Goal: Task Accomplishment & Management: Use online tool/utility

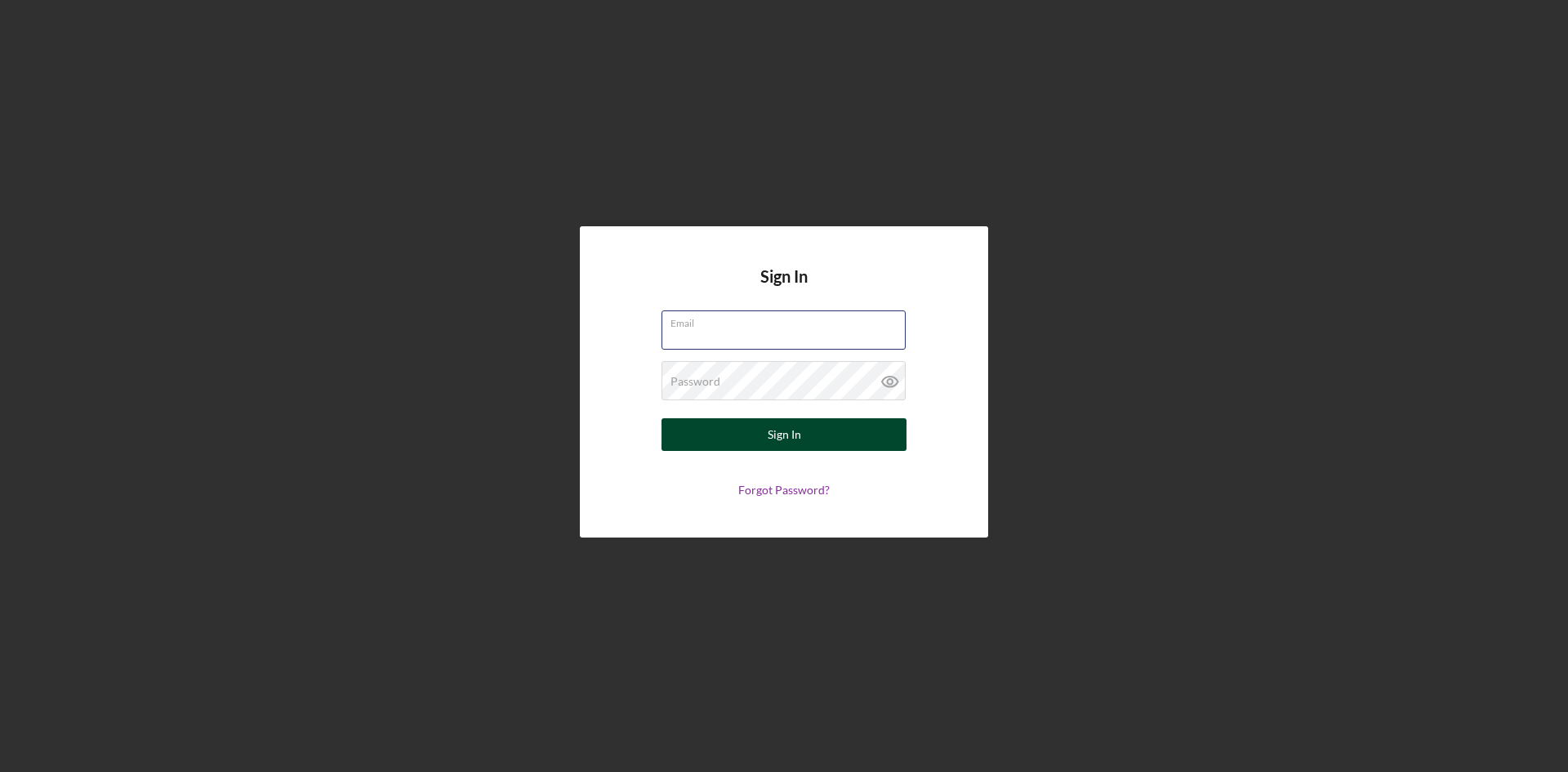
type input "[EMAIL_ADDRESS][DOMAIN_NAME]"
click at [756, 430] on button "Sign In" at bounding box center [784, 434] width 245 height 33
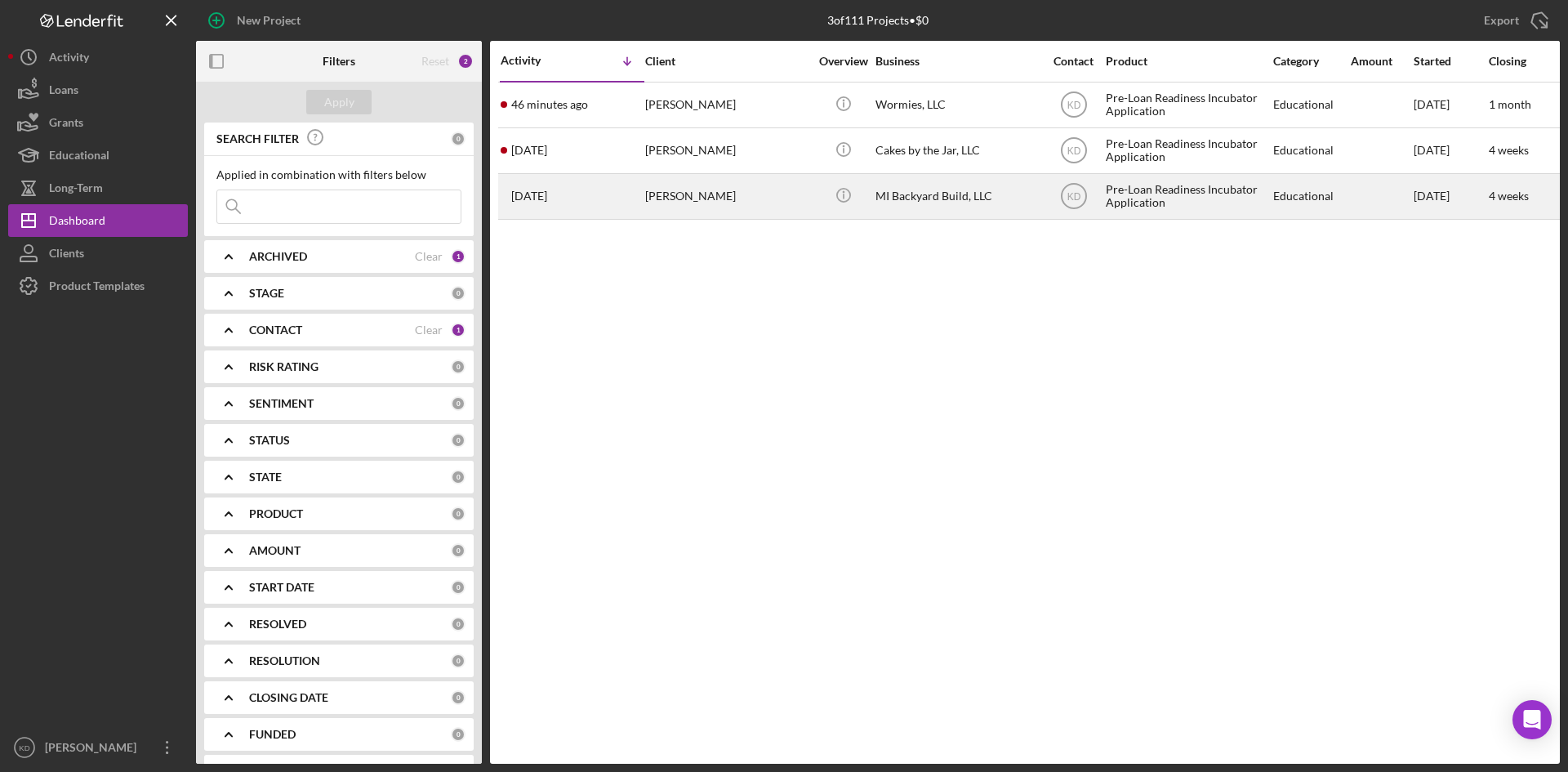
click at [738, 206] on div "[PERSON_NAME]" at bounding box center [727, 196] width 164 height 43
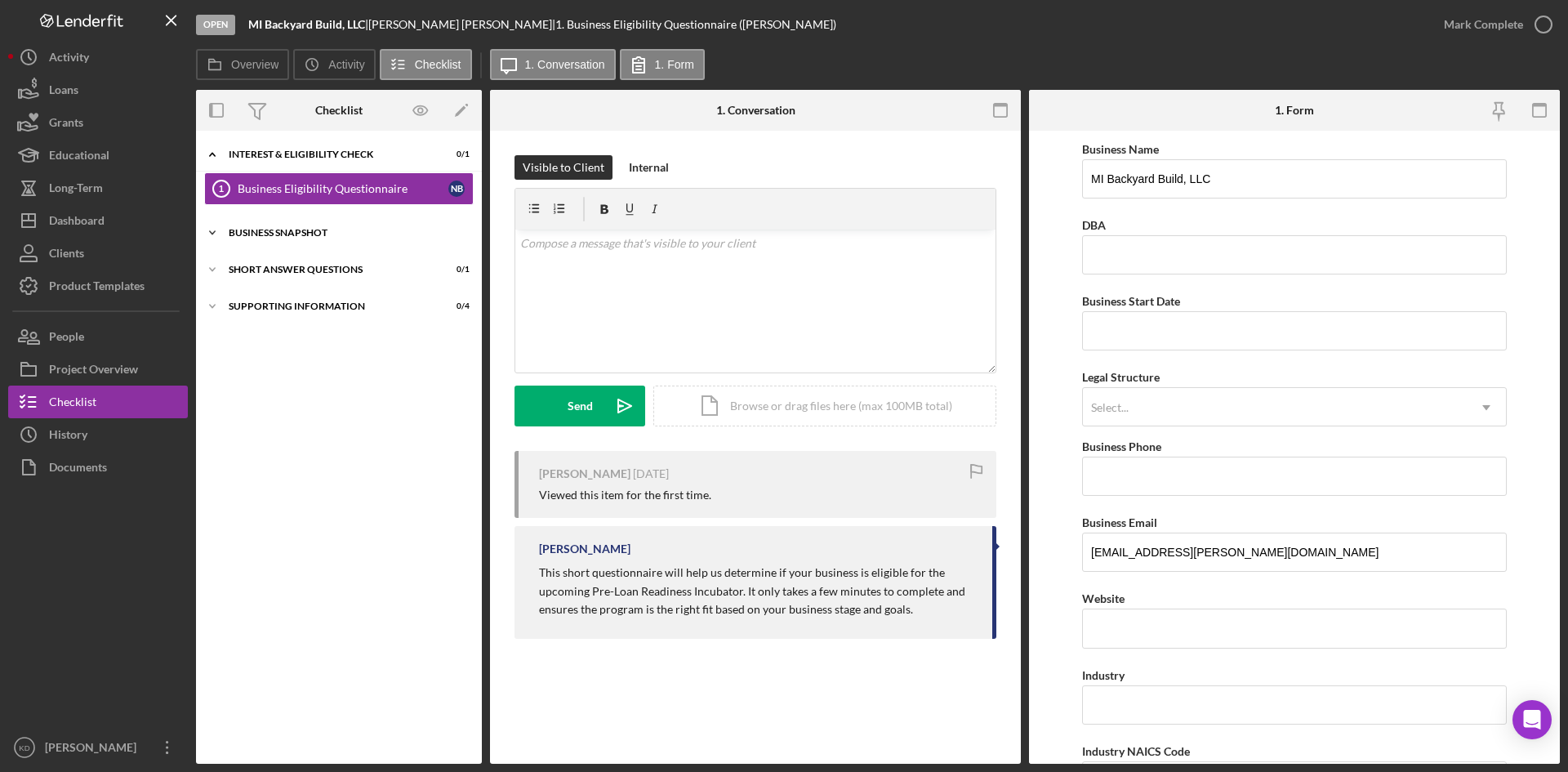
click at [309, 236] on div "Business Snapshot" at bounding box center [345, 233] width 233 height 10
click at [300, 272] on div "Business Canvas" at bounding box center [342, 267] width 211 height 13
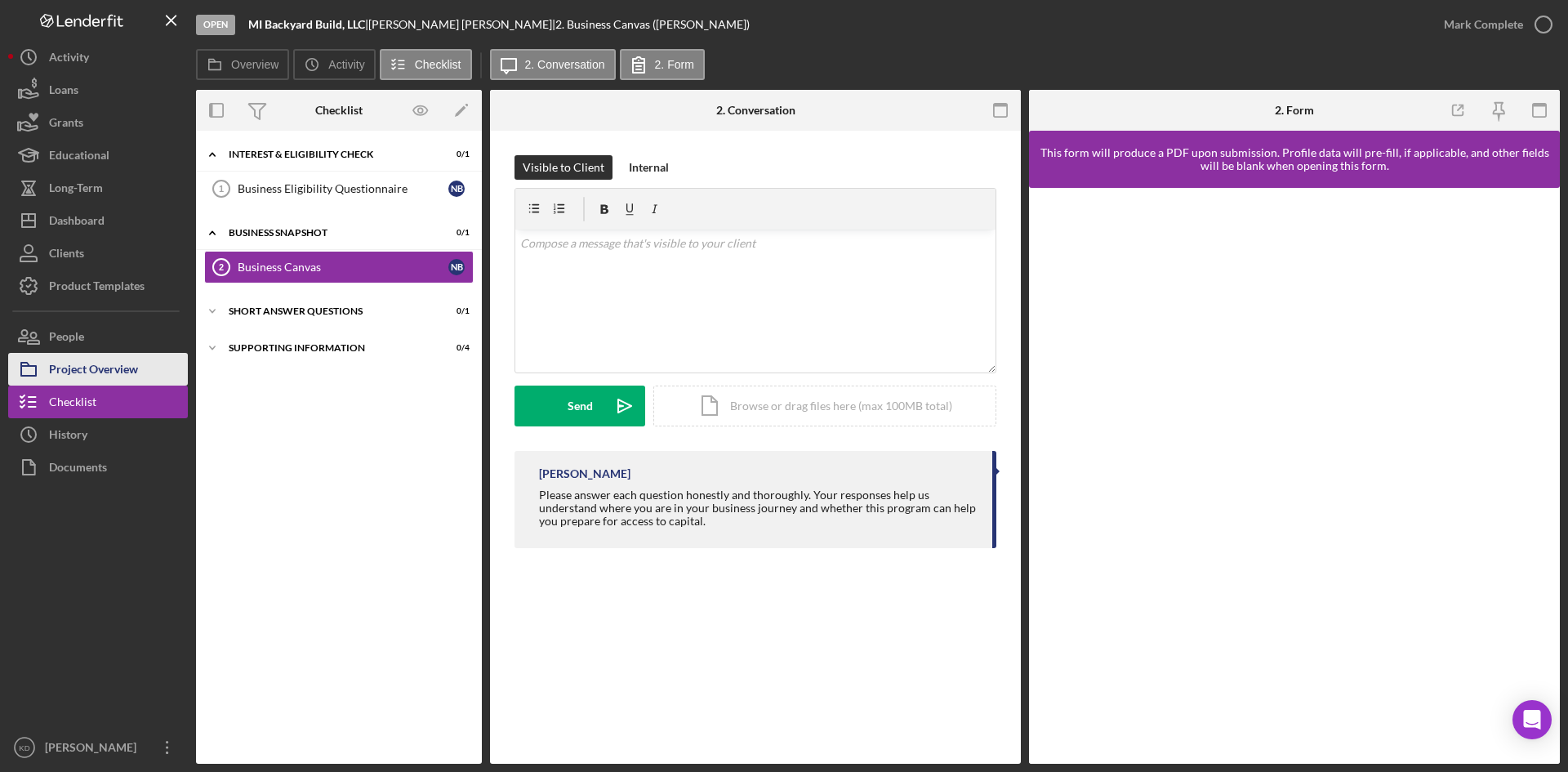
click at [110, 371] on div "Project Overview" at bounding box center [93, 371] width 89 height 37
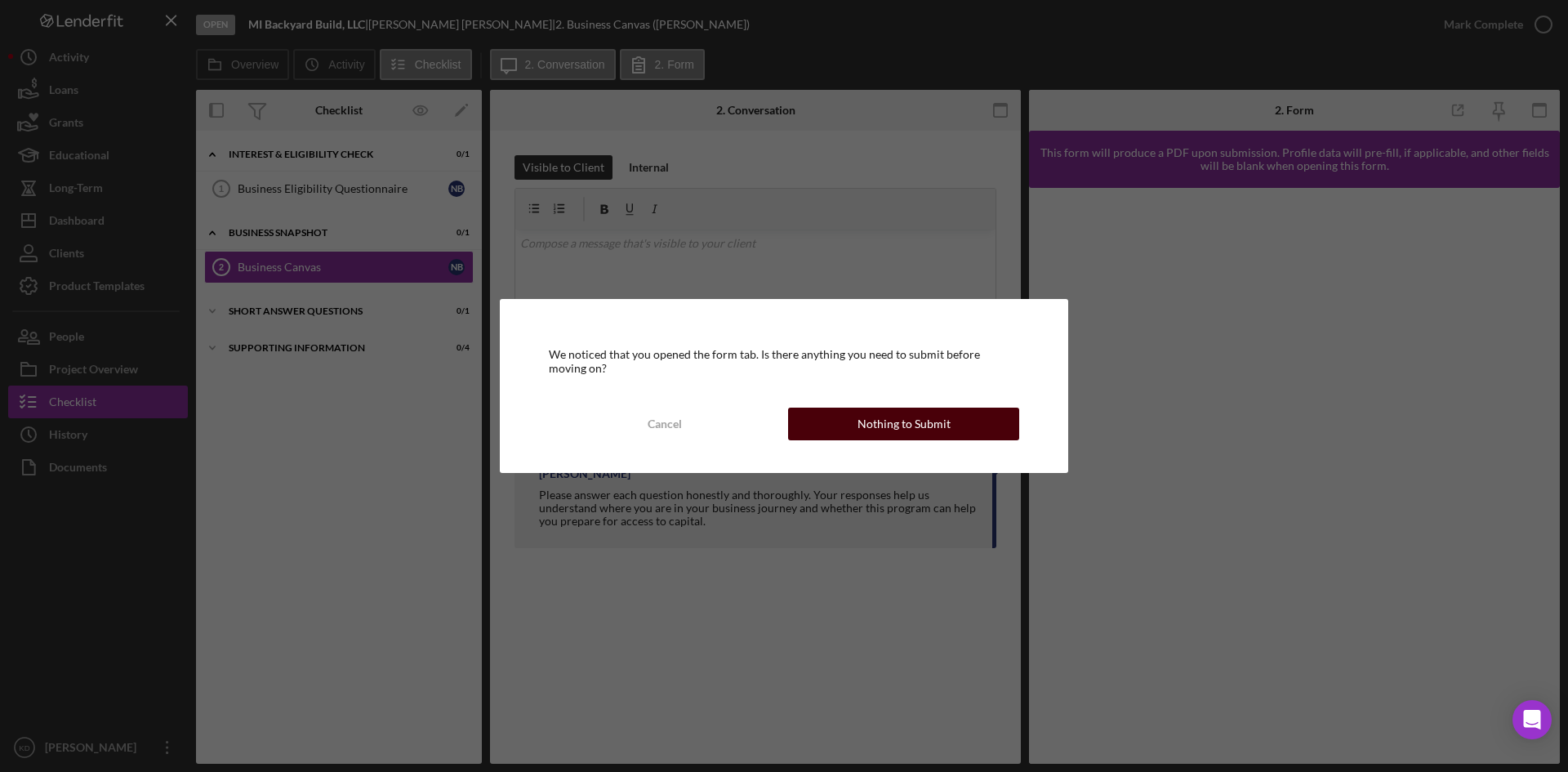
click at [902, 421] on div "Nothing to Submit" at bounding box center [904, 424] width 93 height 33
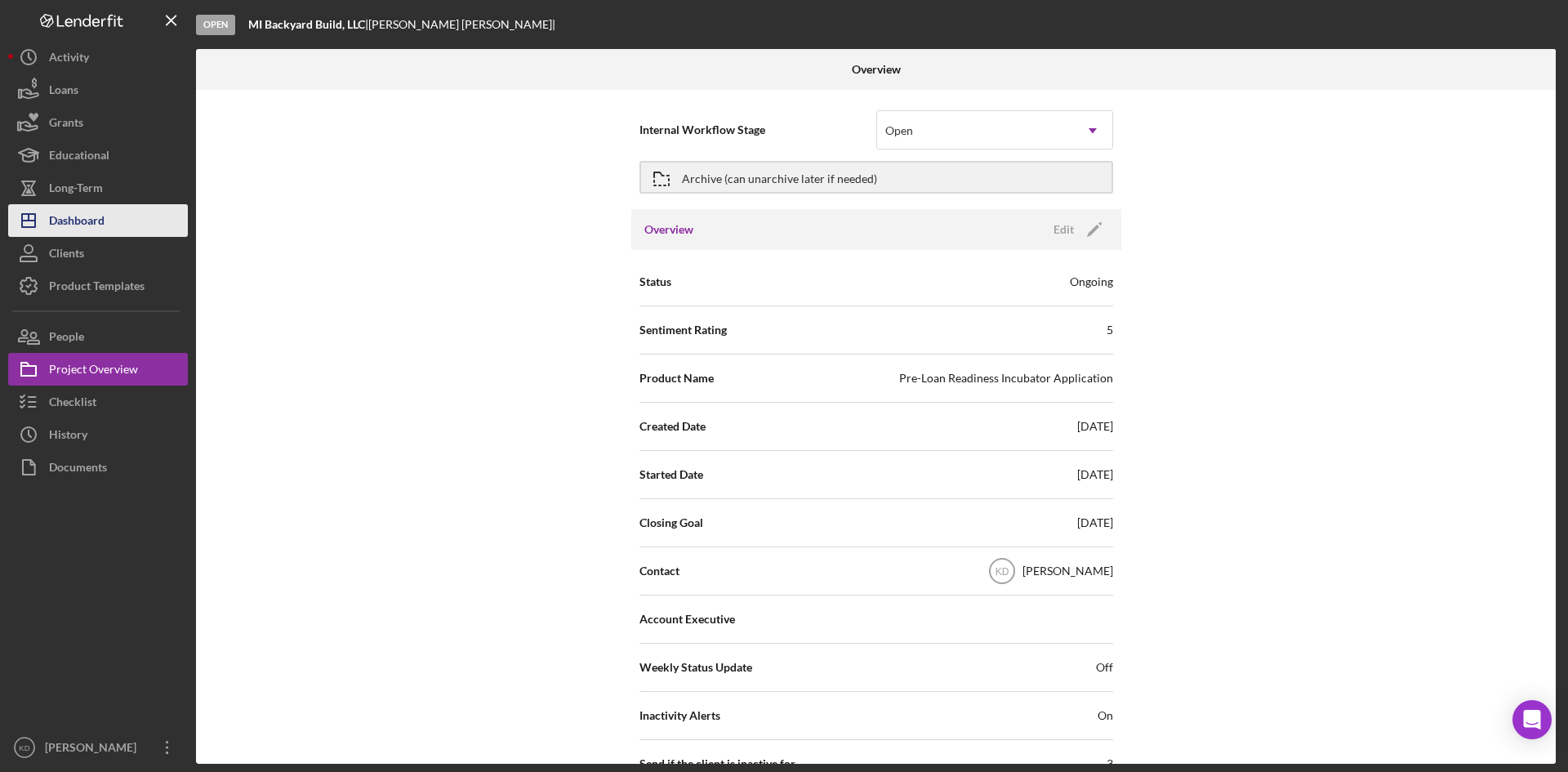
click at [69, 220] on div "Dashboard" at bounding box center [76, 223] width 55 height 37
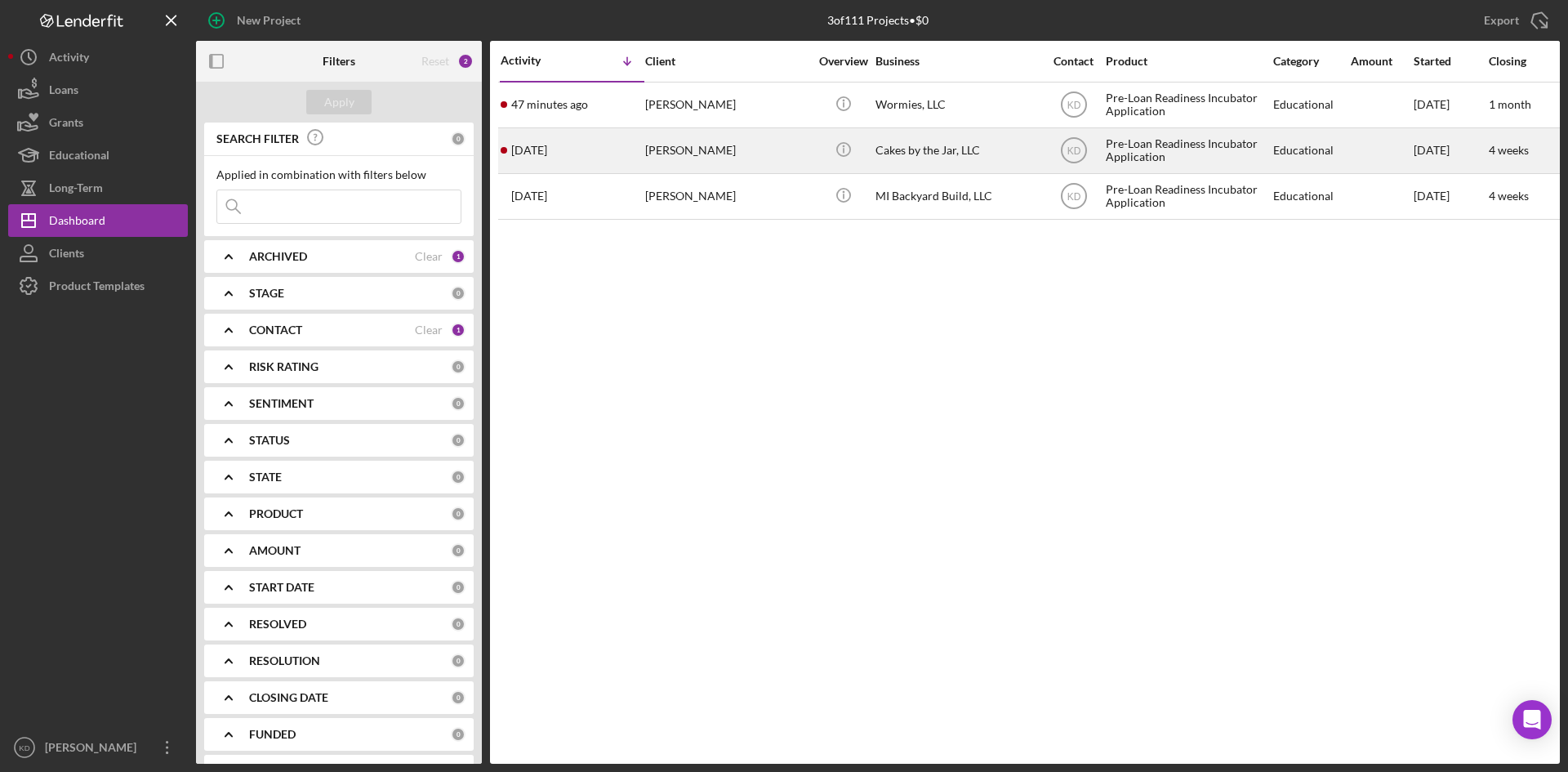
click at [1448, 153] on div "8/9/25" at bounding box center [1450, 150] width 74 height 43
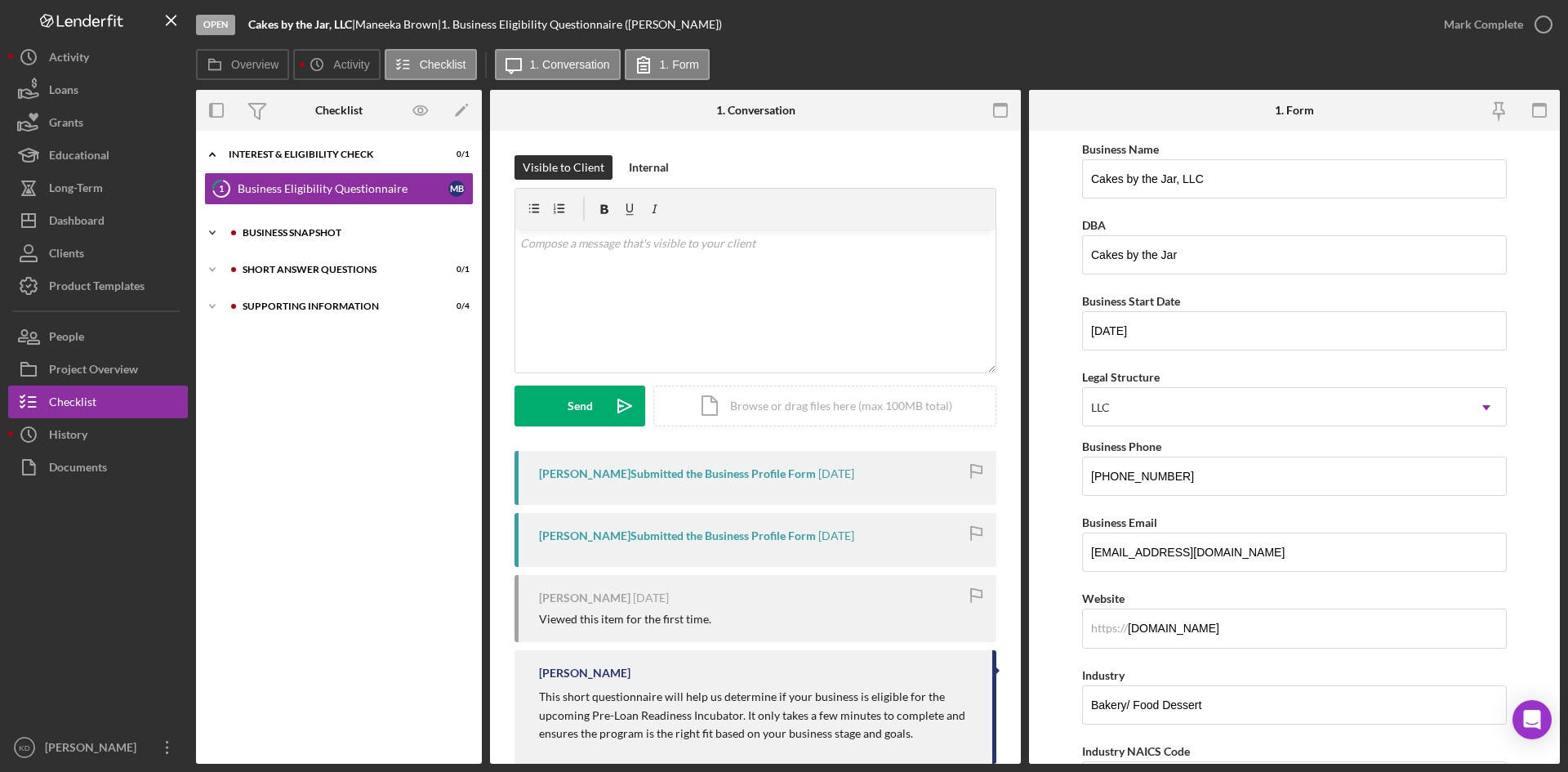
click at [288, 238] on div "Icon/Expander Business Snapshot 0 / 1" at bounding box center [339, 233] width 286 height 33
click at [286, 262] on div "Business Canvas" at bounding box center [342, 267] width 211 height 13
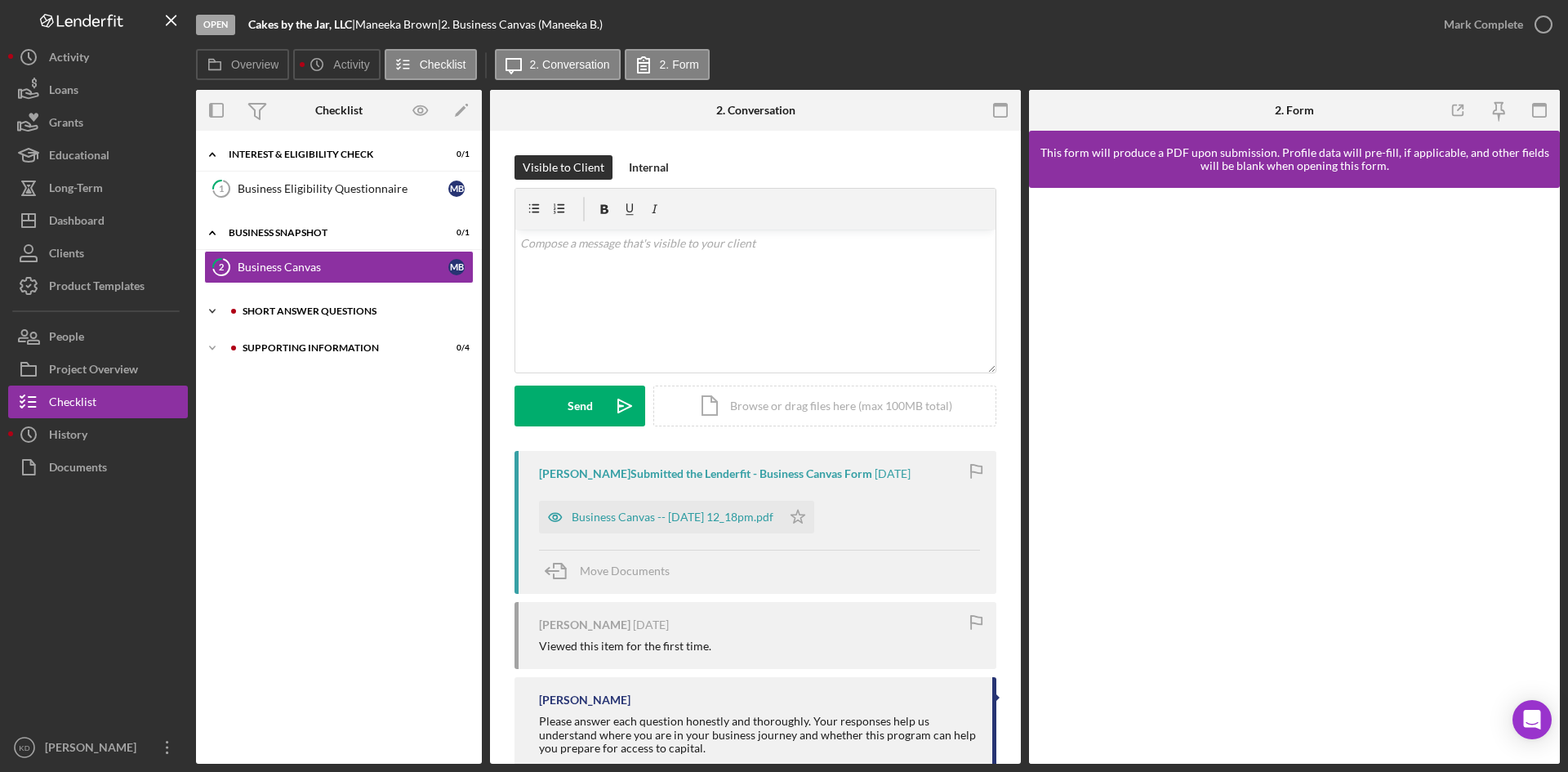
click at [365, 312] on div "Short Answer Questions" at bounding box center [352, 311] width 219 height 10
click at [360, 344] on div "Short Answer Questions" at bounding box center [342, 345] width 211 height 13
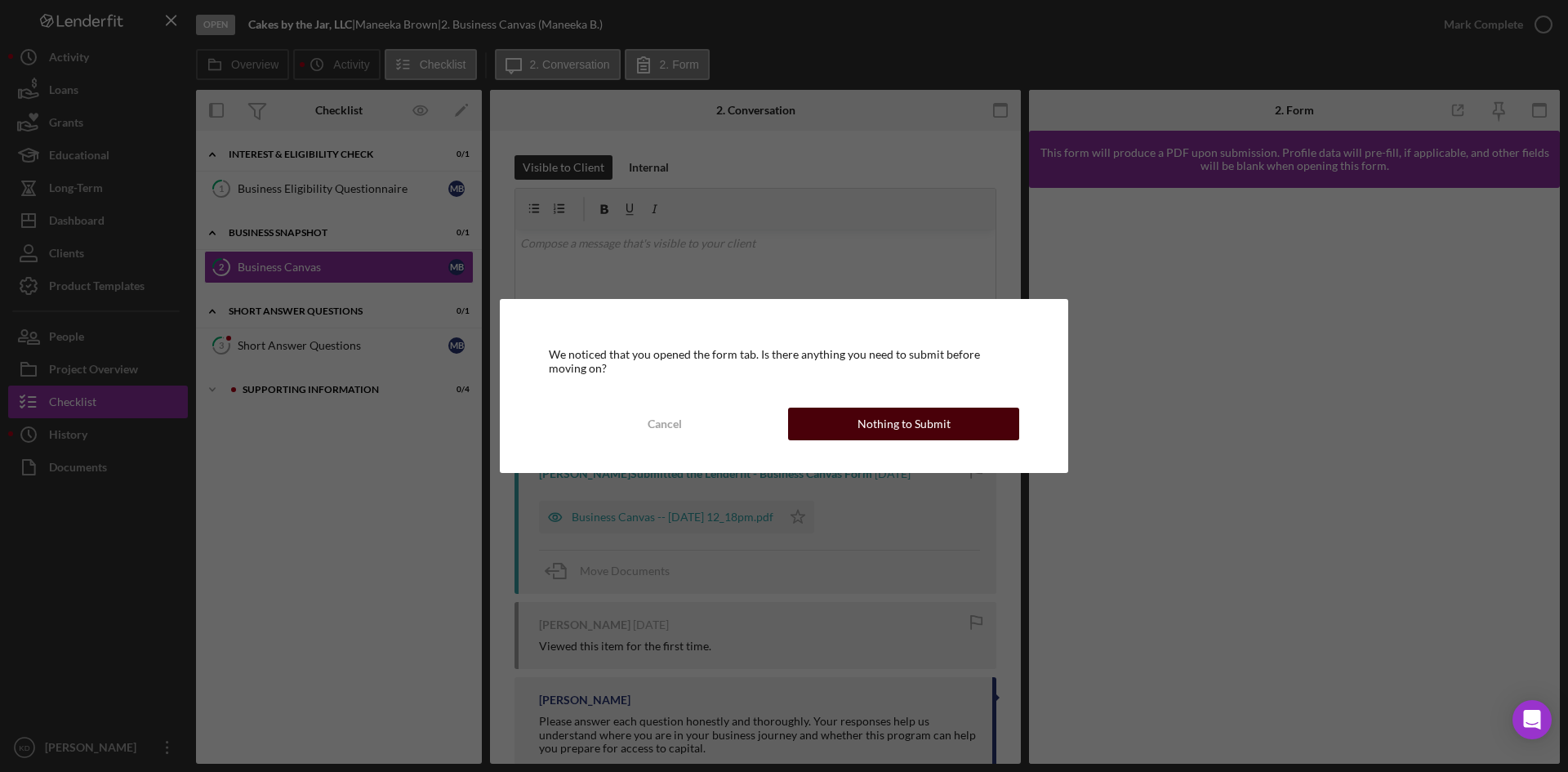
click at [864, 429] on div "Nothing to Submit" at bounding box center [904, 424] width 93 height 33
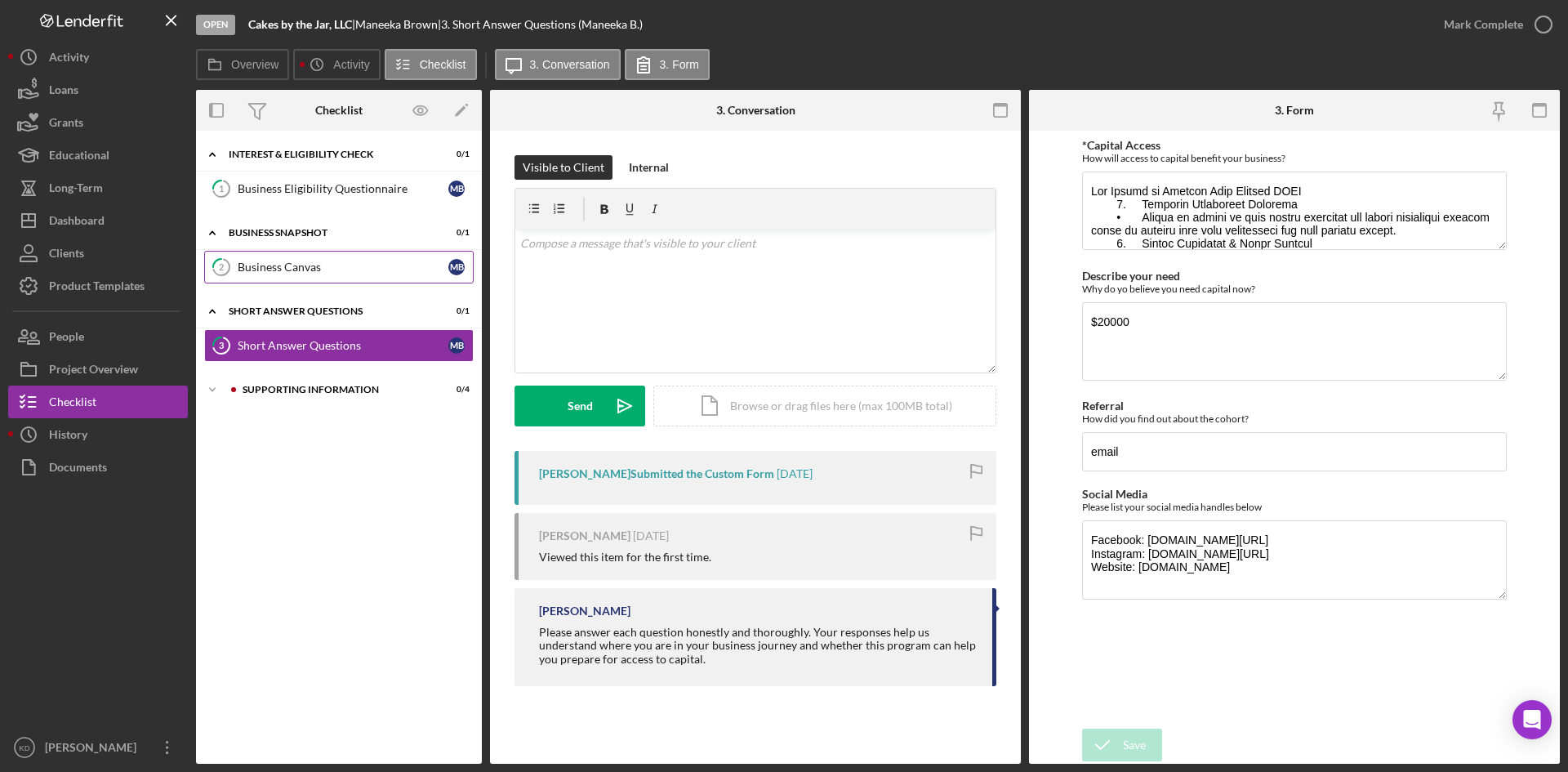
click at [272, 258] on link "2 Business Canvas M B" at bounding box center [339, 267] width 270 height 33
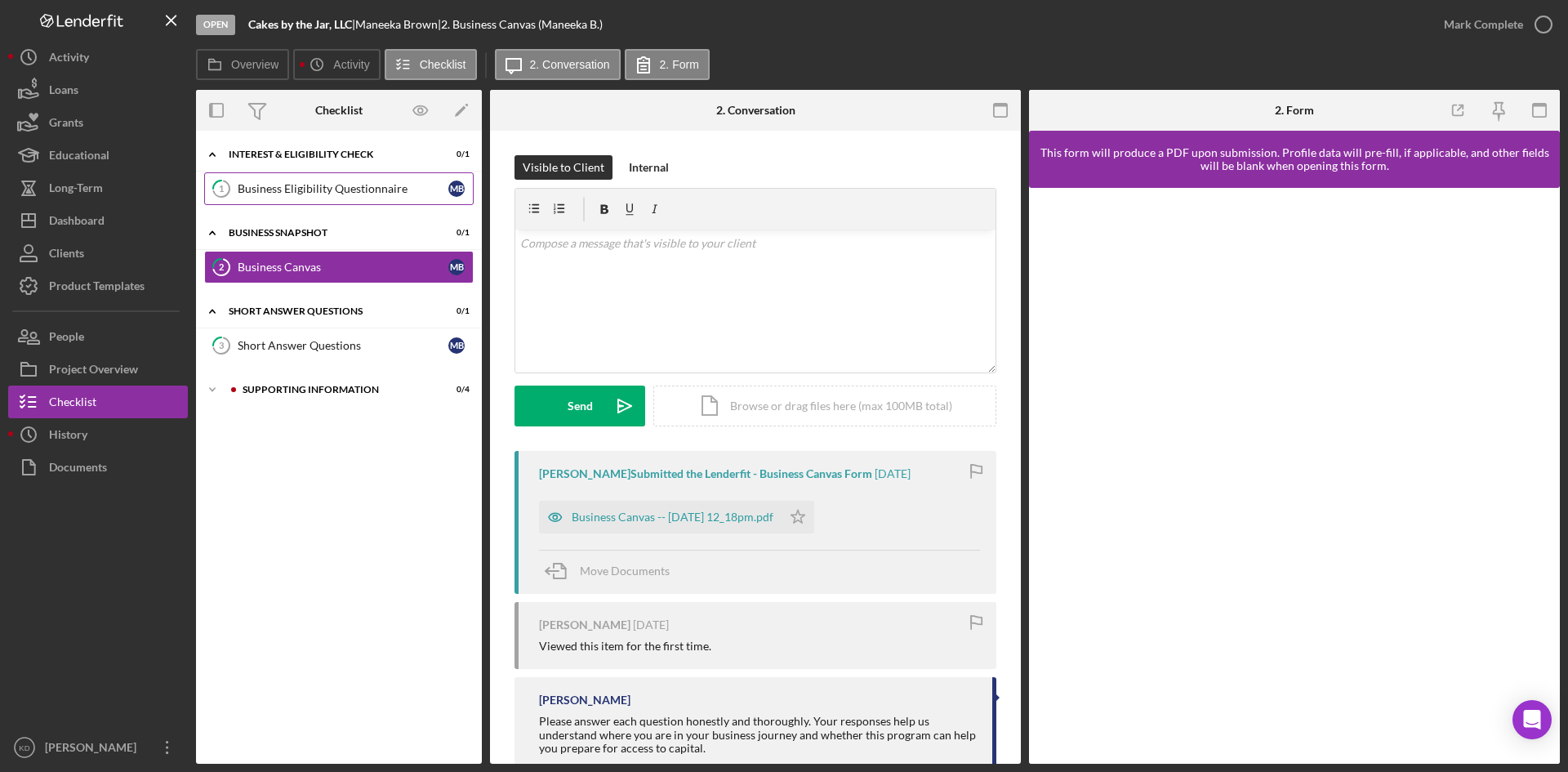
click at [272, 182] on div "Business Eligibility Questionnaire" at bounding box center [342, 189] width 211 height 13
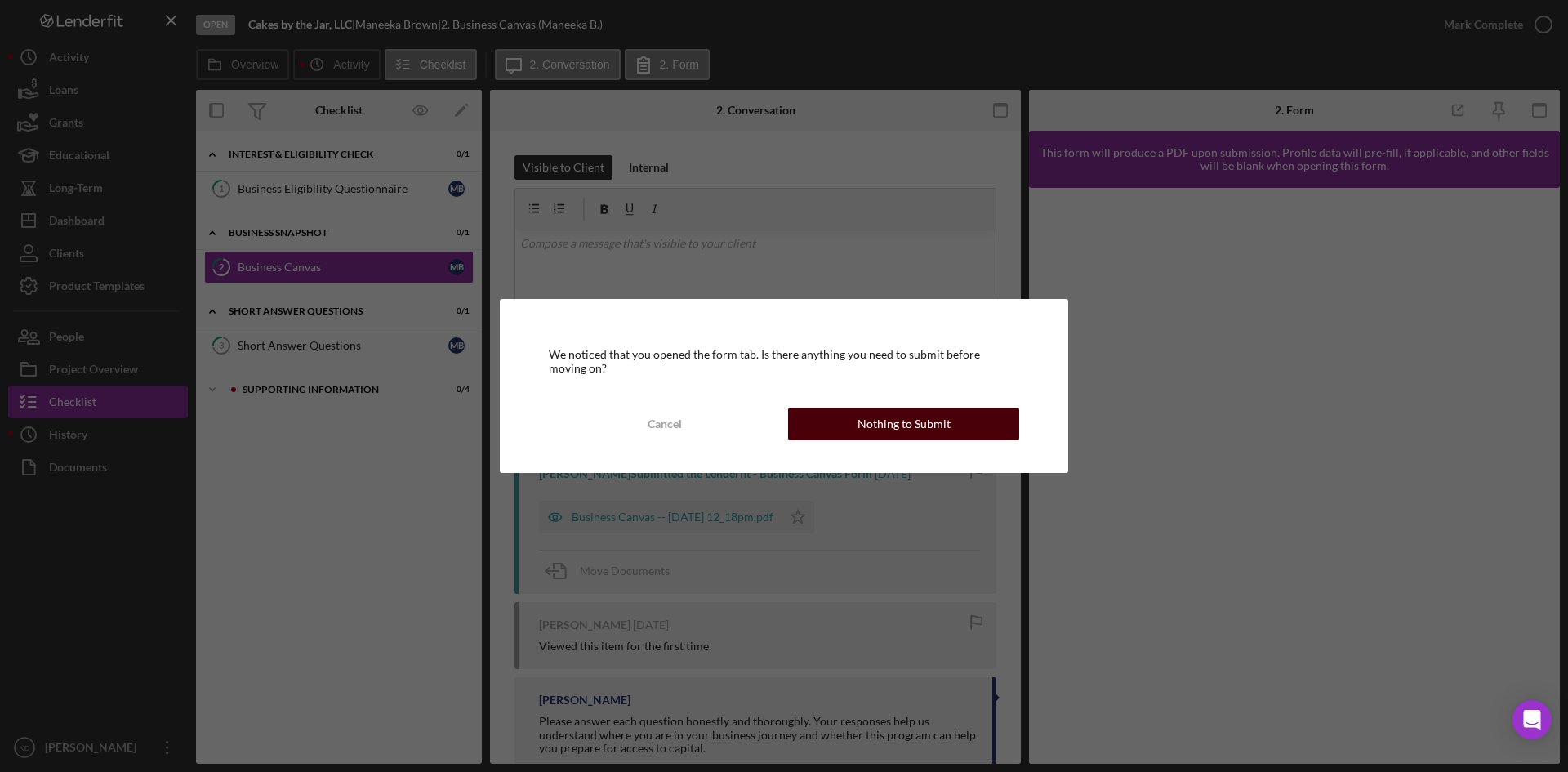
click at [813, 413] on button "Nothing to Submit" at bounding box center [904, 424] width 231 height 33
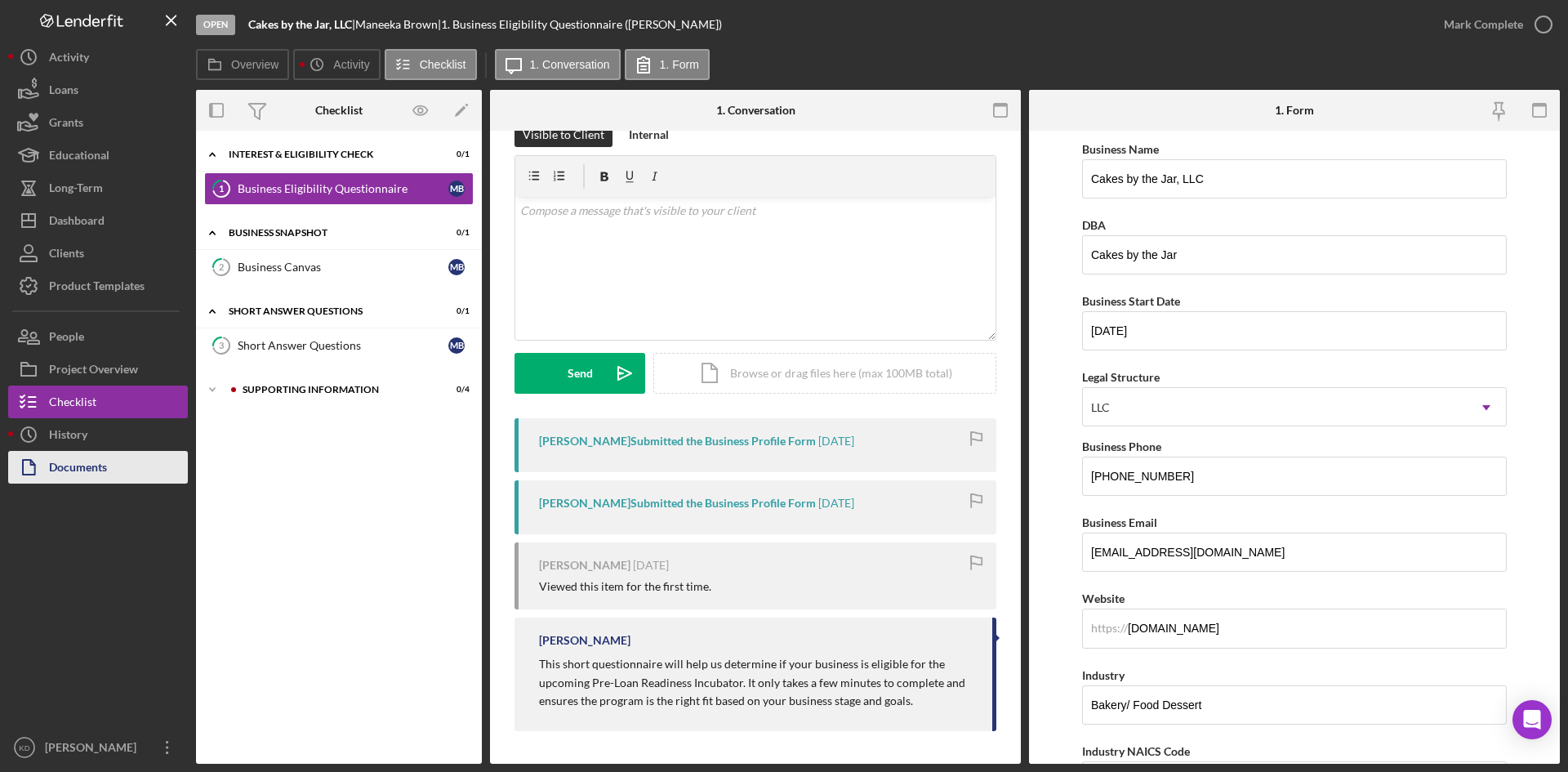
click at [78, 467] on div "Documents" at bounding box center [77, 469] width 58 height 37
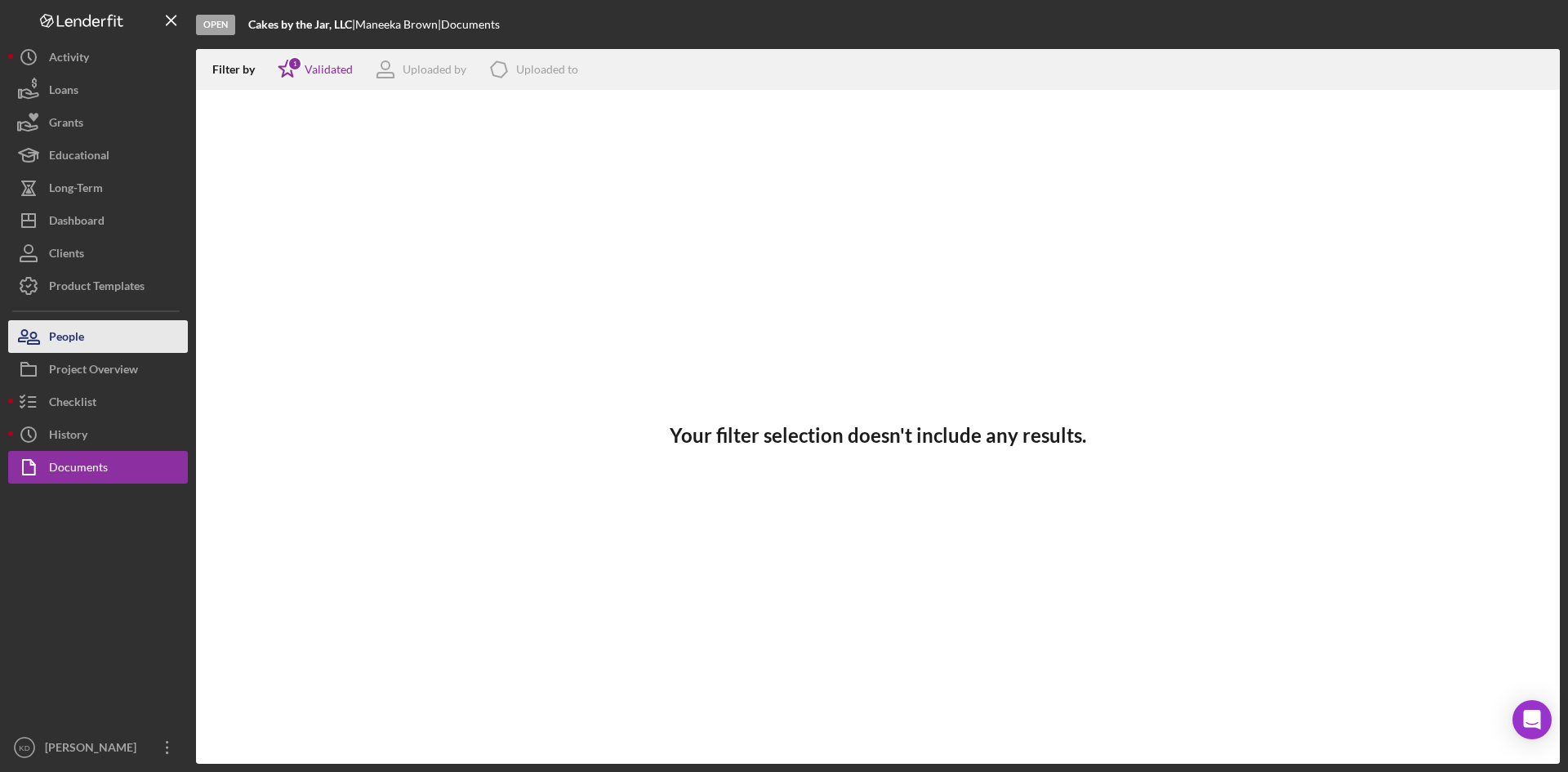
click at [91, 340] on button "People" at bounding box center [98, 337] width 179 height 33
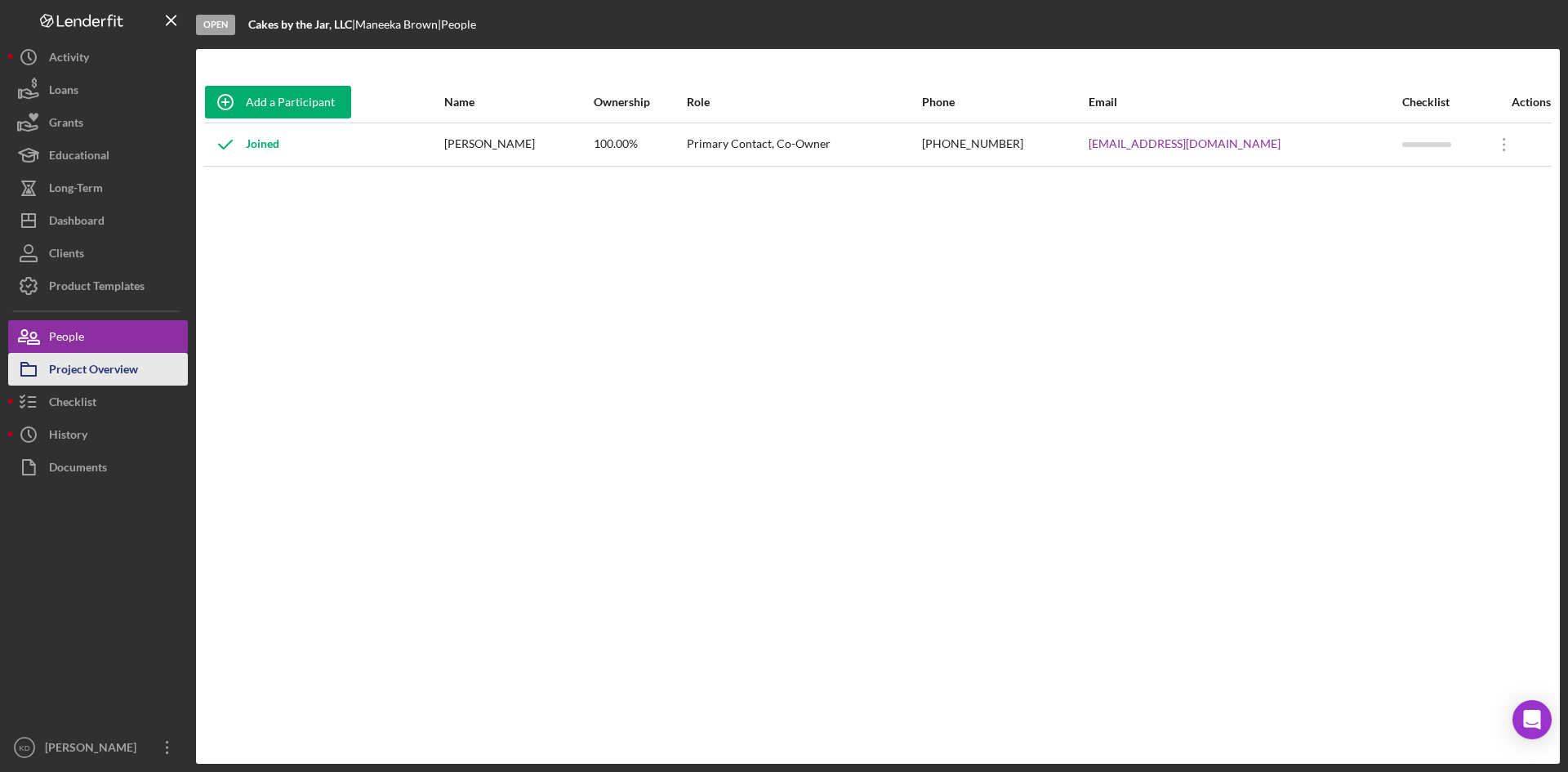
click at [97, 370] on div "Project Overview" at bounding box center [93, 371] width 89 height 37
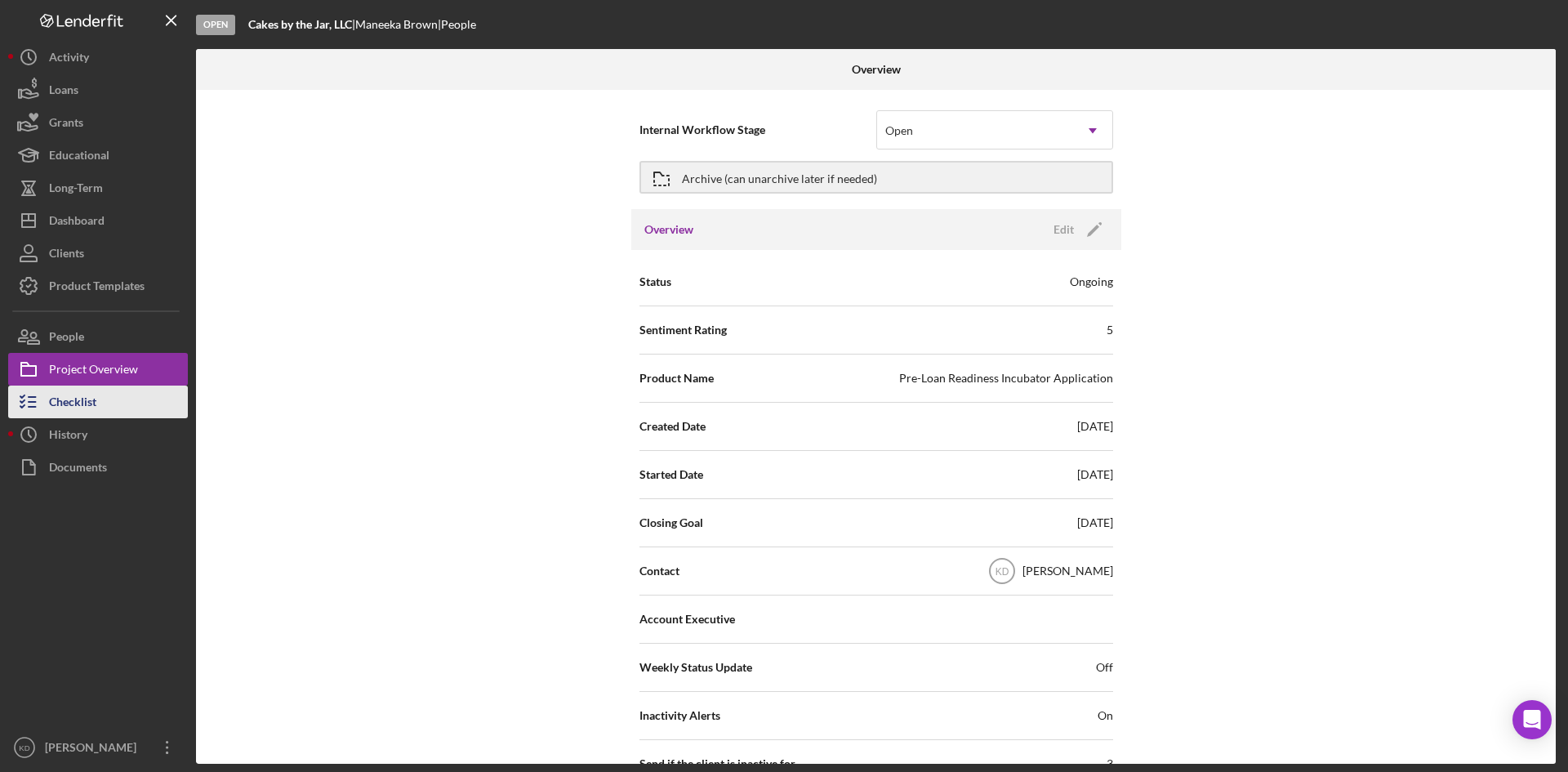
click at [97, 398] on div "Checklist" at bounding box center [72, 404] width 47 height 37
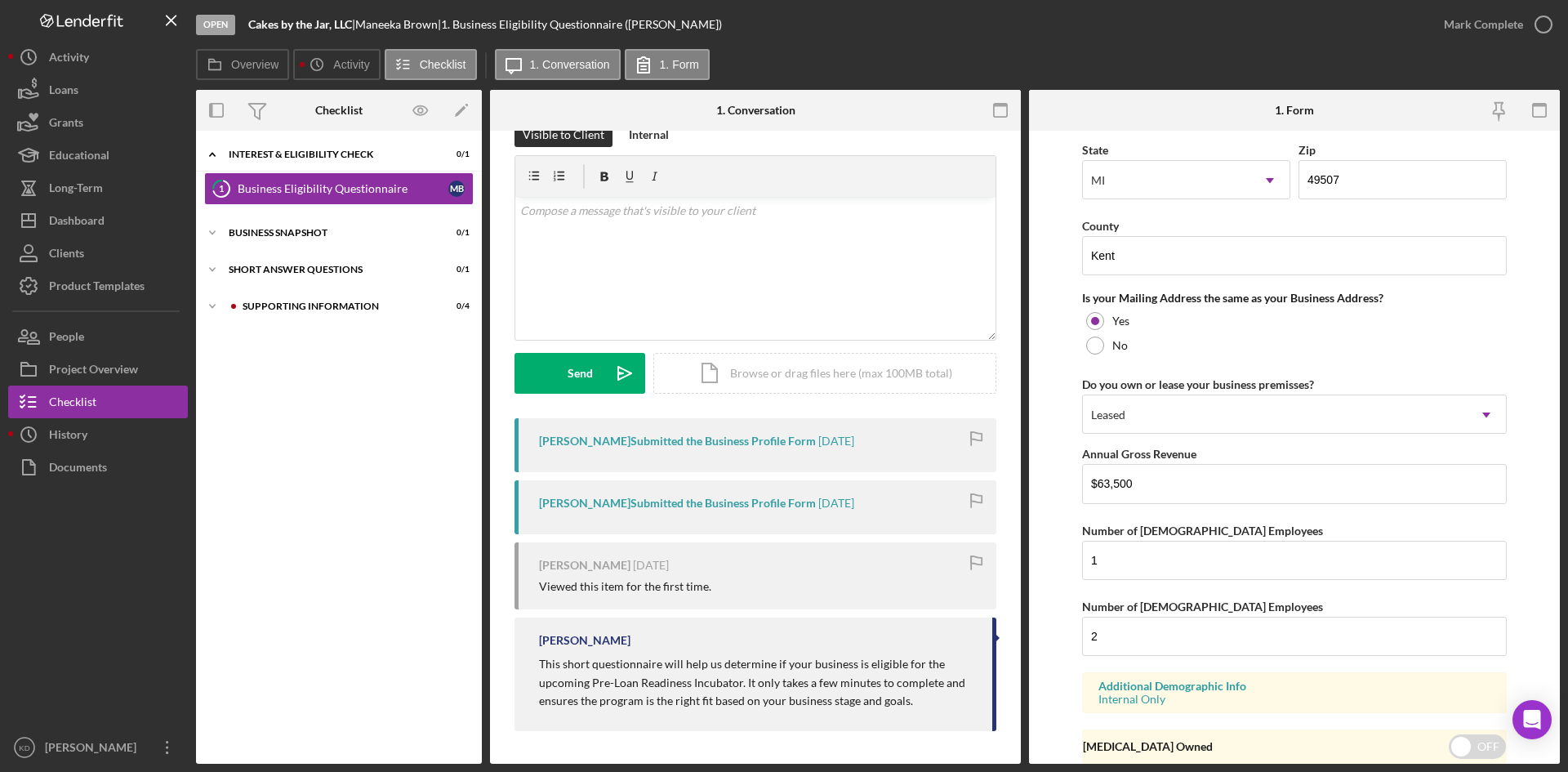
scroll to position [1181, 0]
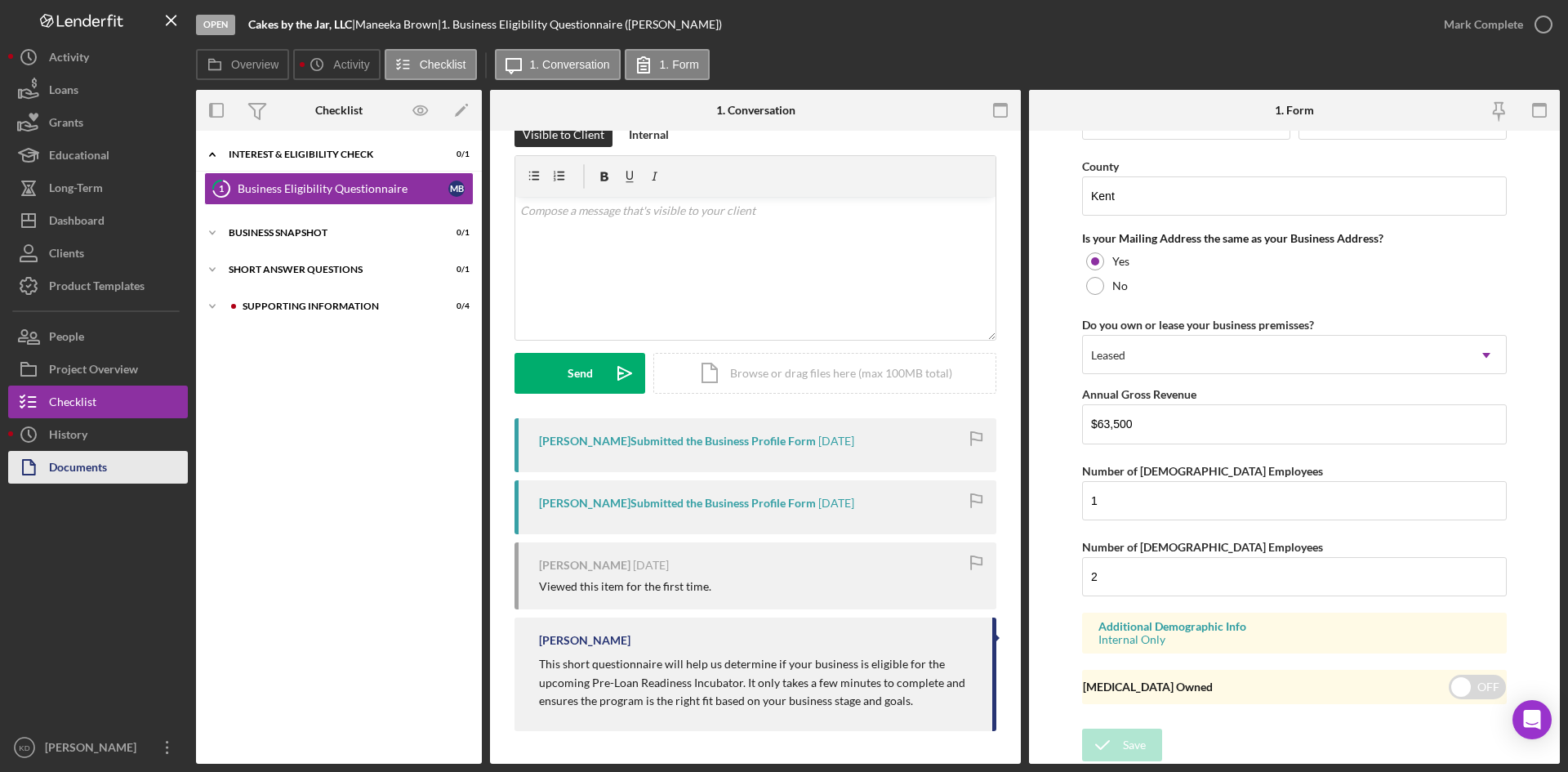
click at [73, 465] on div "Documents" at bounding box center [77, 469] width 58 height 37
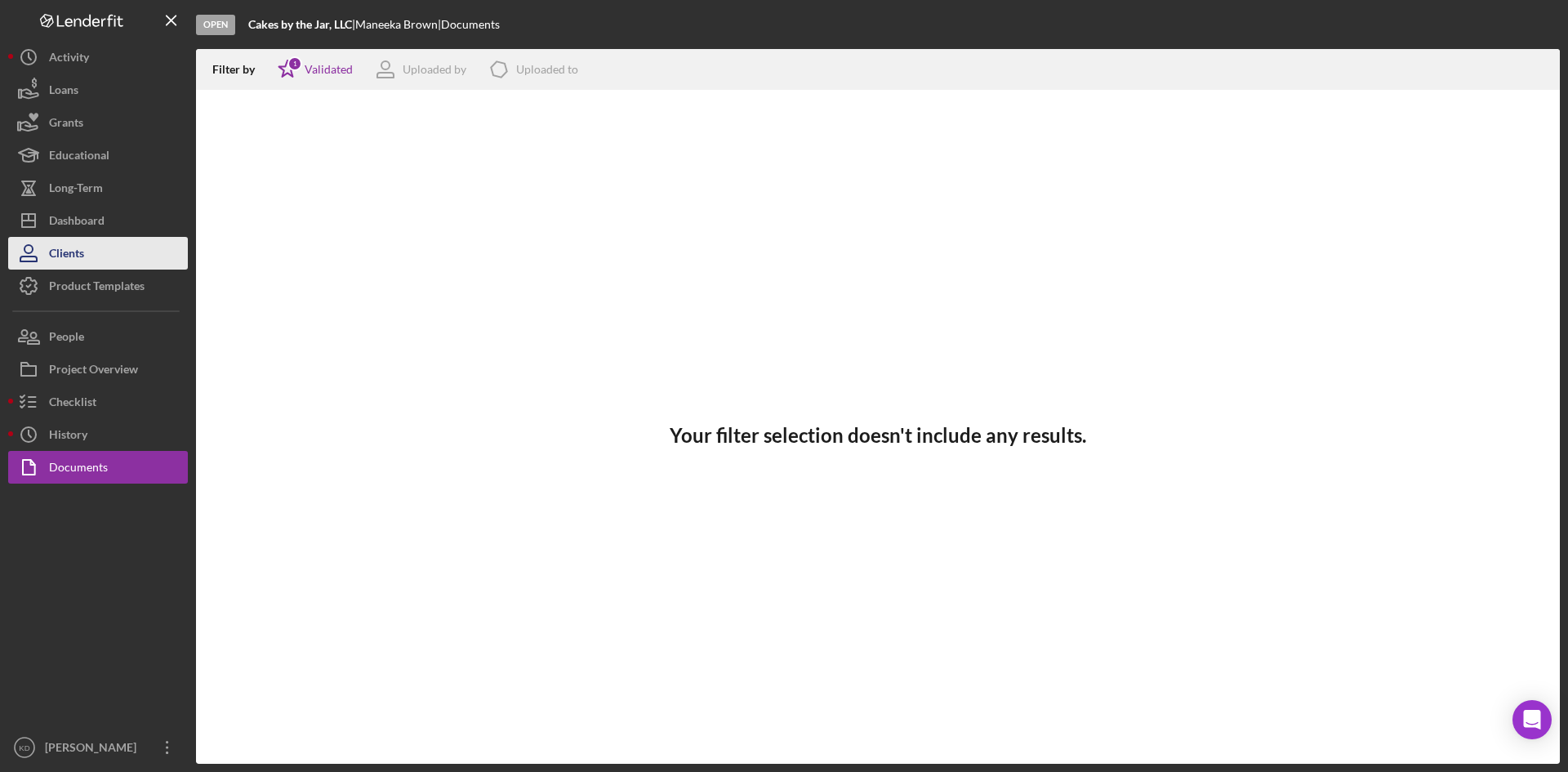
drag, startPoint x: 114, startPoint y: 279, endPoint x: 142, endPoint y: 264, distance: 31.8
click at [114, 279] on div "Product Templates" at bounding box center [97, 288] width 96 height 37
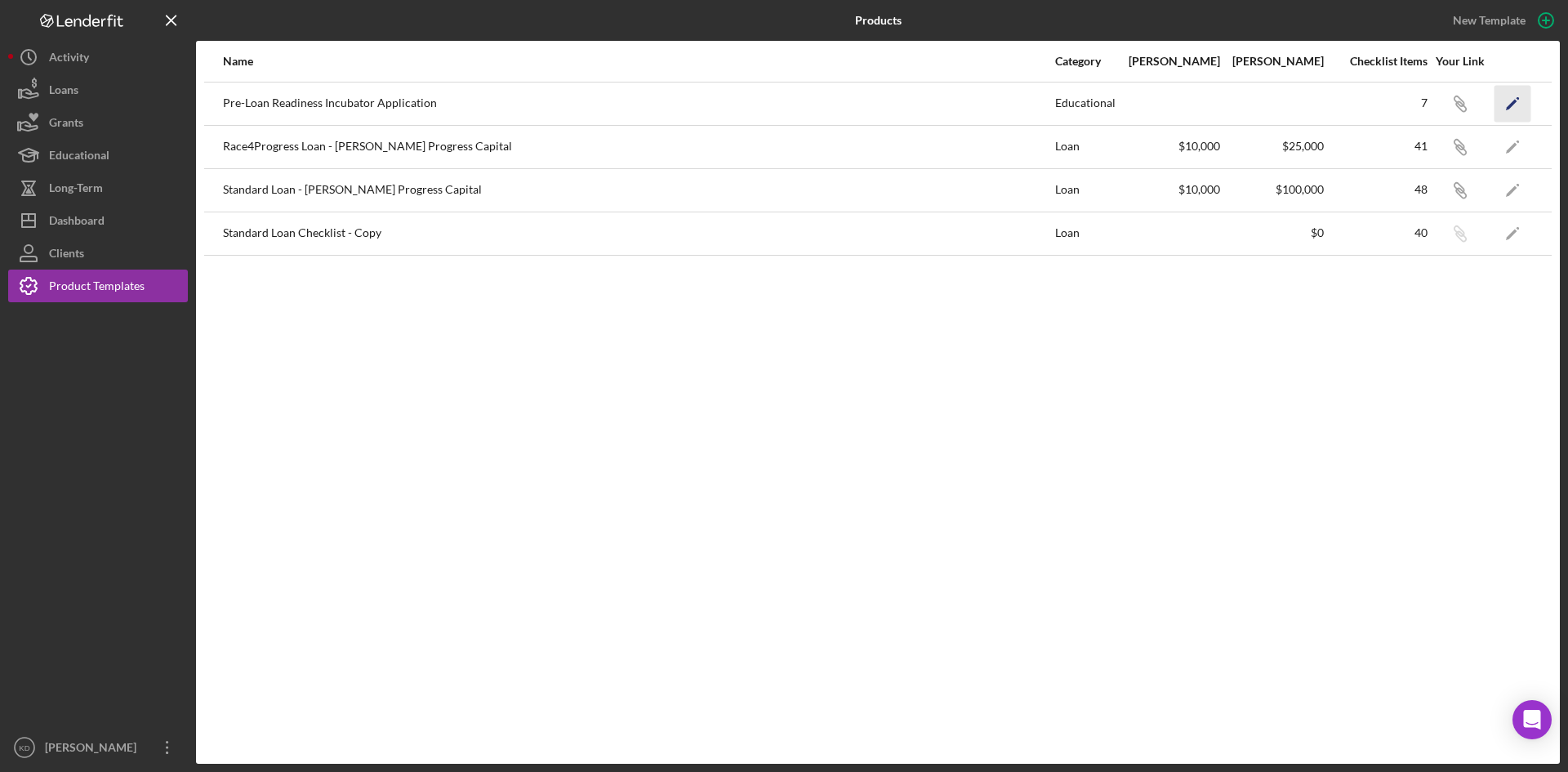
click at [1516, 102] on polygon "button" at bounding box center [1512, 104] width 11 height 11
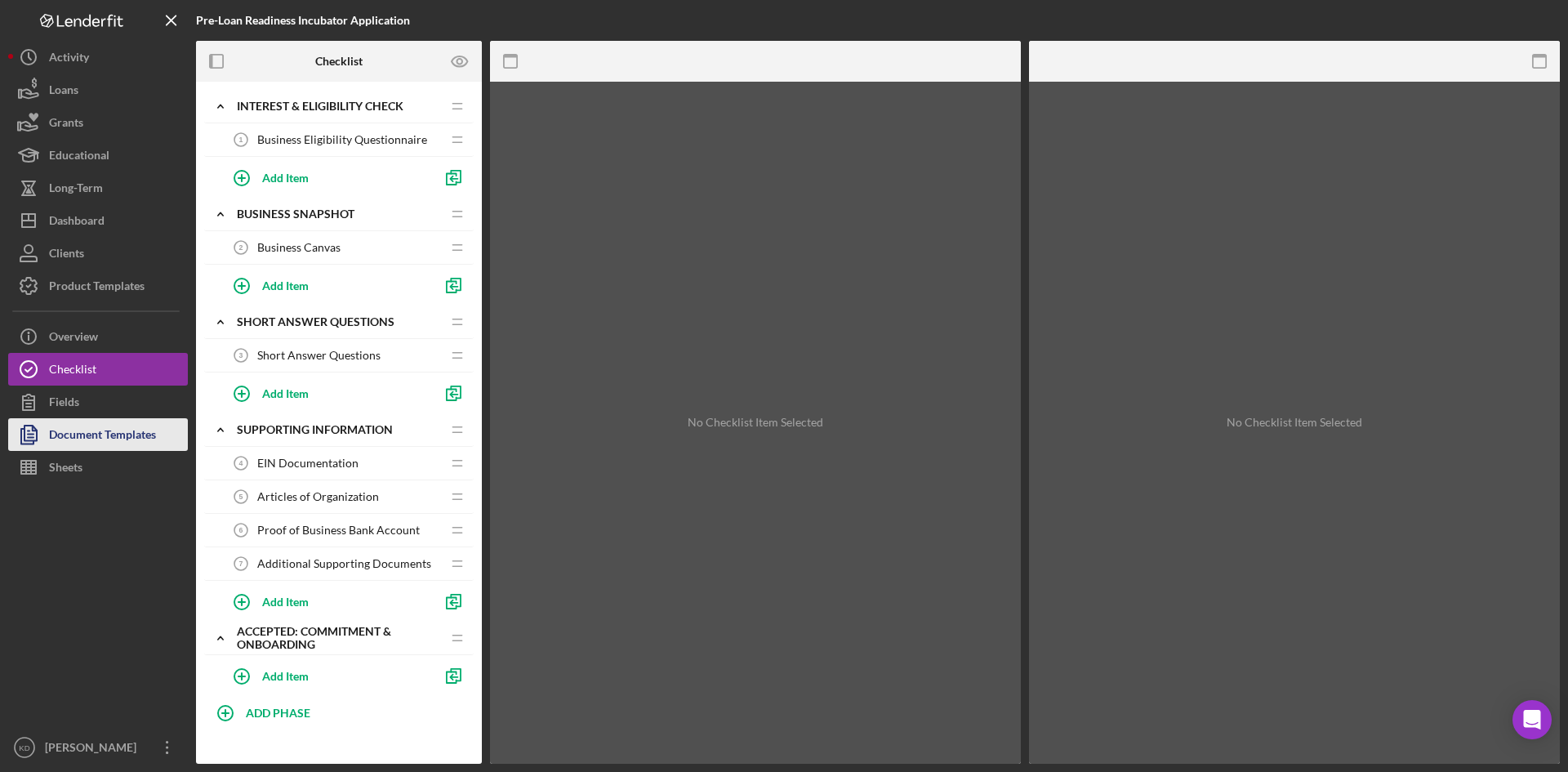
click at [120, 436] on div "Document Templates" at bounding box center [102, 436] width 107 height 37
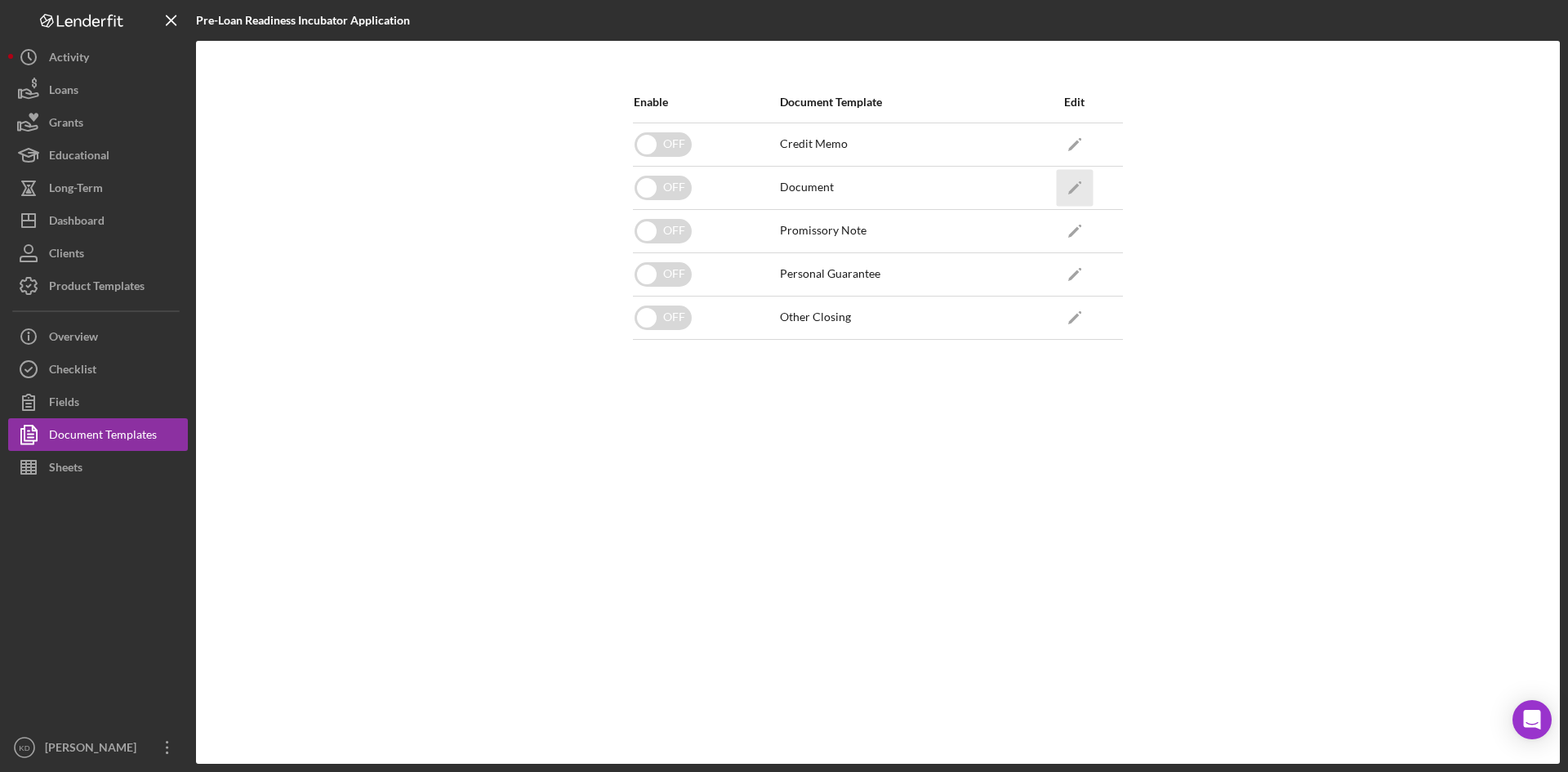
click at [1070, 151] on polygon "button" at bounding box center [1074, 145] width 11 height 11
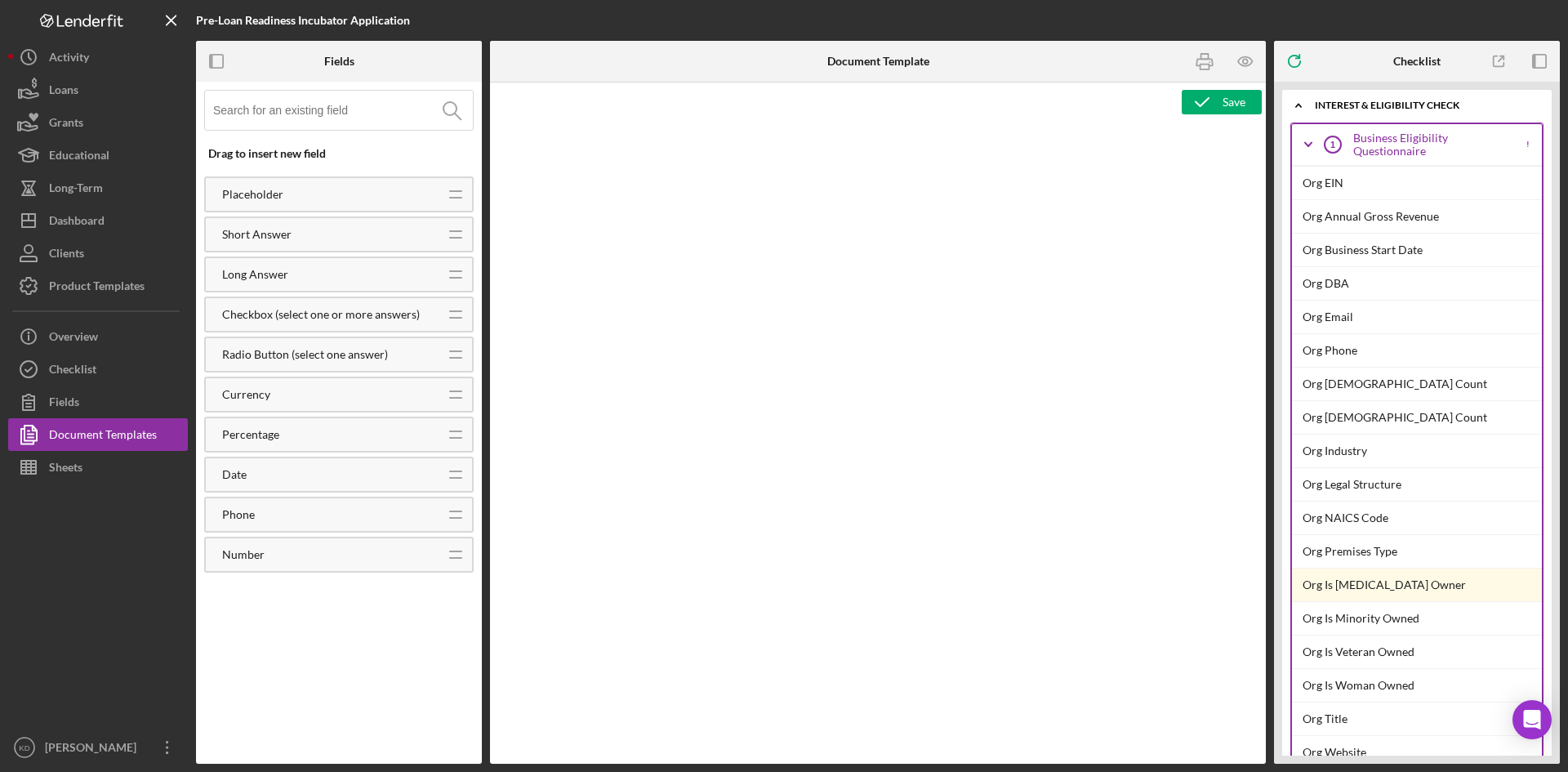
type textarea "<p>Copy and paste, or create, your document template here.</p>"
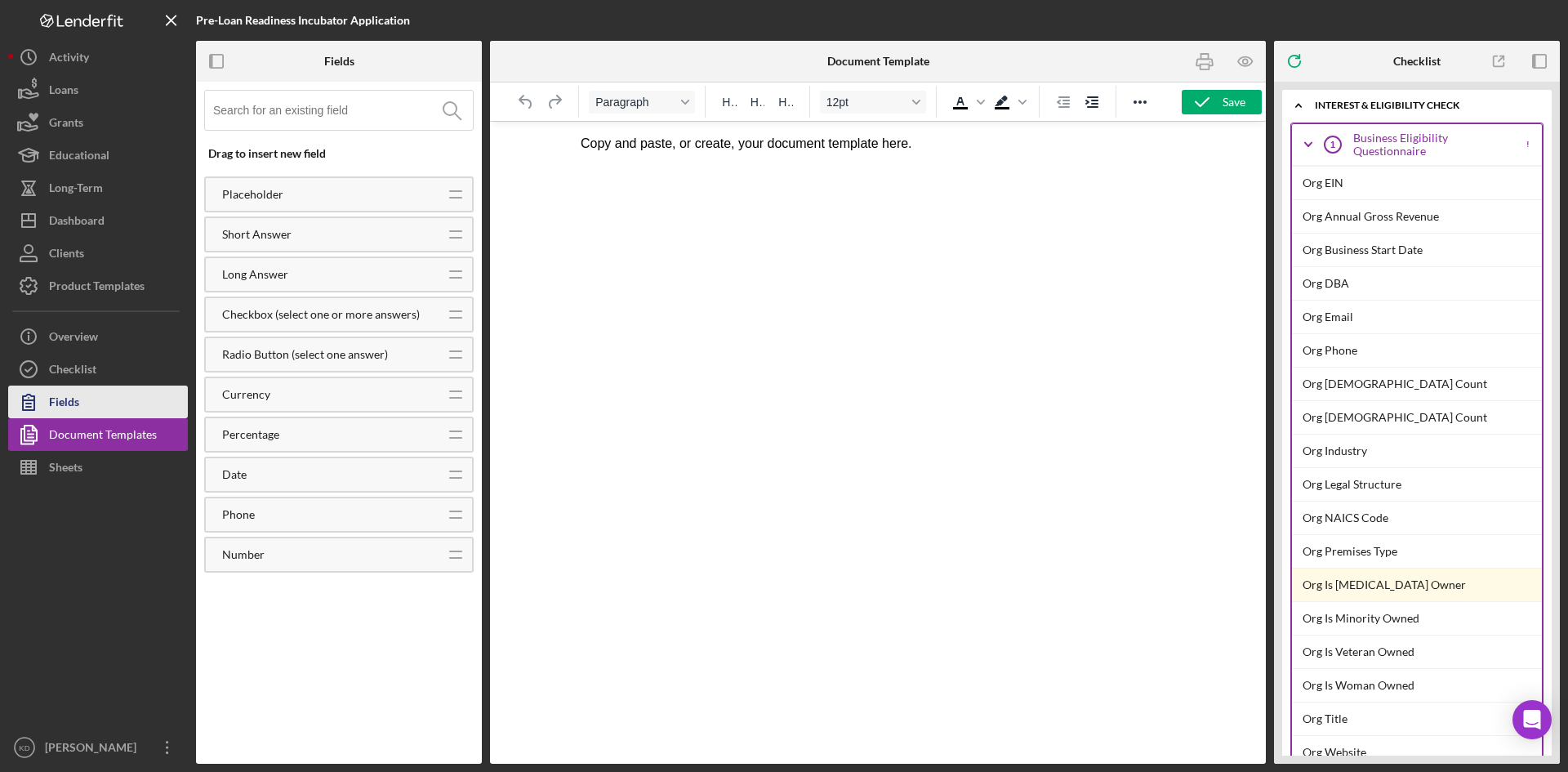
click at [56, 409] on div "Fields" at bounding box center [63, 404] width 30 height 37
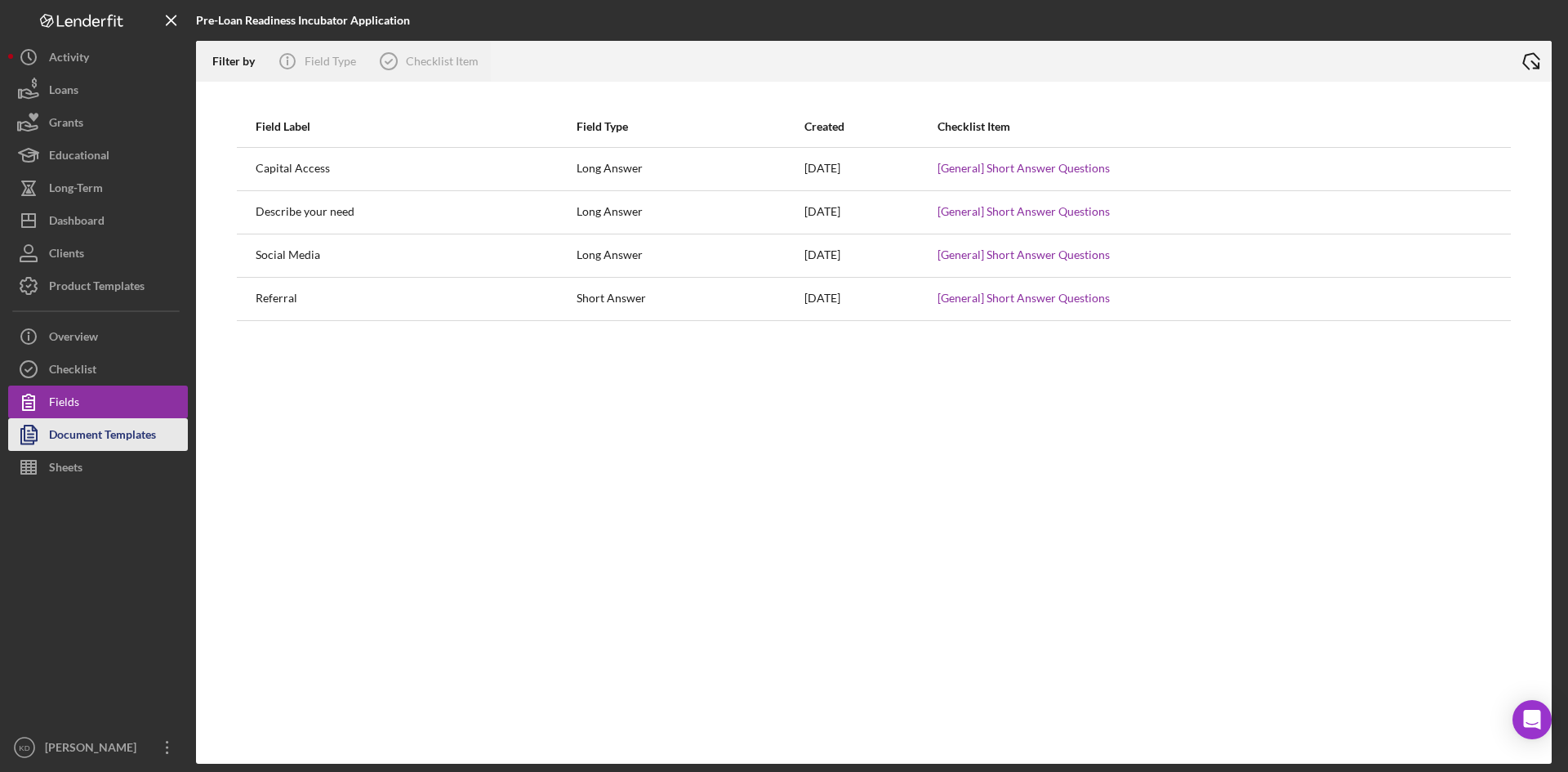
click at [59, 440] on div "Document Templates" at bounding box center [102, 436] width 107 height 37
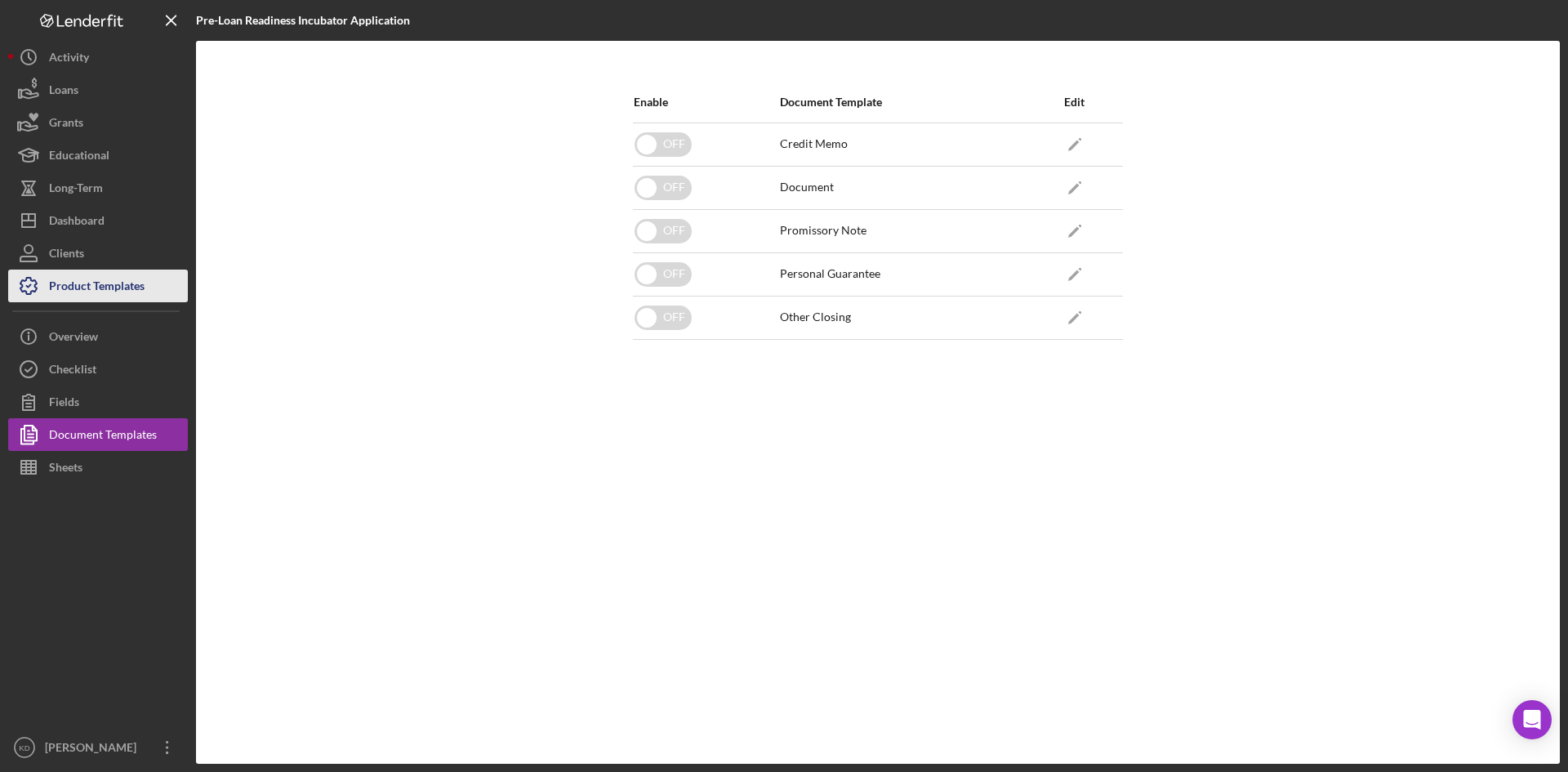
click at [94, 287] on div "Product Templates" at bounding box center [97, 288] width 96 height 37
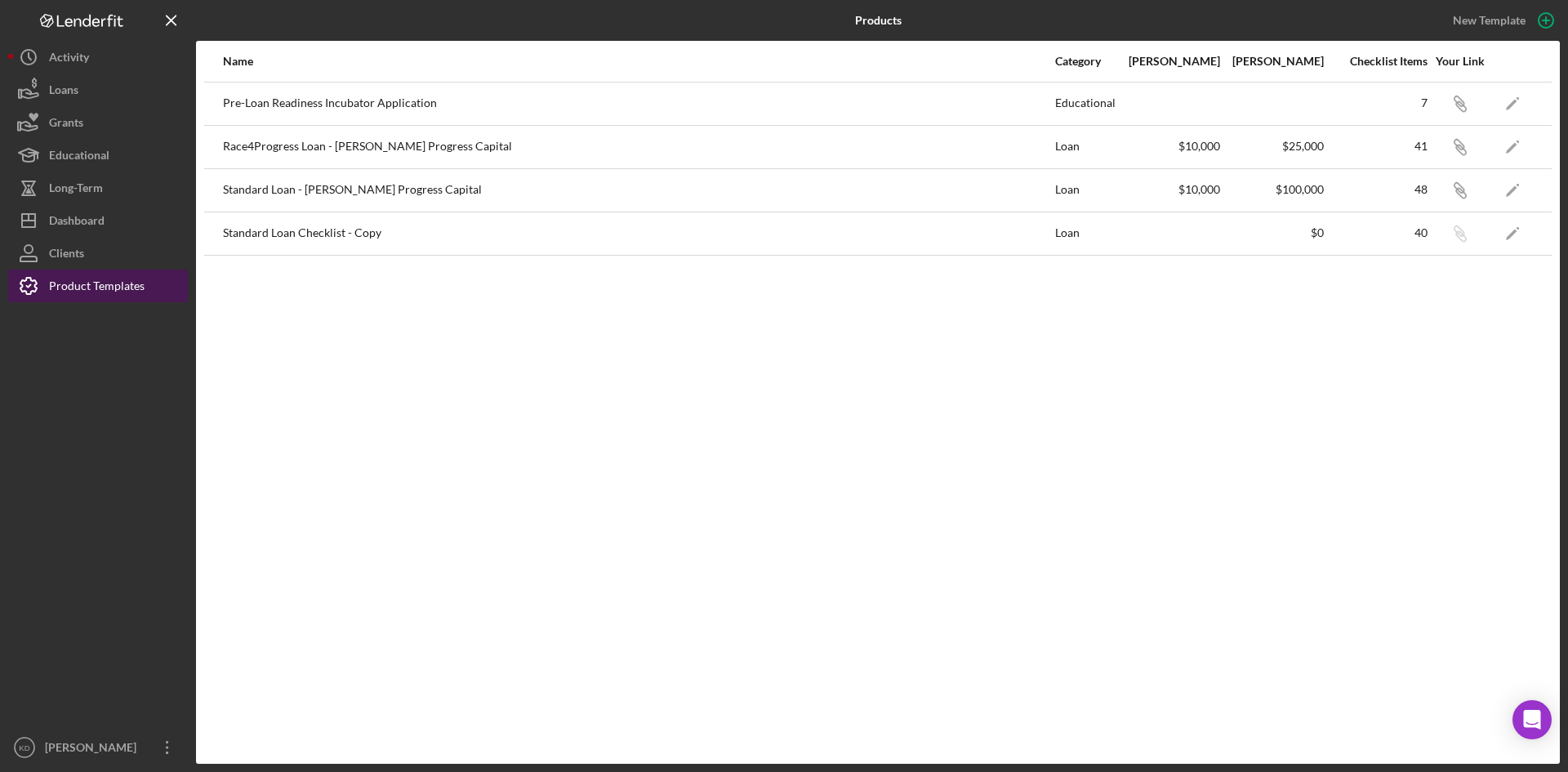
click at [53, 290] on div "Product Templates" at bounding box center [97, 288] width 96 height 37
click at [1507, 99] on icon "Icon/Edit" at bounding box center [1513, 103] width 37 height 37
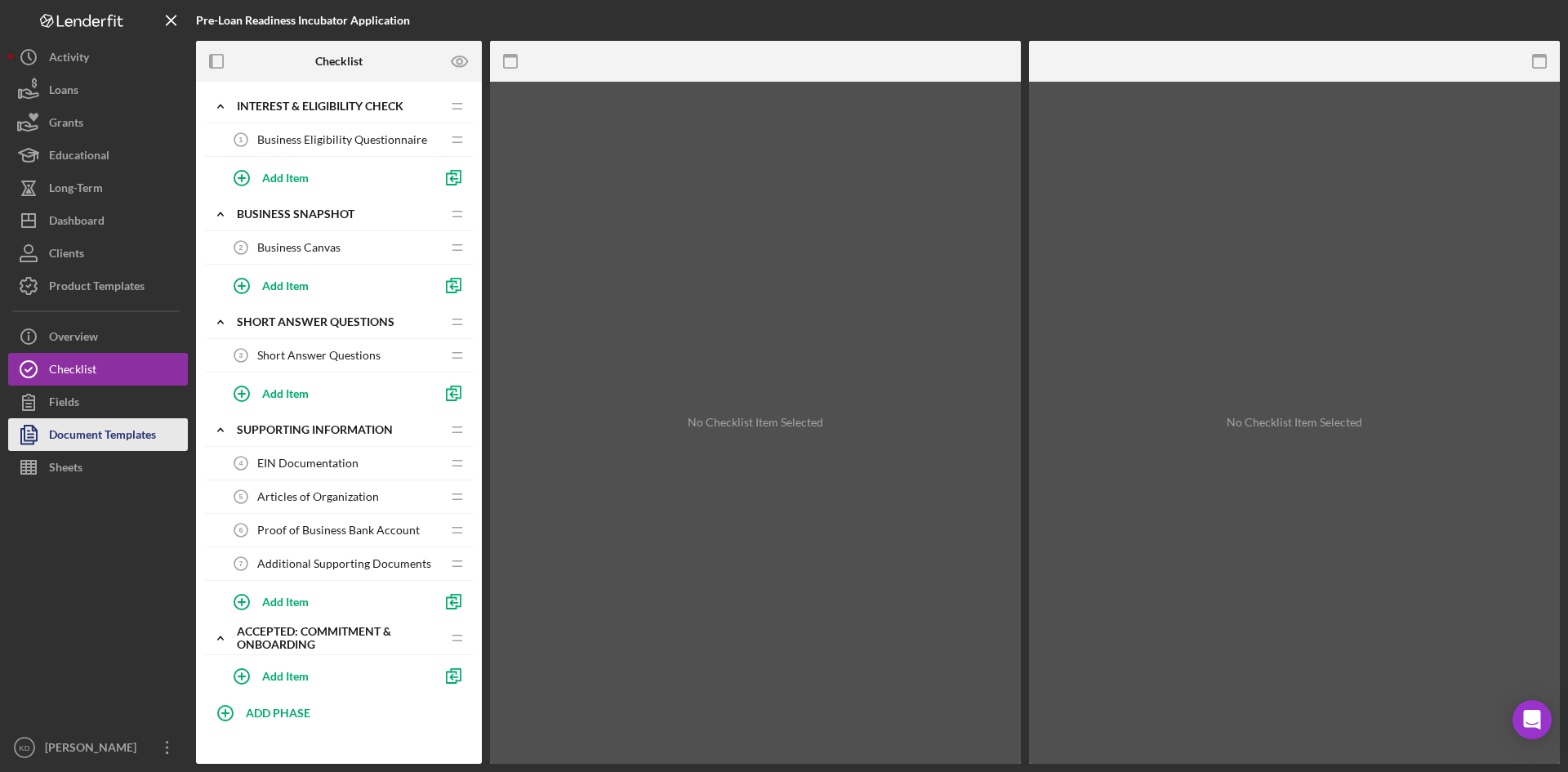
click at [54, 434] on div "Document Templates" at bounding box center [102, 436] width 107 height 37
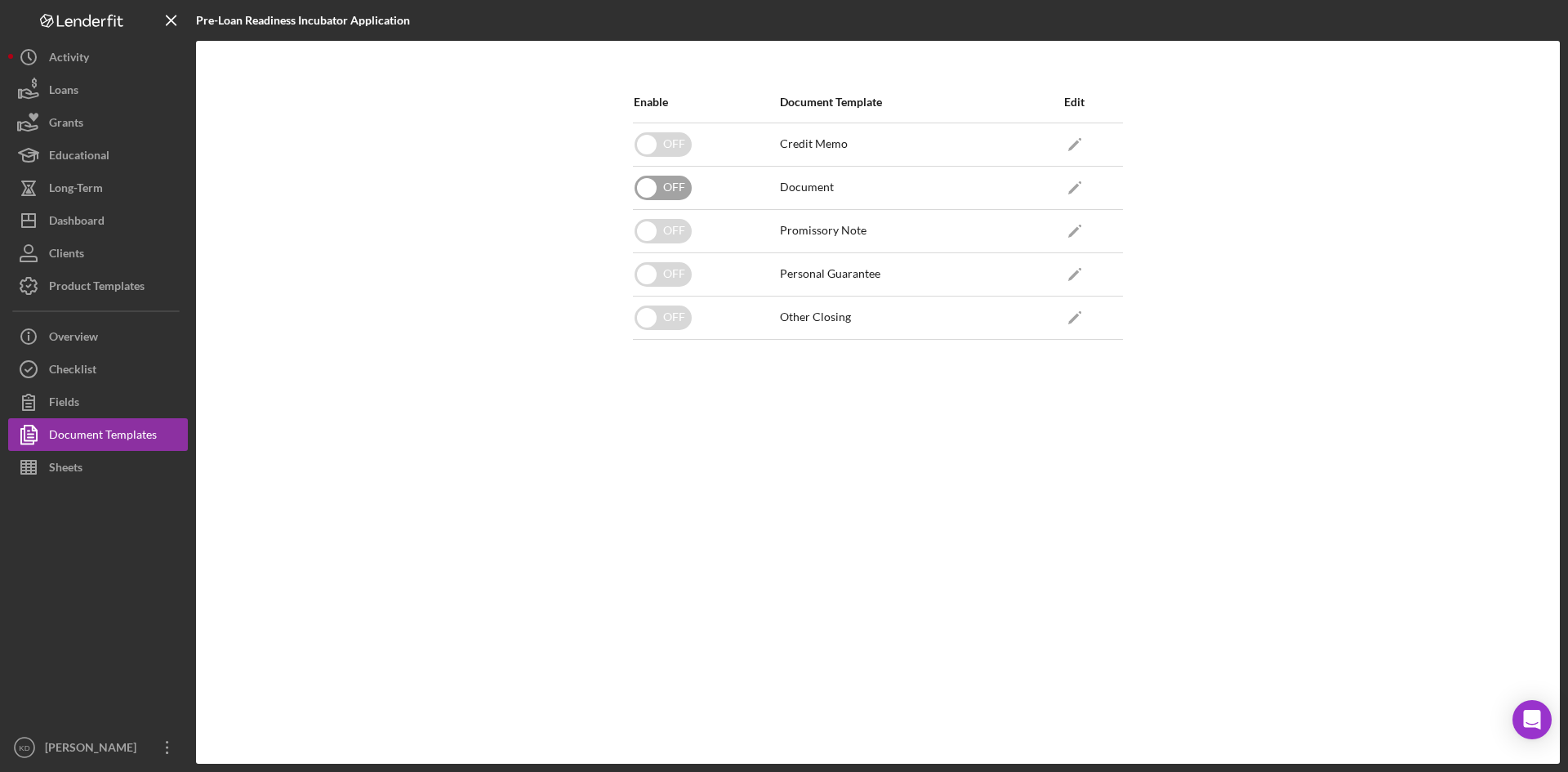
click at [670, 184] on input "checkbox" at bounding box center [663, 188] width 57 height 25
checkbox input "true"
click at [1076, 182] on icon "Icon/Edit" at bounding box center [1075, 188] width 37 height 37
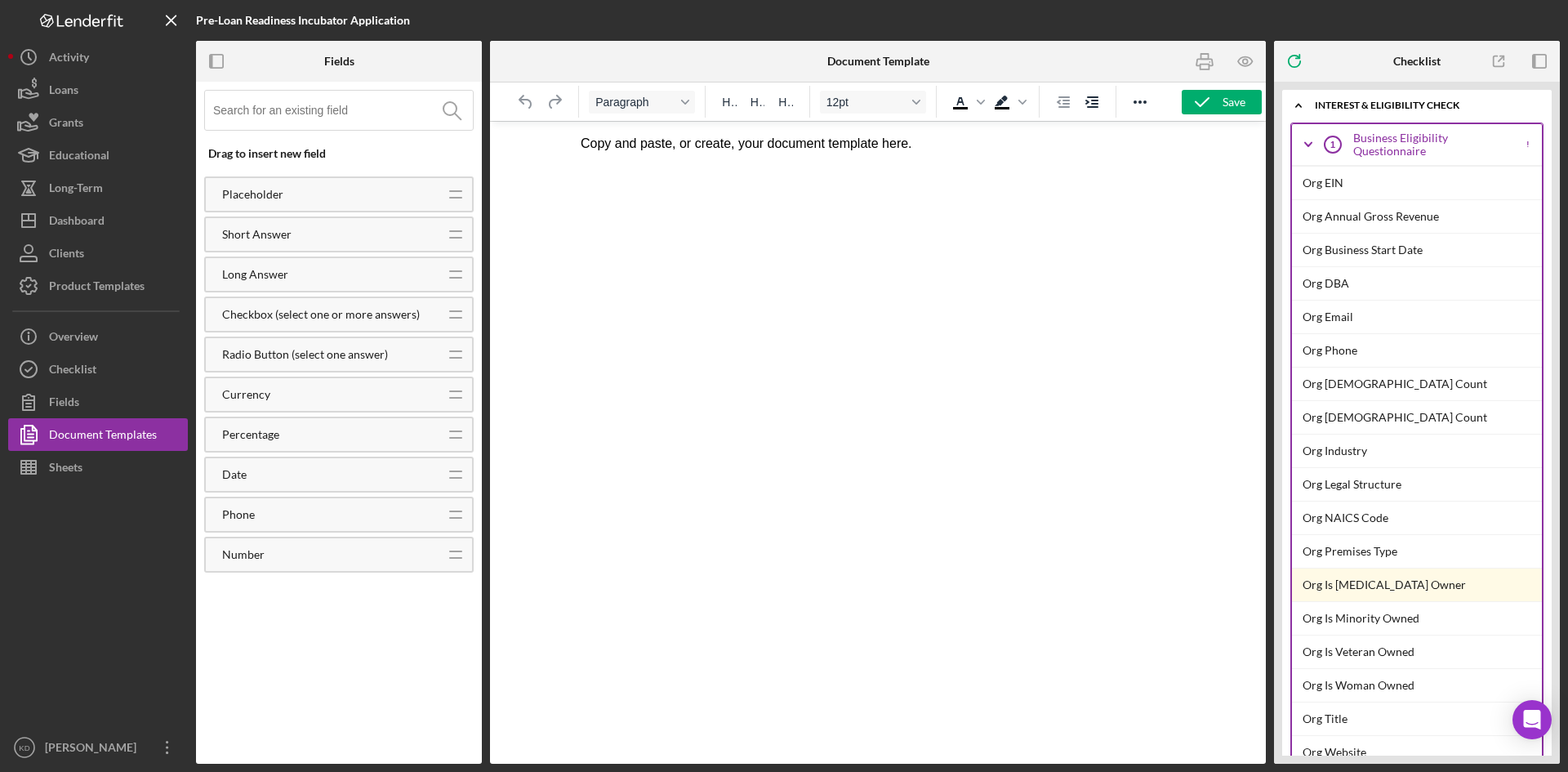
click at [909, 154] on html "Copy and paste, or create, your document template here." at bounding box center [878, 144] width 621 height 44
click at [884, 149] on p "Copy and paste, or create, your document template here." at bounding box center [878, 144] width 594 height 18
click at [884, 148] on p "Copy and paste, or create, your document template here." at bounding box center [878, 144] width 594 height 18
click at [1400, 136] on div "Business Eligibility Questionnaire" at bounding box center [1434, 144] width 161 height 26
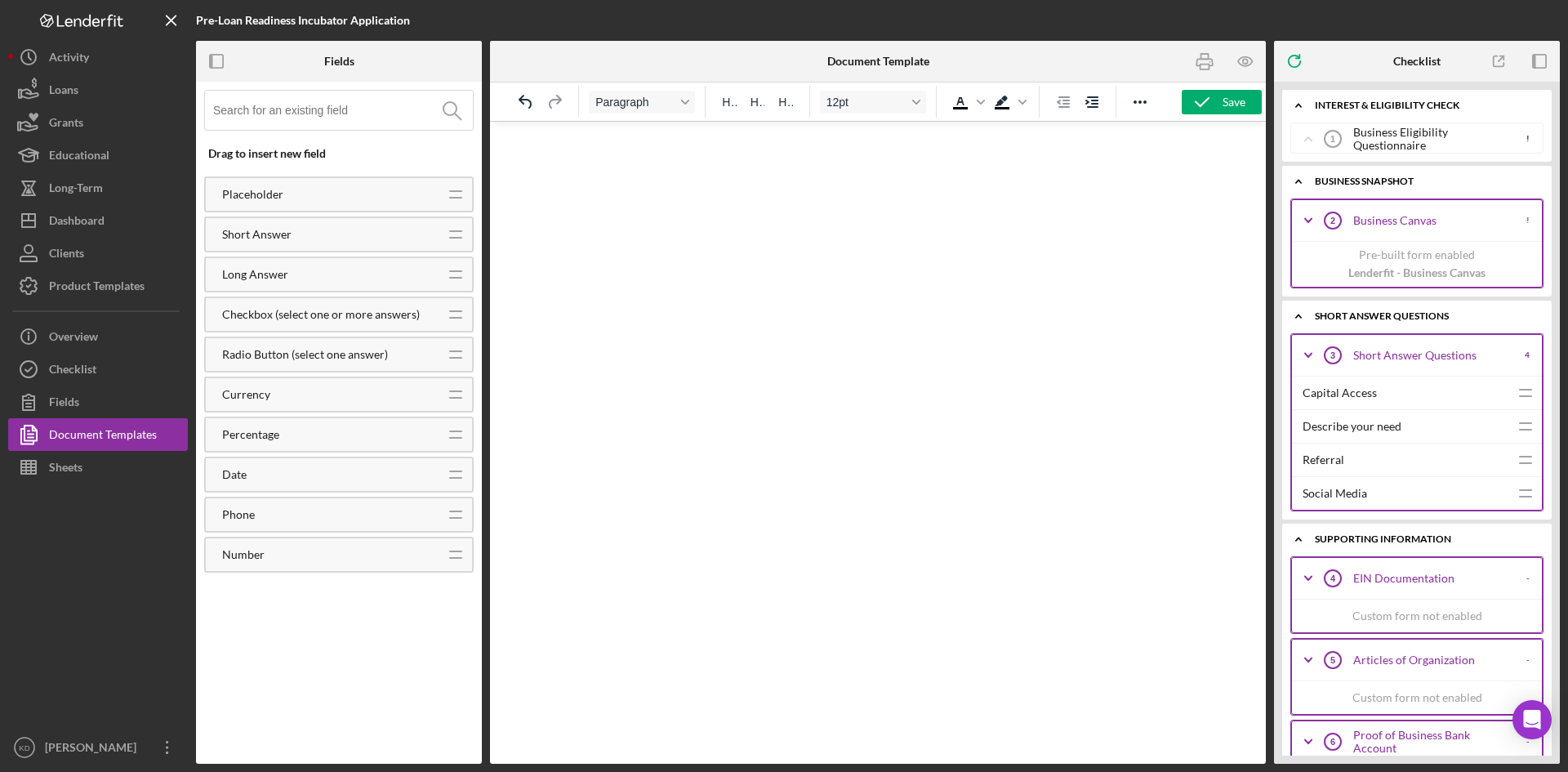
click at [1394, 139] on div "Business Eligibility Questionnaire" at bounding box center [1434, 139] width 161 height 26
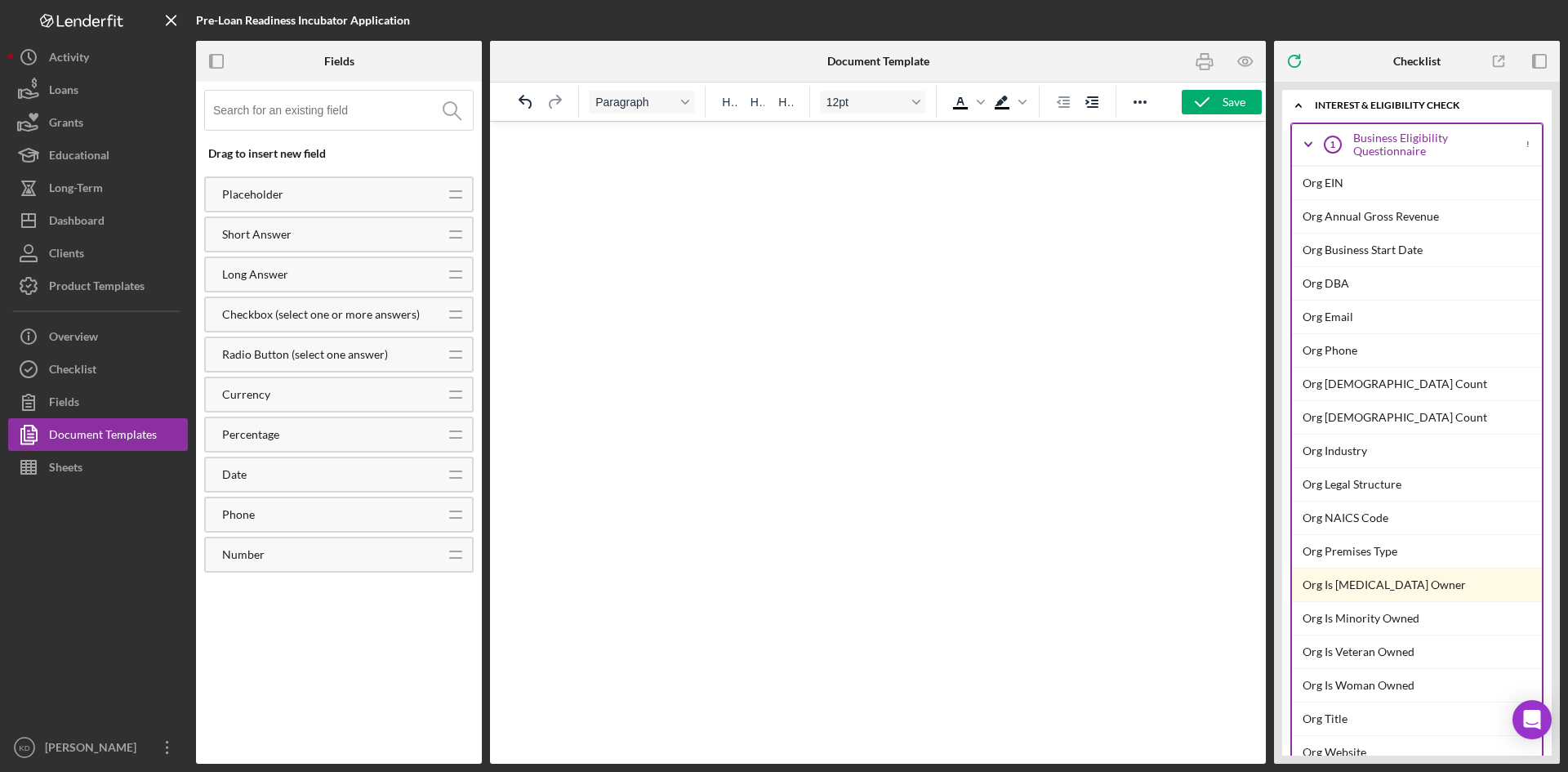
drag, startPoint x: 1957, startPoint y: 273, endPoint x: 954, endPoint y: 170, distance: 1008.3
click at [1407, 141] on div "Business Eligibility Questionnaire" at bounding box center [1434, 144] width 161 height 26
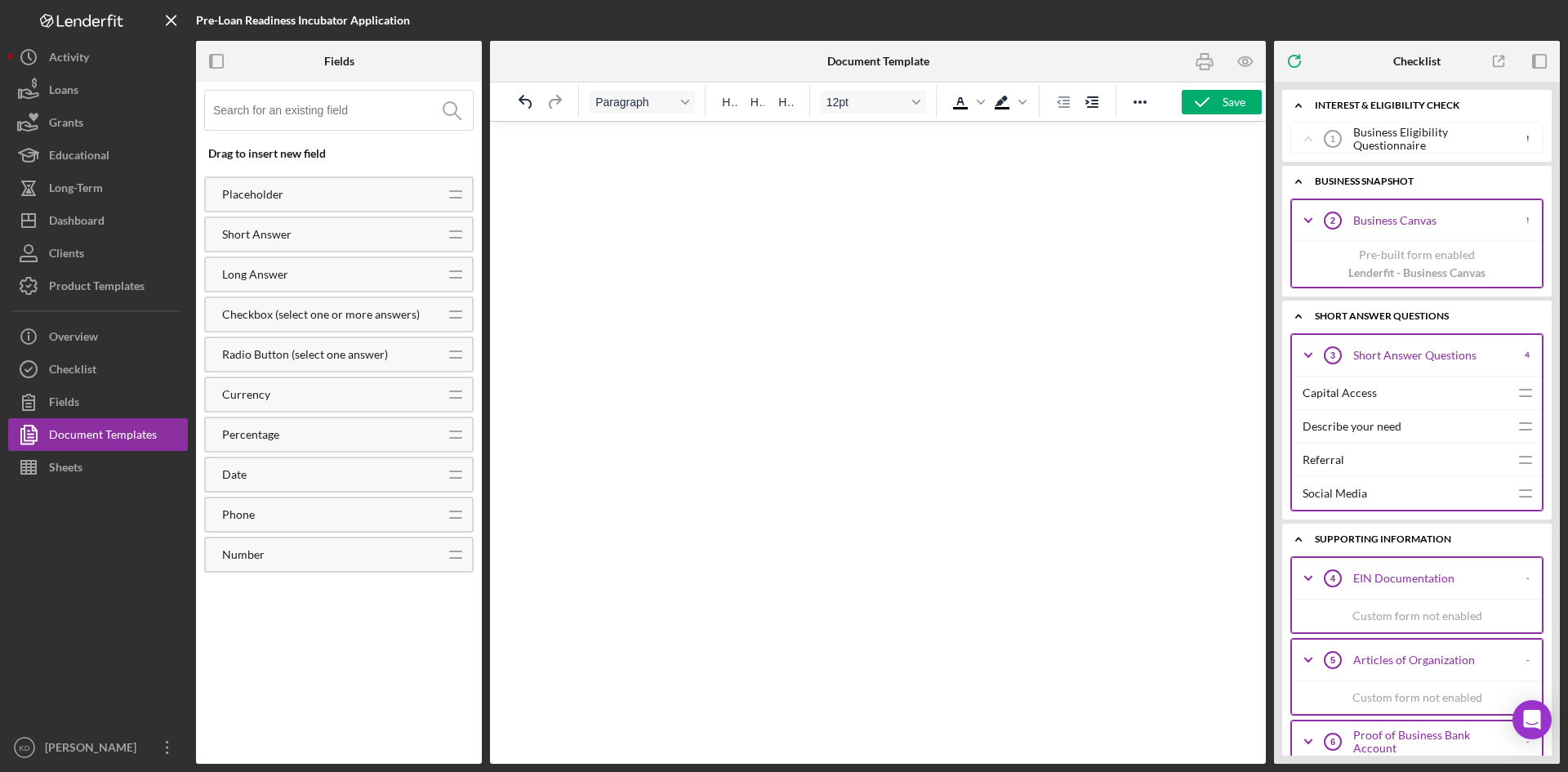
click at [1407, 141] on div "Business Eligibility Questionnaire" at bounding box center [1434, 139] width 161 height 26
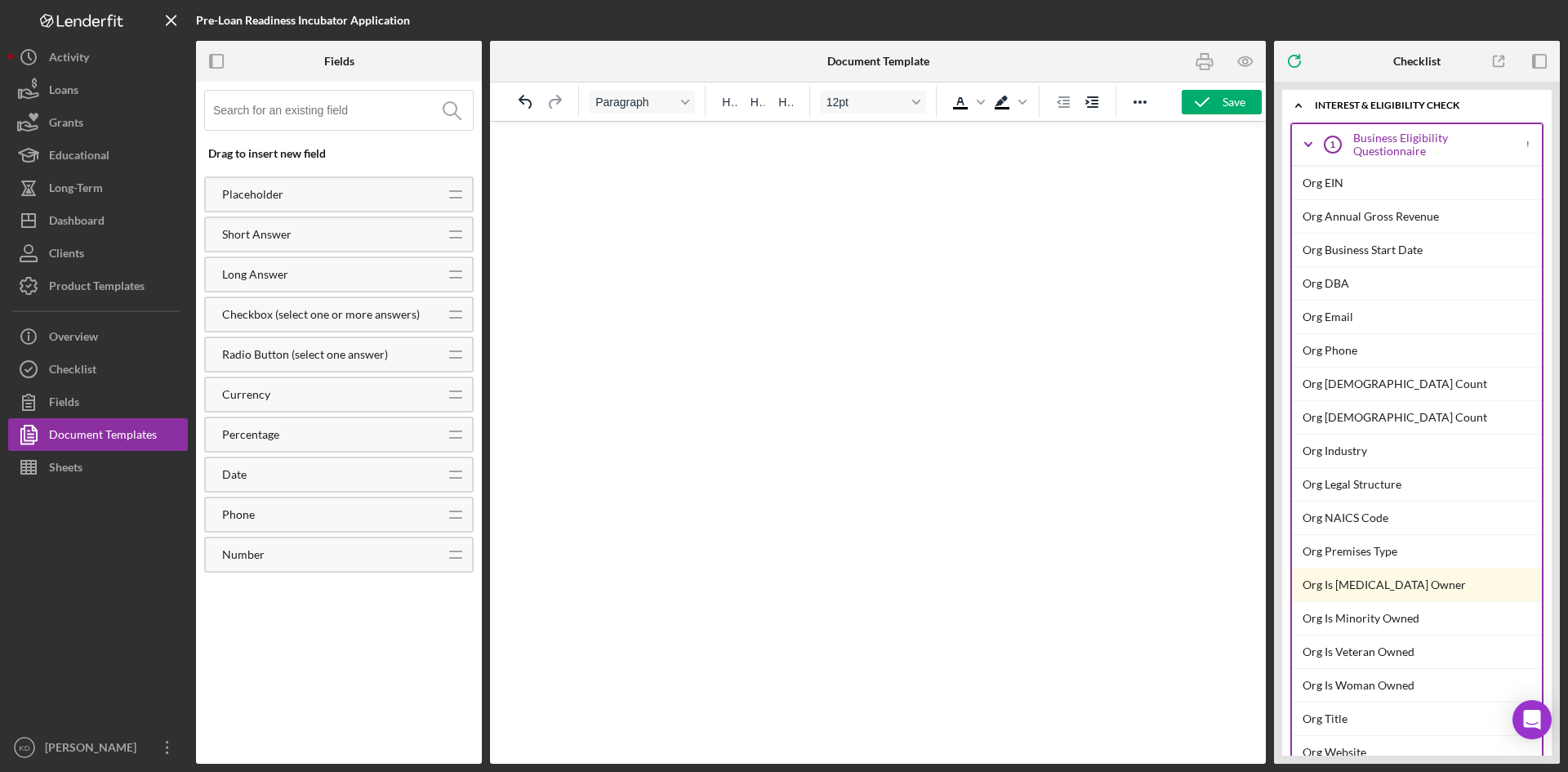
click at [600, 166] on html at bounding box center [878, 144] width 621 height 44
click at [1356, 191] on div "Org EIN" at bounding box center [1423, 183] width 239 height 33
click at [1348, 218] on div "Org Annual Gross Revenue" at bounding box center [1423, 216] width 239 height 33
click at [1403, 146] on div "Business Eligibility Questionnaire" at bounding box center [1434, 144] width 161 height 26
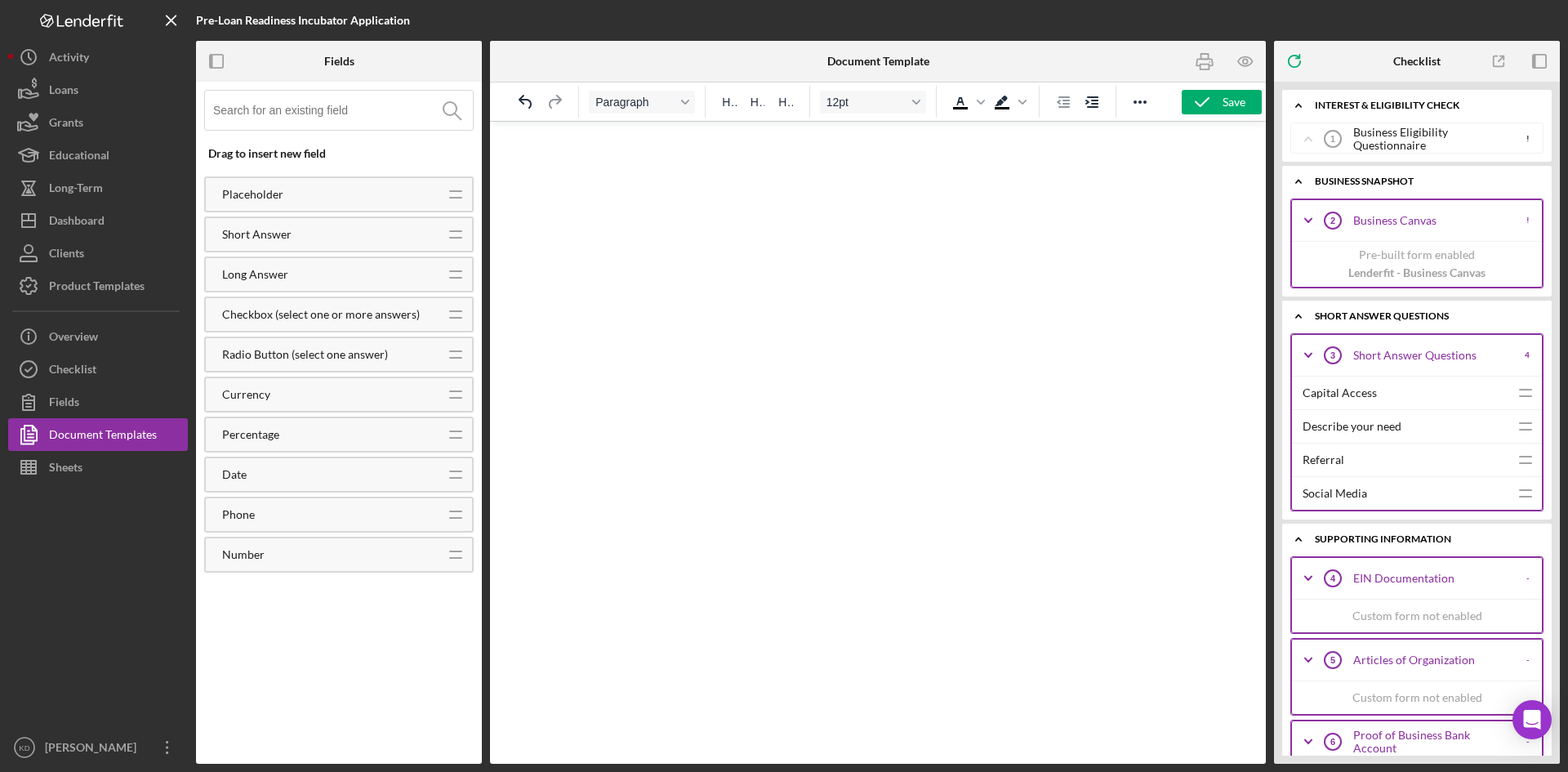
click at [1431, 138] on div "Business Eligibility Questionnaire" at bounding box center [1434, 139] width 161 height 26
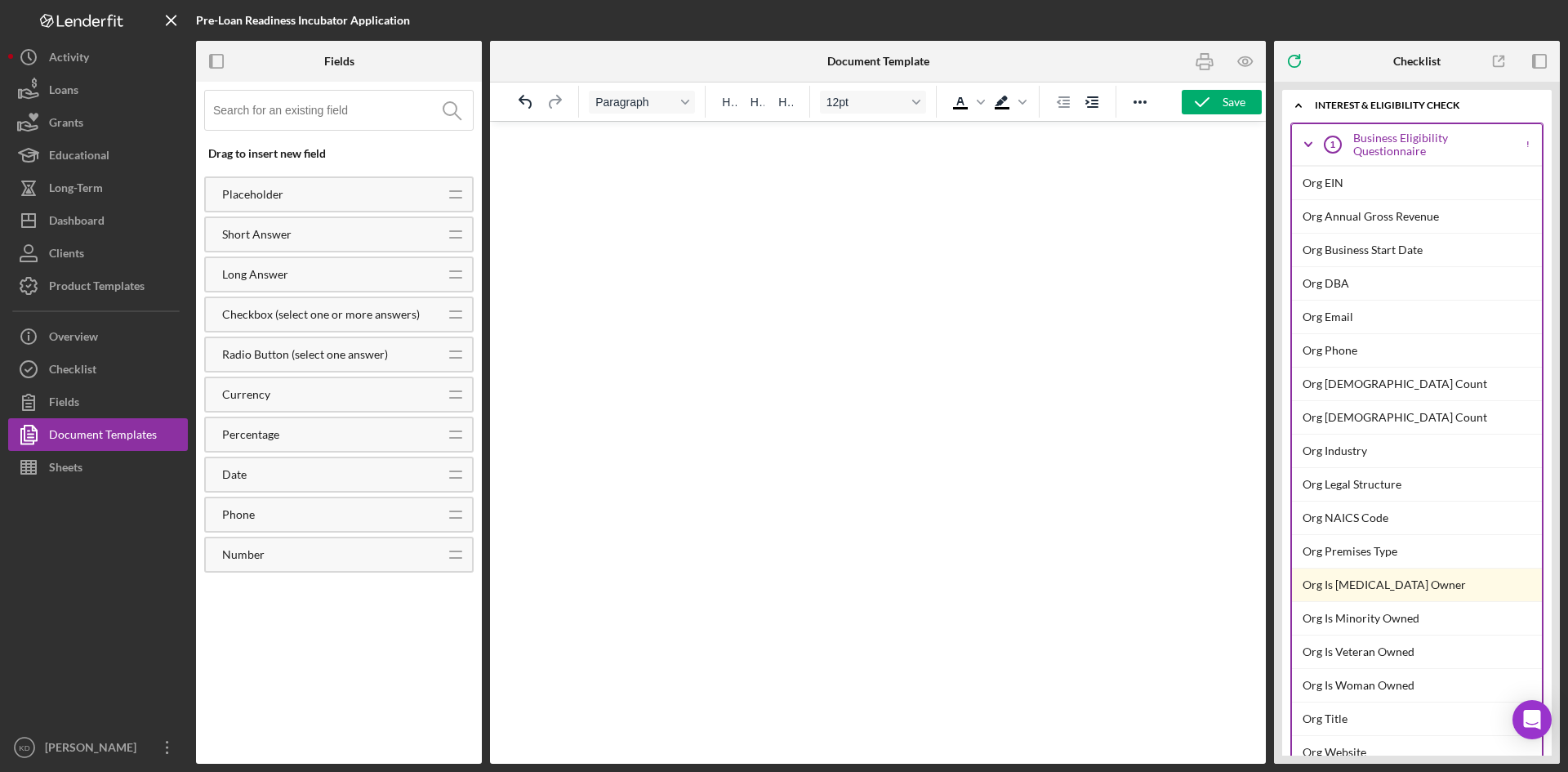
click at [813, 166] on html at bounding box center [878, 144] width 621 height 44
click at [686, 166] on html at bounding box center [878, 144] width 621 height 44
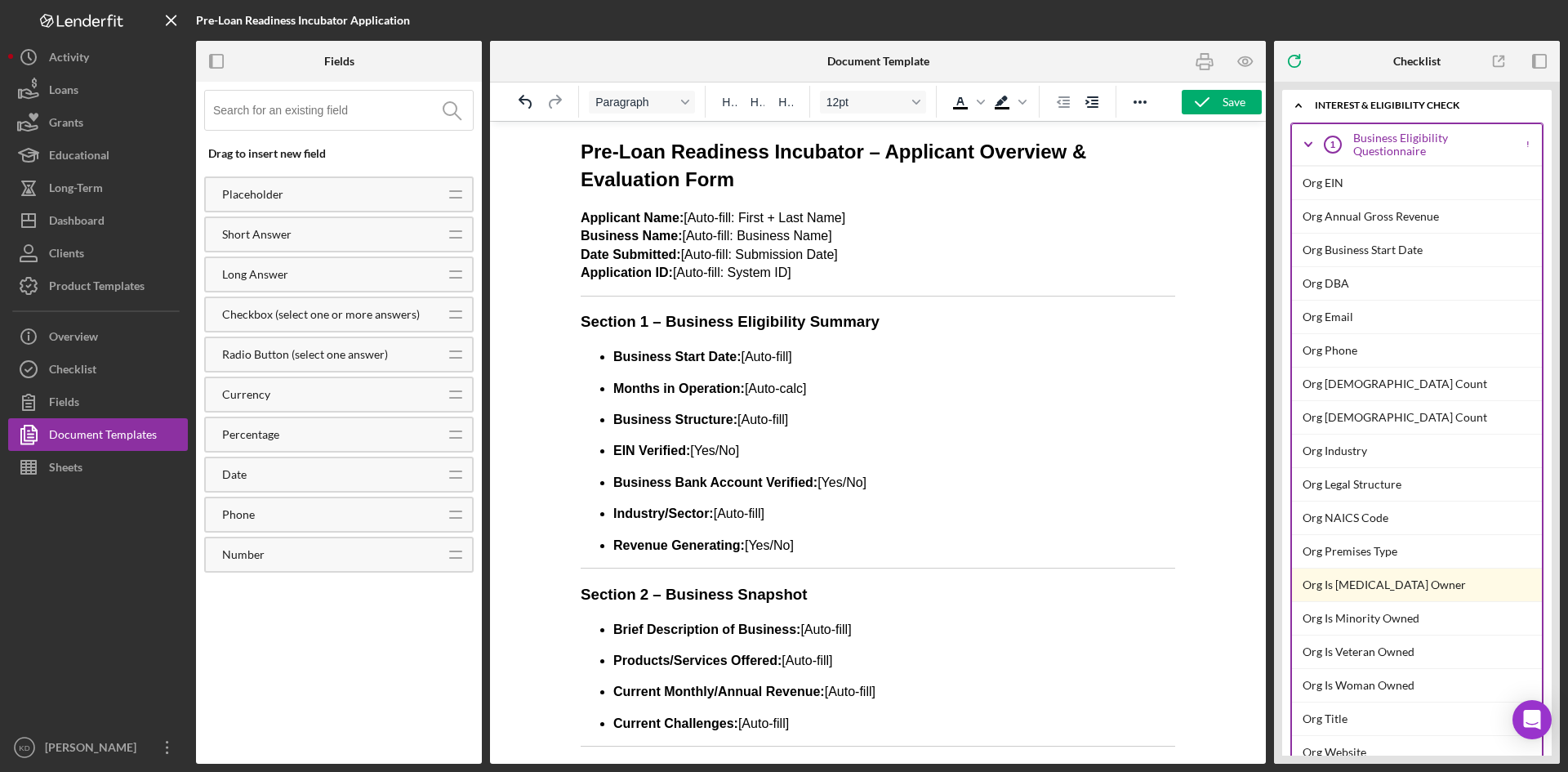
click at [874, 219] on p "Applicant Name: [Auto-fill: First + Last Name] Business Name: [Auto-fill: Busin…" at bounding box center [878, 246] width 594 height 74
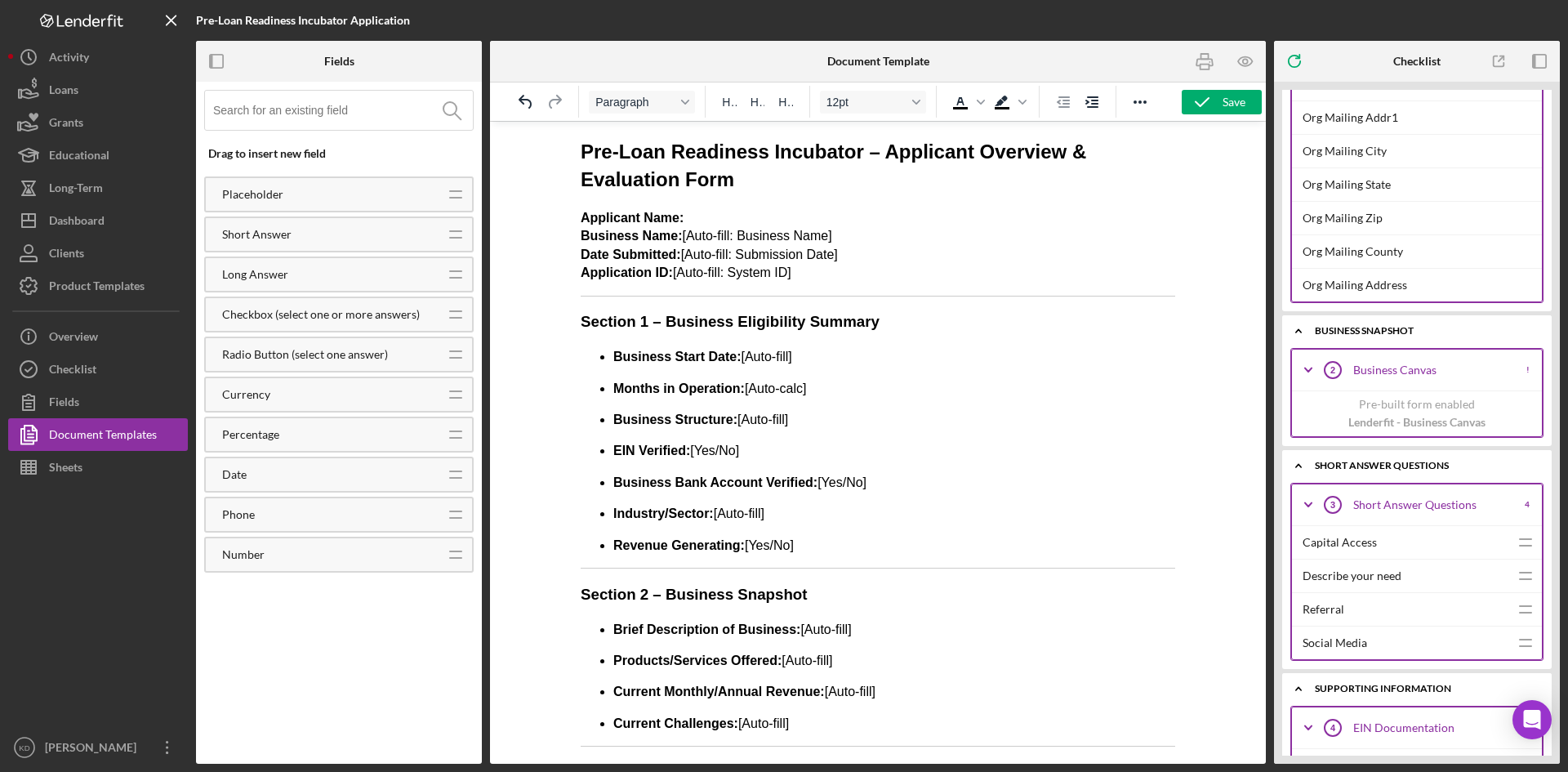
scroll to position [898, 0]
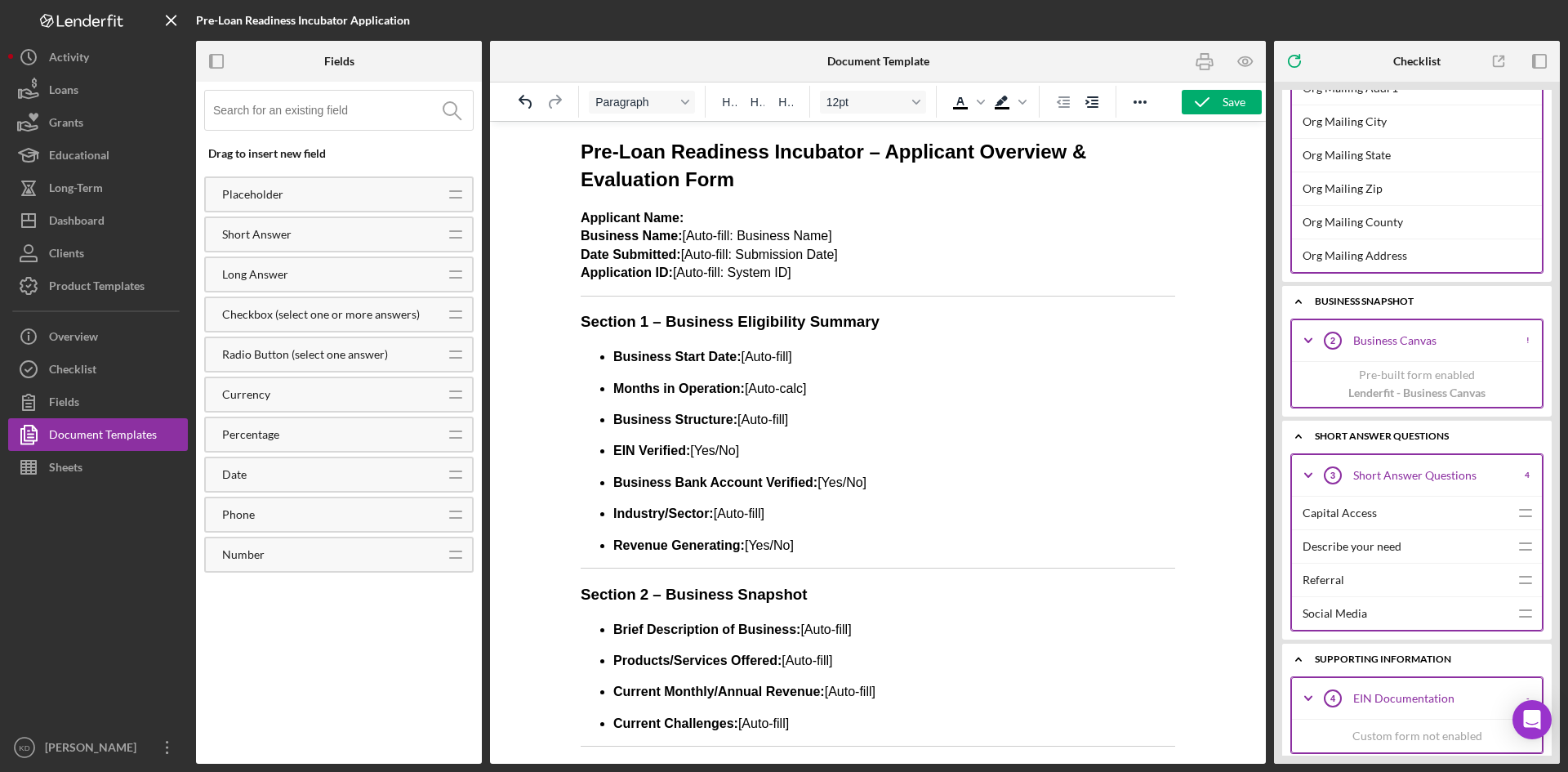
click at [1430, 345] on div "Business Canvas" at bounding box center [1434, 340] width 161 height 13
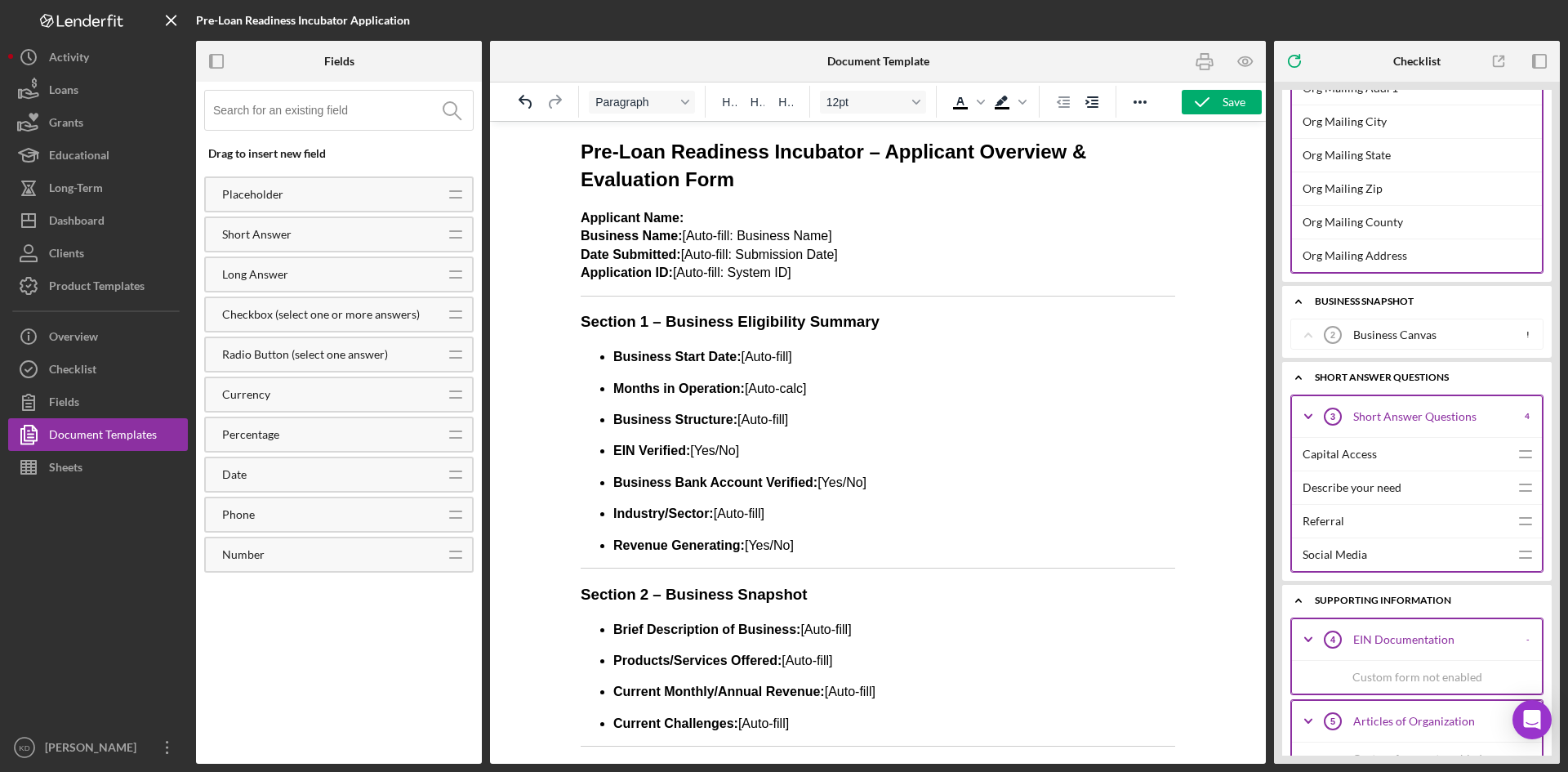
click at [1421, 329] on div "Business Canvas" at bounding box center [1434, 335] width 161 height 13
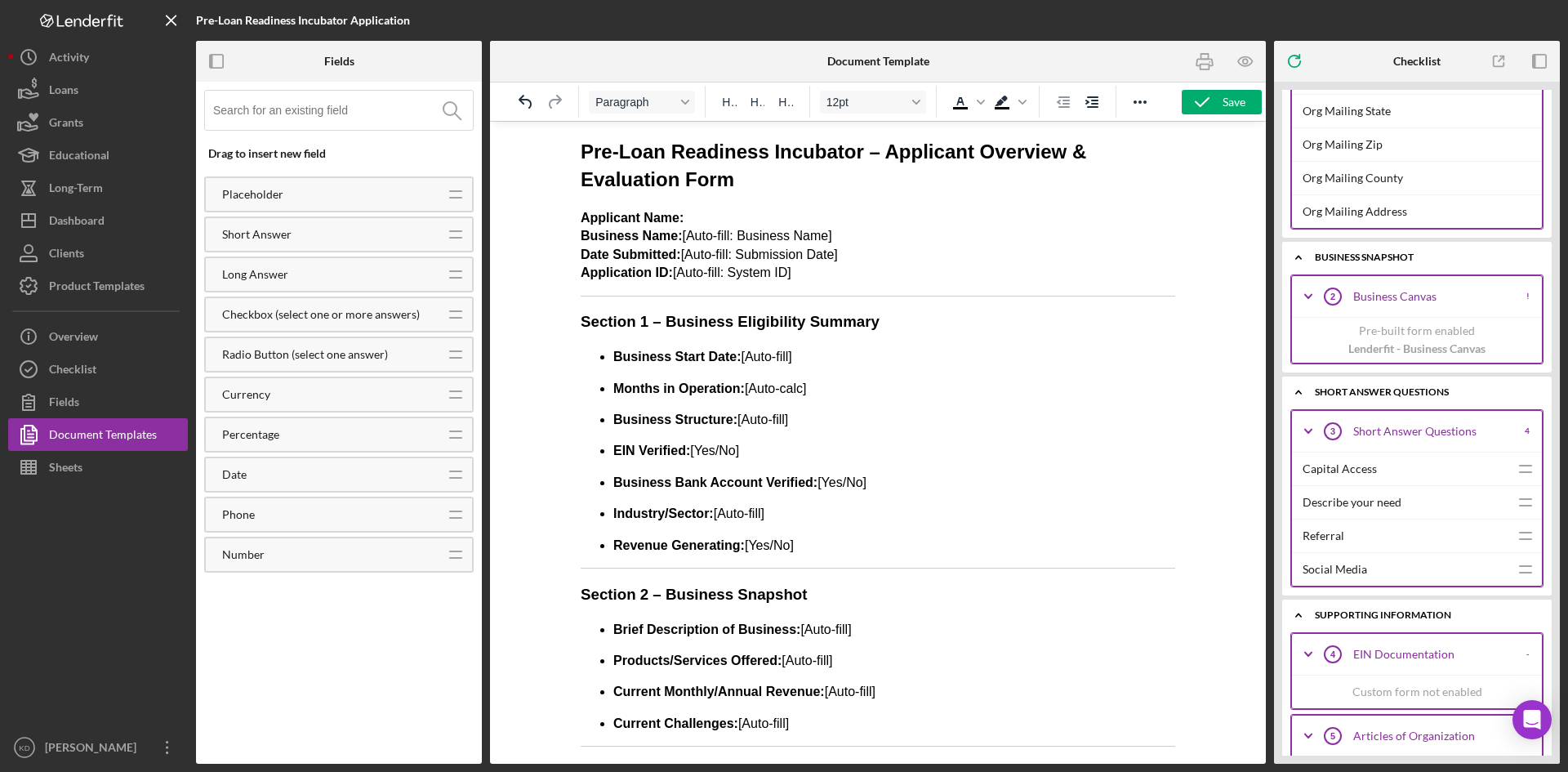
scroll to position [980, 0]
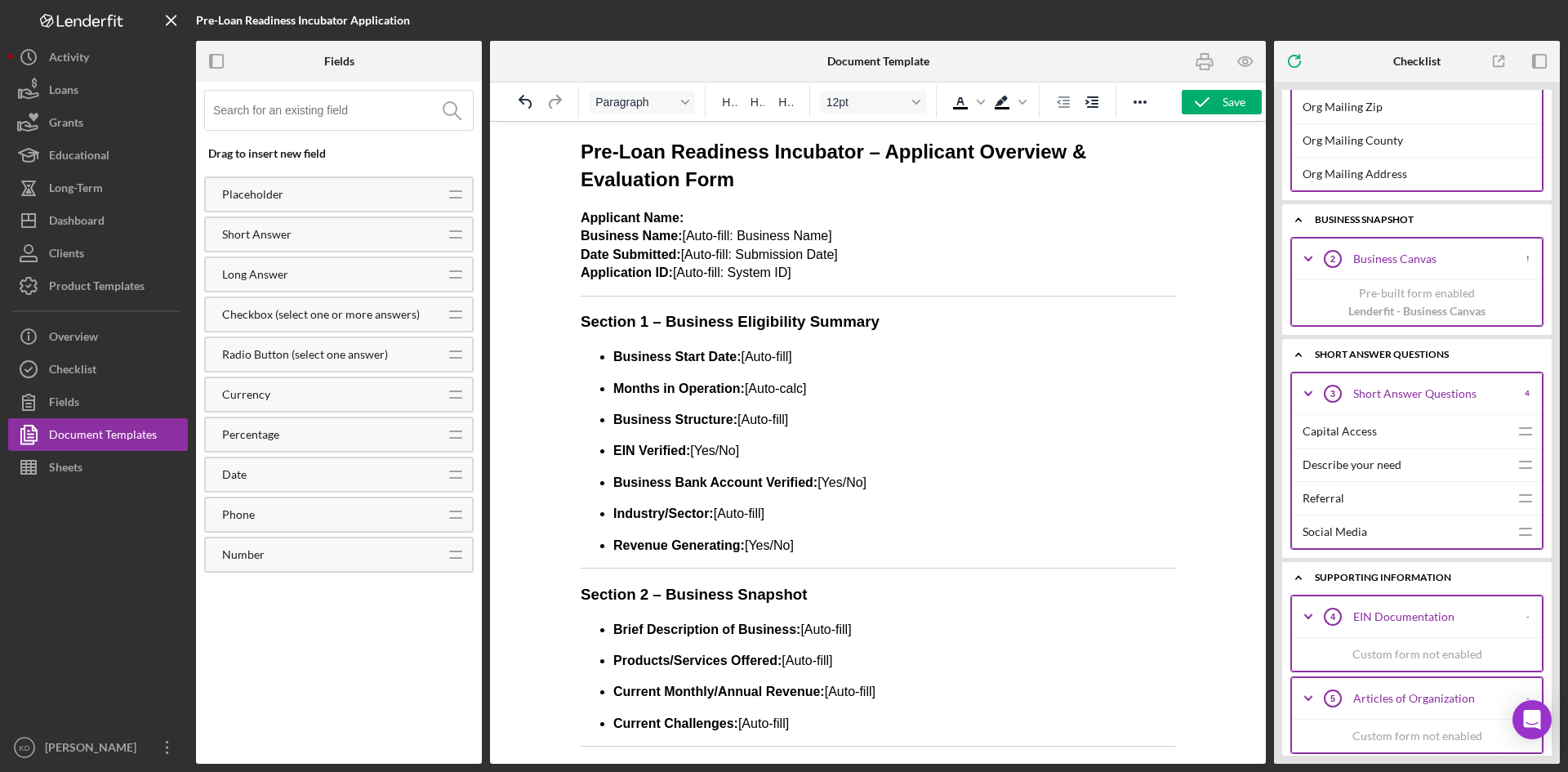
click at [1436, 312] on p "Lenderfit - Business Canvas" at bounding box center [1417, 311] width 250 height 18
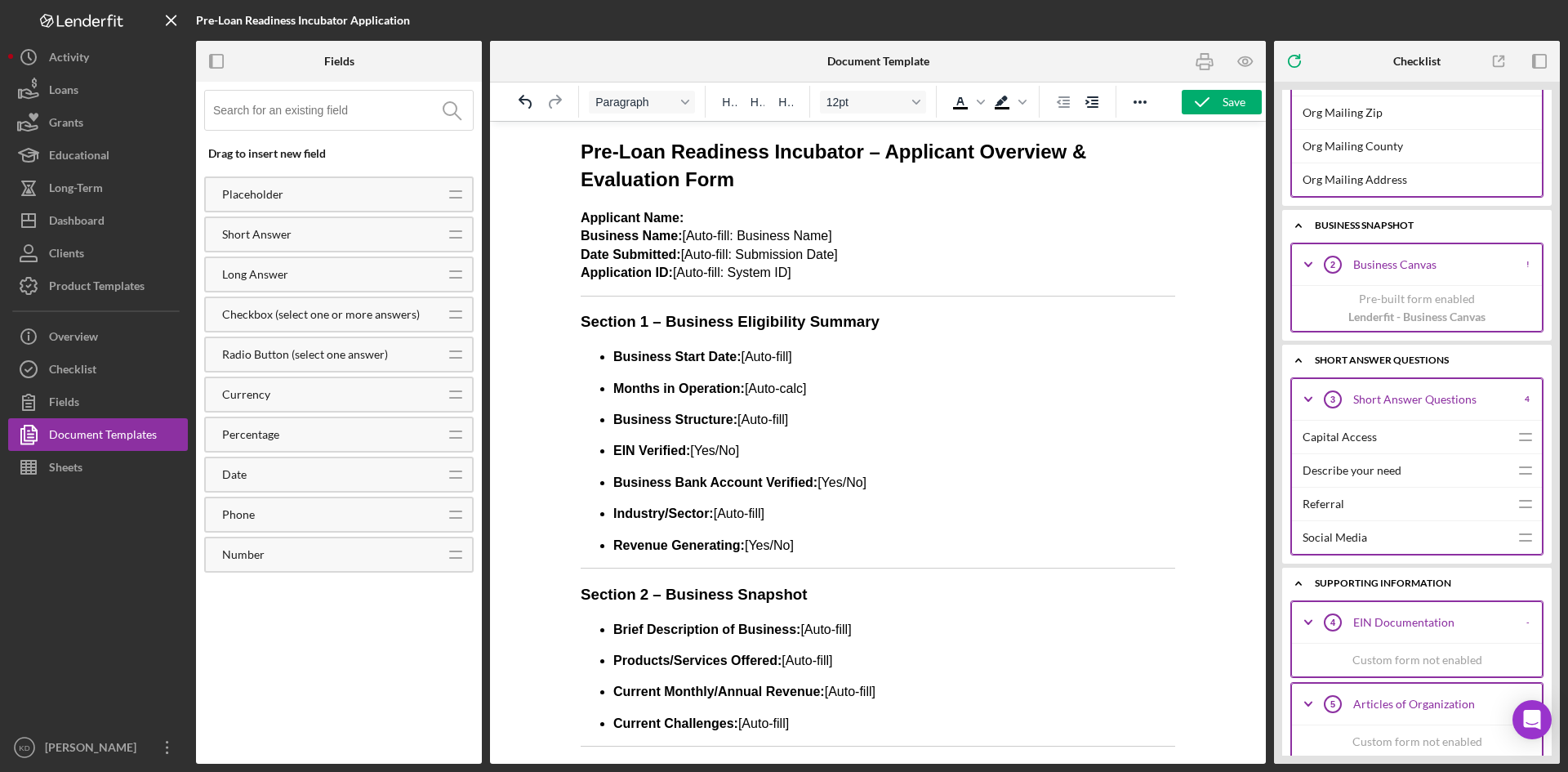
scroll to position [811, 0]
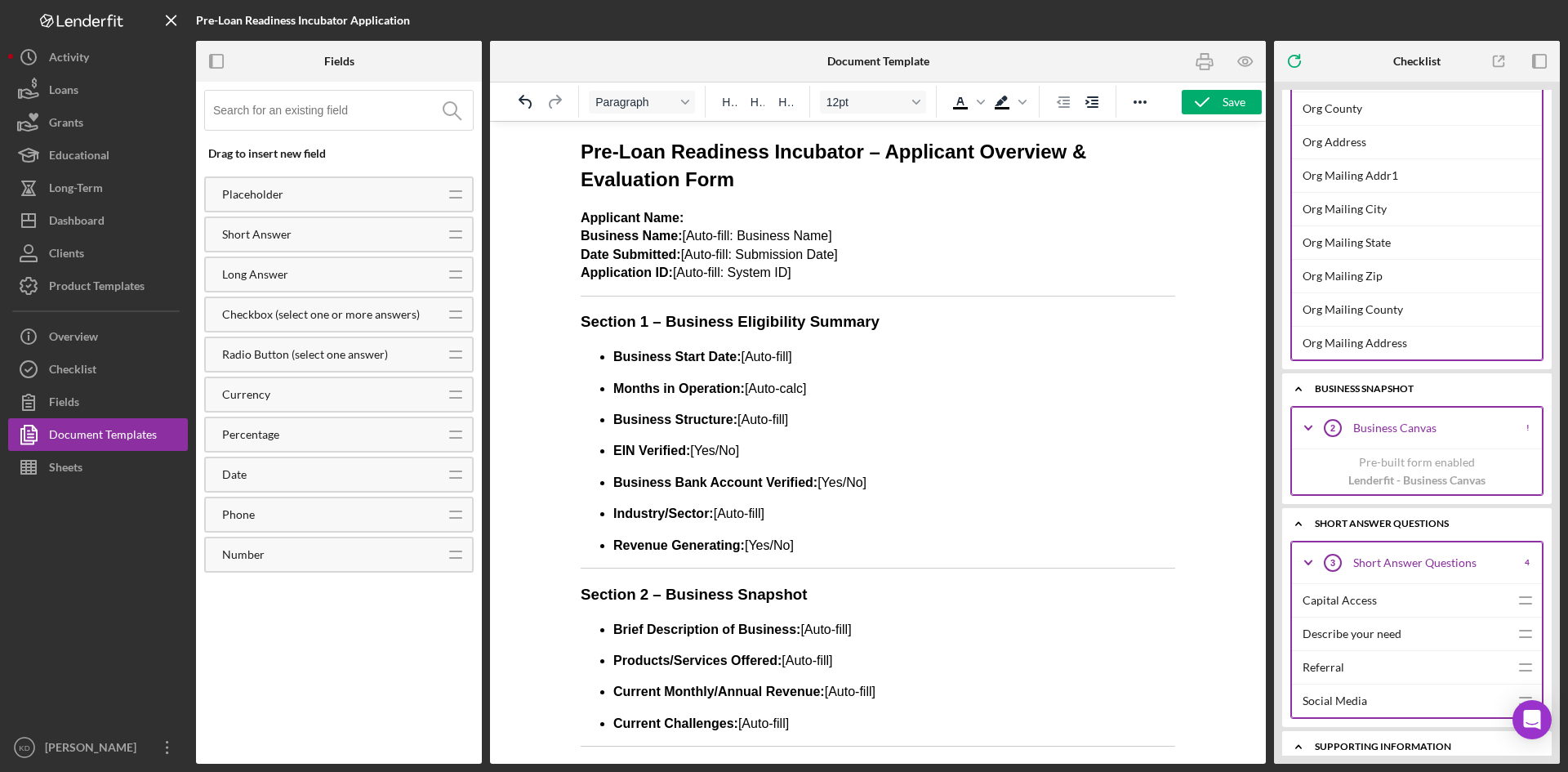
click at [1340, 426] on icon "Business Canvas 2" at bounding box center [1332, 428] width 40 height 40
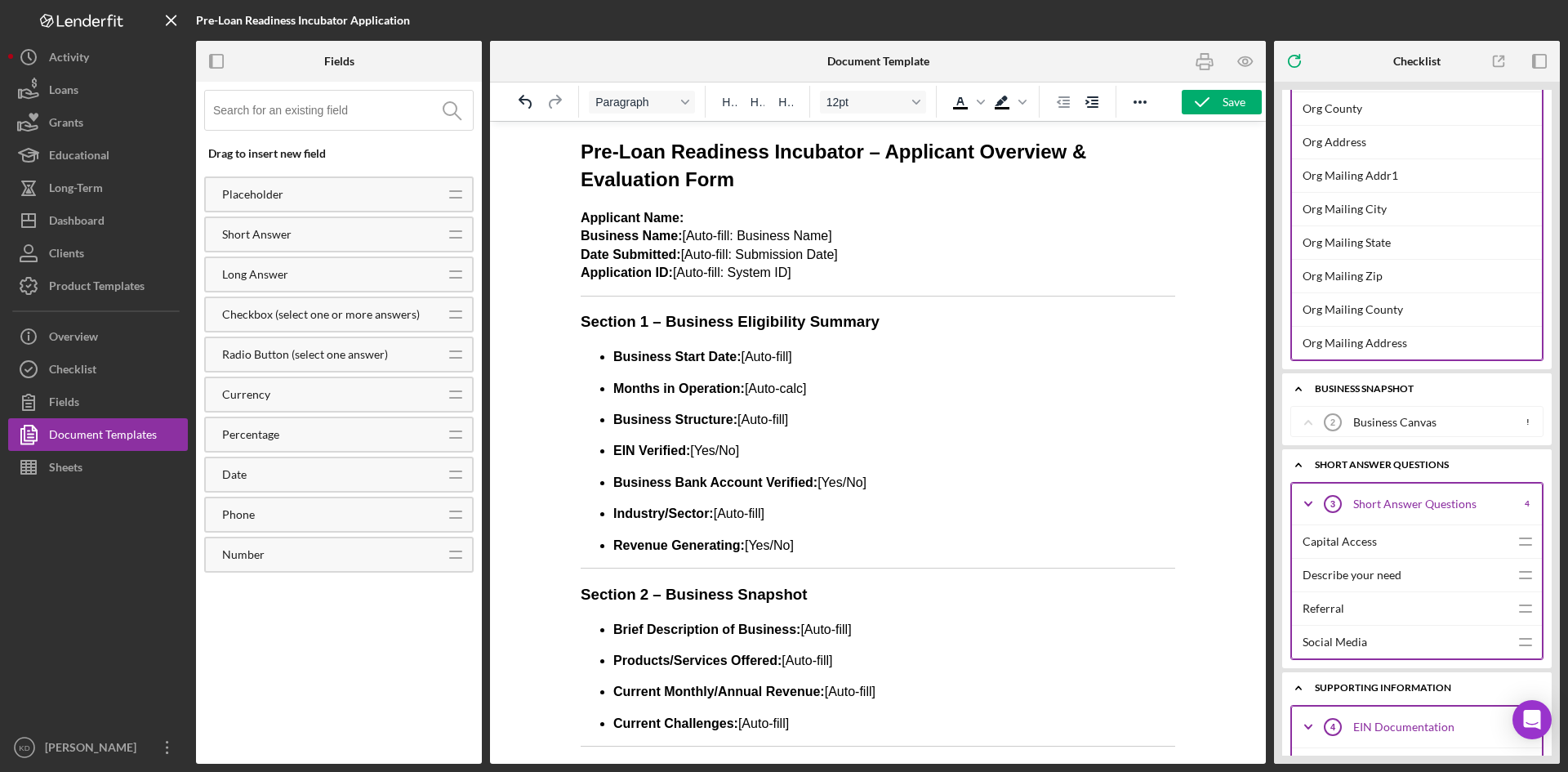
click at [1341, 426] on circle at bounding box center [1333, 422] width 17 height 17
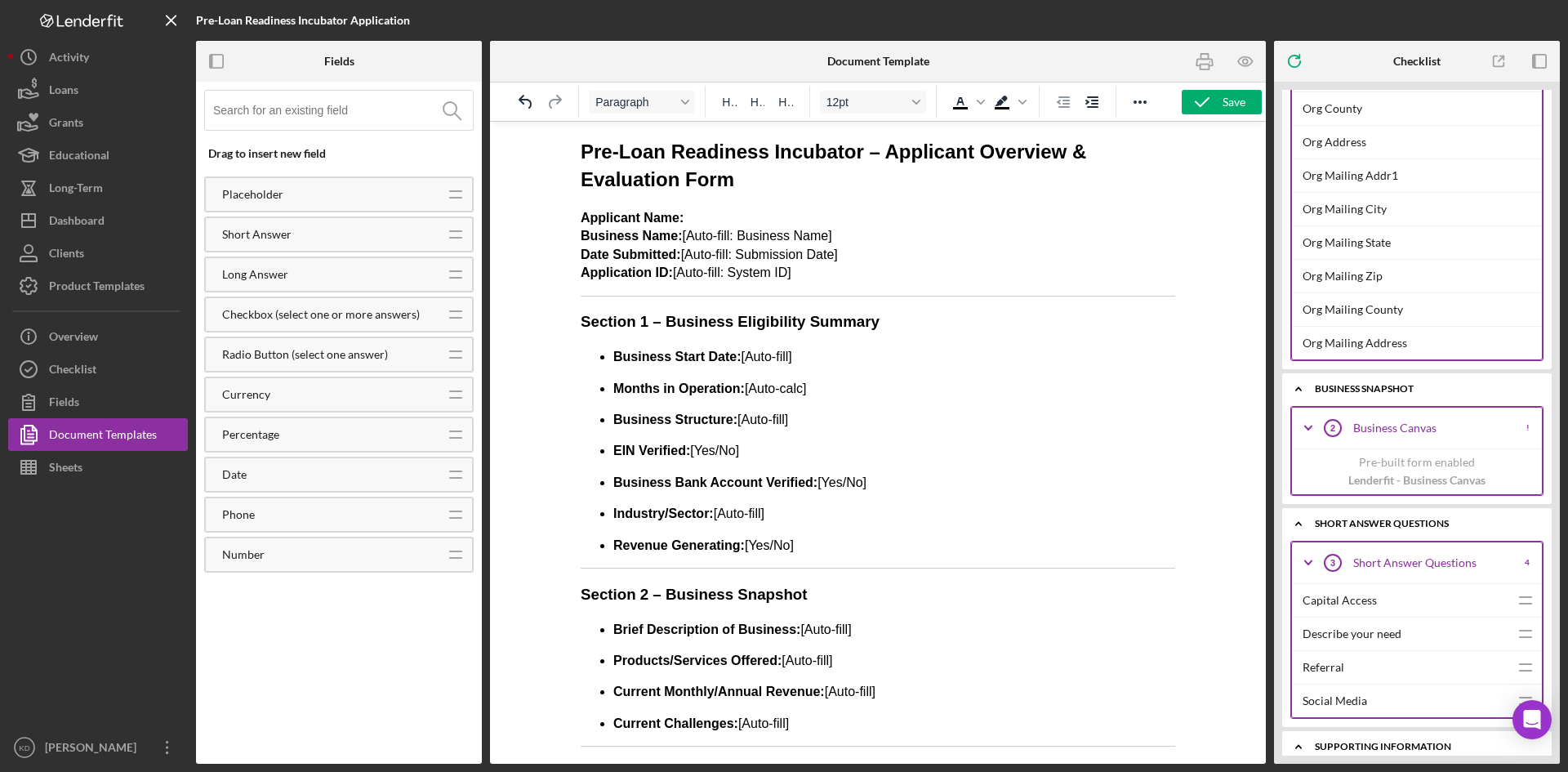
click at [1526, 428] on div "Icon/Expander Business Canvas 2 Business Canvas !" at bounding box center [1417, 428] width 250 height 40
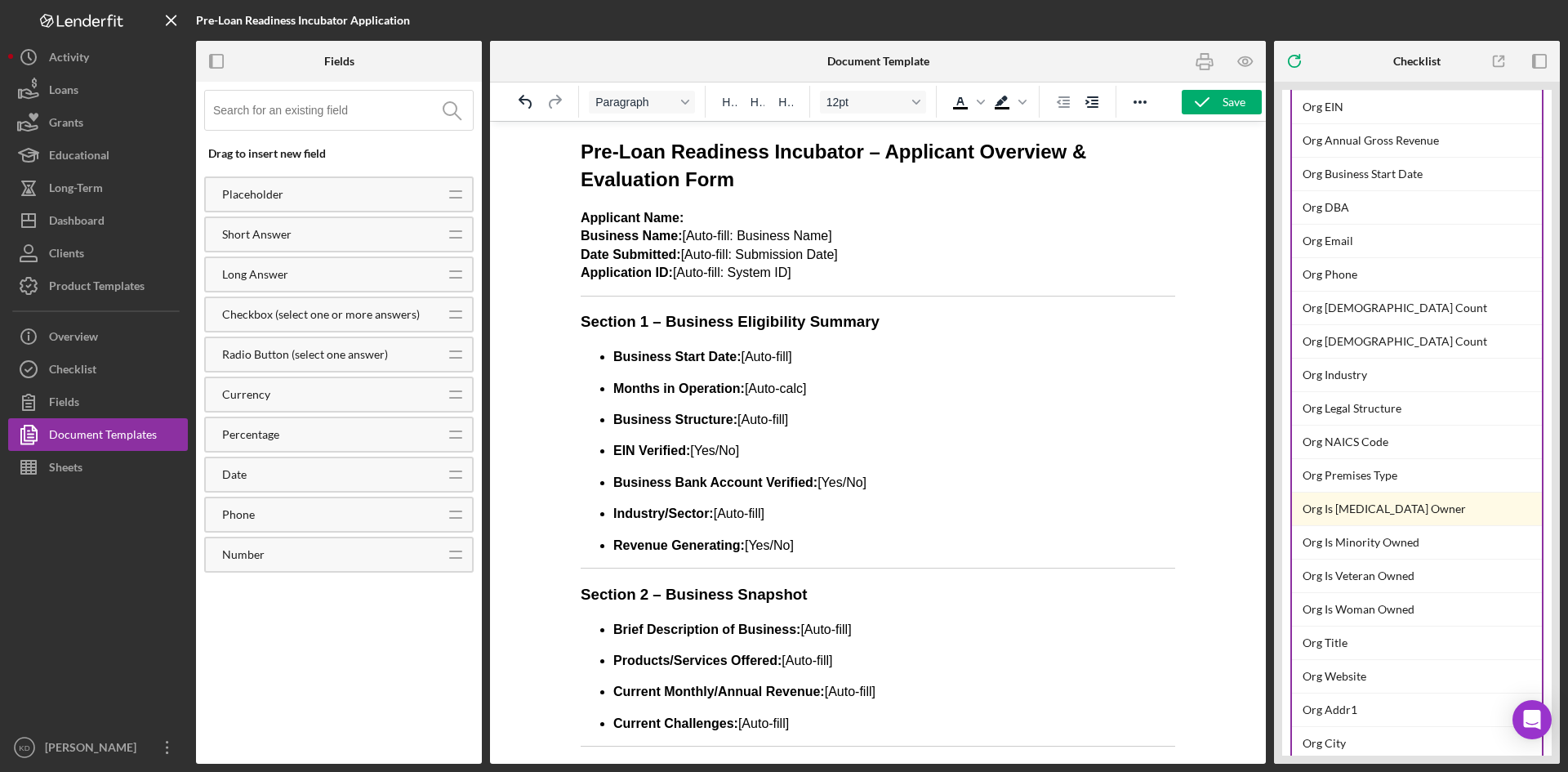
scroll to position [0, 0]
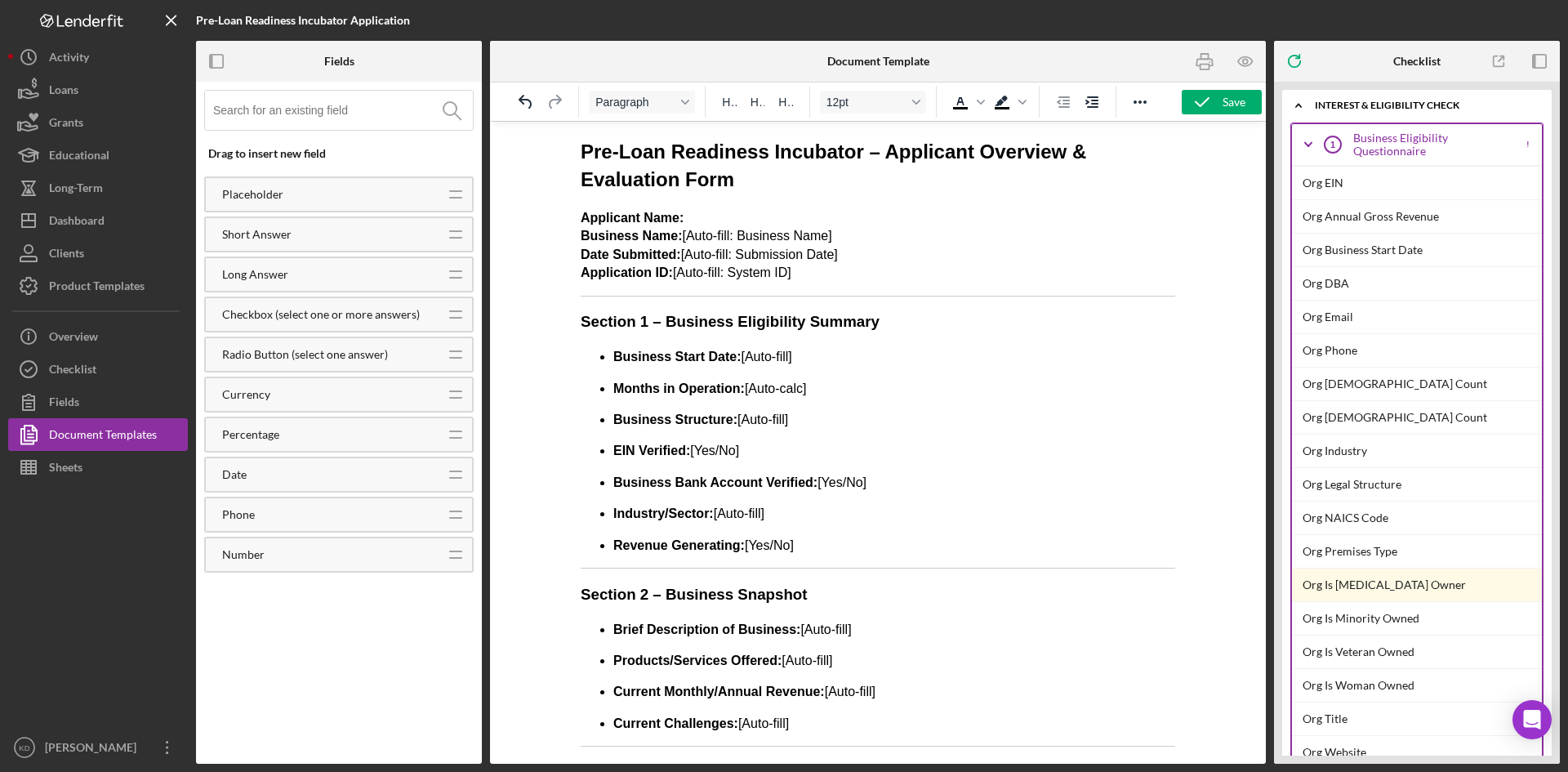
click at [706, 222] on p "Applicant Name: Business Name: [Auto-fill: Business Name] Date Submitted: [Auto…" at bounding box center [878, 246] width 594 height 74
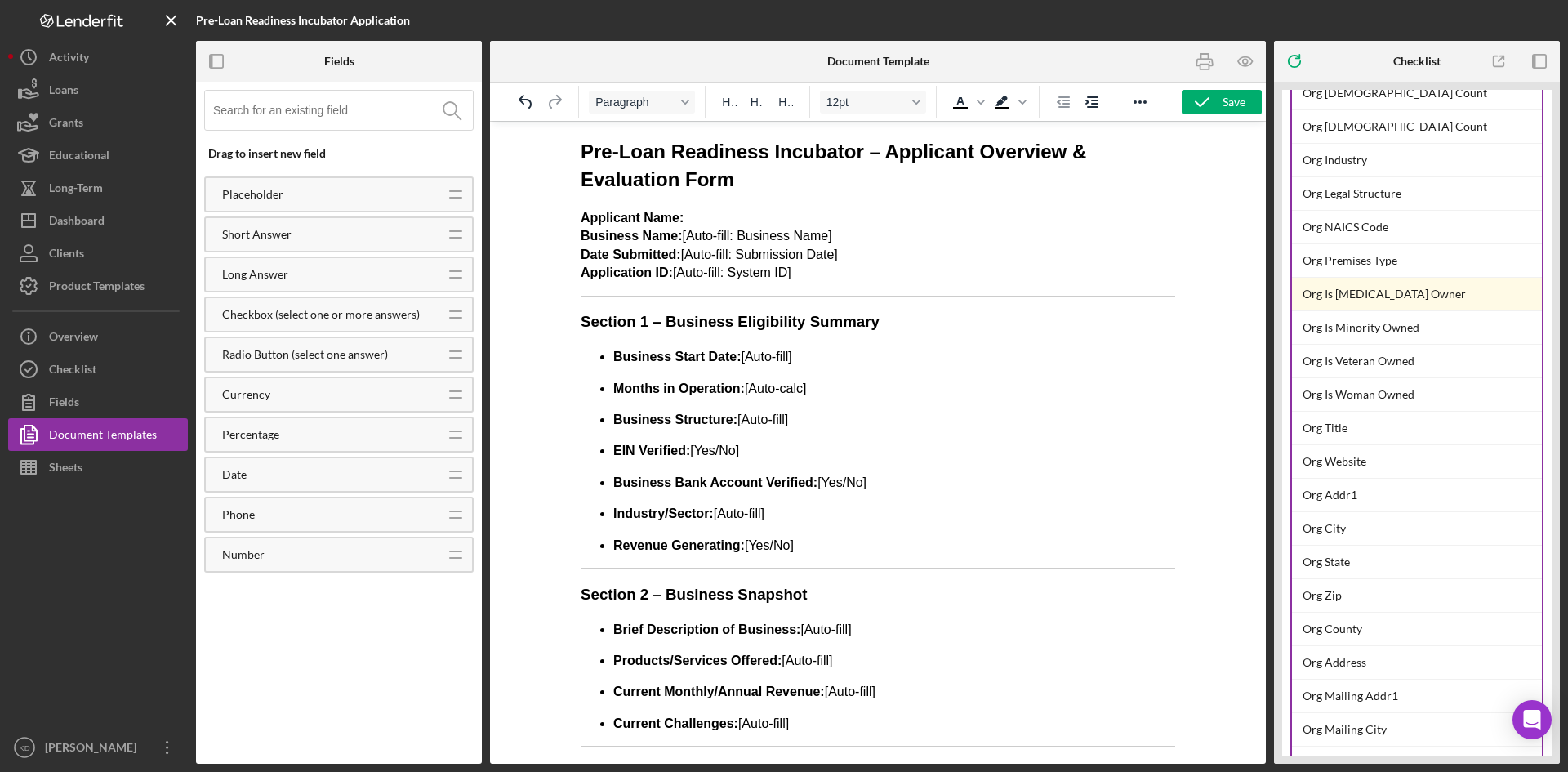
scroll to position [327, 0]
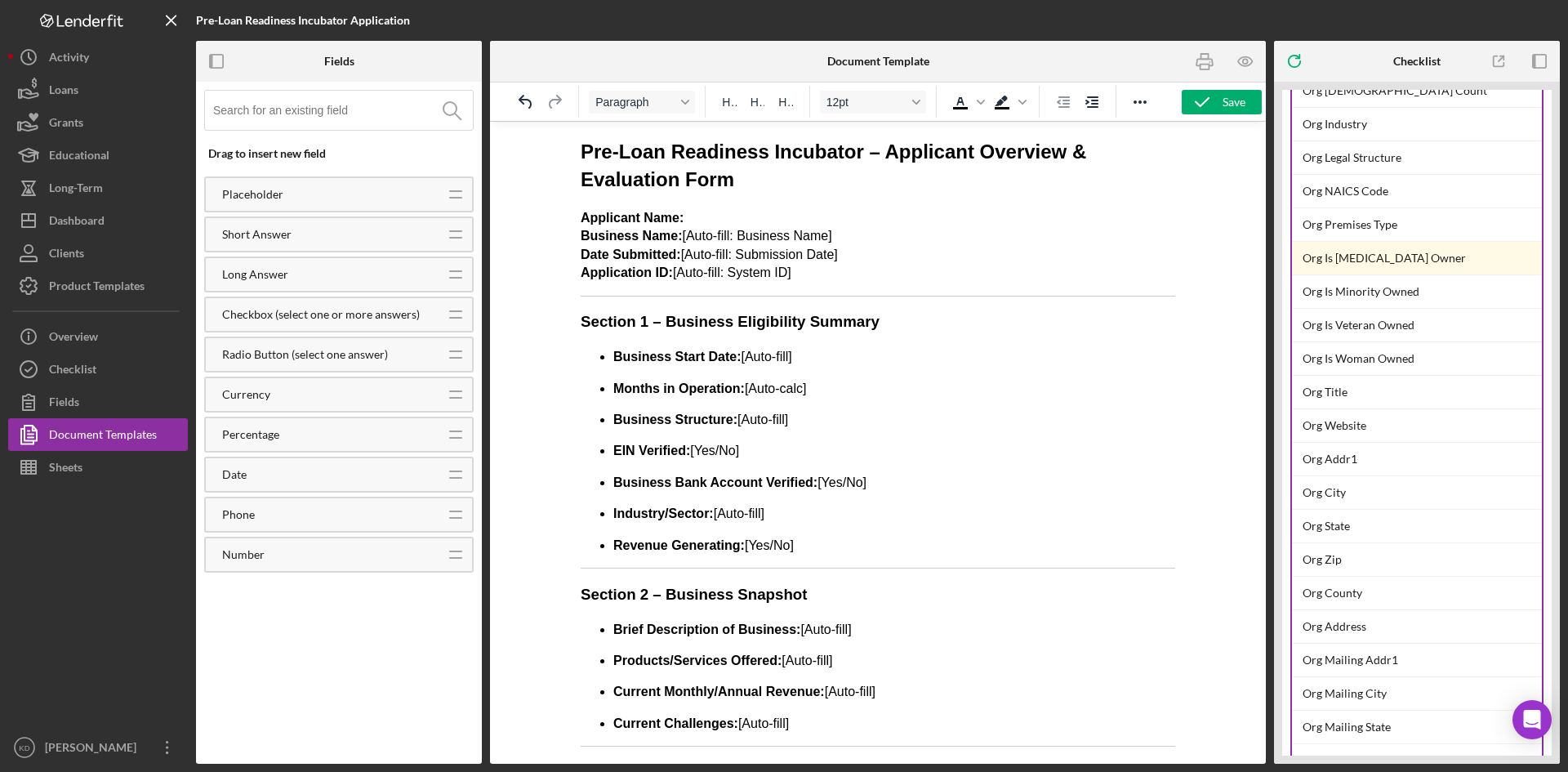
drag, startPoint x: 849, startPoint y: 233, endPoint x: 681, endPoint y: 239, distance: 168.1
click at [681, 239] on p "Applicant Name: Business Name: [Auto-fill: Business Name] Date Submitted: [Auto…" at bounding box center [878, 246] width 594 height 74
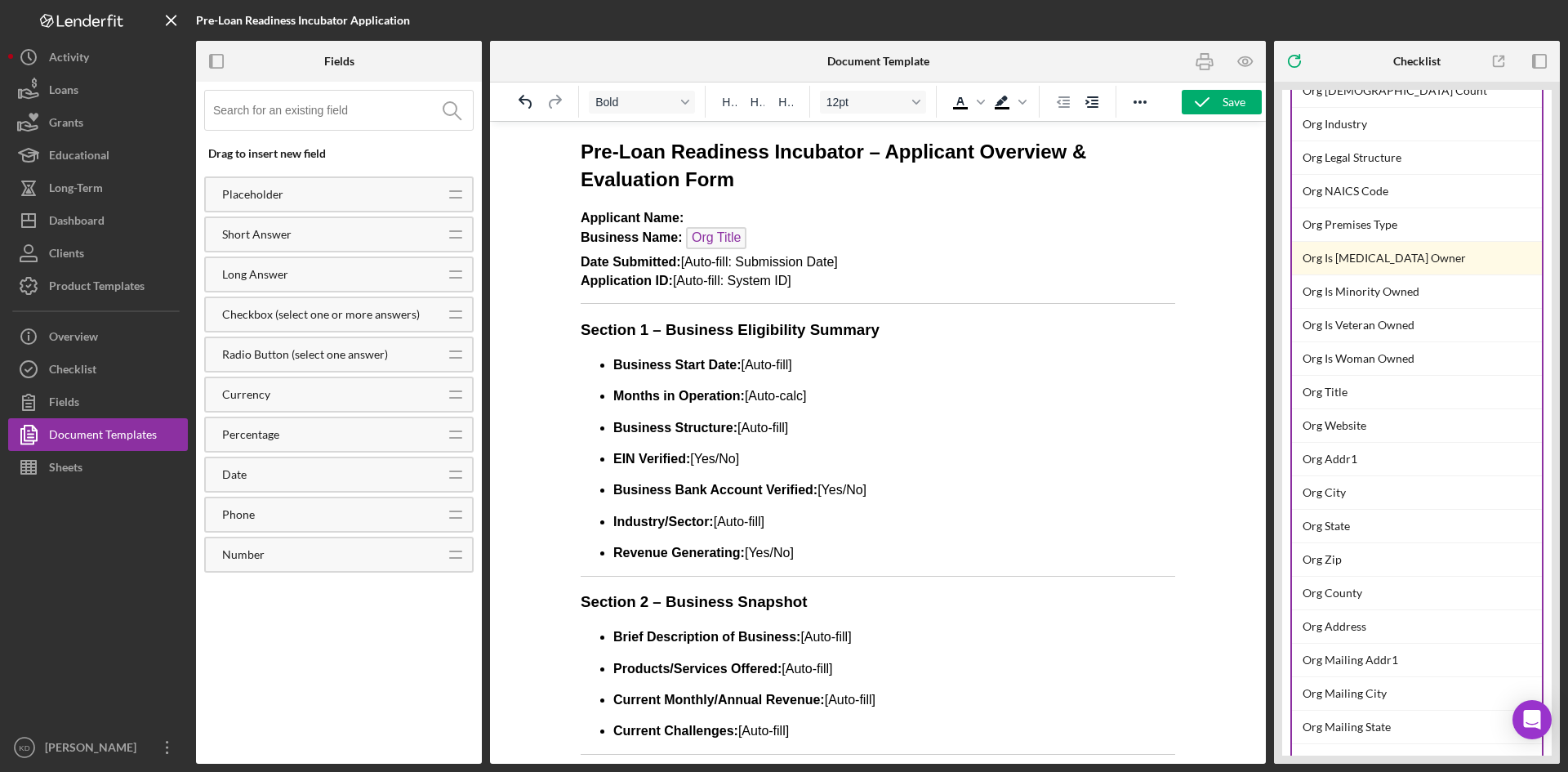
drag, startPoint x: 850, startPoint y: 265, endPoint x: 1130, endPoint y: 388, distance: 305.8
drag, startPoint x: 839, startPoint y: 276, endPoint x: 582, endPoint y: 274, distance: 257.0
click at [582, 274] on p "Applicant Name: Business Name: Org Title Application ID: [Auto-fill: System ID]" at bounding box center [878, 249] width 594 height 81
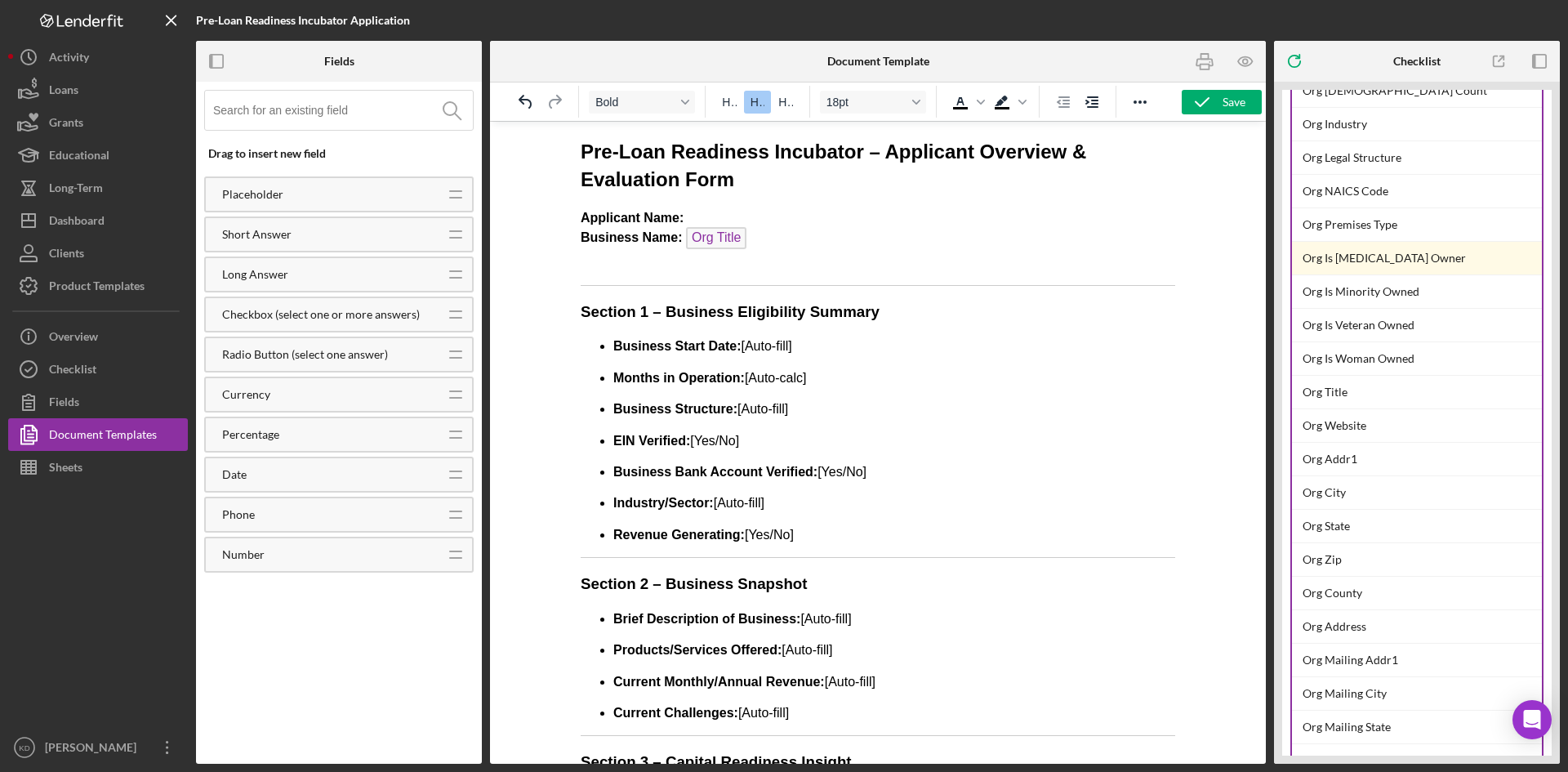
click at [605, 263] on p "Applicant Name: Business Name: Org Title" at bounding box center [878, 240] width 594 height 63
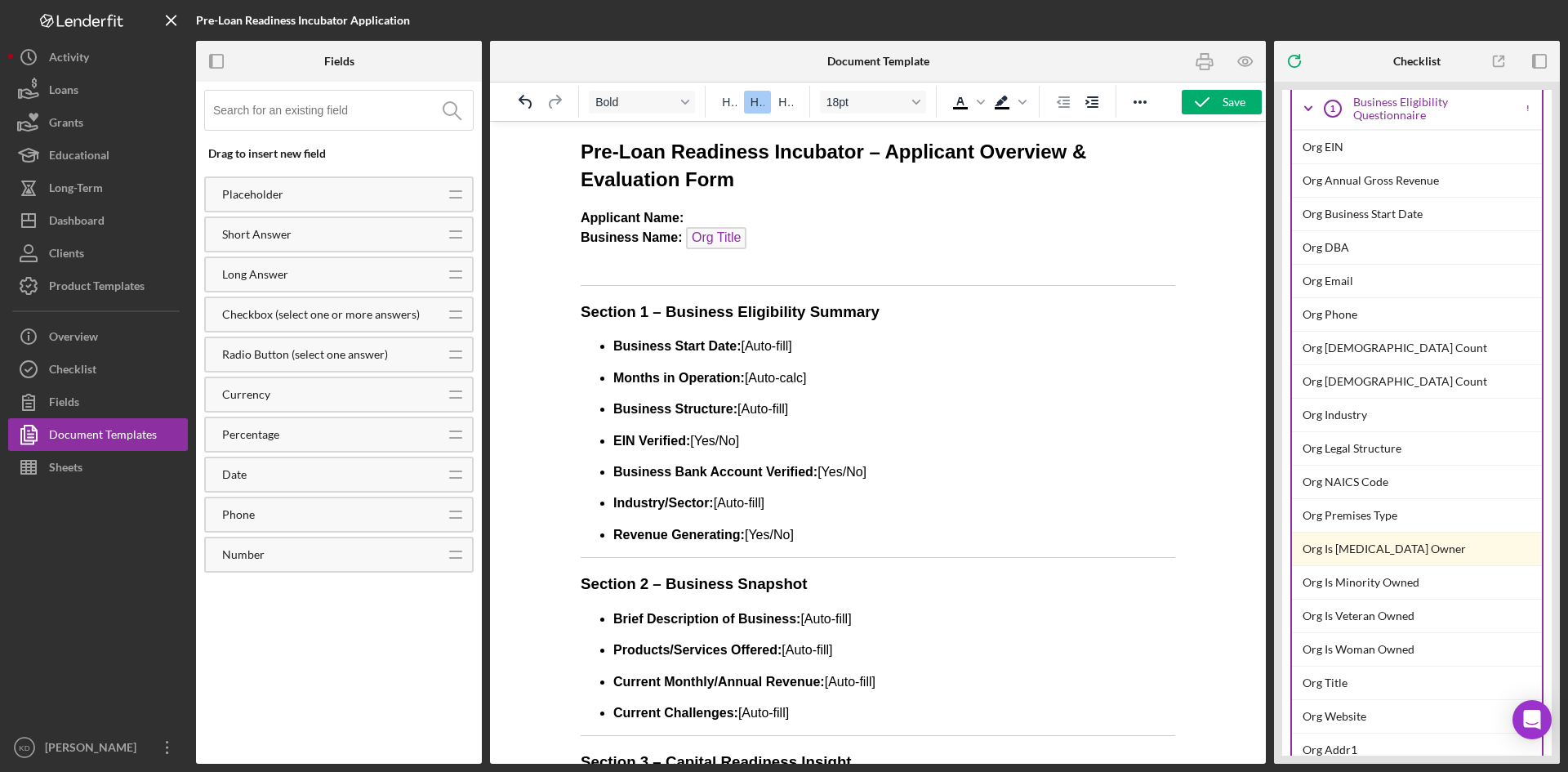
scroll to position [0, 0]
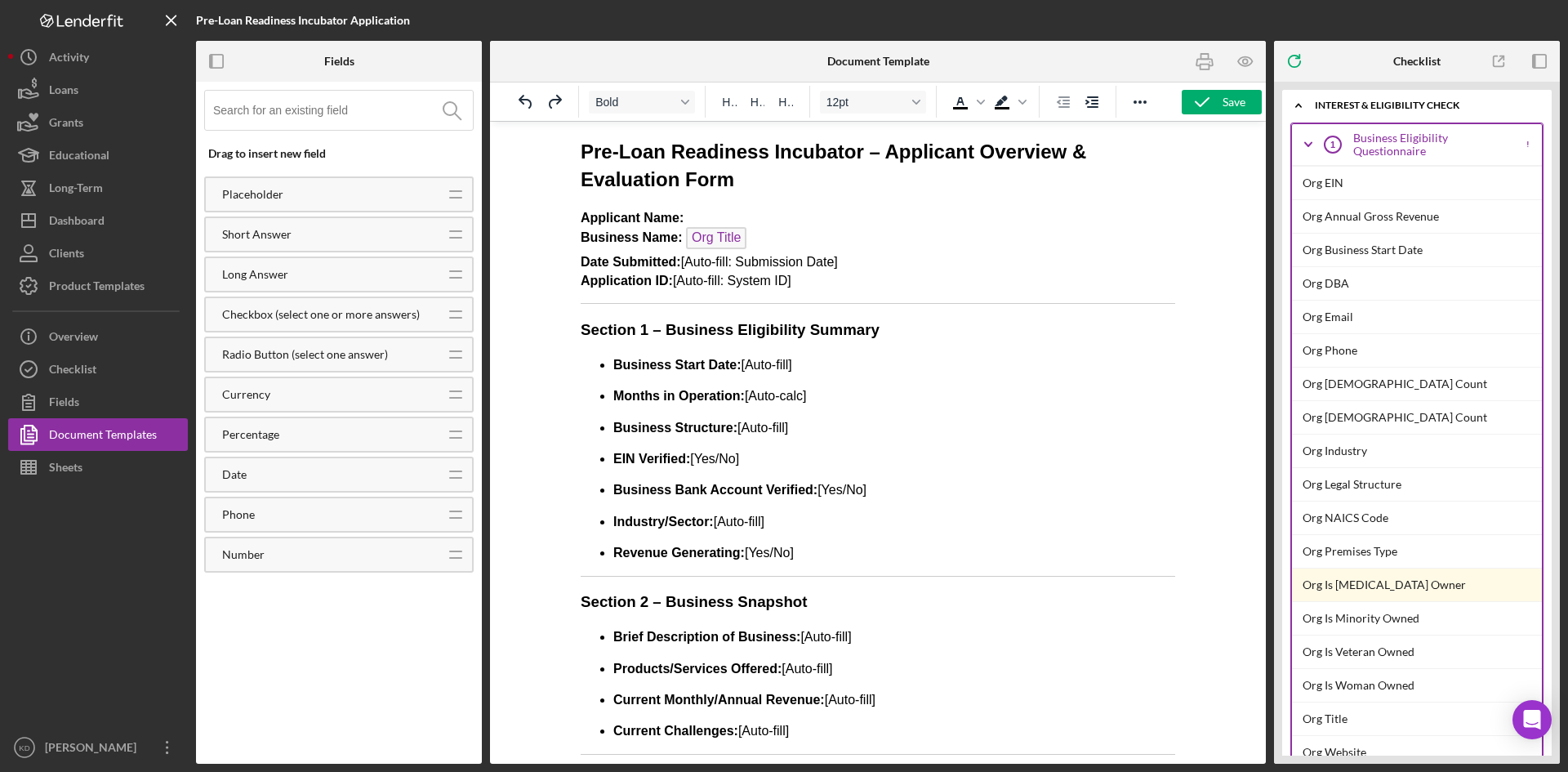
drag, startPoint x: 848, startPoint y: 288, endPoint x: 804, endPoint y: 287, distance: 44.0
click at [847, 288] on p "Applicant Name: Business Name: Org Title Date Submitted: [Auto-fill: Submission…" at bounding box center [878, 249] width 594 height 81
drag, startPoint x: 815, startPoint y: 284, endPoint x: 567, endPoint y: 265, distance: 248.7
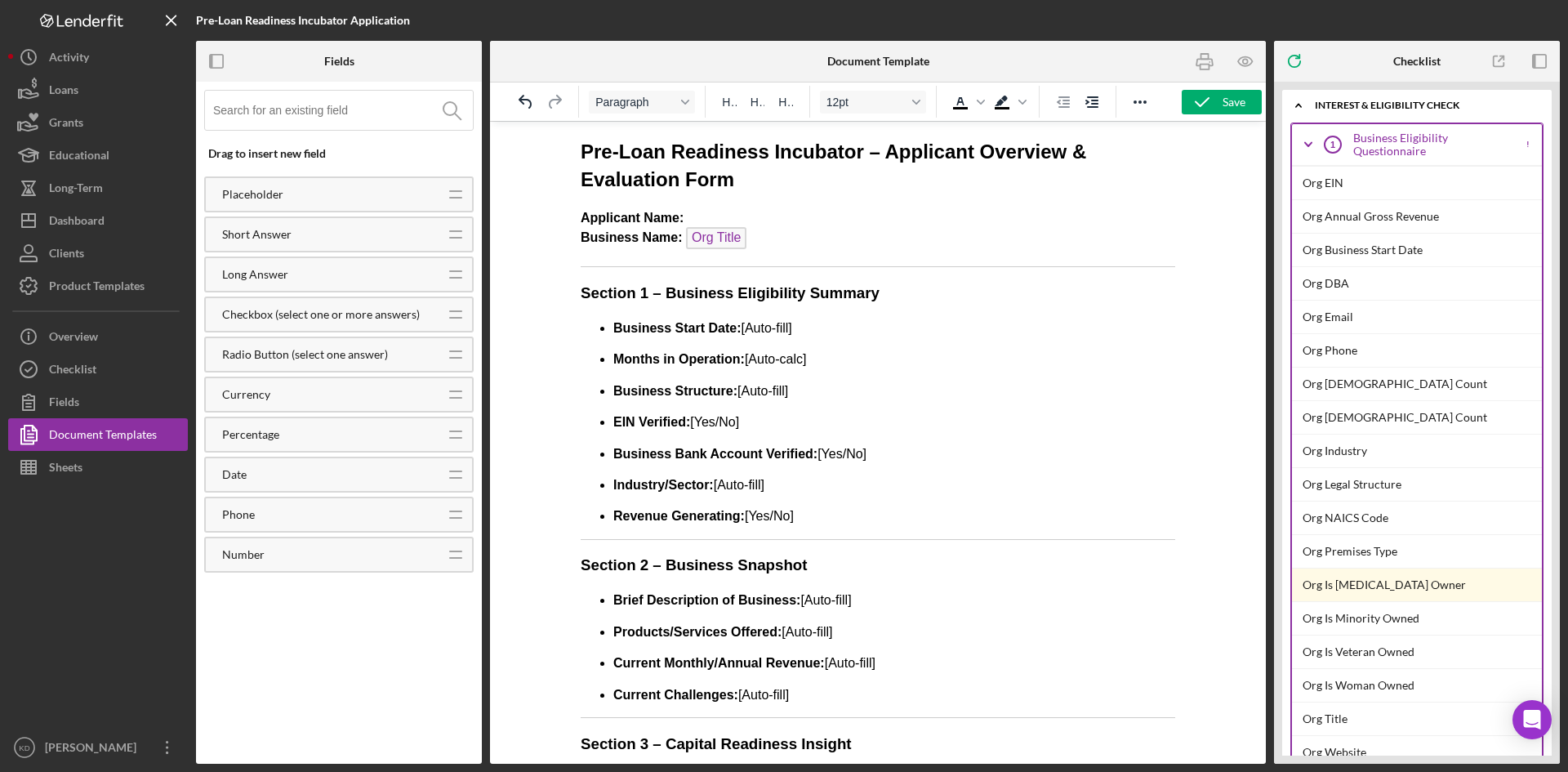
click at [742, 212] on p "Applicant Name: Business Name: Org Title" at bounding box center [878, 231] width 594 height 44
click at [1136, 102] on icon "Reveal or hide additional toolbar items" at bounding box center [1140, 102] width 13 height 4
click at [352, 195] on div "Placeholder" at bounding box center [320, 194] width 229 height 13
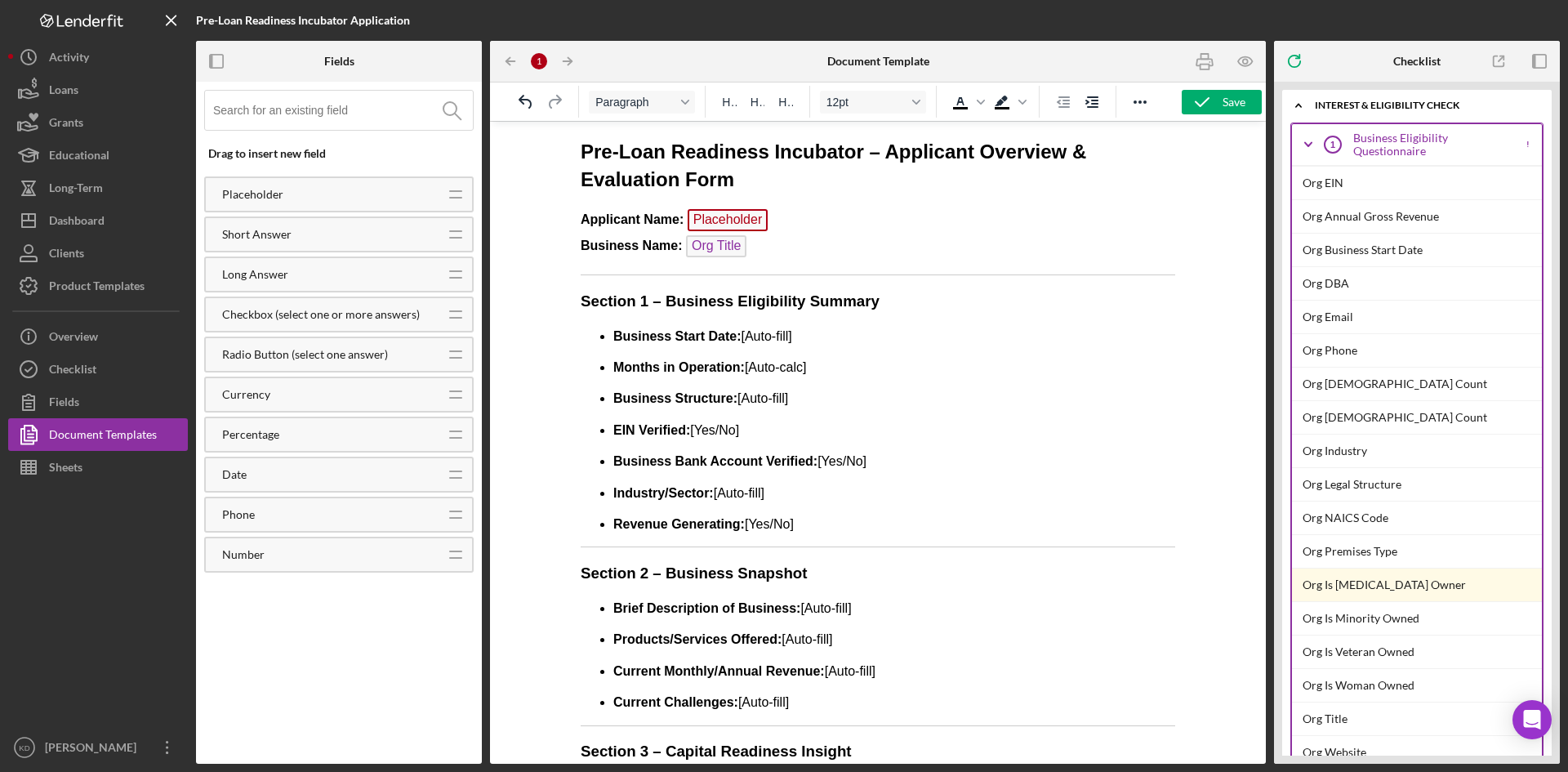
click at [790, 216] on p "Applicant Name: Placeholder Business Name: ﻿ Org Title" at bounding box center [878, 235] width 594 height 52
click at [721, 220] on span "Placeholder" at bounding box center [728, 220] width 81 height 22
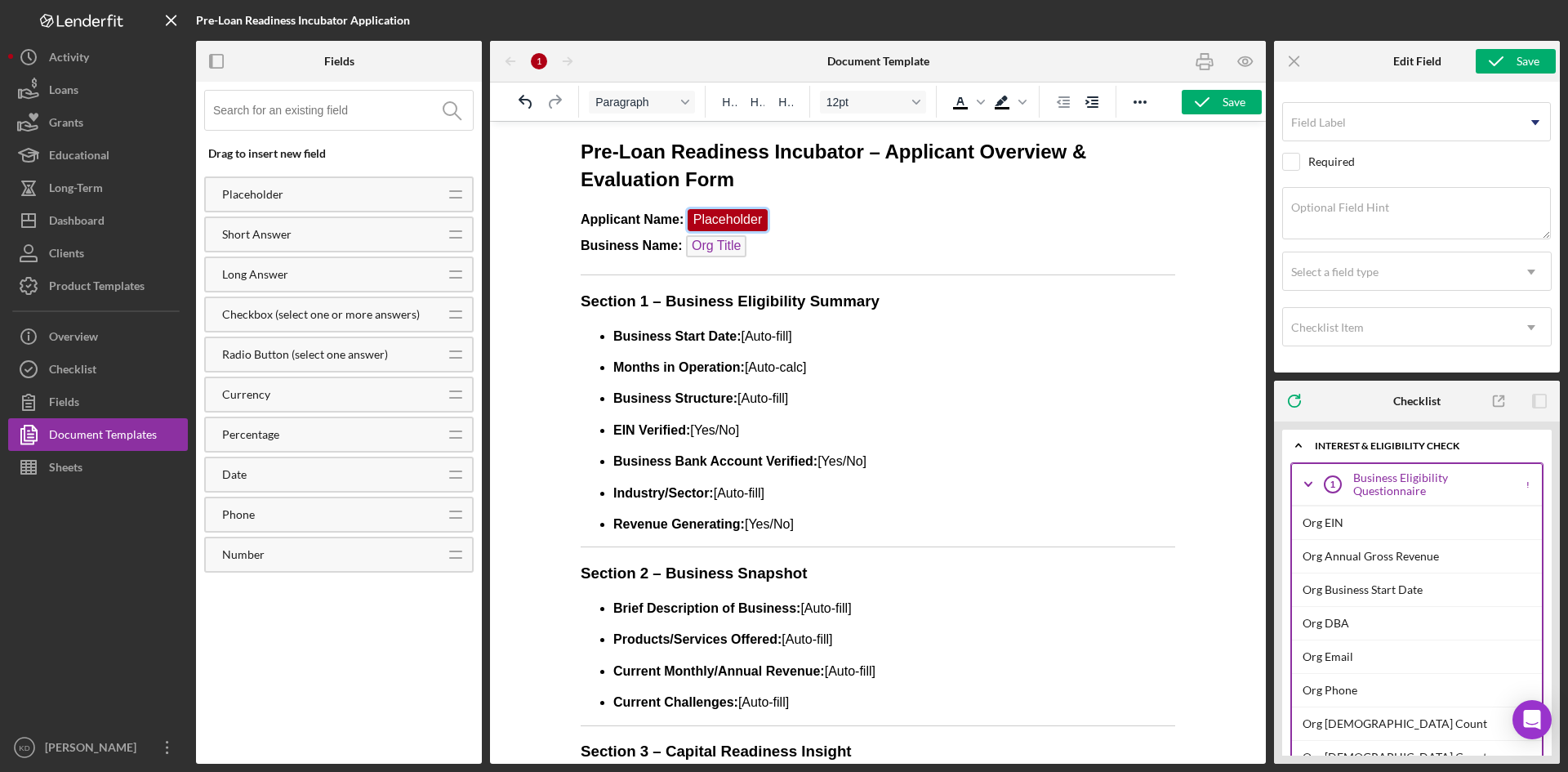
click at [803, 224] on p "Applicant Name: Placeholder Business Name: Org Title" at bounding box center [878, 235] width 594 height 52
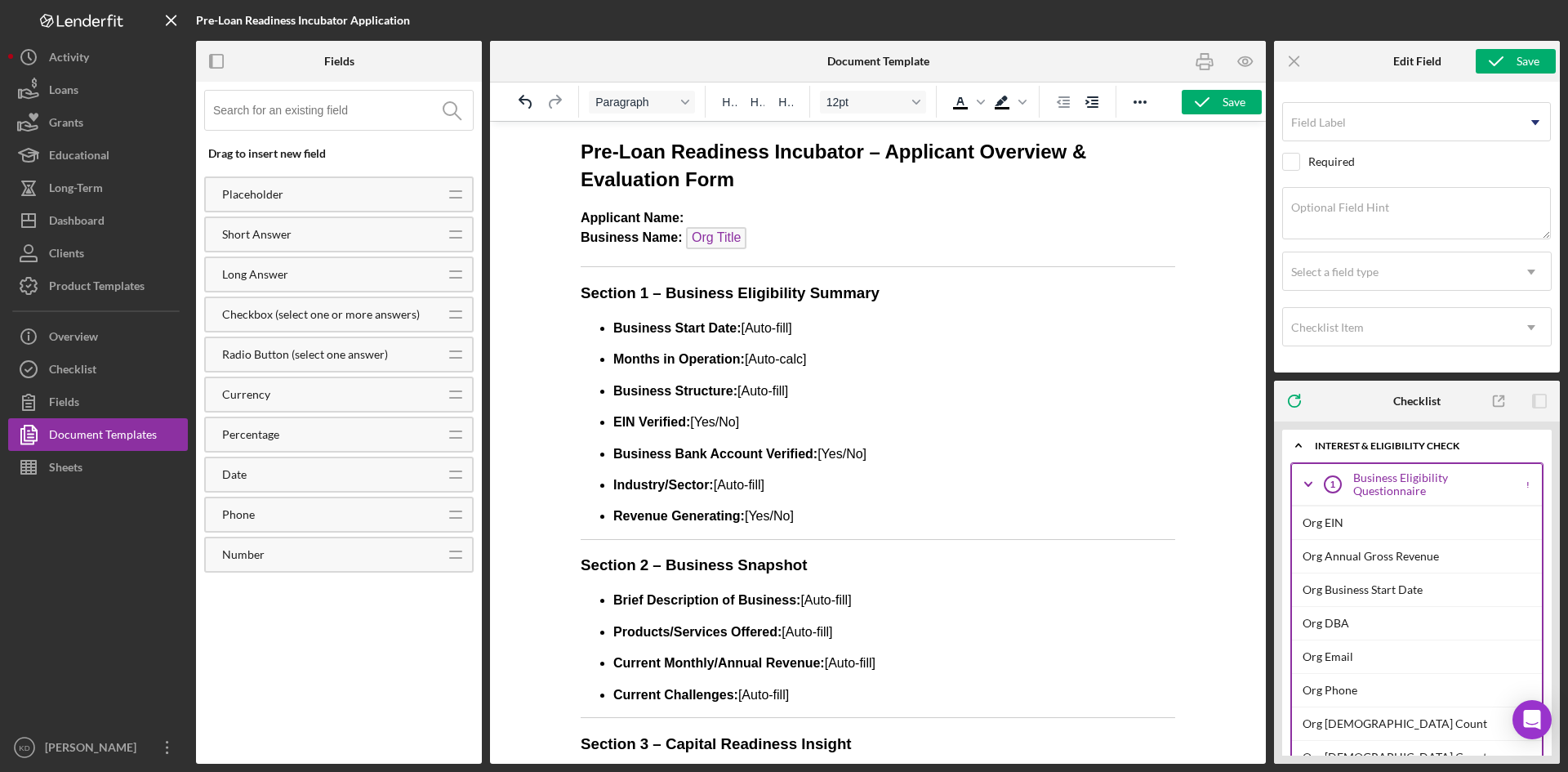
click at [322, 100] on input at bounding box center [343, 110] width 259 height 40
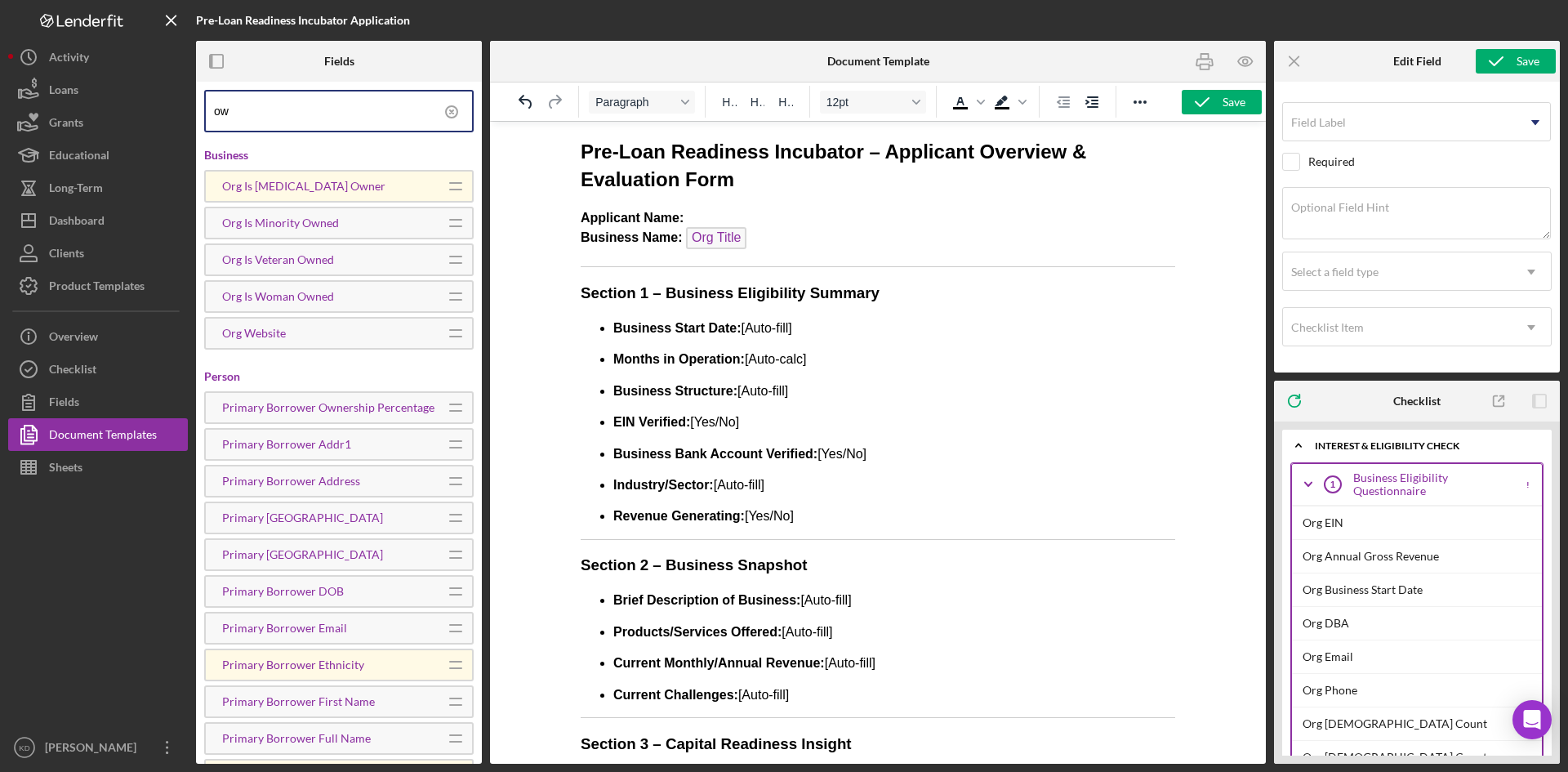
type input "o"
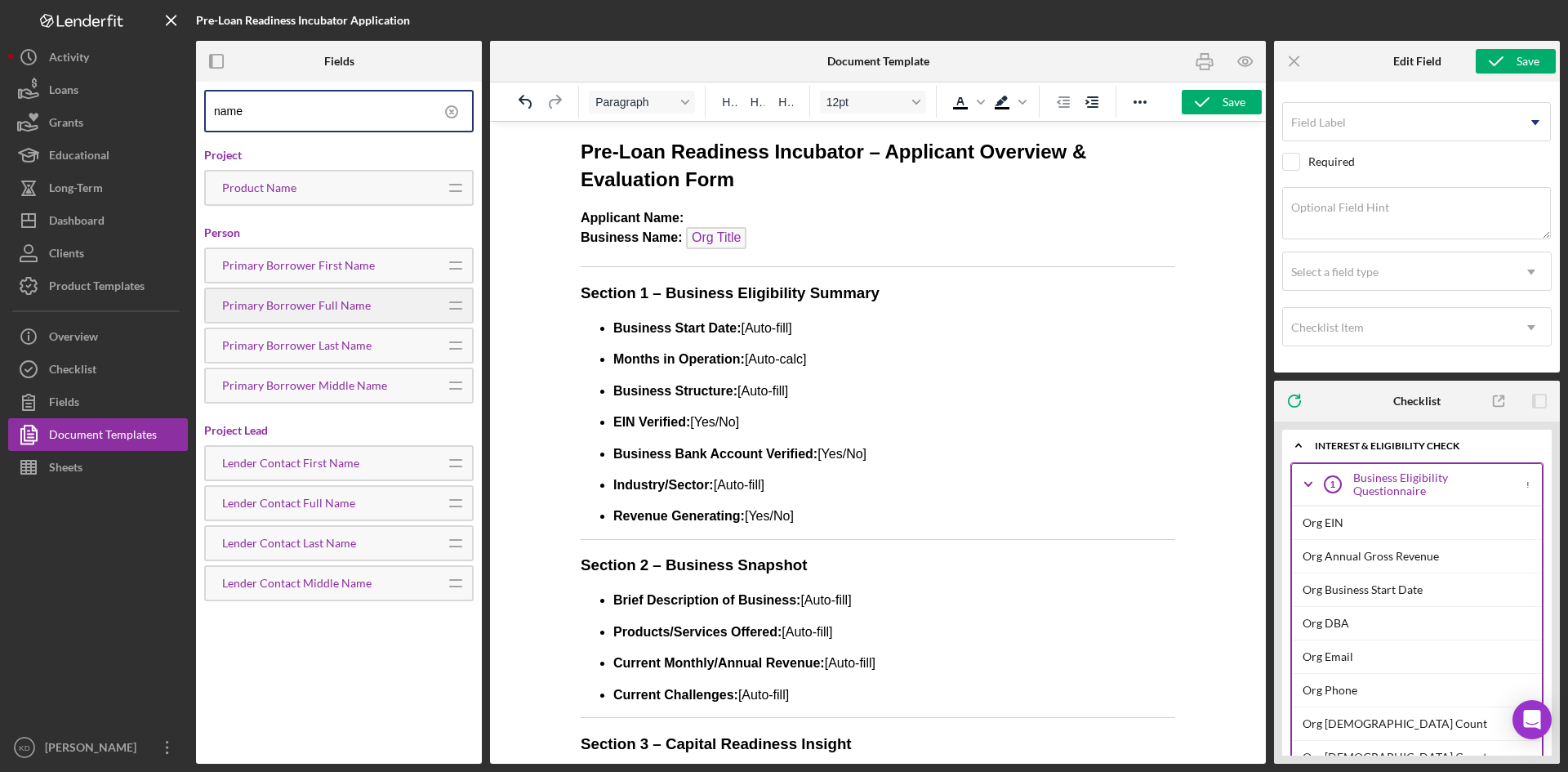
type input "name"
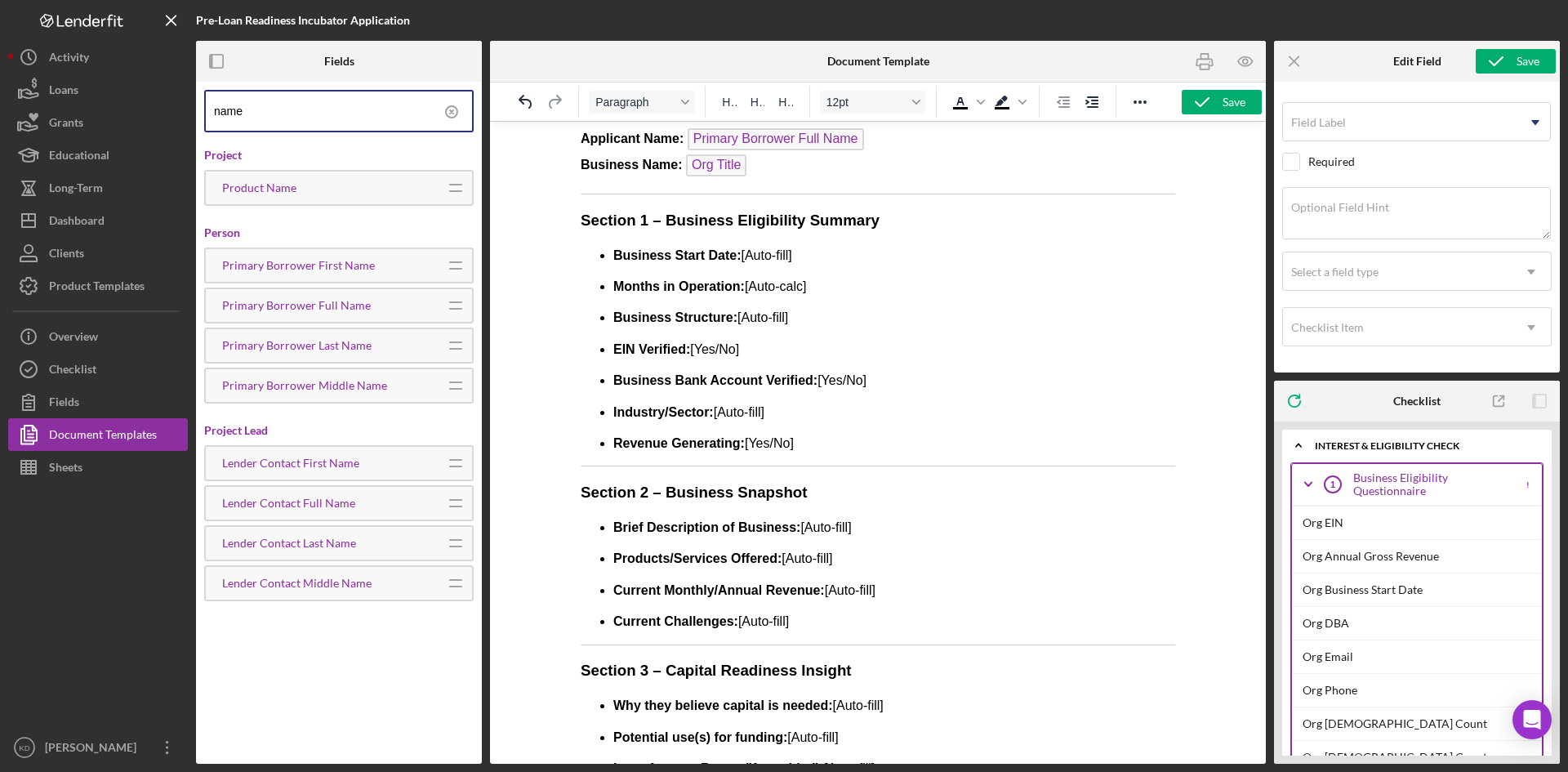
scroll to position [82, 0]
click at [814, 258] on p "Business Start Date: [Auto-fill]" at bounding box center [894, 255] width 562 height 18
click at [1296, 61] on line "button" at bounding box center [1295, 61] width 9 height 9
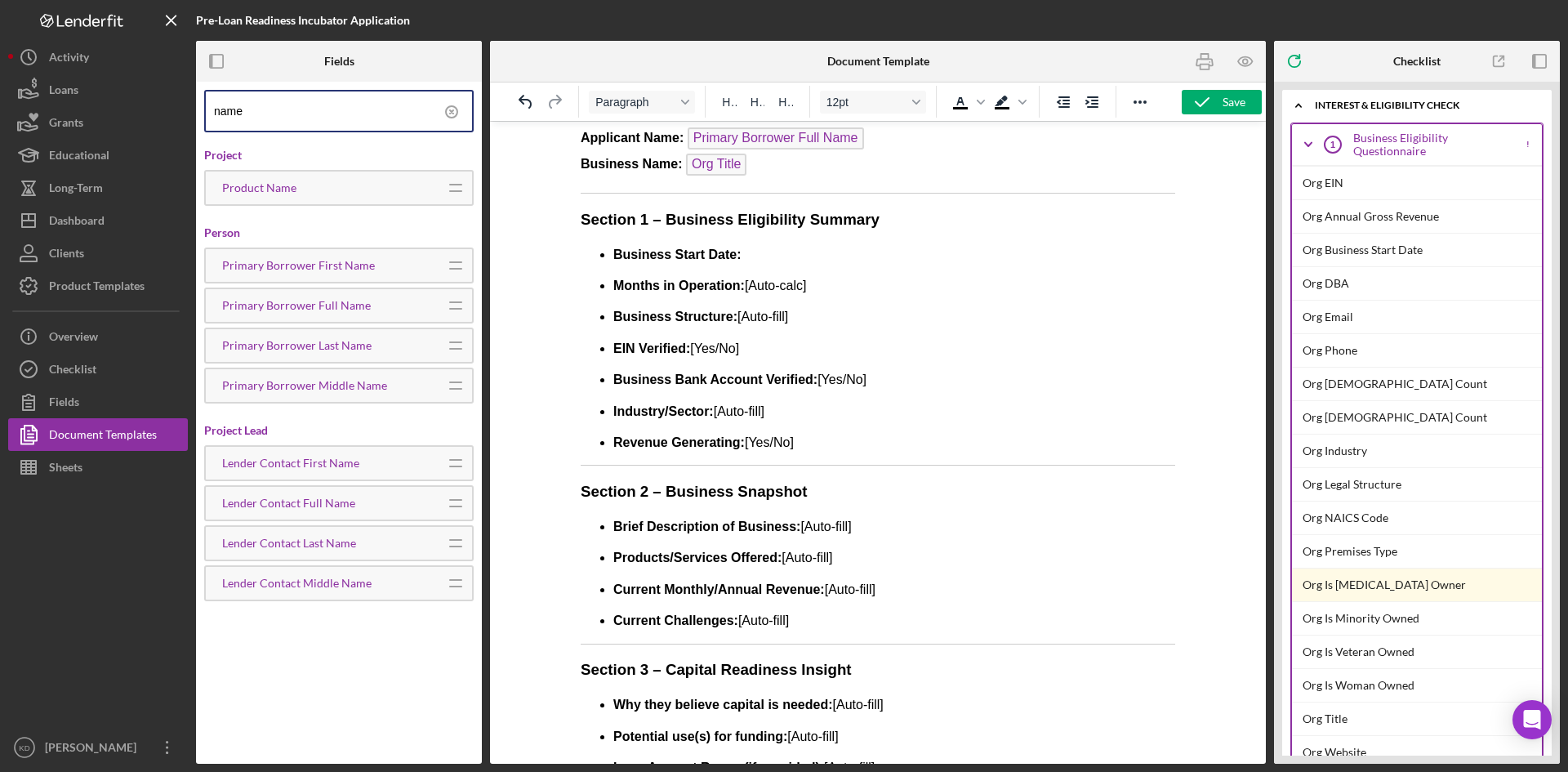
click at [827, 285] on p "Months in Operation: [Auto-calc]" at bounding box center [894, 286] width 562 height 18
click at [809, 313] on p "Business Structure: [Auto-fill]" at bounding box center [894, 317] width 562 height 18
click at [762, 350] on p "EIN Verified: [Yes/No]" at bounding box center [894, 349] width 562 height 18
click at [795, 413] on p "Industry/Sector: [Auto-fill]" at bounding box center [894, 412] width 562 height 18
drag, startPoint x: 872, startPoint y: 383, endPoint x: 587, endPoint y: 370, distance: 285.3
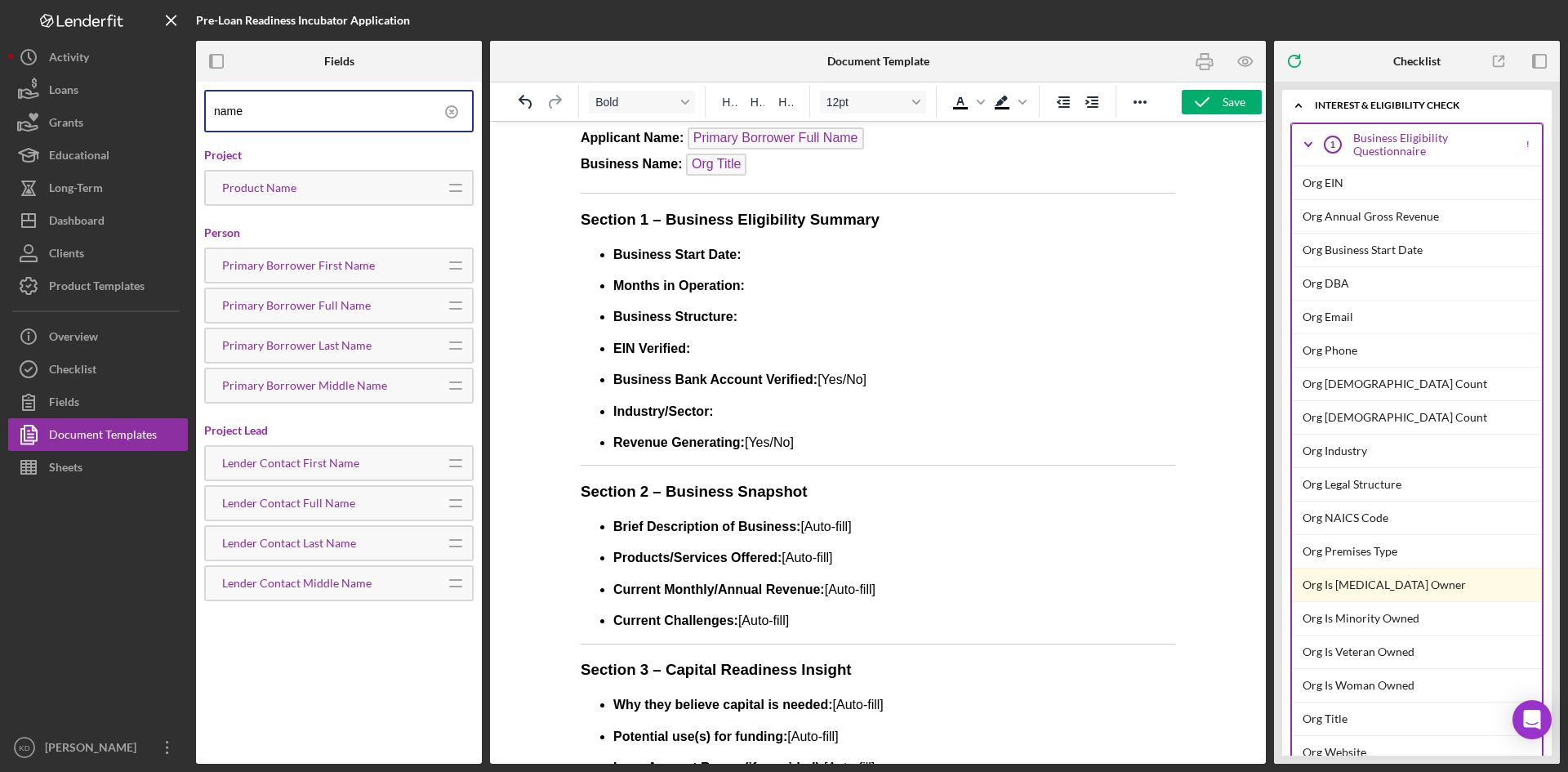
click at [587, 370] on ul "Business Start Date: Months in Operation: Business Structure: EIN Verified: Bus…" at bounding box center [878, 349] width 594 height 207
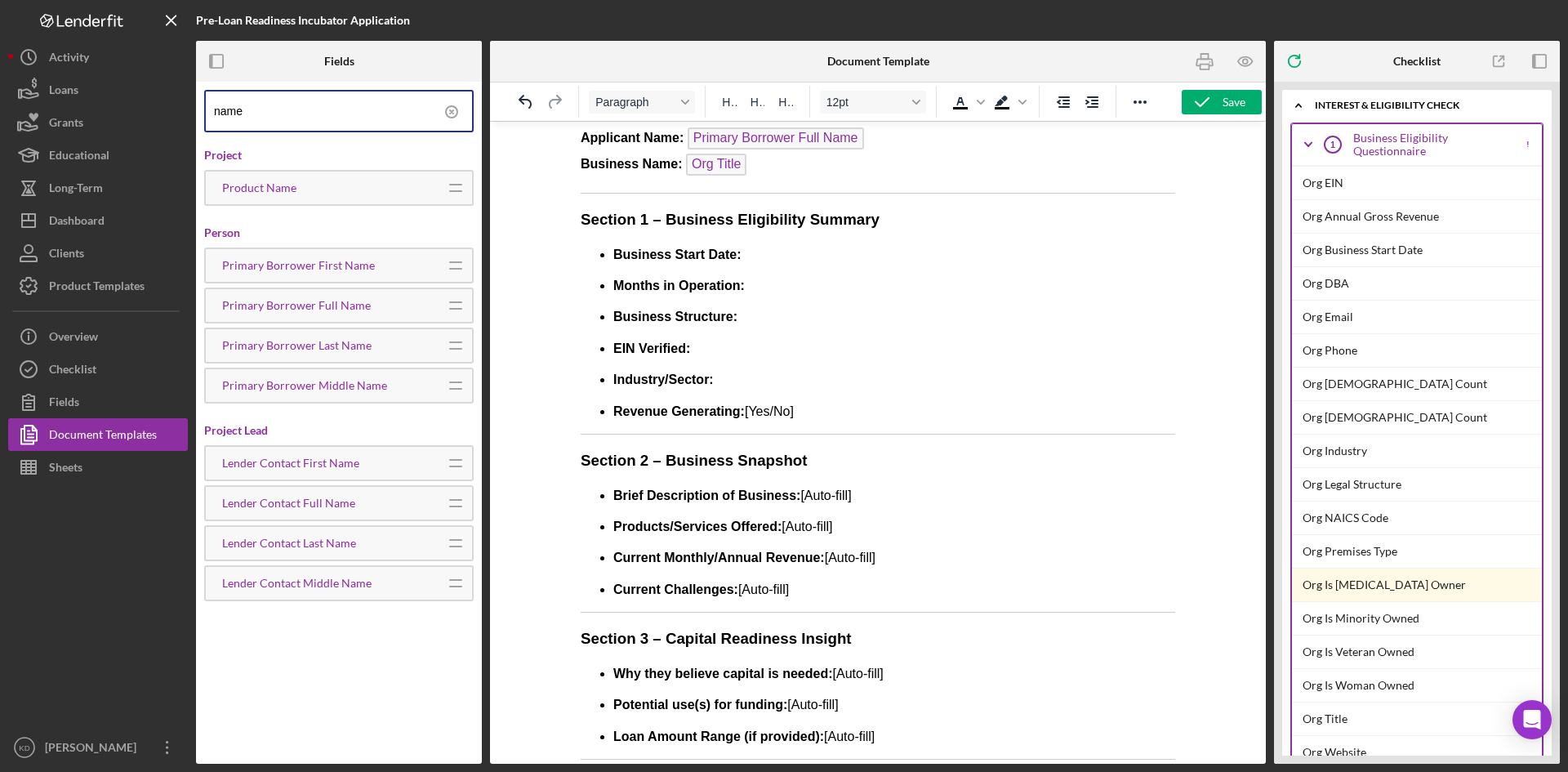
drag, startPoint x: 826, startPoint y: 410, endPoint x: 744, endPoint y: 413, distance: 82.1
click at [744, 413] on p "Revenue Generating: [Yes/No]" at bounding box center [894, 412] width 562 height 18
drag, startPoint x: 765, startPoint y: 286, endPoint x: 1106, endPoint y: 412, distance: 363.5
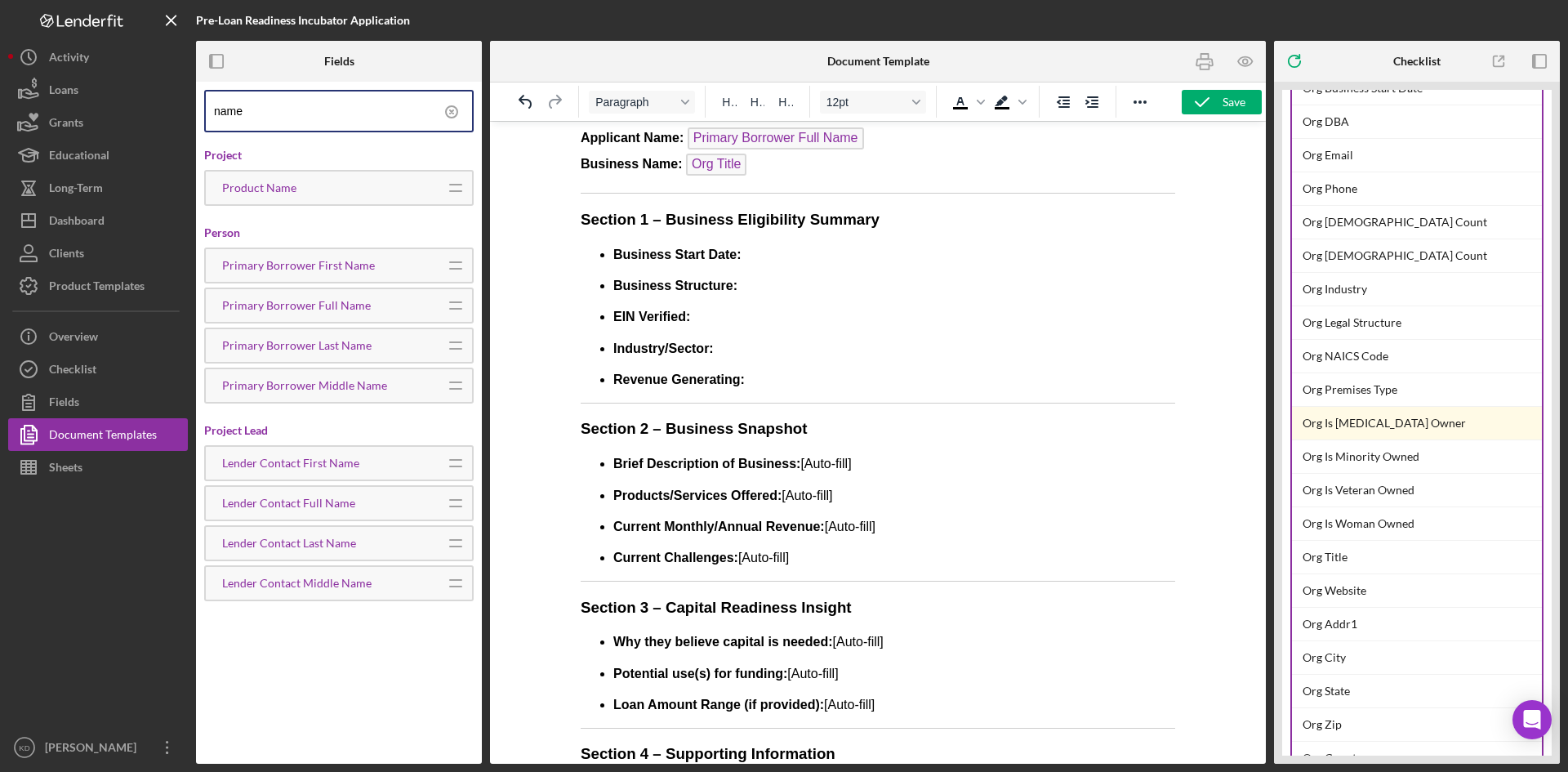
scroll to position [0, 0]
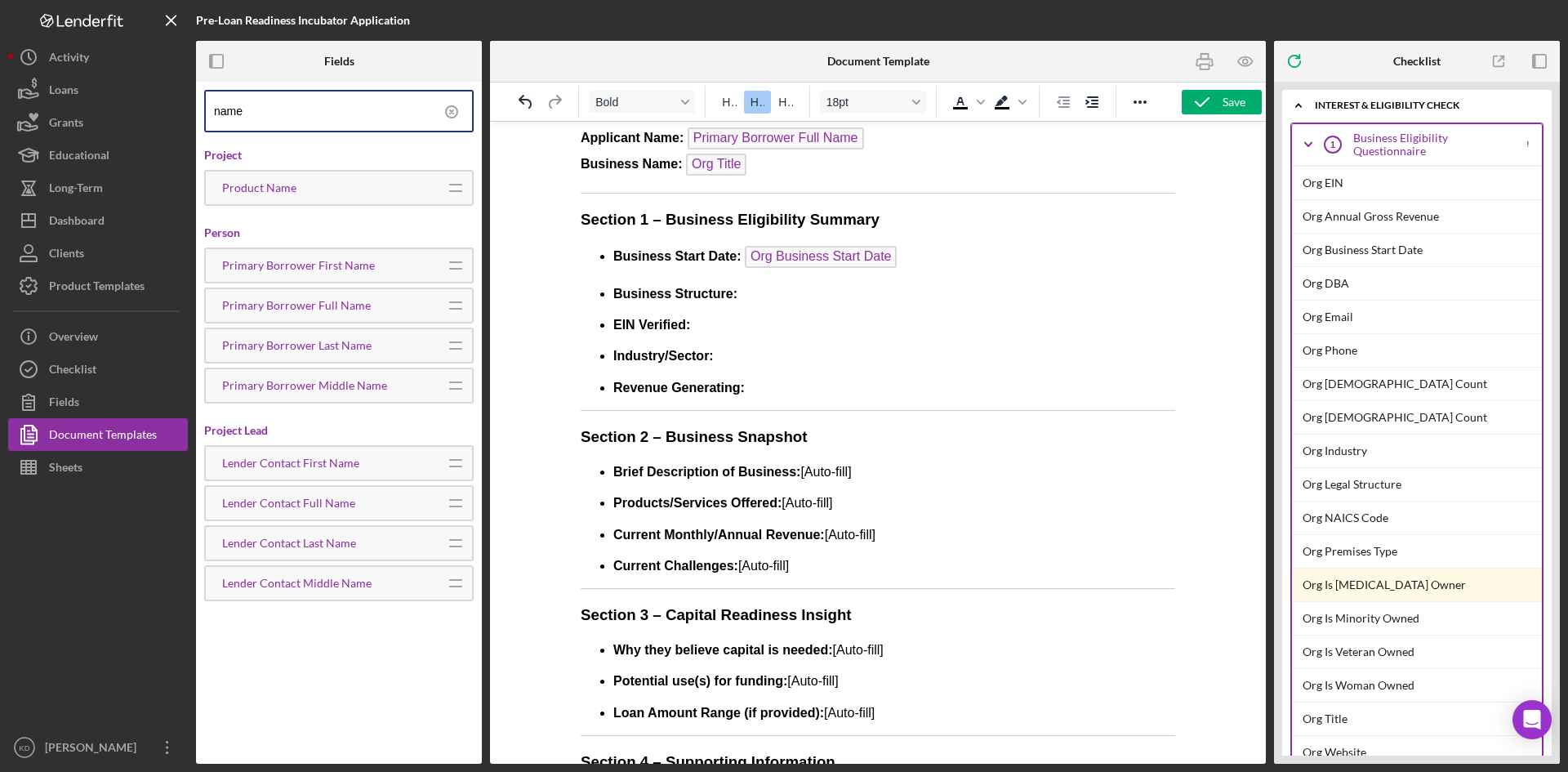
click at [803, 305] on ul "Business Start Date: Org Business Start Date Business Structure: EIN Verified: …" at bounding box center [878, 321] width 594 height 152
click at [793, 294] on p "Business Structure:" at bounding box center [894, 294] width 562 height 18
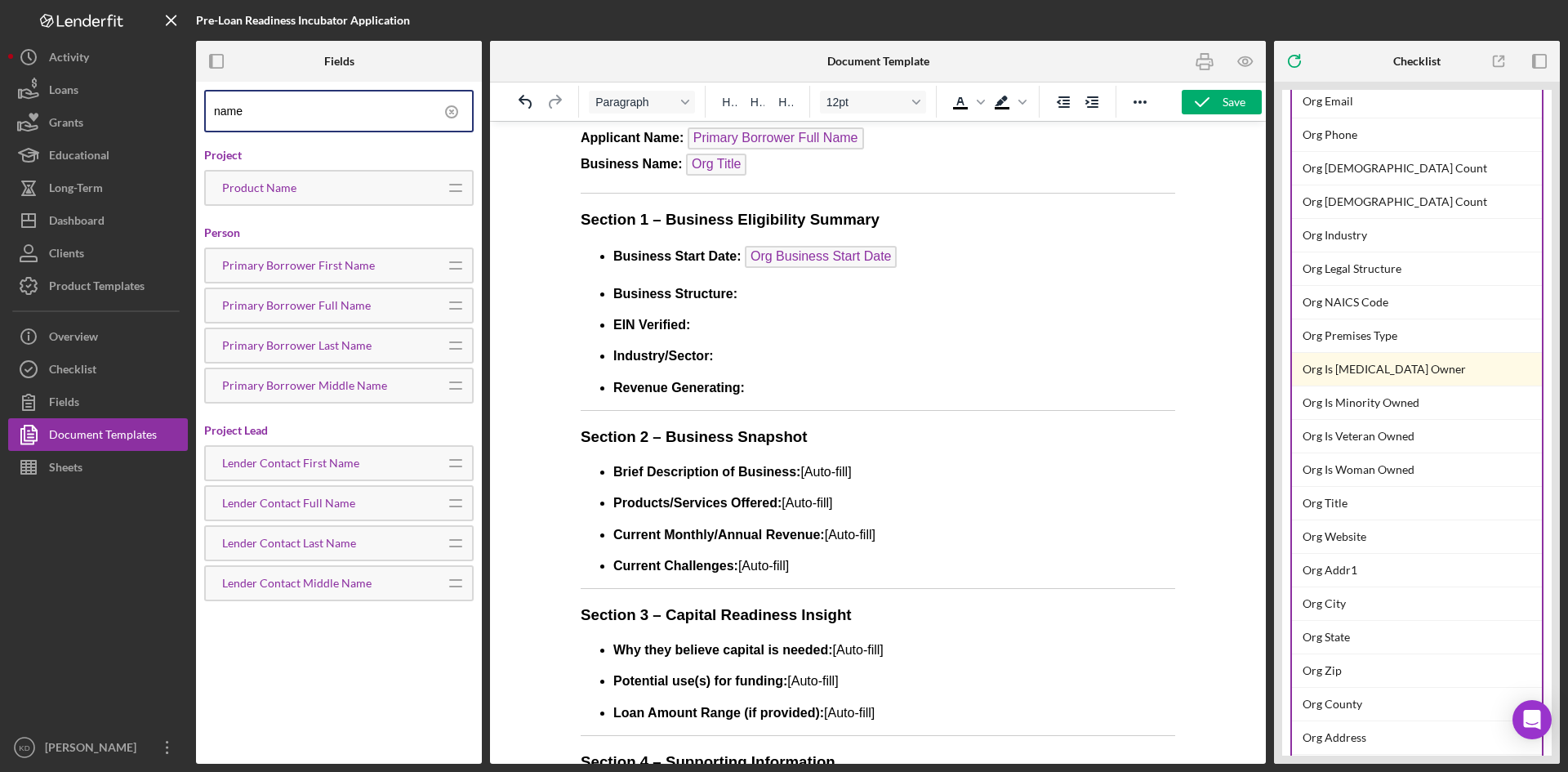
scroll to position [245, 0]
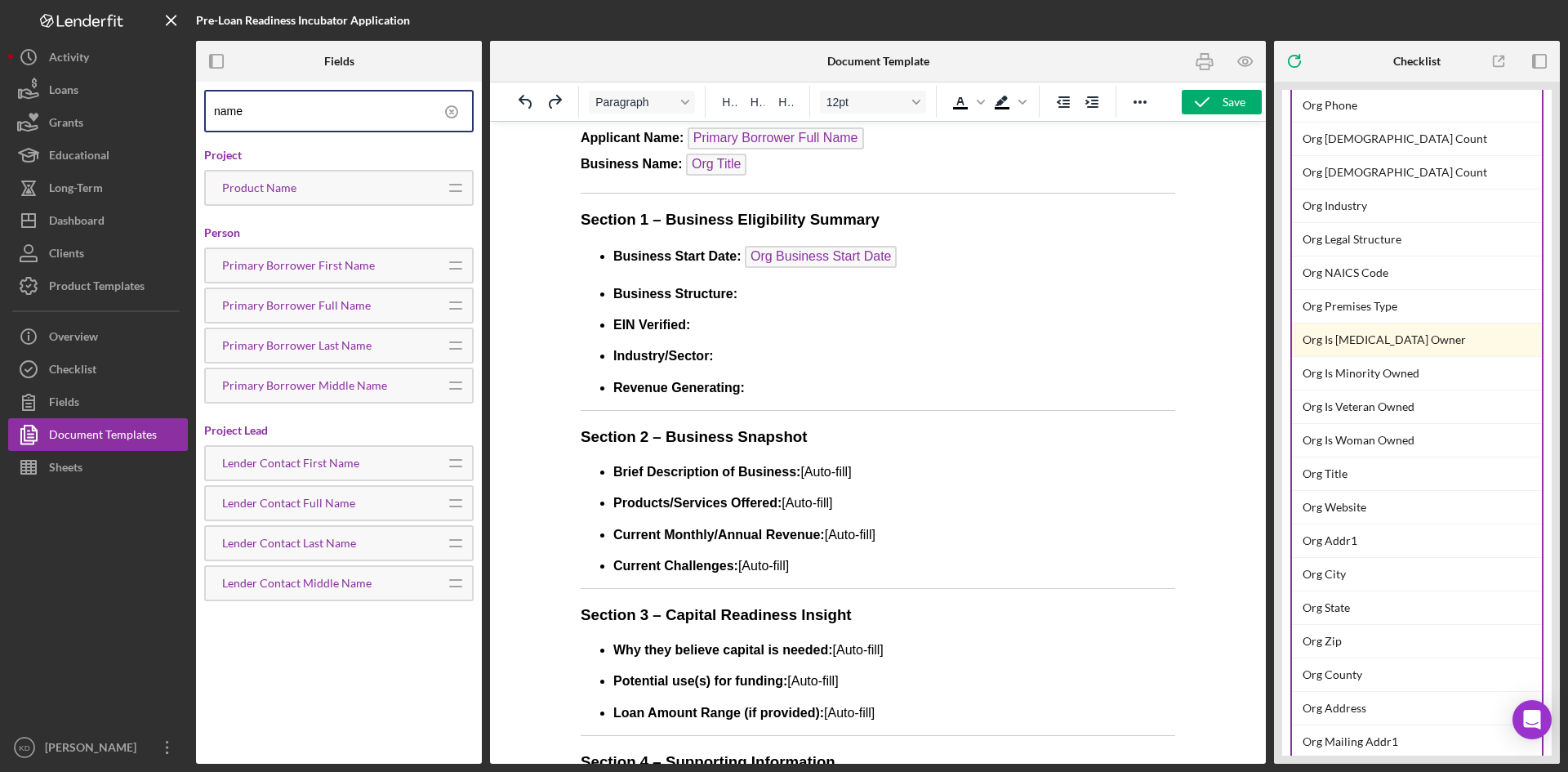
click at [801, 291] on p "Business Structure:" at bounding box center [894, 294] width 562 height 18
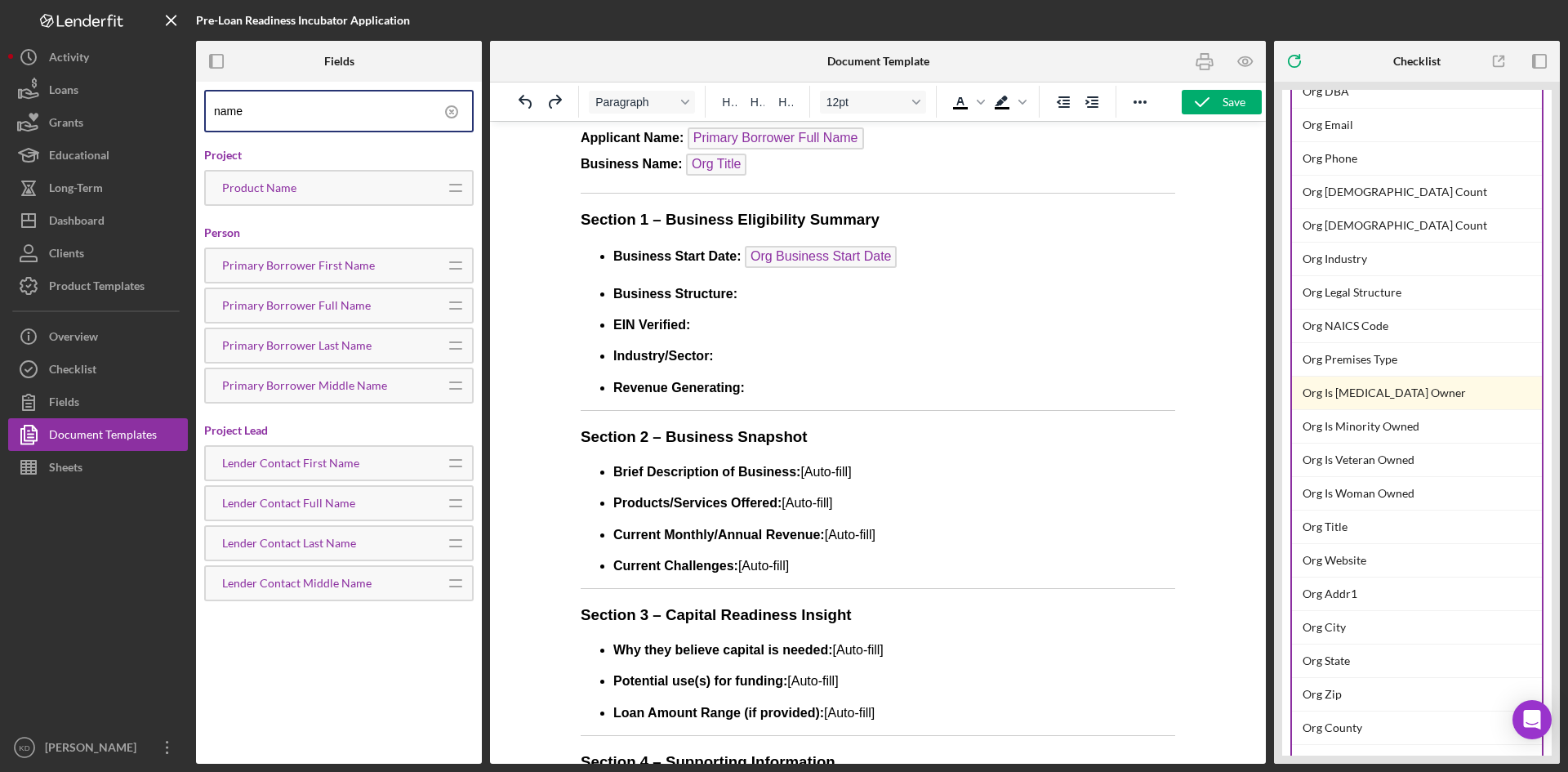
scroll to position [164, 0]
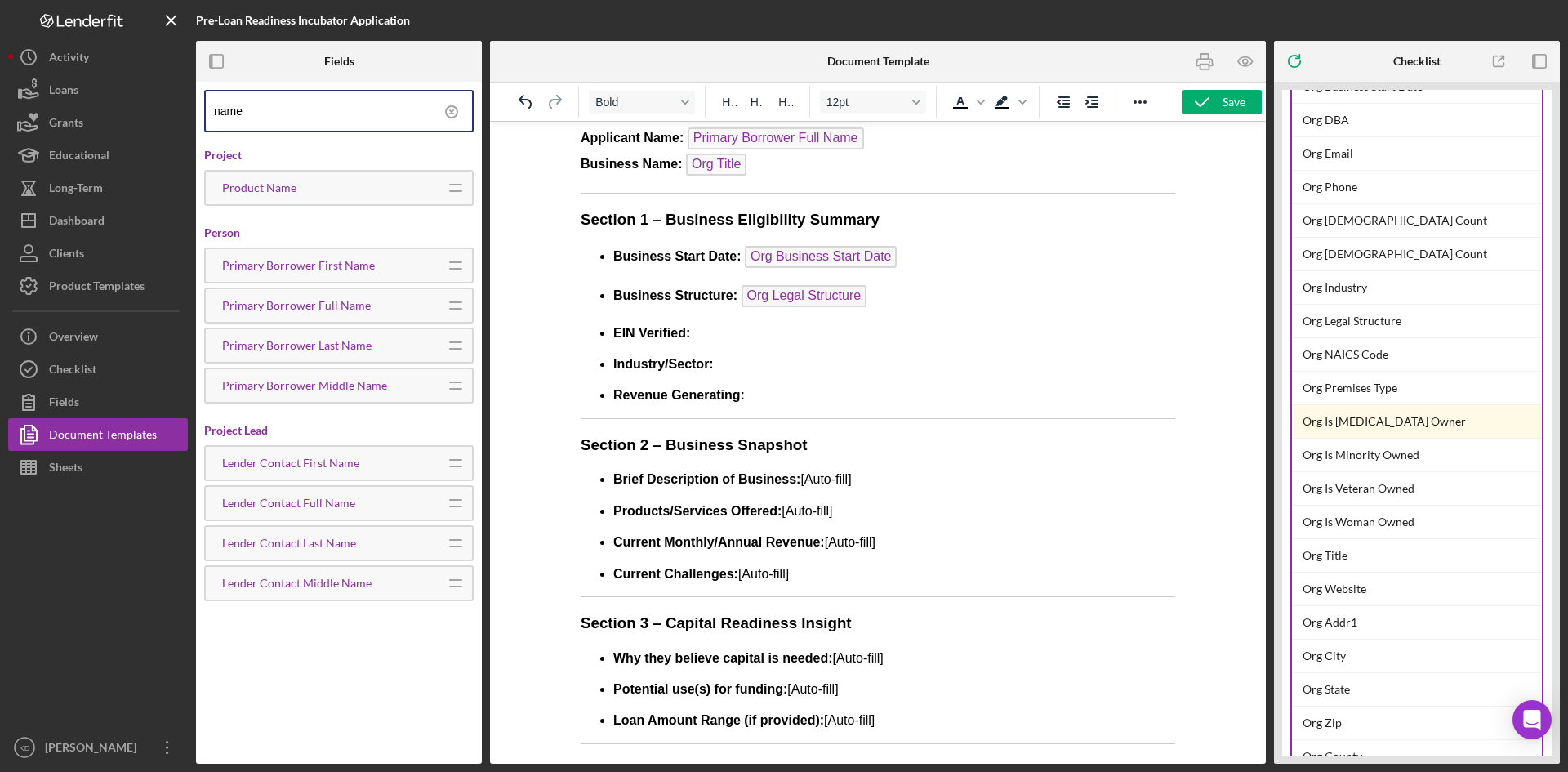
drag, startPoint x: 823, startPoint y: 354, endPoint x: 832, endPoint y: 356, distance: 9.2
click at [824, 355] on ul "Business Start Date: Org Business Start Date Business Structure: Org Legal Stru…" at bounding box center [878, 325] width 594 height 159
click at [836, 362] on p "Industry/Sector:" at bounding box center [894, 364] width 562 height 18
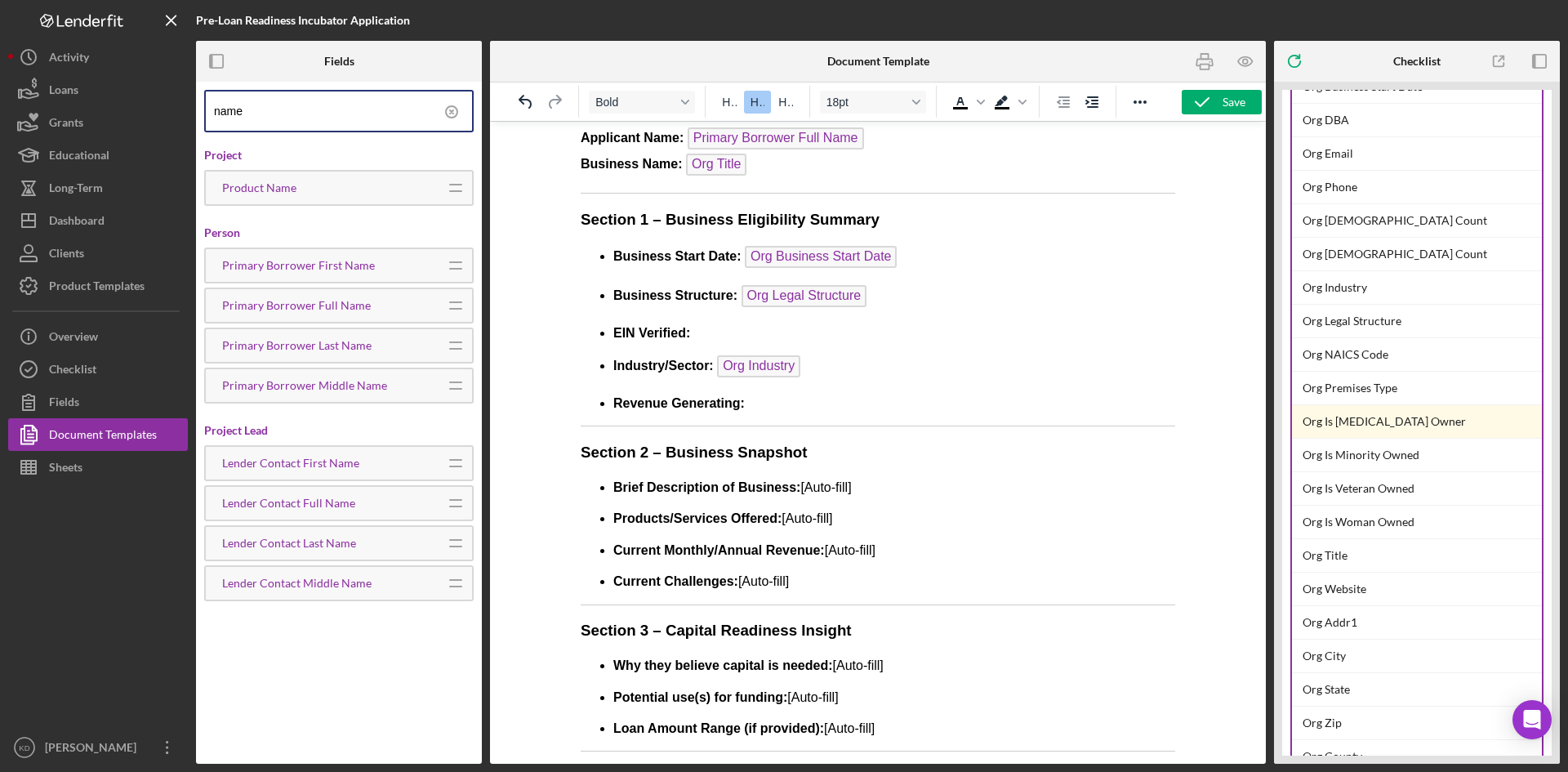
click at [836, 340] on p "EIN Verified:" at bounding box center [894, 333] width 562 height 18
click at [686, 333] on strong "EIN Verified:" at bounding box center [651, 332] width 76 height 14
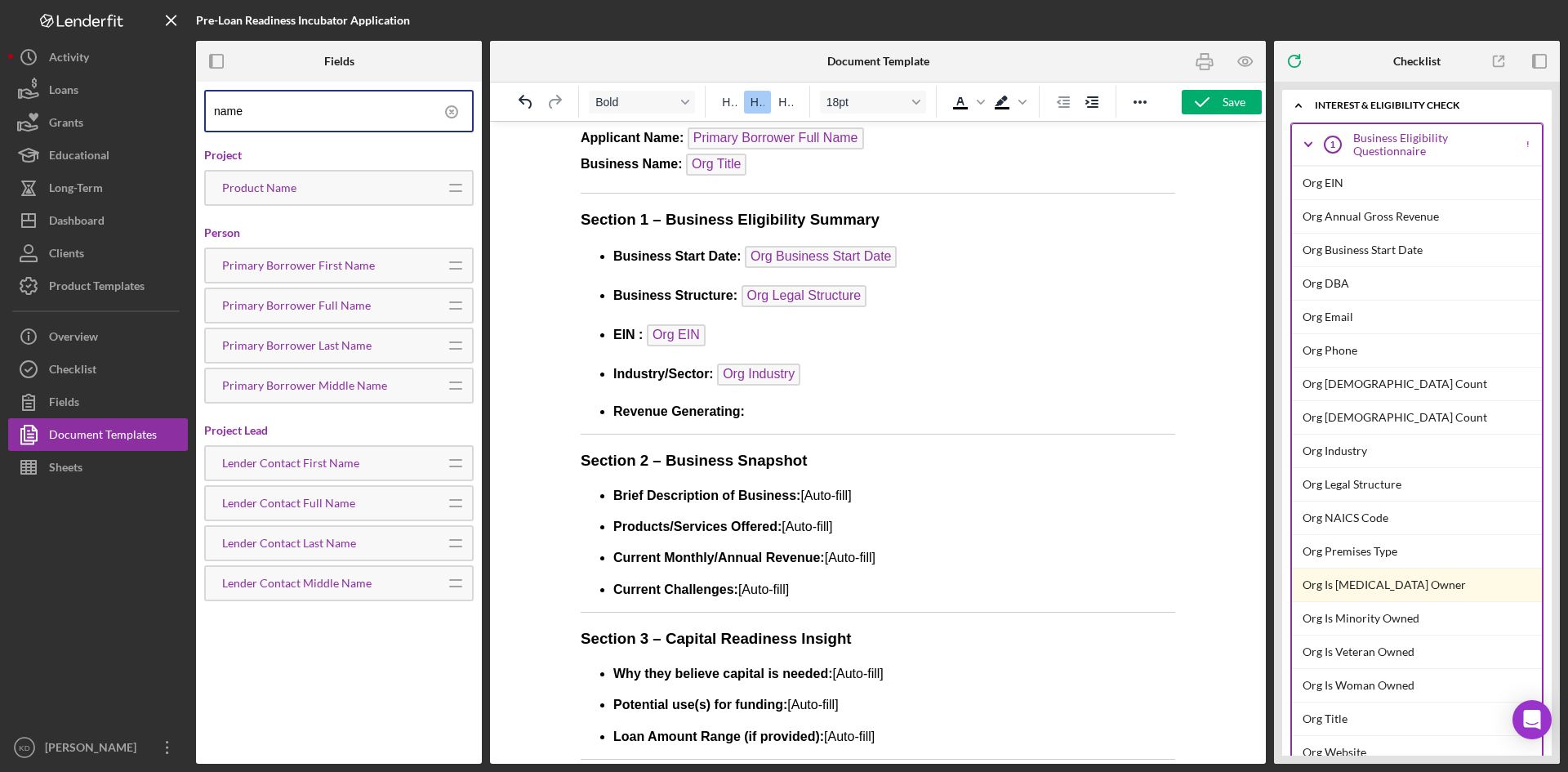
scroll to position [0, 0]
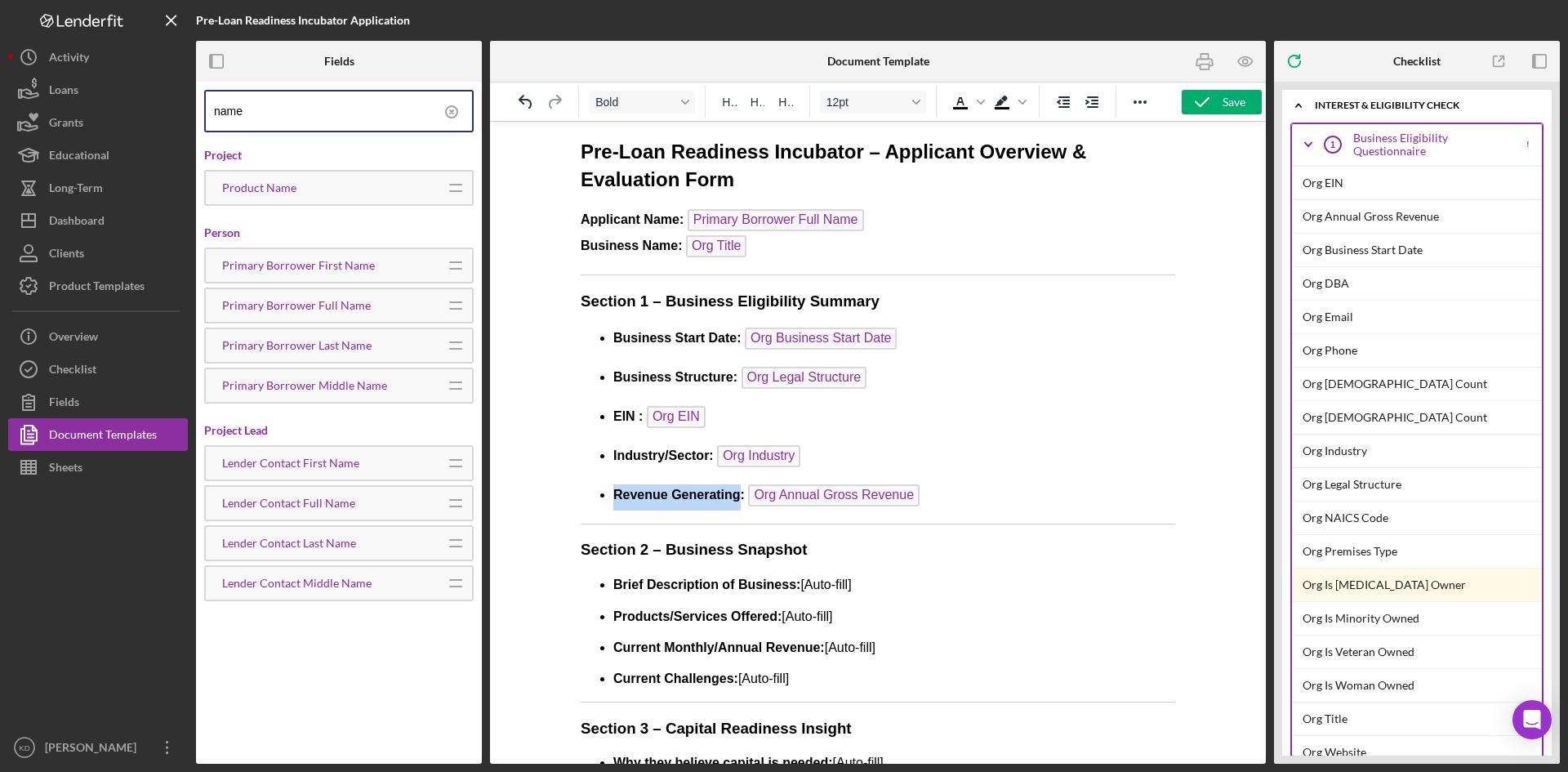
drag, startPoint x: 734, startPoint y: 494, endPoint x: 615, endPoint y: 495, distance: 119.0
click at [615, 495] on strong "Revenue Generating:" at bounding box center [679, 494] width 132 height 14
click at [959, 498] on p "Annual Gross Revenue: Org Annual Gross Revenue" at bounding box center [894, 497] width 562 height 26
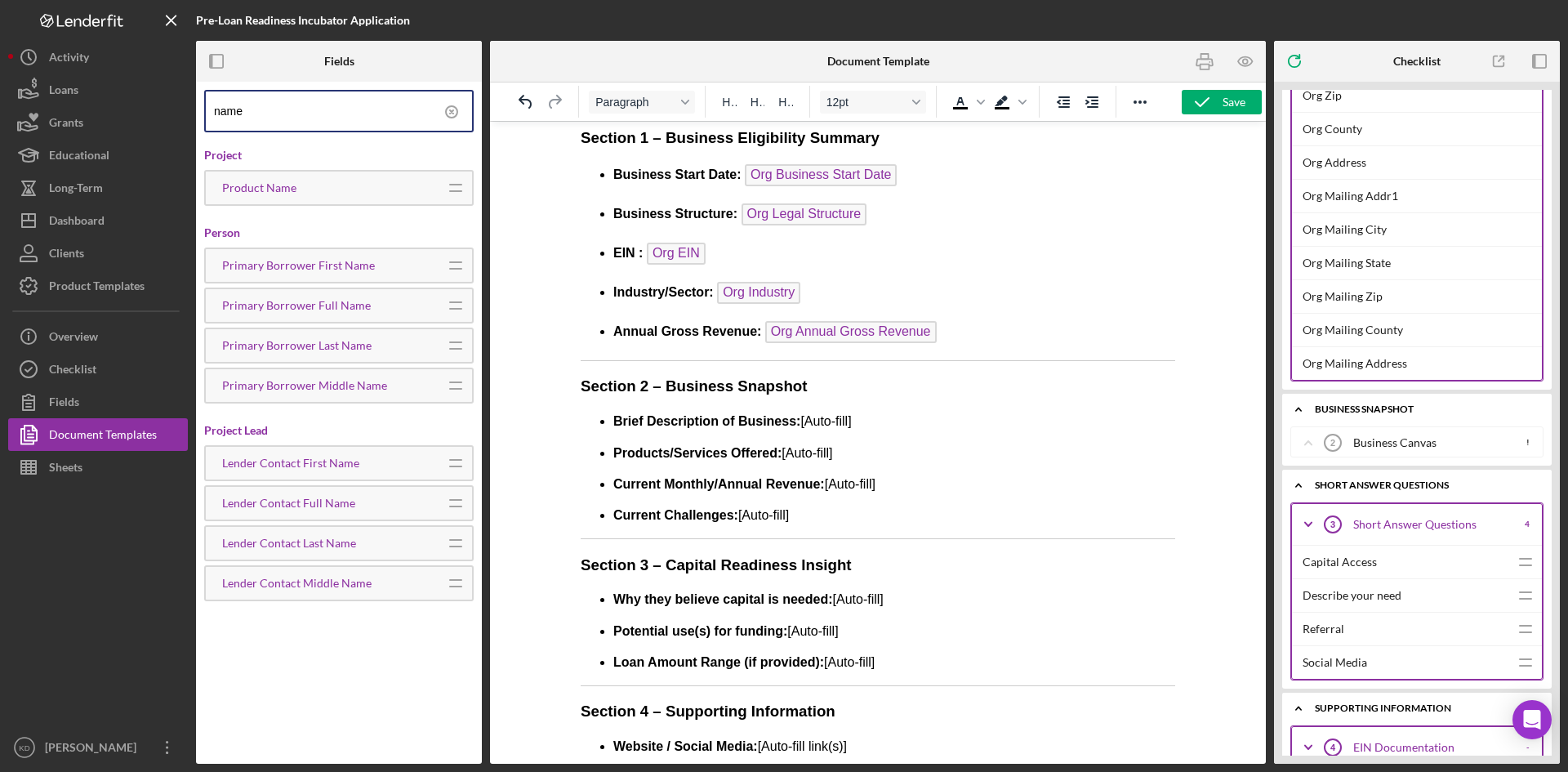
scroll to position [898, 0]
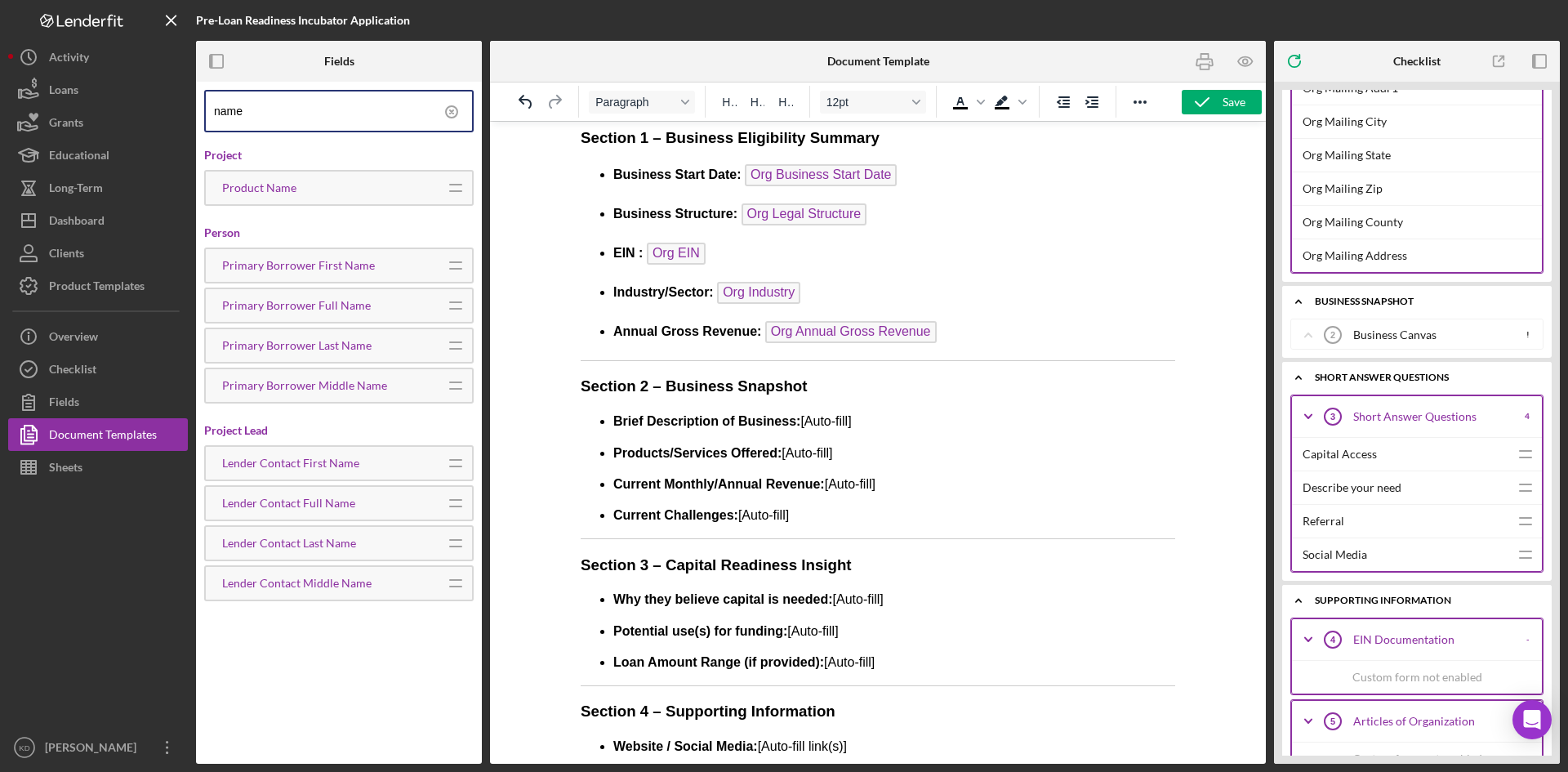
click at [1497, 327] on div "Icon/Expander Business Canvas 2 Business Canvas !" at bounding box center [1417, 335] width 250 height 29
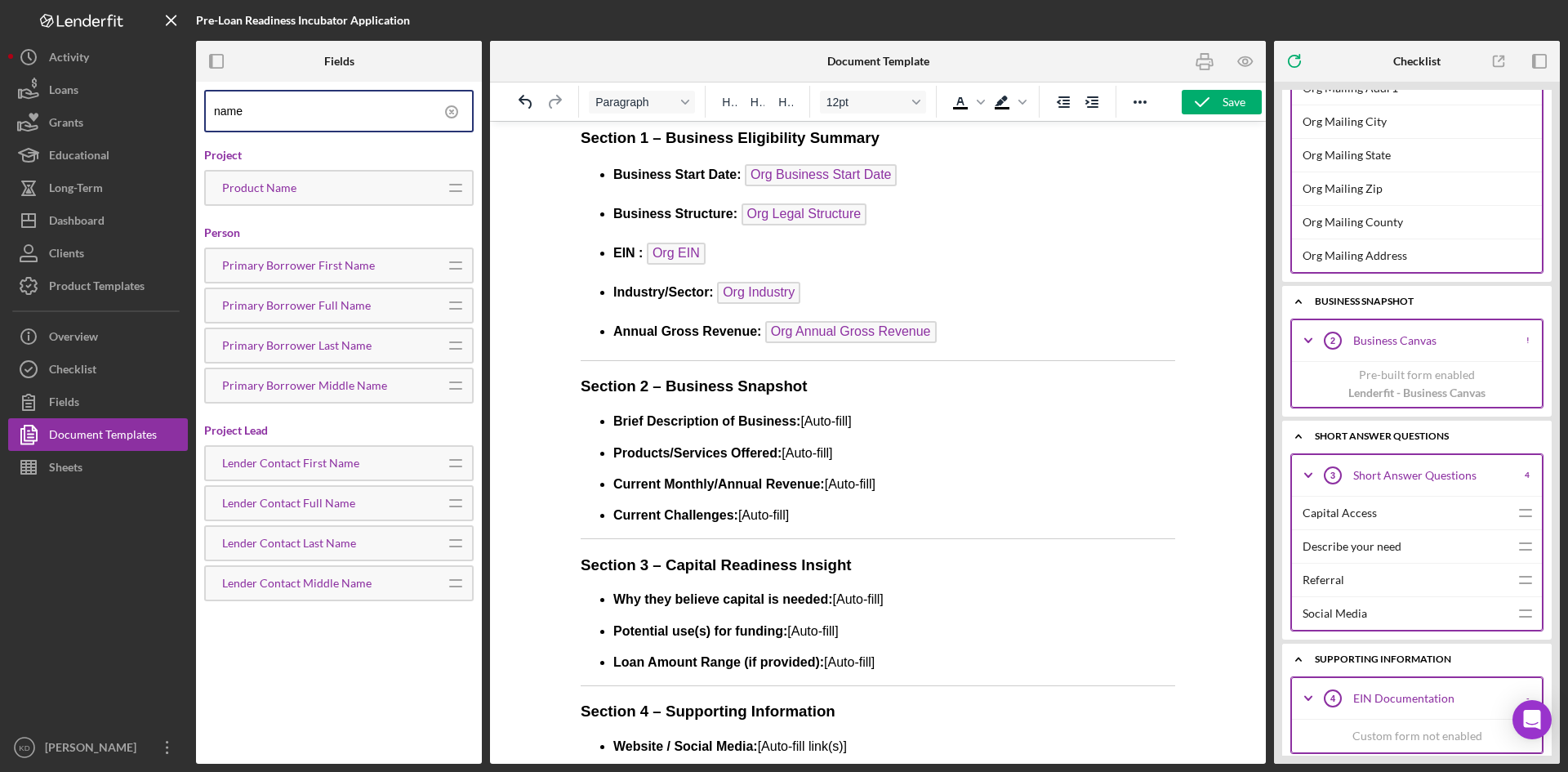
drag, startPoint x: 1955, startPoint y: 475, endPoint x: 605, endPoint y: 374, distance: 1353.8
click at [1459, 377] on p "Pre-built form enabled" at bounding box center [1417, 375] width 250 height 18
click at [1479, 332] on div "Icon/Expander Business Canvas 2 Business Canvas !" at bounding box center [1417, 340] width 250 height 40
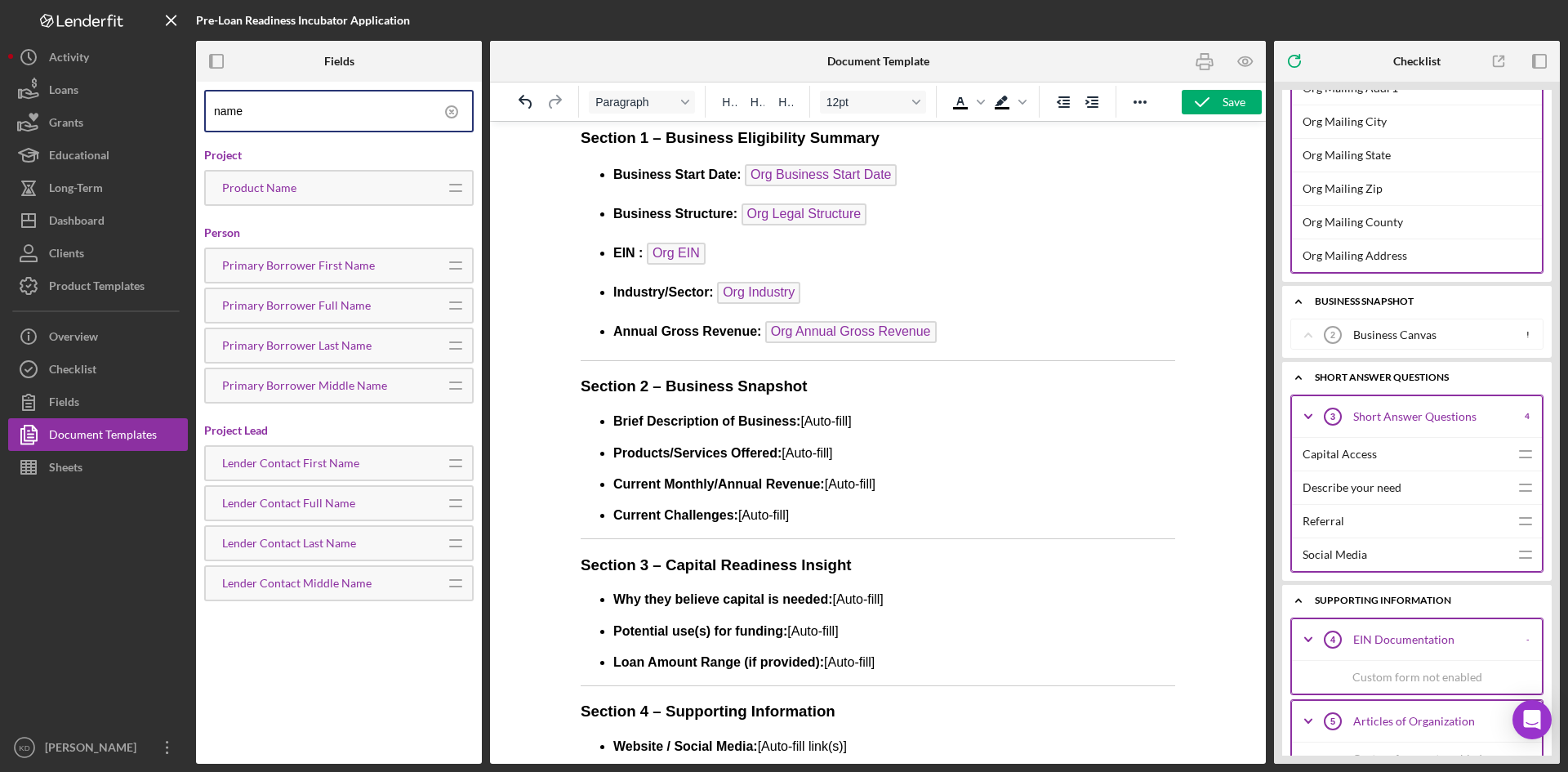
click at [1456, 335] on div "Business Canvas" at bounding box center [1434, 335] width 161 height 13
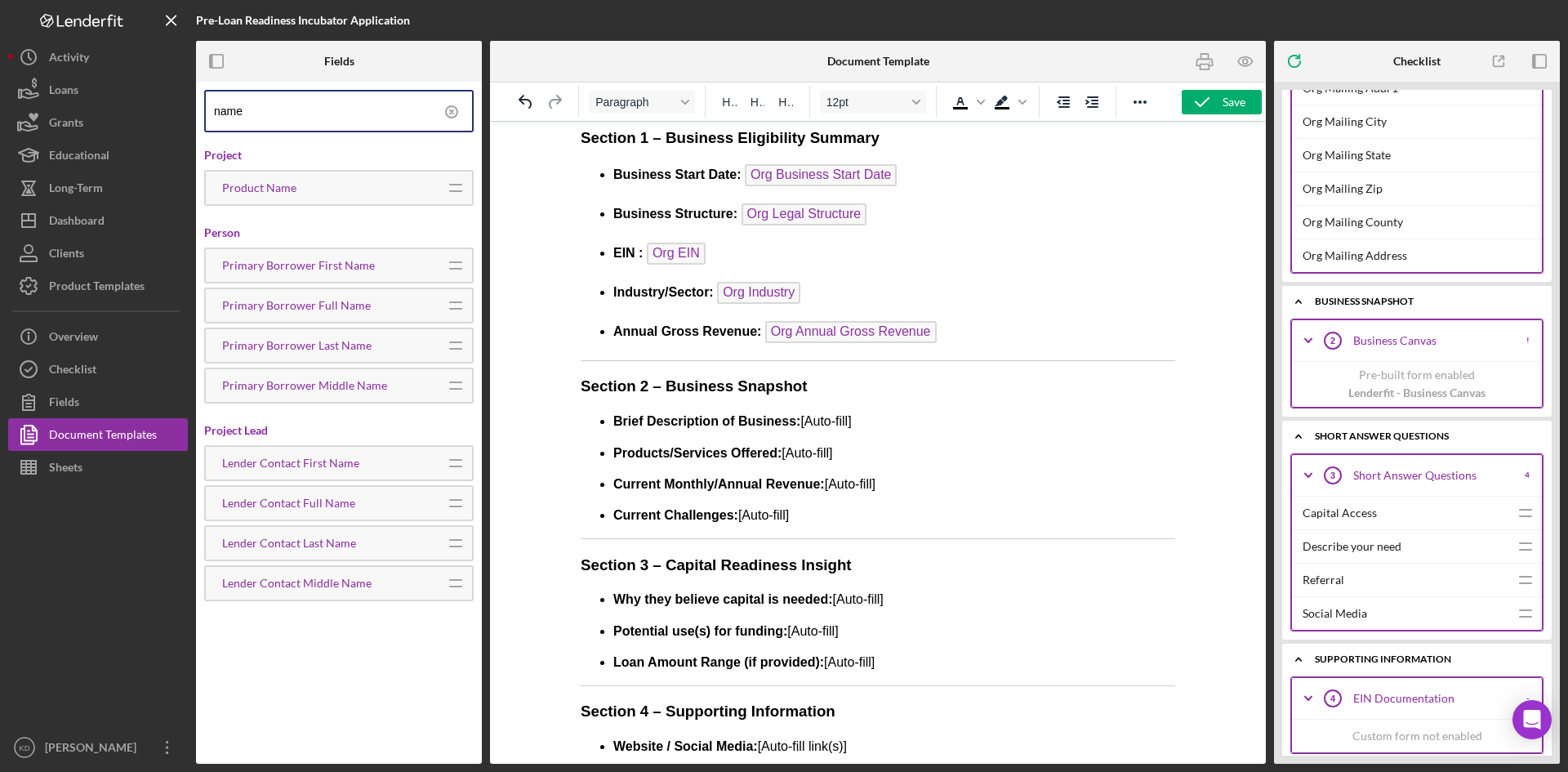
drag, startPoint x: 2092, startPoint y: 457, endPoint x: 1158, endPoint y: 444, distance: 934.1
drag, startPoint x: 823, startPoint y: 518, endPoint x: 1121, endPoint y: 536, distance: 298.5
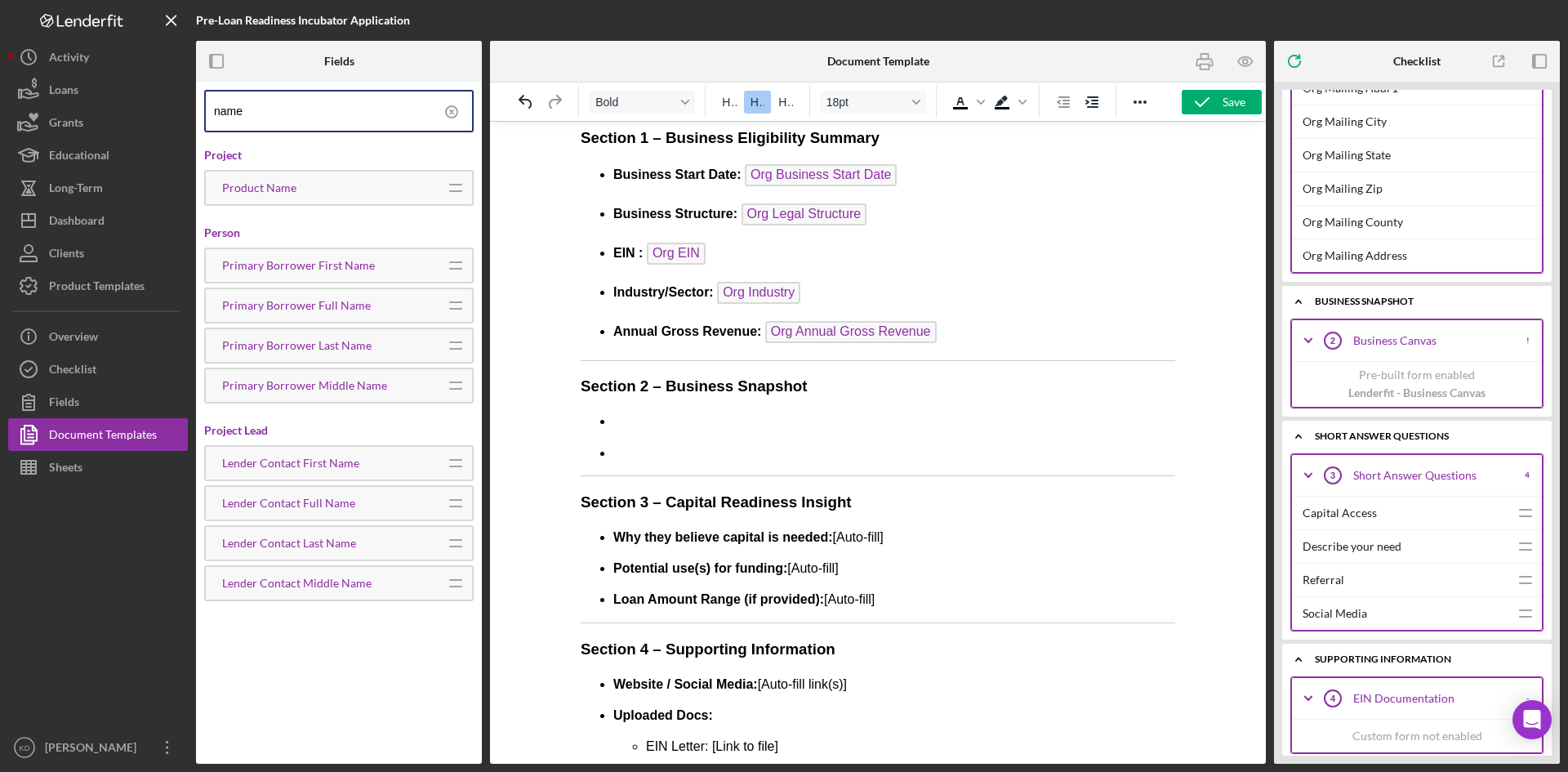
scroll to position [16, 0]
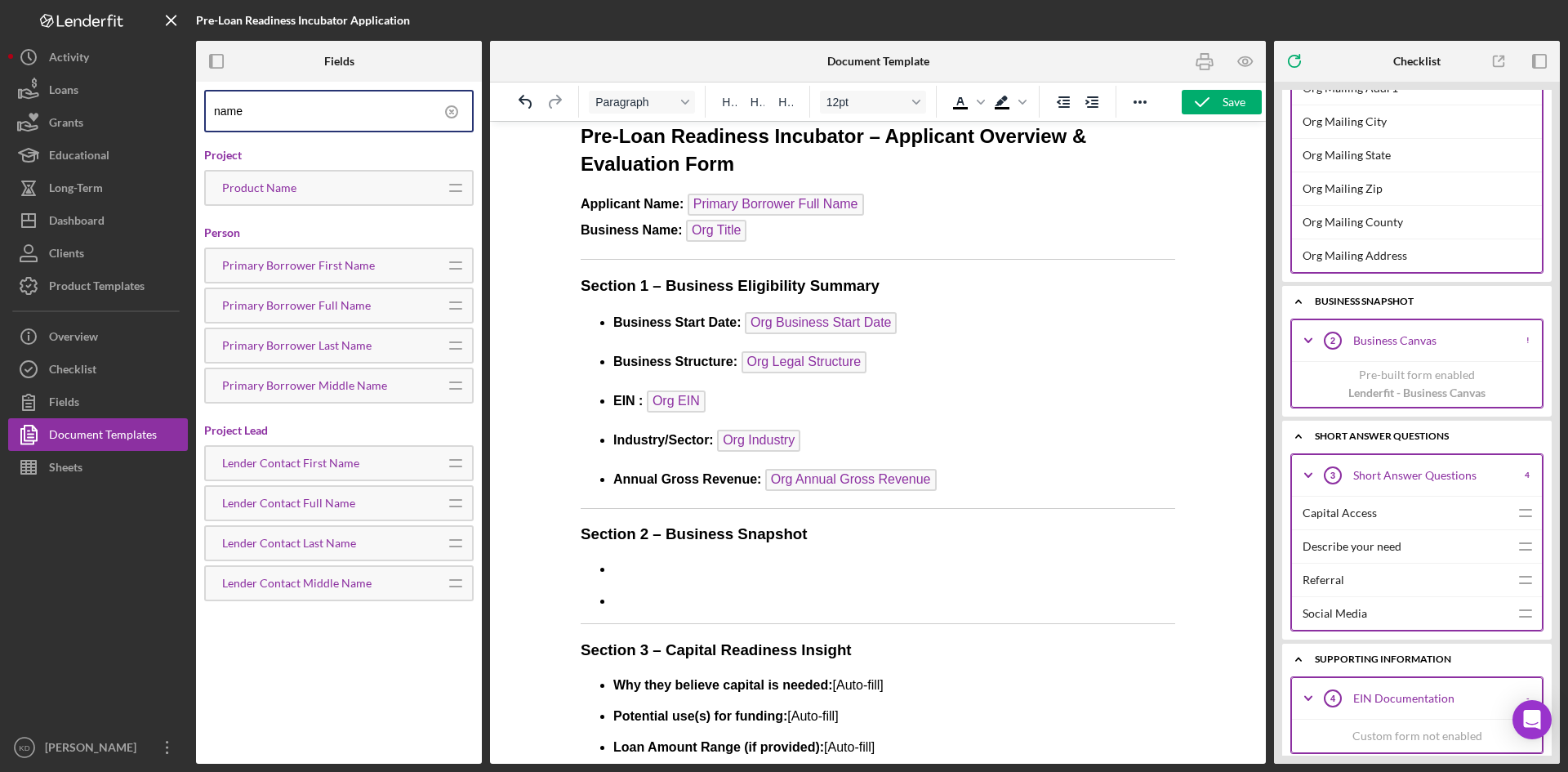
click at [640, 600] on p "Rich Text Area. Press ALT-0 for help." at bounding box center [894, 602] width 562 height 18
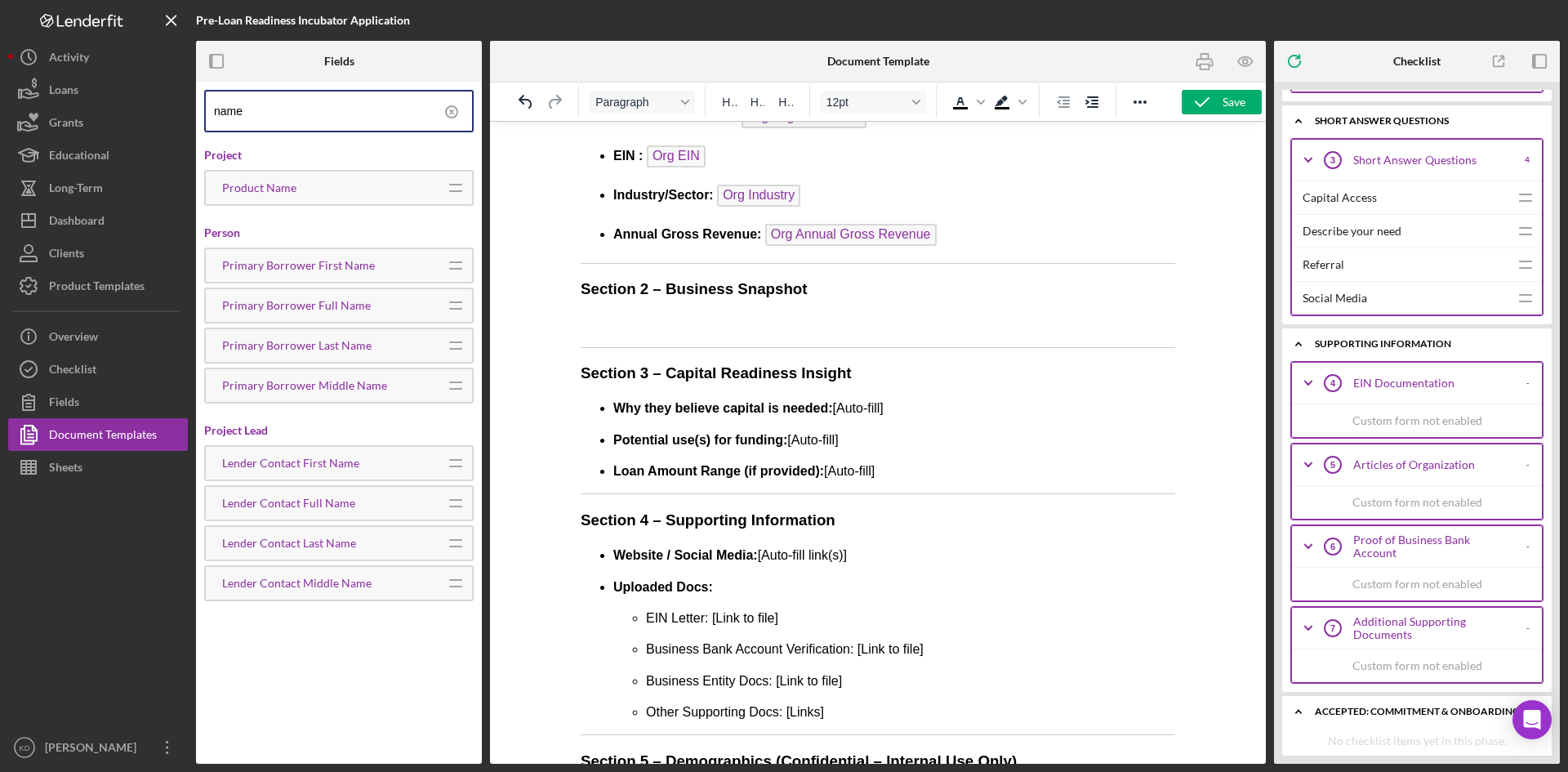
scroll to position [1219, 0]
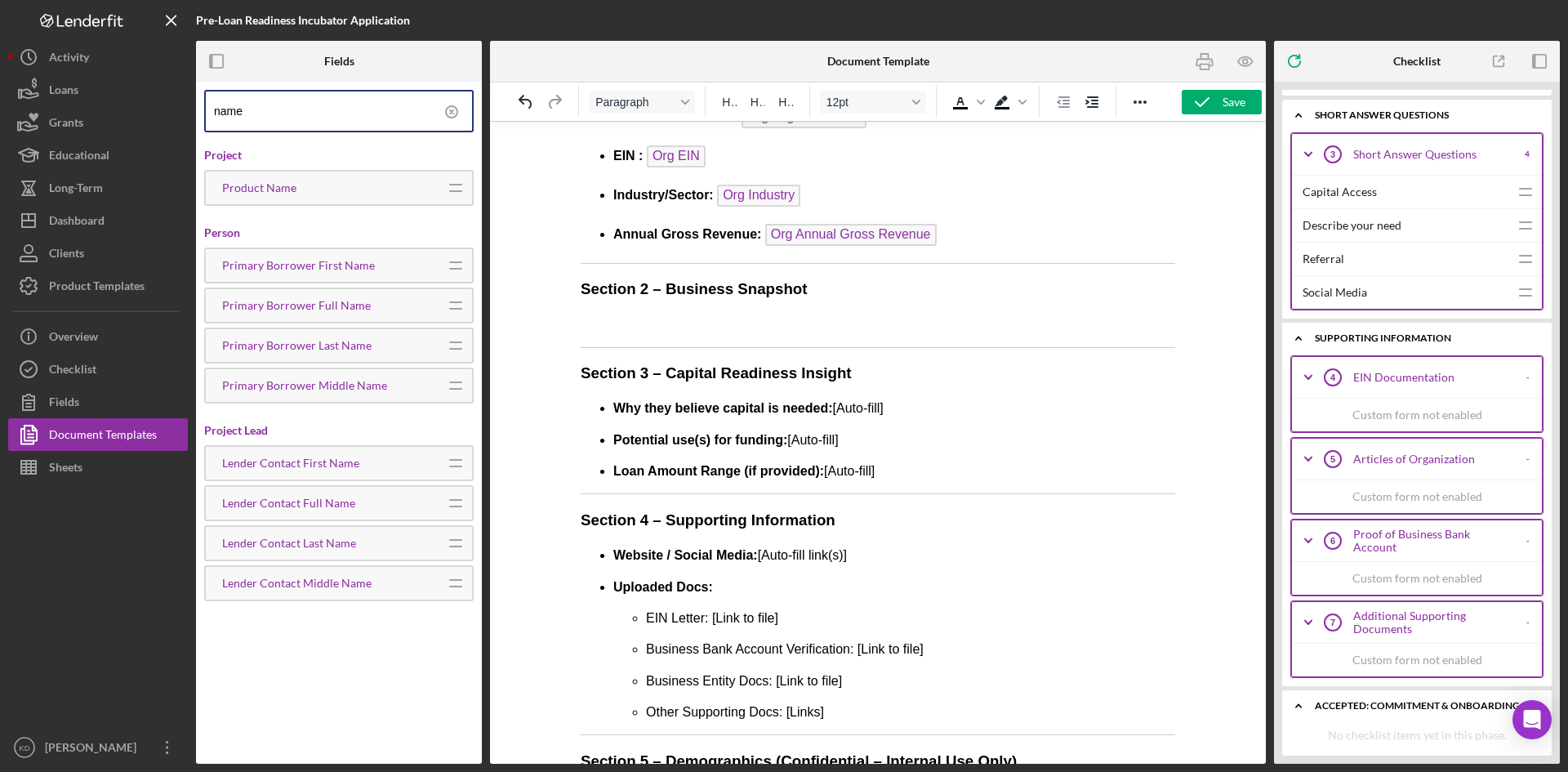
click at [1435, 403] on div "Custom form not enabled" at bounding box center [1417, 414] width 250 height 33
drag, startPoint x: 1428, startPoint y: 377, endPoint x: 1246, endPoint y: 441, distance: 192.9
click at [1246, 441] on div "Fields name Project Product Name Icon/Drag Person Primary Borrower First Name I…" at bounding box center [878, 402] width 1364 height 723
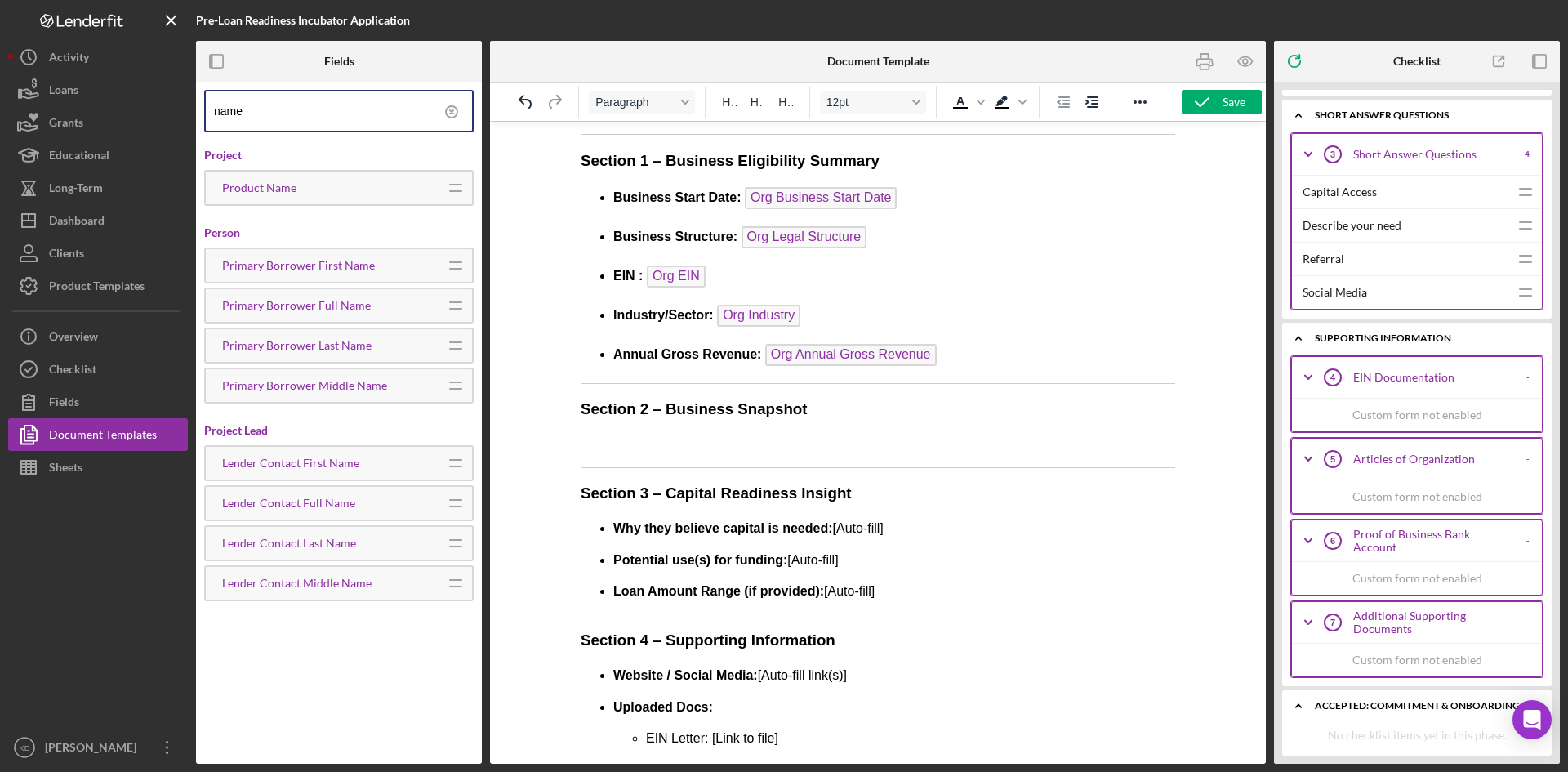
scroll to position [179, 0]
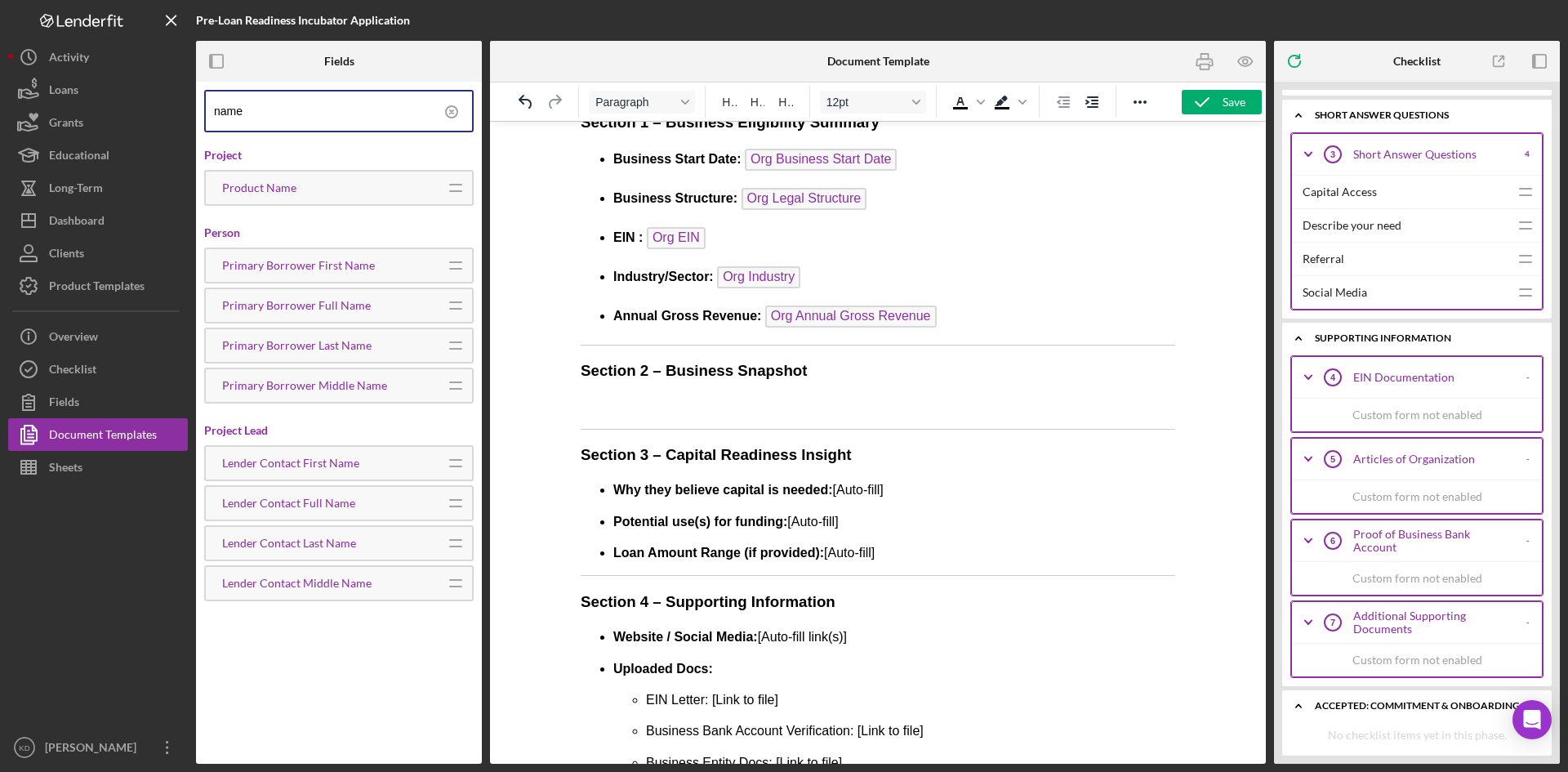
click at [702, 411] on p "Rich Text Area. Press ALT-0 for help." at bounding box center [878, 406] width 594 height 18
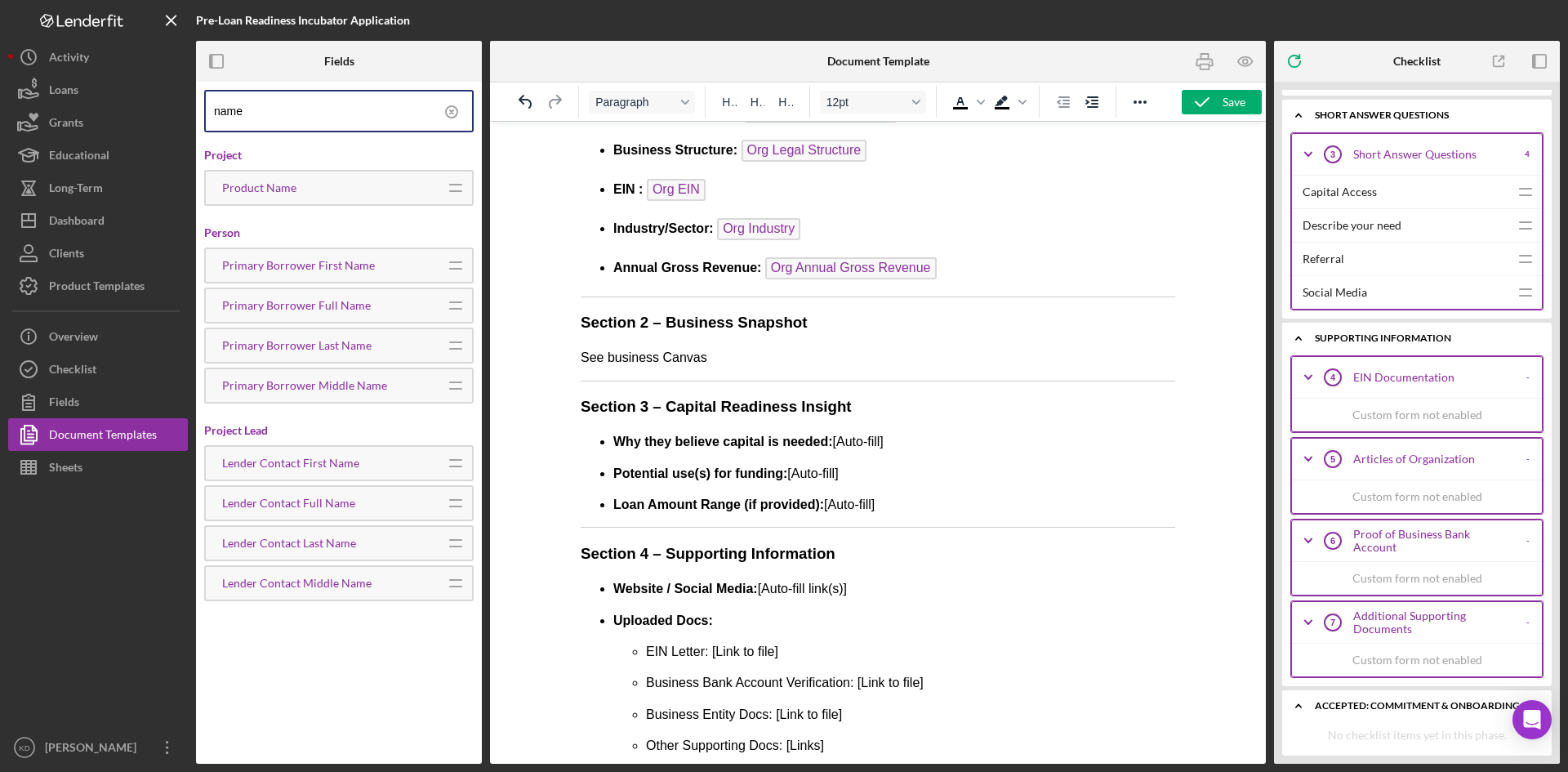
scroll to position [342, 0]
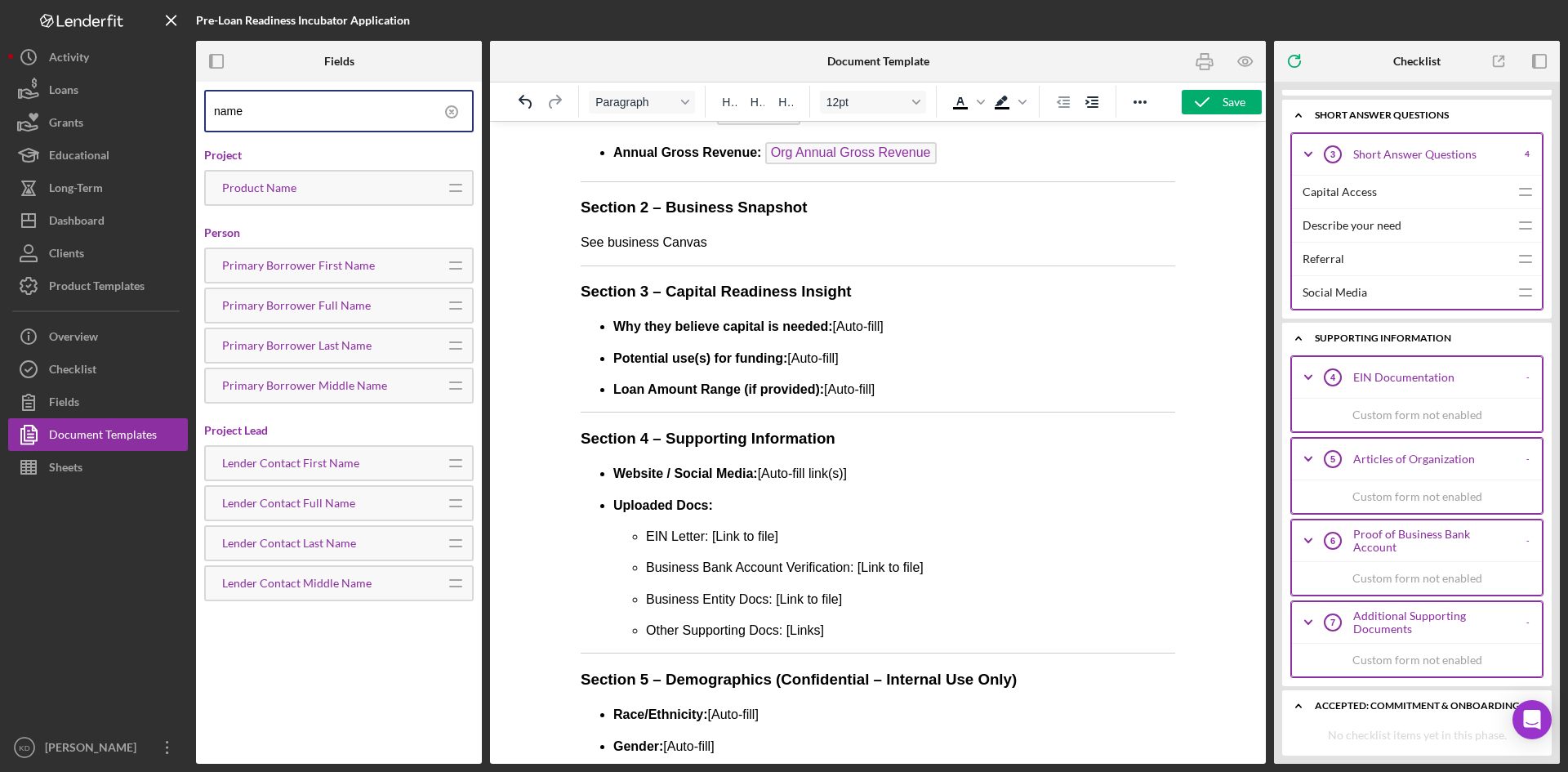
click at [937, 328] on p "Why they believe capital is needed: [Auto-fill]" at bounding box center [894, 327] width 562 height 18
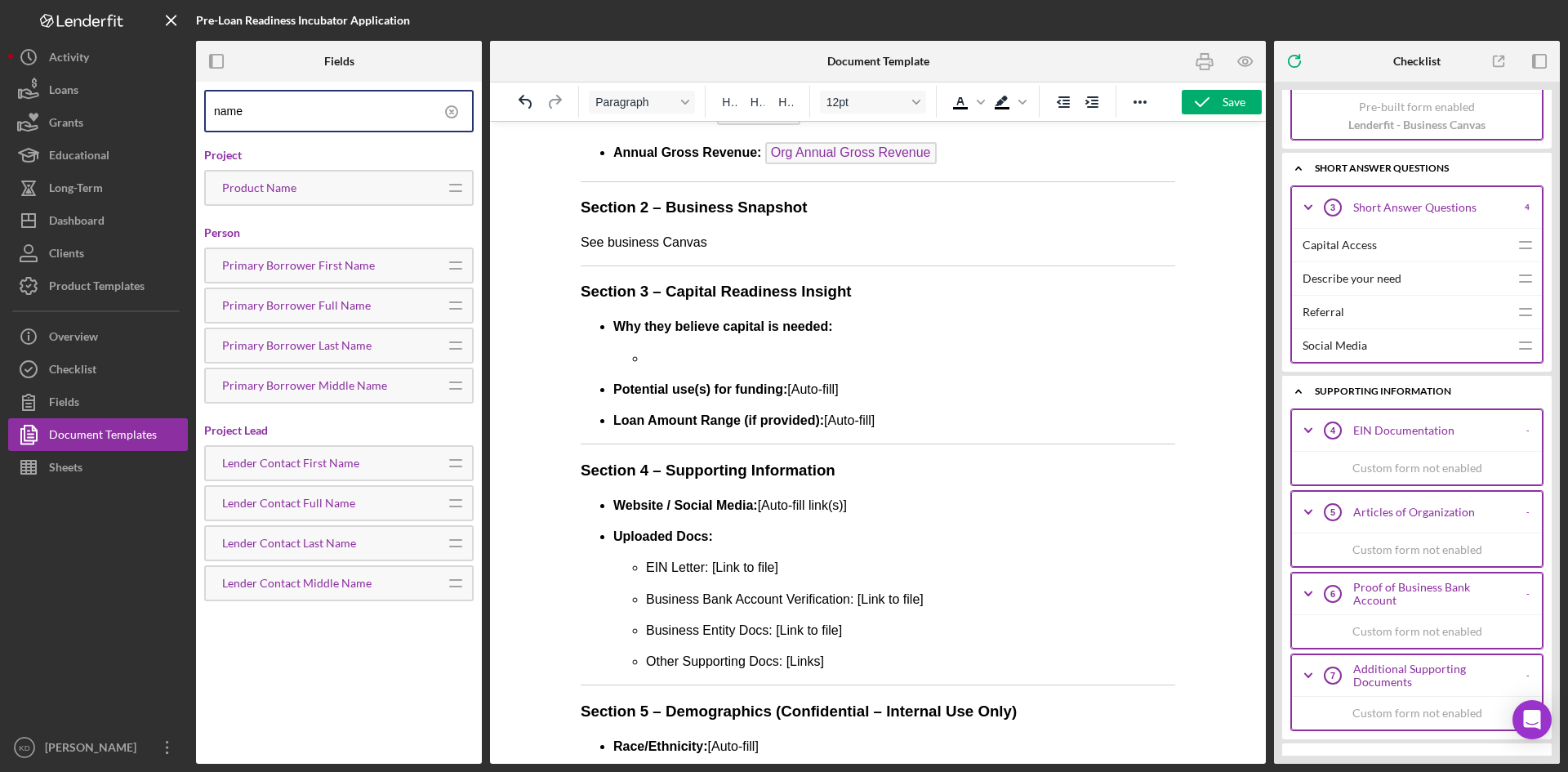
scroll to position [1137, 0]
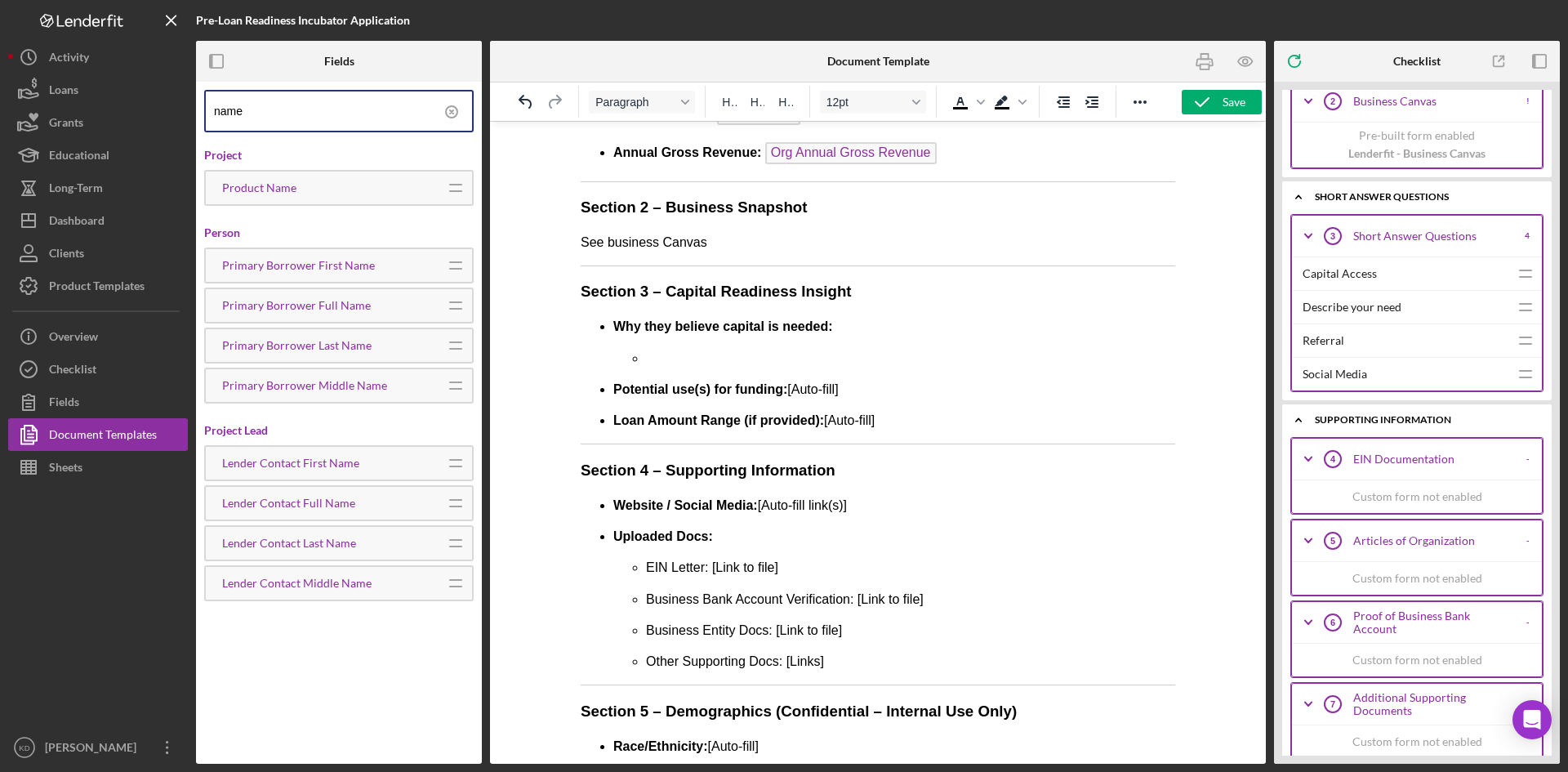
click at [1393, 283] on div "Capital Access" at bounding box center [1406, 274] width 207 height 33
click at [888, 394] on p "Potential use(s) for funding: [Auto-fill]" at bounding box center [894, 390] width 562 height 18
drag, startPoint x: 909, startPoint y: 421, endPoint x: 592, endPoint y: 424, distance: 317.0
click at [592, 424] on ul "Why they believe capital is needed: Potential use(s) for funding: Loan Amount R…" at bounding box center [878, 374] width 594 height 112
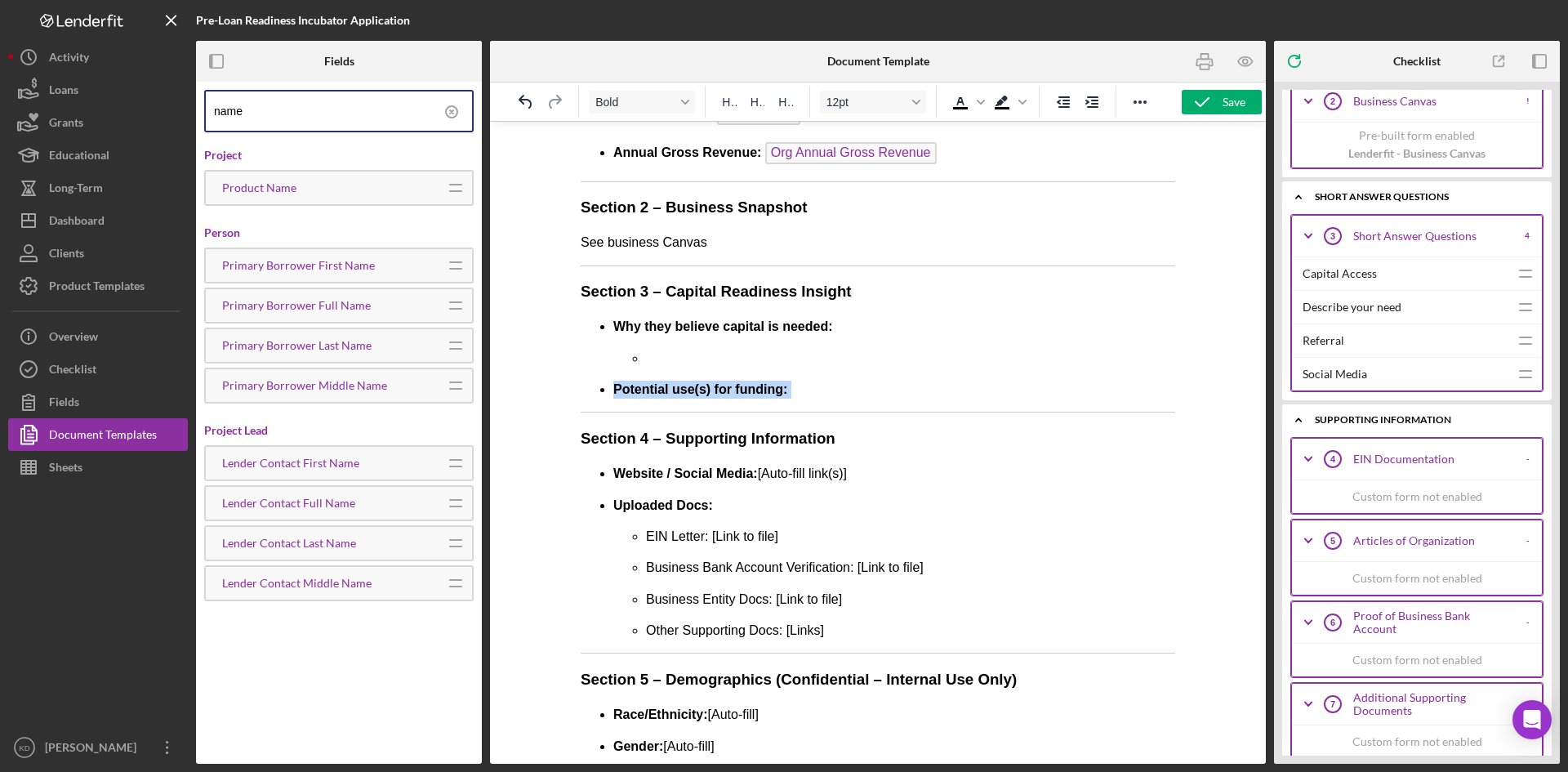
drag, startPoint x: 820, startPoint y: 390, endPoint x: 598, endPoint y: 385, distance: 222.1
click at [614, 385] on li "Potential use(s) for funding:" at bounding box center [894, 390] width 562 height 18
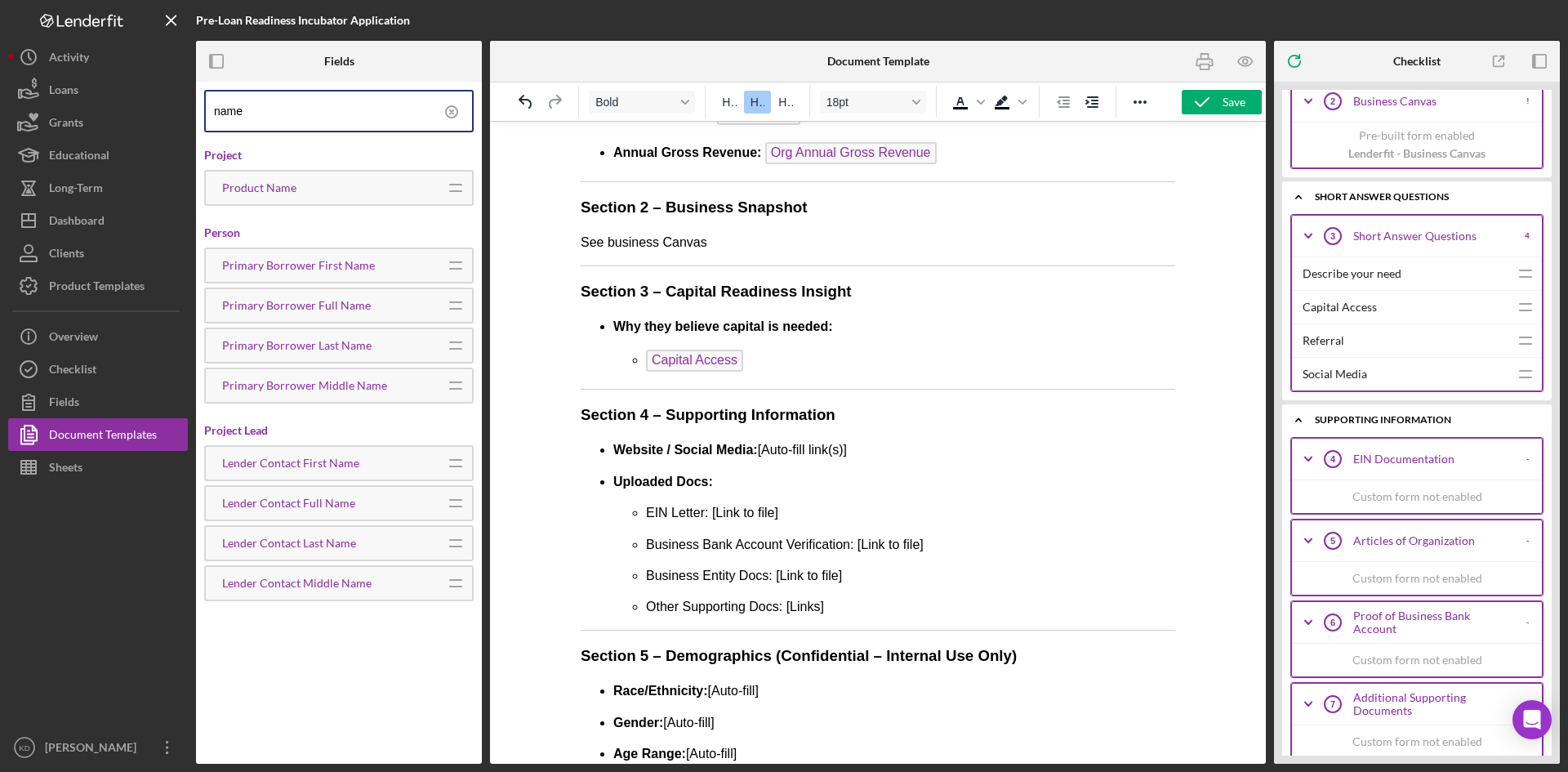
click at [822, 367] on li "Capital Access" at bounding box center [910, 363] width 529 height 26
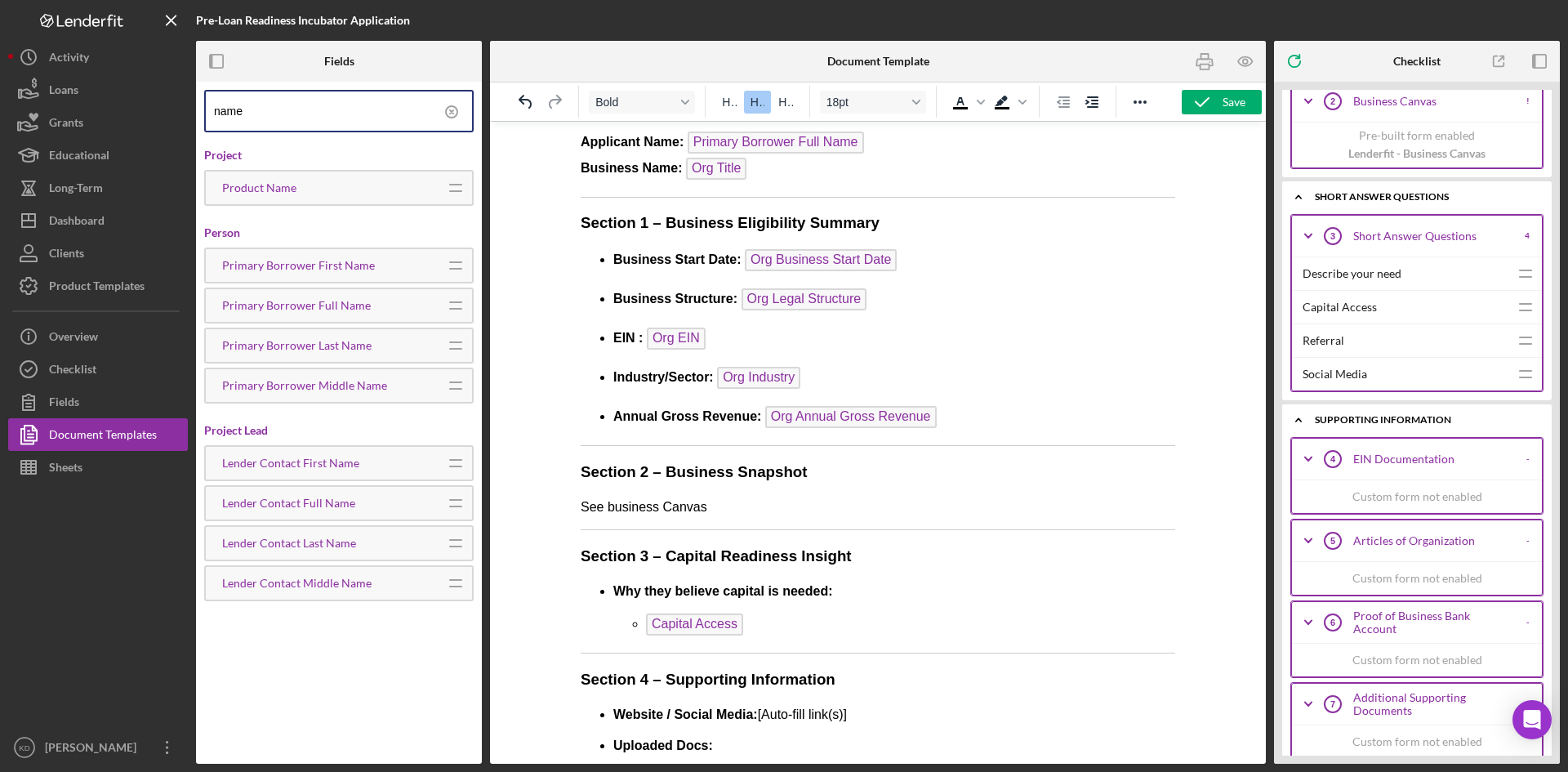
scroll to position [223, 0]
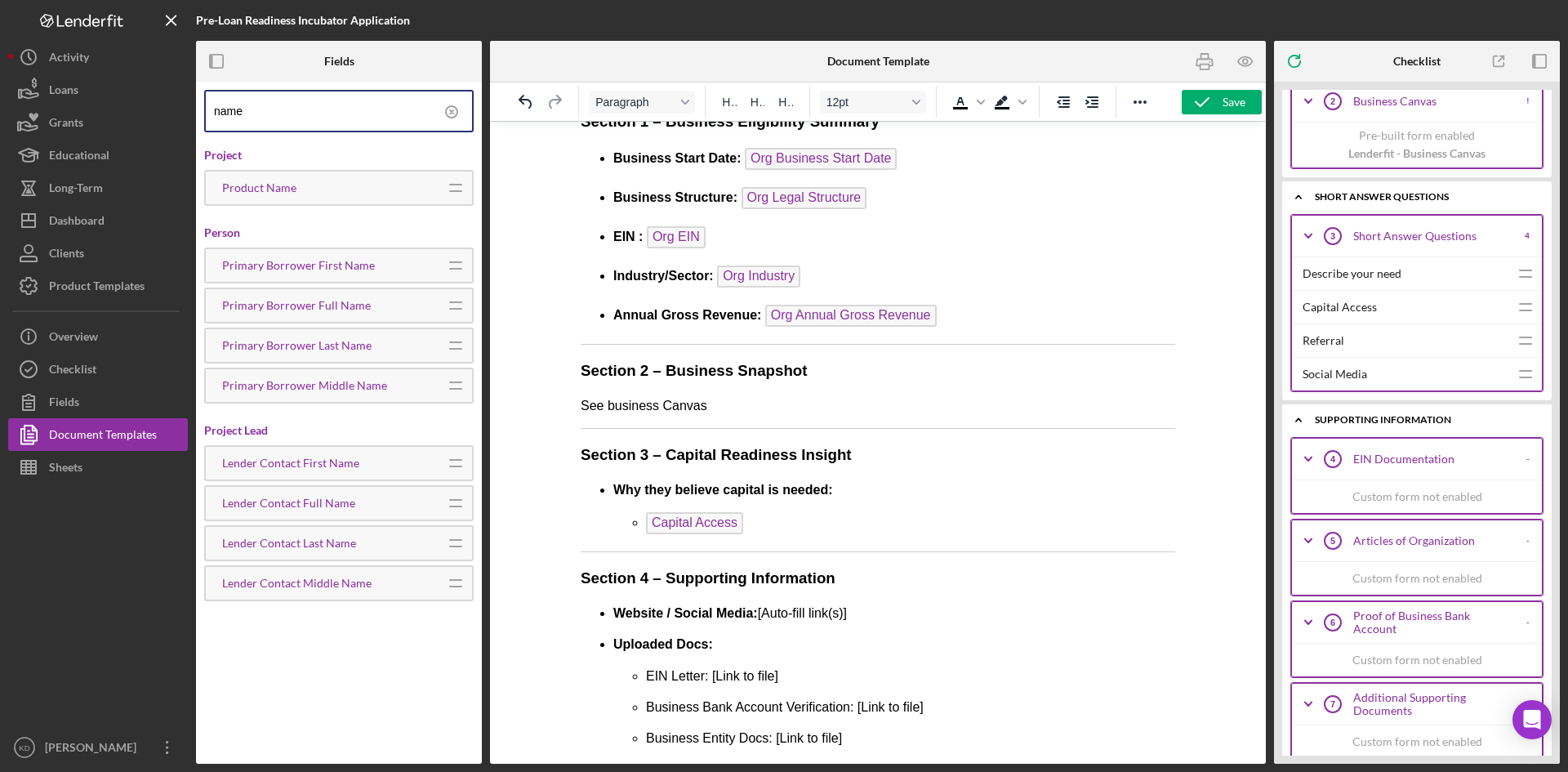
click at [783, 535] on li "Capital Access" at bounding box center [910, 525] width 529 height 26
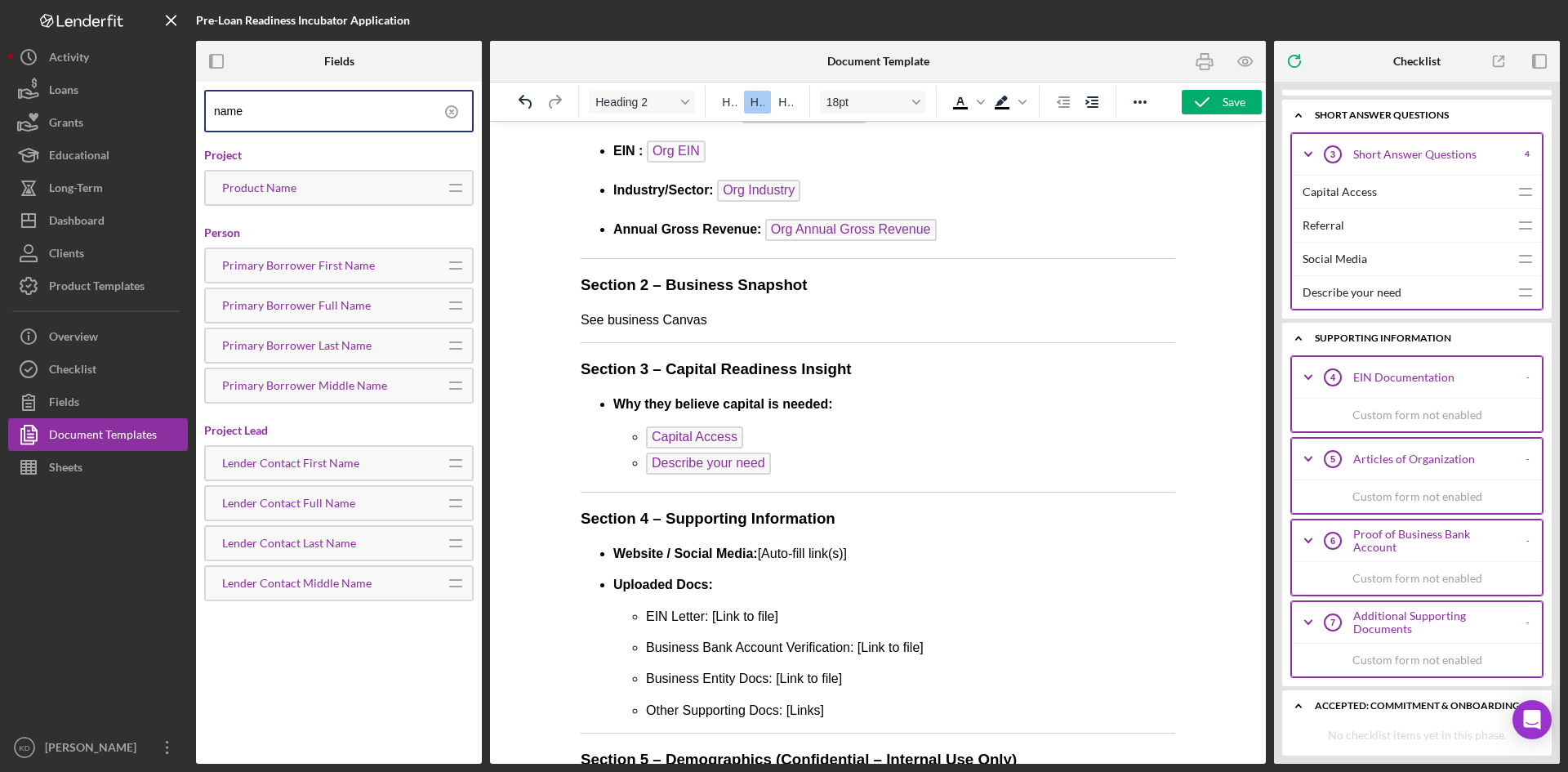
scroll to position [468, 0]
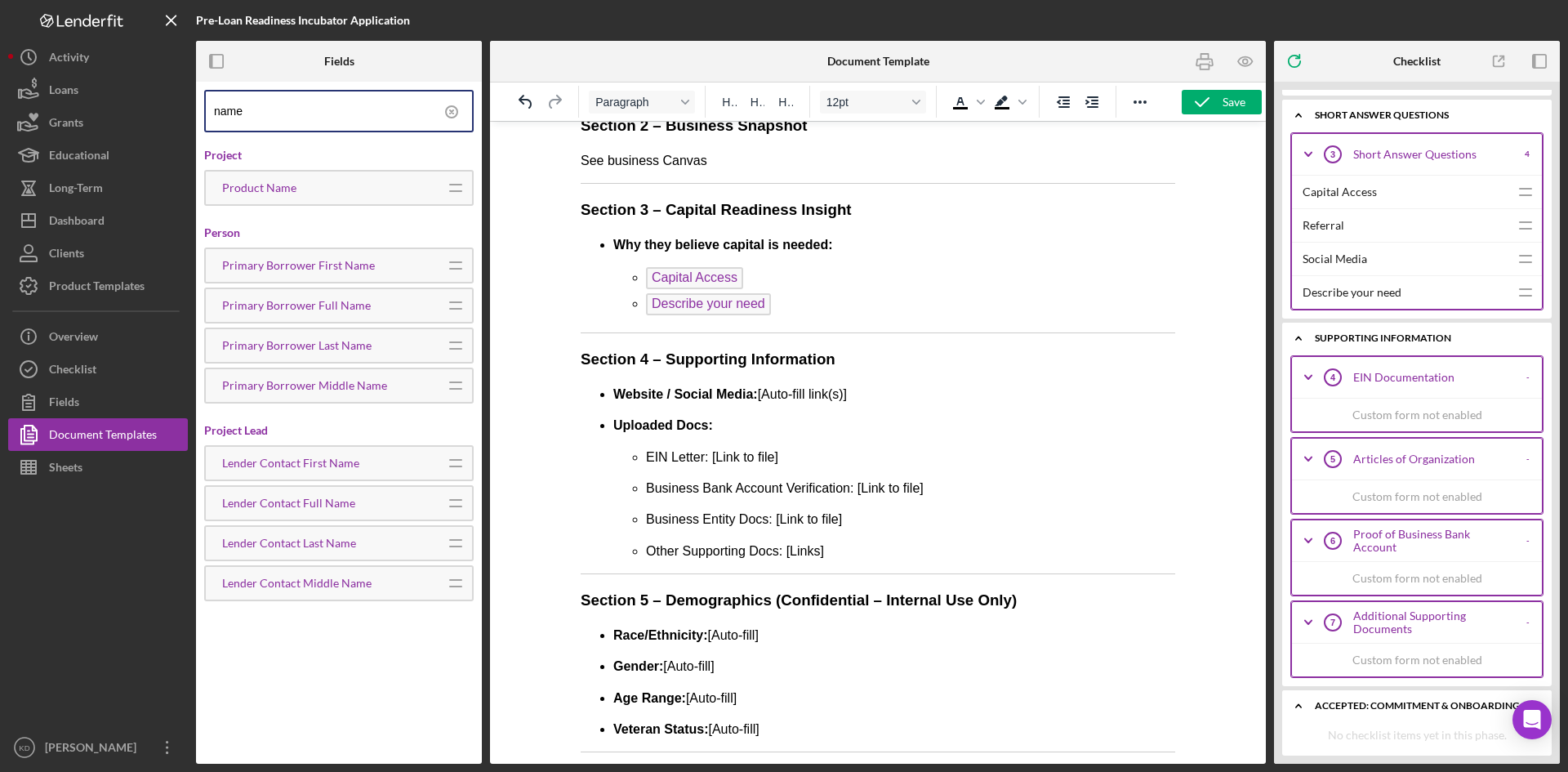
click at [905, 393] on p "Website / Social Media: [Auto-fill link(s)]" at bounding box center [894, 395] width 562 height 18
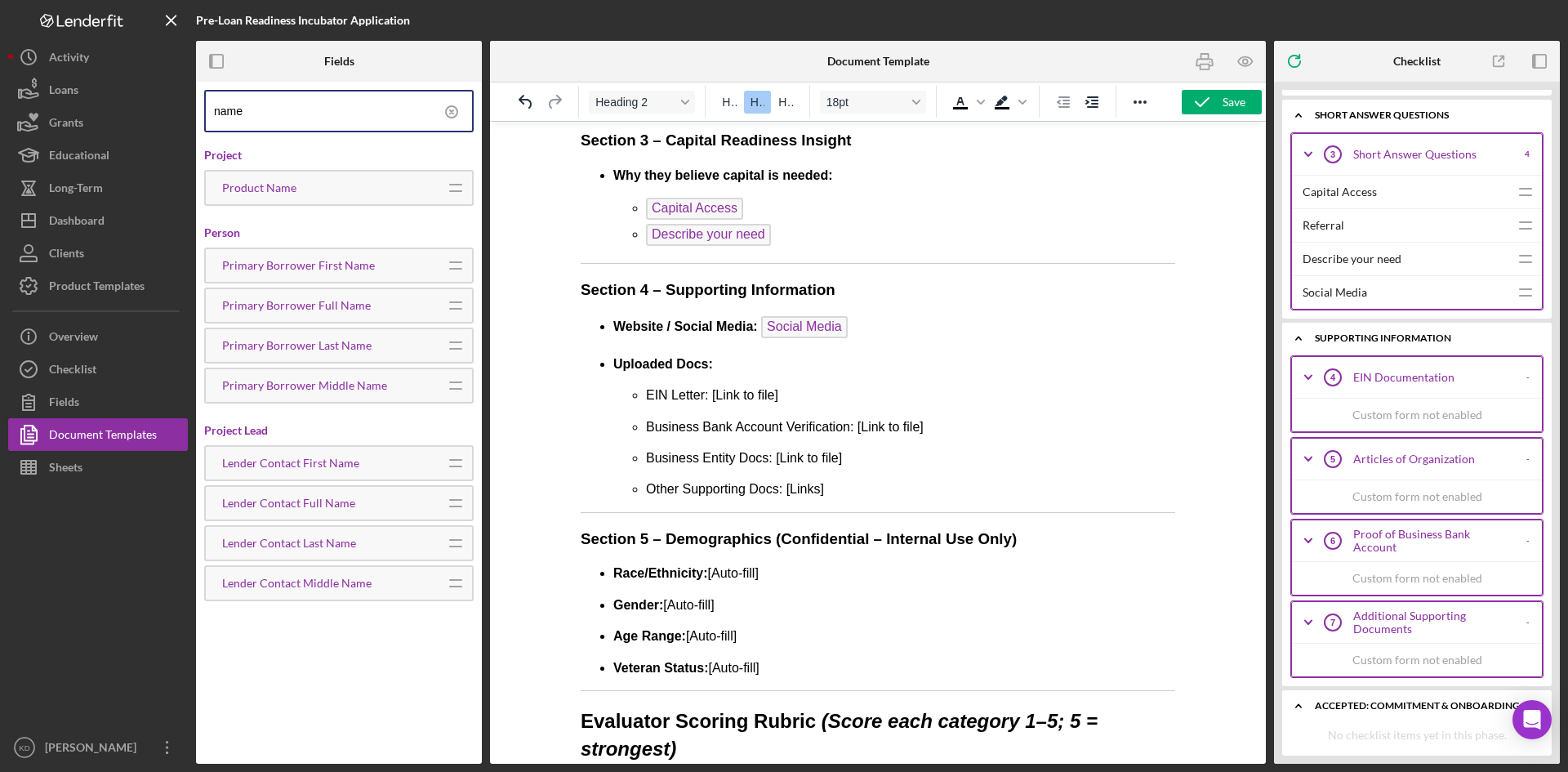
scroll to position [631, 0]
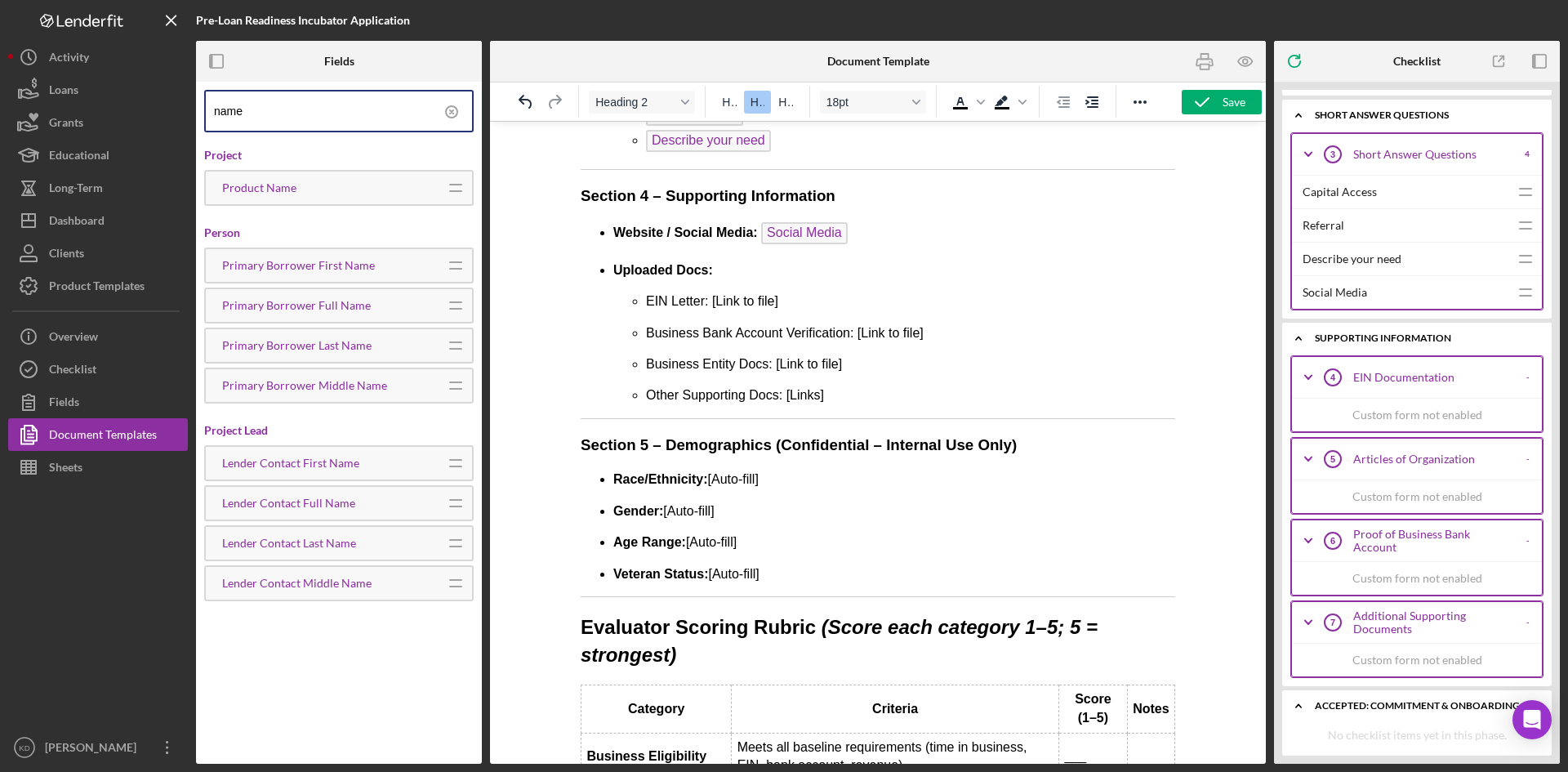
click at [1411, 373] on div "EIN Documentation" at bounding box center [1434, 377] width 161 height 13
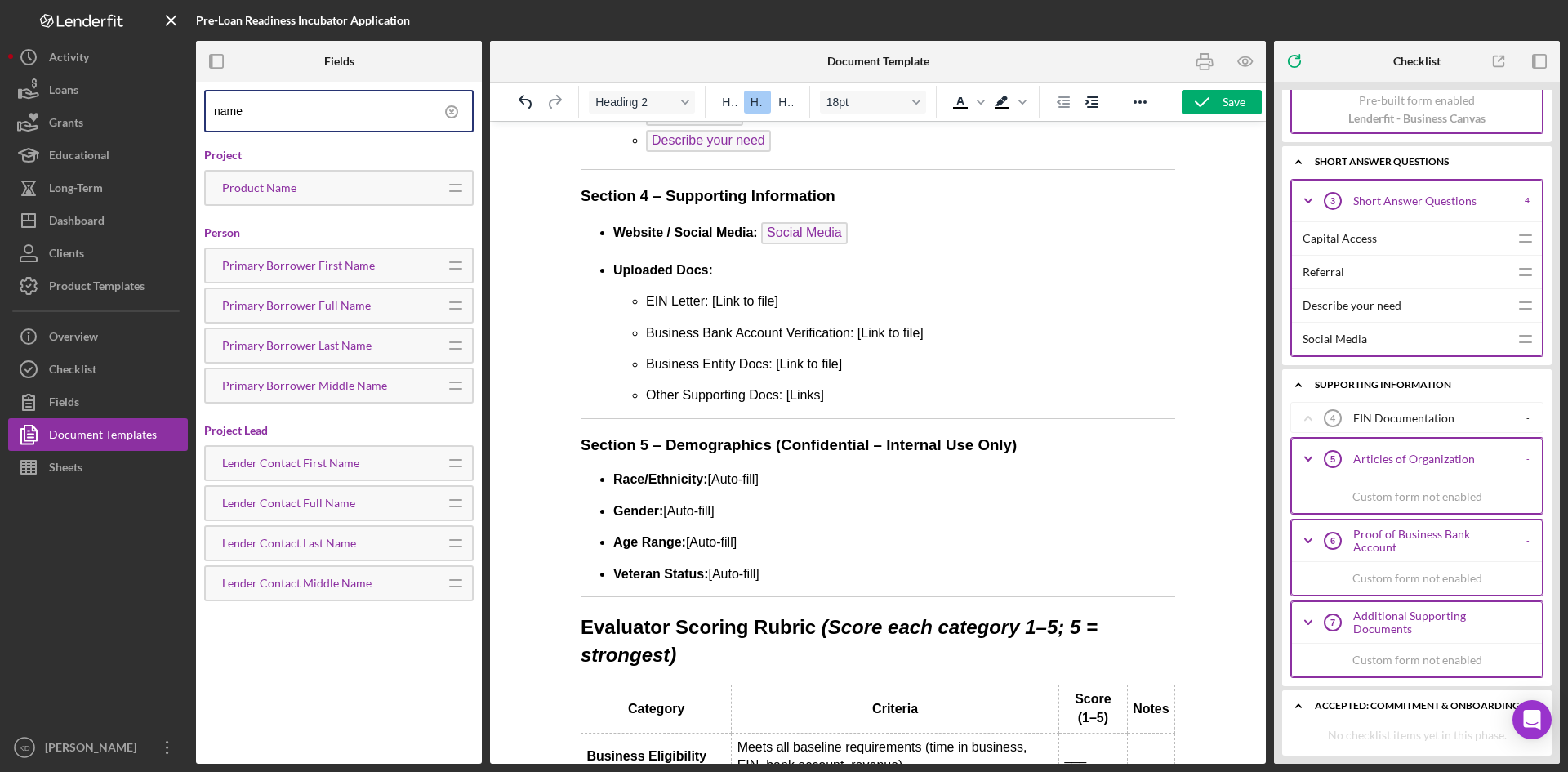
scroll to position [1173, 0]
click at [1413, 418] on div "EIN Documentation" at bounding box center [1434, 418] width 161 height 13
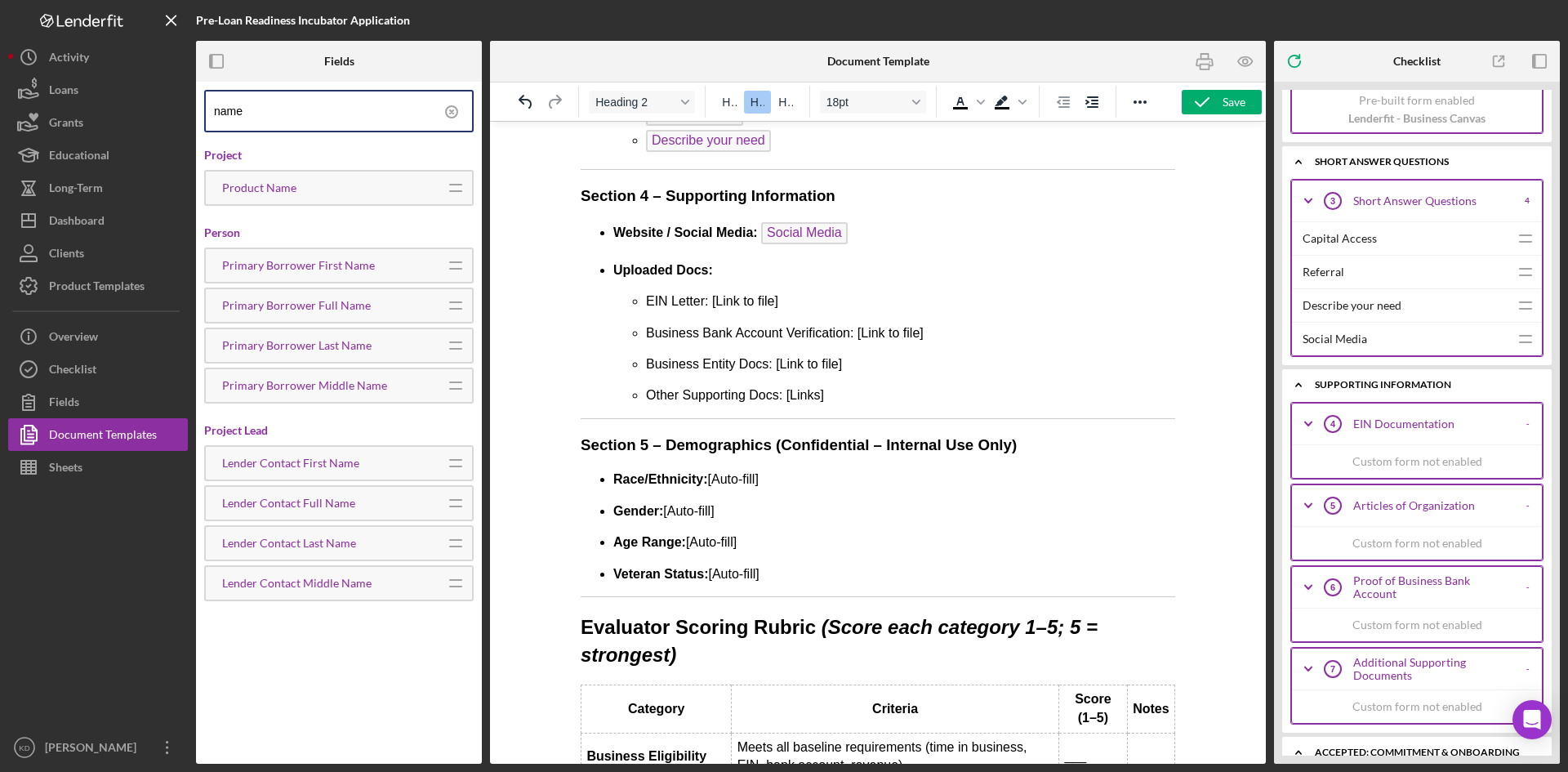
scroll to position [1219, 0]
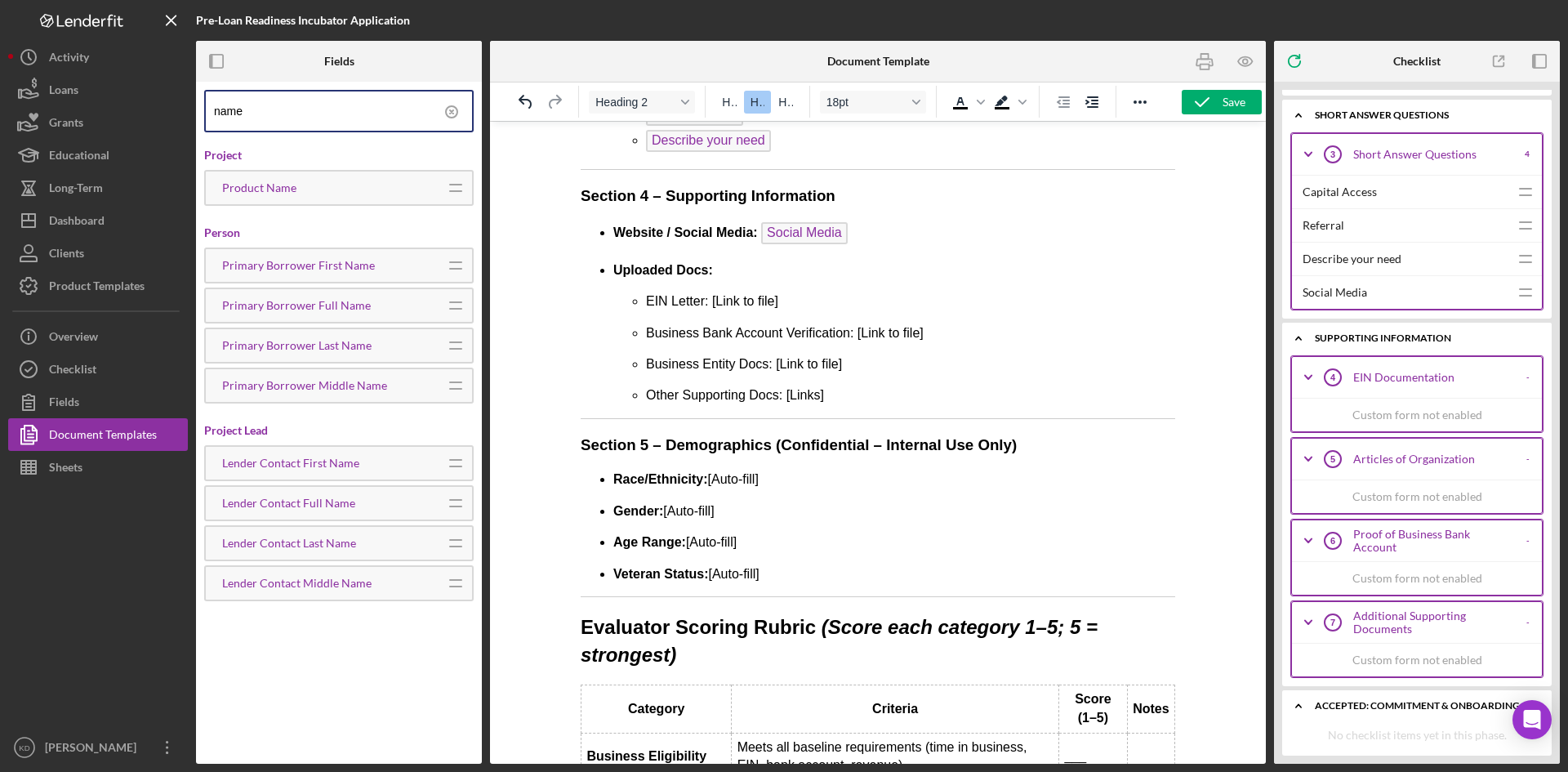
drag, startPoint x: 1307, startPoint y: 410, endPoint x: 1313, endPoint y: 418, distance: 10.0
click at [1313, 418] on div "Custom form not enabled" at bounding box center [1417, 414] width 250 height 33
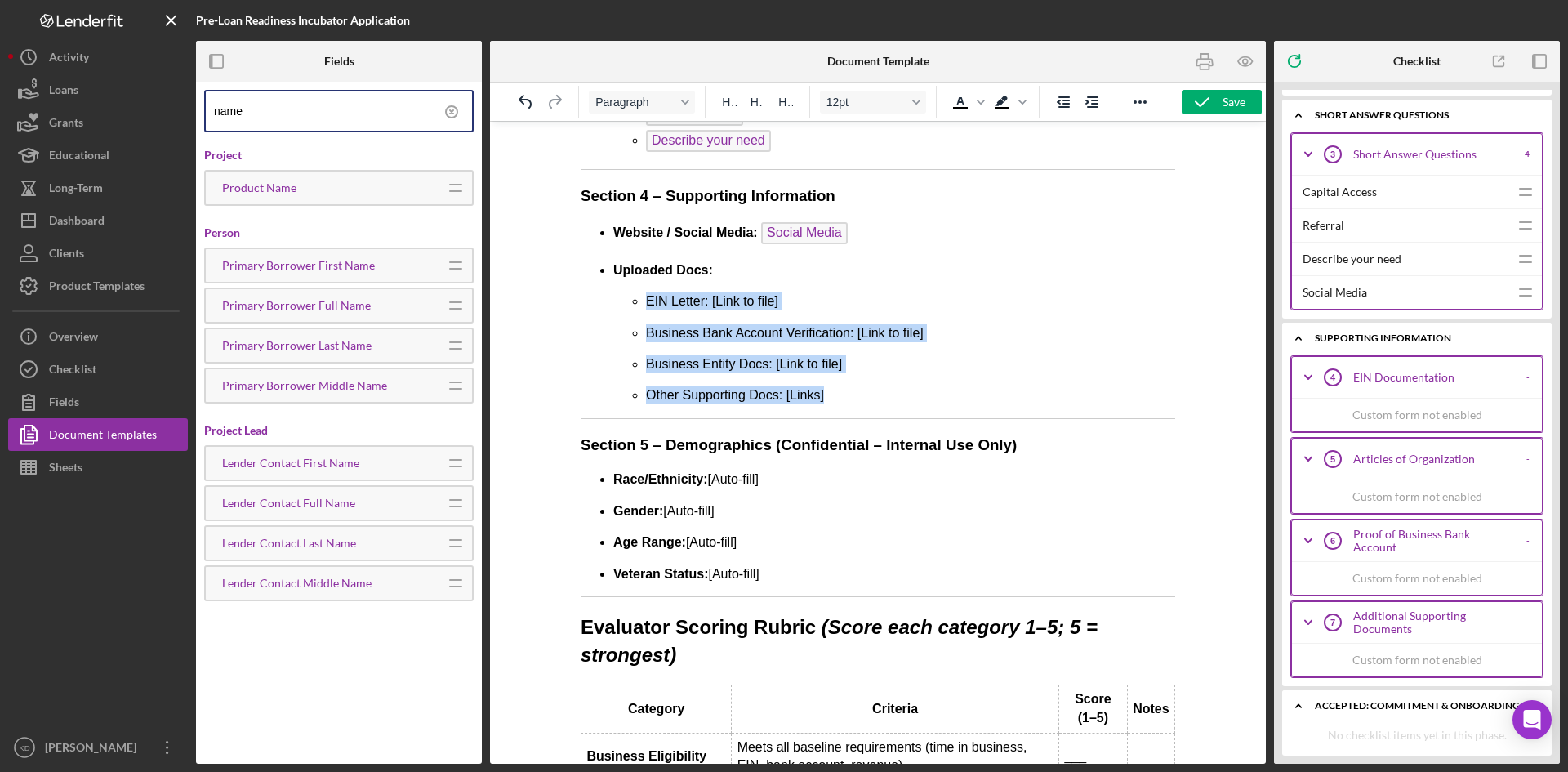
drag, startPoint x: 833, startPoint y: 399, endPoint x: 621, endPoint y: 306, distance: 231.5
click at [621, 306] on ul "EIN Letter: [Link to file] Business Bank Account Verification: [Link to file] B…" at bounding box center [894, 349] width 562 height 112
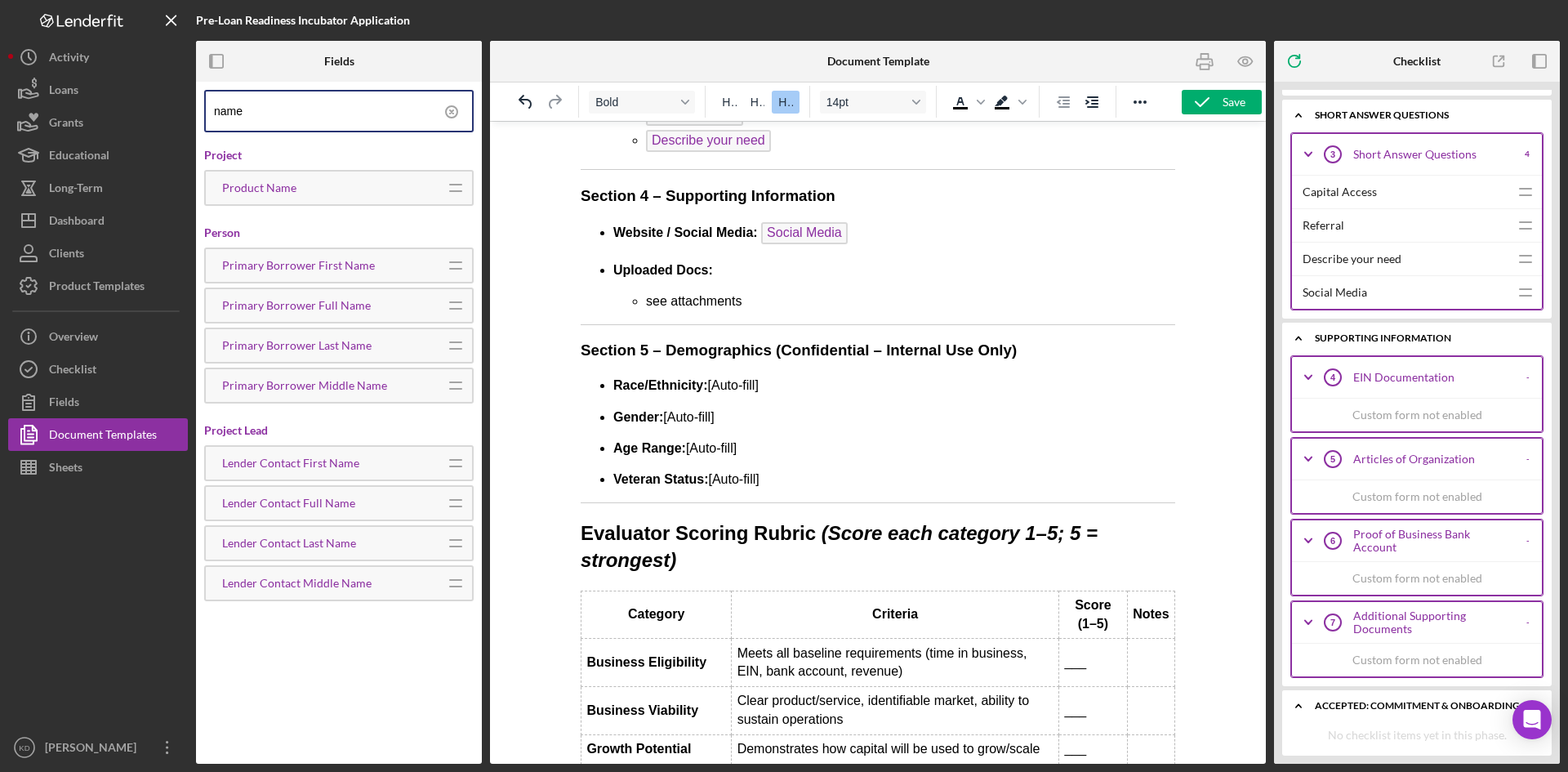
drag, startPoint x: 790, startPoint y: 487, endPoint x: 1113, endPoint y: 467, distance: 323.6
click at [568, 345] on html "Pre-Loan Readiness Incubator – Applicant Overview & Evaluation Form Applicant N…" at bounding box center [878, 324] width 621 height 1668
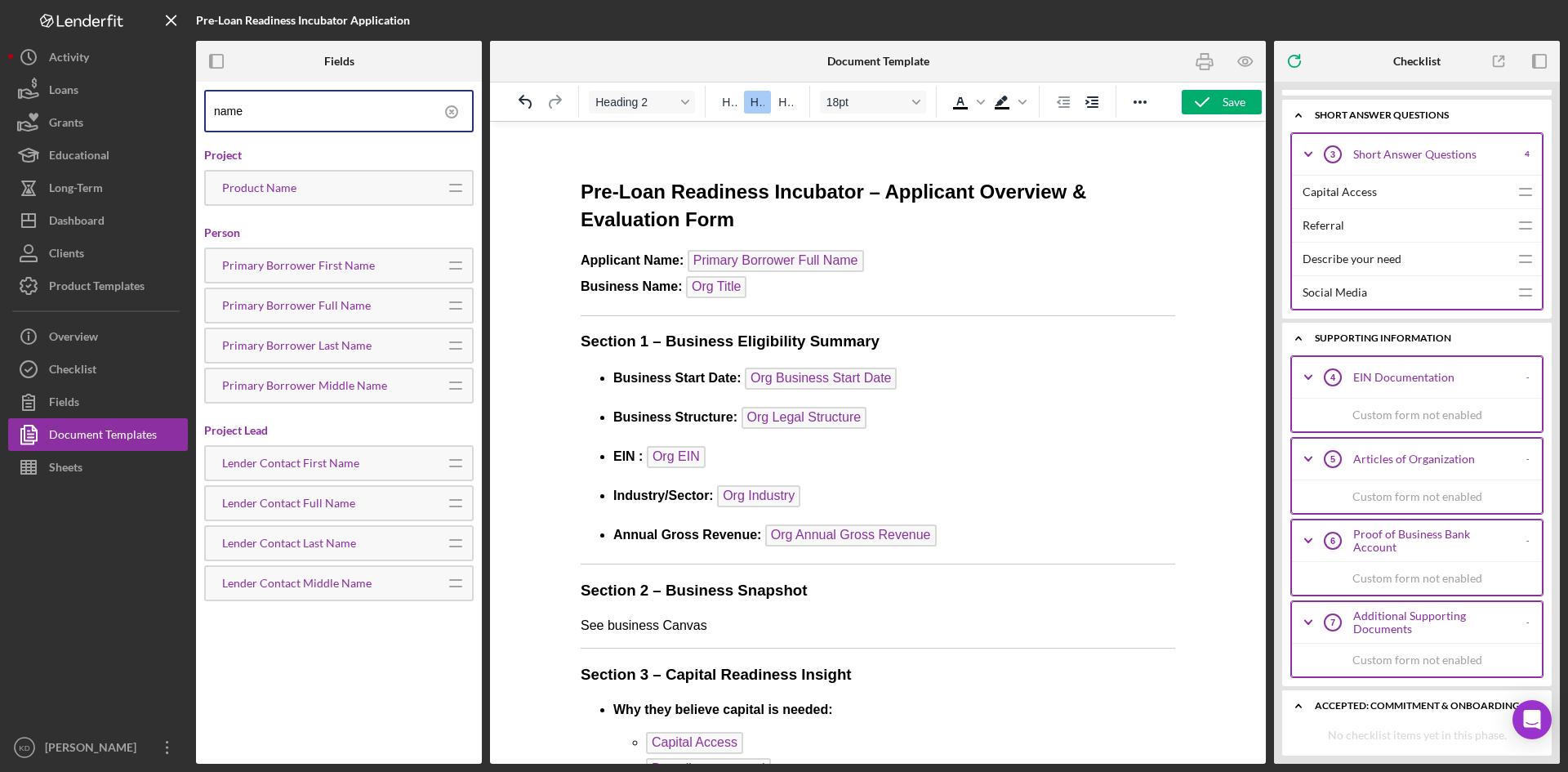
scroll to position [0, 0]
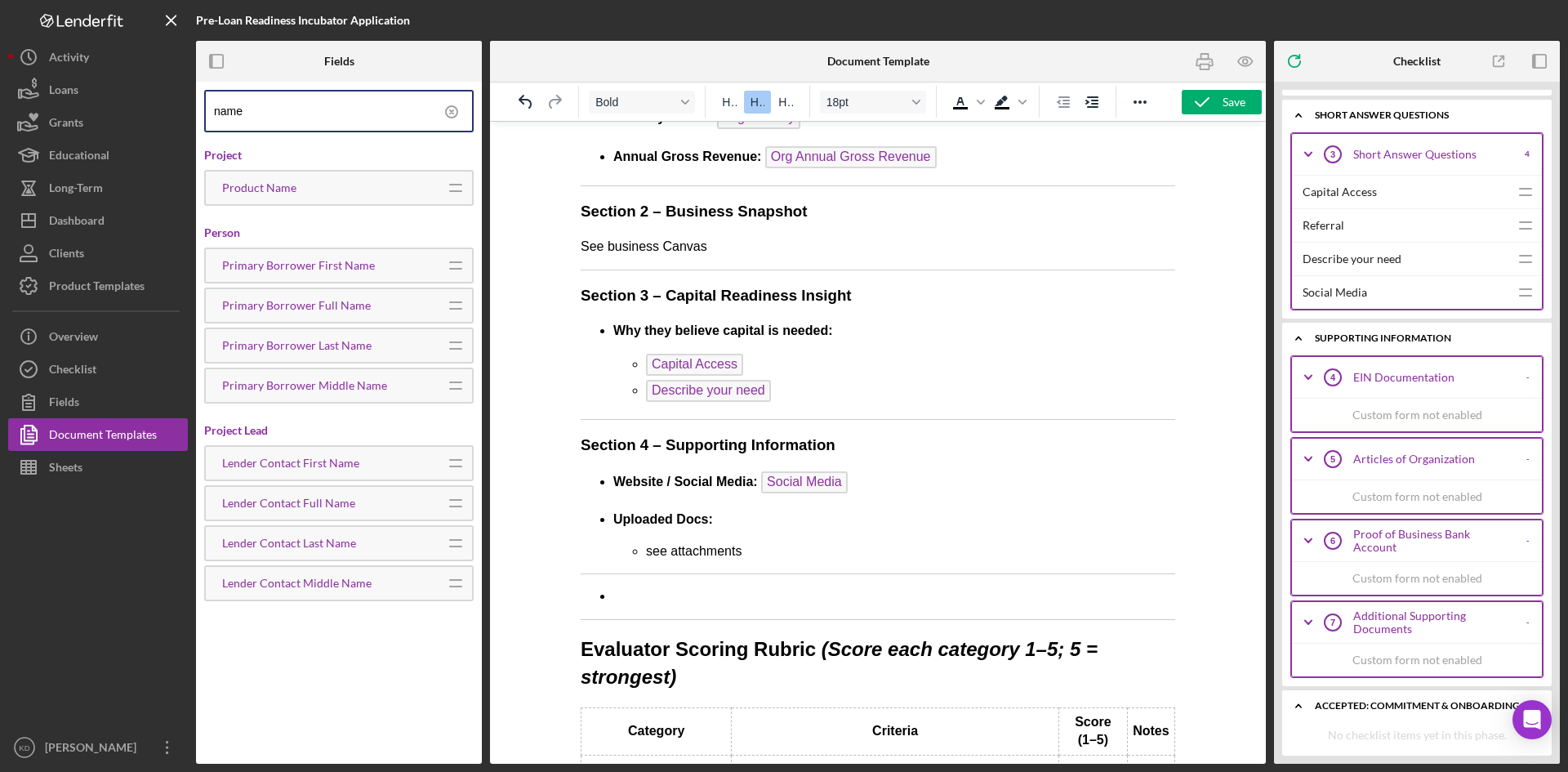
scroll to position [490, 0]
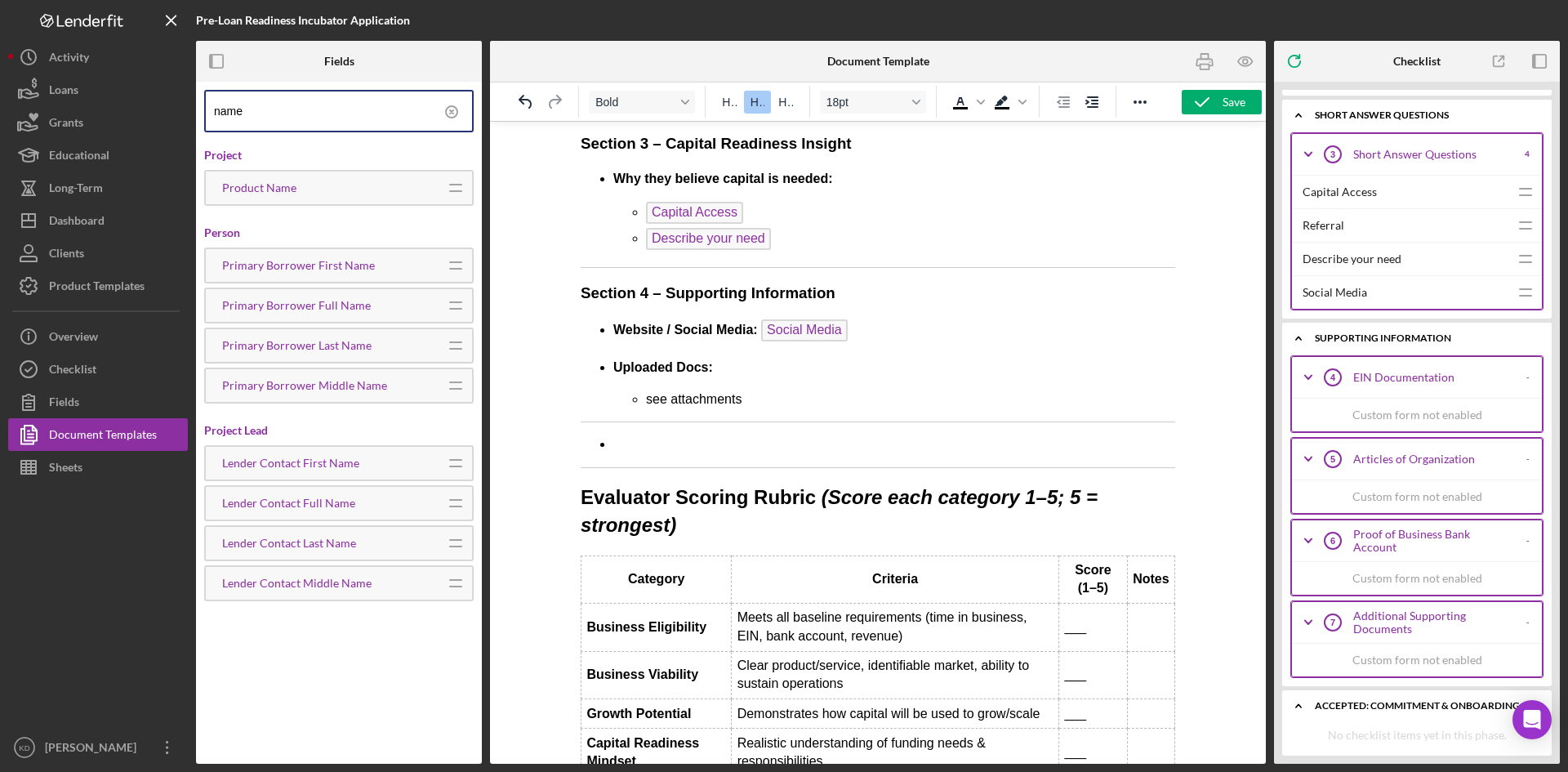
click at [649, 474] on body "Pre-Loan Readiness Incubator – Applicant Overview & Evaluation Form Applicant N…" at bounding box center [878, 378] width 594 height 1462
click at [1158, 461] on body "Pre-Loan Readiness Incubator – Applicant Overview & Evaluation Form Applicant N…" at bounding box center [878, 378] width 594 height 1462
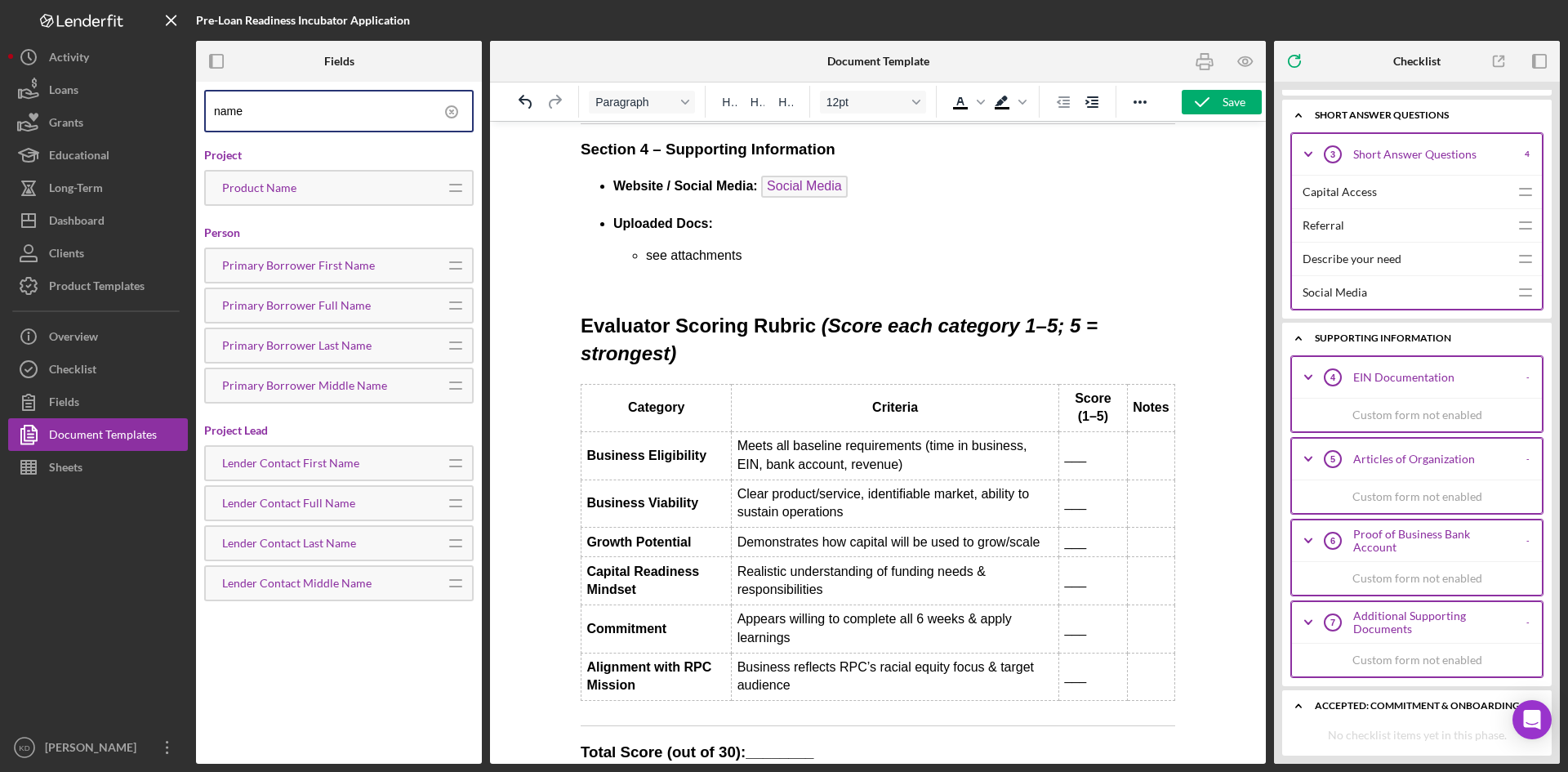
scroll to position [653, 0]
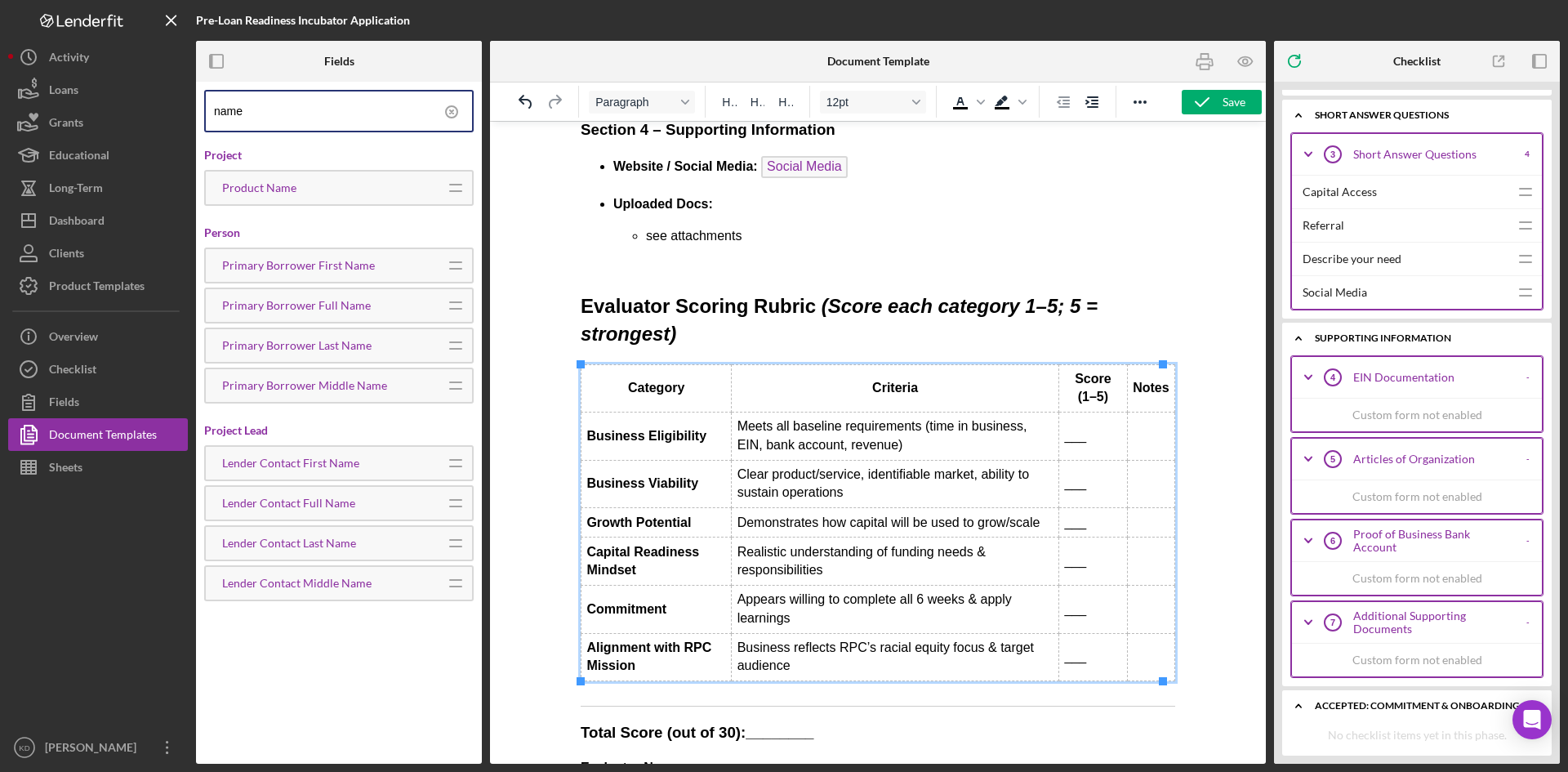
click at [1075, 434] on td "___" at bounding box center [1093, 436] width 69 height 48
drag, startPoint x: 1161, startPoint y: 455, endPoint x: 1175, endPoint y: 455, distance: 14.0
drag, startPoint x: 1050, startPoint y: 482, endPoint x: 1021, endPoint y: 482, distance: 29.0
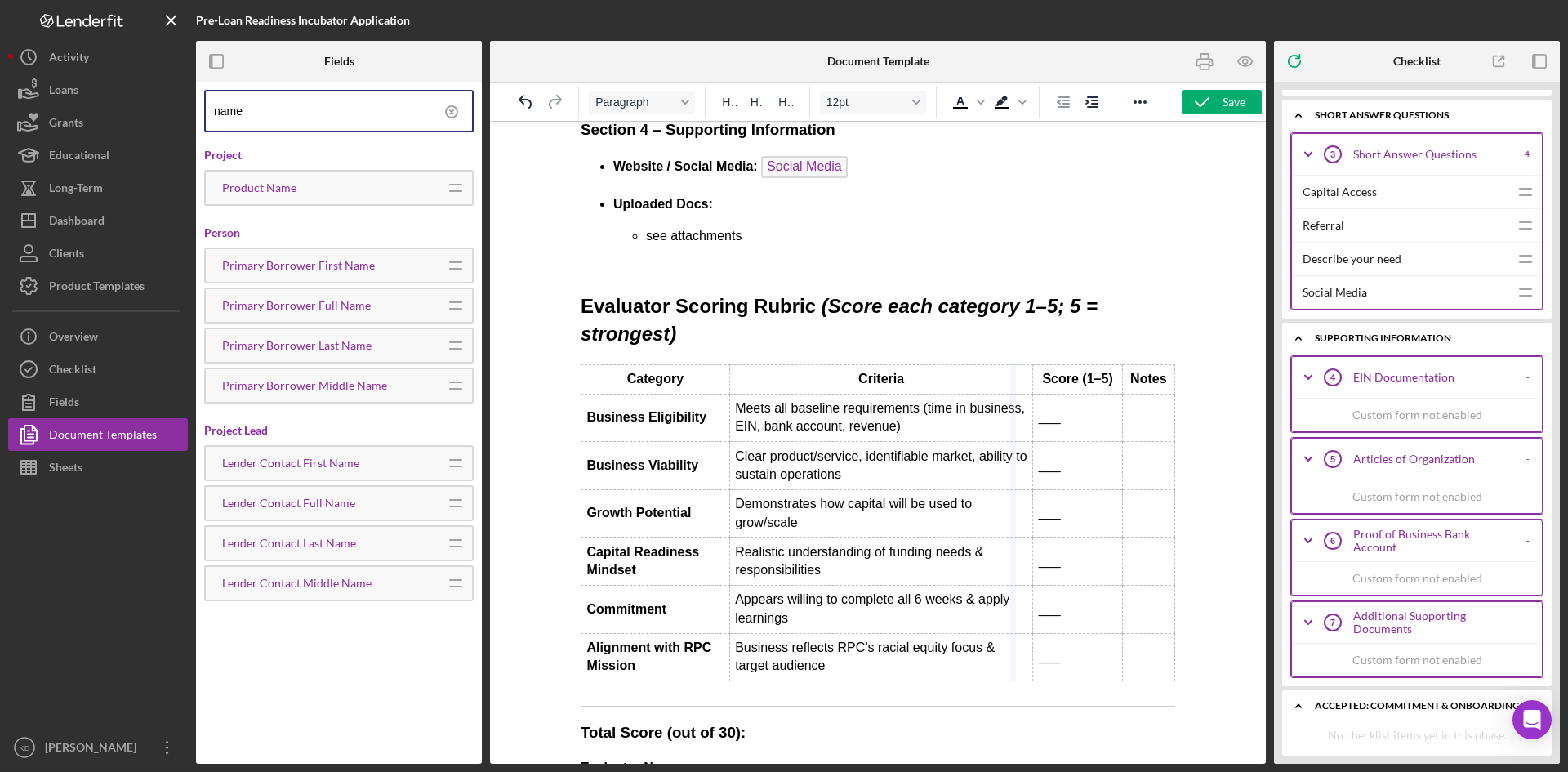
drag, startPoint x: 1026, startPoint y: 482, endPoint x: 1014, endPoint y: 482, distance: 12.0
click at [1138, 378] on strong "Notes" at bounding box center [1147, 378] width 36 height 14
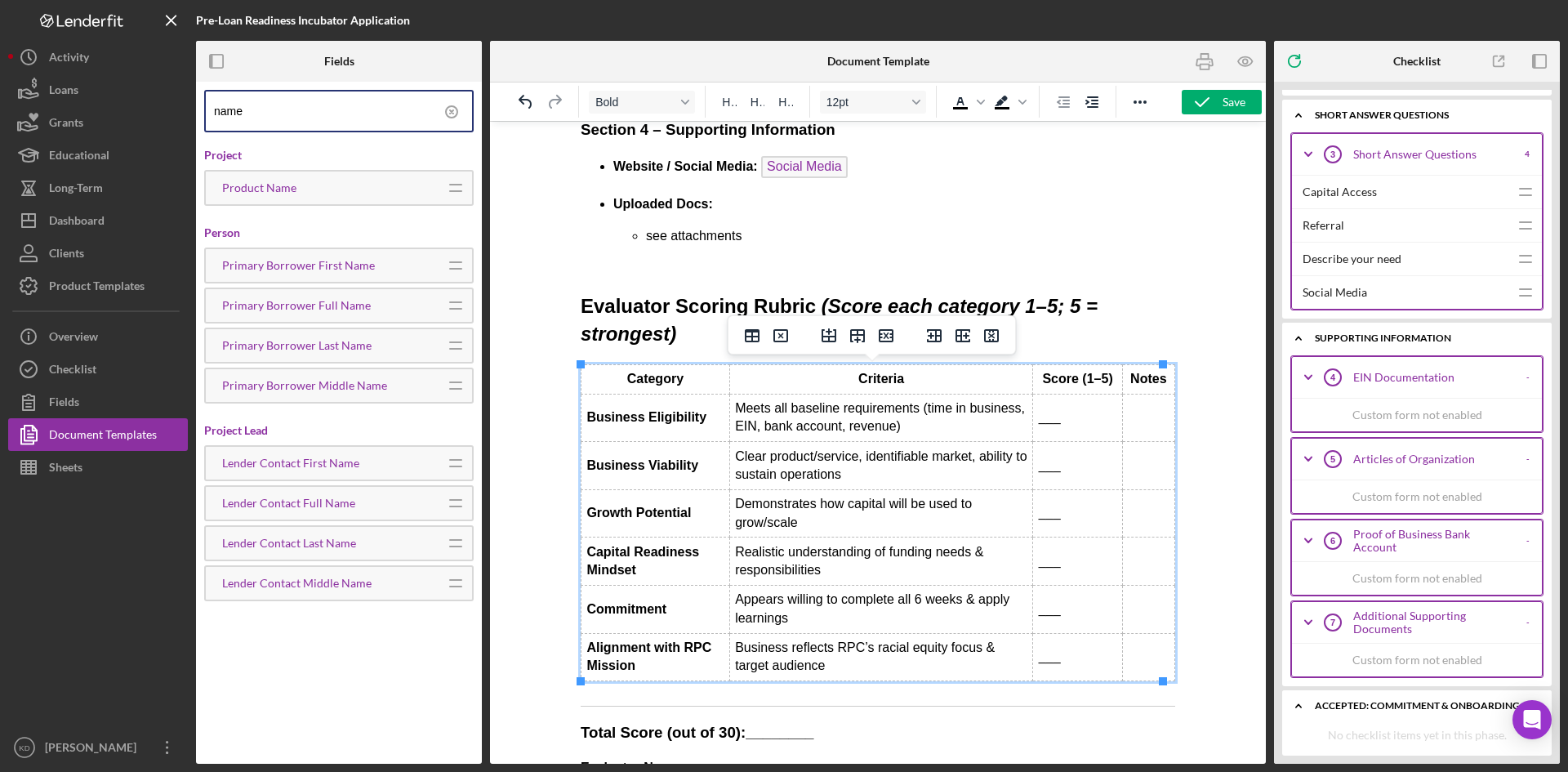
click at [1134, 382] on strong "Notes" at bounding box center [1147, 378] width 36 height 14
click at [1142, 417] on td "Rich Text Area. Press ALT-0 for help." at bounding box center [1148, 418] width 52 height 48
drag, startPoint x: 1164, startPoint y: 476, endPoint x: 1175, endPoint y: 476, distance: 11.0
drag, startPoint x: 1122, startPoint y: 463, endPoint x: 1089, endPoint y: 467, distance: 33.2
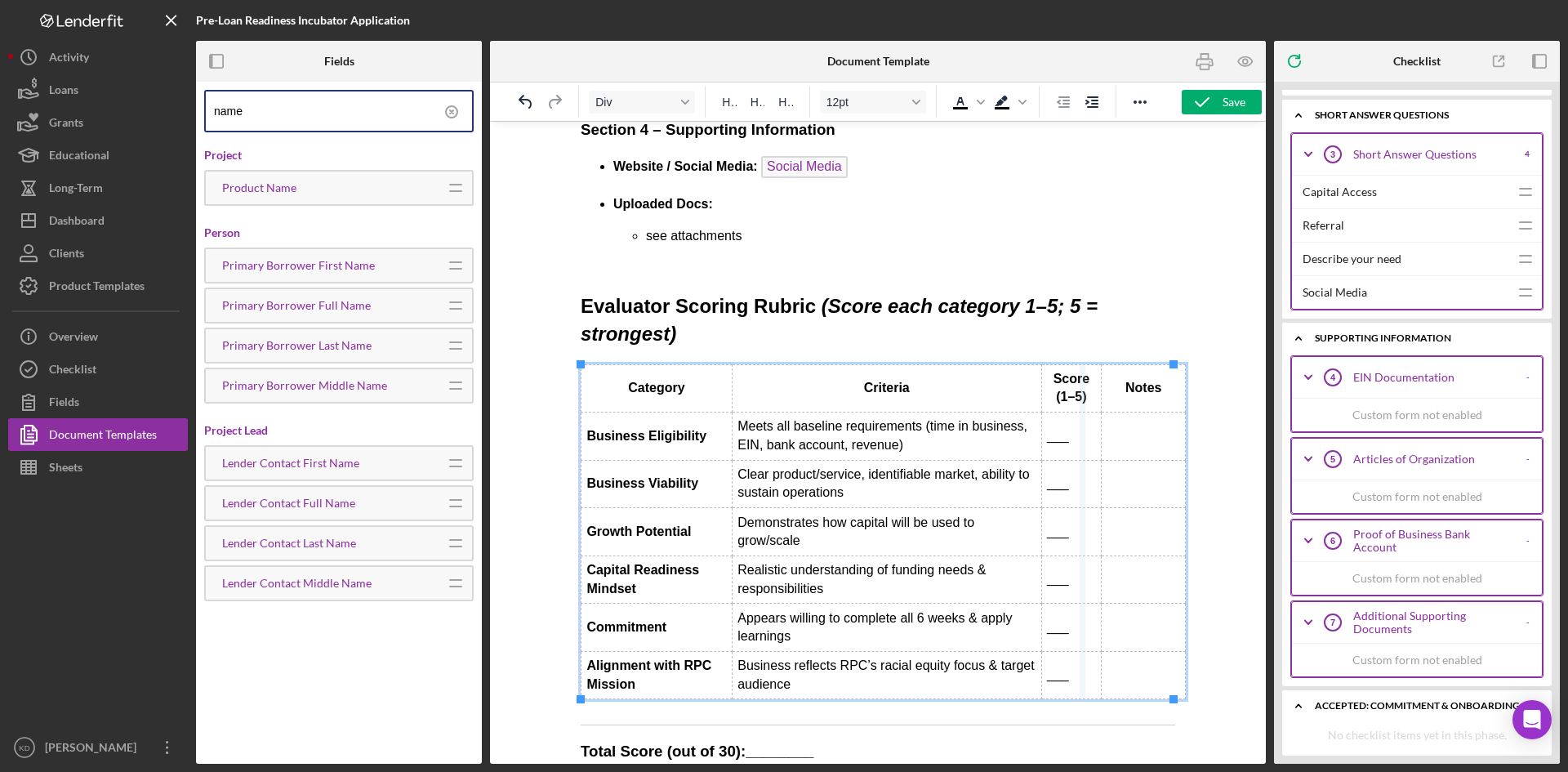
drag, startPoint x: 1091, startPoint y: 471, endPoint x: 1081, endPoint y: 472, distance: 10.0
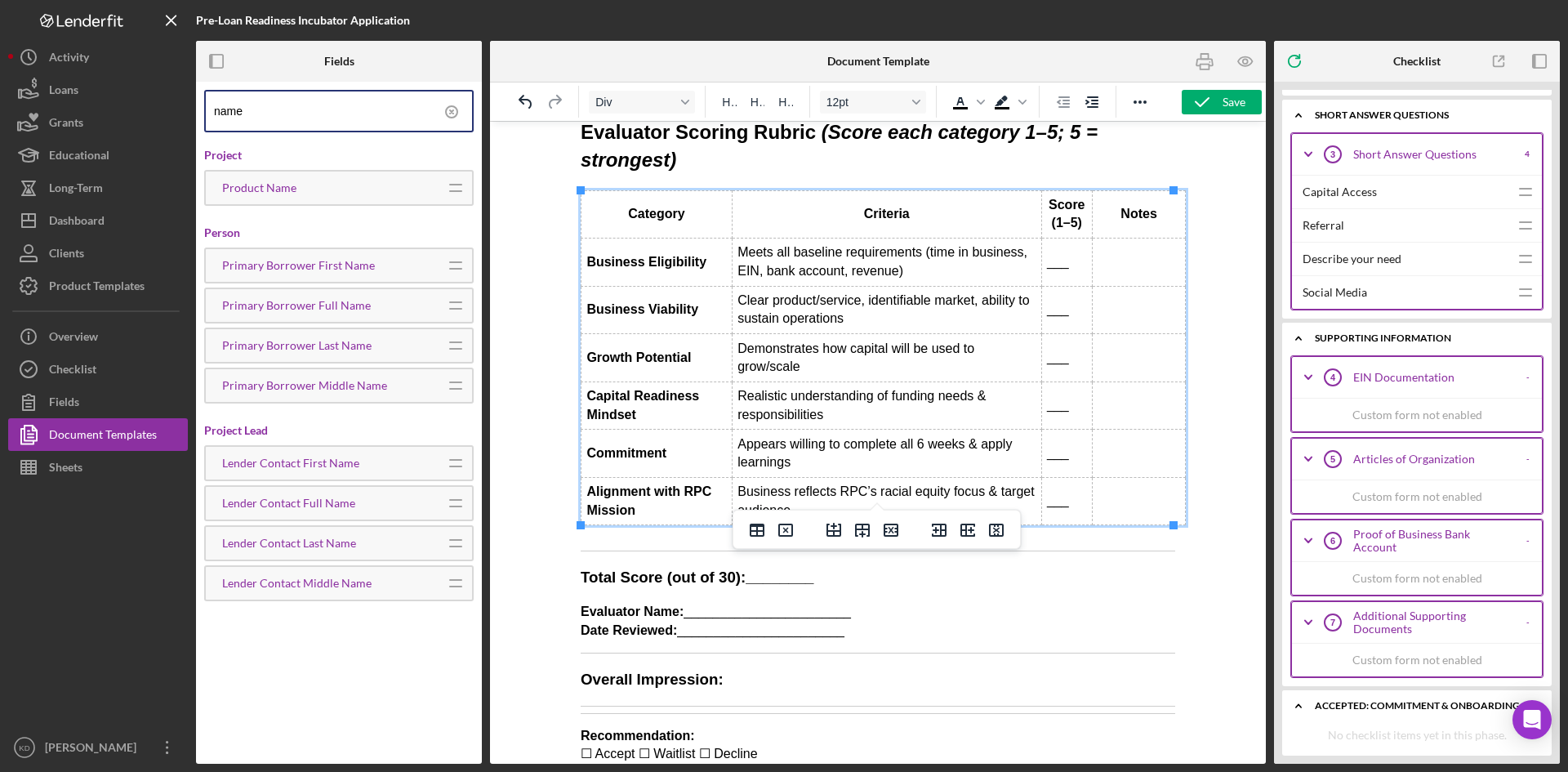
scroll to position [853, 0]
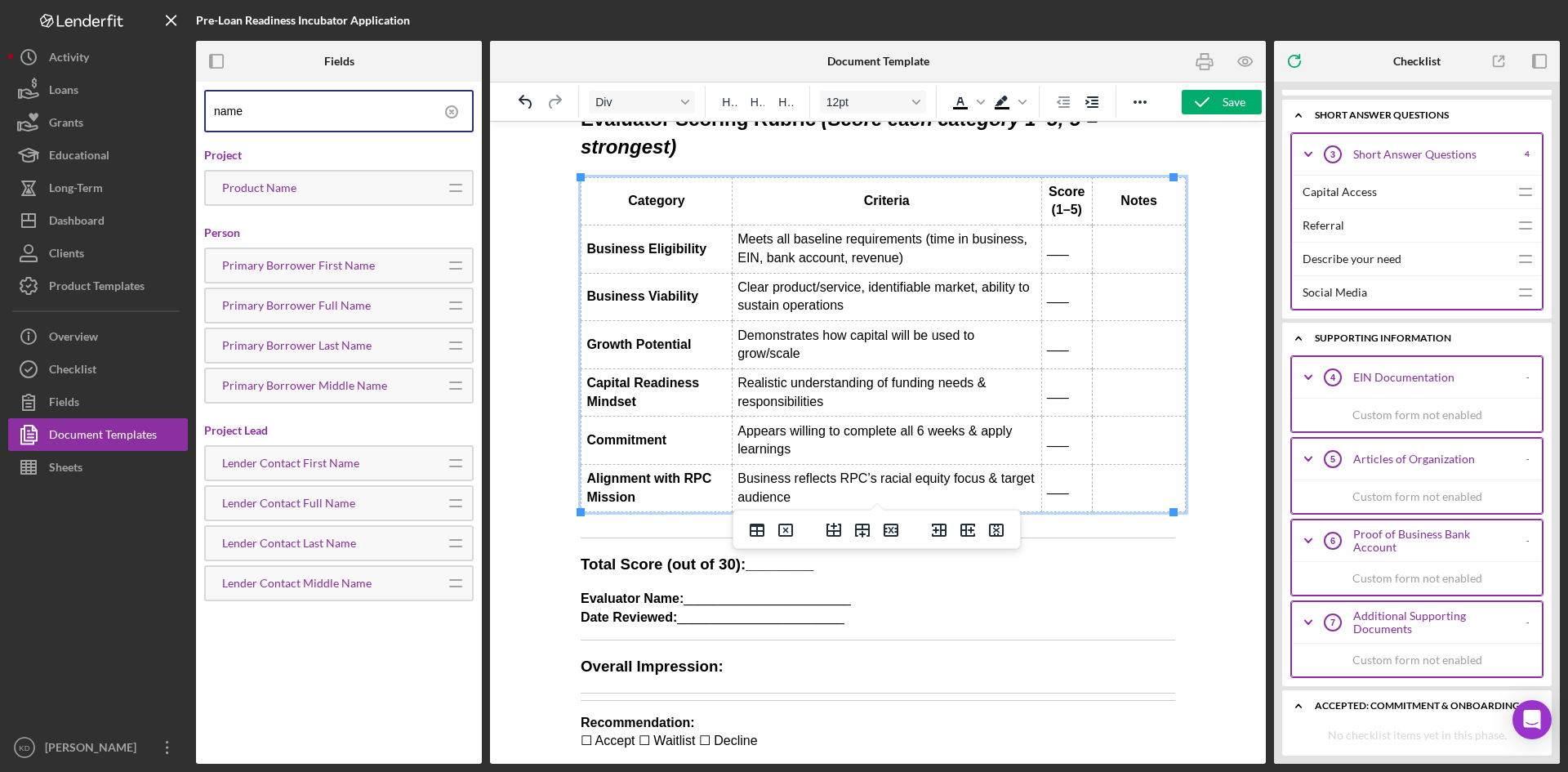
click at [936, 613] on p "Evaluator Name: _______________________ Date Reviewed: _______________________" at bounding box center [878, 608] width 594 height 37
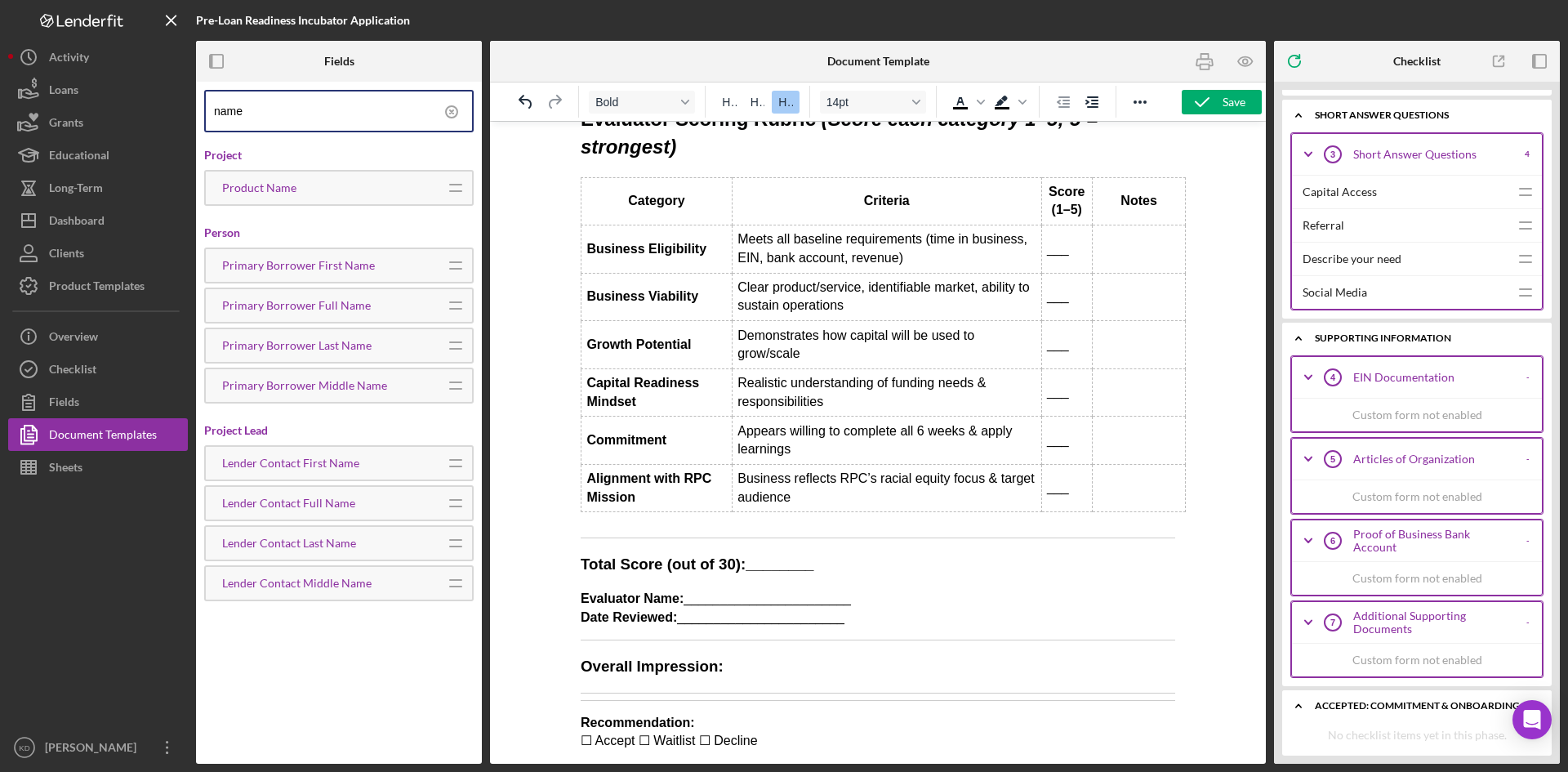
click at [766, 677] on h3 "Overall Impression:" at bounding box center [878, 666] width 594 height 21
click at [1149, 686] on body "Pre-Loan Readiness Incubator – Applicant Overview & Evaluation Form Applicant N…" at bounding box center [878, 24] width 594 height 1453
click at [1168, 693] on html "Pre-Loan Readiness Incubator – Applicant Overview & Evaluation Form Applicant N…" at bounding box center [878, 22] width 621 height 1482
click at [1150, 693] on hr "Rich Text Area. Press ALT-0 for help." at bounding box center [878, 693] width 594 height 1
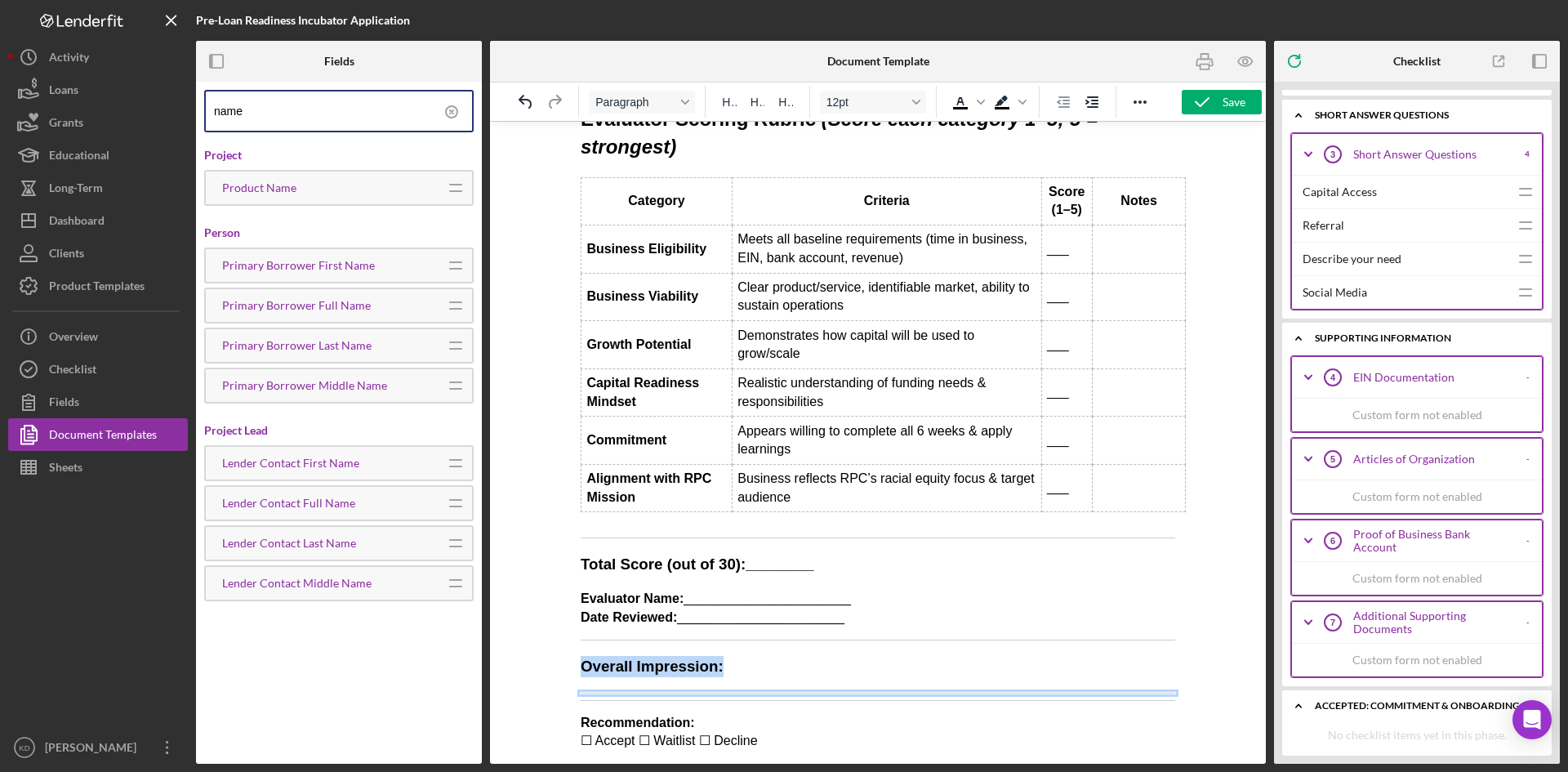
click at [1159, 681] on body "Pre-Loan Readiness Incubator – Applicant Overview & Evaluation Form Applicant N…" at bounding box center [878, 24] width 594 height 1453
click at [1155, 698] on body "Pre-Loan Readiness Incubator – Applicant Overview & Evaluation Form Applicant N…" at bounding box center [878, 24] width 594 height 1453
click at [1163, 692] on html "Pre-Loan Readiness Incubator – Applicant Overview & Evaluation Form Applicant N…" at bounding box center [878, 22] width 621 height 1482
click at [1159, 688] on body "Pre-Loan Readiness Incubator – Applicant Overview & Evaluation Form Applicant N…" at bounding box center [878, 24] width 594 height 1453
click at [582, 700] on hr "Rich Text Area. Press ALT-0 for help." at bounding box center [878, 700] width 594 height 1
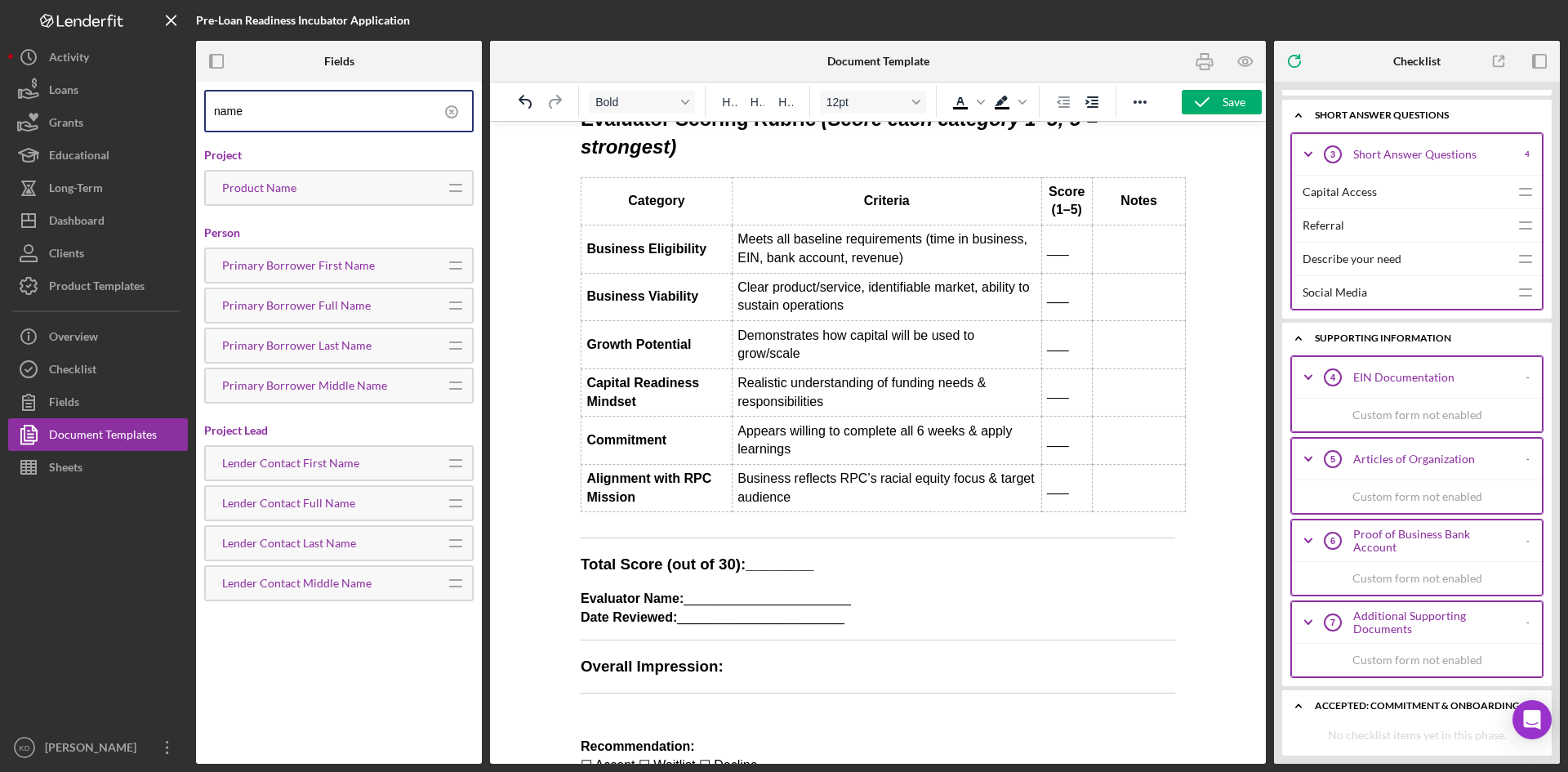
scroll to position [864, 0]
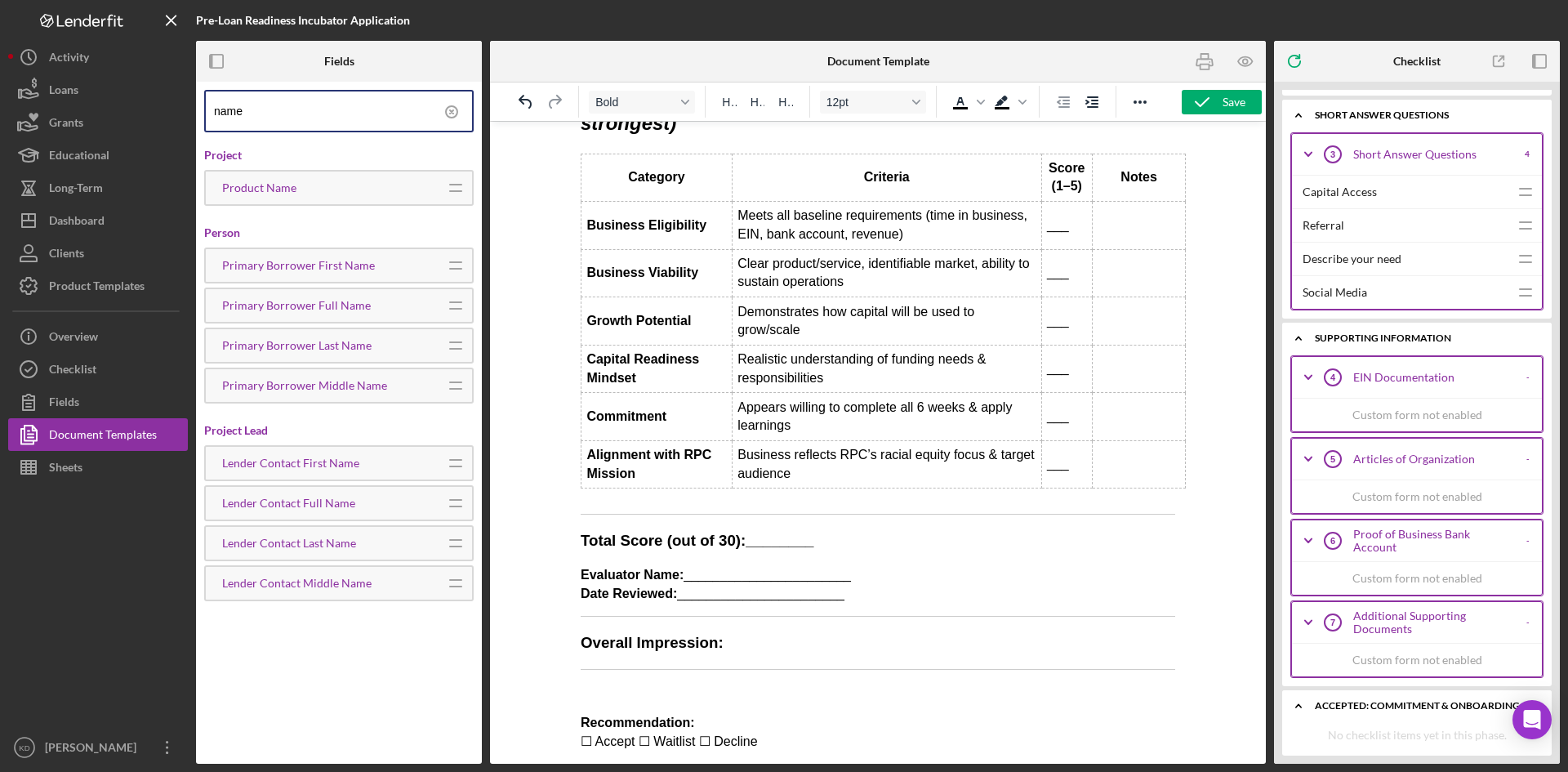
drag, startPoint x: 886, startPoint y: 688, endPoint x: 896, endPoint y: 689, distance: 10.0
click at [888, 688] on p "Rich Text Area. Press ALT-0 for help." at bounding box center [878, 692] width 594 height 18
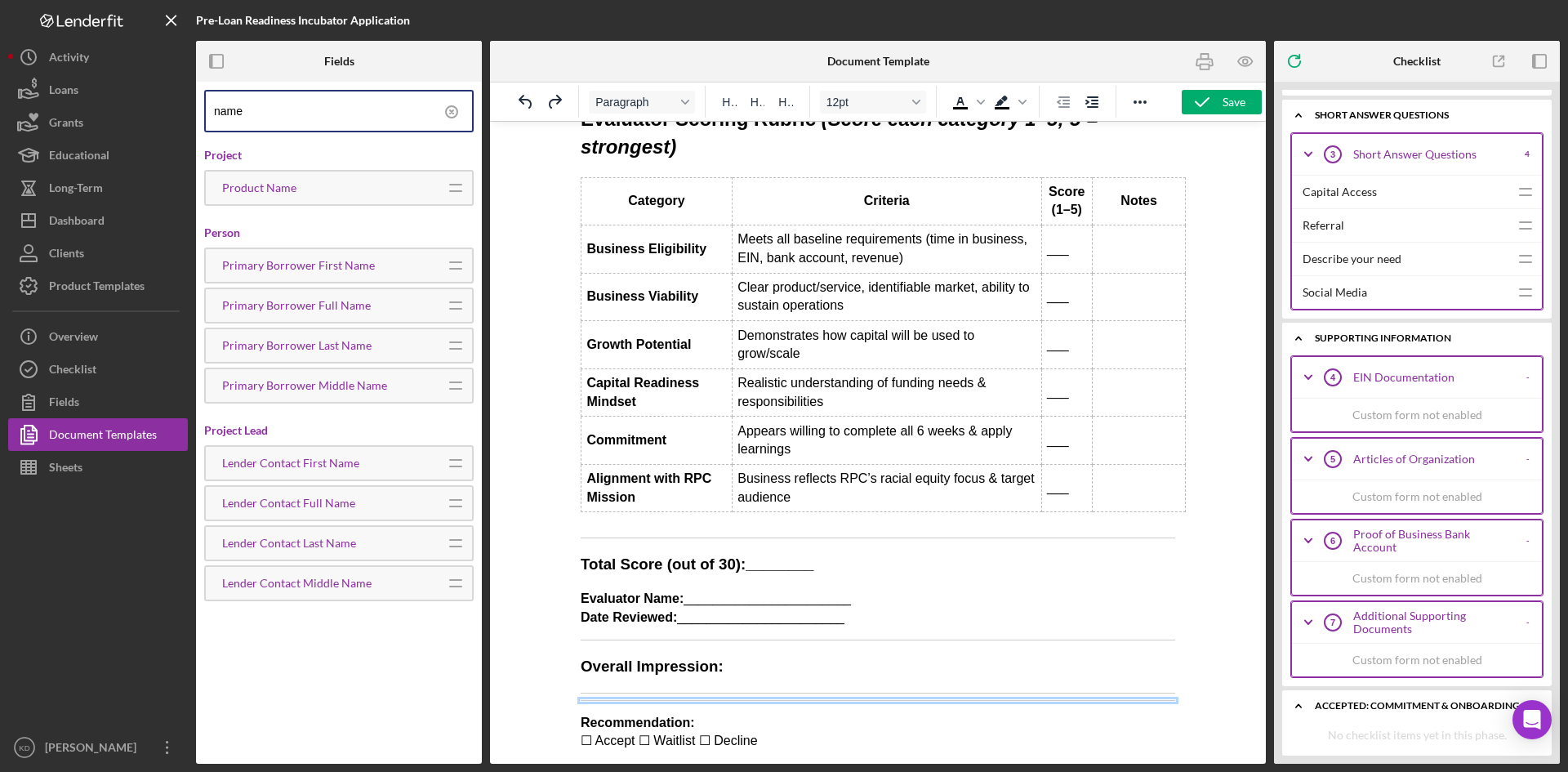
scroll to position [840, 0]
click at [1032, 670] on h3 "Overall Impression:" at bounding box center [878, 666] width 594 height 21
drag, startPoint x: 835, startPoint y: 616, endPoint x: 686, endPoint y: 602, distance: 149.7
click at [686, 602] on p "Evaluator Name: _______________________ Date Reviewed: _______________________" at bounding box center [878, 608] width 594 height 37
click at [848, 696] on body "Pre-Loan Readiness Incubator – Applicant Overview & Evaluation Form Applicant N…" at bounding box center [878, 24] width 594 height 1453
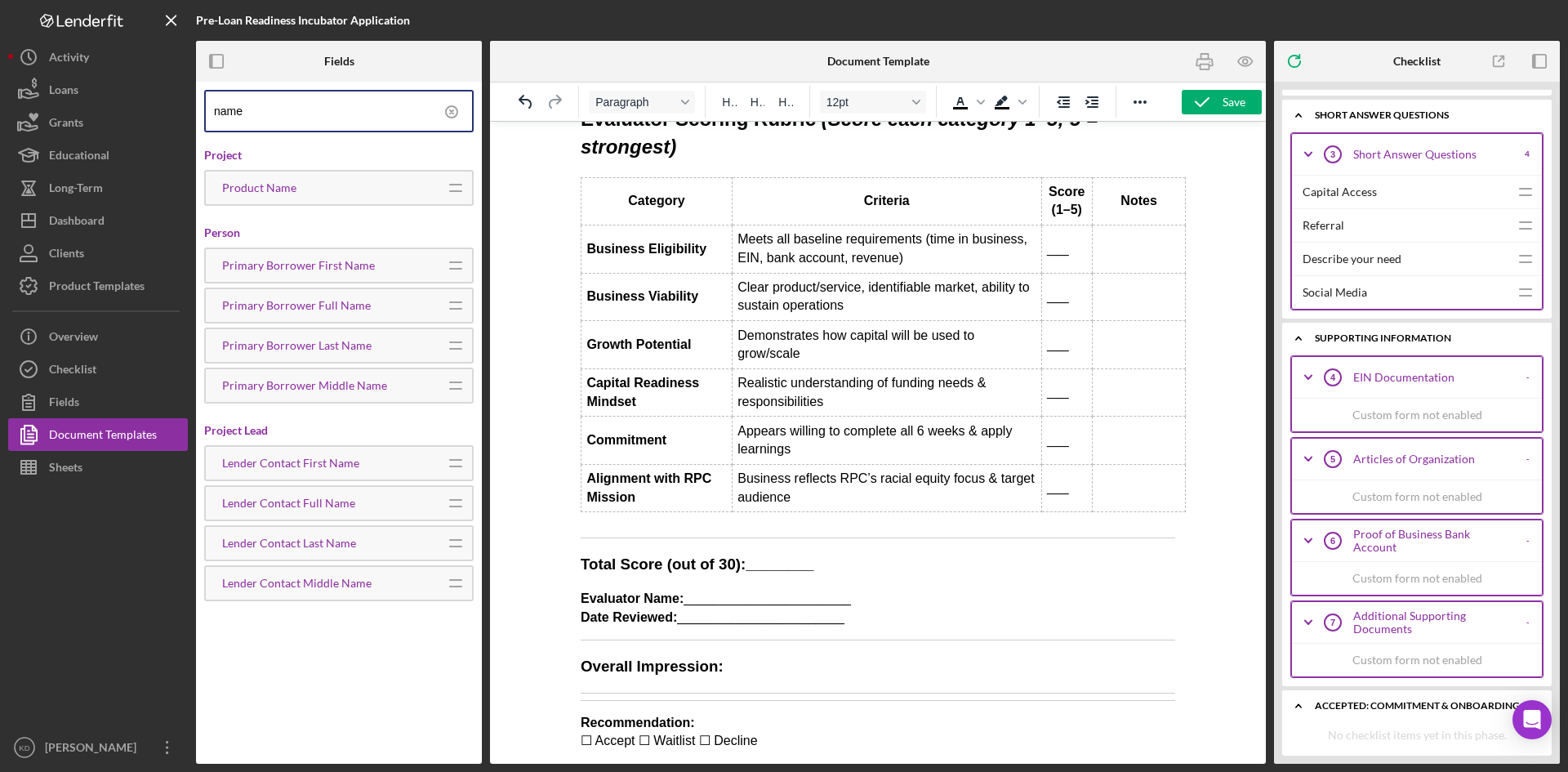
drag, startPoint x: 1167, startPoint y: 697, endPoint x: 648, endPoint y: 697, distance: 519.0
click at [652, 697] on html "Pre-Loan Readiness Incubator – Applicant Overview & Evaluation Form Applicant N…" at bounding box center [878, 22] width 621 height 1482
drag, startPoint x: 580, startPoint y: 691, endPoint x: 662, endPoint y: 701, distance: 82.6
click at [662, 701] on html "Pre-Loan Readiness Incubator – Applicant Overview & Evaluation Form Applicant N…" at bounding box center [878, 22] width 621 height 1482
click at [662, 701] on body "Pre-Loan Readiness Incubator – Applicant Overview & Evaluation Form Applicant N…" at bounding box center [878, 24] width 594 height 1453
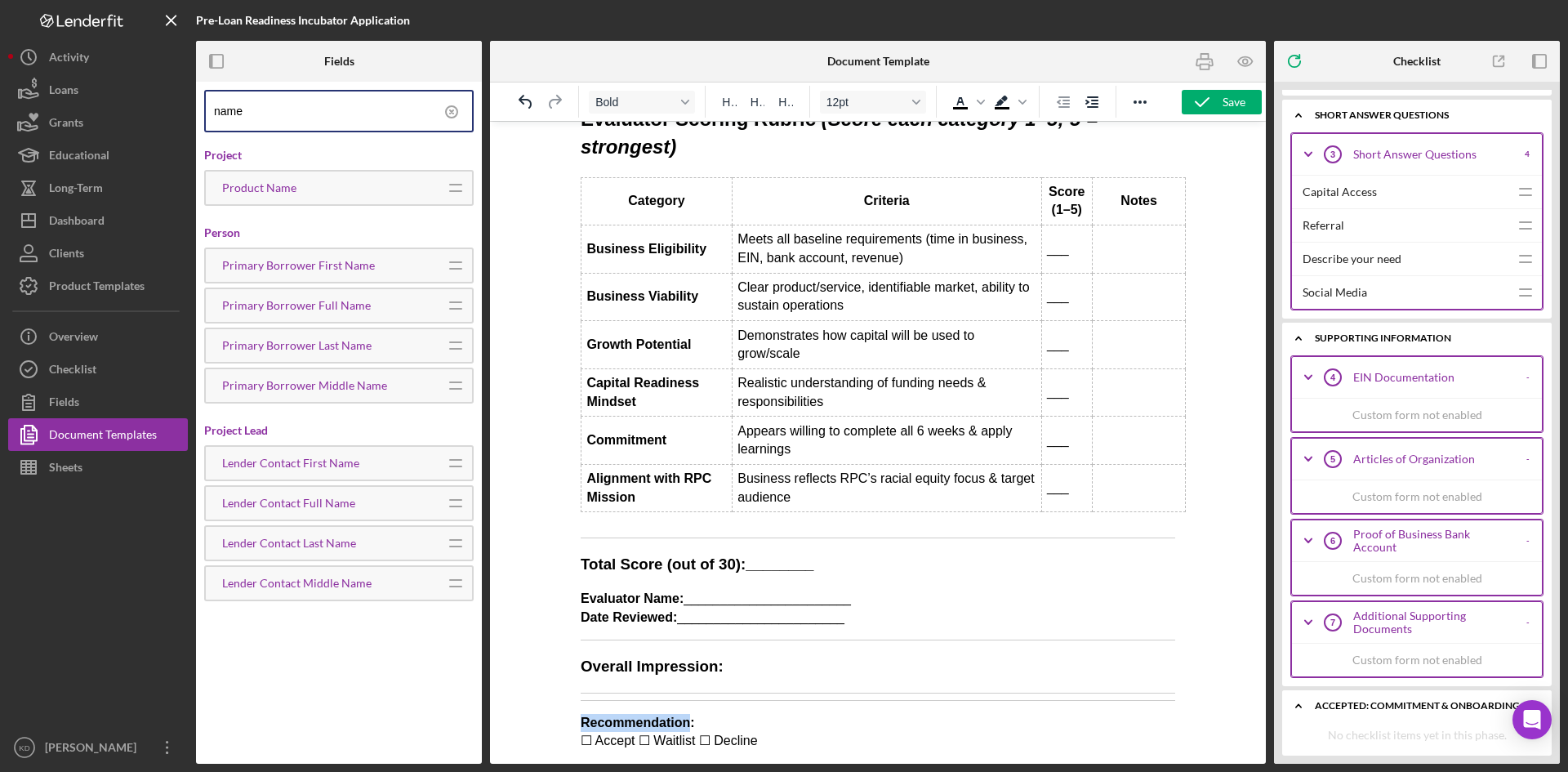
click at [662, 701] on body "Pre-Loan Readiness Incubator – Applicant Overview & Evaluation Form Applicant N…" at bounding box center [878, 24] width 594 height 1453
click at [645, 696] on body "Pre-Loan Readiness Incubator – Applicant Overview & Evaluation Form Applicant N…" at bounding box center [878, 24] width 594 height 1453
click at [628, 693] on hr "Rich Text Area. Press ALT-0 for help." at bounding box center [878, 693] width 594 height 1
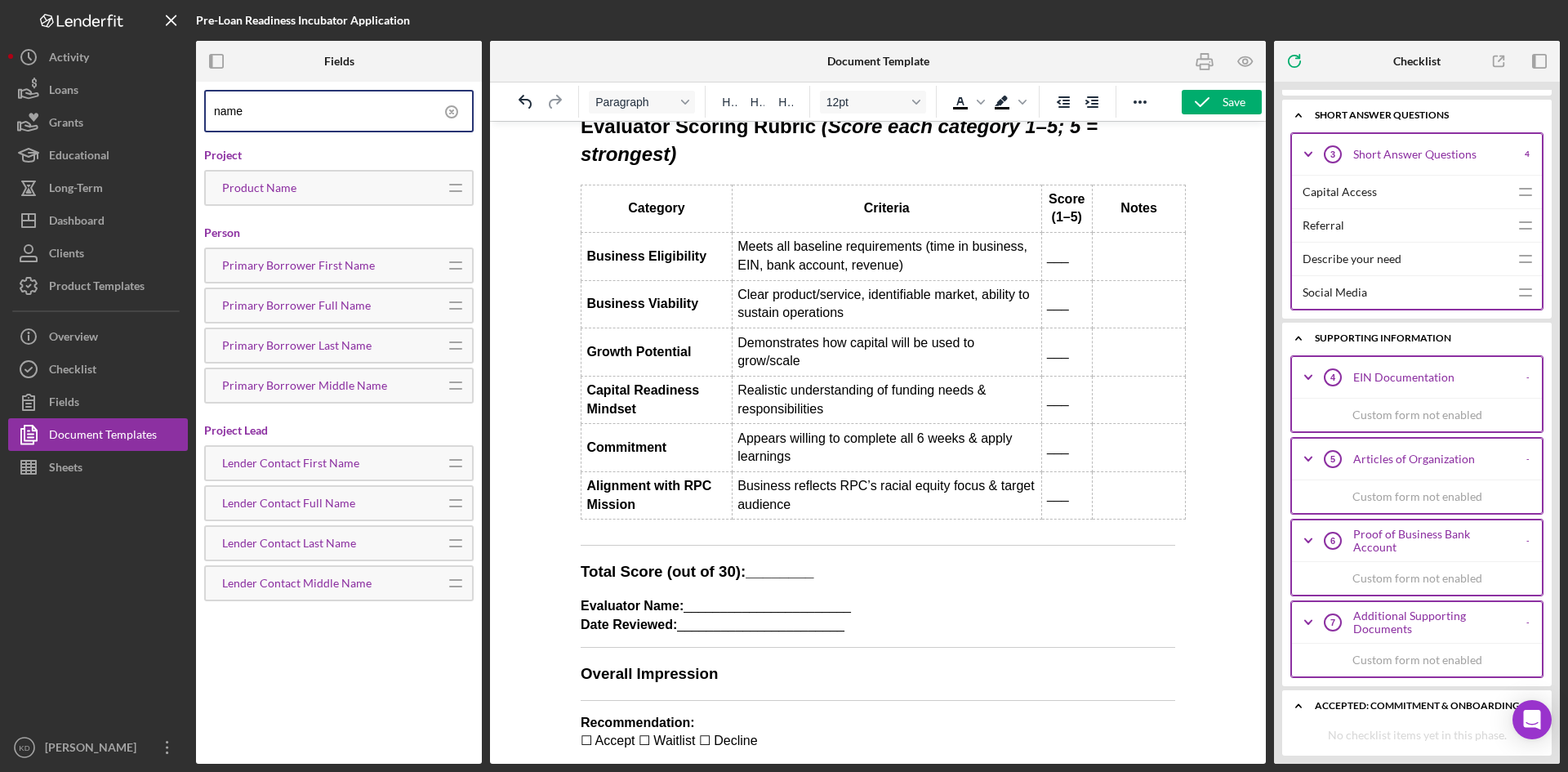
scroll to position [833, 0]
click at [598, 700] on hr "Rich Text Area. Press ALT-0 for help." at bounding box center [878, 700] width 594 height 1
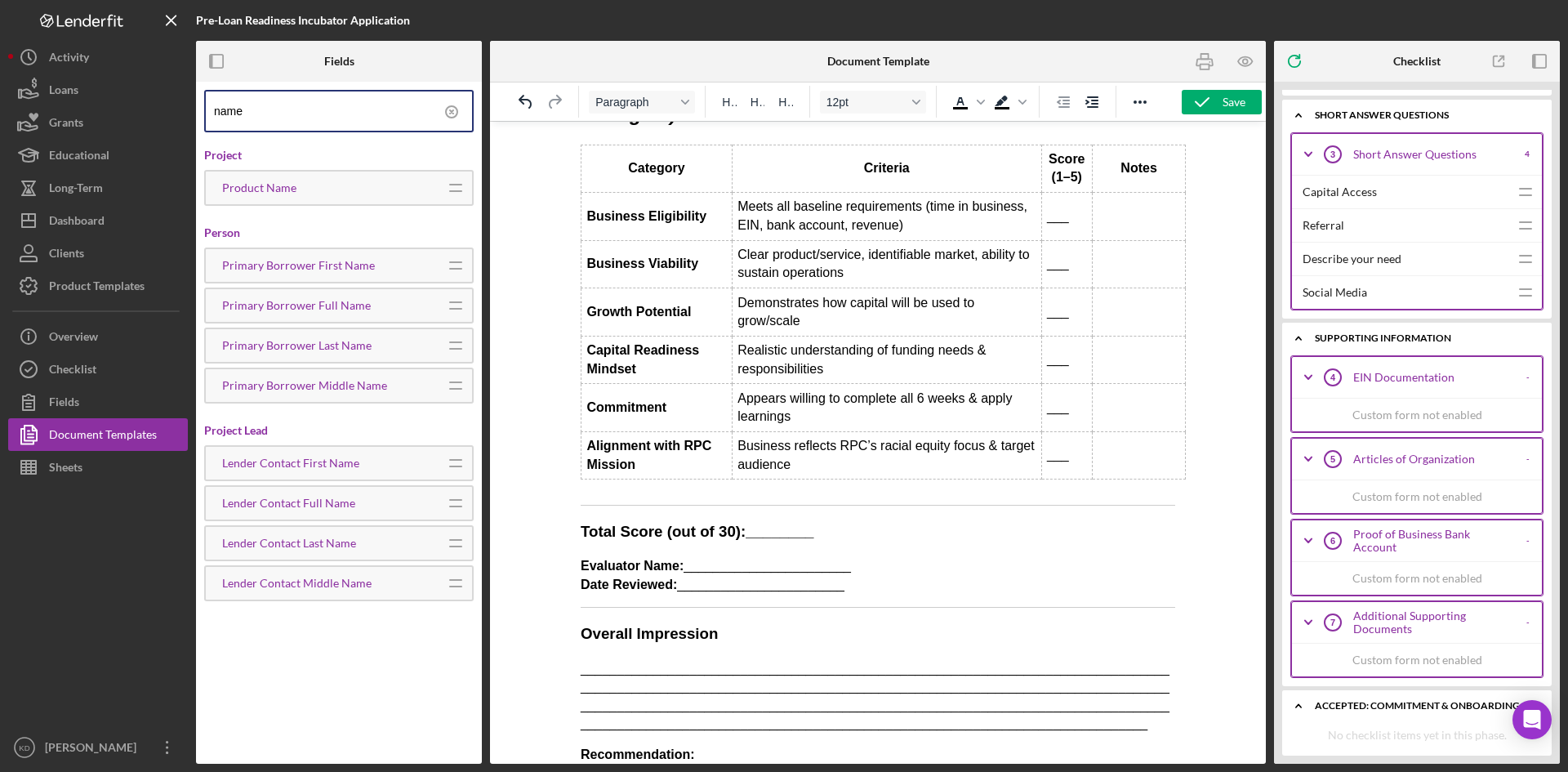
scroll to position [887, 0]
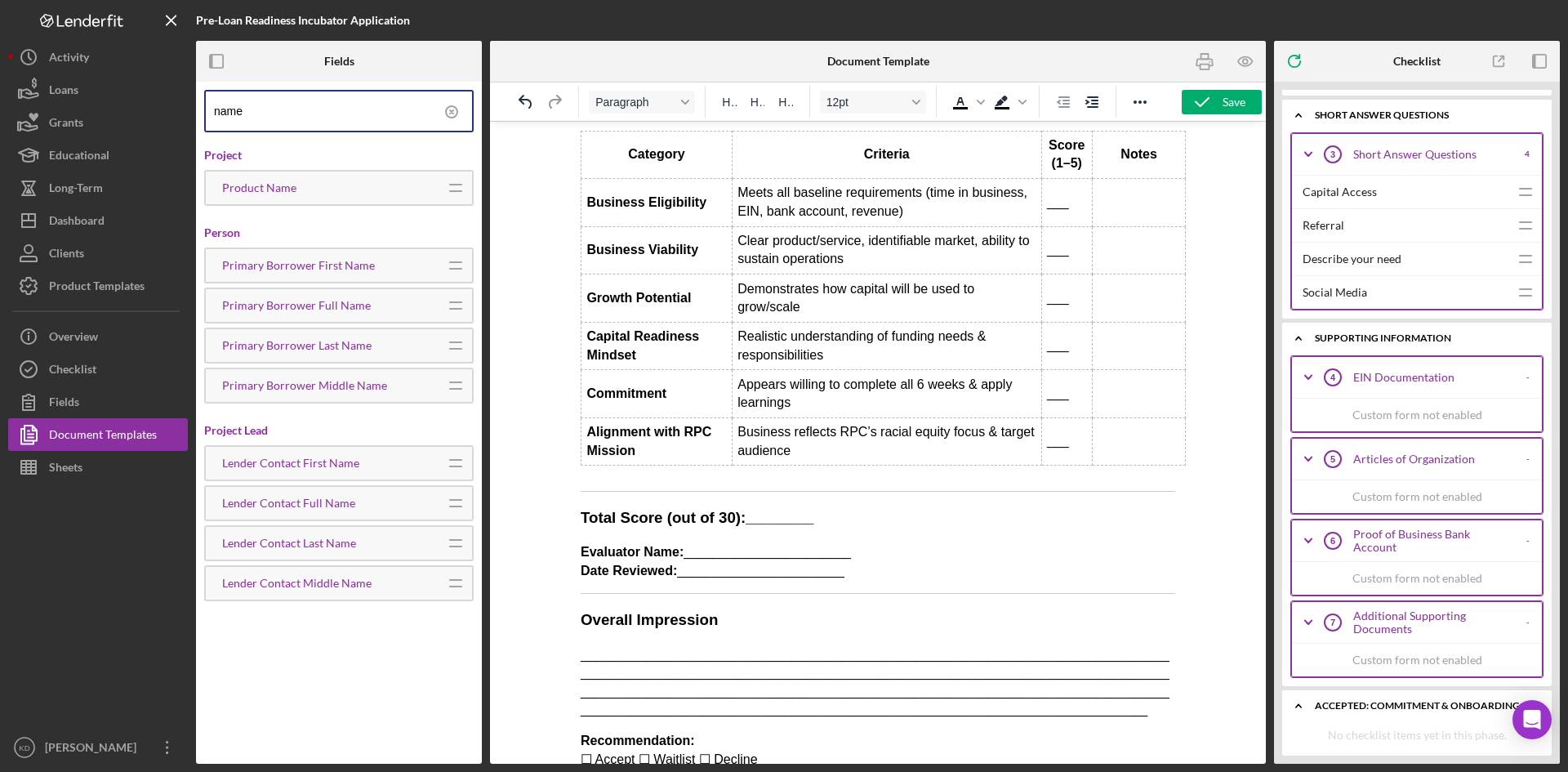
click at [888, 740] on p "Recommendation: ☐ Accept ☐ Waitlist ☐ Decline" at bounding box center [878, 750] width 594 height 37
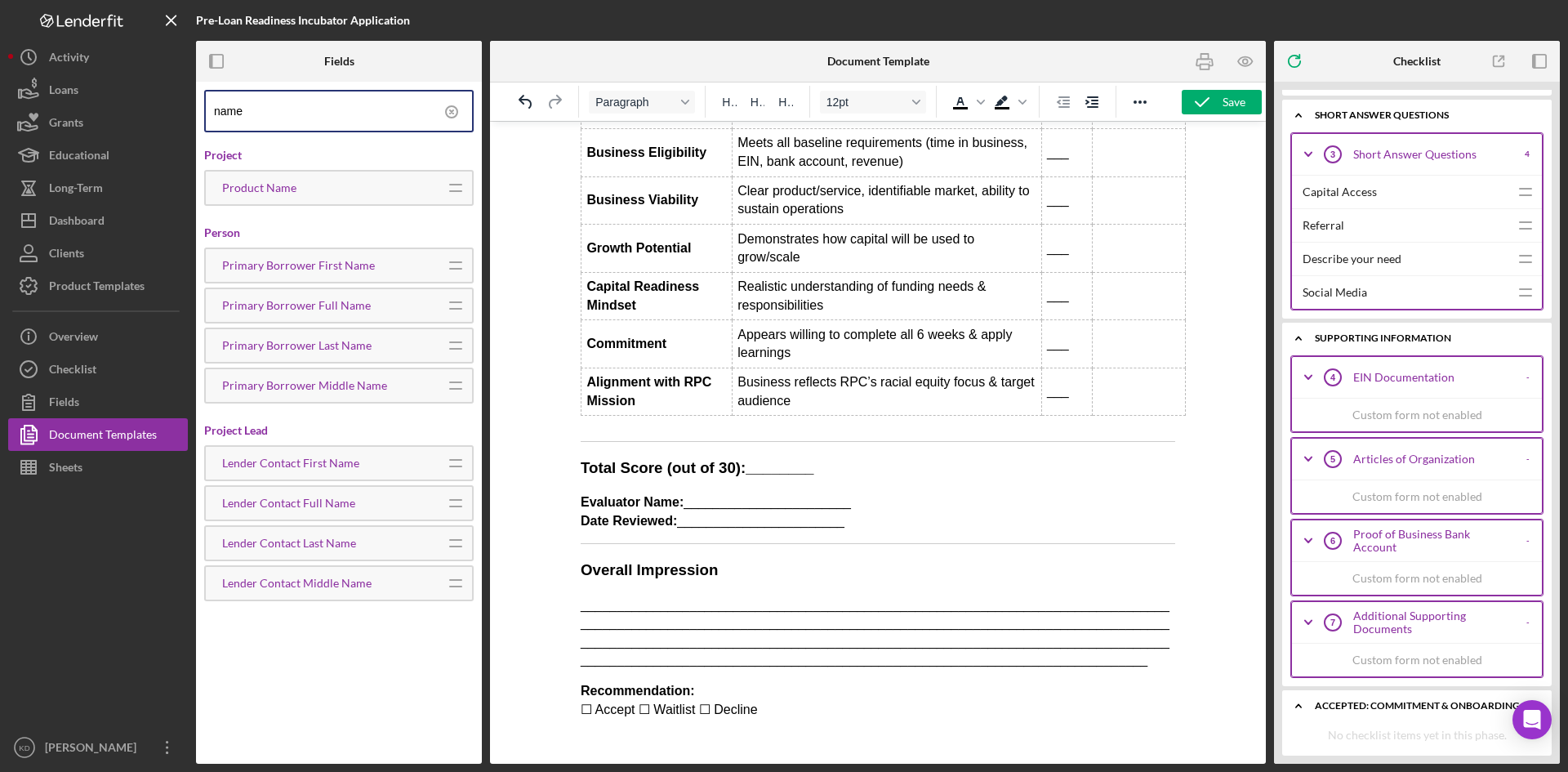
scroll to position [968, 0]
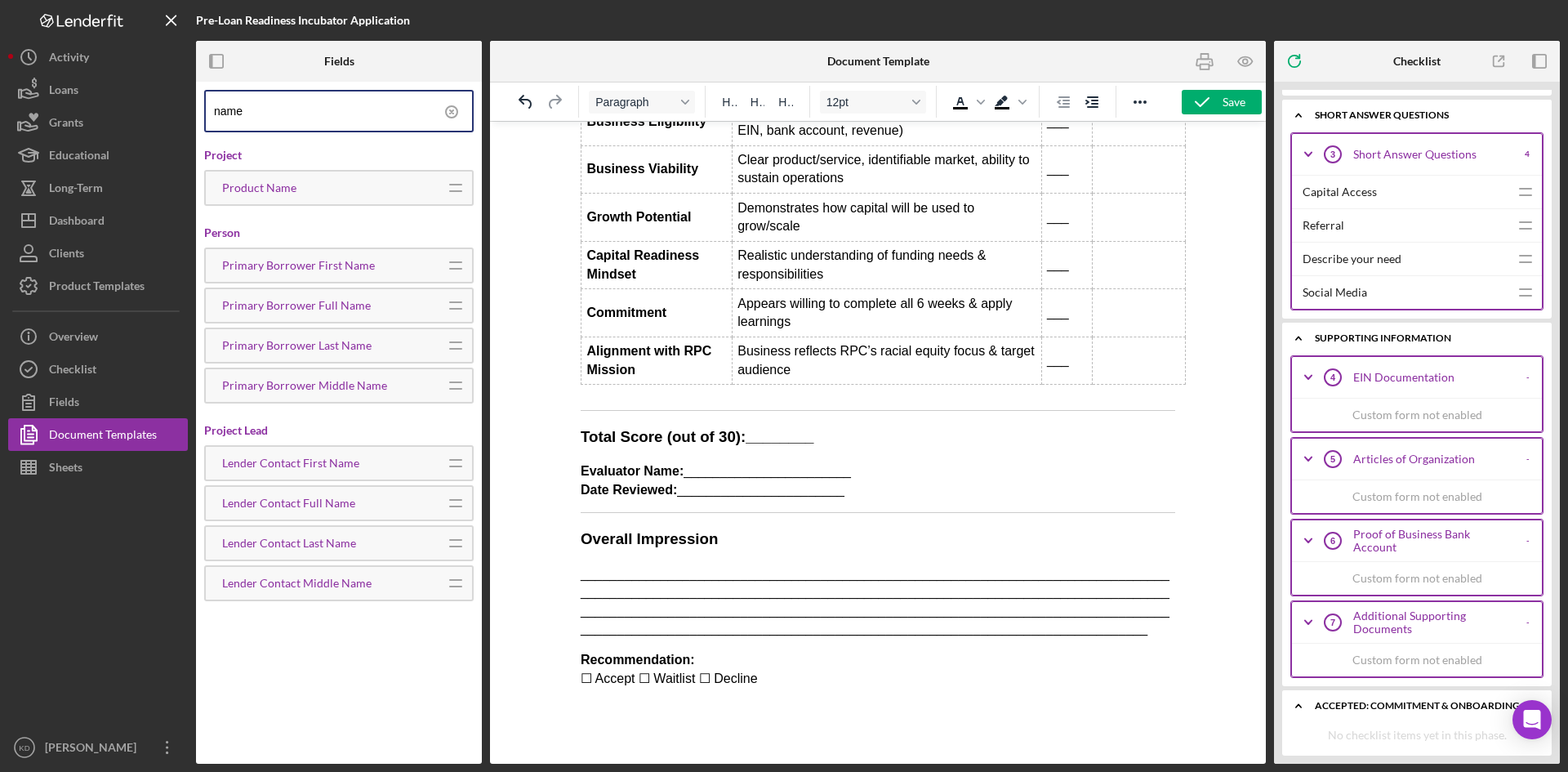
click at [834, 478] on p "Evaluator Name: _______________________ Date Reviewed: _______________________" at bounding box center [878, 480] width 594 height 37
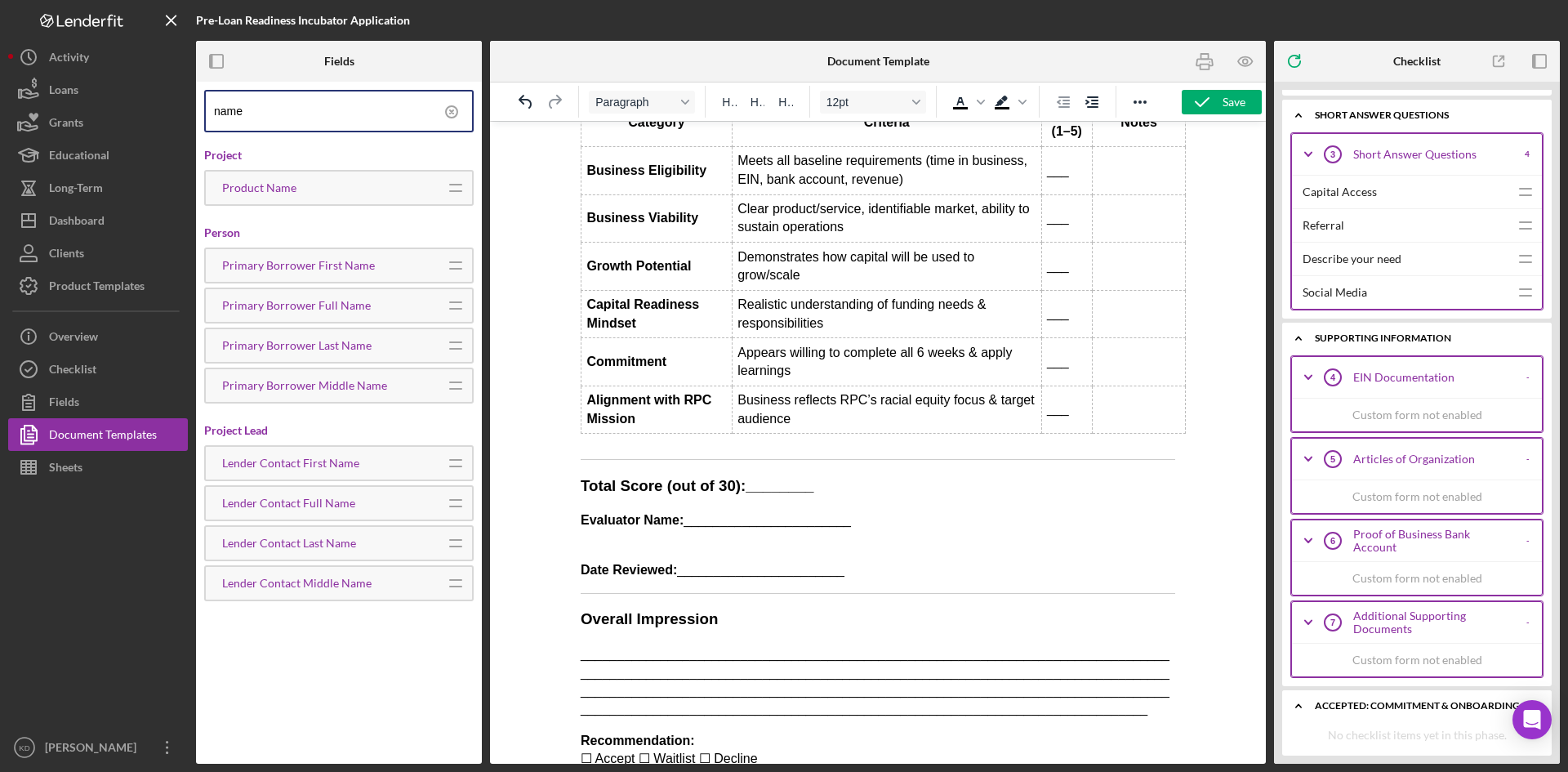
scroll to position [1012, 0]
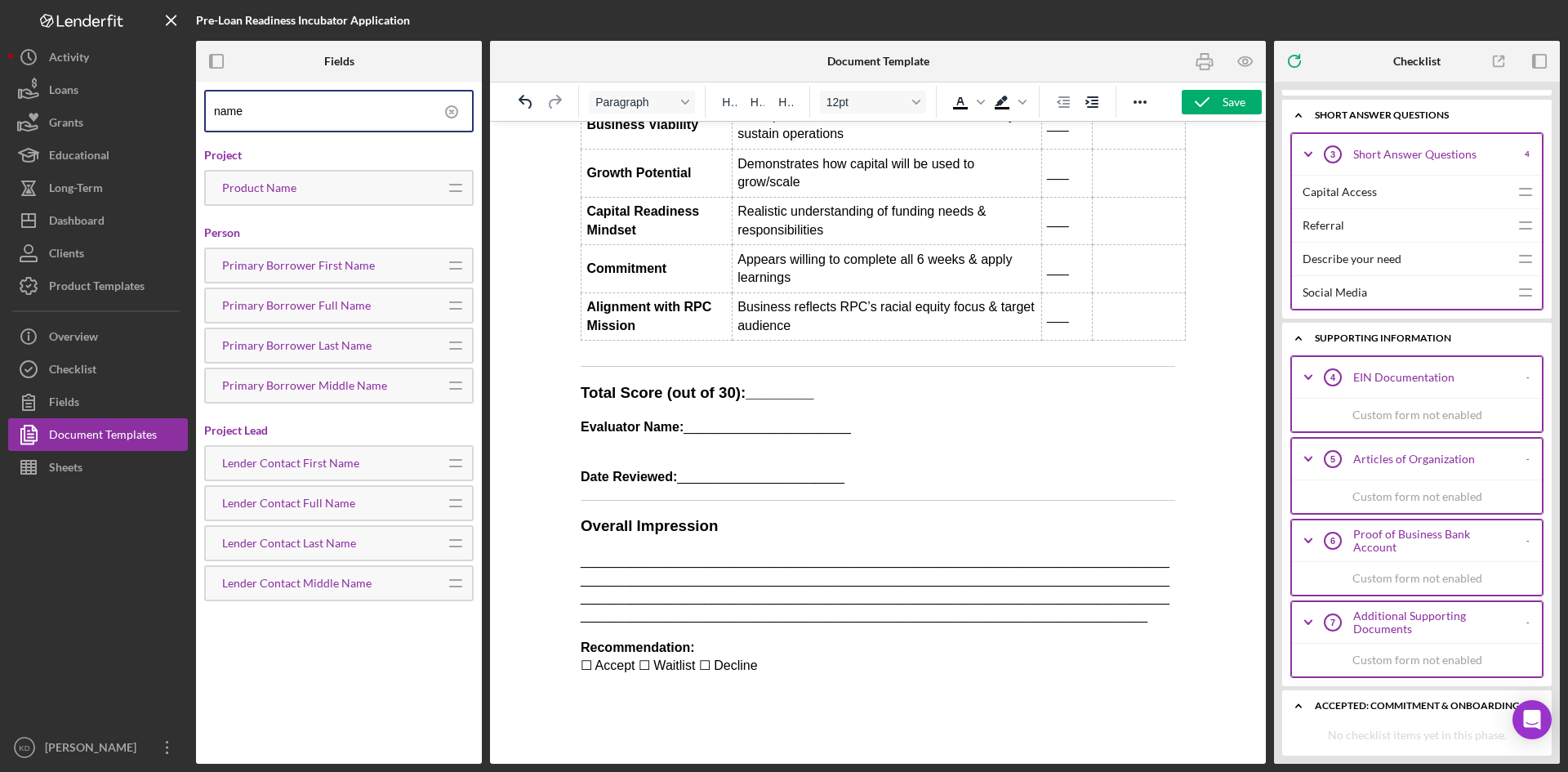
click at [451, 112] on icon at bounding box center [452, 112] width 4 height 4
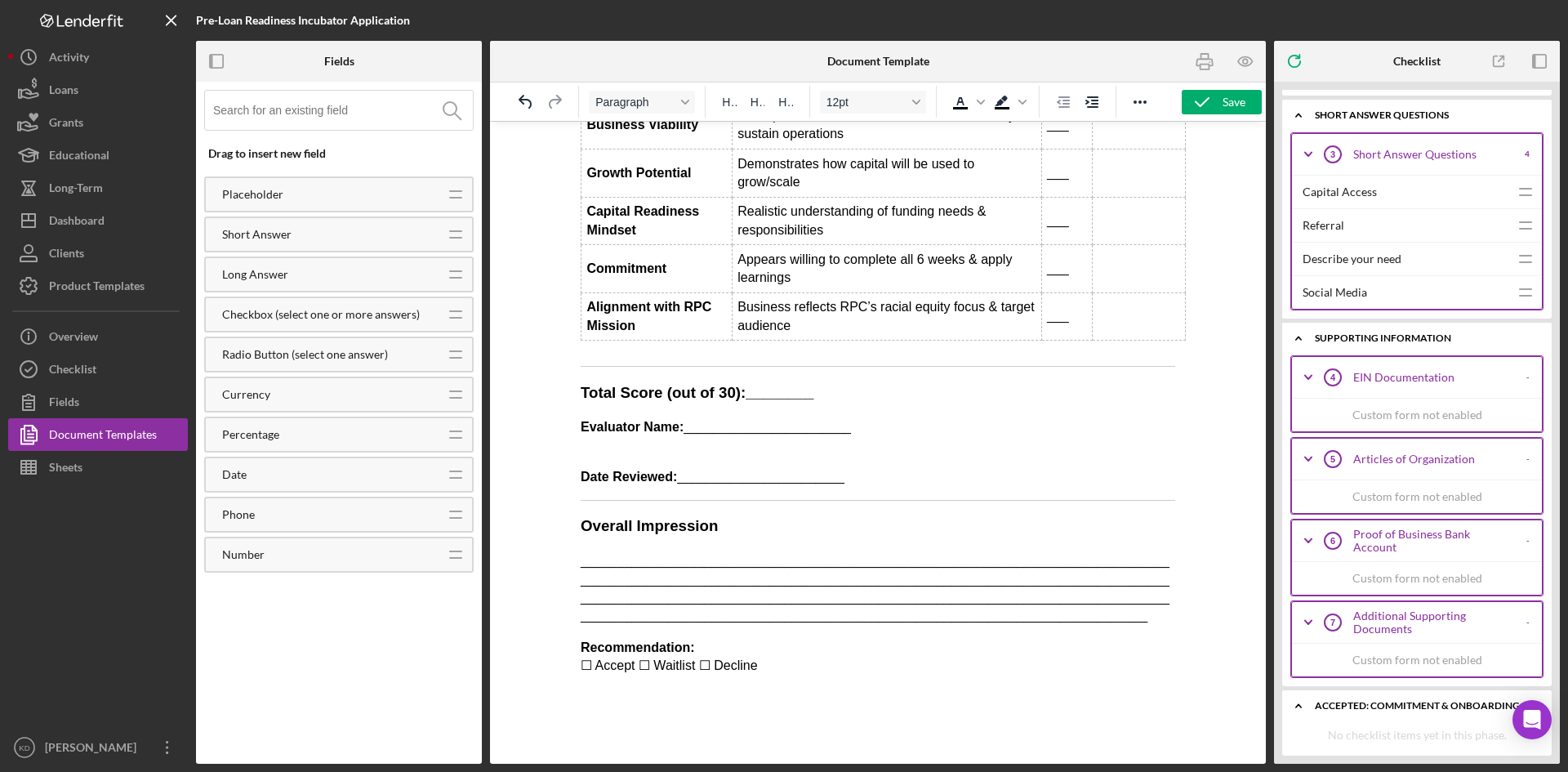
click at [367, 109] on input at bounding box center [343, 110] width 259 height 40
click at [345, 119] on input at bounding box center [343, 110] width 259 height 40
click at [1401, 628] on div "Additional Supporting Documents" at bounding box center [1434, 622] width 161 height 26
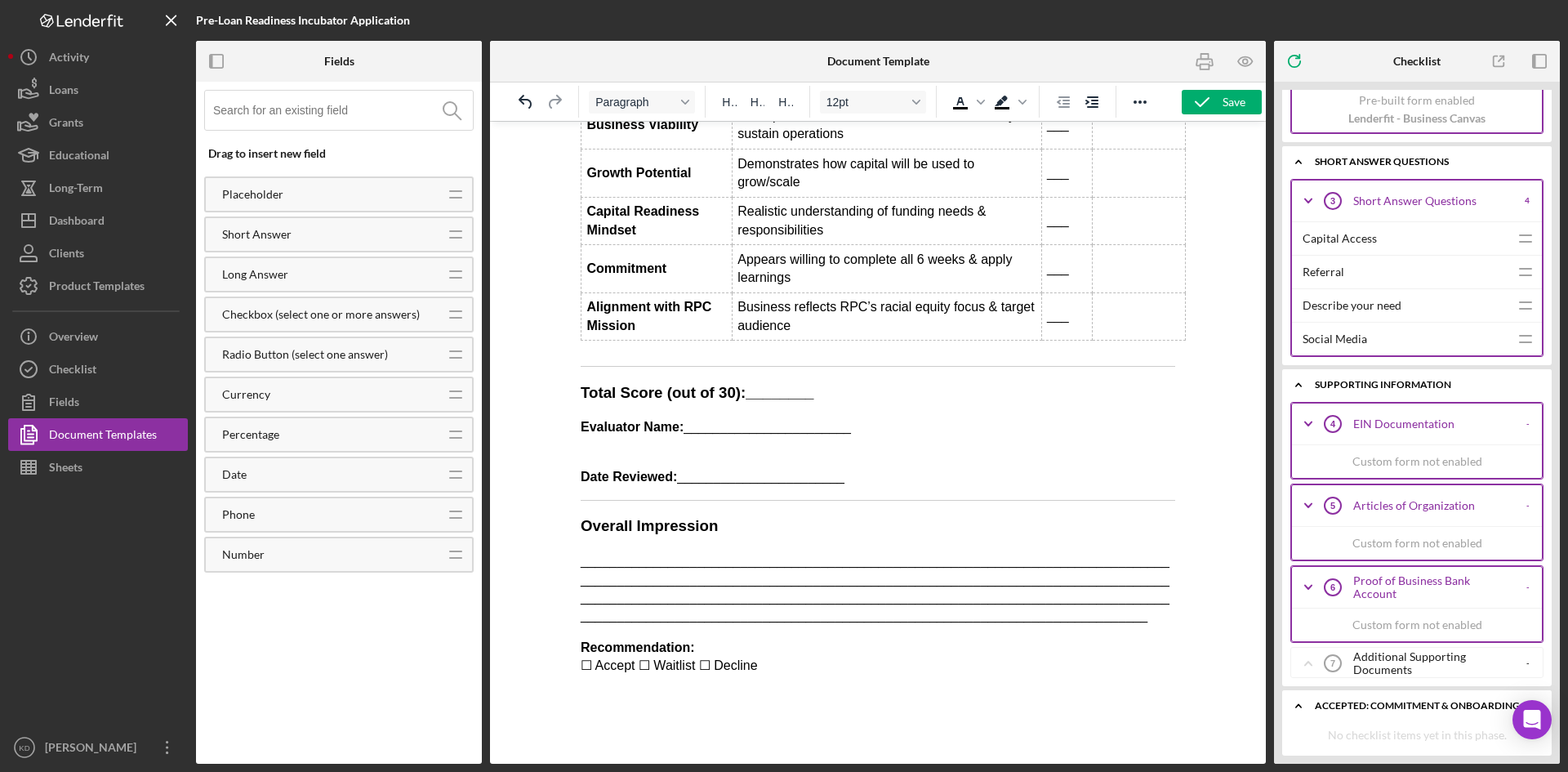
click at [1396, 665] on div "Additional Supporting Documents" at bounding box center [1434, 663] width 161 height 26
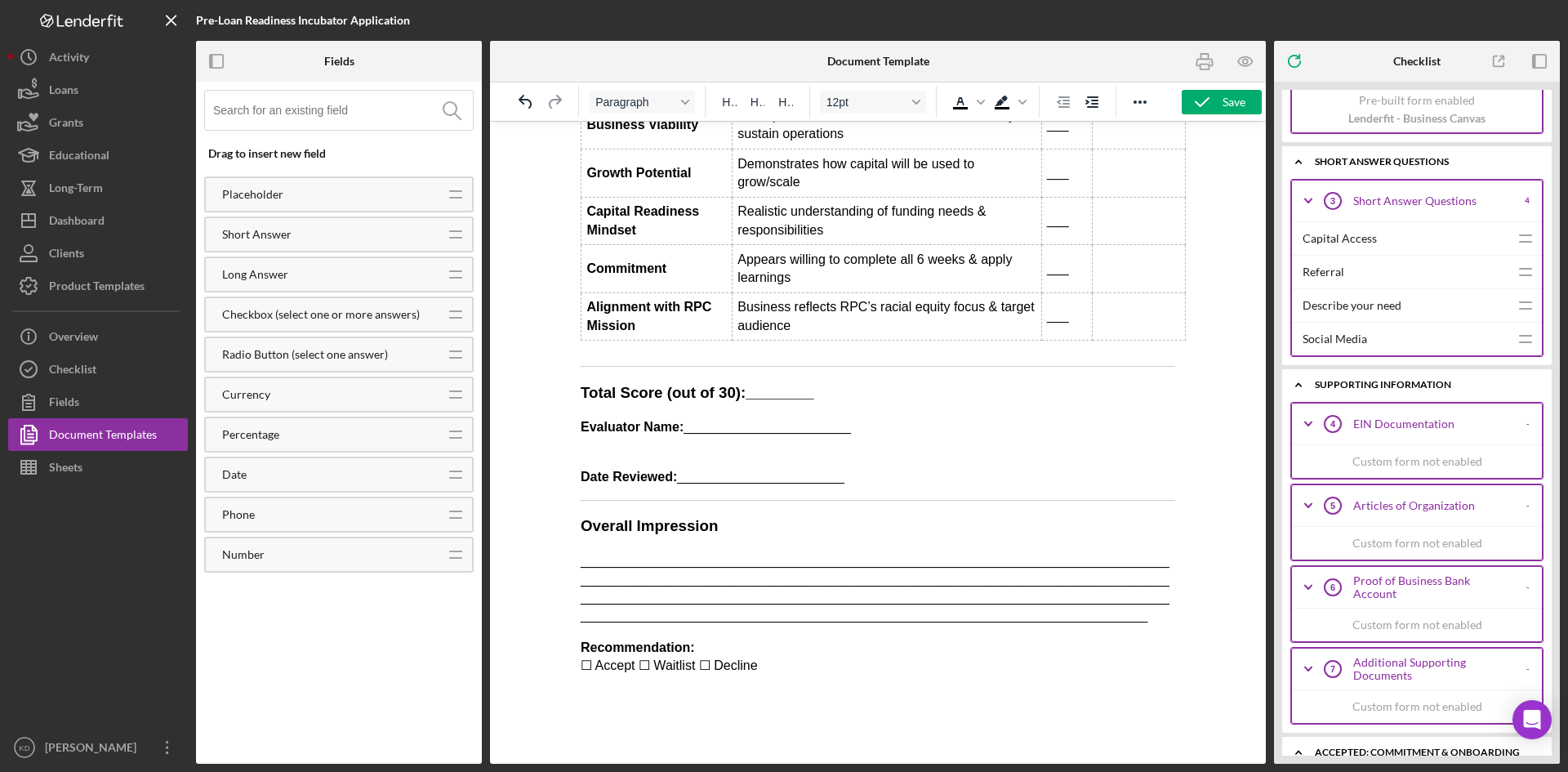
scroll to position [1219, 0]
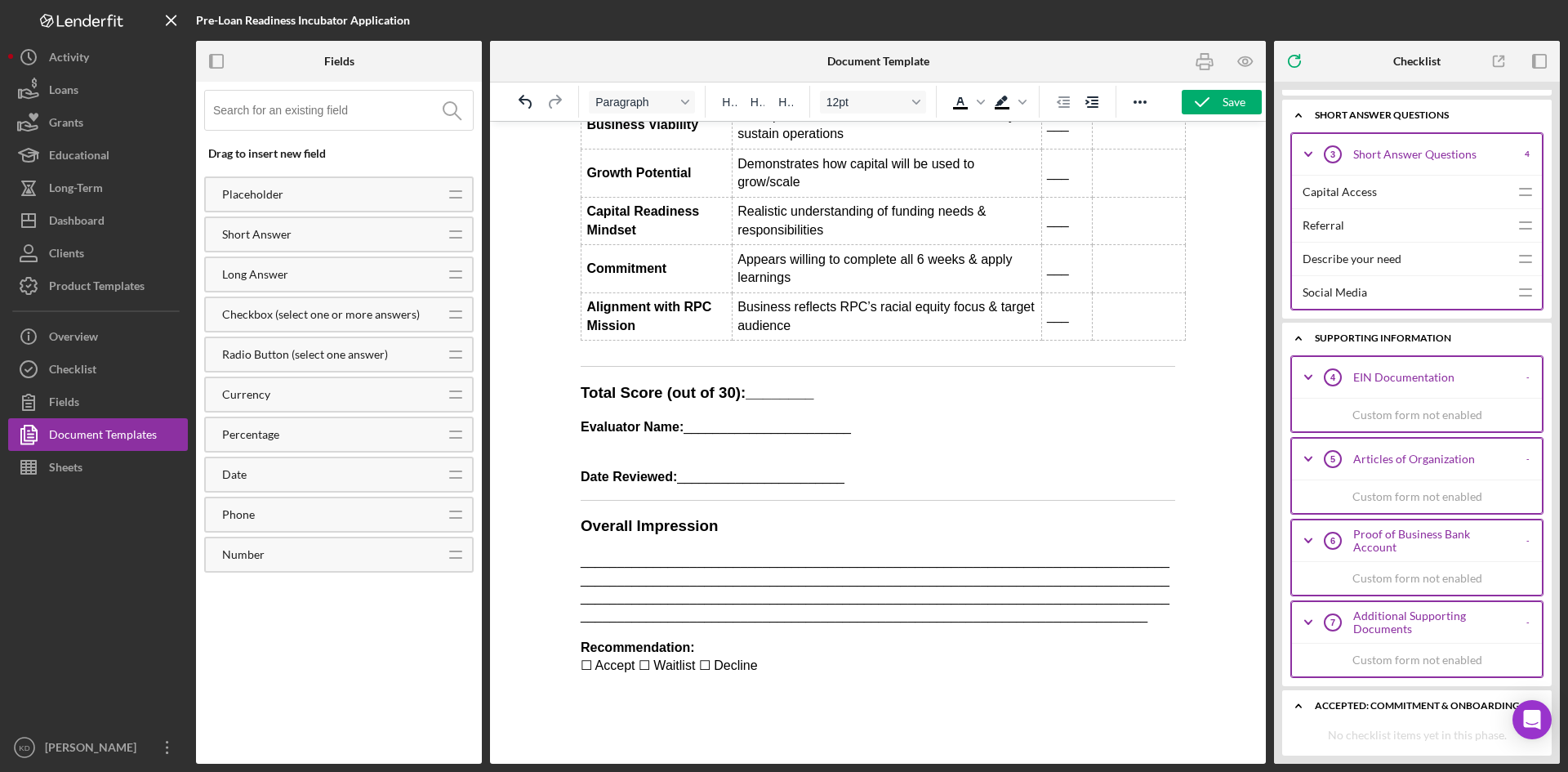
click at [1403, 661] on div "Custom form not enabled" at bounding box center [1417, 660] width 250 height 33
drag, startPoint x: 1932, startPoint y: 584, endPoint x: 854, endPoint y: 731, distance: 1088.0
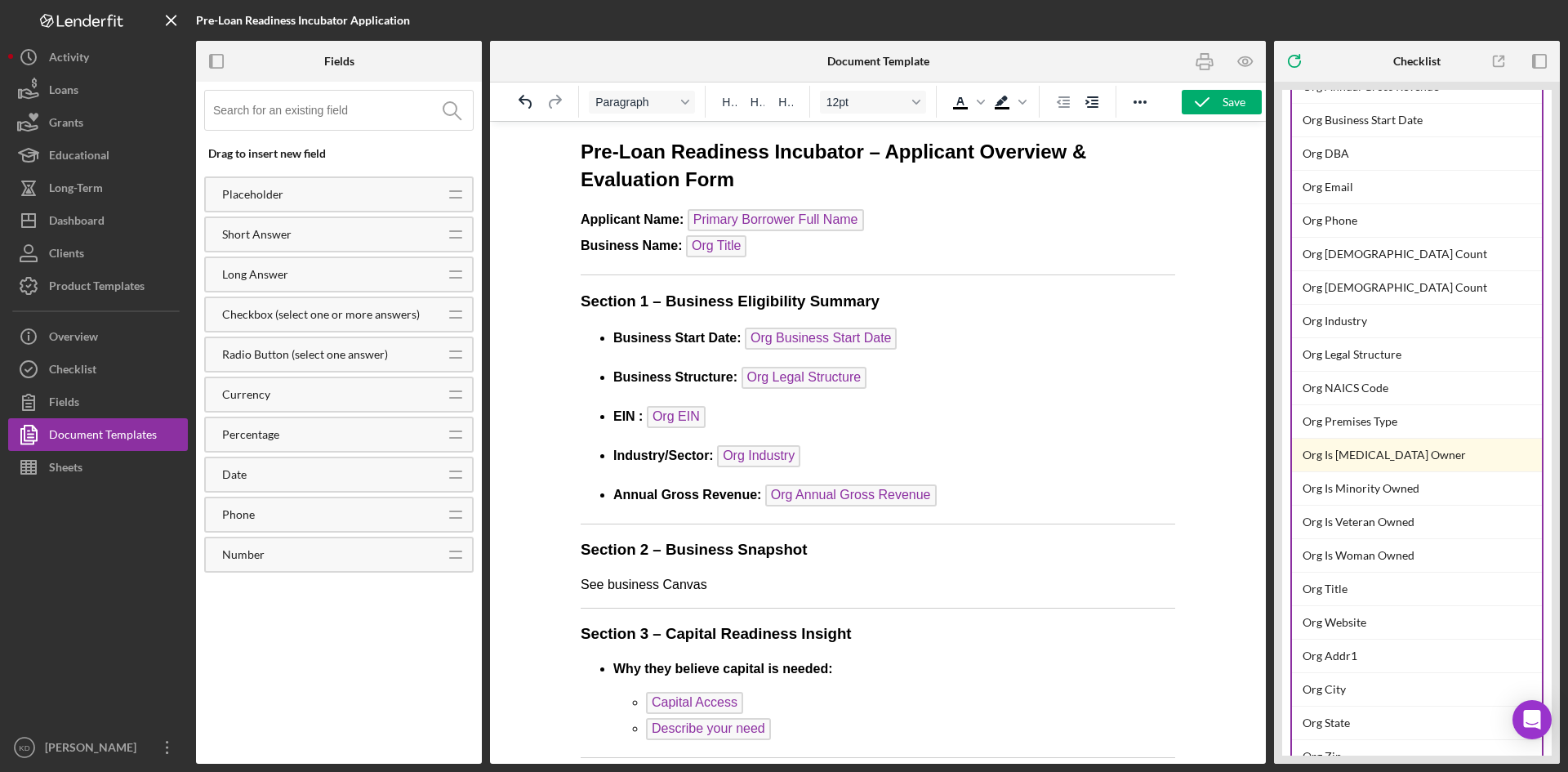
scroll to position [0, 0]
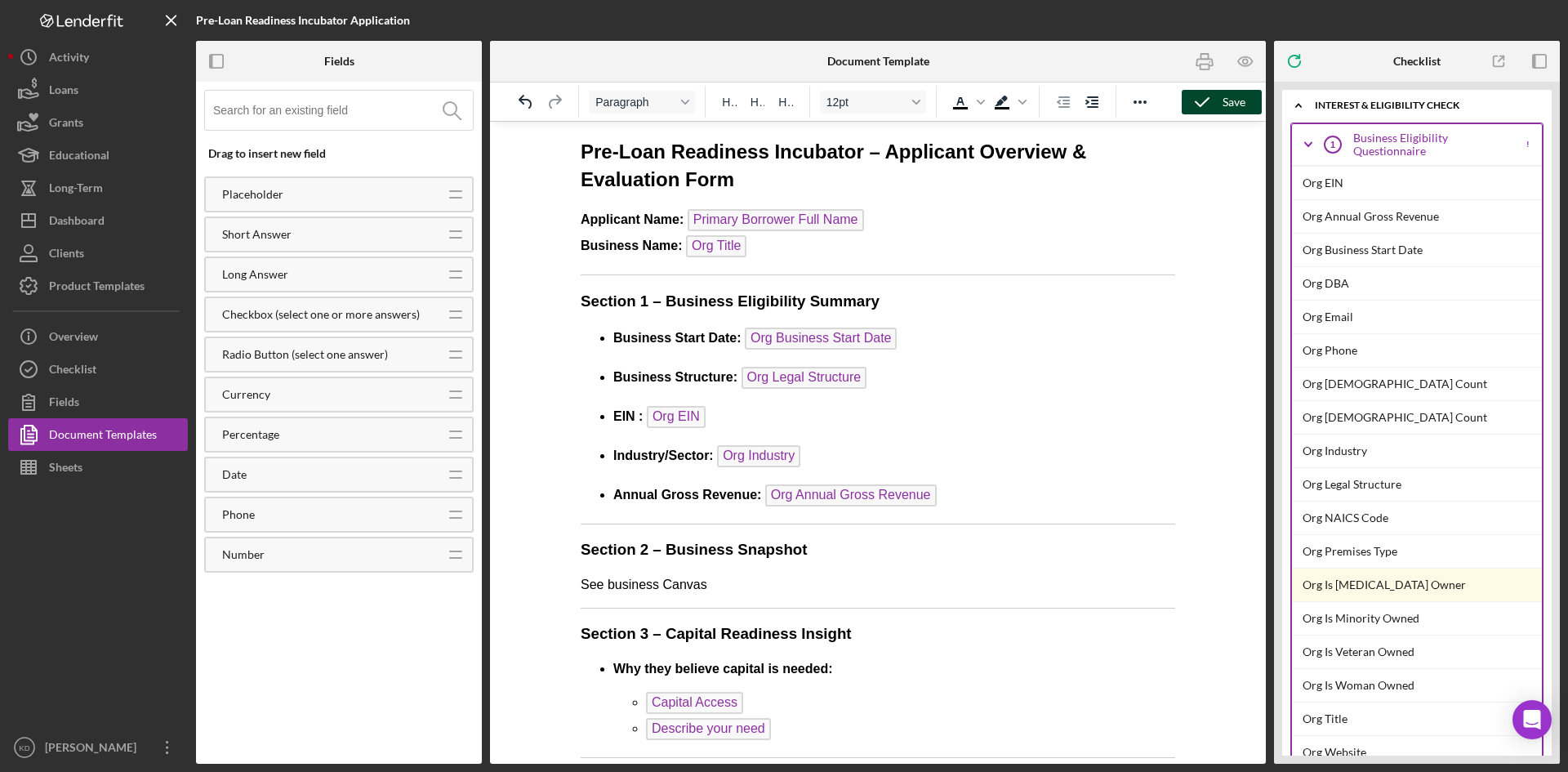
click at [1235, 109] on div "Save" at bounding box center [1234, 102] width 23 height 25
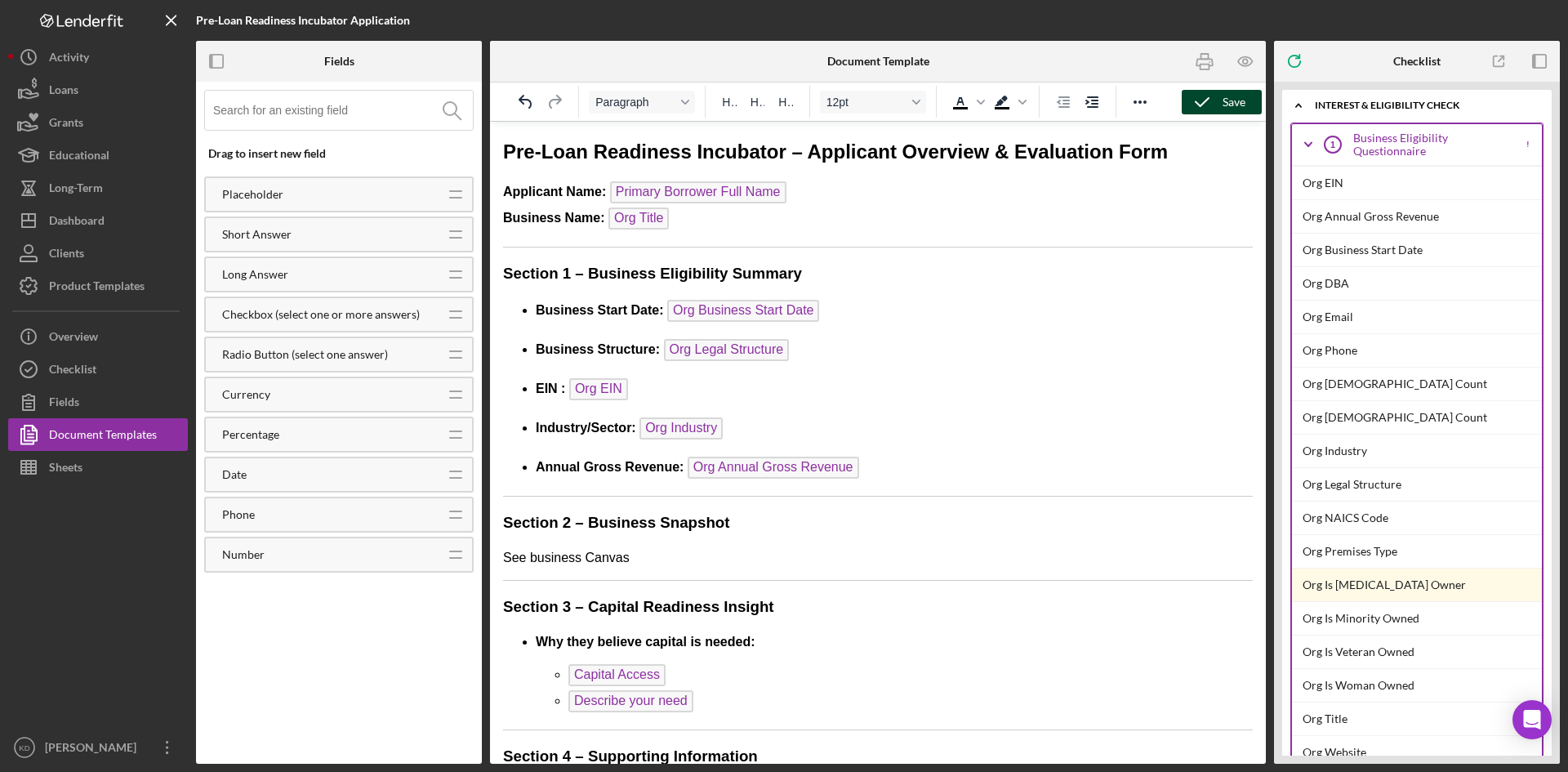
click at [1199, 100] on icon "button" at bounding box center [1202, 102] width 40 height 40
click at [72, 461] on div "Sheets" at bounding box center [65, 469] width 33 height 37
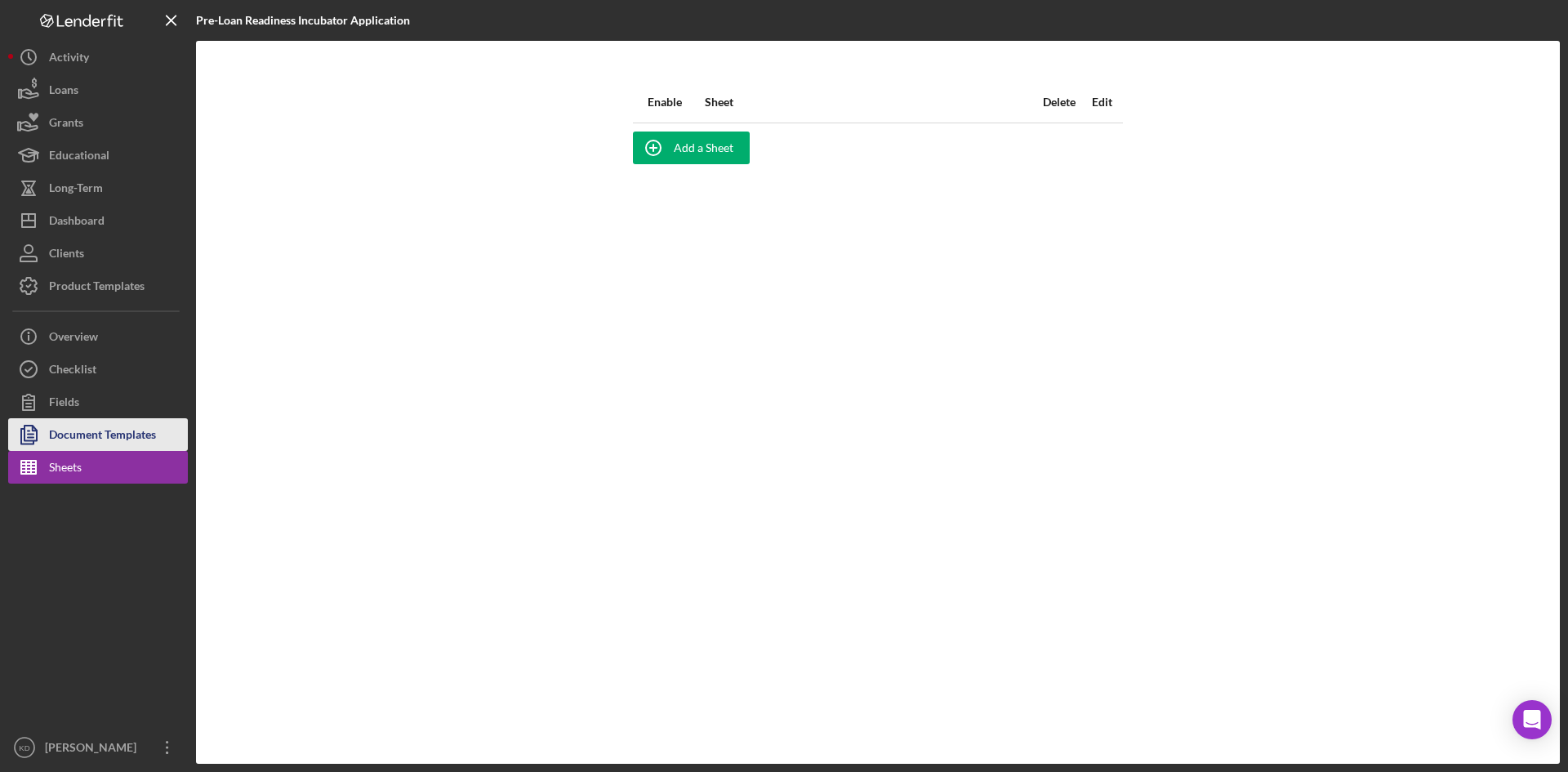
click at [72, 444] on div "Document Templates" at bounding box center [102, 436] width 107 height 37
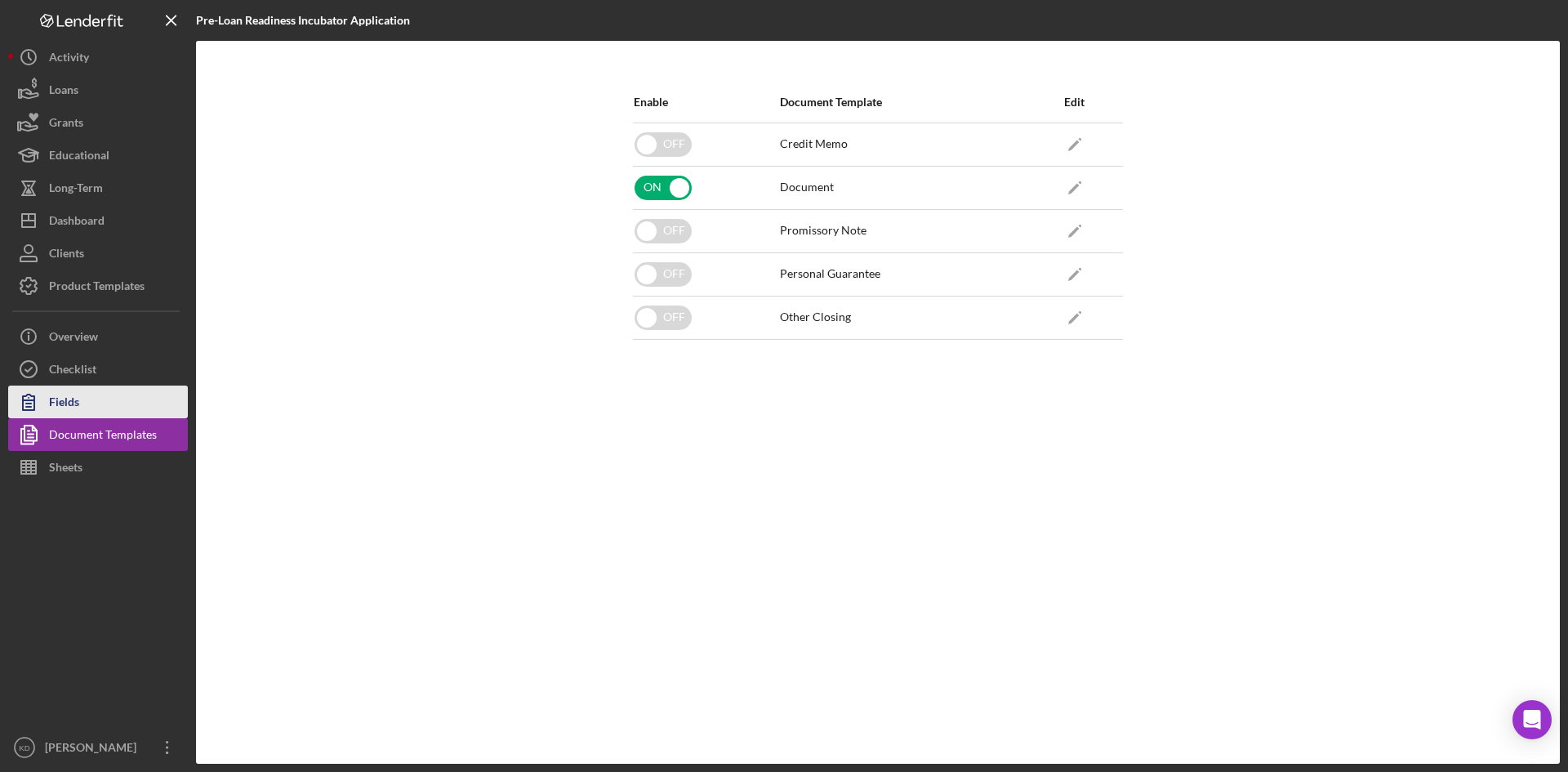
click at [72, 416] on div "Fields" at bounding box center [63, 404] width 30 height 37
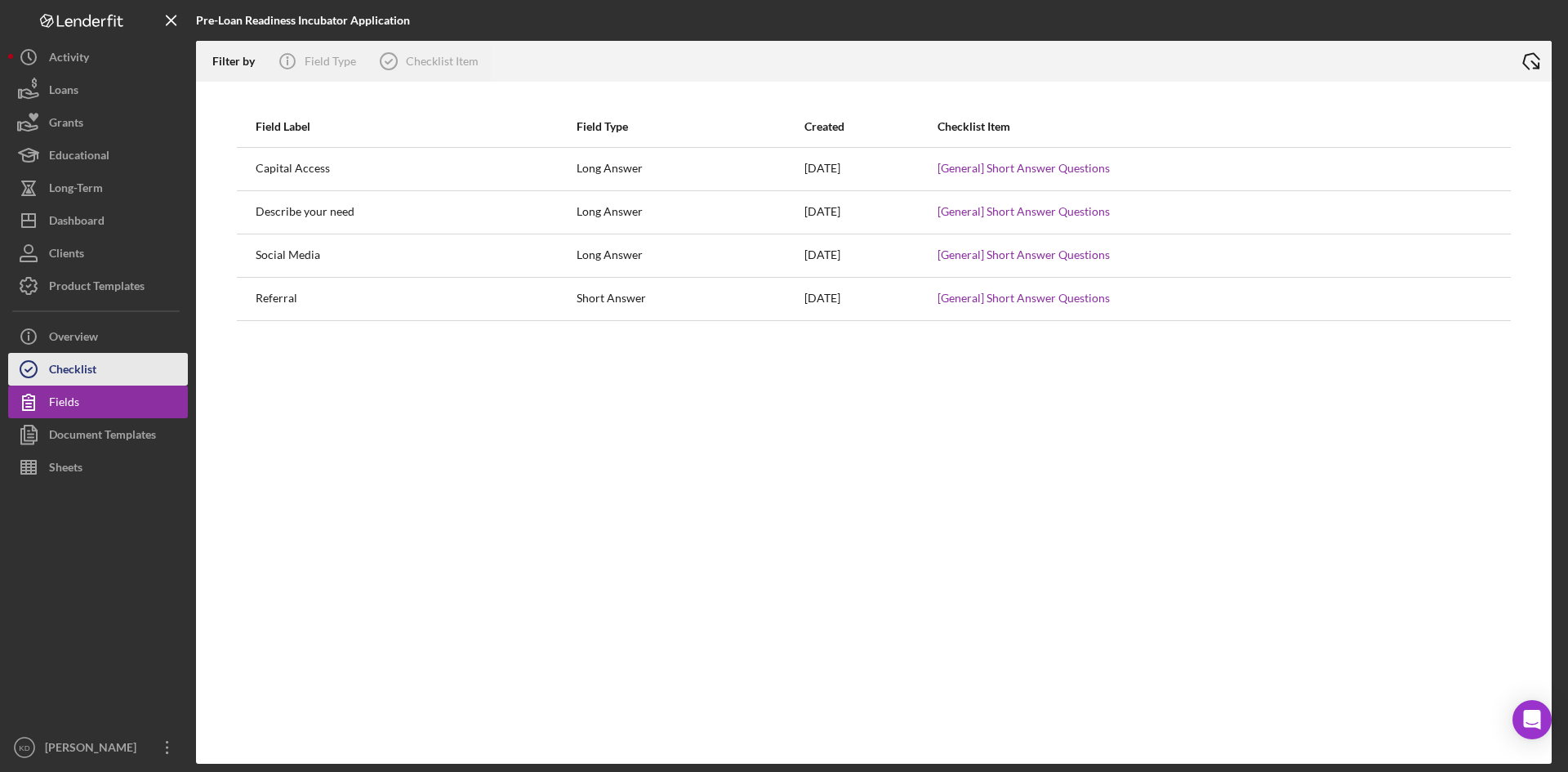
click at [81, 377] on div "Checklist" at bounding box center [72, 371] width 47 height 37
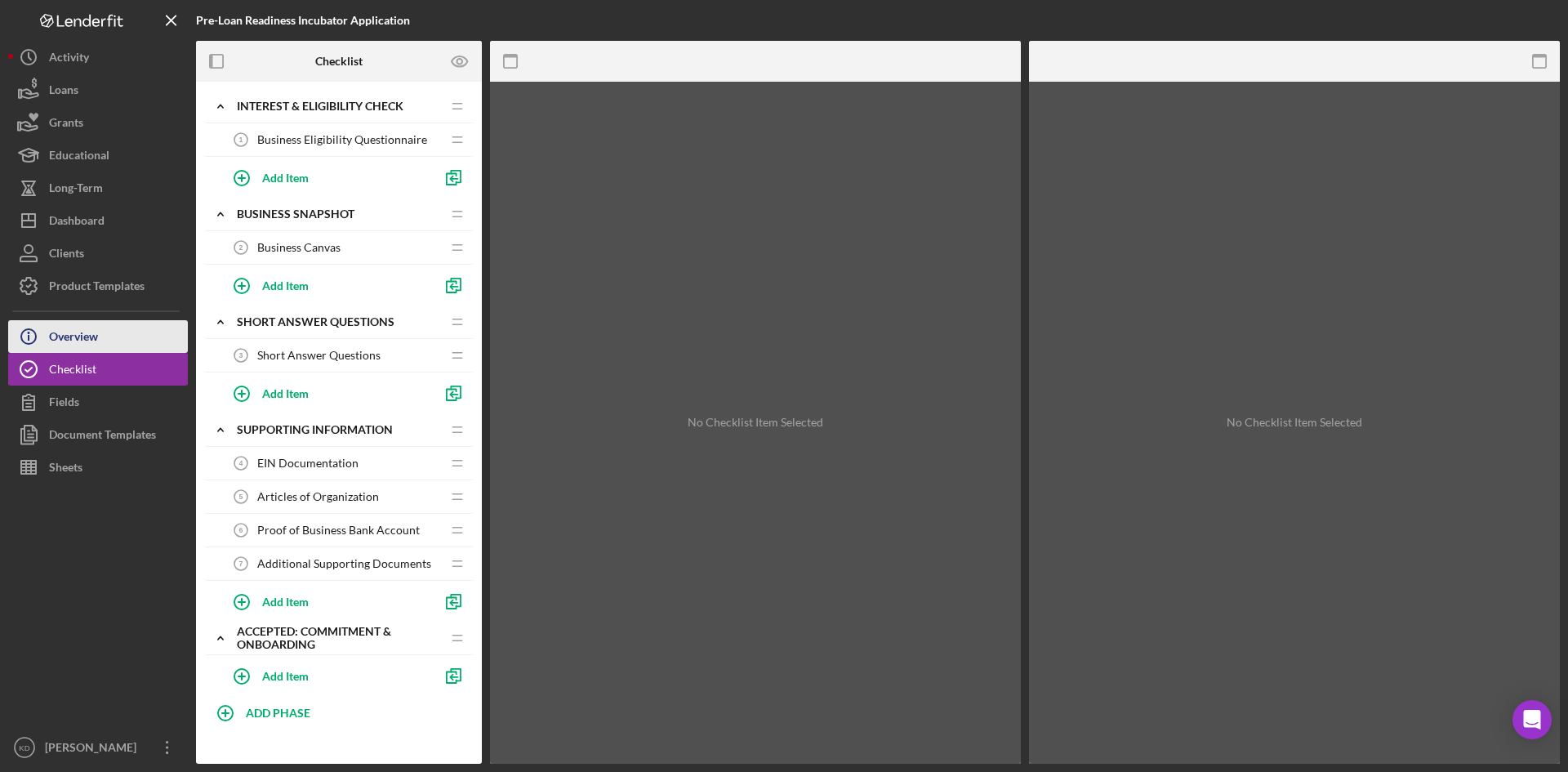
click at [65, 340] on div "Overview" at bounding box center [73, 339] width 49 height 37
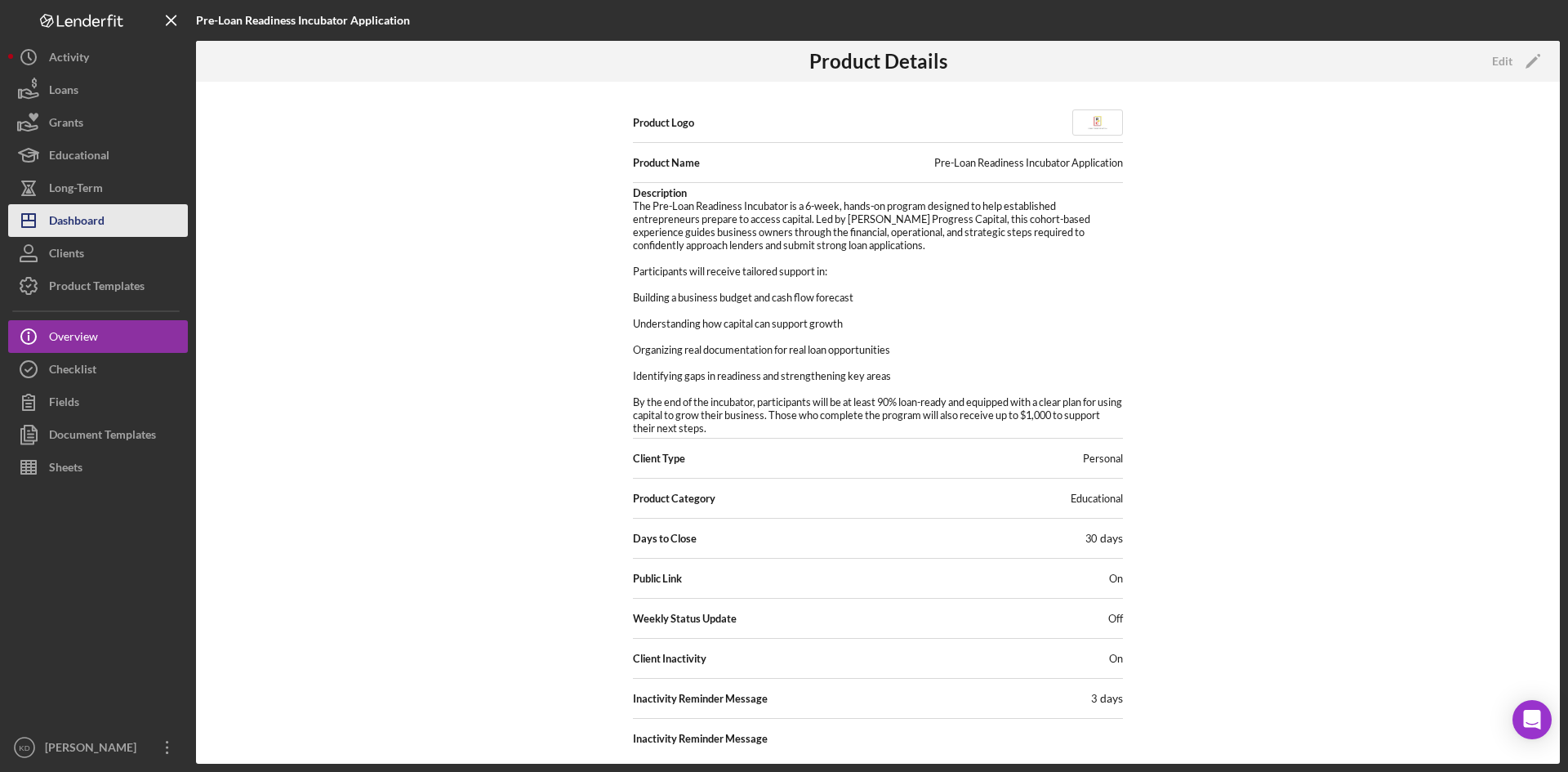
click at [92, 217] on div "Dashboard" at bounding box center [76, 223] width 55 height 37
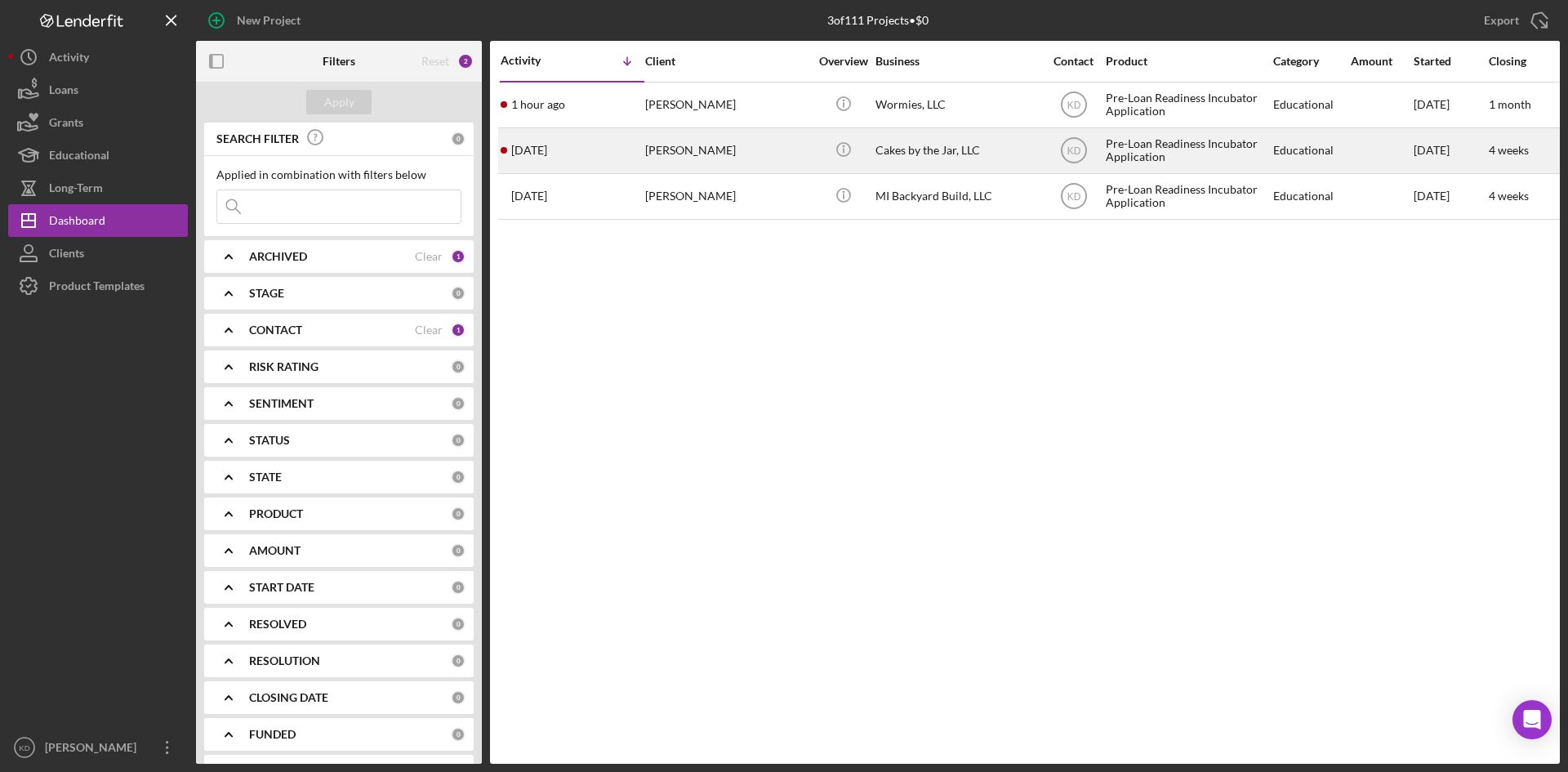
click at [737, 146] on div "Maneeka Brown" at bounding box center [727, 150] width 164 height 43
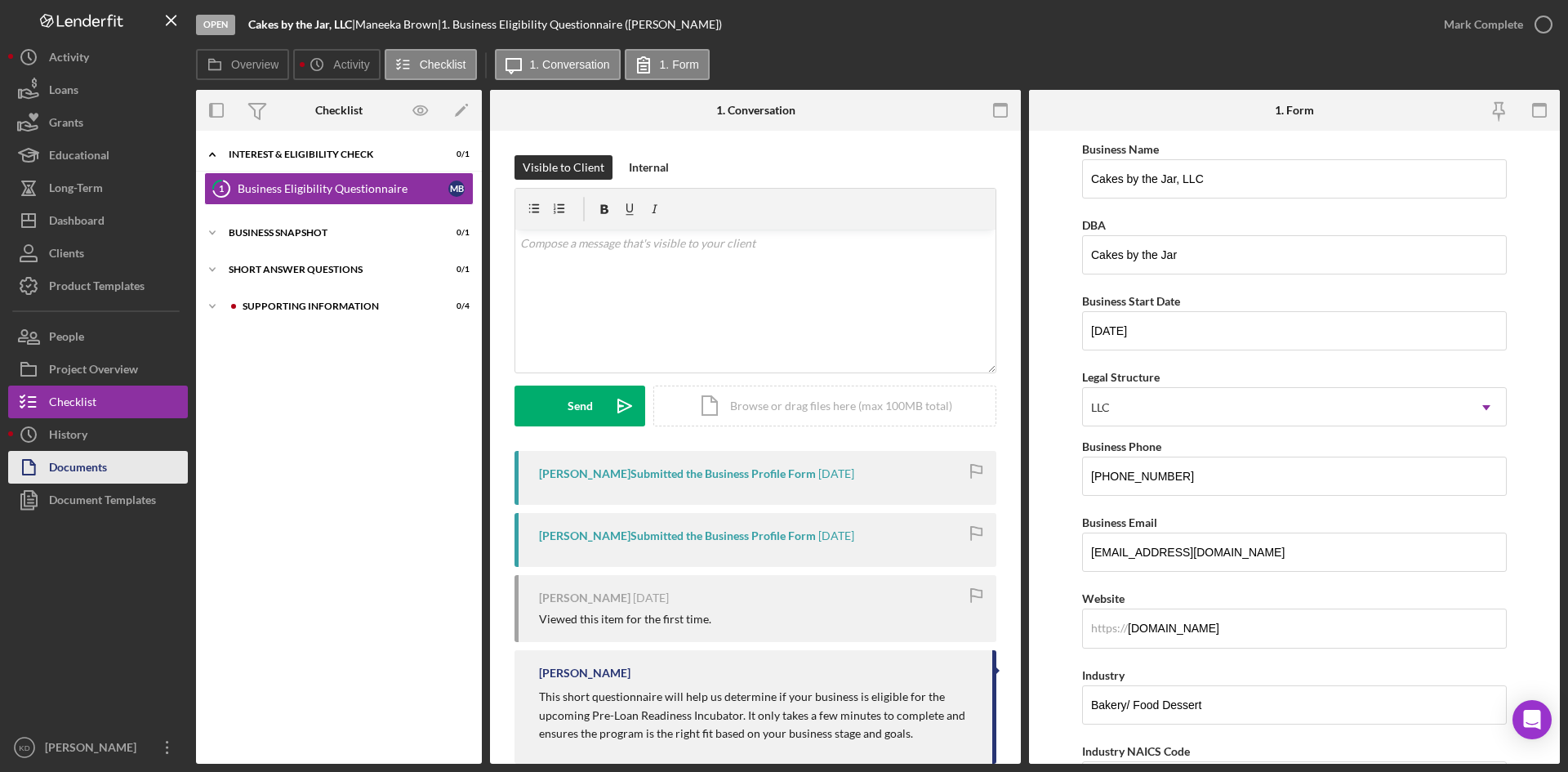
click at [52, 470] on div "Documents" at bounding box center [77, 469] width 58 height 37
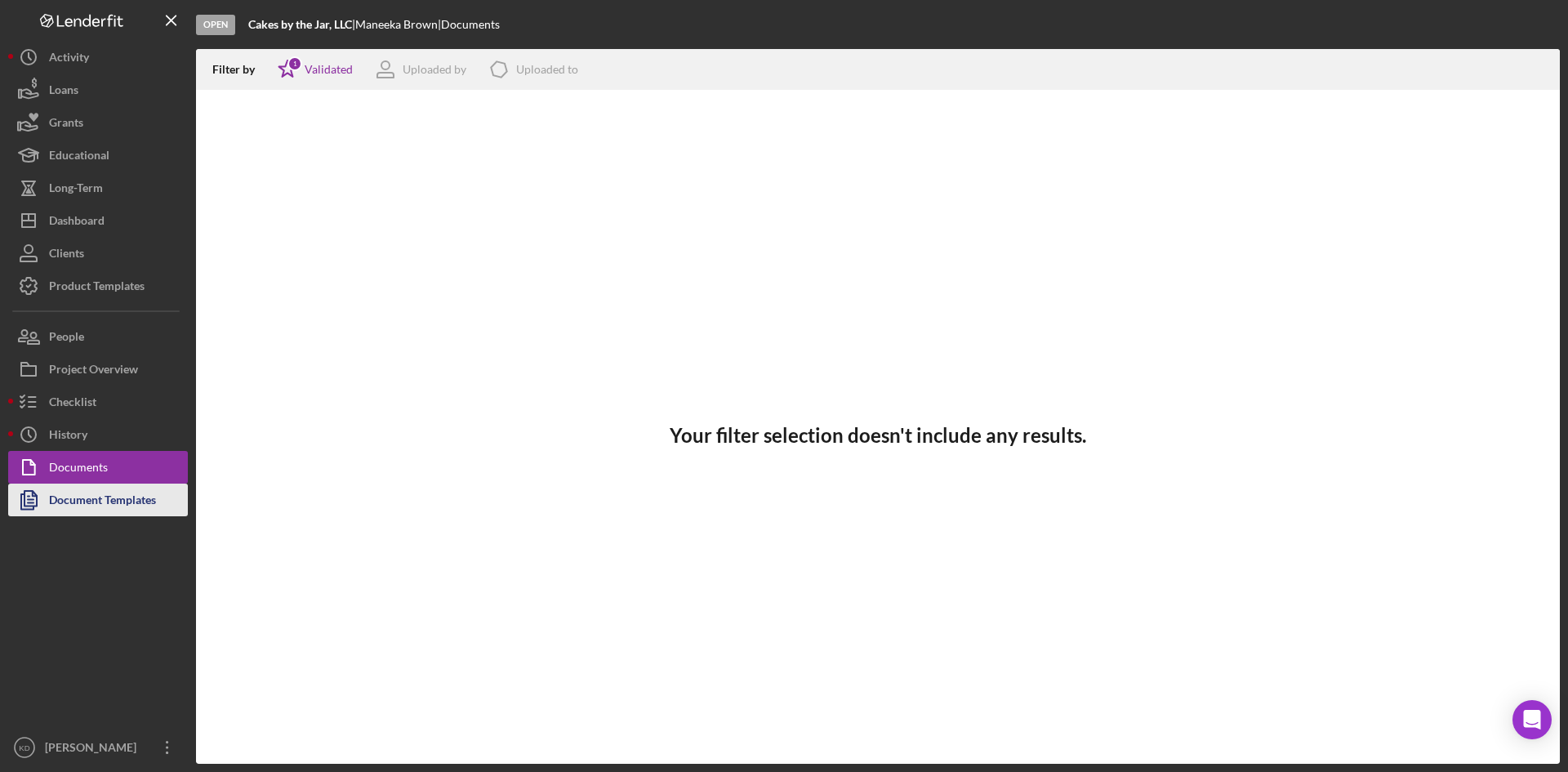
click at [60, 510] on div "Document Templates" at bounding box center [102, 501] width 107 height 37
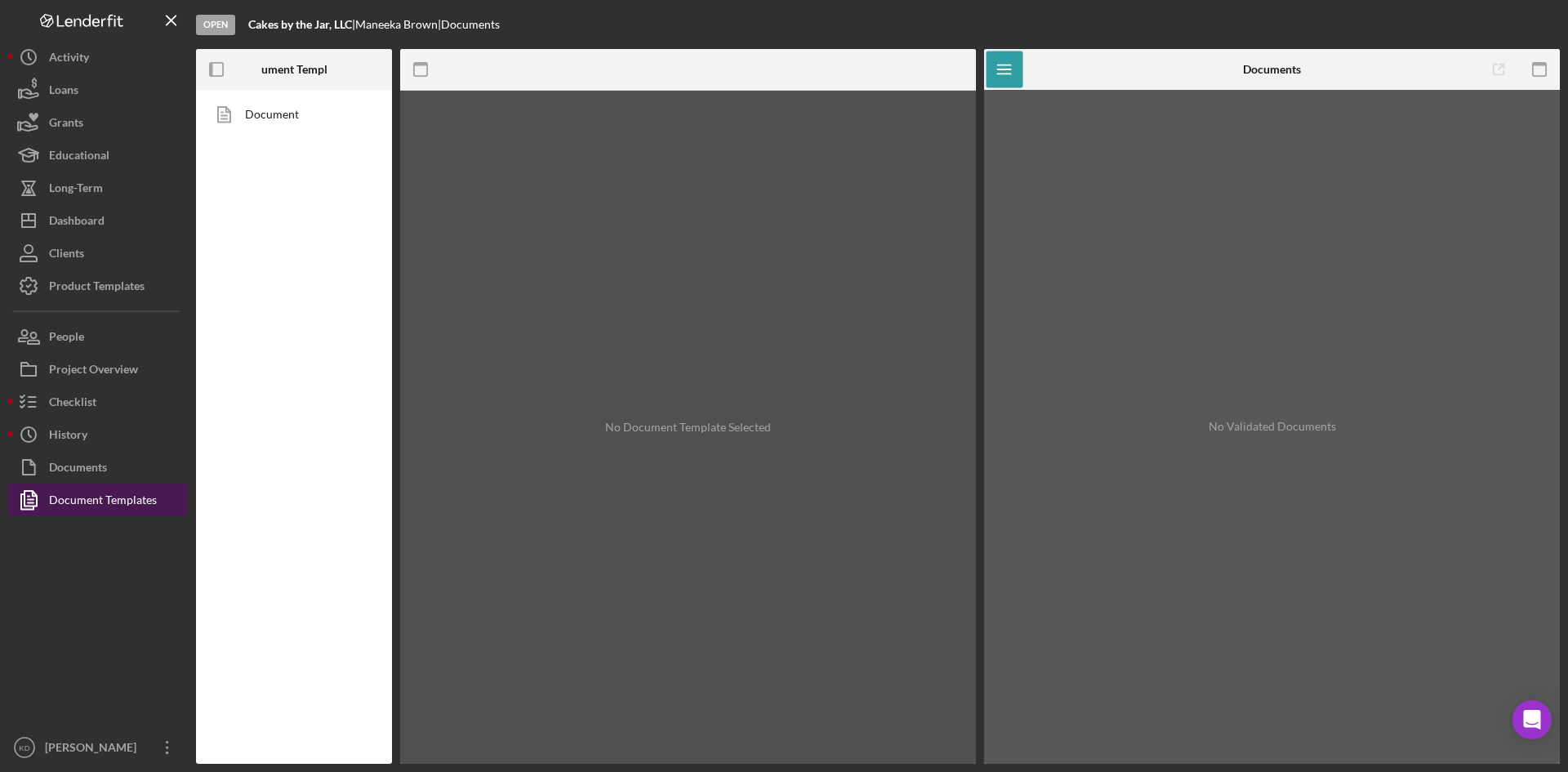
click at [126, 501] on div "Document Templates" at bounding box center [102, 501] width 108 height 37
click at [306, 106] on link "Document" at bounding box center [290, 115] width 171 height 33
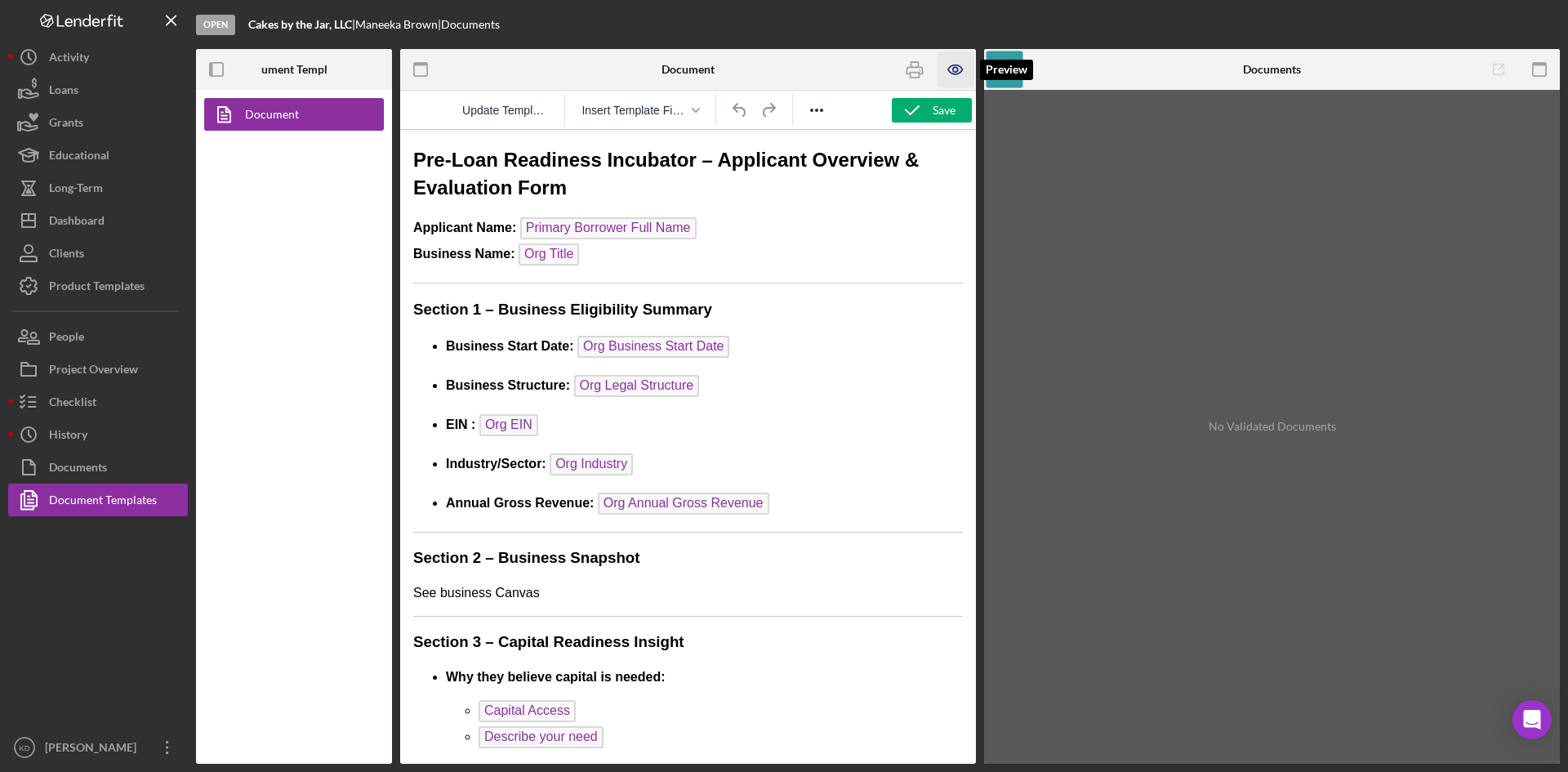
click at [938, 72] on icon "button" at bounding box center [956, 70] width 37 height 37
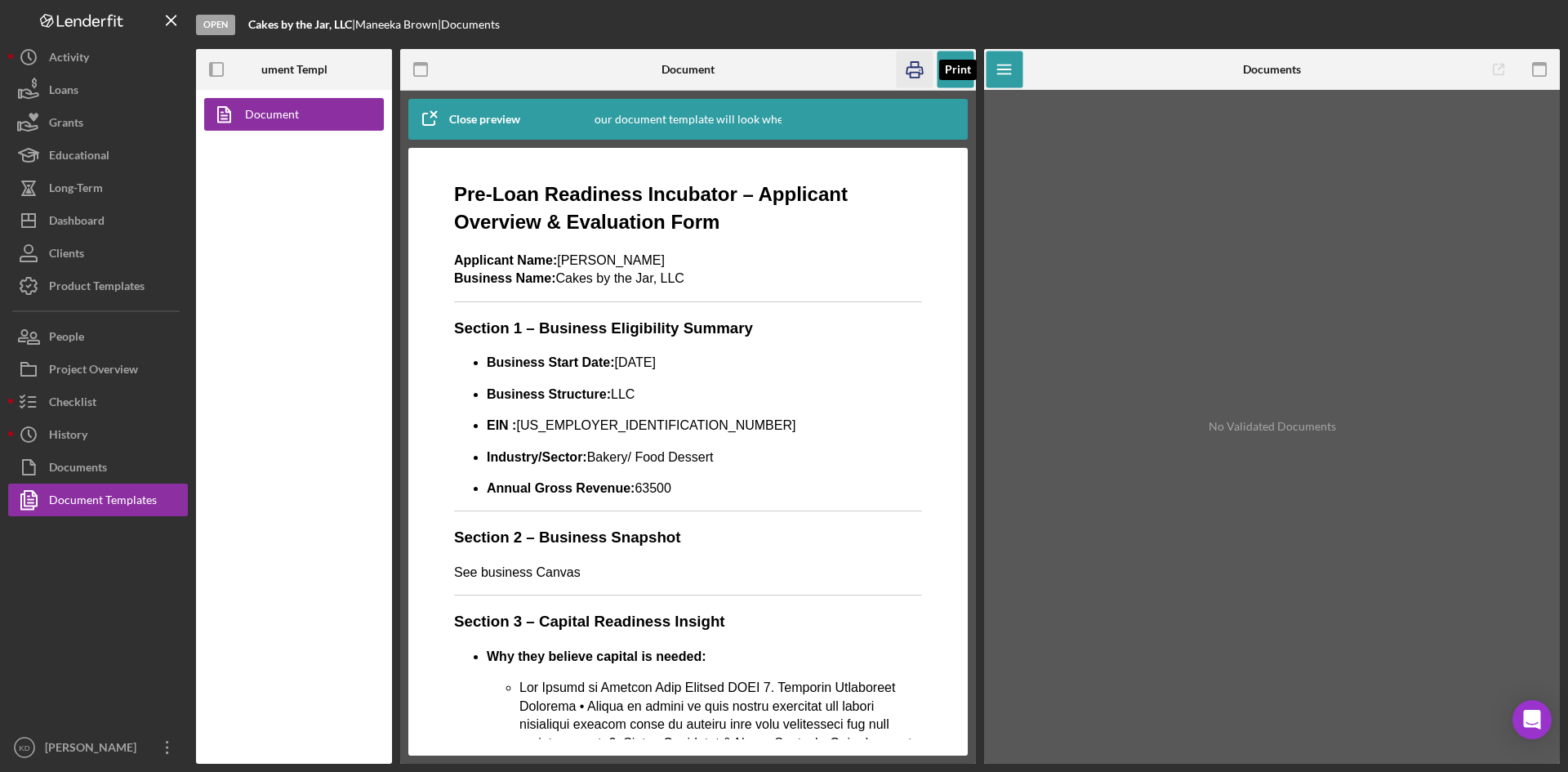
click at [919, 71] on icon "button" at bounding box center [916, 70] width 37 height 37
click at [743, 120] on div "This is how your document template will look when completed" at bounding box center [688, 119] width 317 height 40
click at [421, 106] on icon "button" at bounding box center [429, 119] width 40 height 40
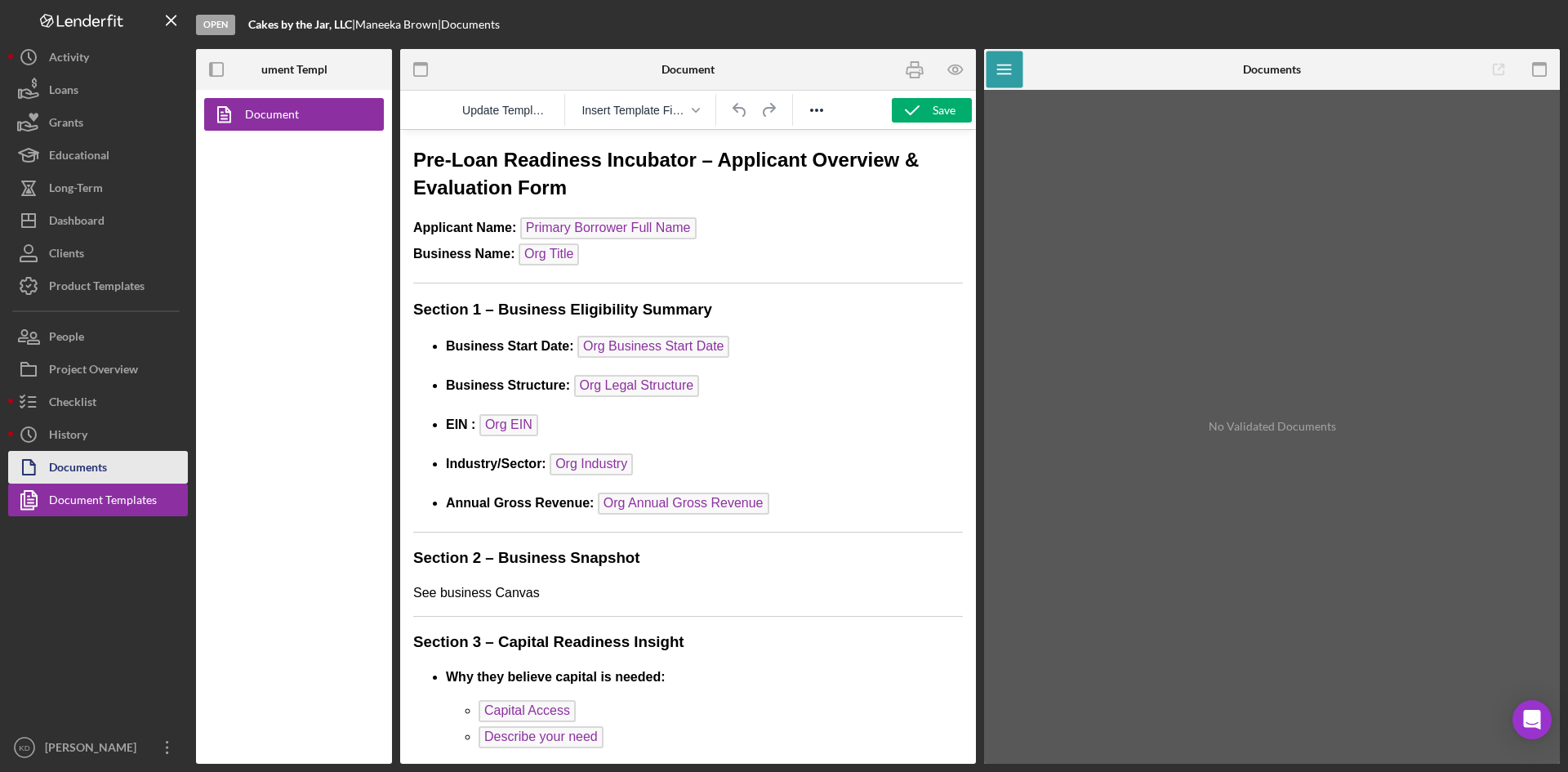
click at [134, 459] on button "Documents" at bounding box center [98, 467] width 179 height 33
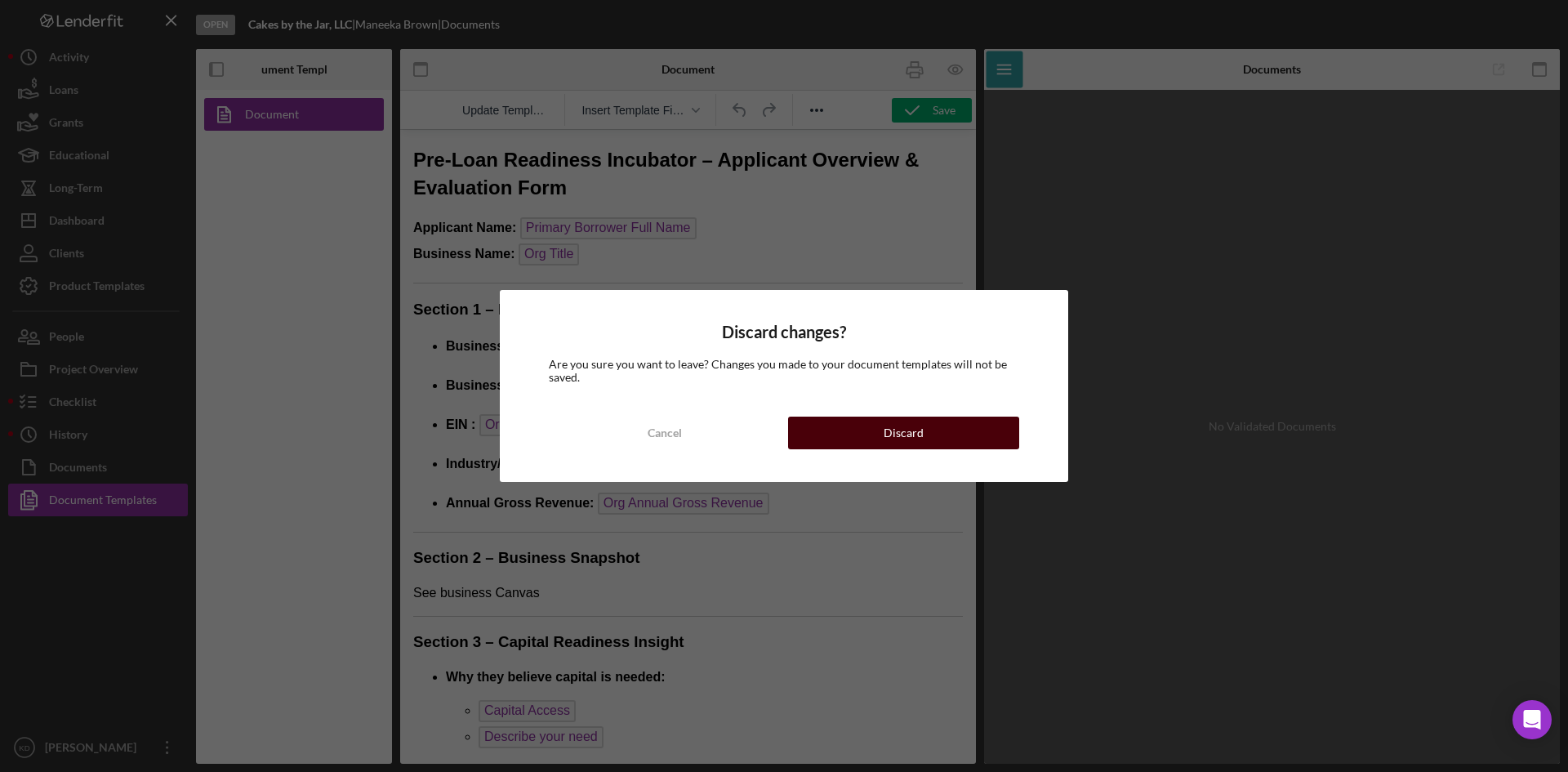
click at [839, 427] on button "Discard" at bounding box center [904, 433] width 231 height 33
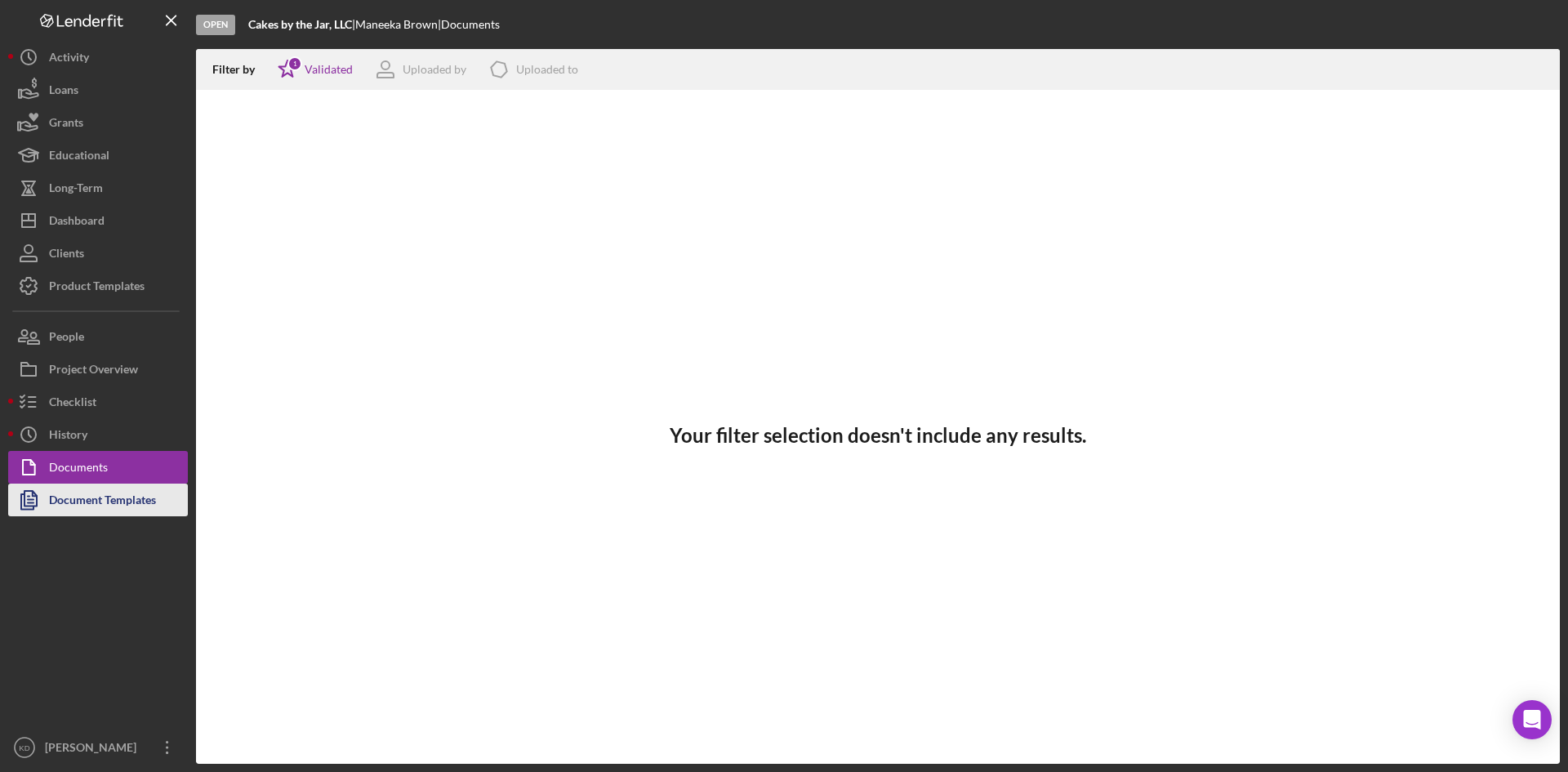
click at [106, 498] on div "Document Templates" at bounding box center [102, 501] width 107 height 37
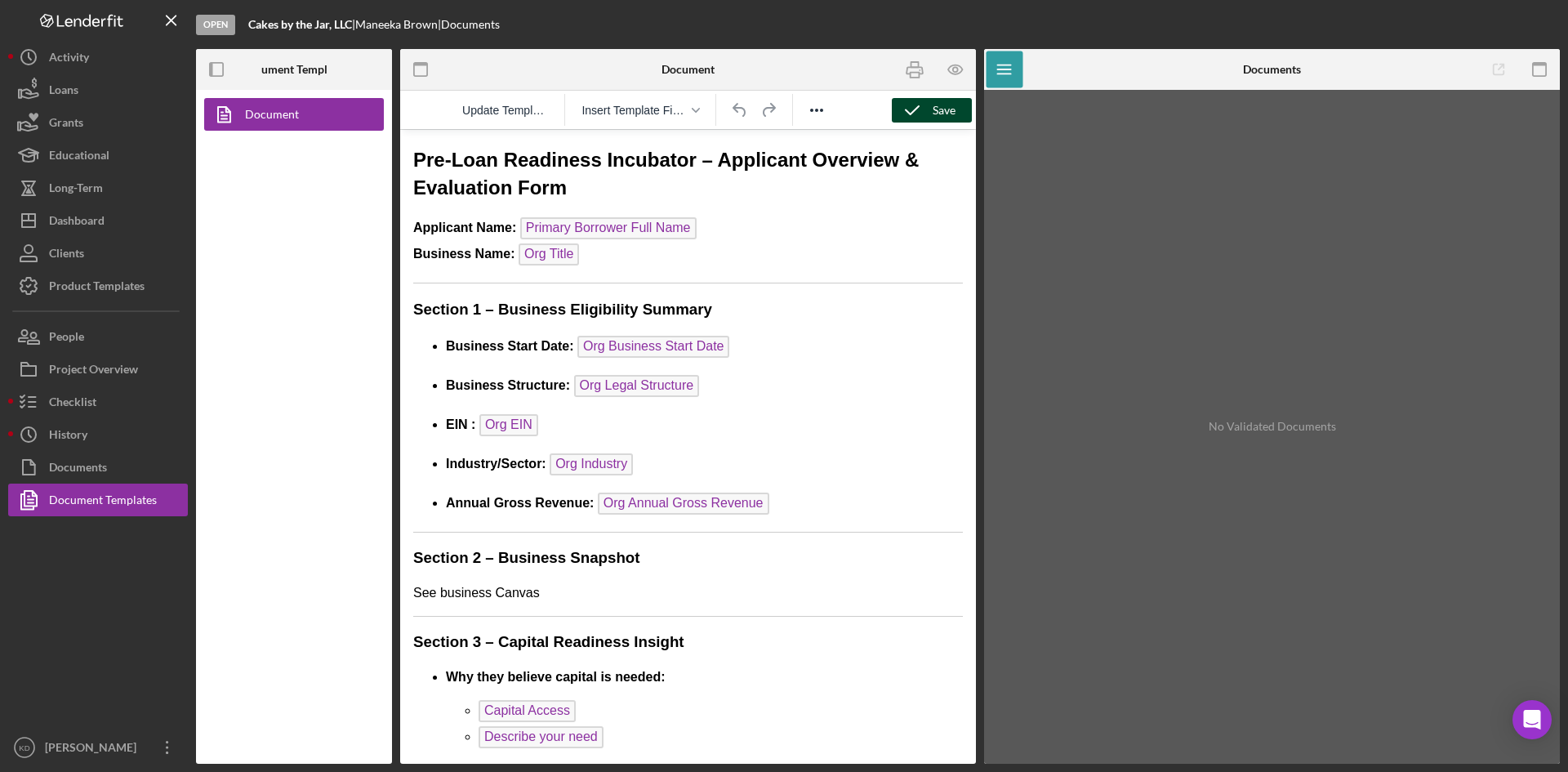
click at [944, 118] on div "Save" at bounding box center [944, 110] width 23 height 25
click at [955, 68] on icon "button" at bounding box center [955, 69] width 5 height 5
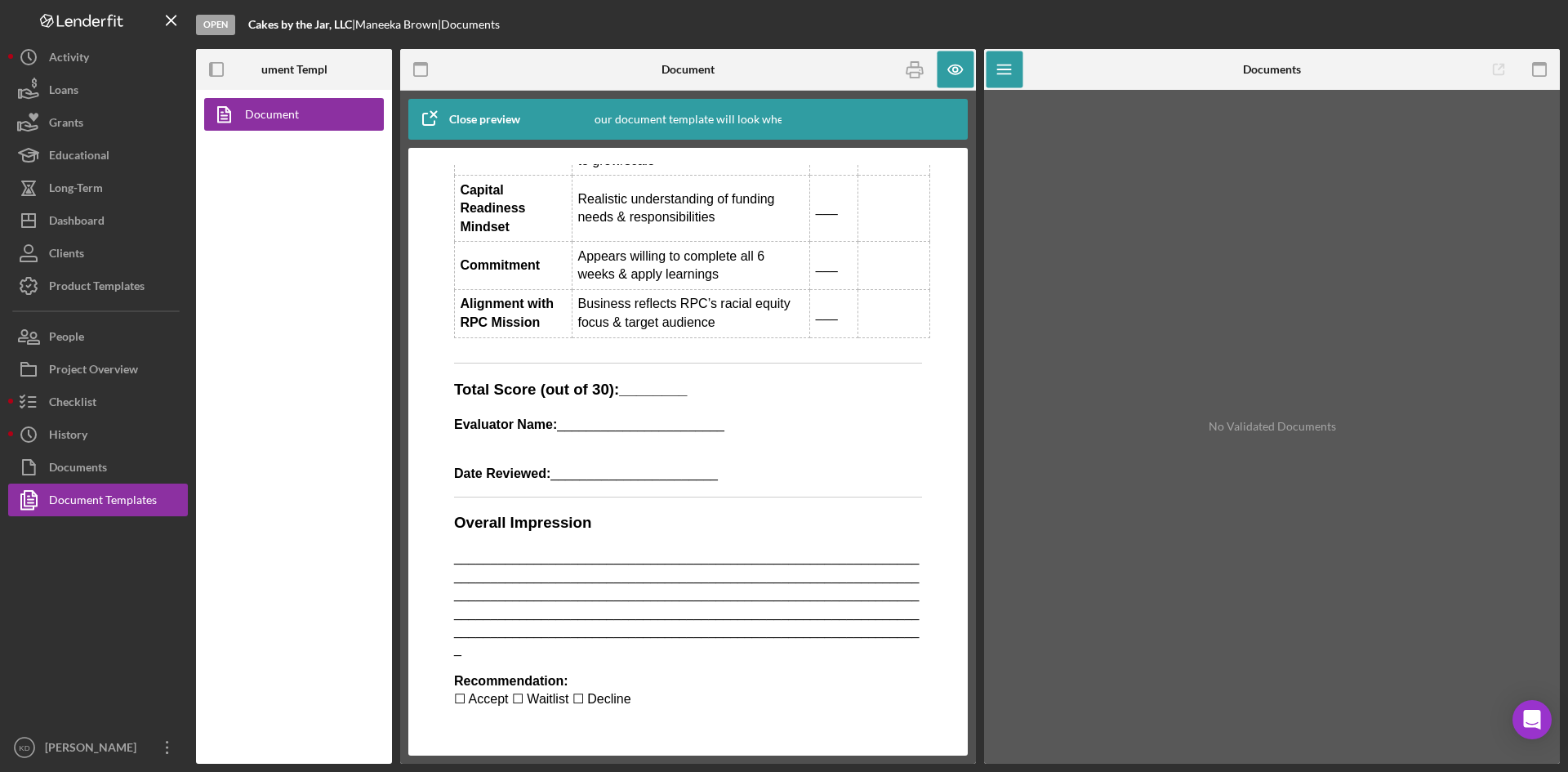
scroll to position [1513, 0]
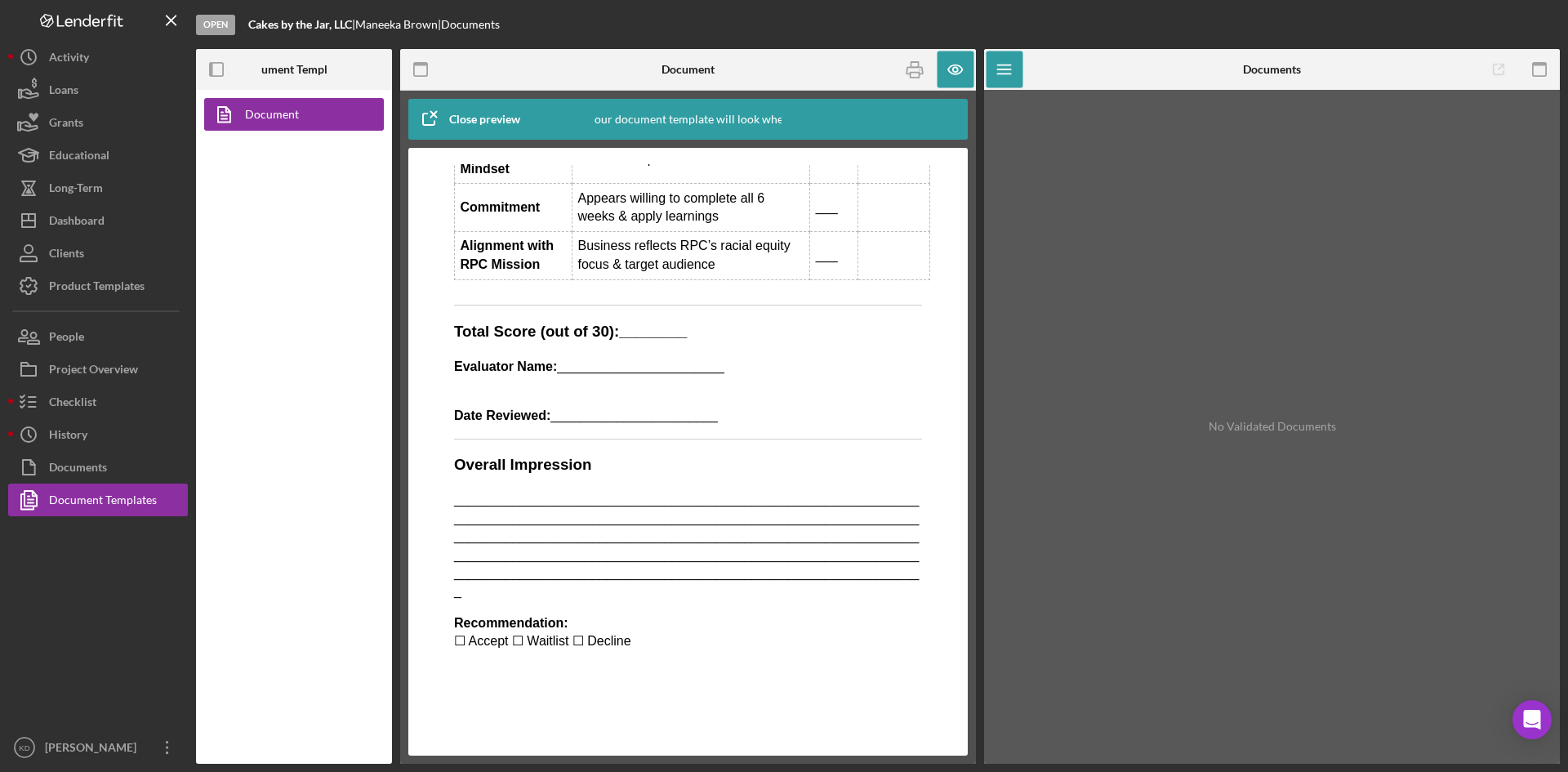
click at [1328, 511] on div "No Validated Documents" at bounding box center [1272, 427] width 559 height 658
click at [76, 481] on div "Documents" at bounding box center [77, 469] width 58 height 37
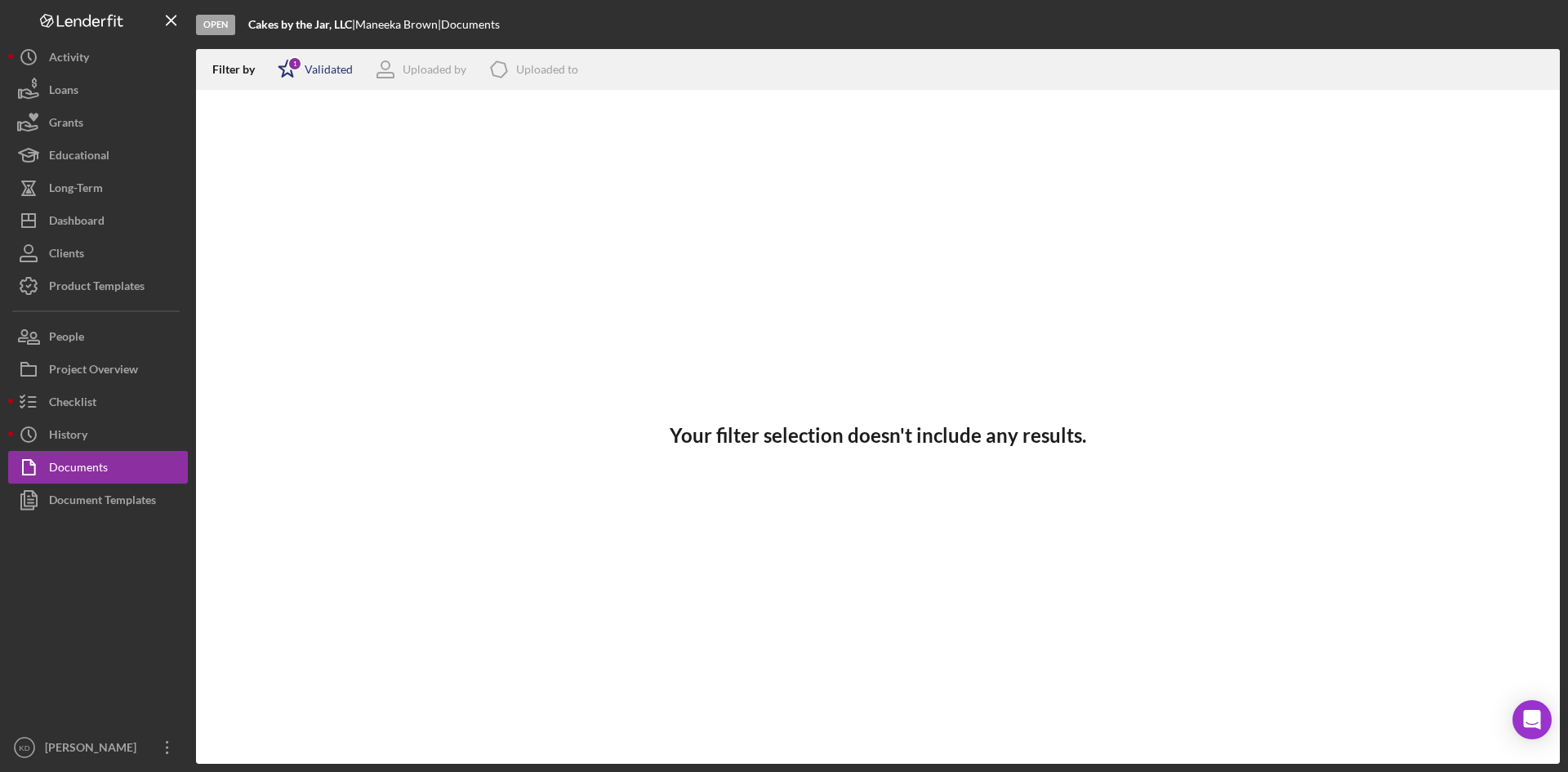
click at [337, 69] on div "Validated" at bounding box center [329, 69] width 48 height 13
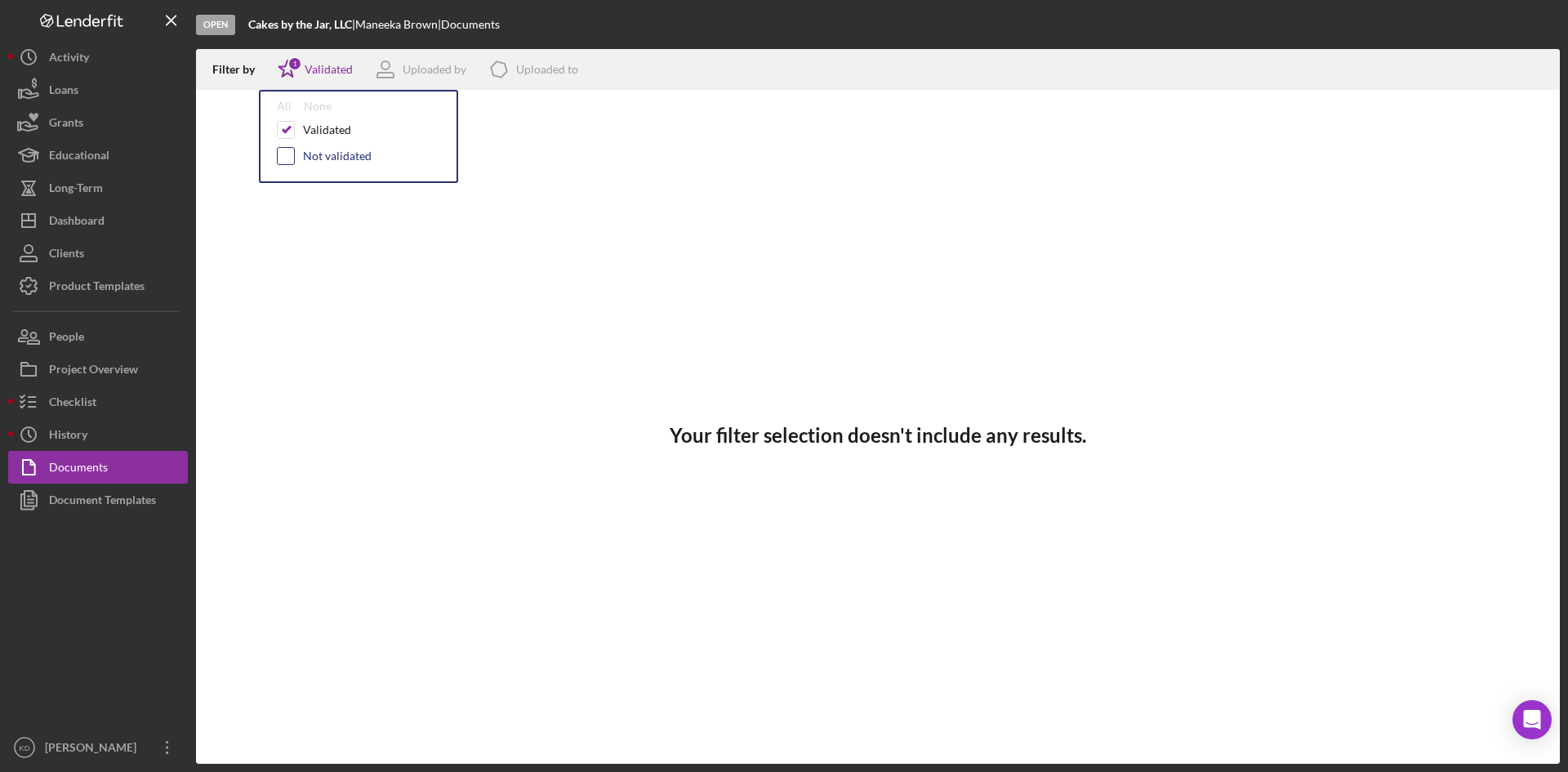
click at [287, 161] on input "checkbox" at bounding box center [286, 156] width 17 height 17
checkbox input "true"
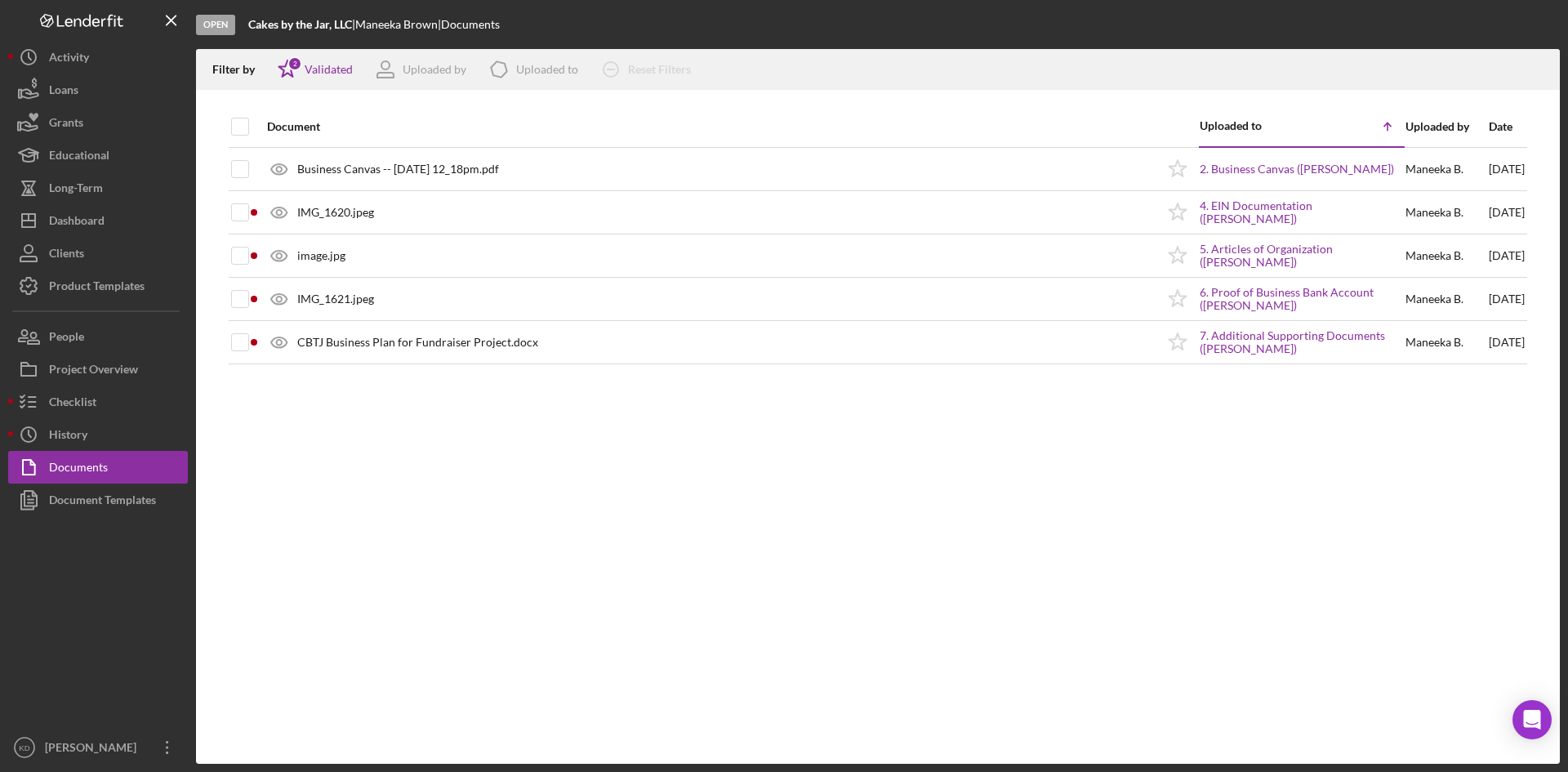
click at [478, 532] on div "Document Uploaded to Icon/Table Sort Arrow Uploaded by Date Business Canvas -- …" at bounding box center [878, 434] width 1364 height 658
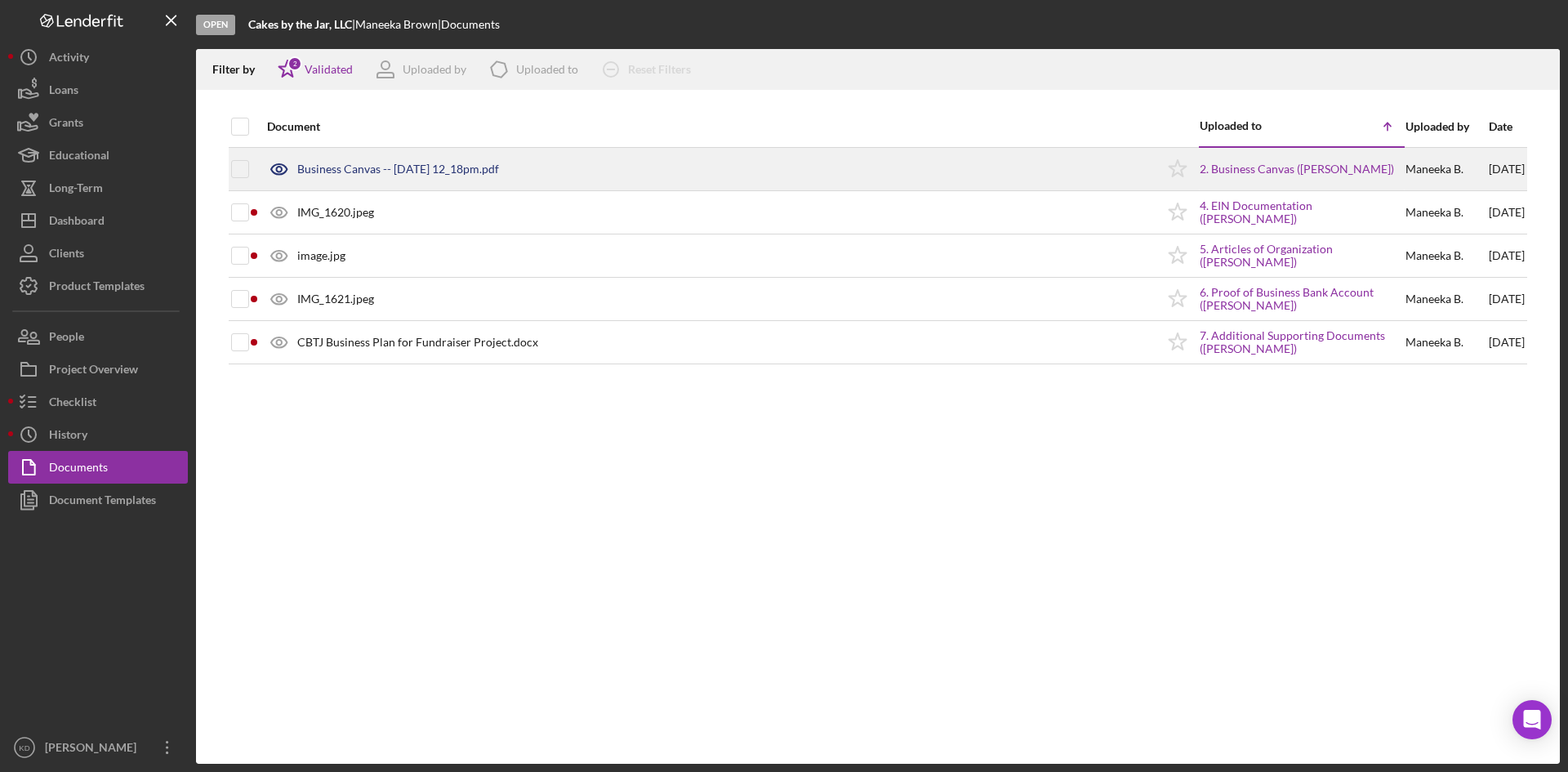
click at [437, 171] on div "Business Canvas -- 2025-08-09 12_18pm.pdf" at bounding box center [398, 169] width 202 height 13
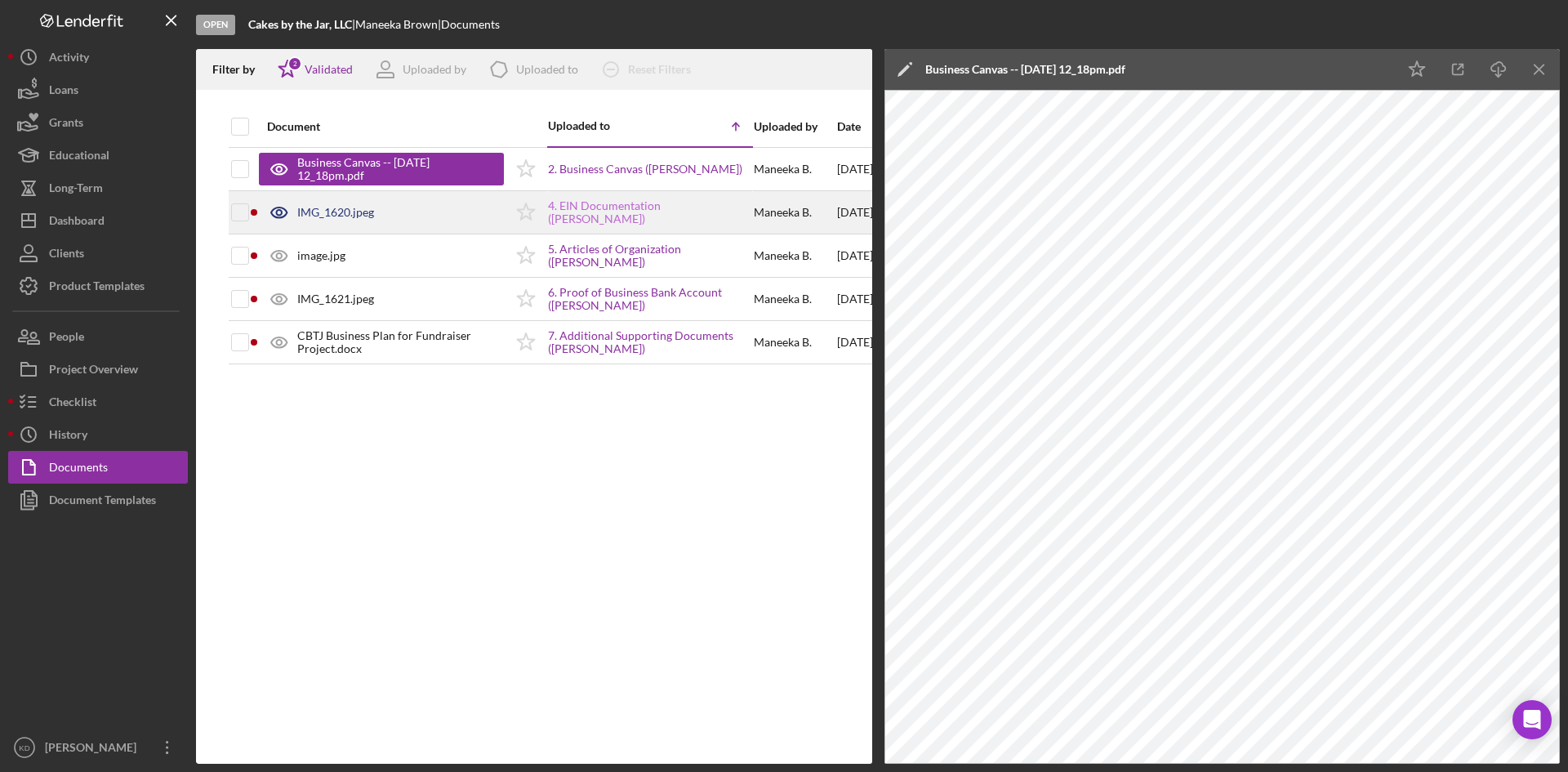
click at [566, 213] on link "4. EIN Documentation (Maneeka Brown)" at bounding box center [651, 213] width 204 height 26
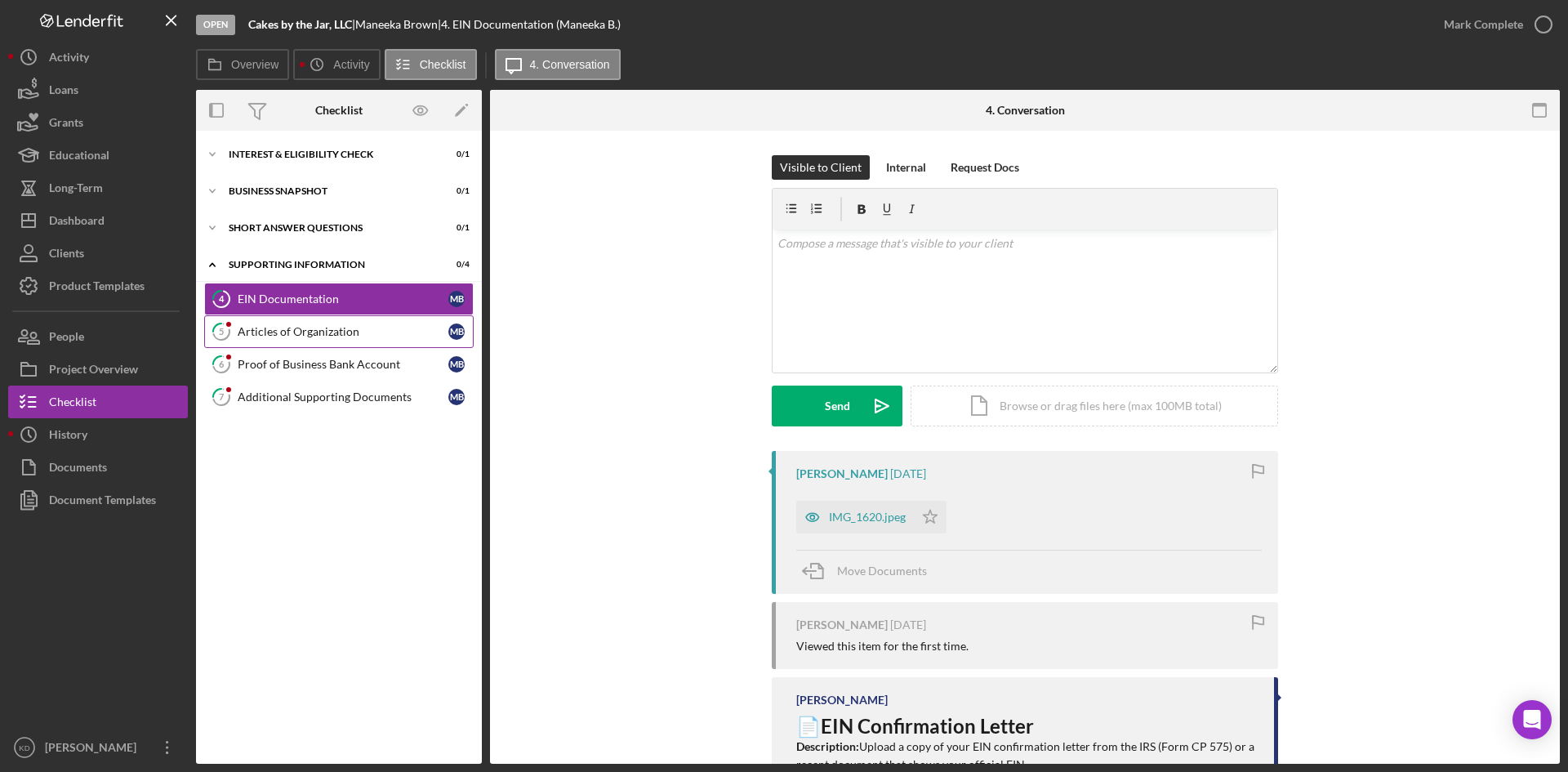
click at [299, 328] on div "Articles of Organization" at bounding box center [342, 331] width 211 height 13
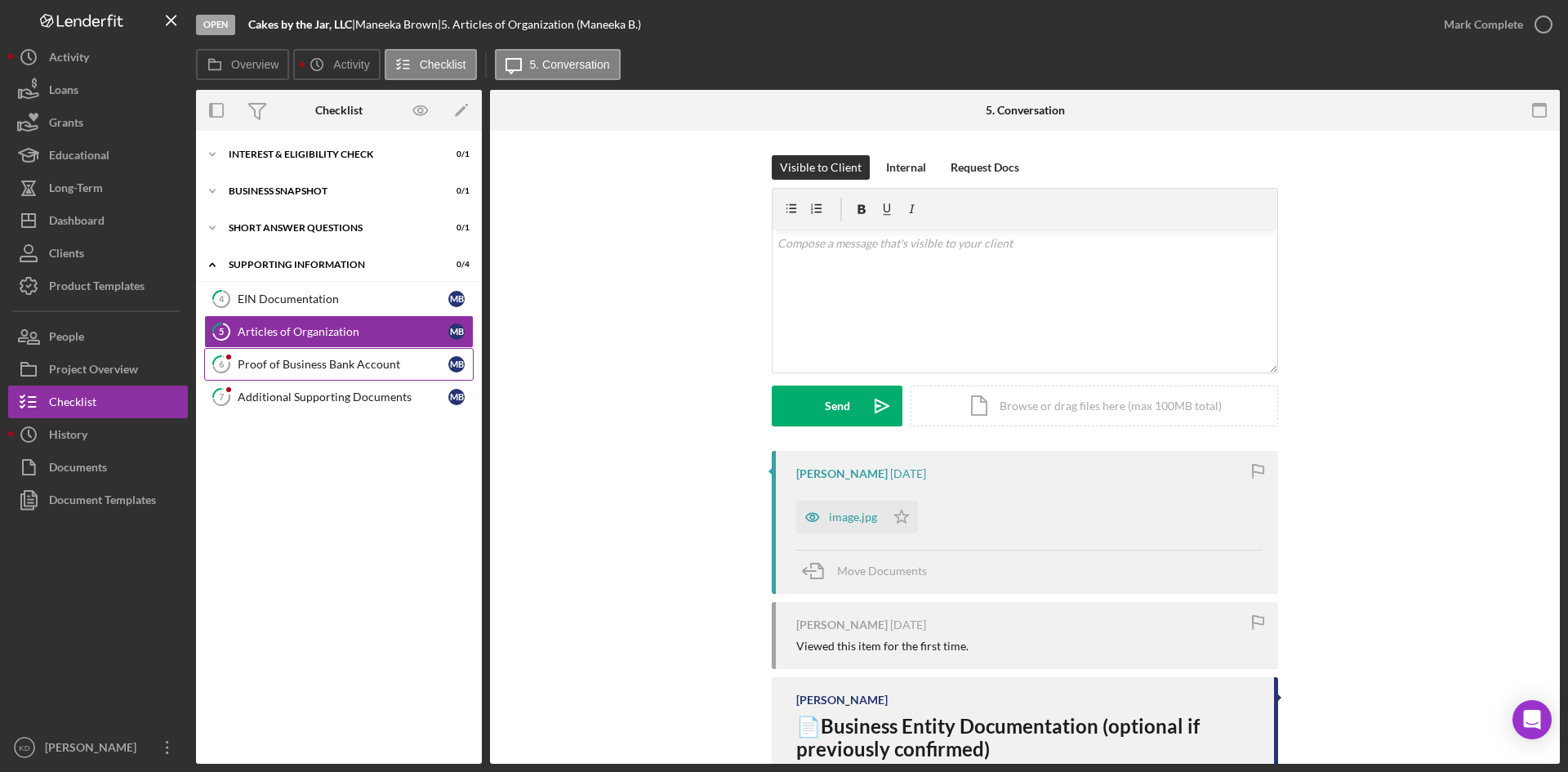
click at [332, 360] on div "Proof of Business Bank Account" at bounding box center [342, 364] width 211 height 13
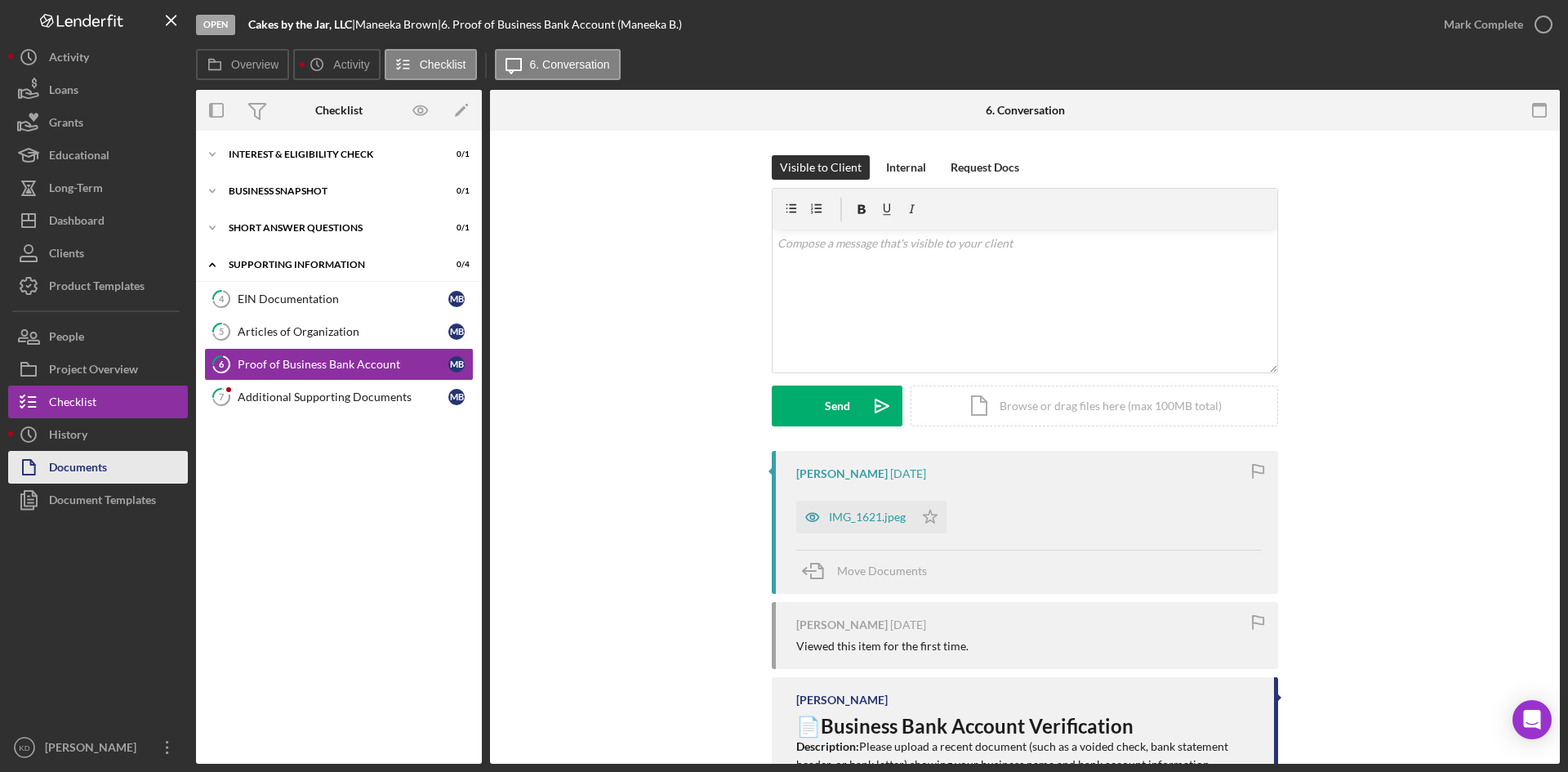
drag, startPoint x: 102, startPoint y: 463, endPoint x: 103, endPoint y: 454, distance: 9.1
click at [103, 463] on div "Documents" at bounding box center [77, 469] width 58 height 37
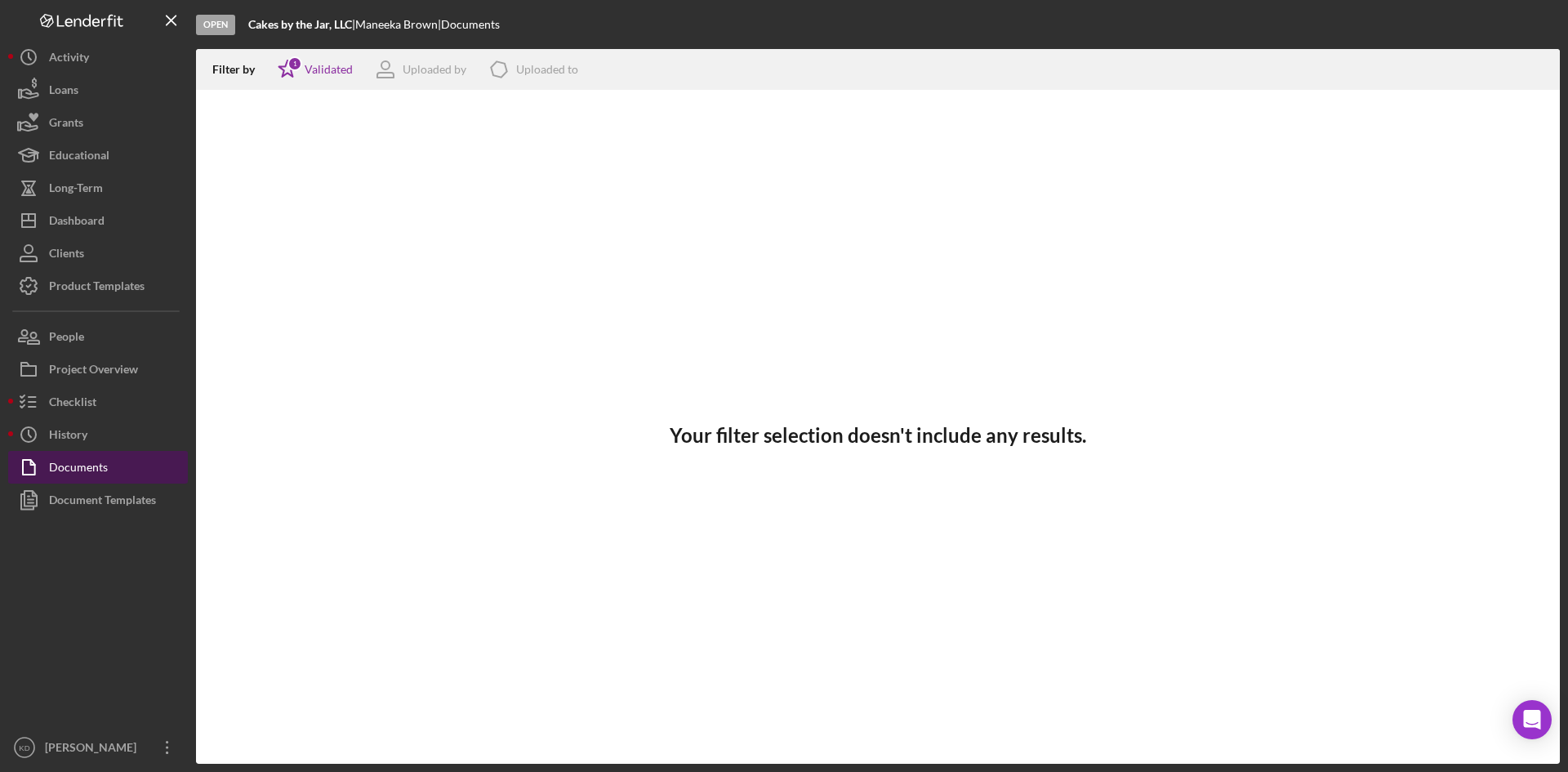
click at [106, 464] on div "Documents" at bounding box center [78, 469] width 59 height 37
click at [319, 73] on div "Validated" at bounding box center [329, 69] width 48 height 13
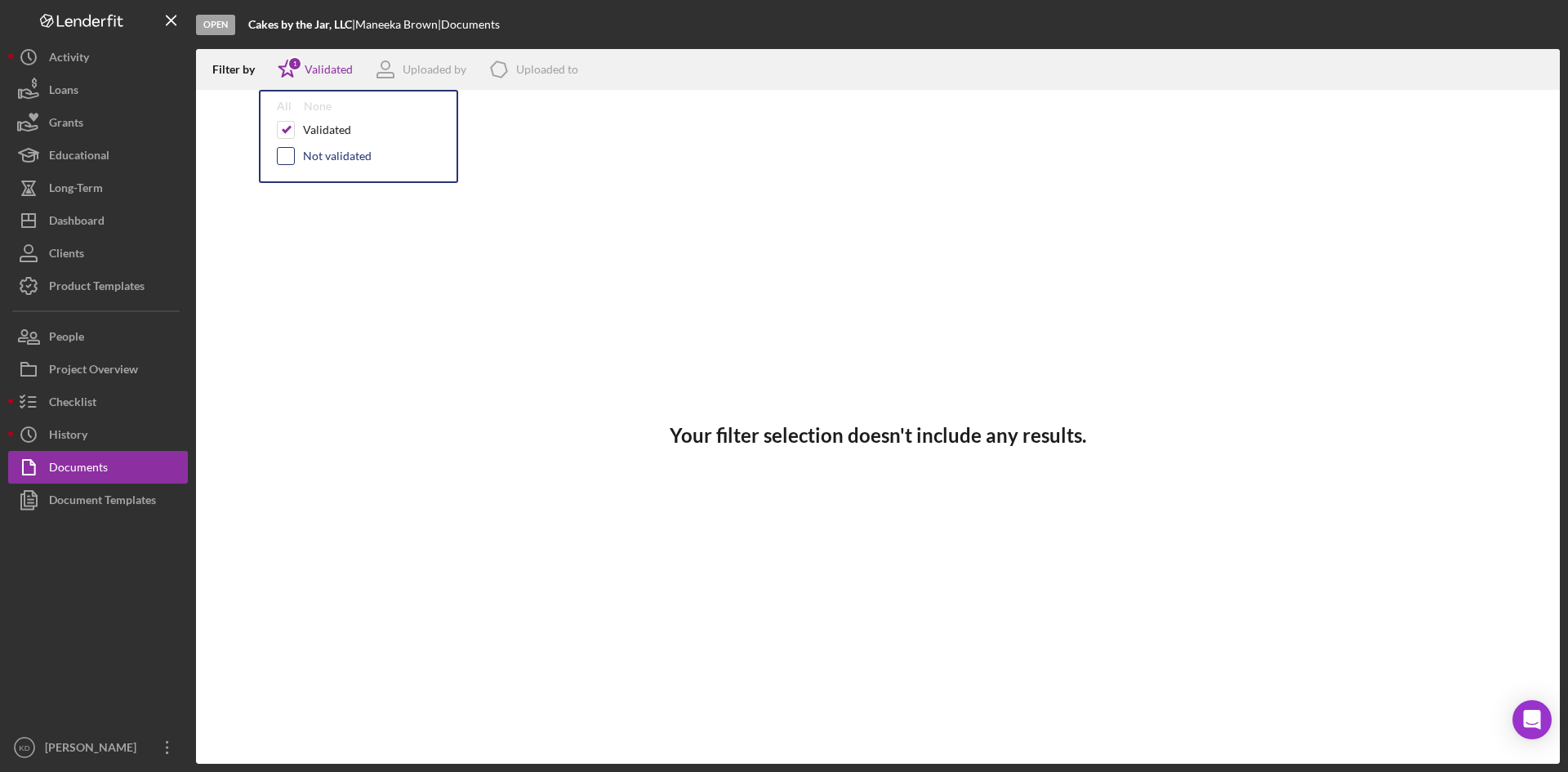
click at [279, 156] on input "checkbox" at bounding box center [286, 156] width 17 height 17
checkbox input "true"
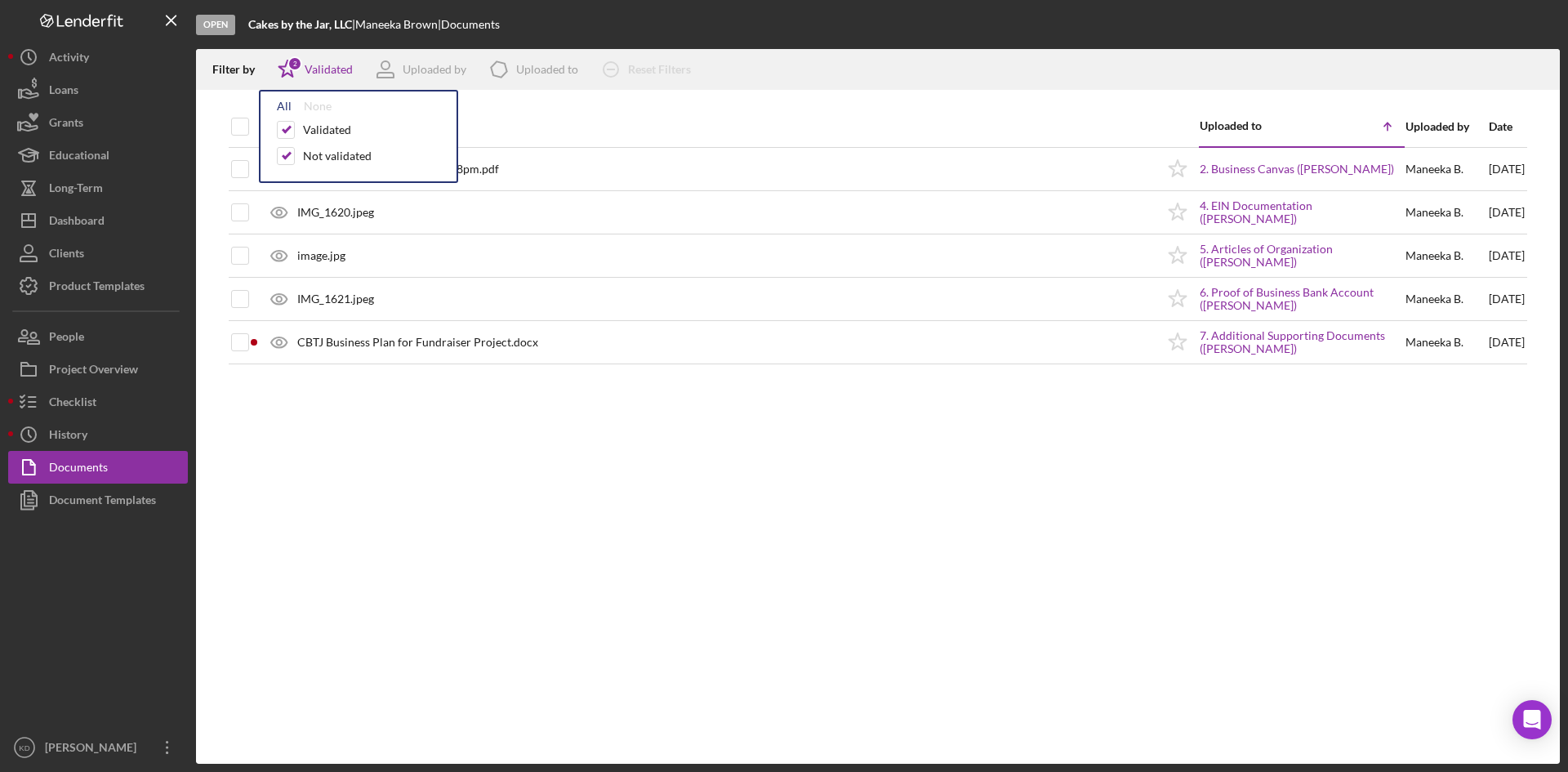
click at [288, 106] on div "All" at bounding box center [284, 106] width 15 height 13
click at [641, 103] on div at bounding box center [878, 98] width 1364 height 17
click at [237, 126] on input "checkbox" at bounding box center [240, 127] width 17 height 17
checkbox input "true"
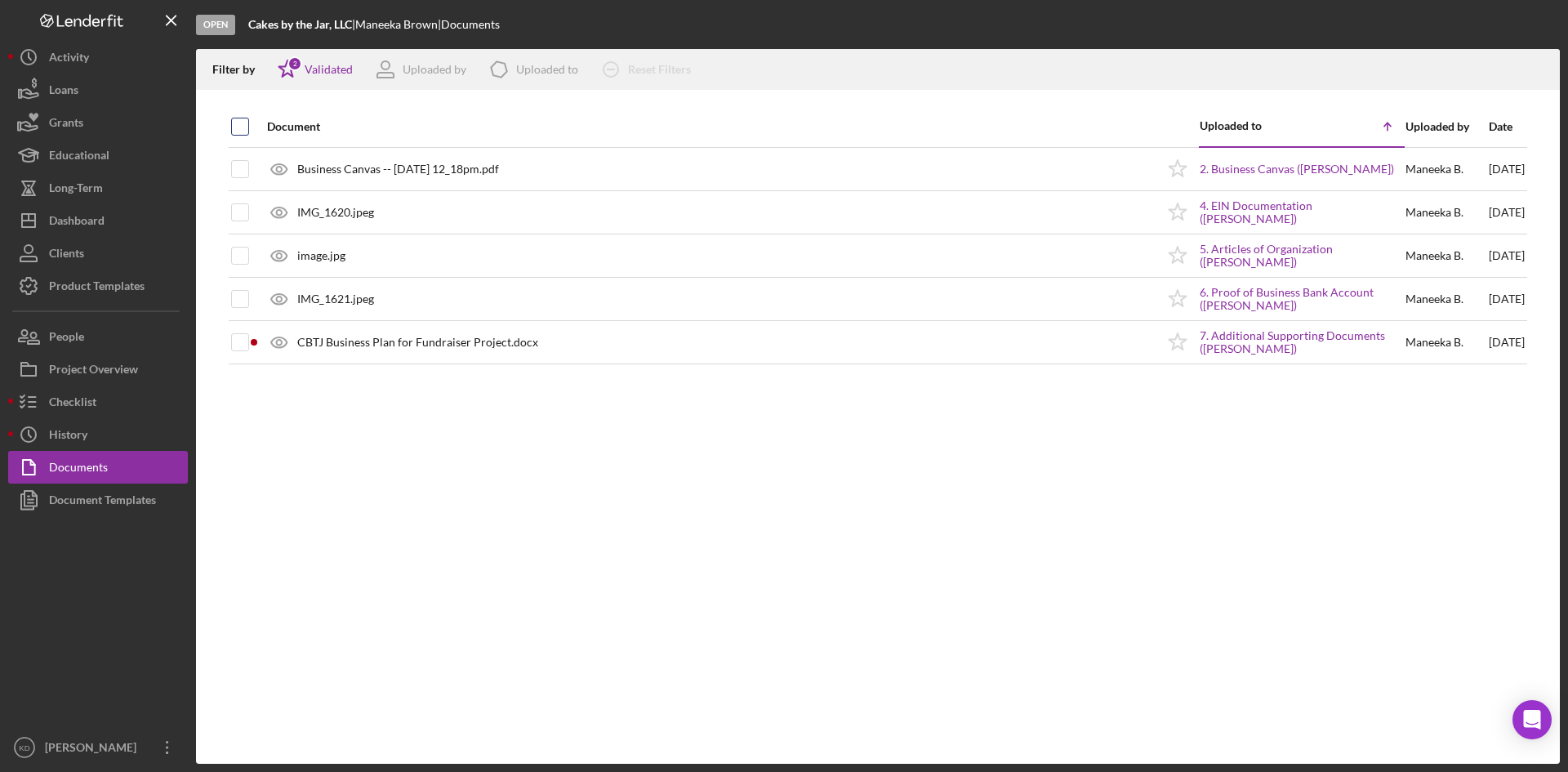
checkbox input "true"
click at [1538, 72] on icon "Icon/Download" at bounding box center [1540, 70] width 37 height 37
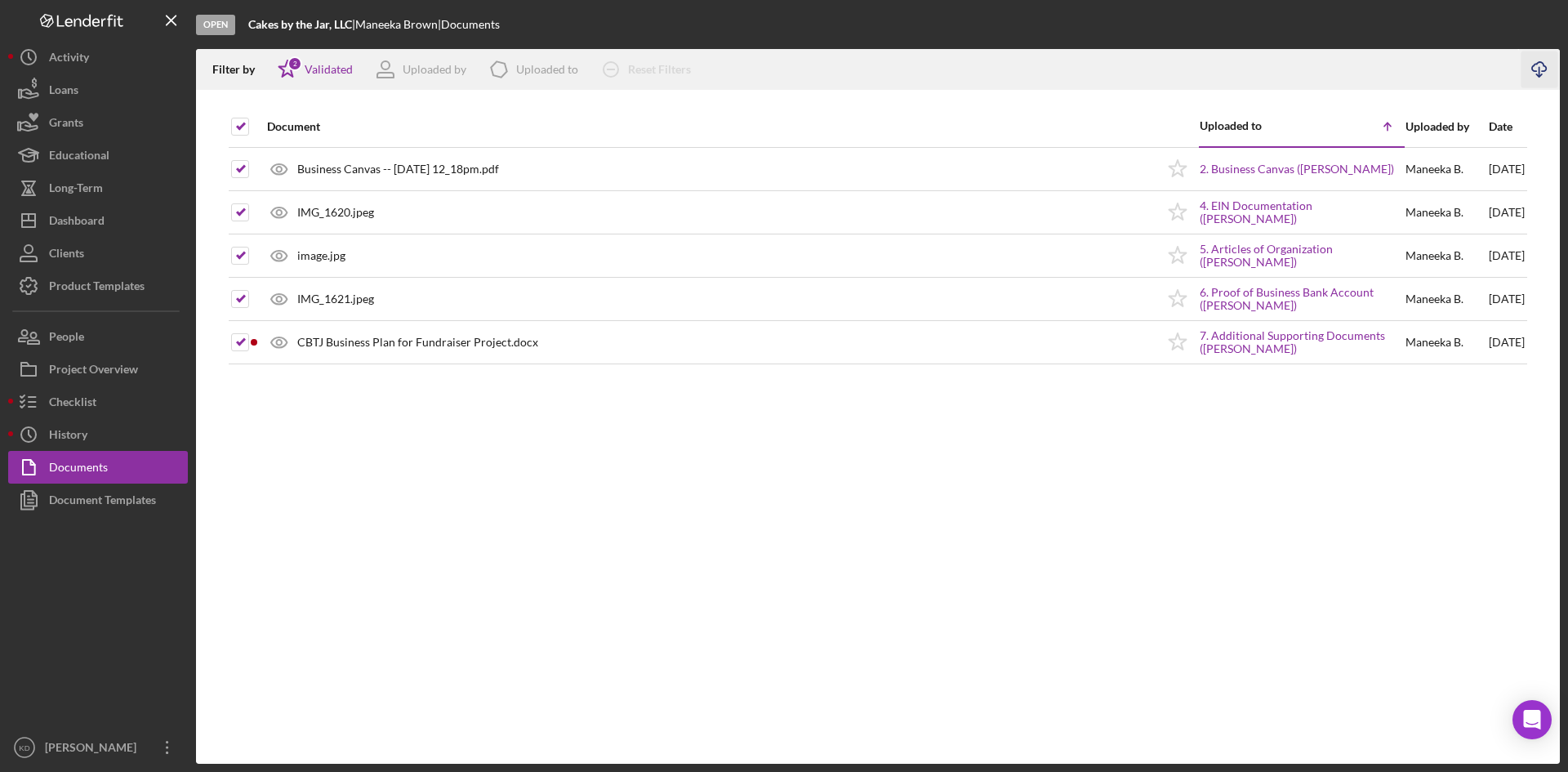
click at [1055, 511] on div "Document Uploaded to Icon/Table Sort Arrow Uploaded by Date Business Canvas -- …" at bounding box center [878, 434] width 1364 height 658
click at [440, 69] on div "Uploaded by" at bounding box center [434, 69] width 63 height 13
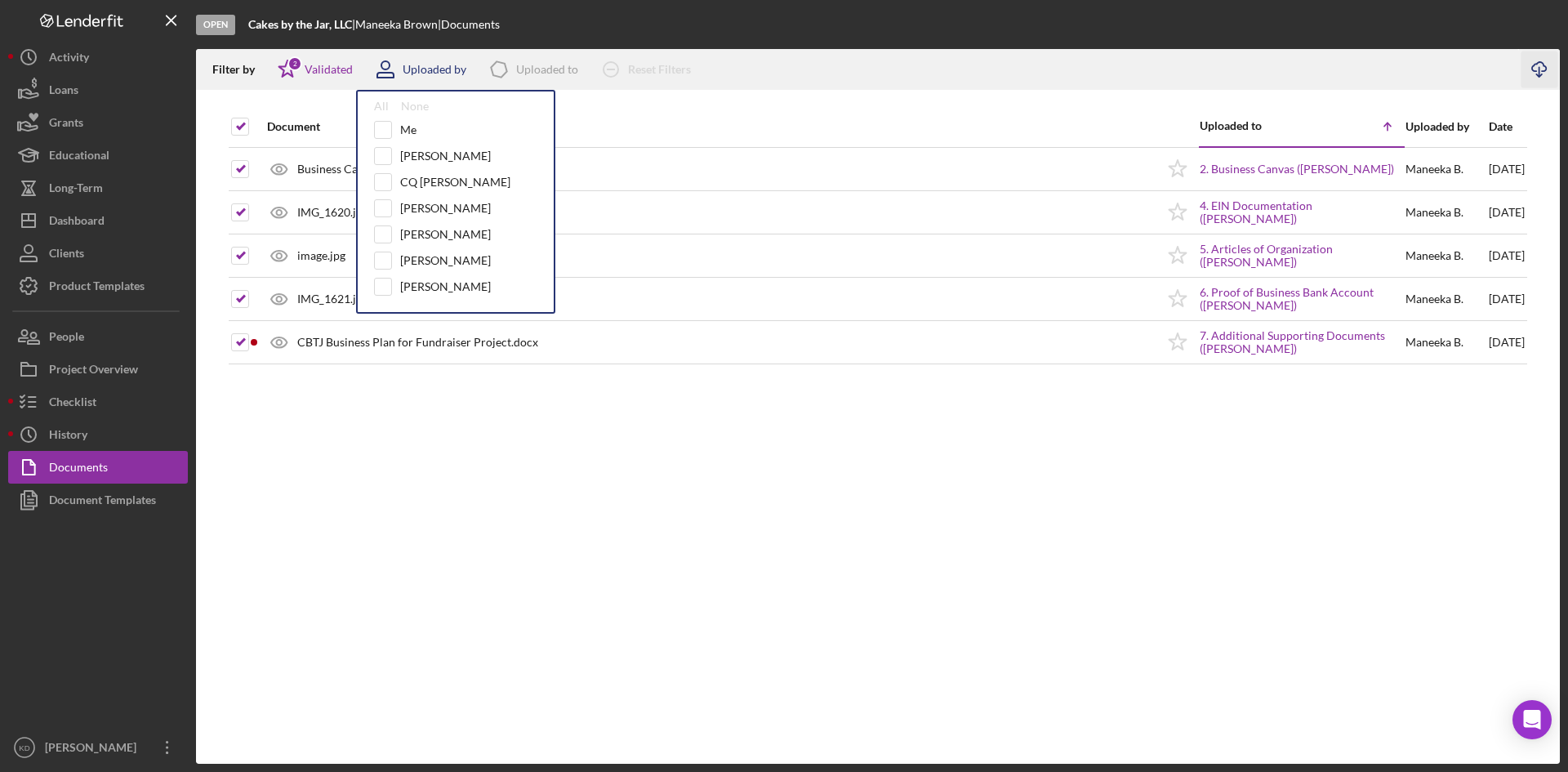
click at [440, 69] on div "Uploaded by" at bounding box center [434, 69] width 63 height 13
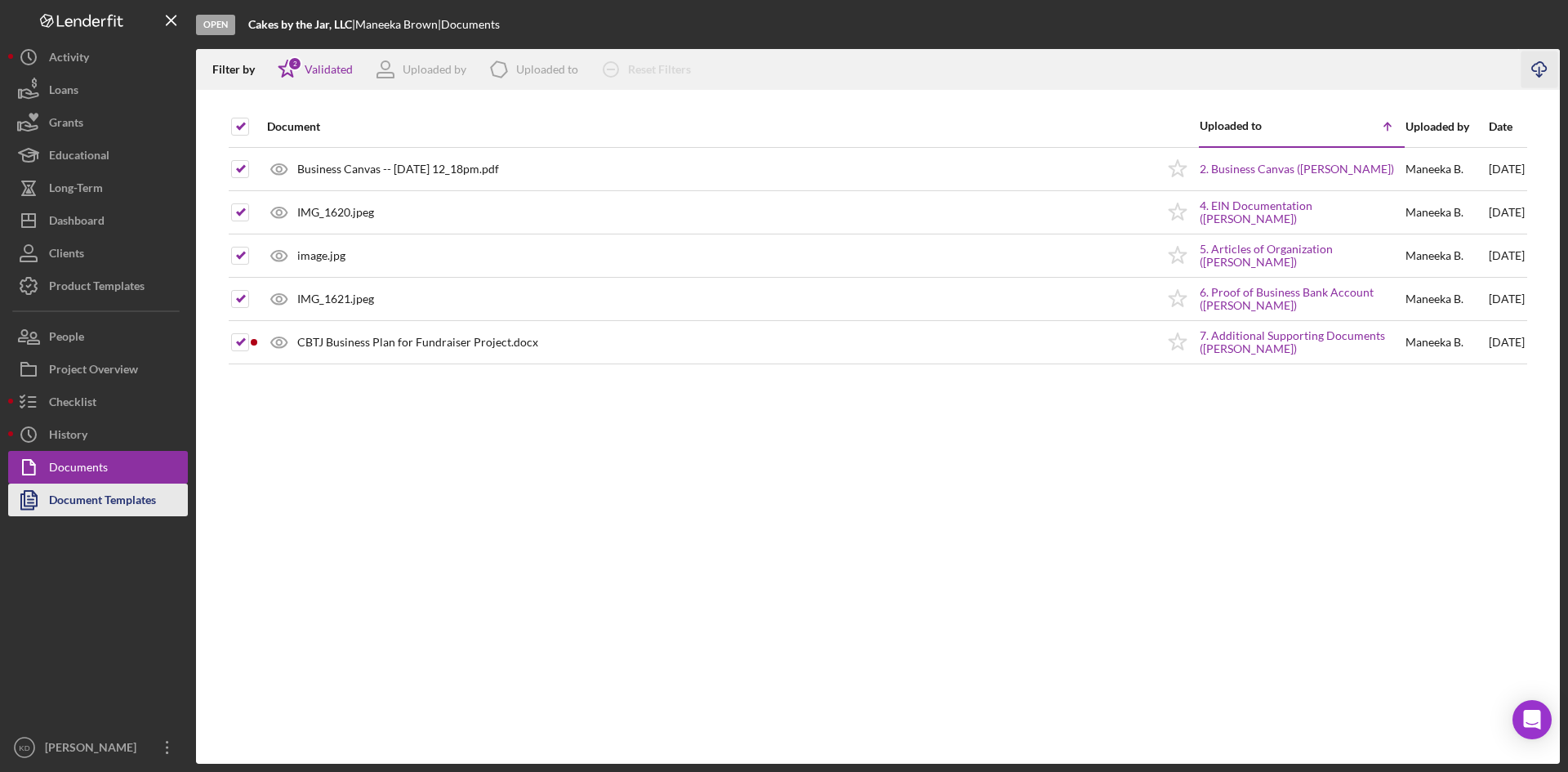
click at [98, 497] on div "Document Templates" at bounding box center [102, 501] width 107 height 37
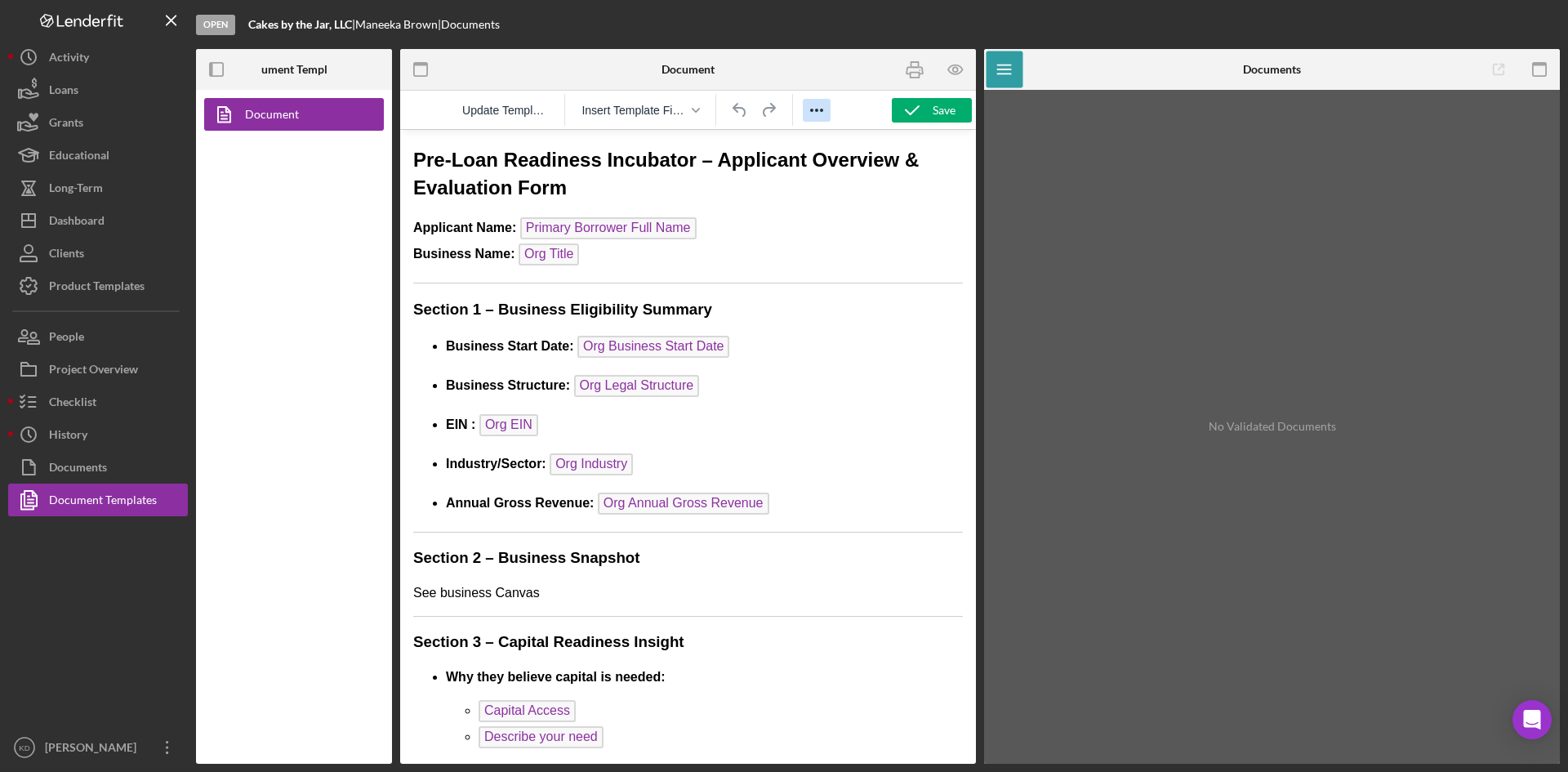
click at [818, 108] on icon "Reveal or hide additional toolbar items" at bounding box center [816, 109] width 19 height 19
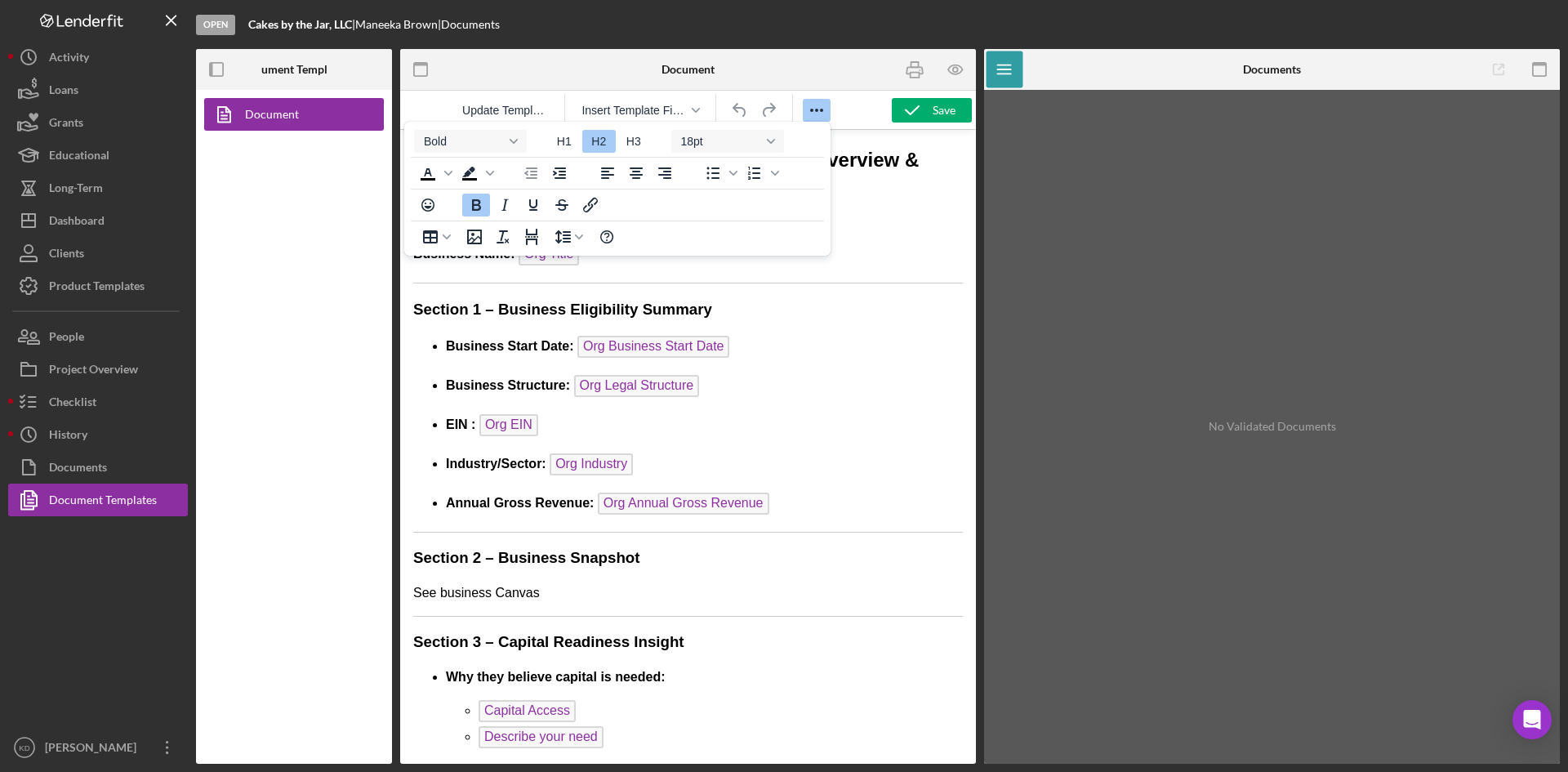
click at [832, 58] on div at bounding box center [880, 69] width 192 height 40
click at [952, 71] on icon "button" at bounding box center [956, 70] width 37 height 37
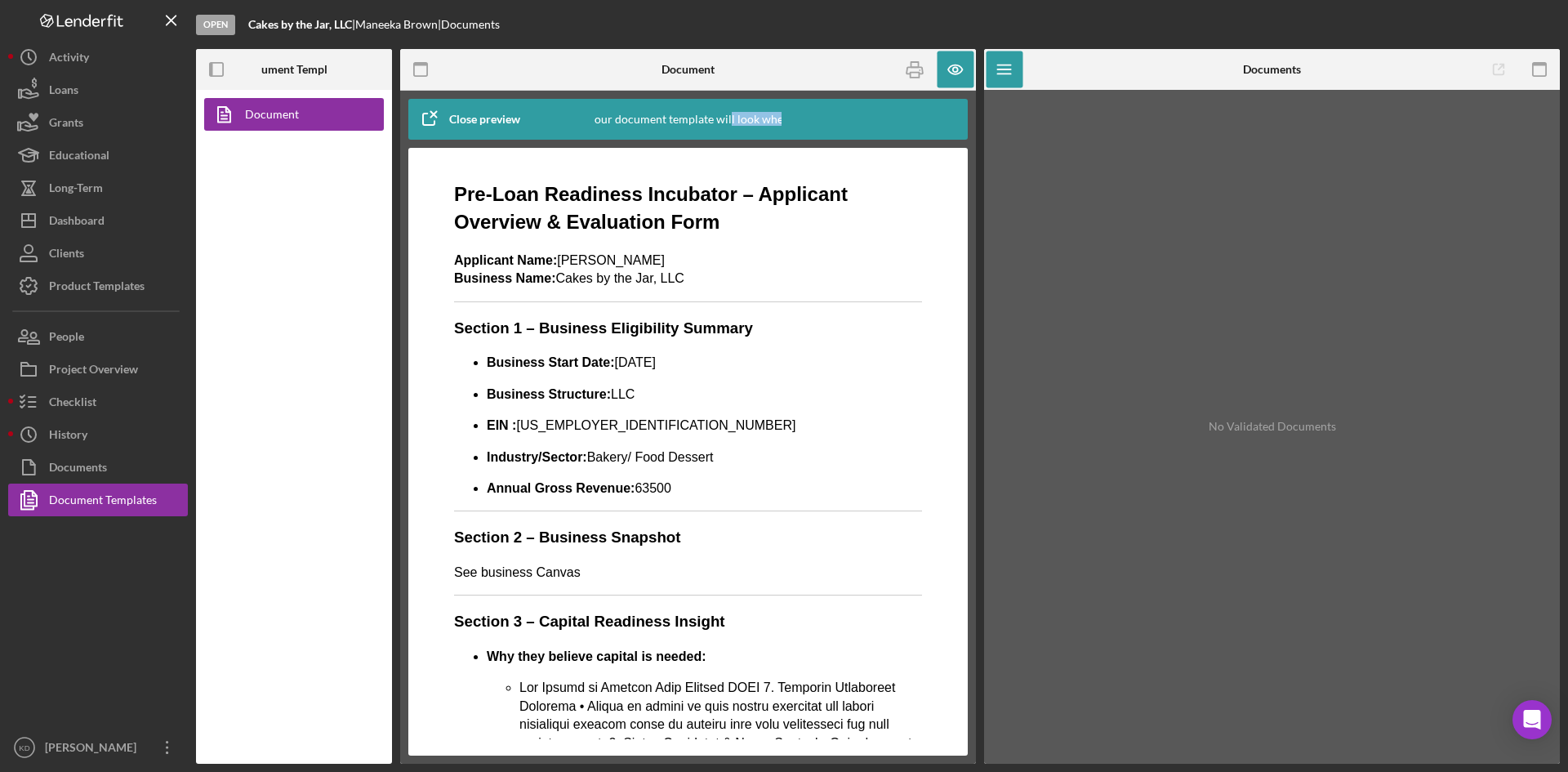
drag, startPoint x: 731, startPoint y: 123, endPoint x: 869, endPoint y: 120, distance: 138.0
click at [869, 120] on div "Close preview This is how your document template will look when completed" at bounding box center [688, 119] width 559 height 40
click at [870, 120] on div at bounding box center [874, 119] width 186 height 40
click at [970, 76] on icon "button" at bounding box center [956, 70] width 37 height 37
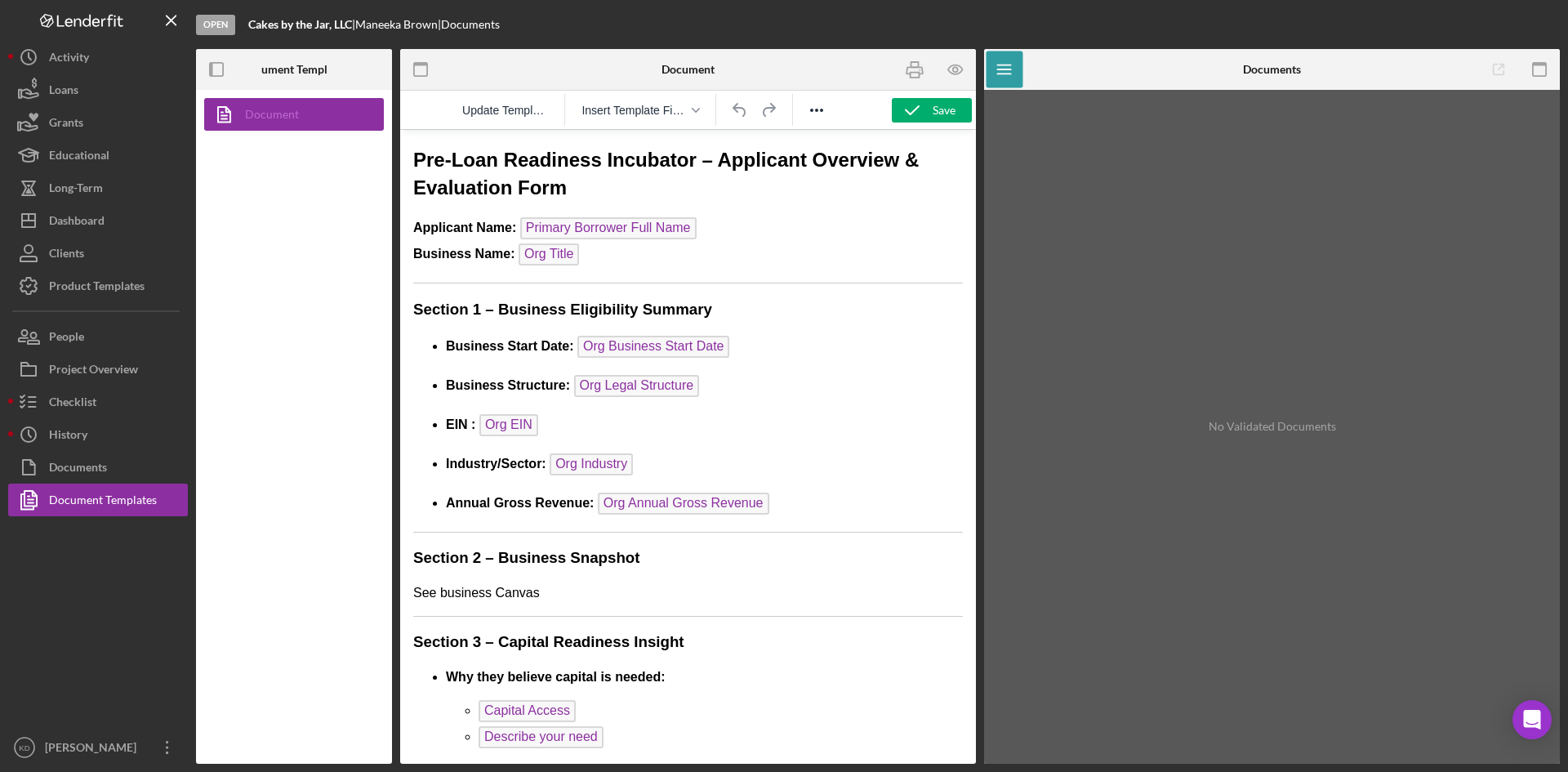
click at [325, 107] on link "Document" at bounding box center [290, 115] width 171 height 33
click at [999, 74] on line "button" at bounding box center [1004, 74] width 13 height 0
click at [1548, 69] on icon "button" at bounding box center [1540, 70] width 37 height 37
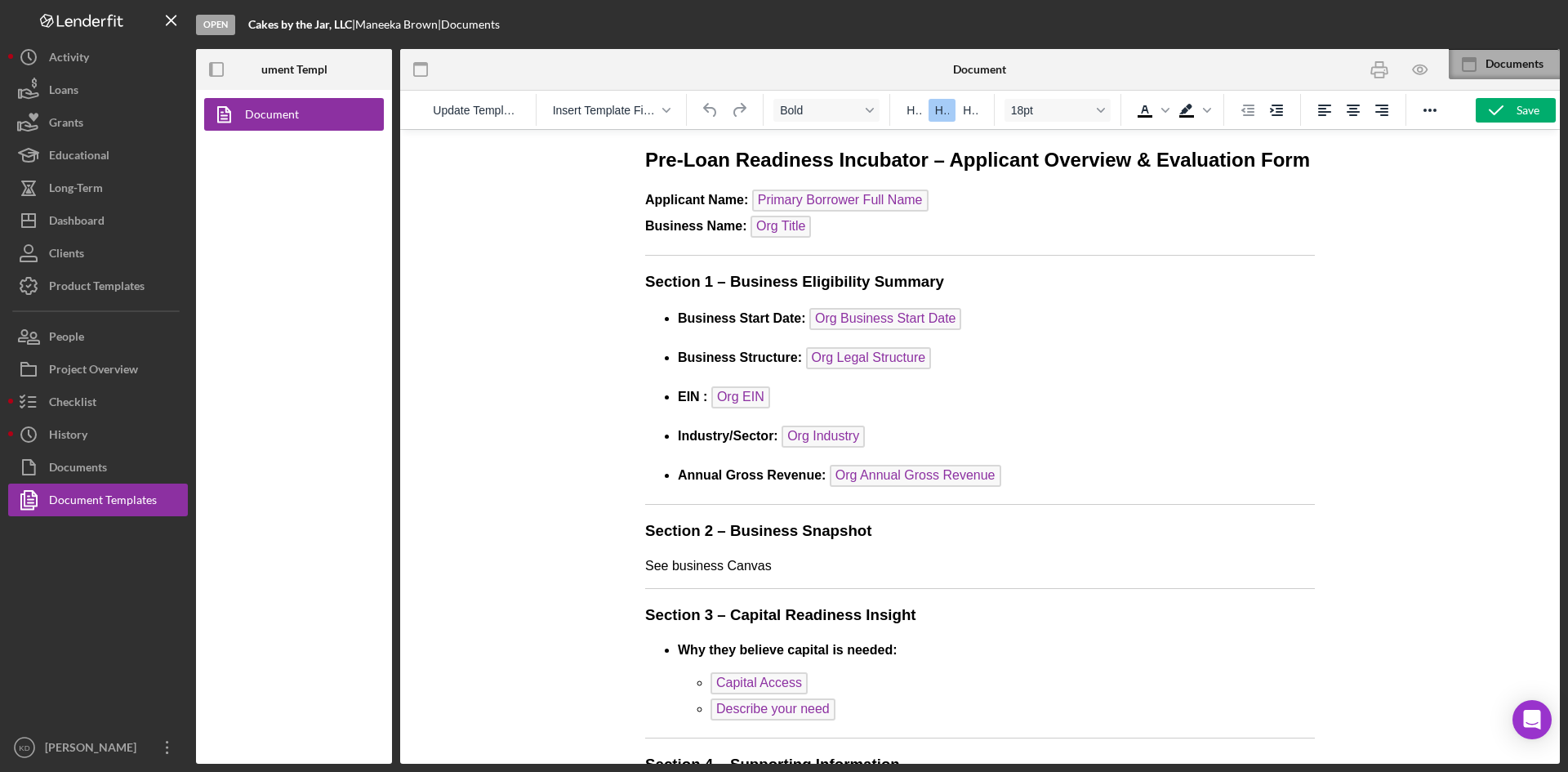
click at [1545, 69] on div "Documents" at bounding box center [1523, 63] width 75 height 13
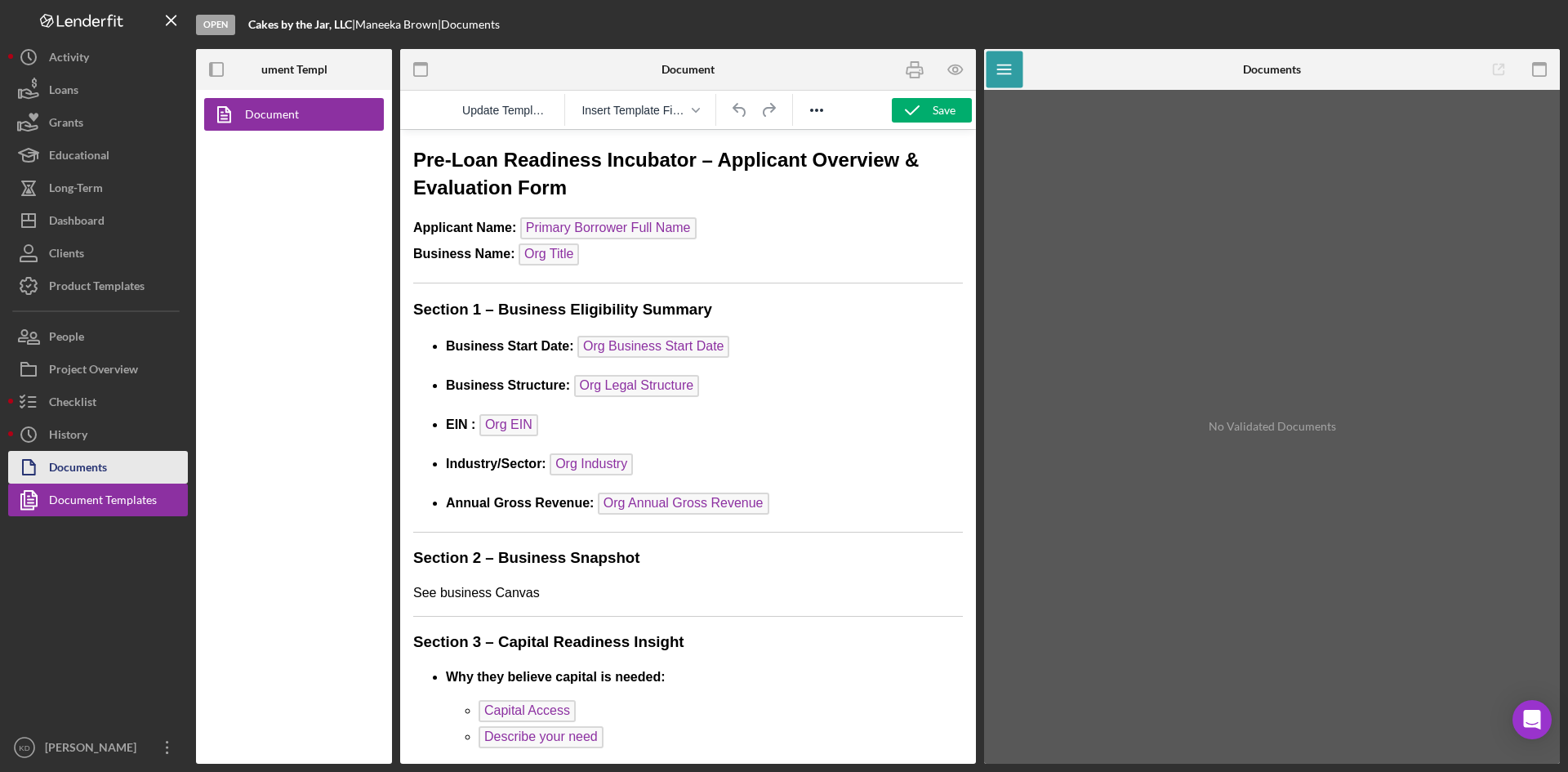
click at [138, 476] on button "Documents" at bounding box center [98, 467] width 179 height 33
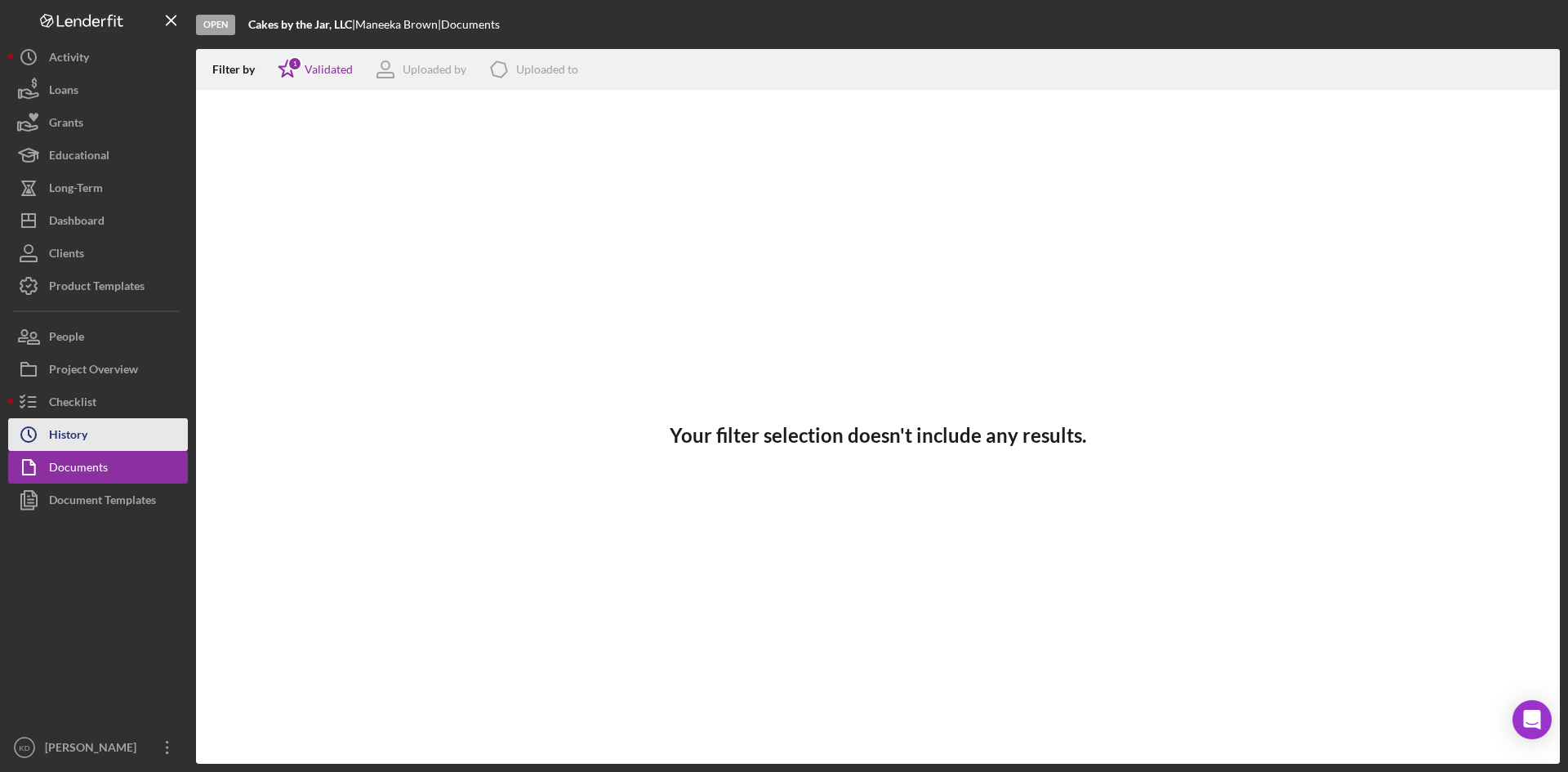
click at [91, 446] on button "Icon/History History" at bounding box center [98, 434] width 179 height 33
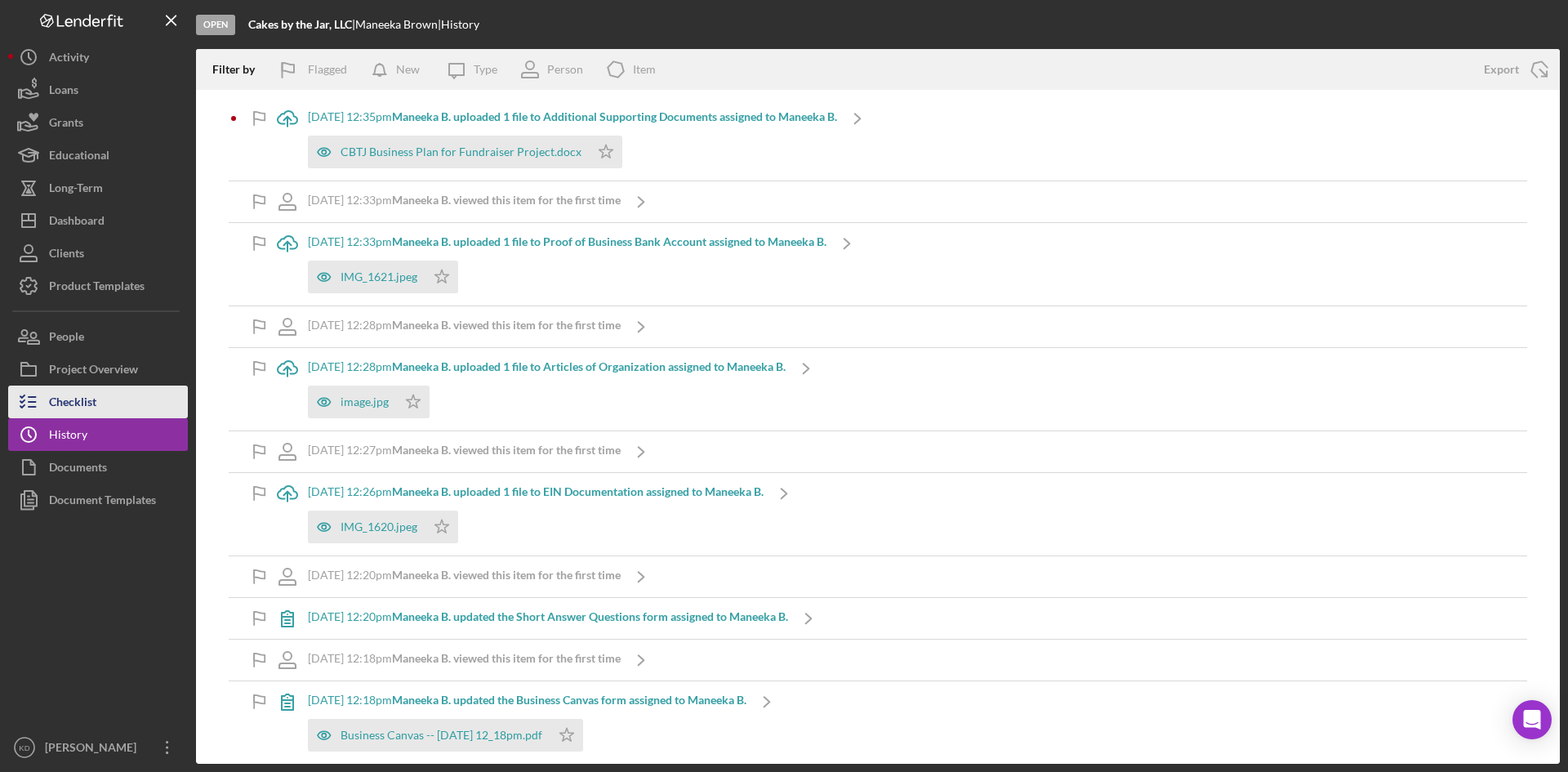
click at [67, 399] on div "Checklist" at bounding box center [72, 404] width 47 height 37
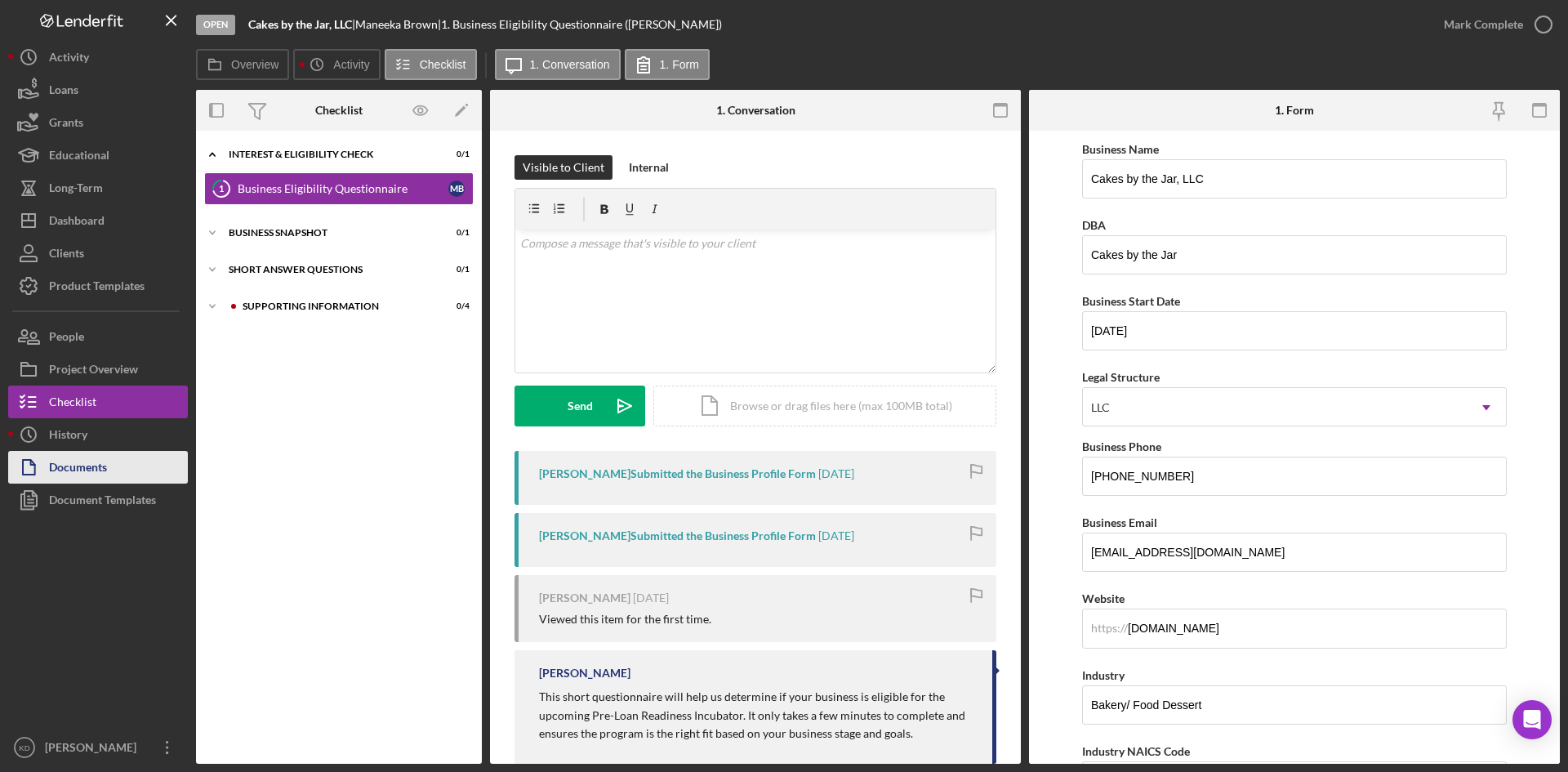
click at [92, 465] on div "Documents" at bounding box center [77, 469] width 58 height 37
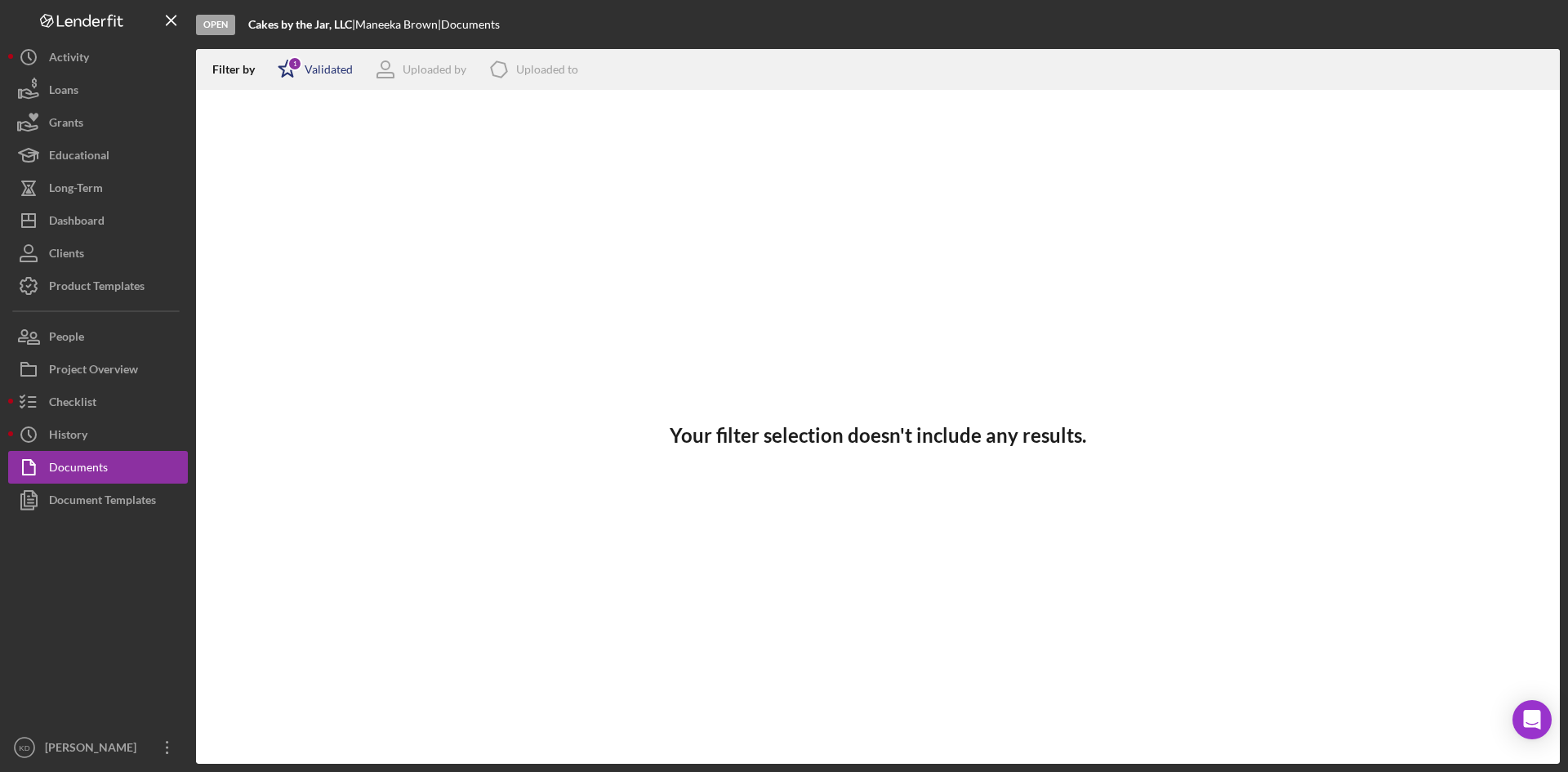
click at [289, 77] on icon "Icon/Star" at bounding box center [287, 69] width 40 height 40
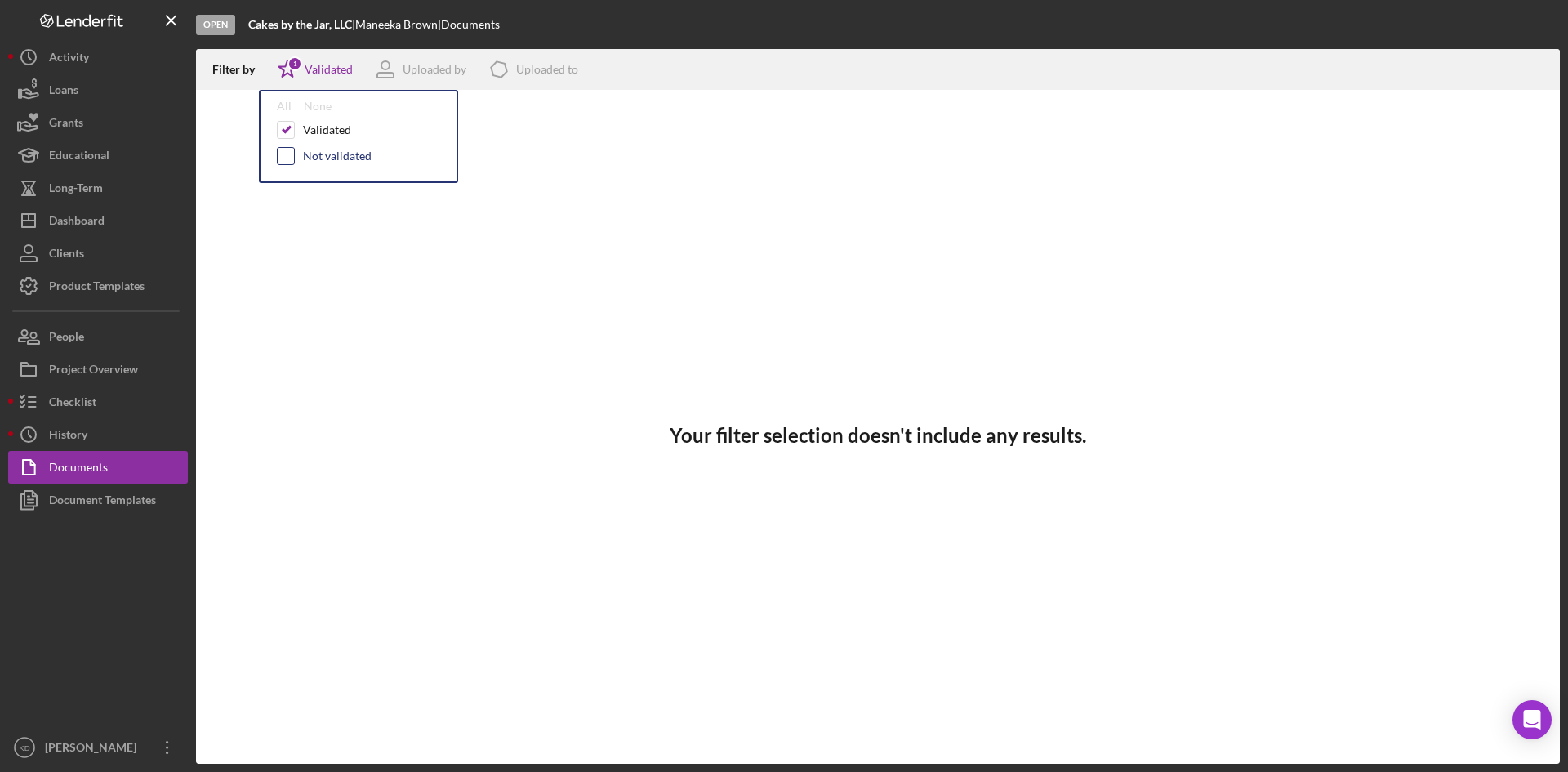
click at [281, 155] on input "checkbox" at bounding box center [286, 156] width 17 height 17
checkbox input "true"
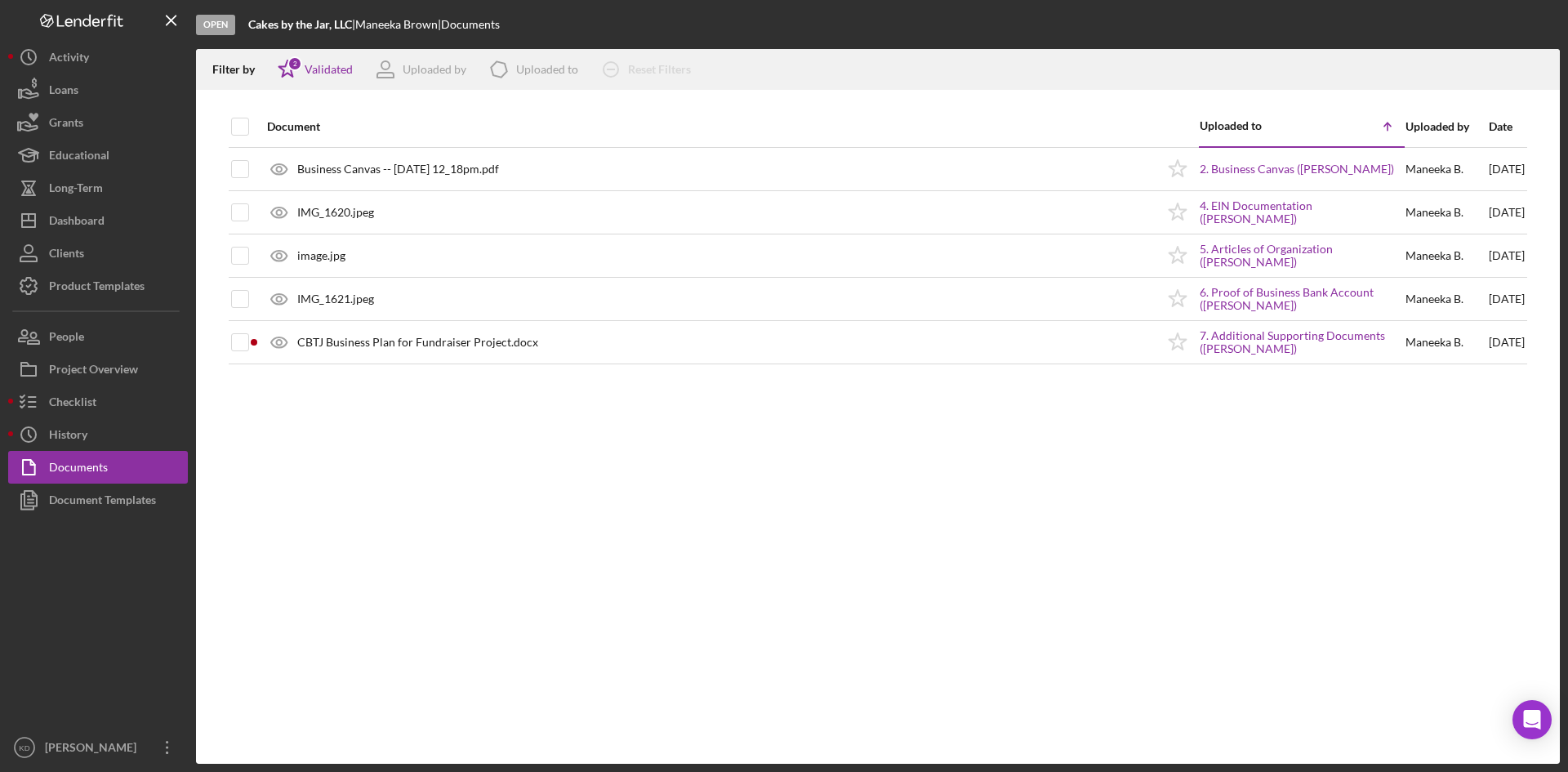
click at [547, 607] on div "Document Uploaded to Icon/Table Sort Arrow Uploaded by Date Business Canvas -- …" at bounding box center [878, 434] width 1364 height 658
click at [140, 490] on div "Document Templates" at bounding box center [102, 501] width 107 height 37
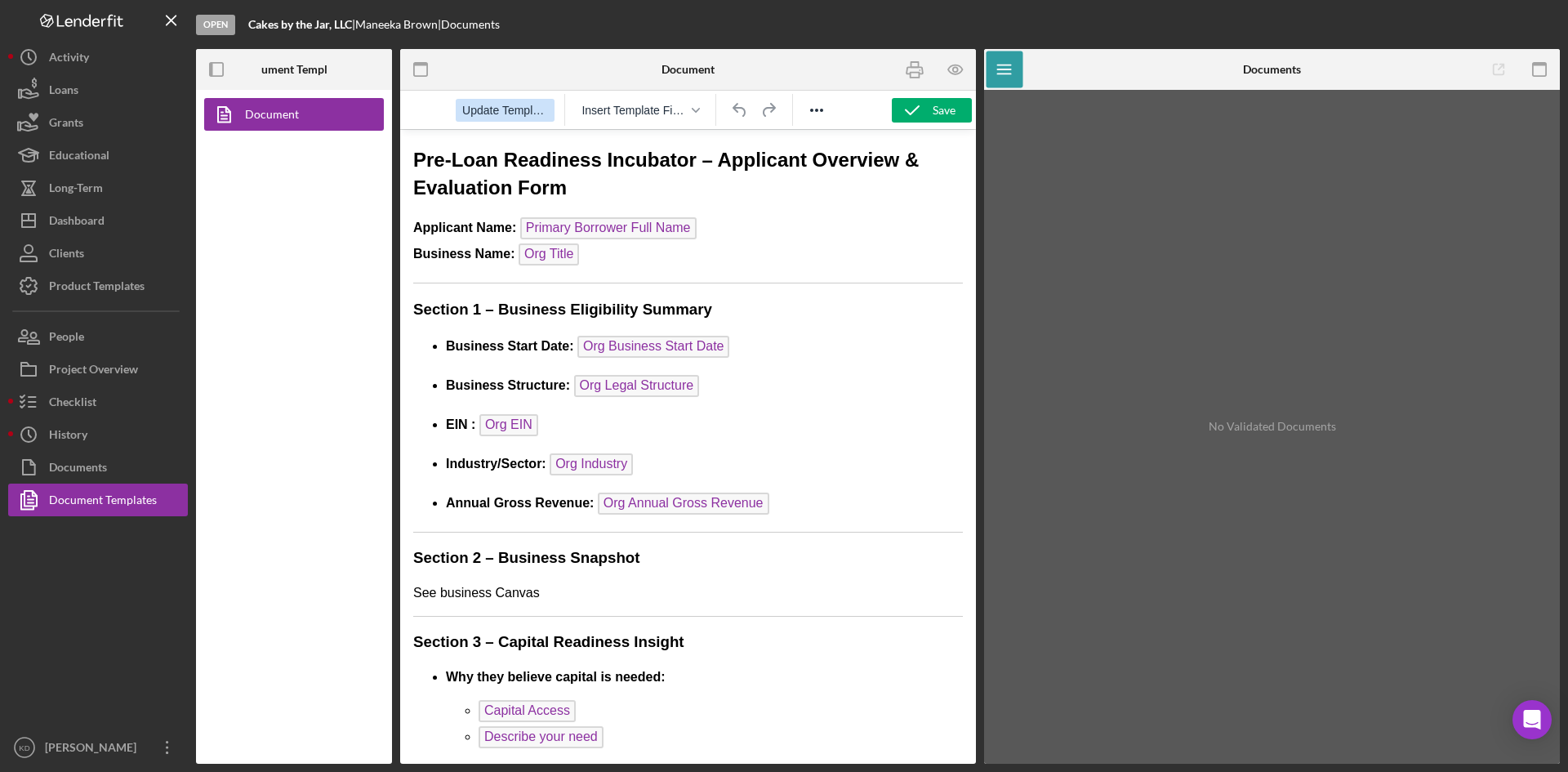
click at [486, 108] on span "Update Template" at bounding box center [504, 110] width 86 height 13
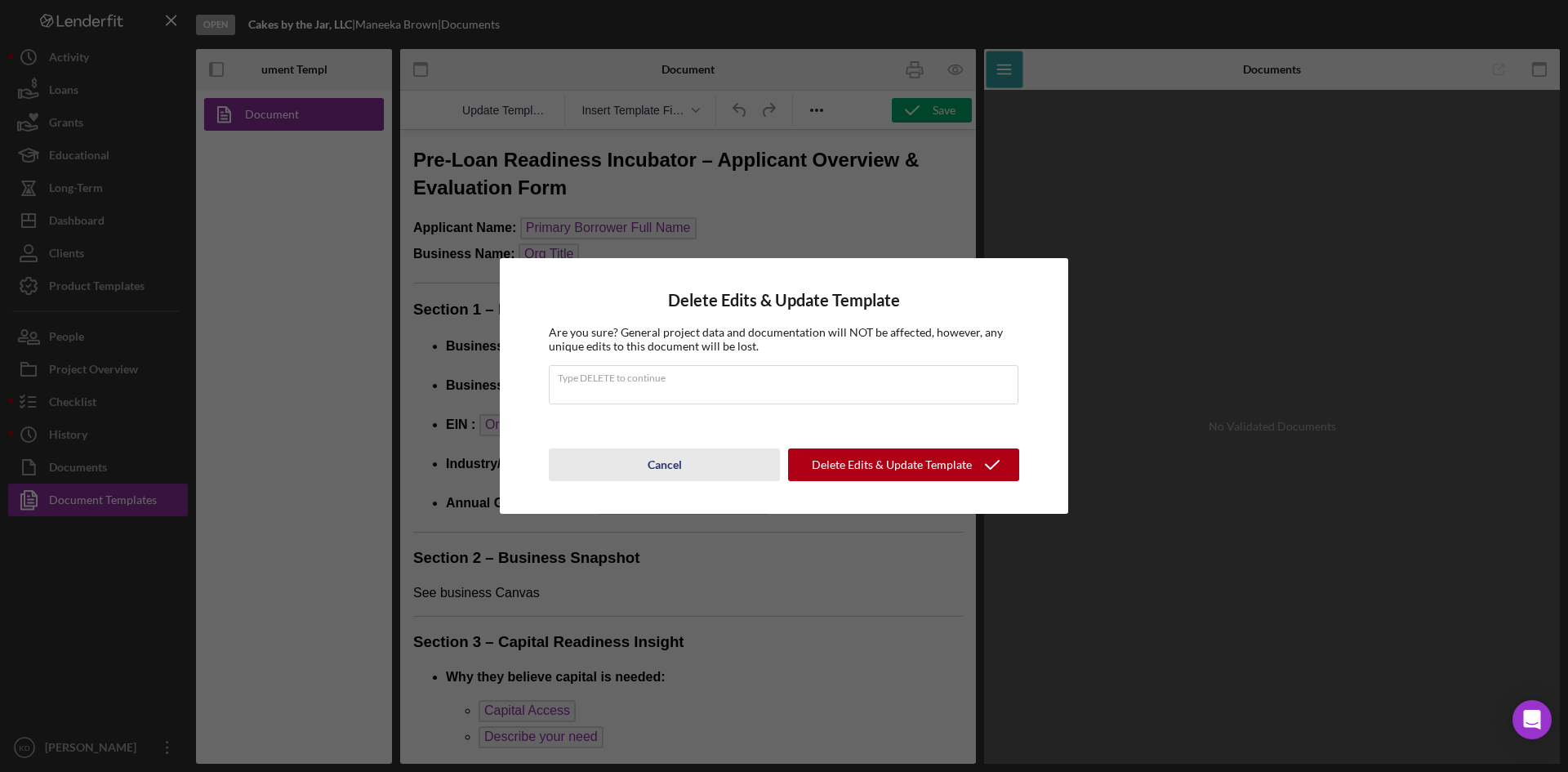
click at [663, 464] on div "Cancel" at bounding box center [664, 465] width 34 height 33
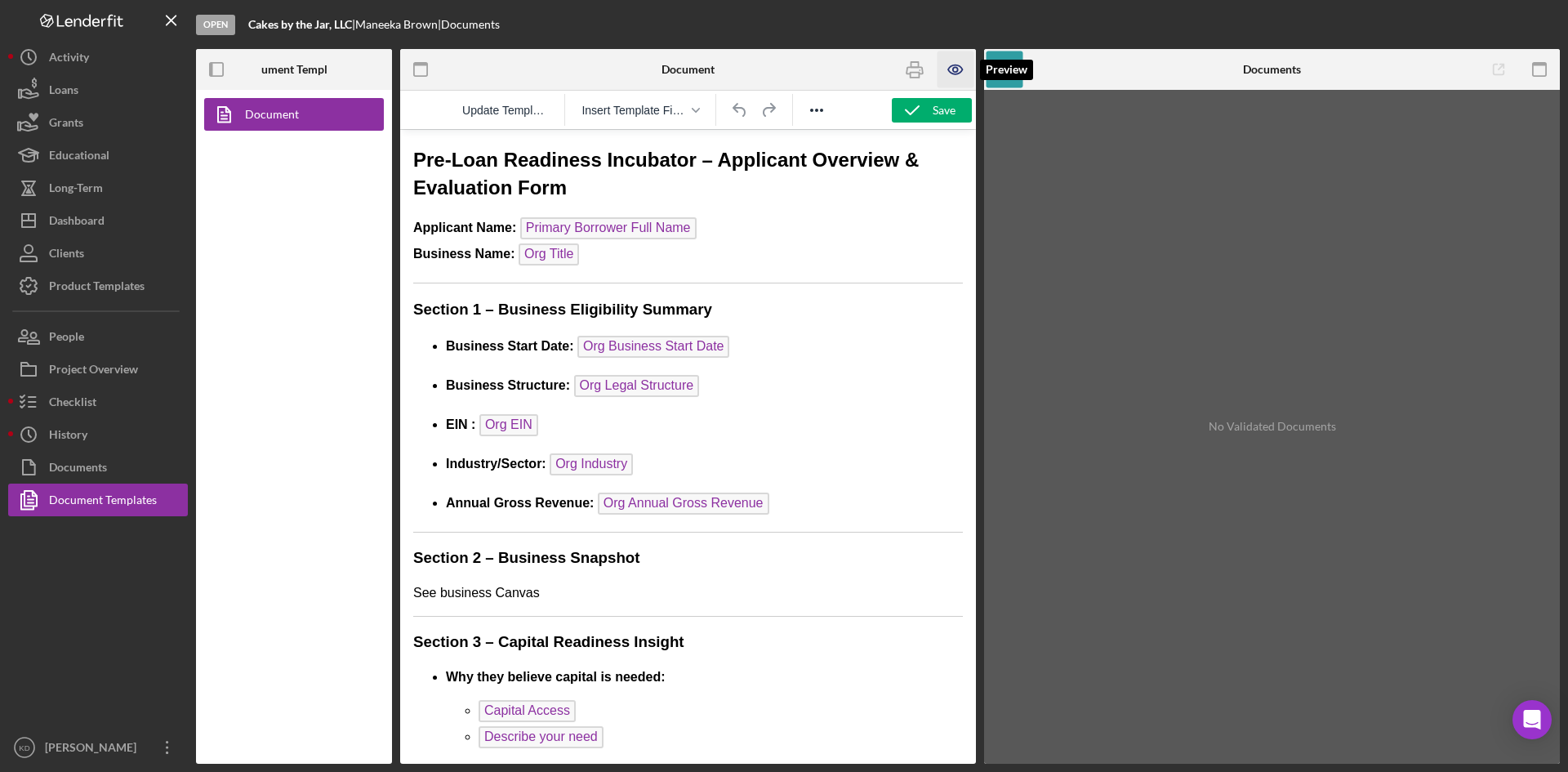
click at [954, 69] on icon "button" at bounding box center [956, 70] width 37 height 37
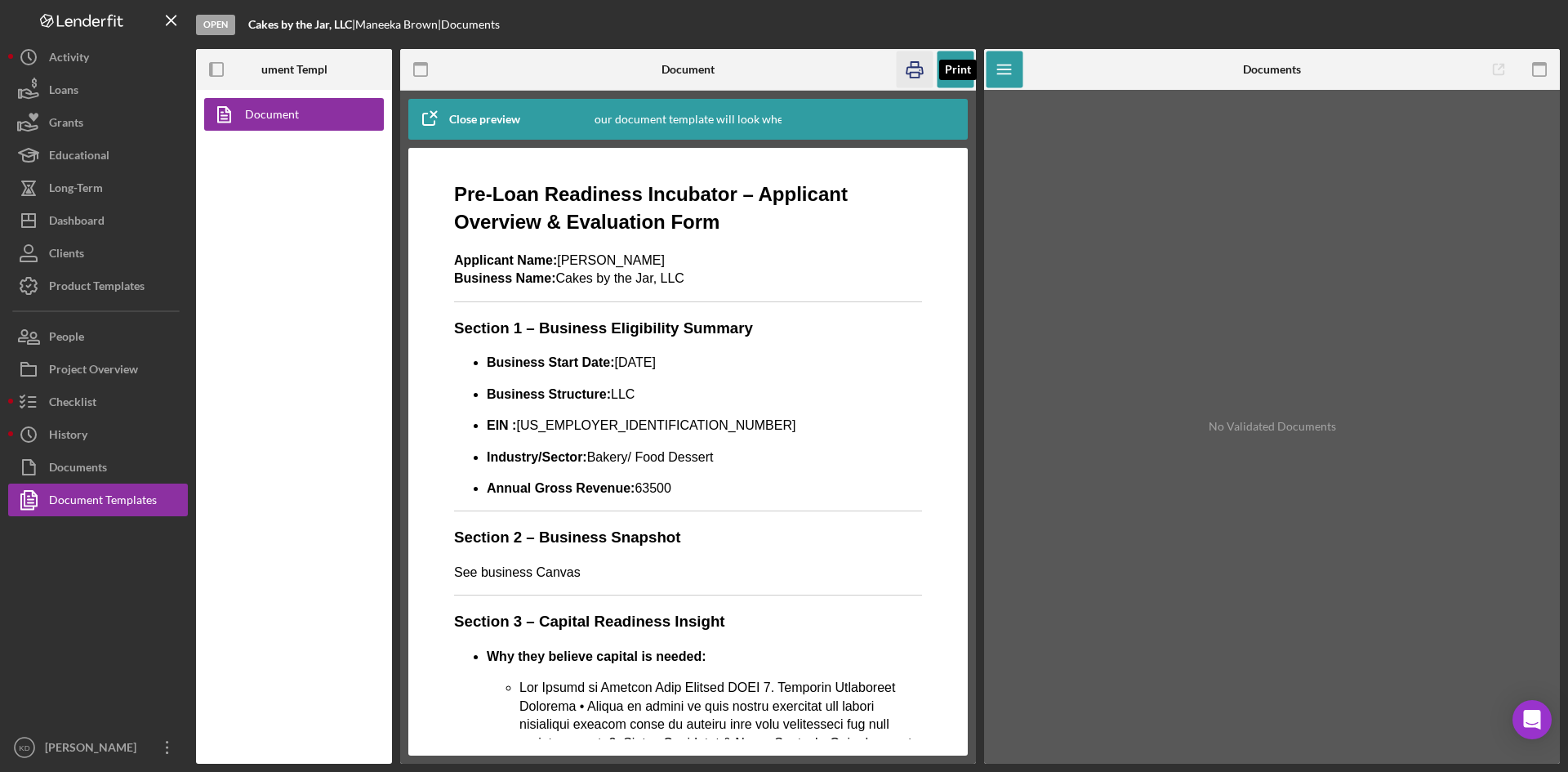
click at [918, 76] on icon "button" at bounding box center [916, 70] width 37 height 37
drag, startPoint x: 107, startPoint y: 289, endPoint x: 127, endPoint y: 272, distance: 26.2
click at [107, 289] on div "Product Templates" at bounding box center [97, 288] width 96 height 37
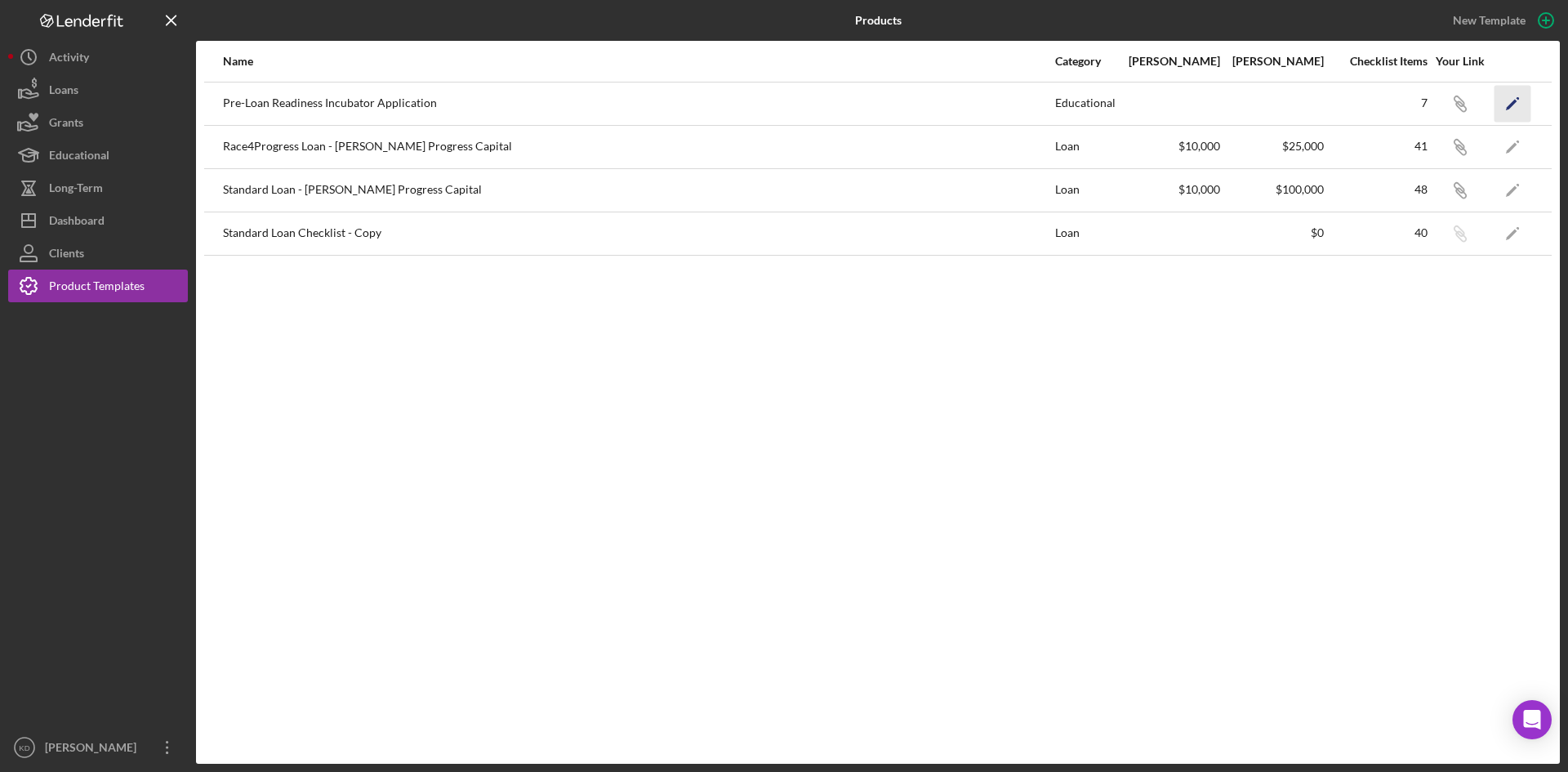
click at [1517, 102] on icon "Icon/Edit" at bounding box center [1513, 103] width 37 height 37
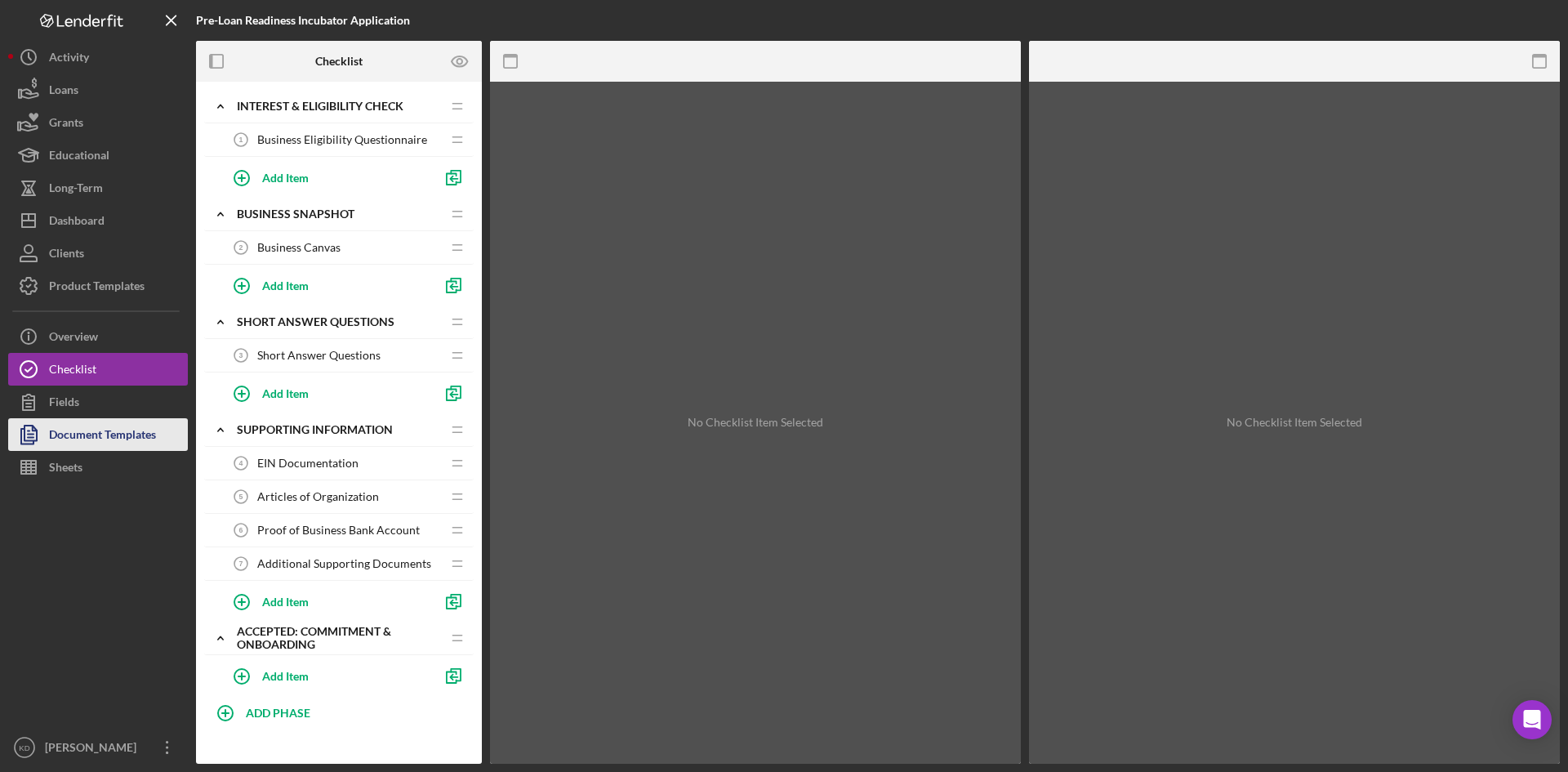
click at [106, 428] on div "Document Templates" at bounding box center [102, 436] width 107 height 37
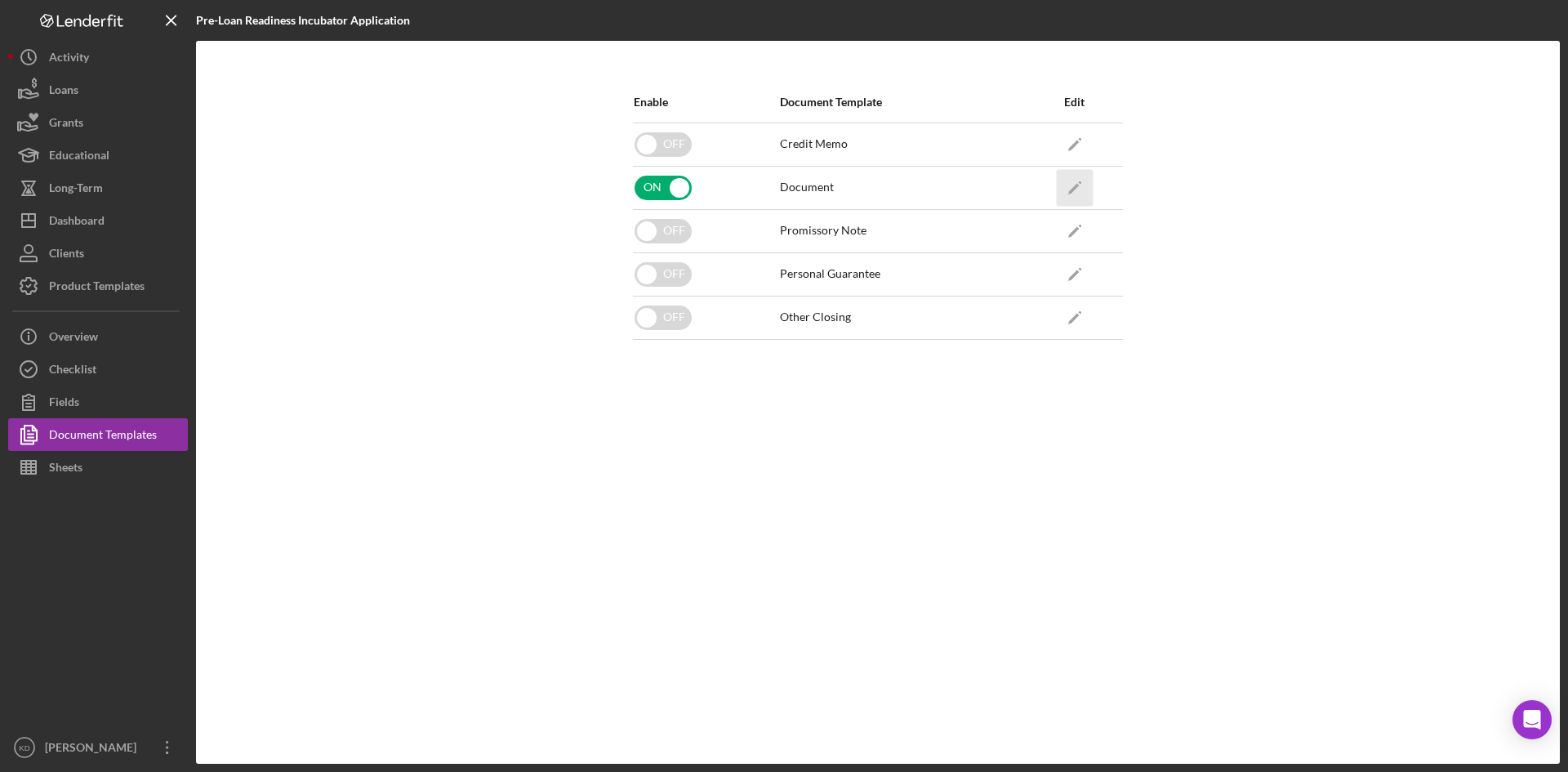
click at [1081, 188] on icon "Icon/Edit" at bounding box center [1075, 188] width 37 height 37
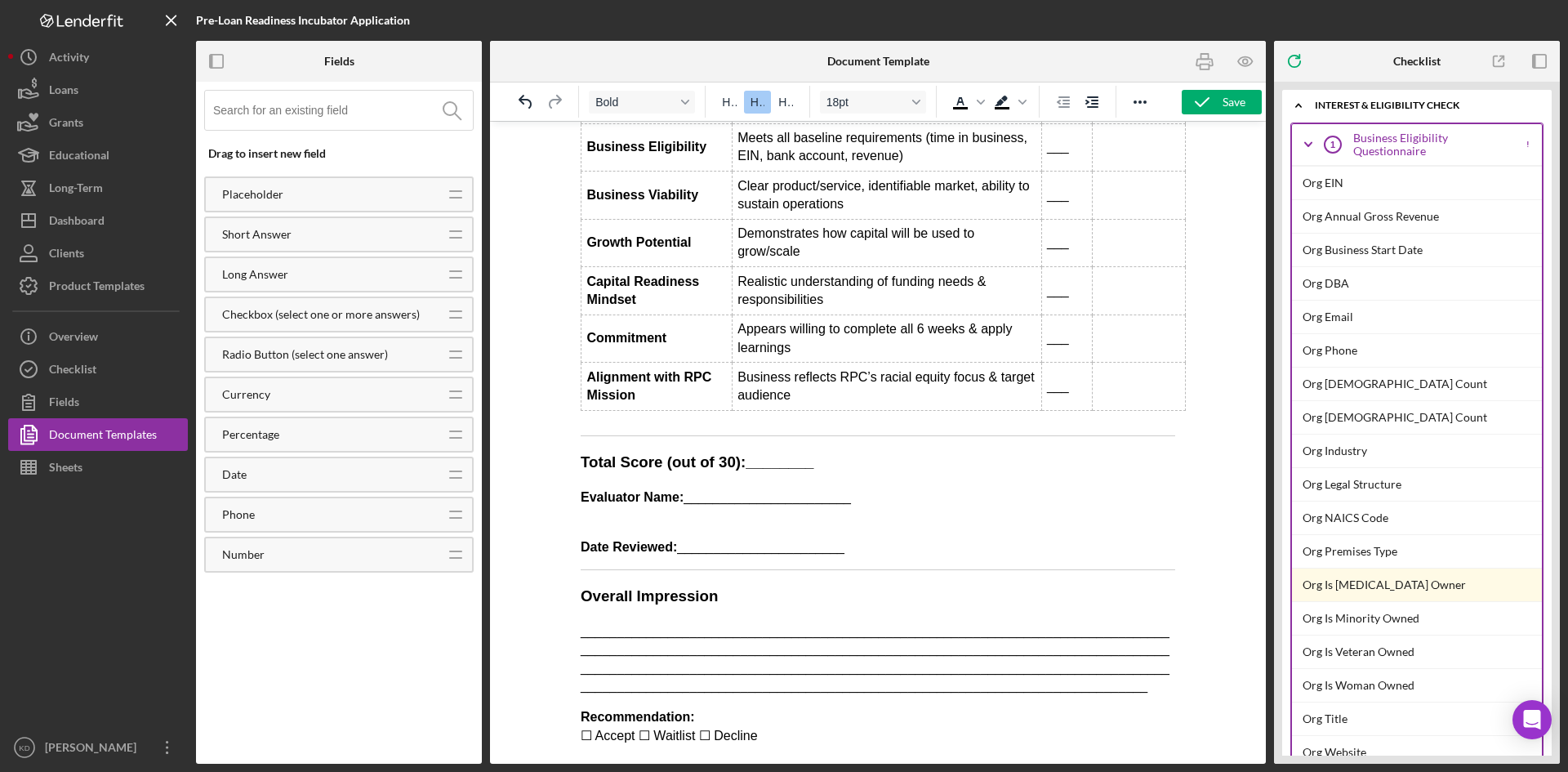
scroll to position [1056, 0]
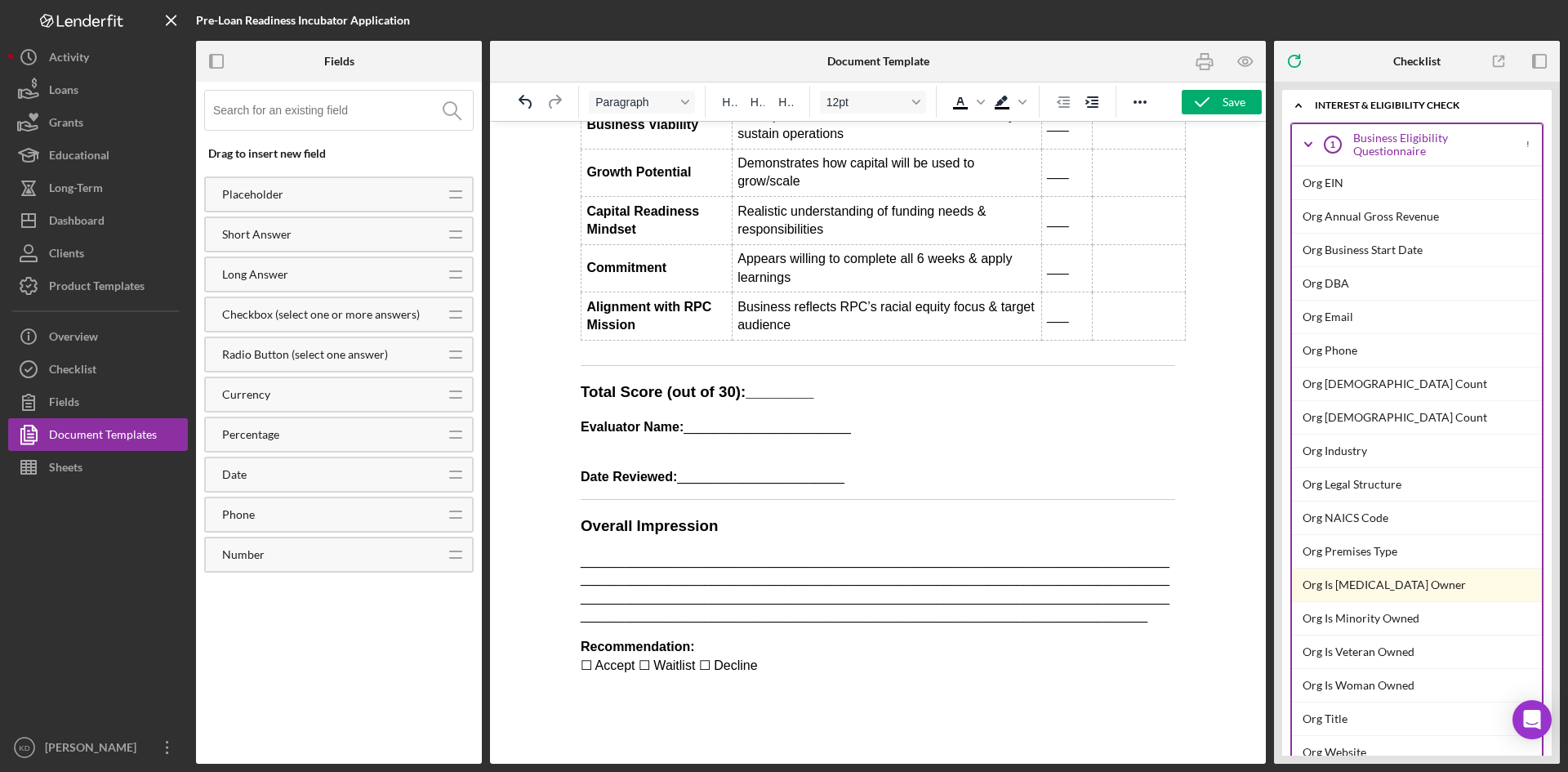
click at [824, 652] on p "Recommendation: ☐ Accept ☐ Waitlist ☐ Decline" at bounding box center [878, 656] width 594 height 37
click at [838, 484] on p "Date Reviewed: _______________________" at bounding box center [878, 467] width 594 height 37
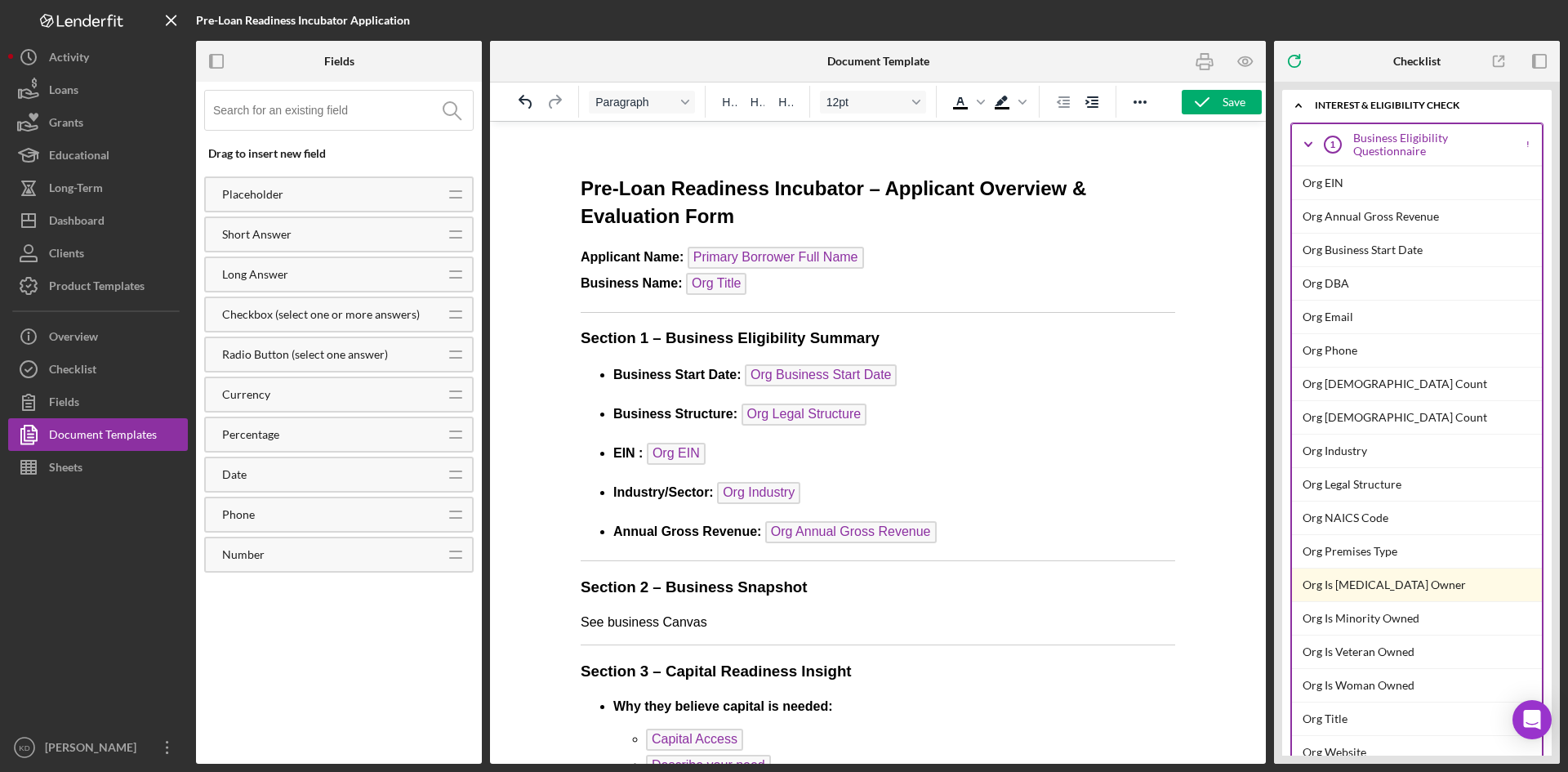
scroll to position [0, 0]
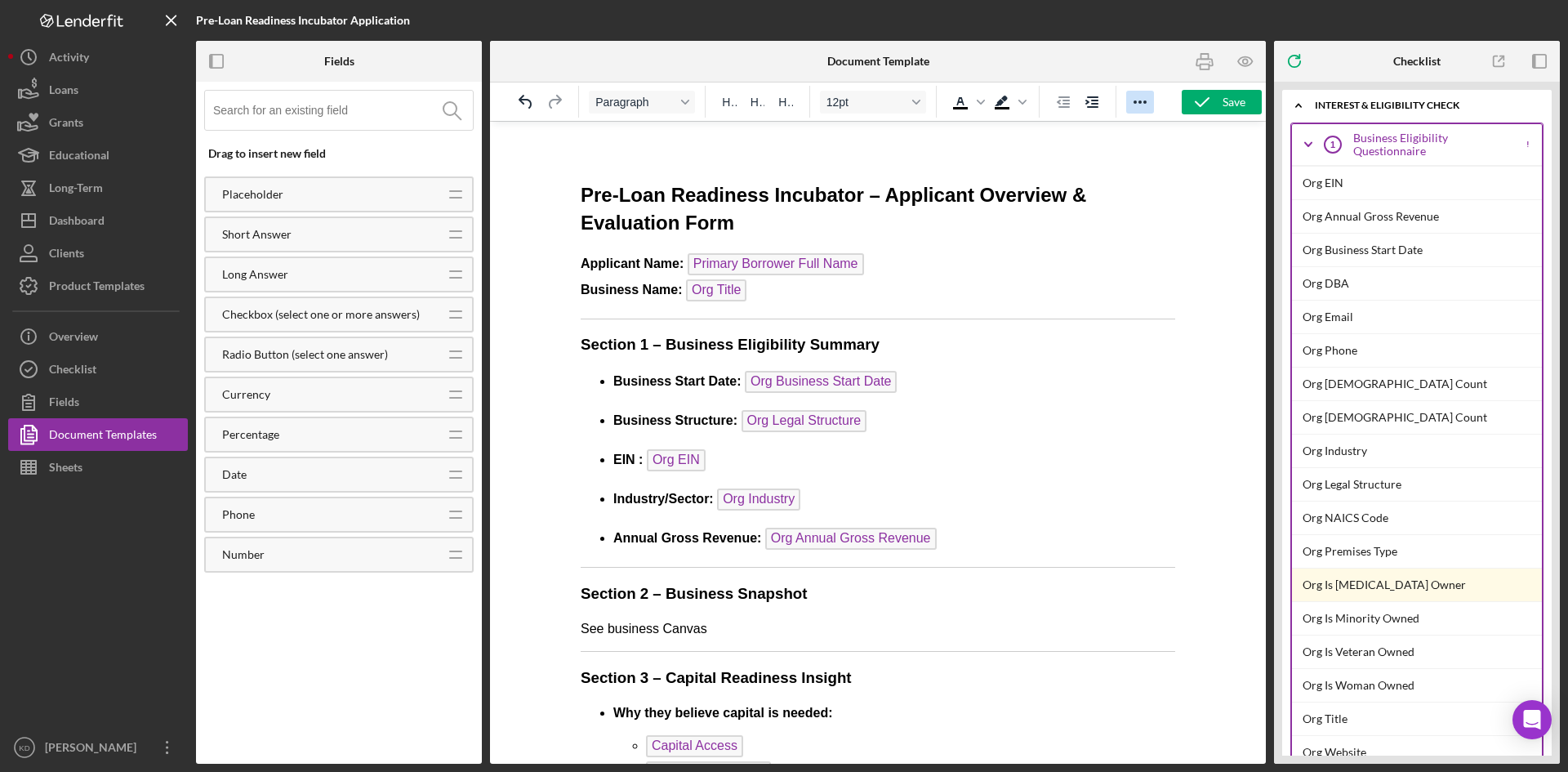
click at [1147, 107] on icon "Reveal or hide additional toolbar items" at bounding box center [1139, 101] width 19 height 19
click at [1140, 103] on icon "Reveal or hide additional toolbar items" at bounding box center [1140, 102] width 13 height 4
click at [1540, 63] on icon "button" at bounding box center [1540, 62] width 37 height 37
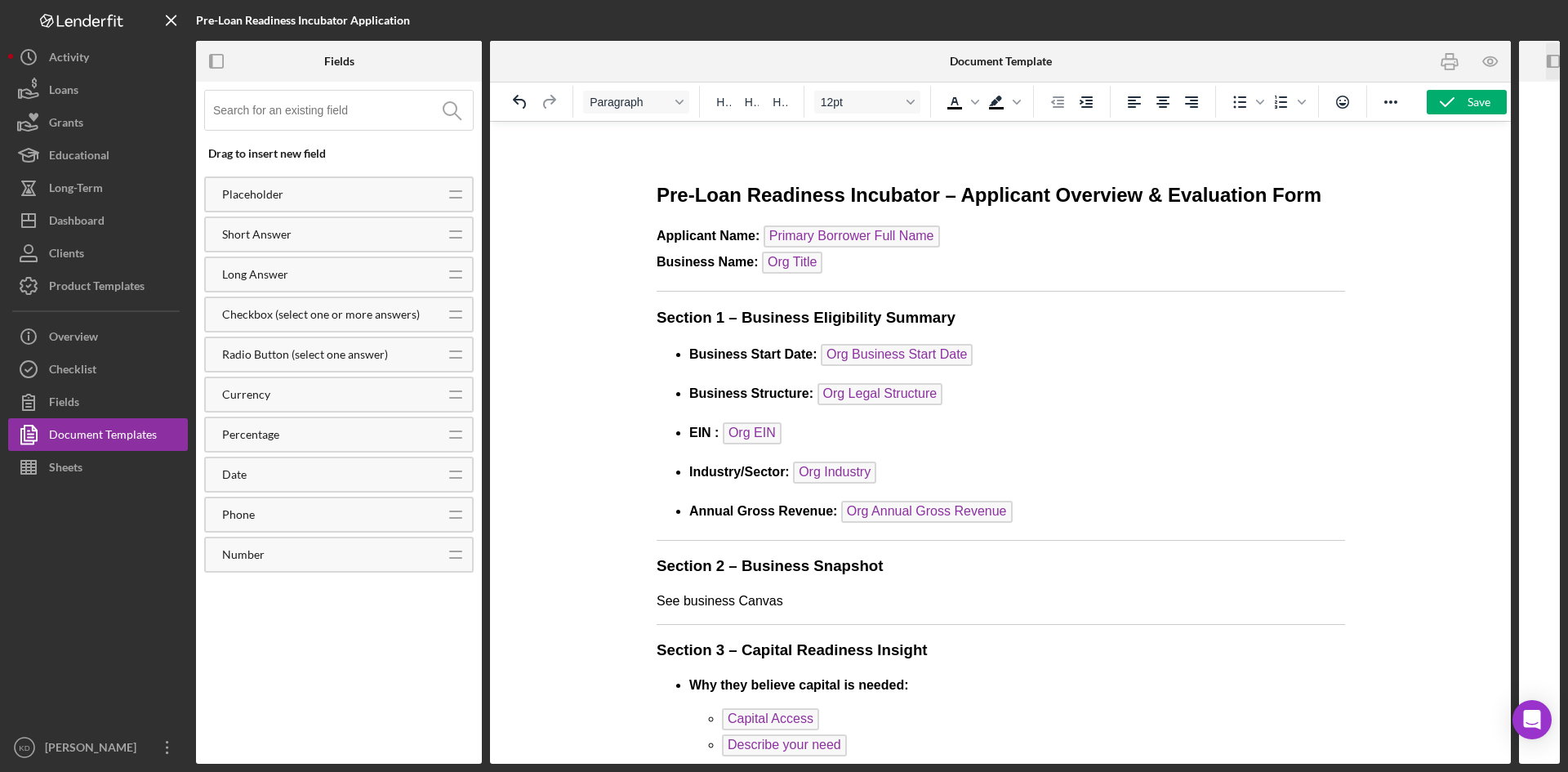
click at [1551, 61] on icon "Icon/Panel Side Expand" at bounding box center [1553, 62] width 37 height 37
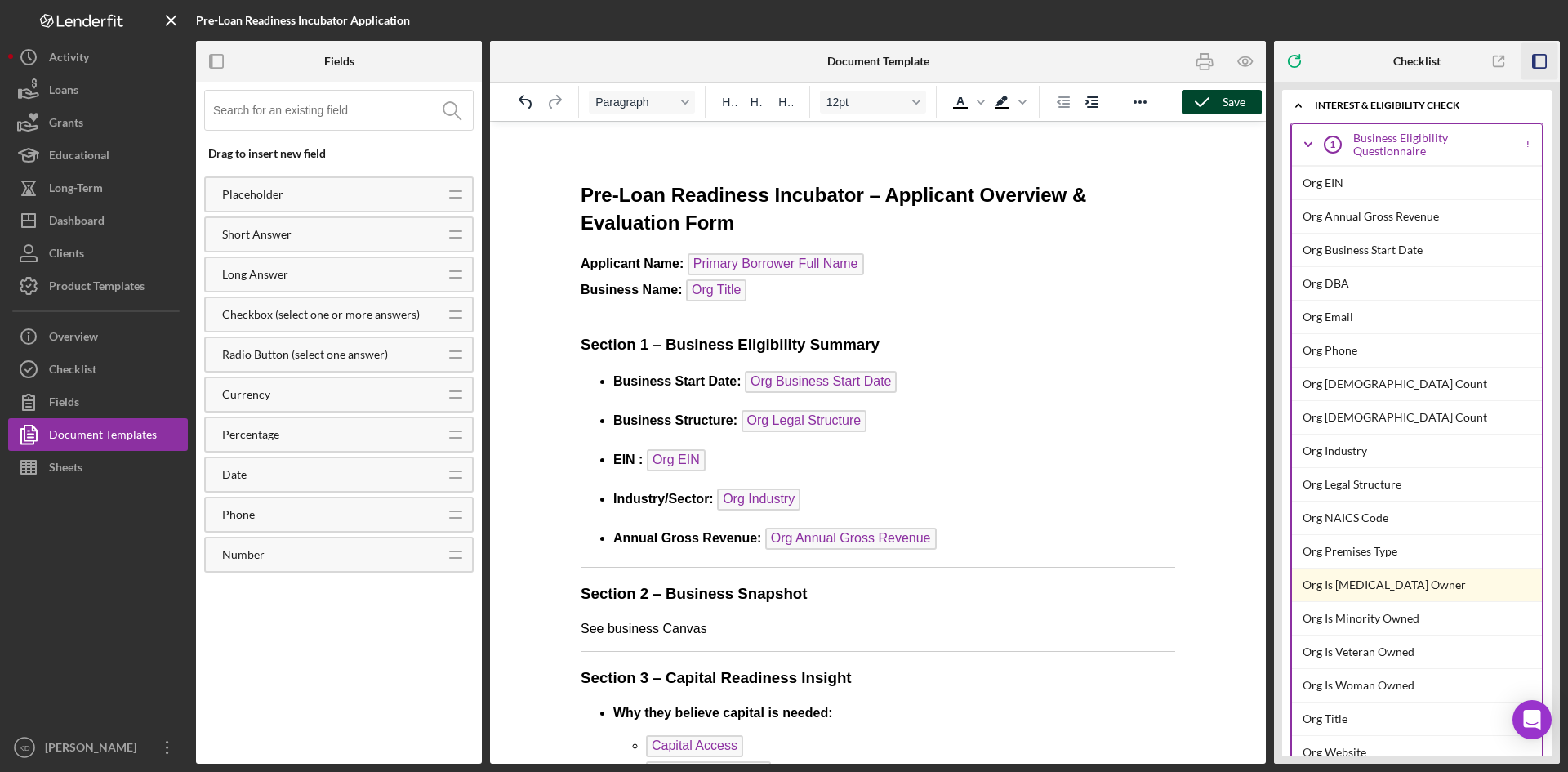
click at [1235, 96] on div "Save" at bounding box center [1234, 102] width 23 height 25
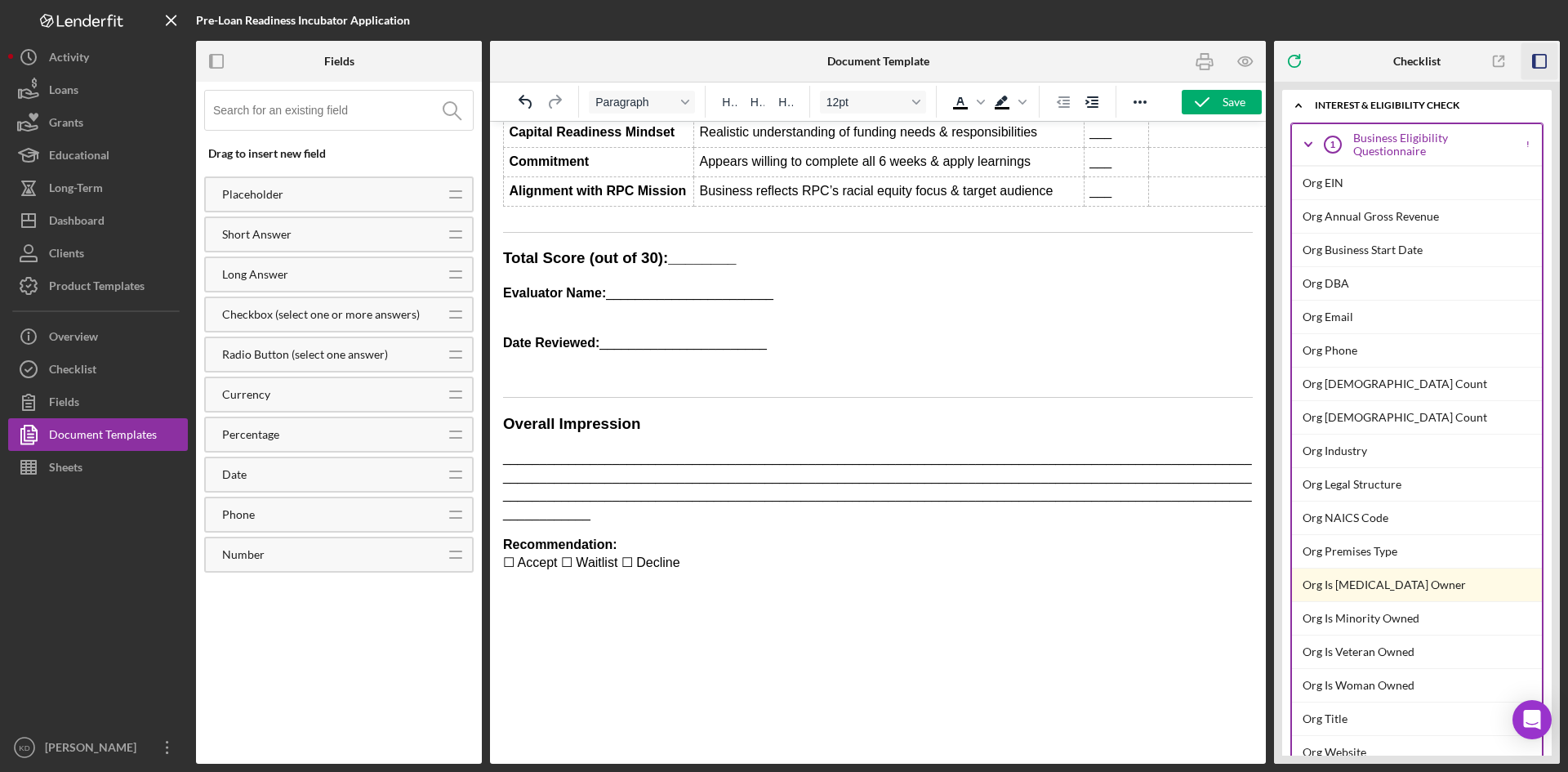
scroll to position [1054, 0]
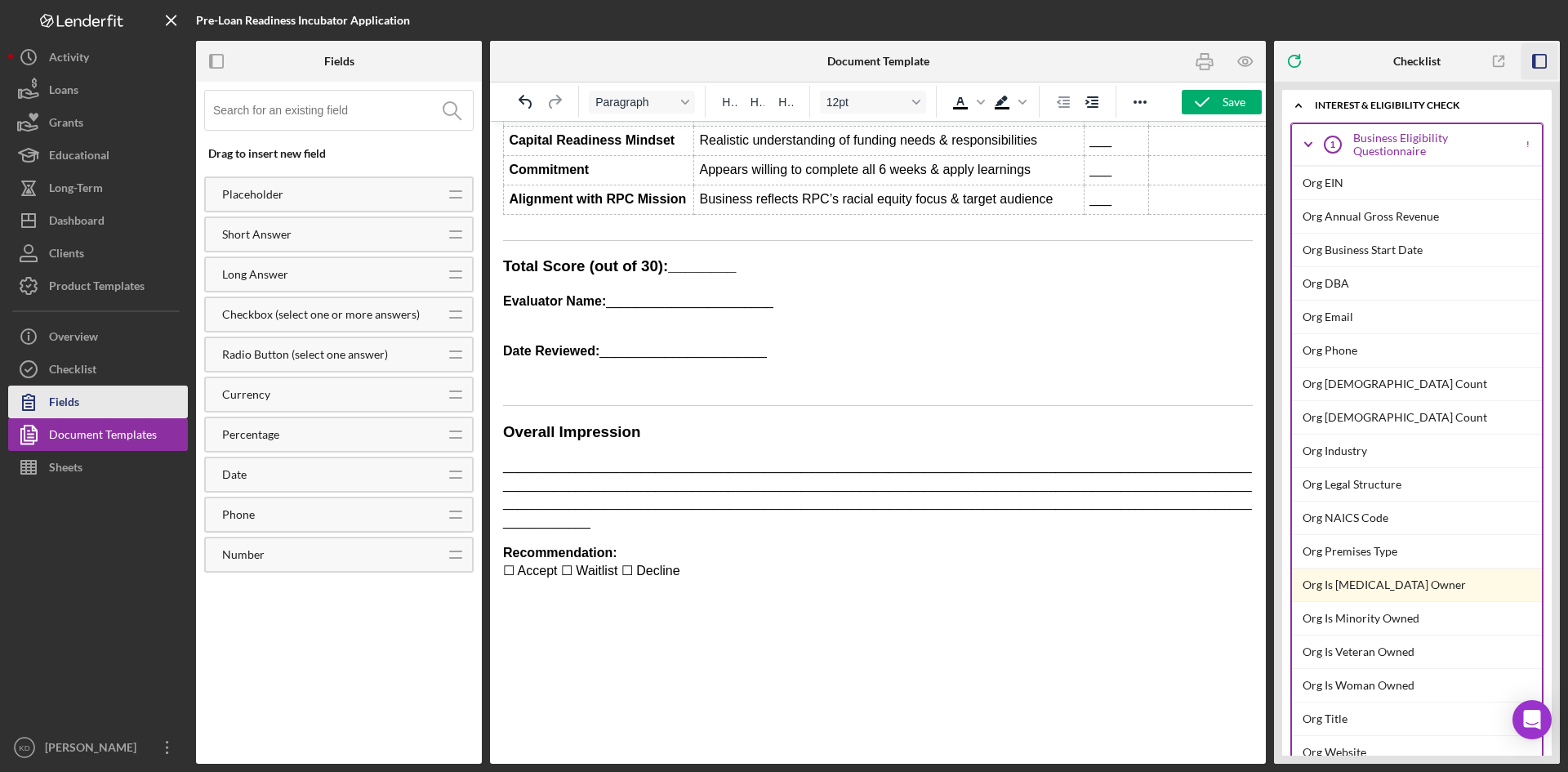
click at [112, 399] on button "Fields" at bounding box center [98, 402] width 179 height 33
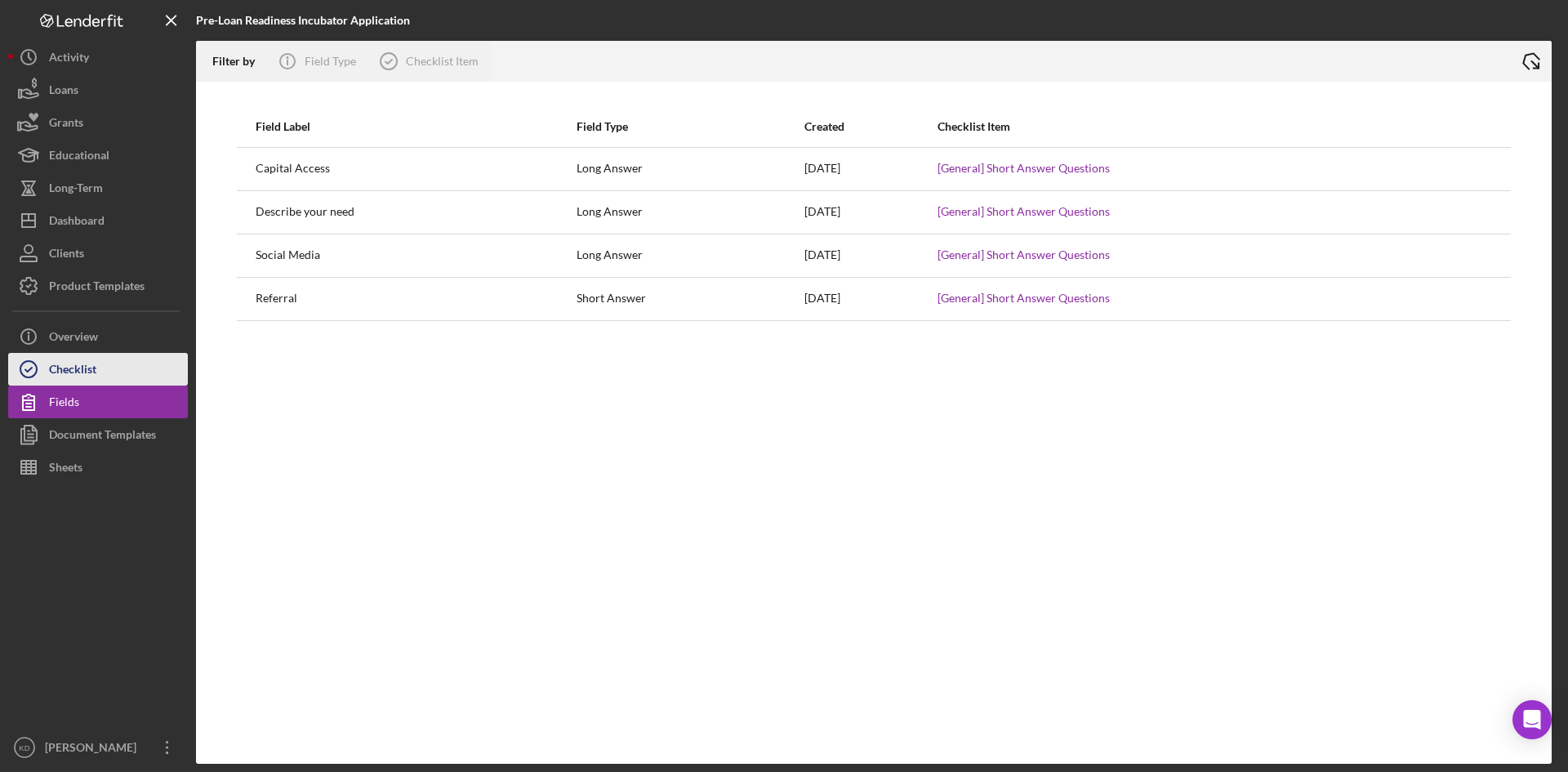
click at [109, 378] on button "Checklist" at bounding box center [98, 369] width 179 height 33
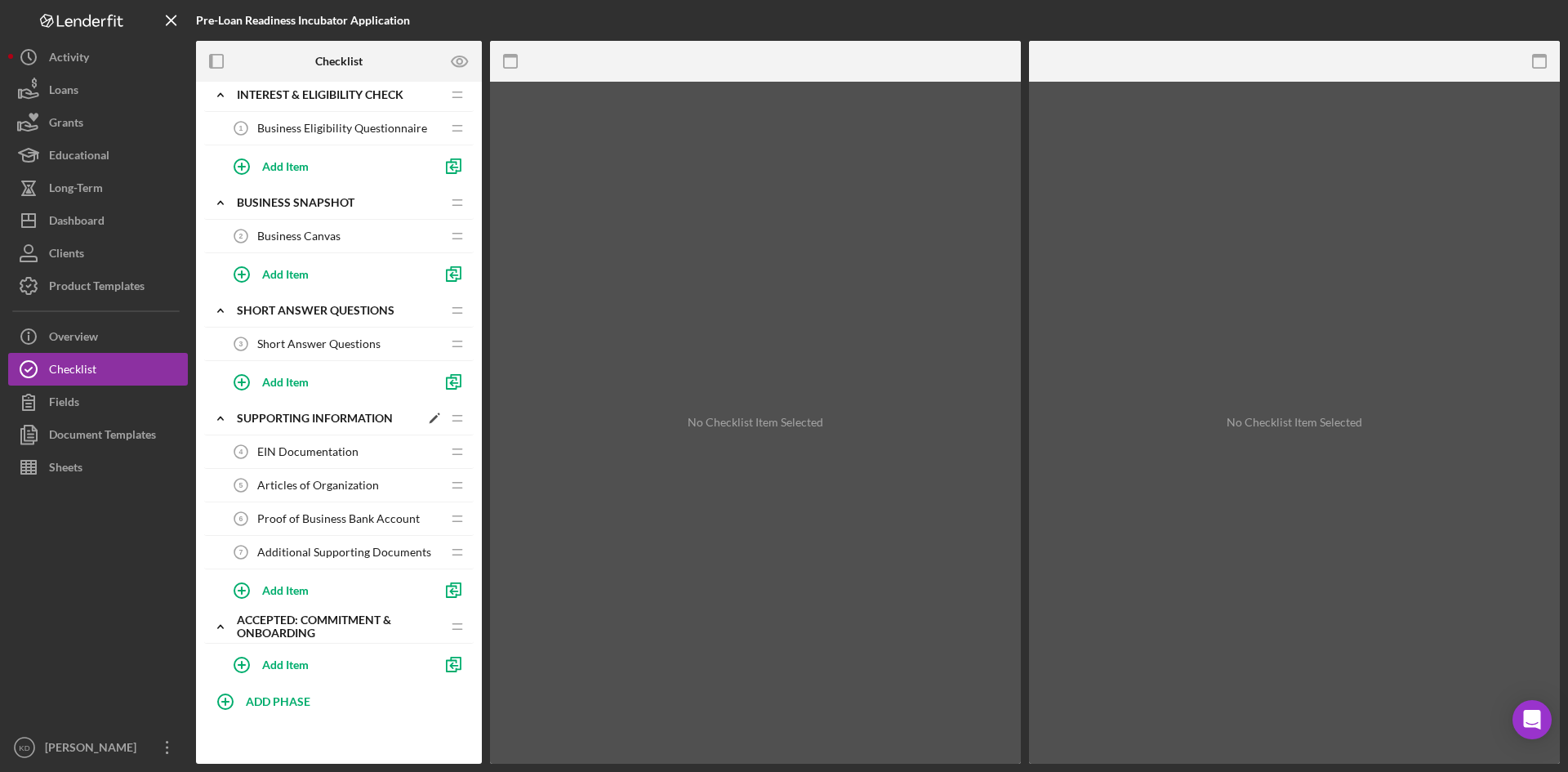
scroll to position [14, 0]
click at [270, 663] on div "Add Item" at bounding box center [285, 662] width 47 height 31
click at [283, 680] on input "Item Title" at bounding box center [347, 669] width 252 height 40
click at [363, 731] on div "Icon/Expander Interest & Eligibility Check Icon/Edit Icon/Drag Business Eligibi…" at bounding box center [339, 422] width 286 height 665
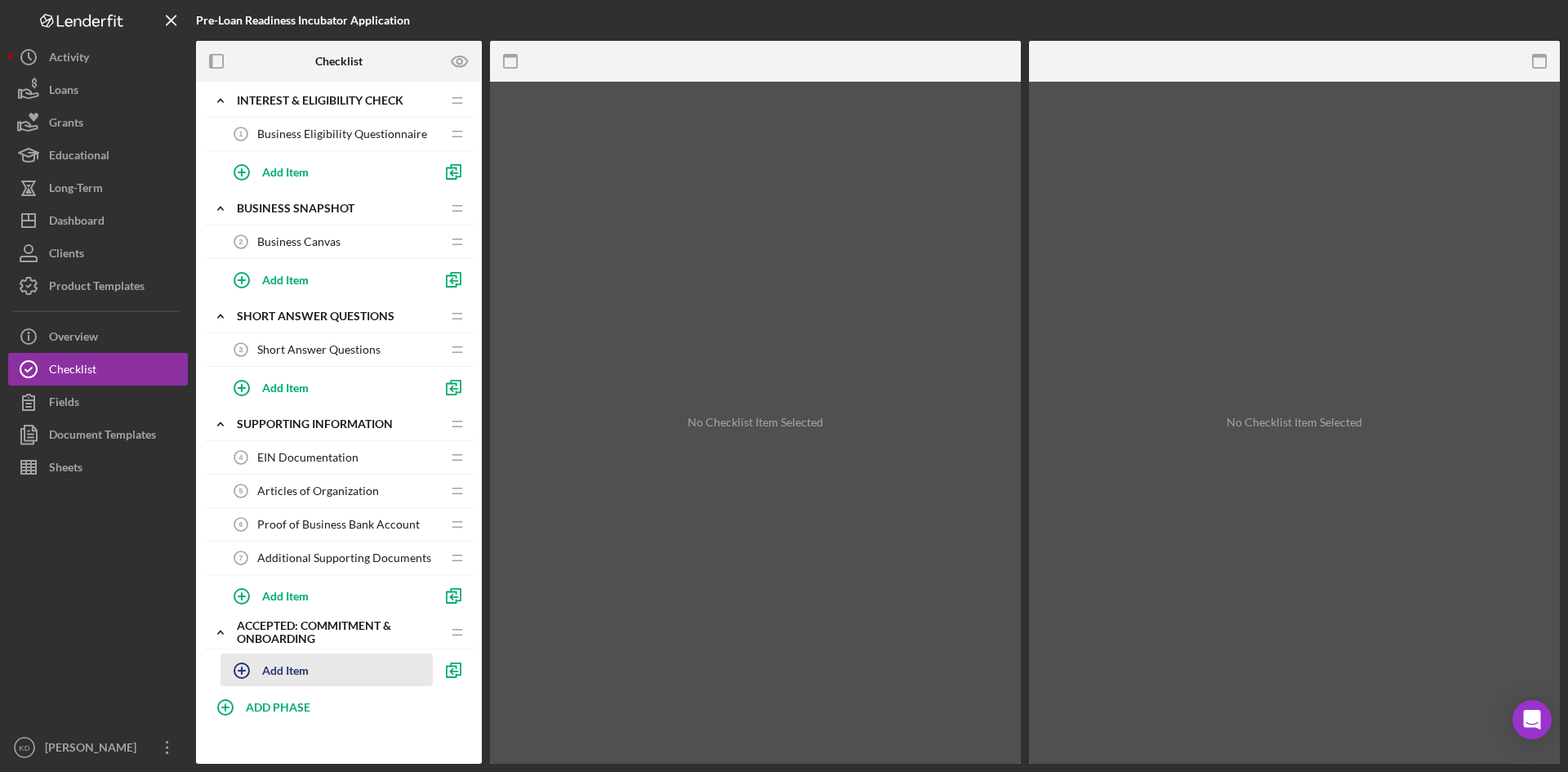
click at [289, 669] on div "Add Item" at bounding box center [285, 670] width 47 height 31
type input "doc"
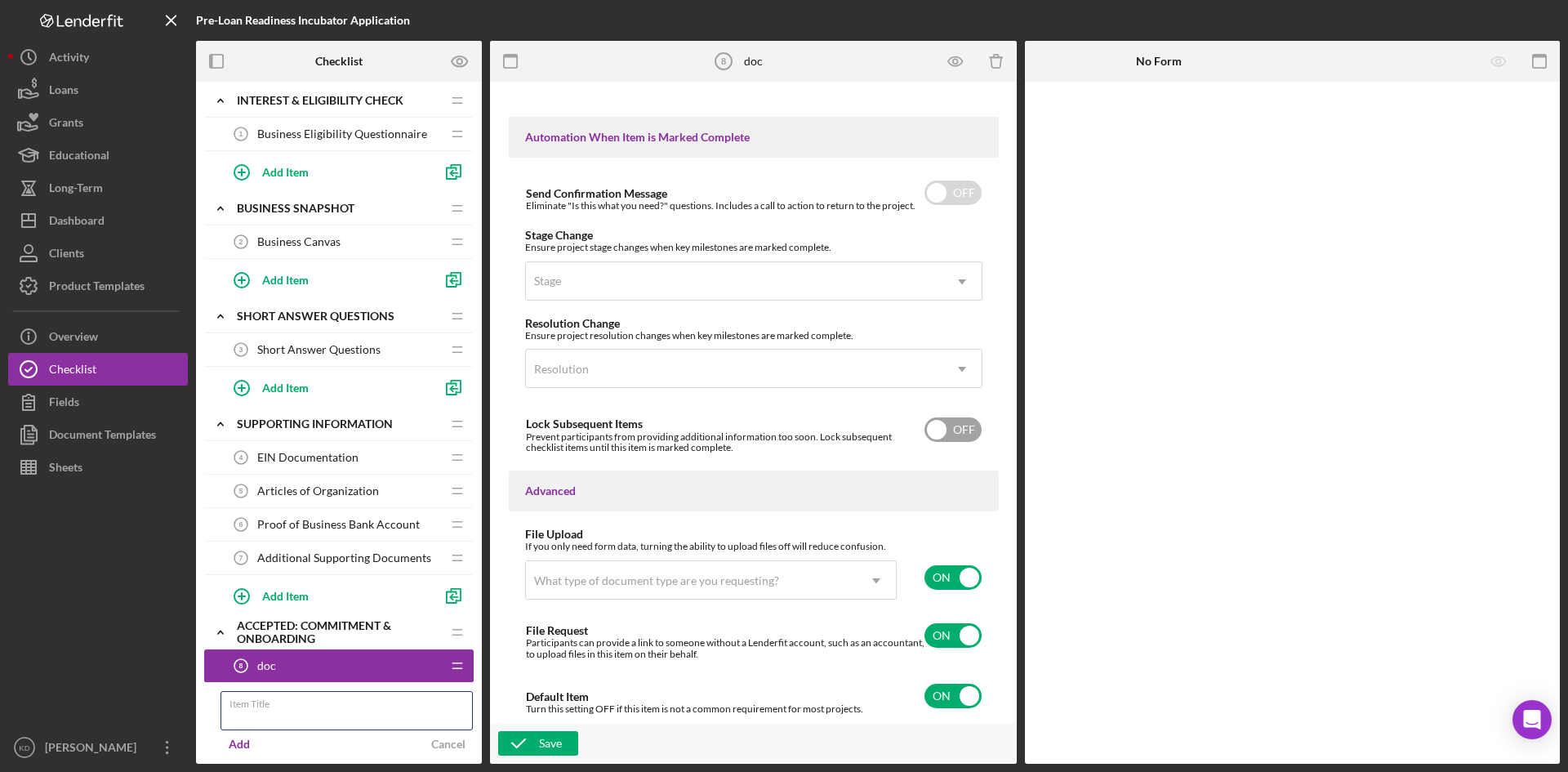
scroll to position [1051, 0]
click at [999, 60] on icon "Icon/Delete" at bounding box center [997, 62] width 37 height 37
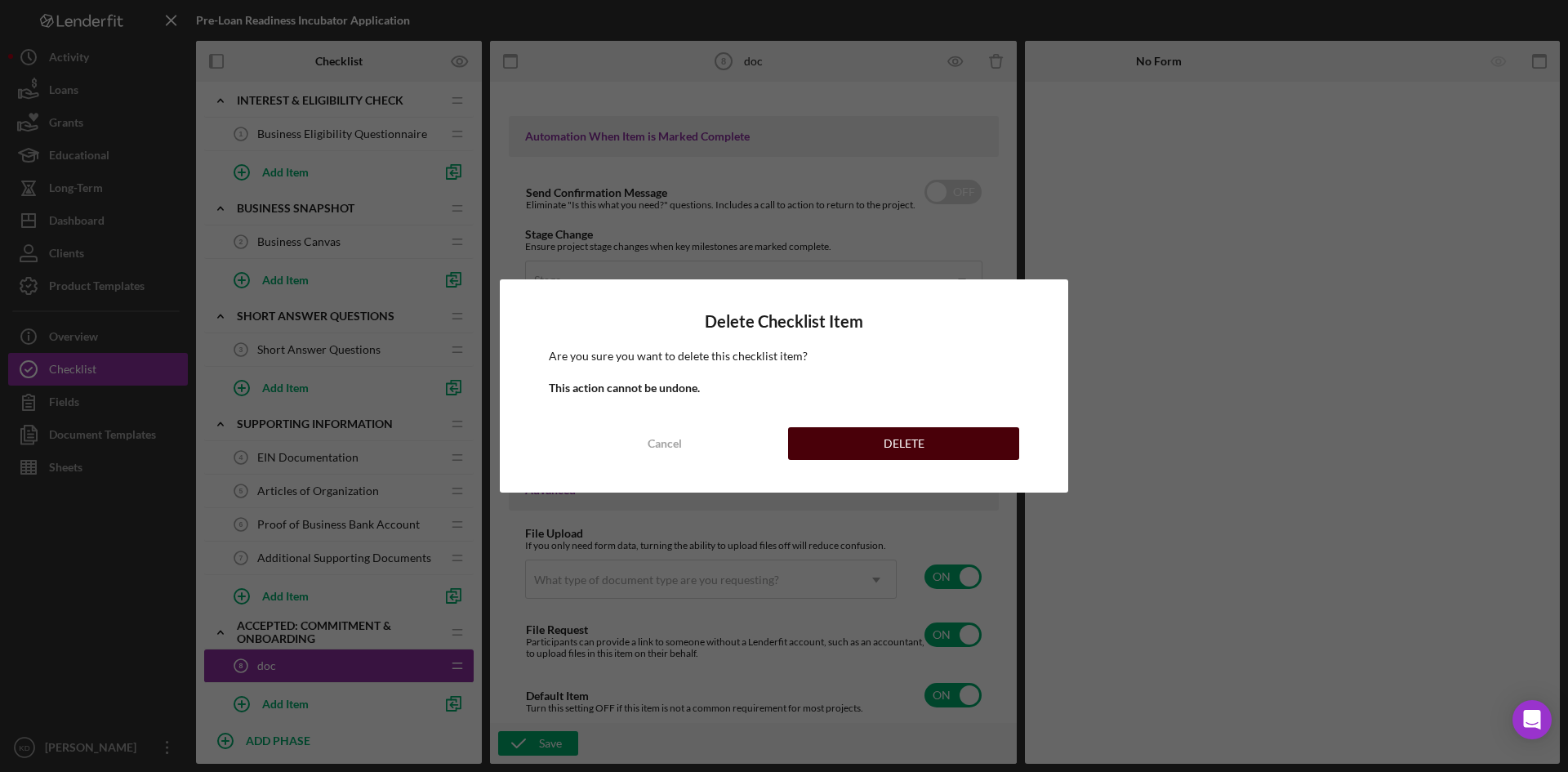
click at [891, 445] on div "DELETE" at bounding box center [904, 444] width 40 height 33
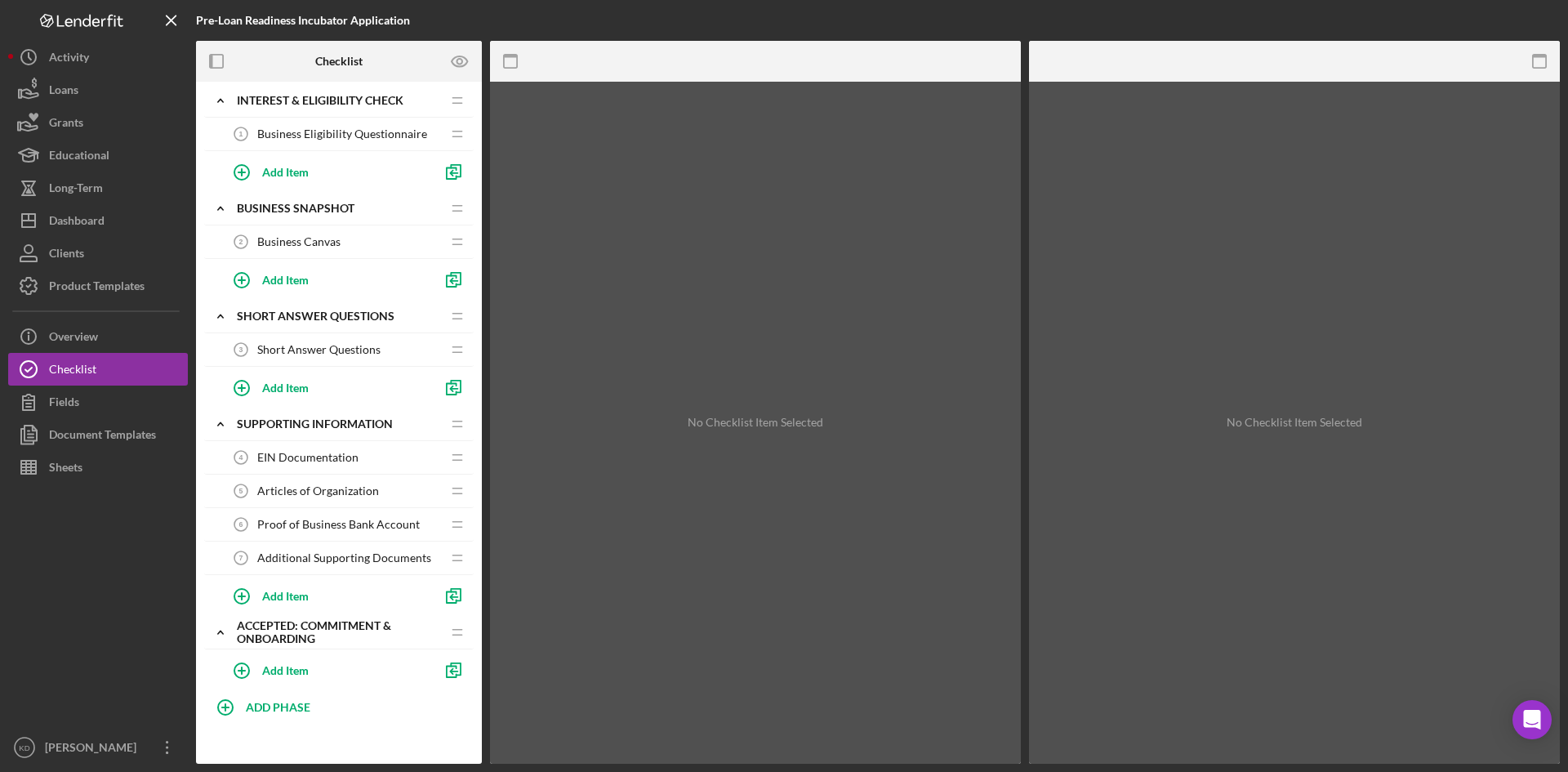
click at [322, 554] on span "Additional Supporting Documents" at bounding box center [344, 558] width 174 height 13
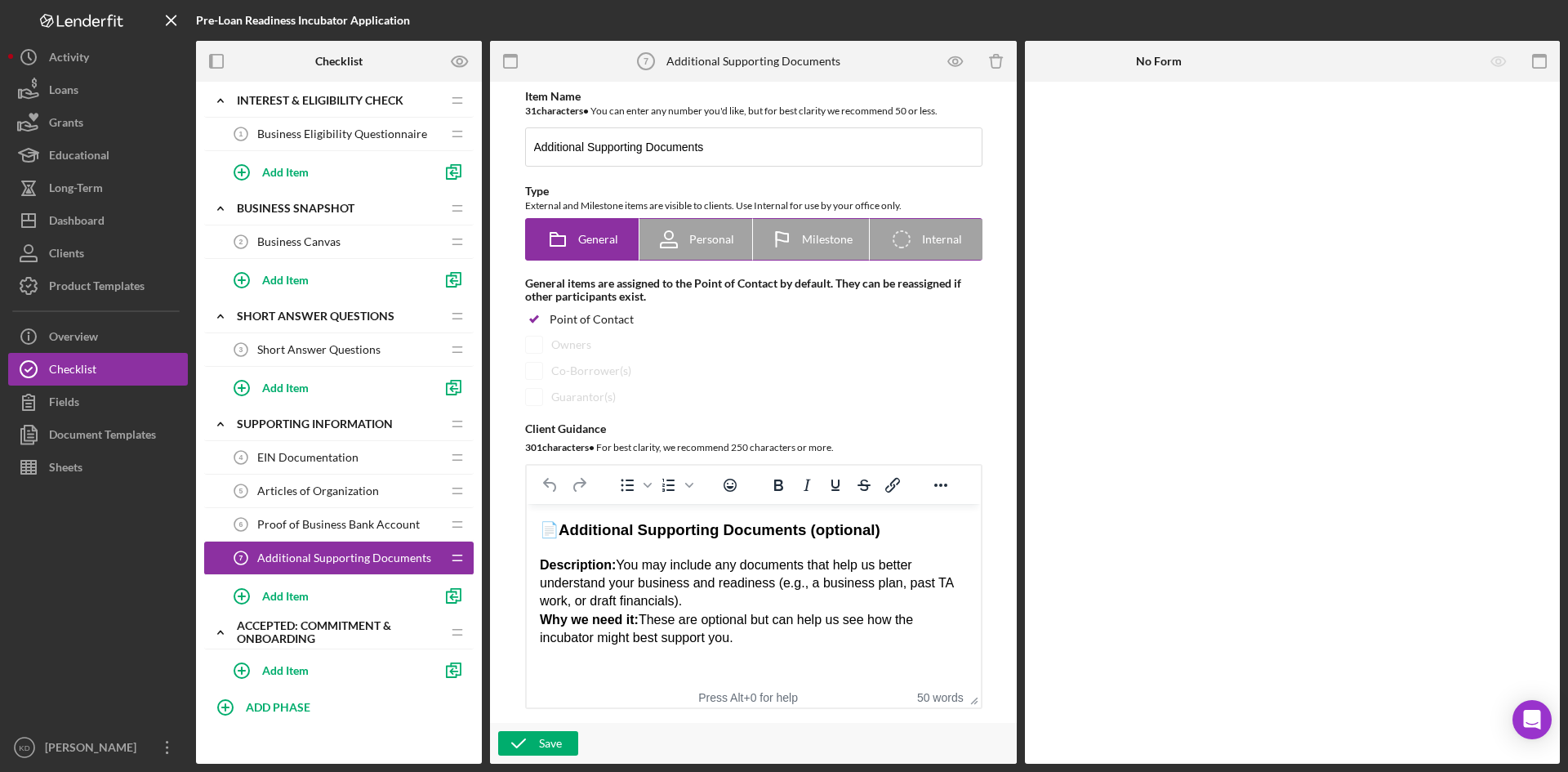
click at [686, 247] on icon at bounding box center [669, 239] width 40 height 40
radio input "false"
radio input "true"
checkbox input "false"
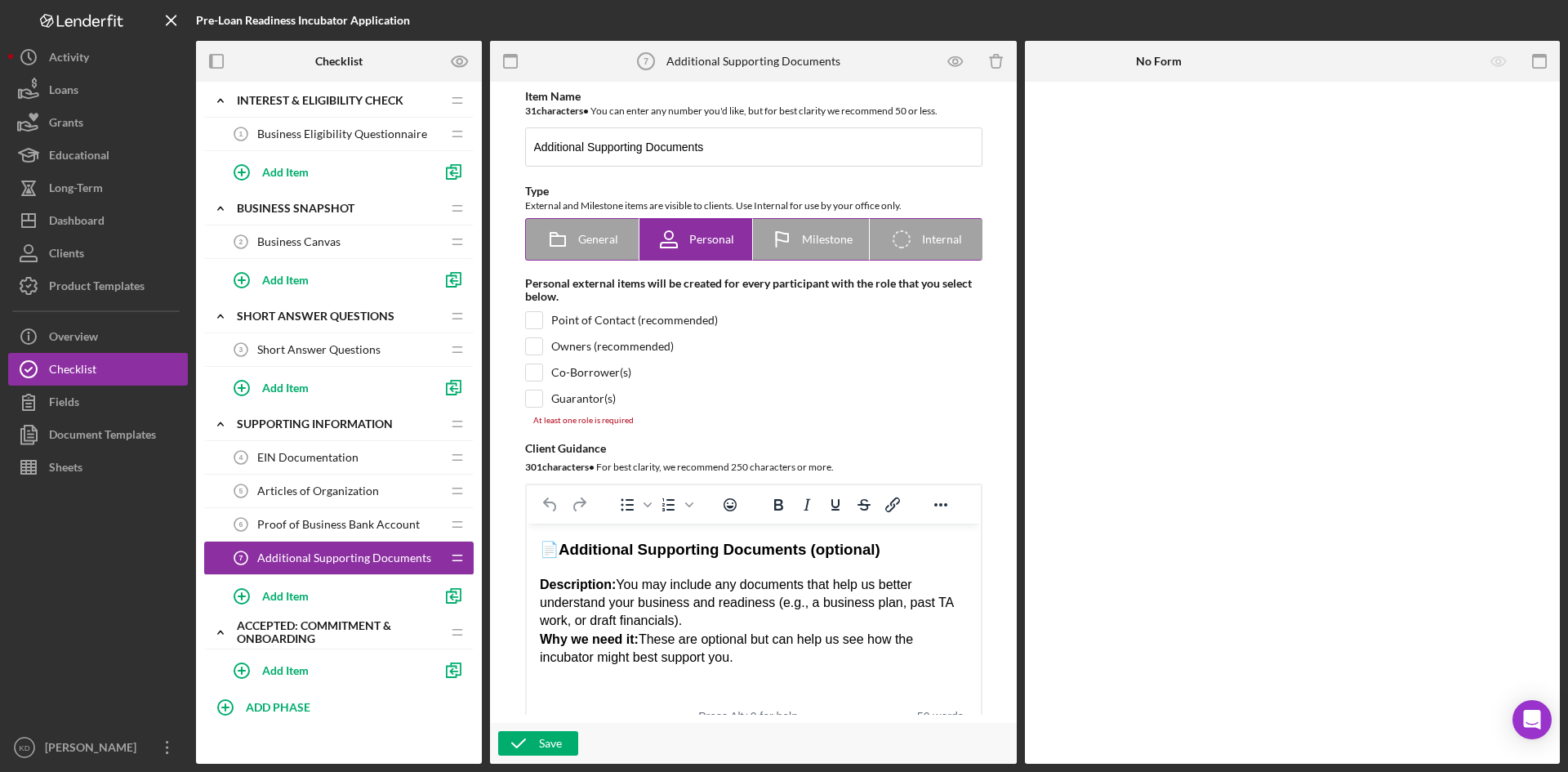
click at [853, 251] on label "Milestone" at bounding box center [811, 239] width 116 height 40
radio input "false"
radio input "true"
checkbox input "true"
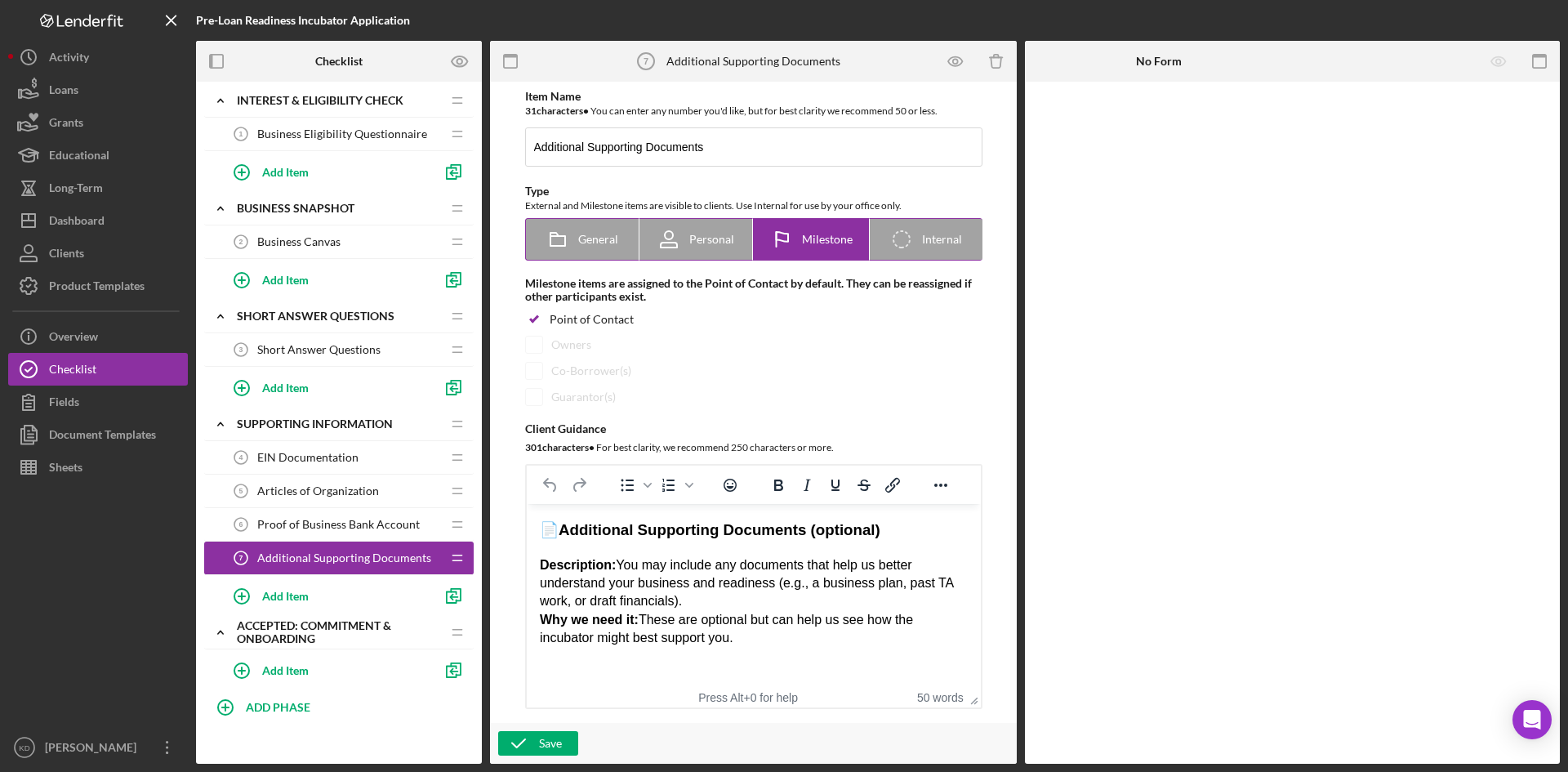
click at [951, 249] on div "Icon/Checklist Item Internal Internal" at bounding box center [926, 239] width 73 height 40
radio input "false"
radio input "true"
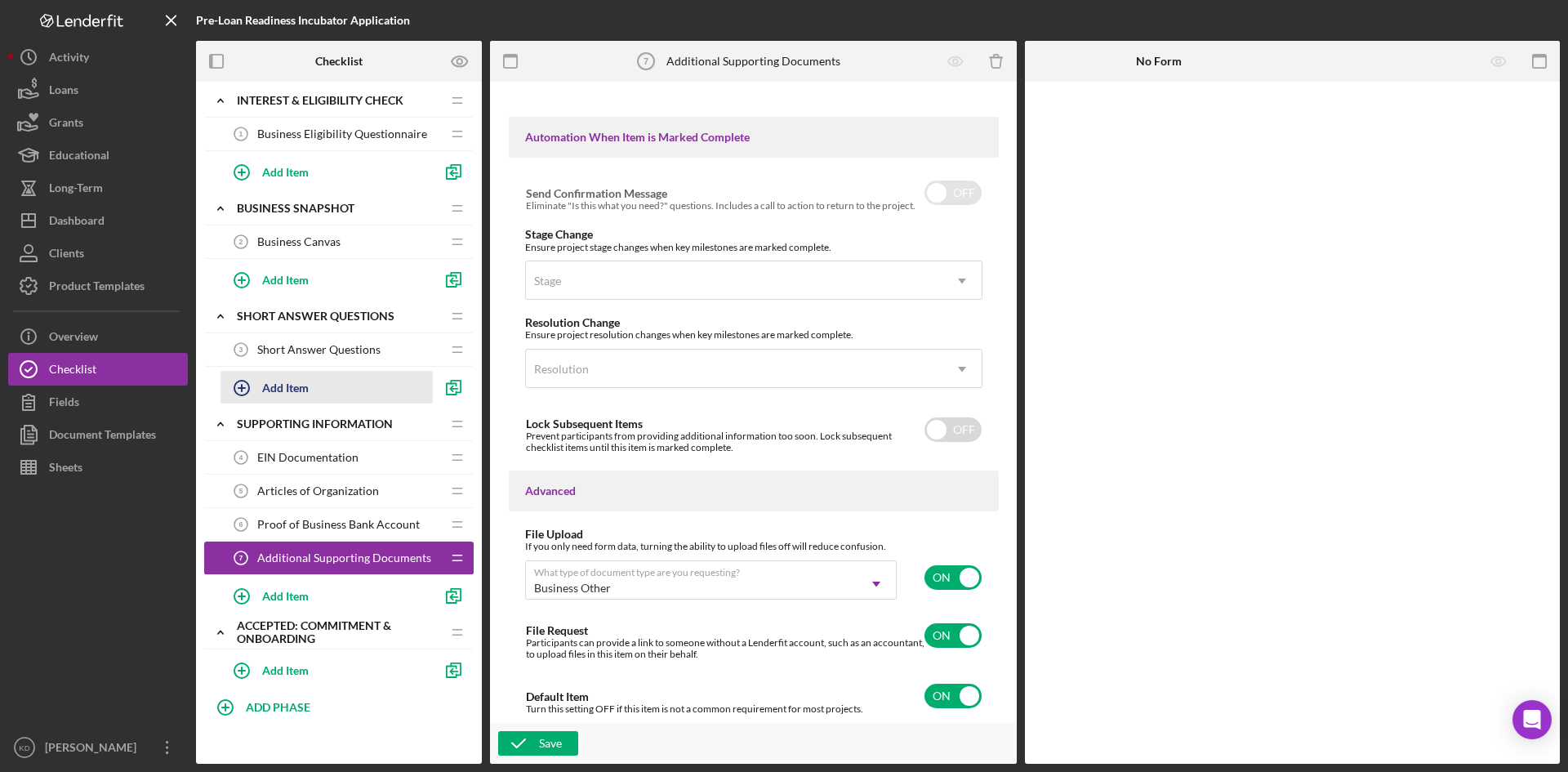
scroll to position [14, 0]
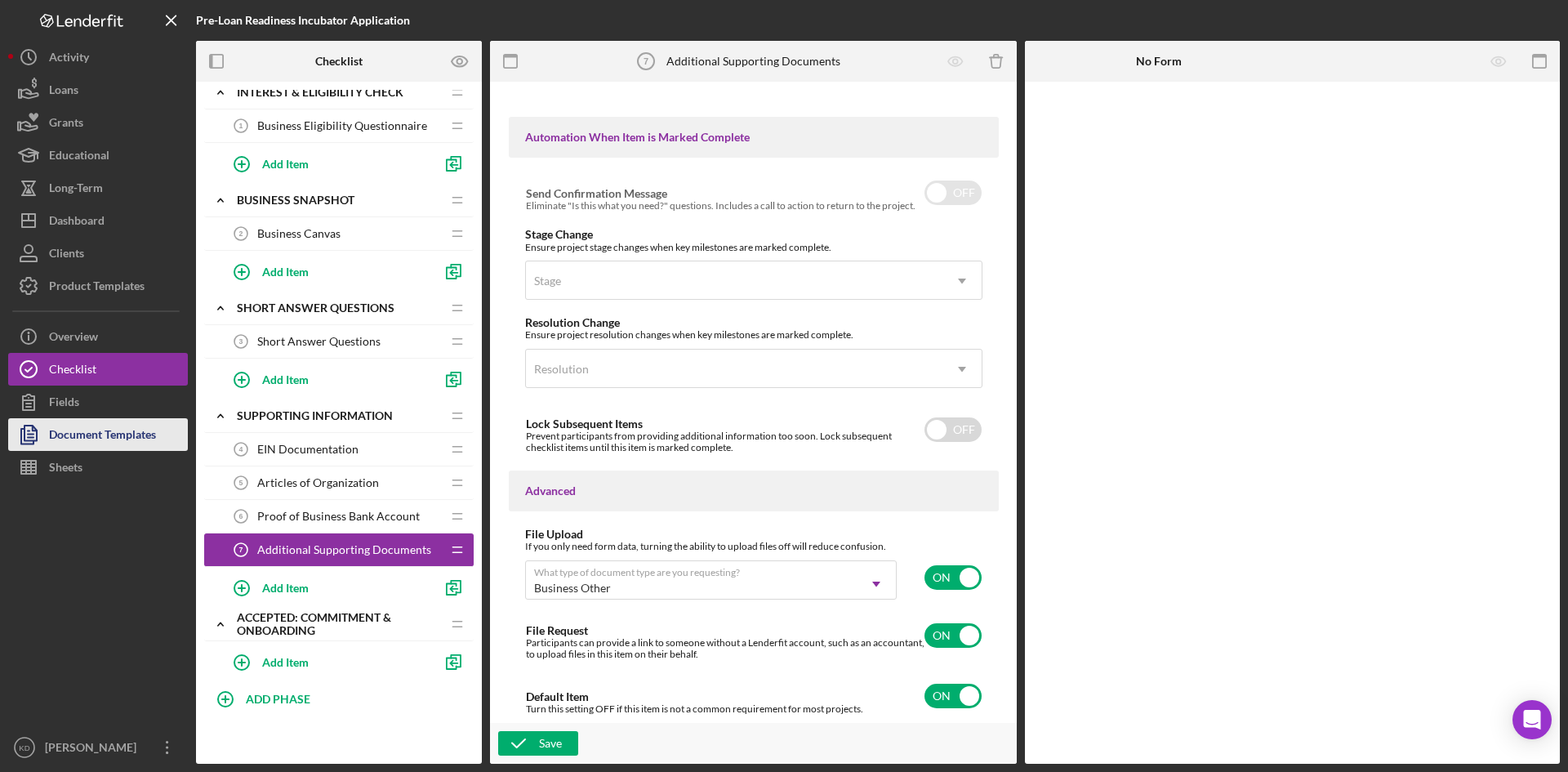
click at [112, 436] on div "Document Templates" at bounding box center [102, 436] width 107 height 37
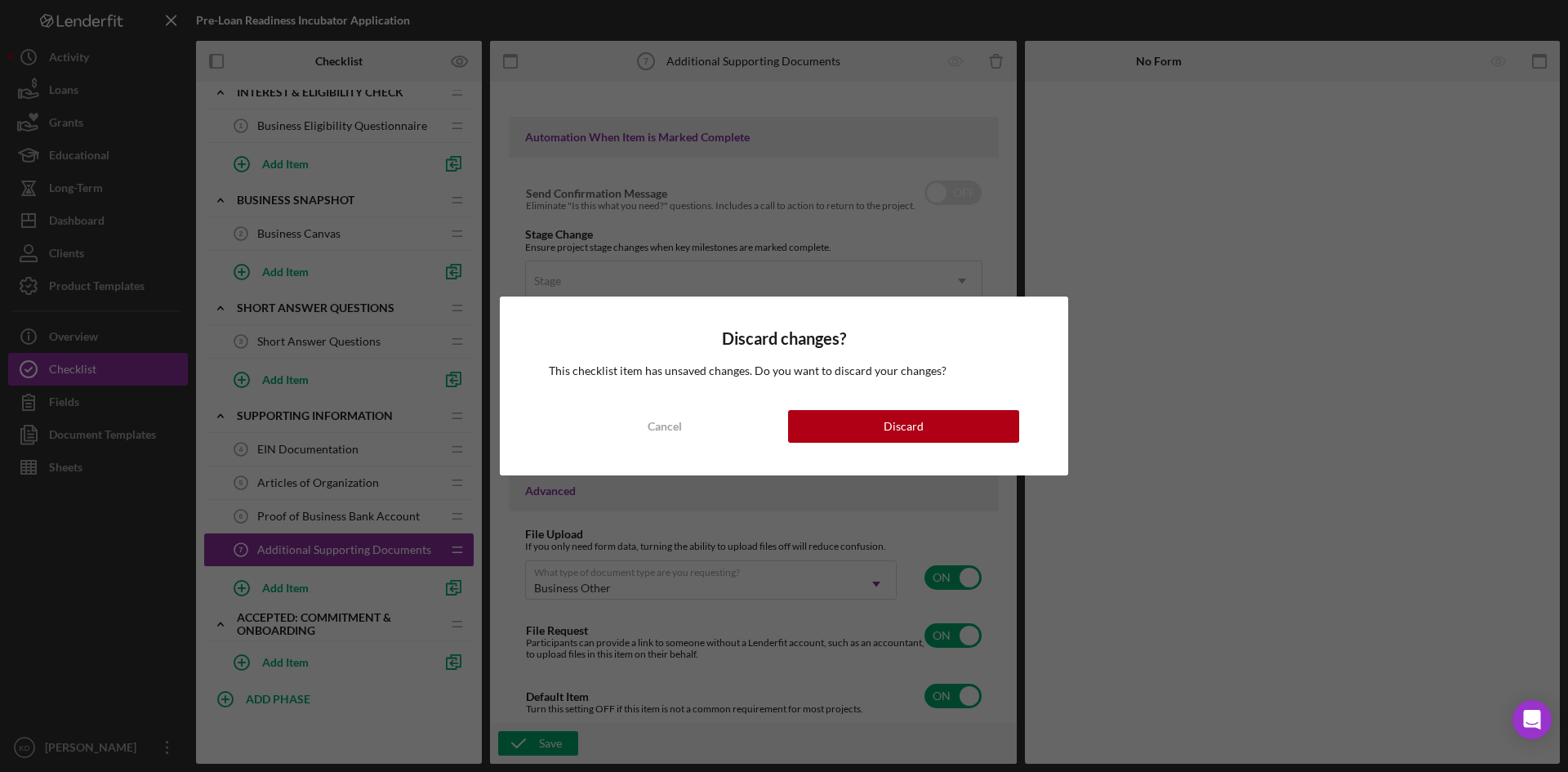
click at [919, 445] on div "Discard changes? This checklist item has unsaved changes. Do you want to discar…" at bounding box center [784, 386] width 569 height 179
click at [905, 423] on div "Discard" at bounding box center [903, 427] width 40 height 33
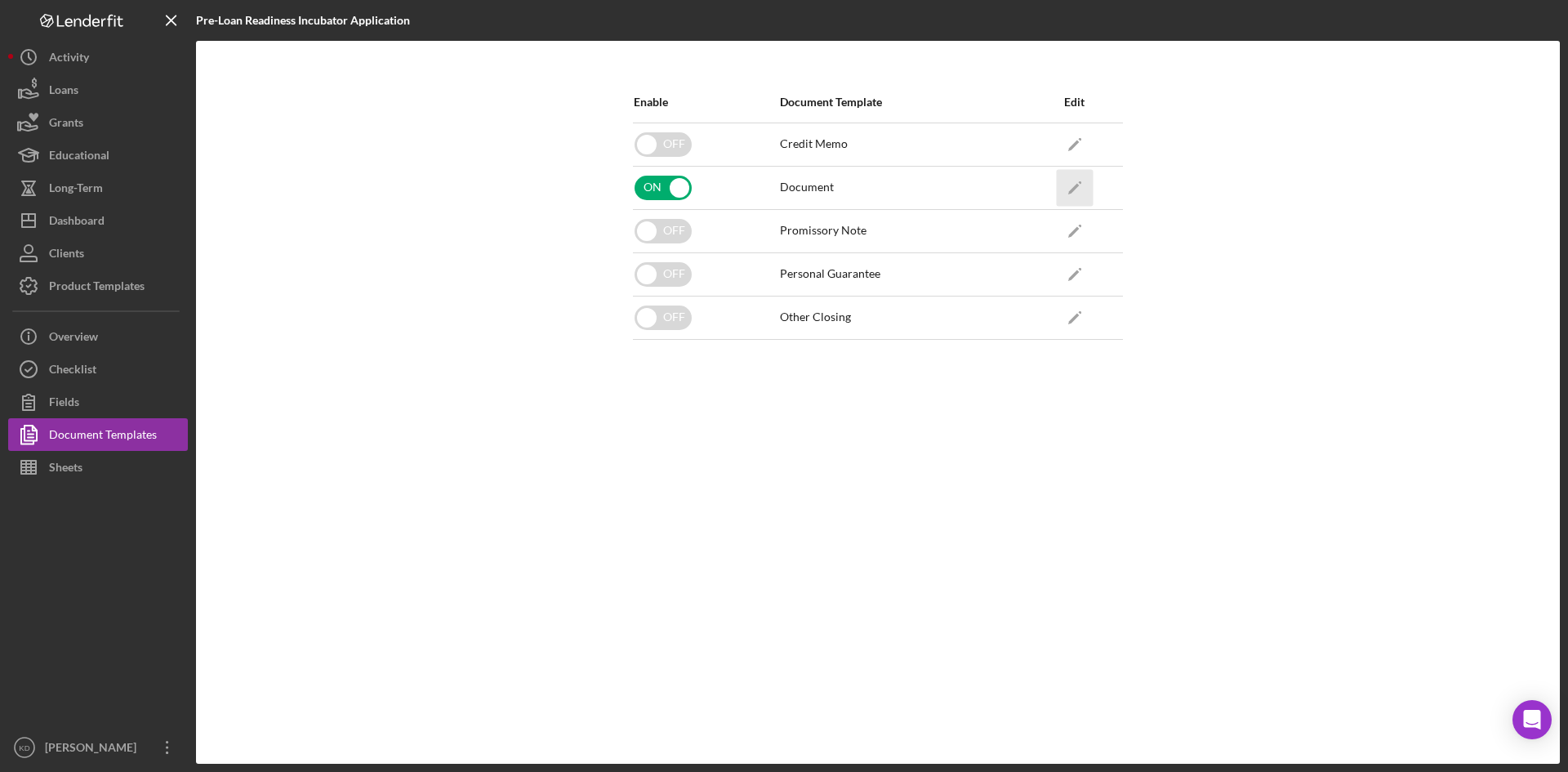
click at [1075, 191] on icon "Icon/Edit" at bounding box center [1075, 188] width 37 height 37
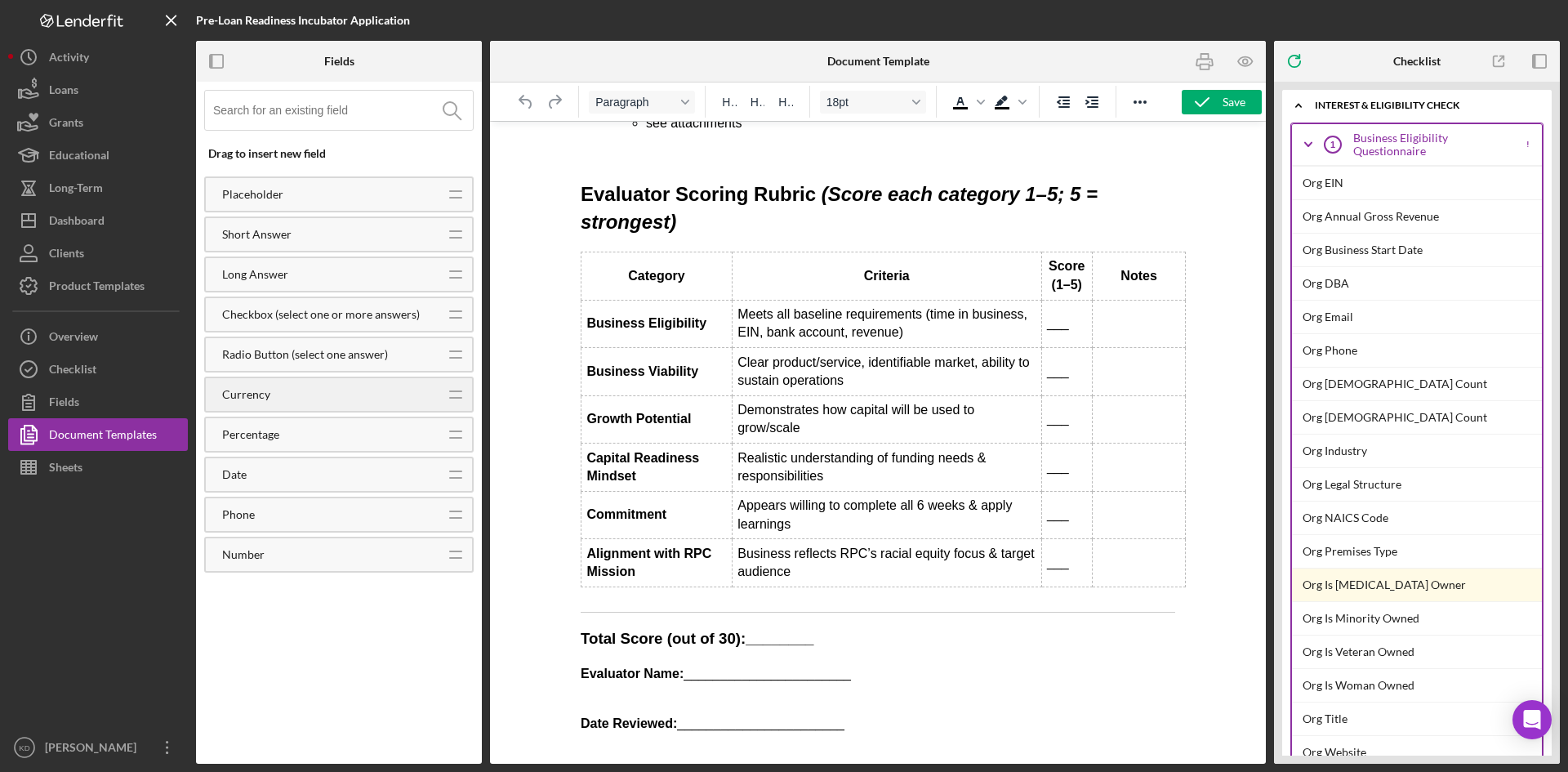
scroll to position [817, 0]
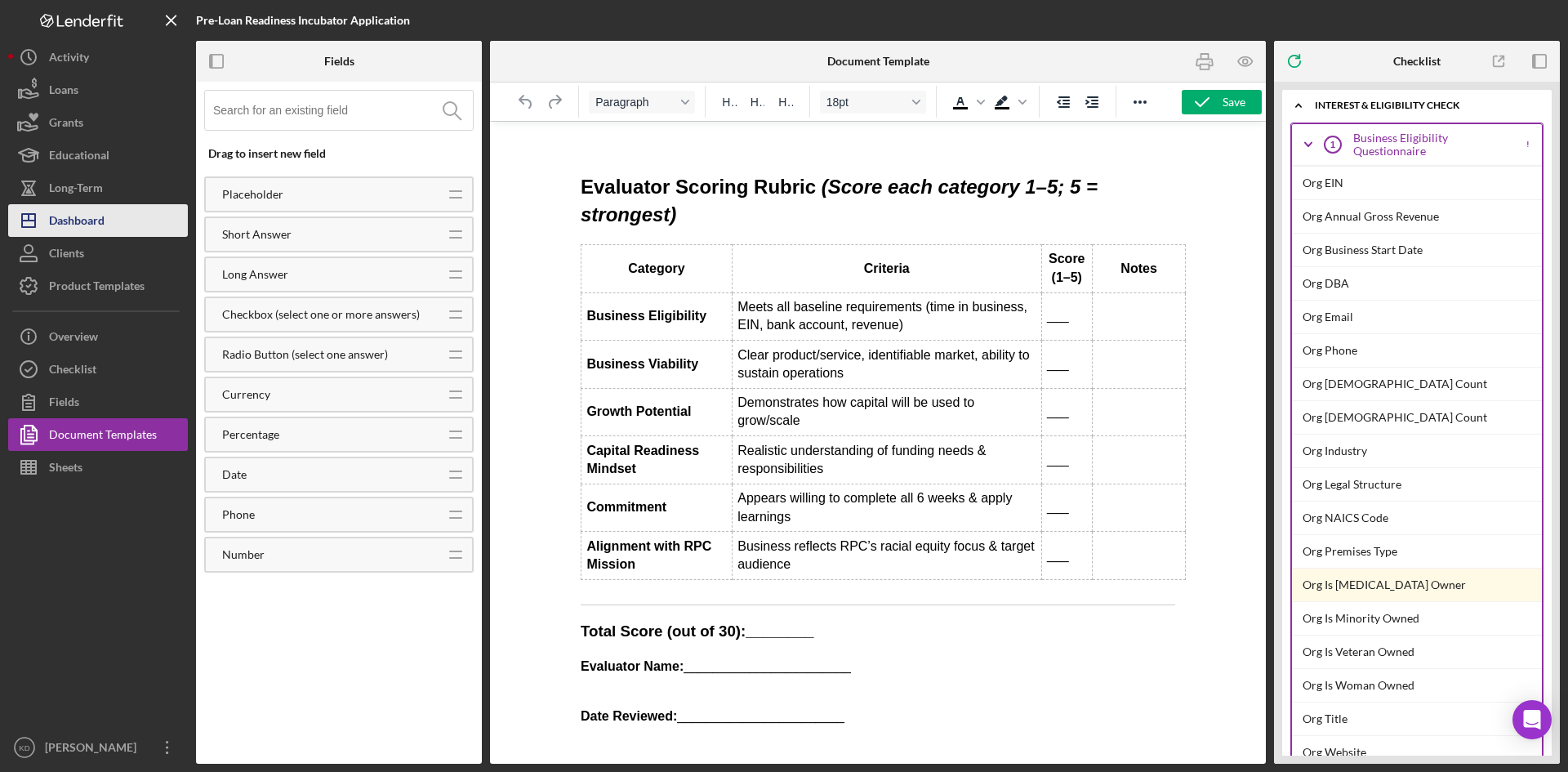
click at [118, 222] on button "Icon/Dashboard Dashboard" at bounding box center [98, 221] width 179 height 33
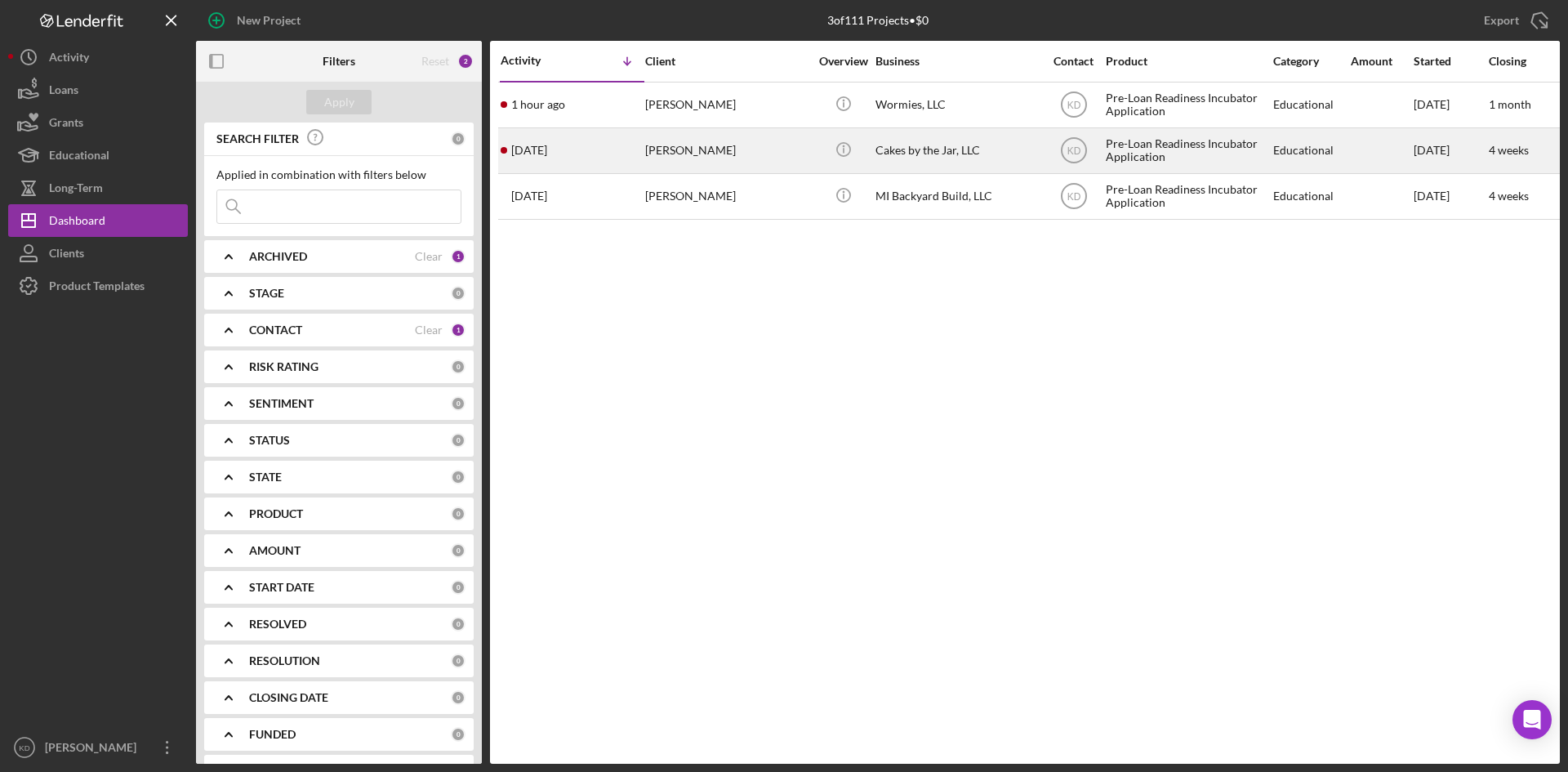
click at [698, 147] on div "Maneeka Brown" at bounding box center [727, 150] width 164 height 43
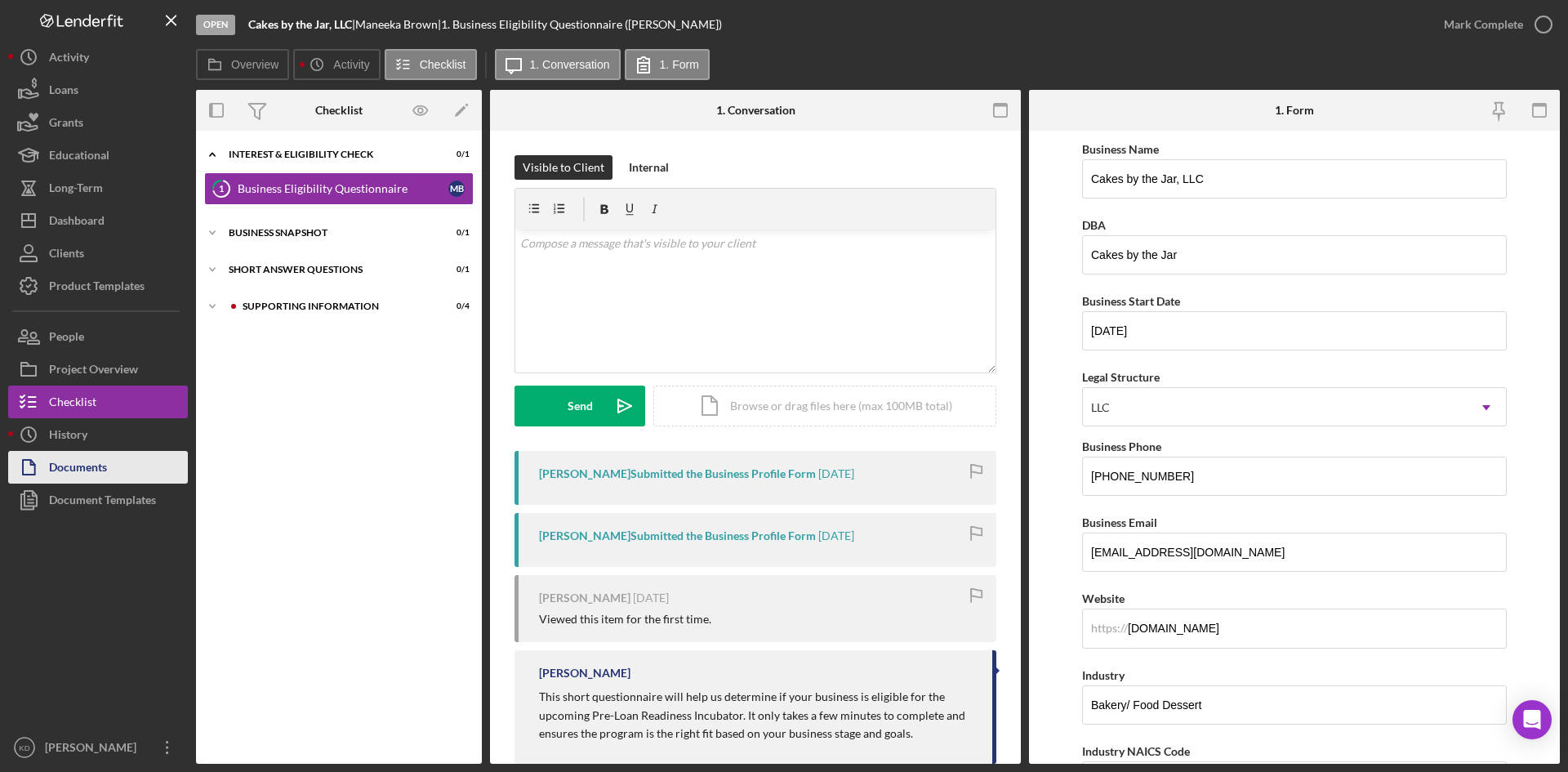
click at [139, 468] on button "Documents" at bounding box center [98, 467] width 179 height 33
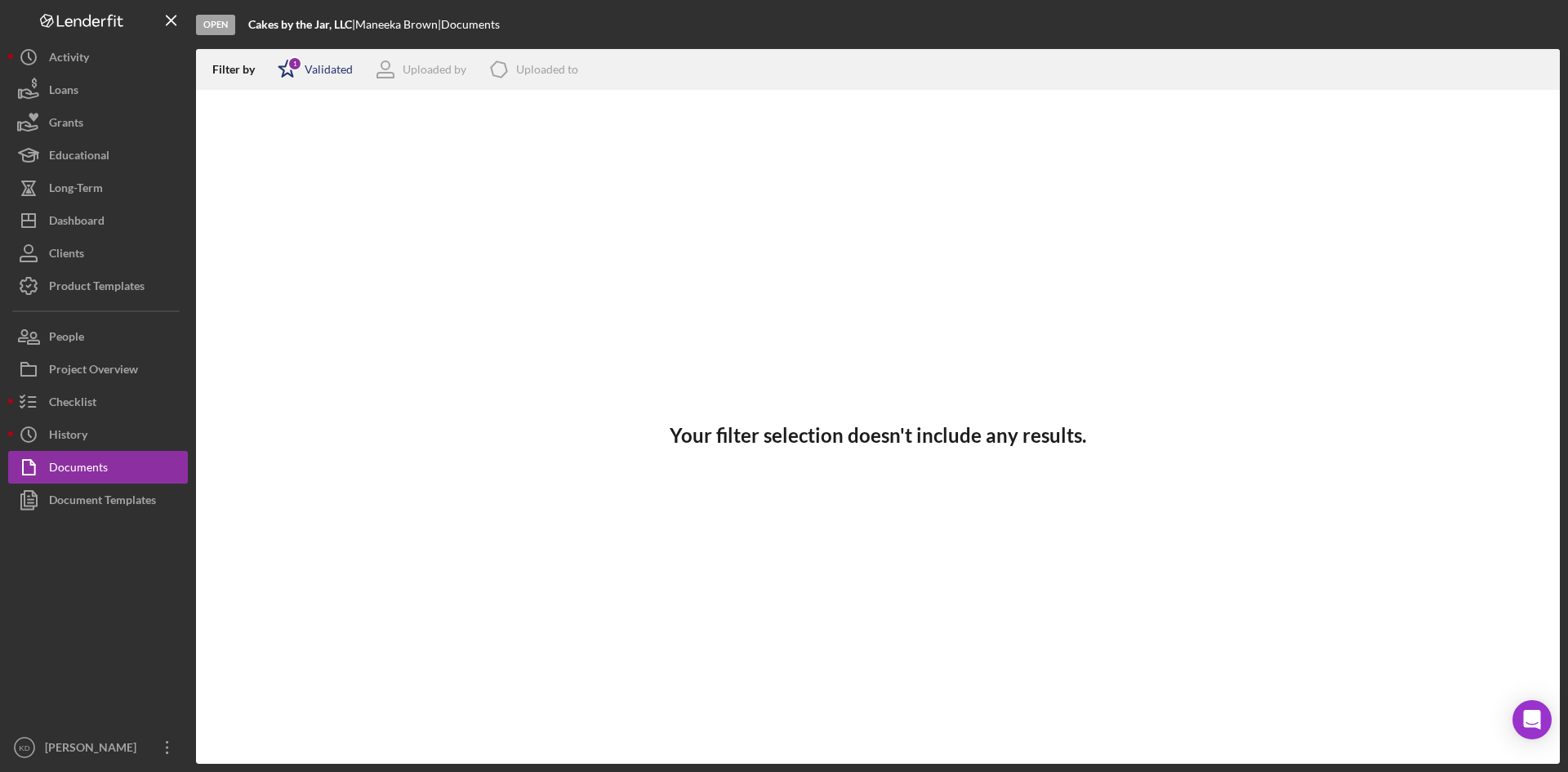
click at [310, 69] on div "Validated" at bounding box center [329, 69] width 48 height 13
click at [282, 106] on div "All" at bounding box center [284, 106] width 15 height 13
checkbox input "true"
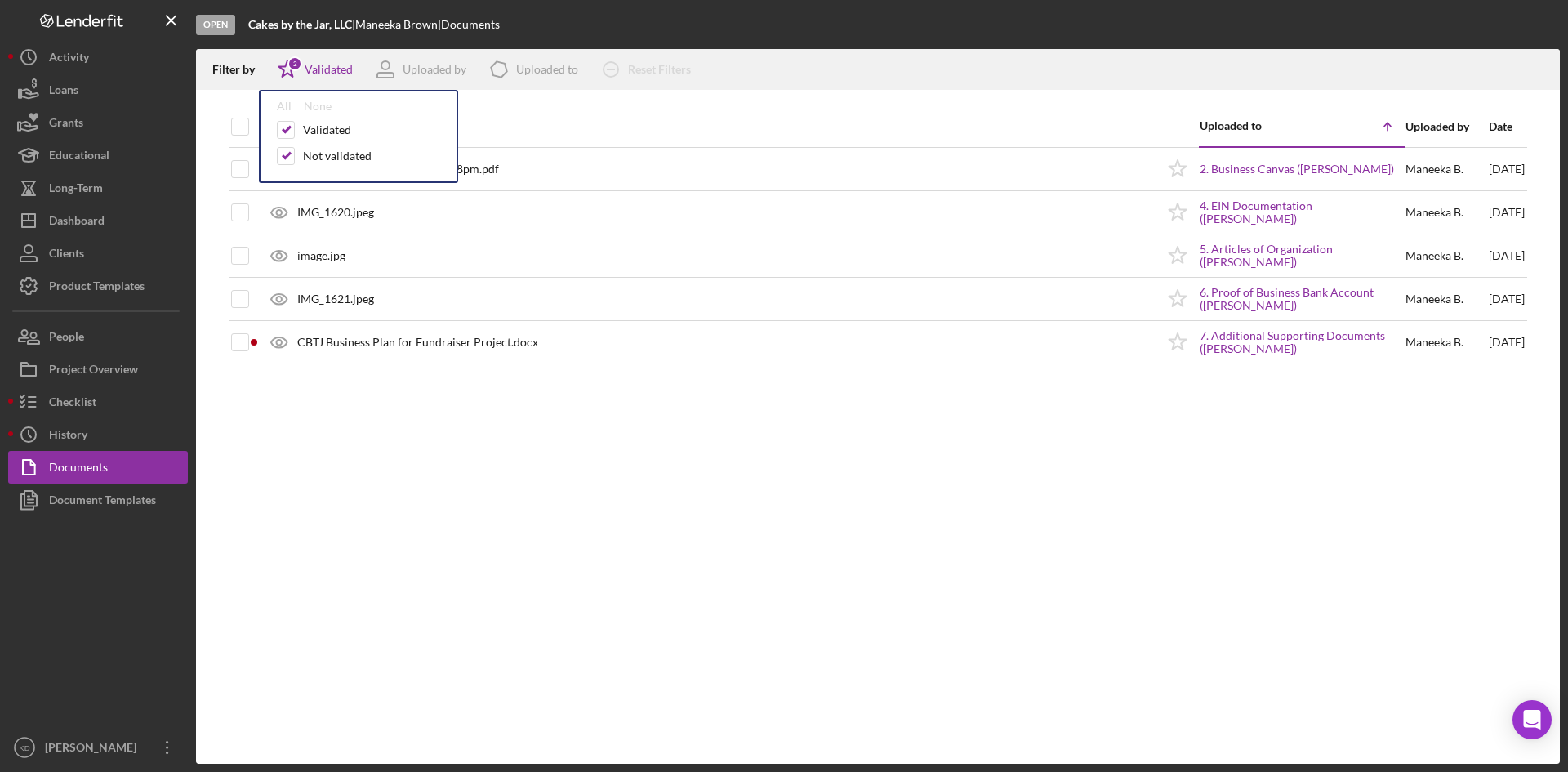
click at [698, 100] on div at bounding box center [878, 98] width 1364 height 17
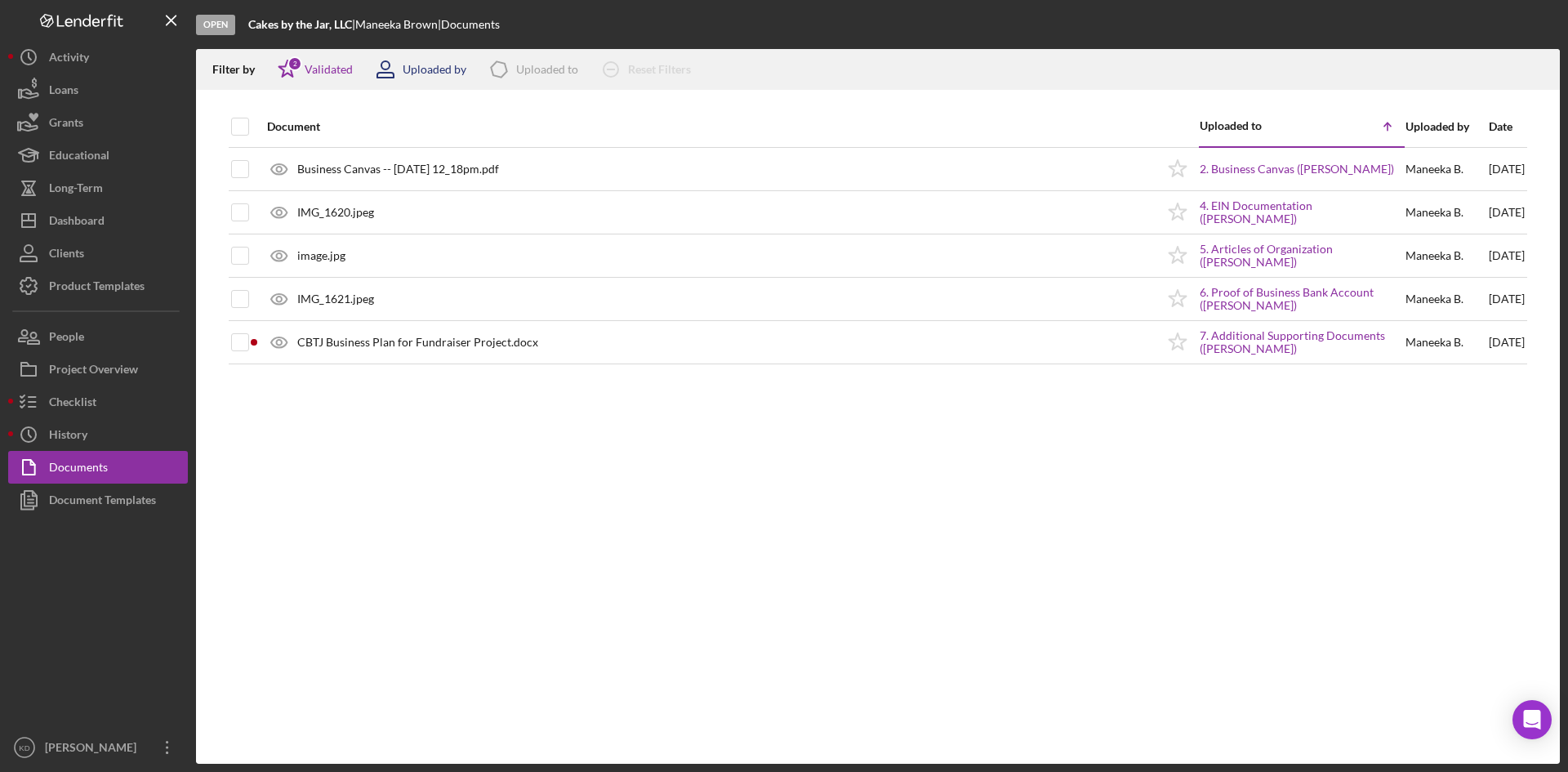
click at [406, 72] on div "Uploaded by" at bounding box center [434, 69] width 63 height 13
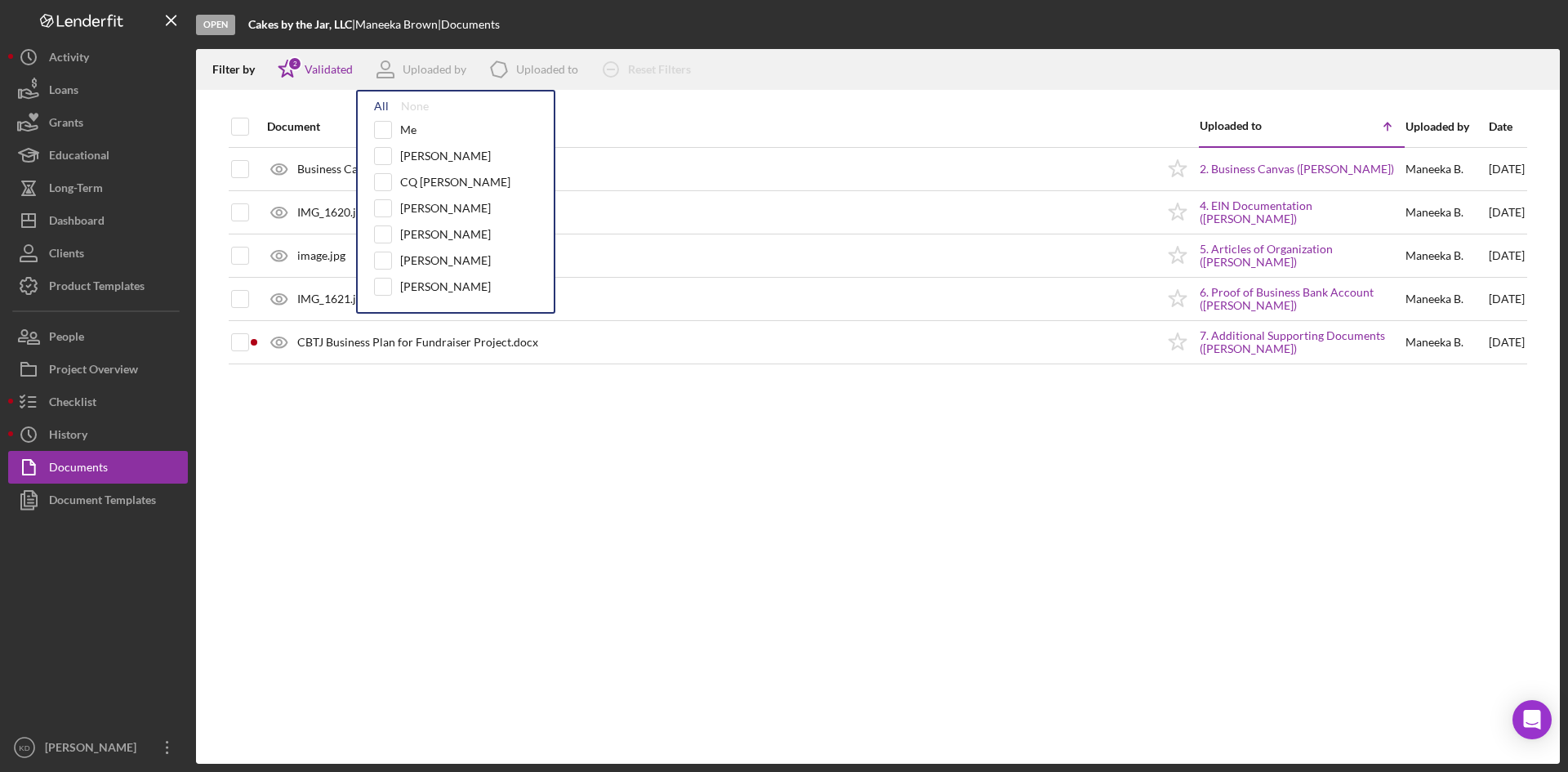
click at [382, 103] on div "All" at bounding box center [382, 106] width 15 height 13
checkbox input "true"
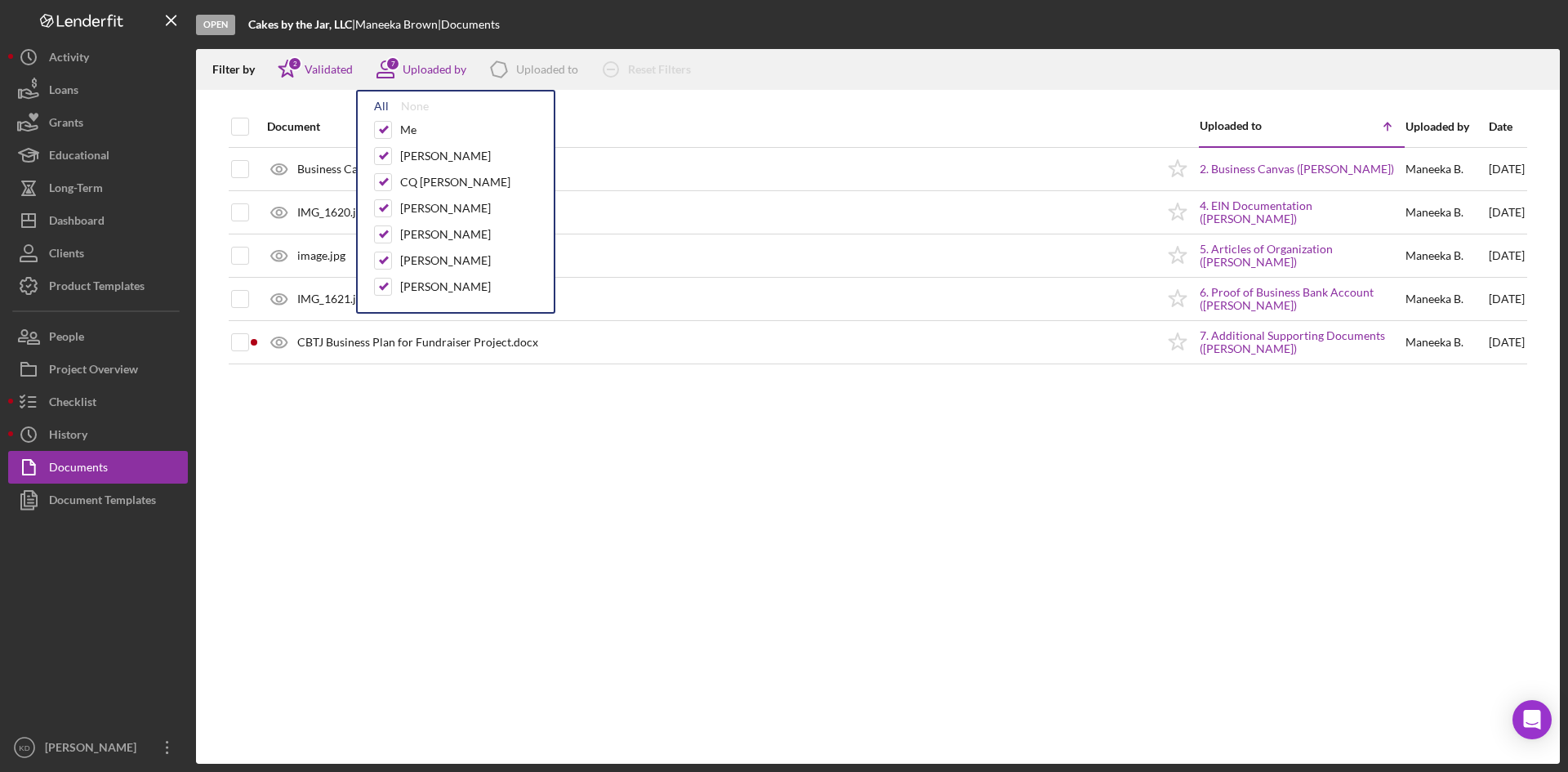
checkbox input "true"
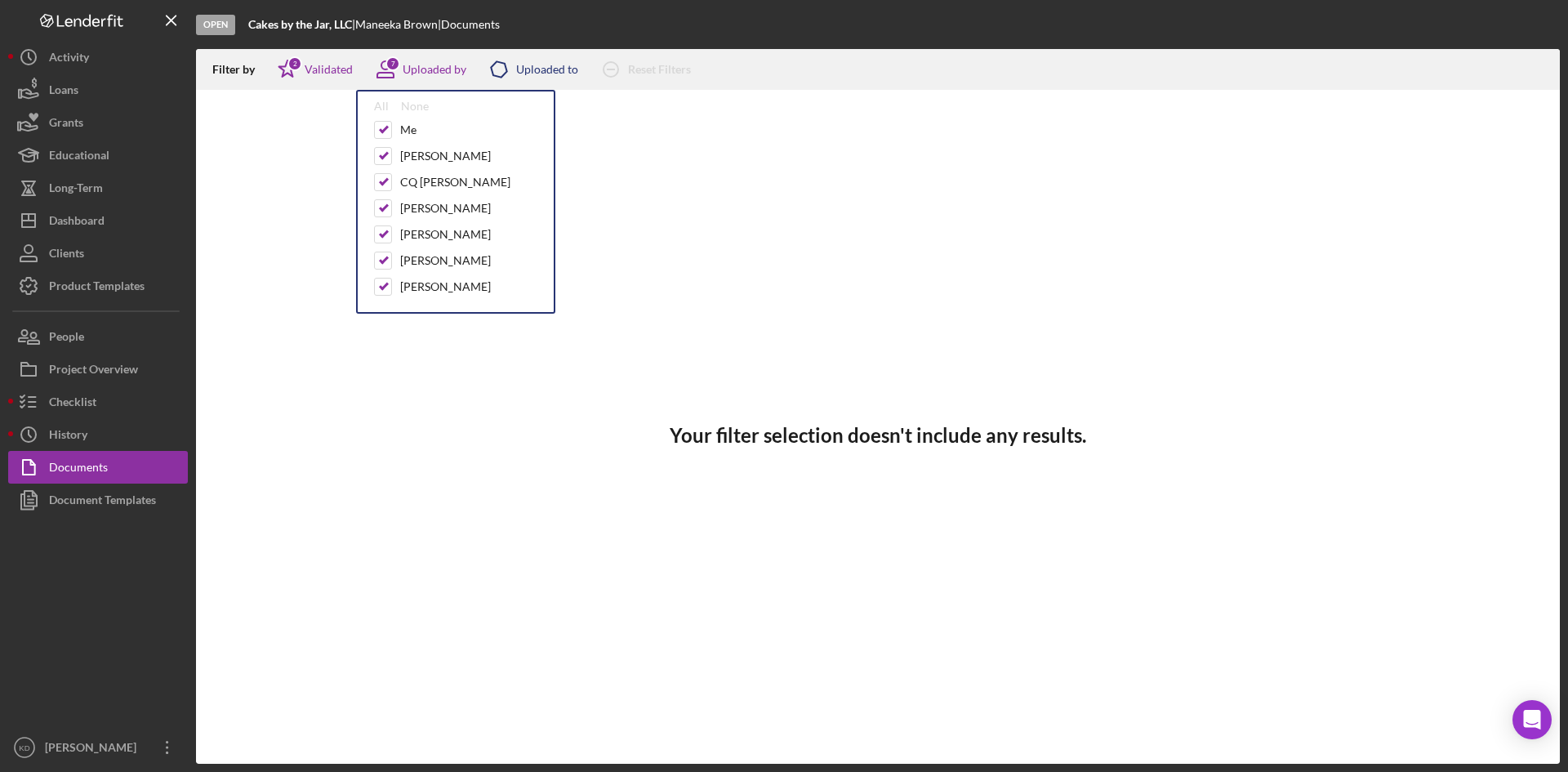
click at [513, 71] on icon "Icon/Product" at bounding box center [499, 69] width 40 height 40
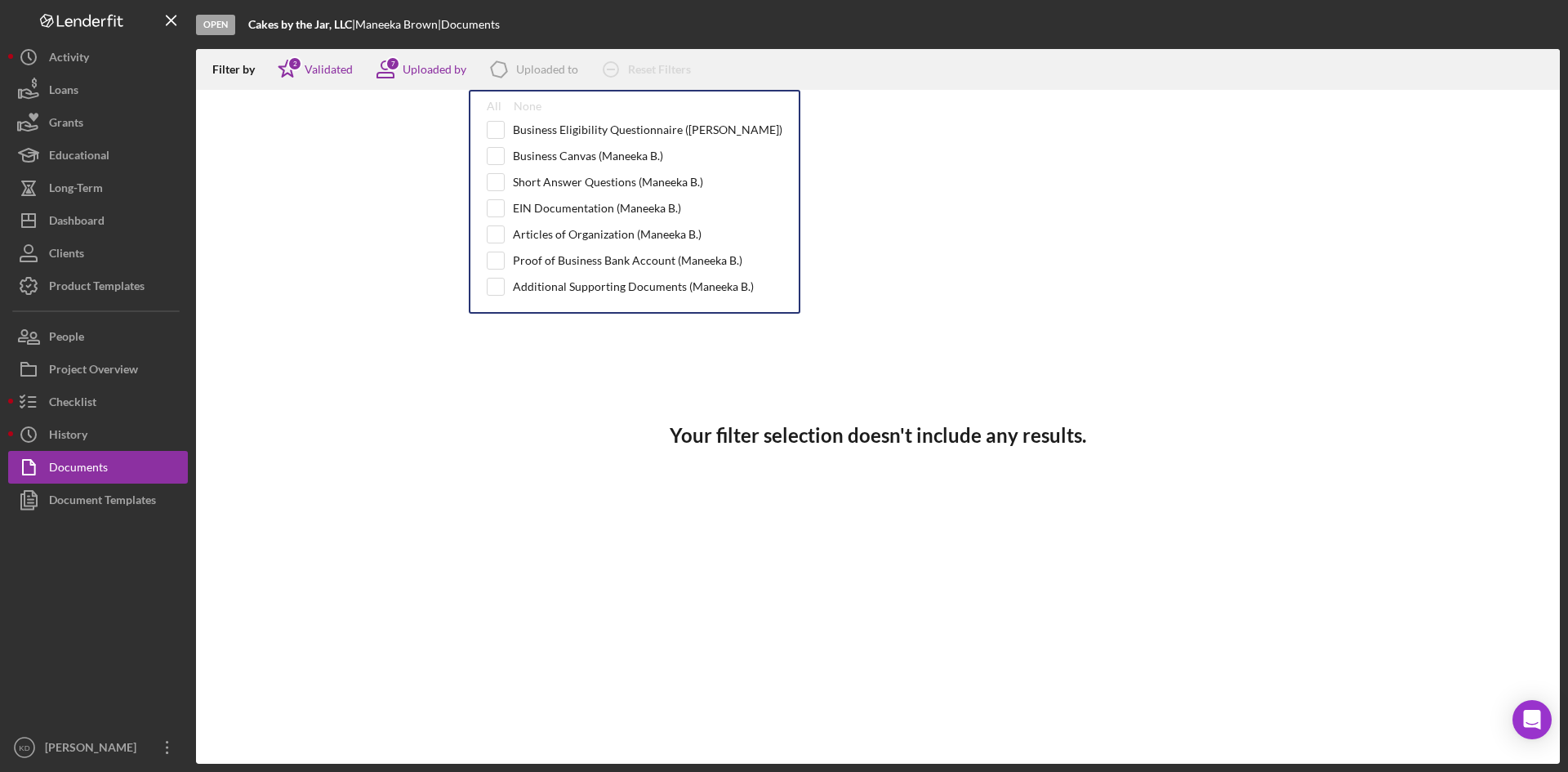
click at [262, 70] on div "Filter by" at bounding box center [239, 69] width 54 height 13
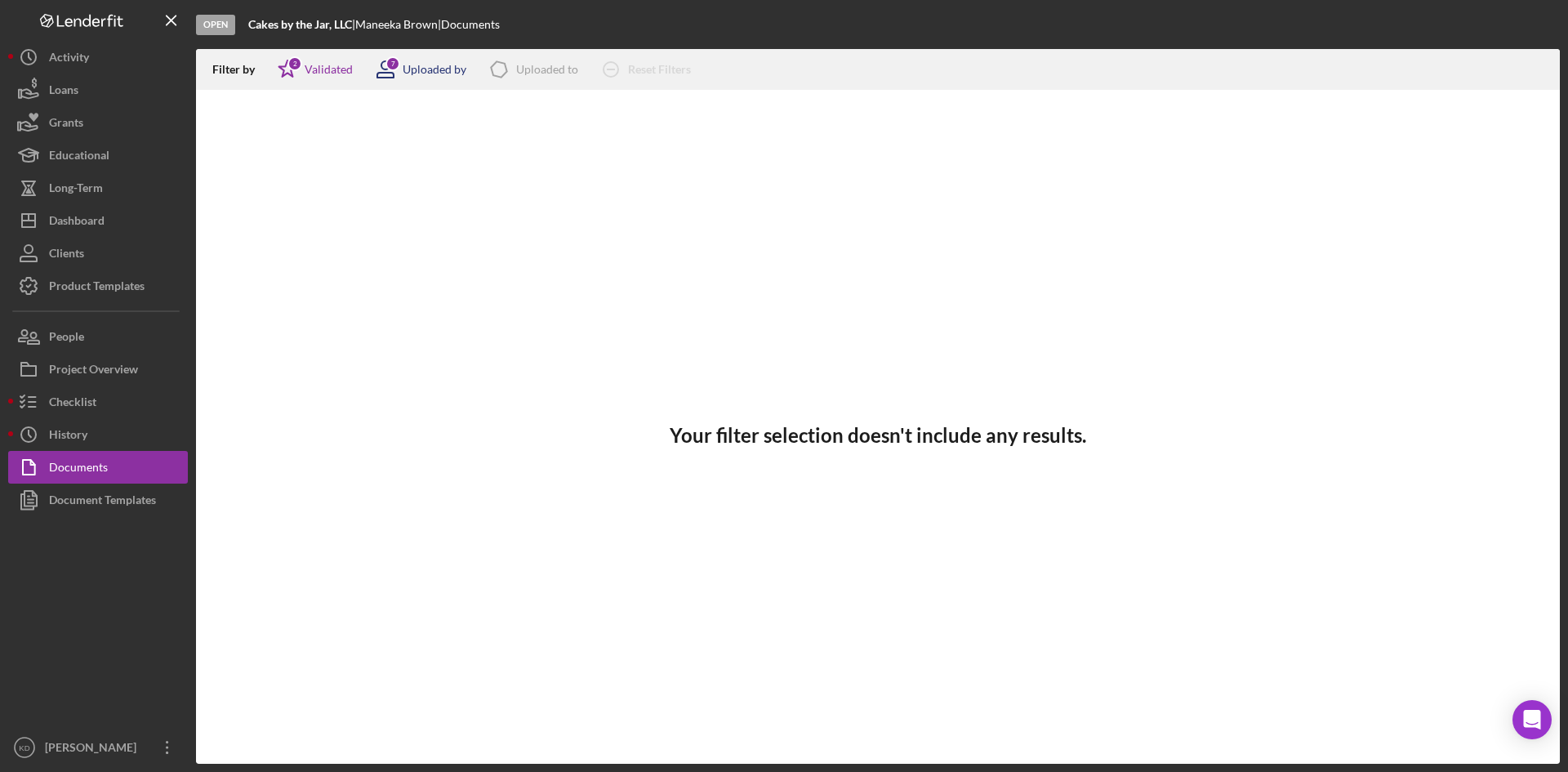
click at [395, 66] on div "7" at bounding box center [393, 63] width 15 height 15
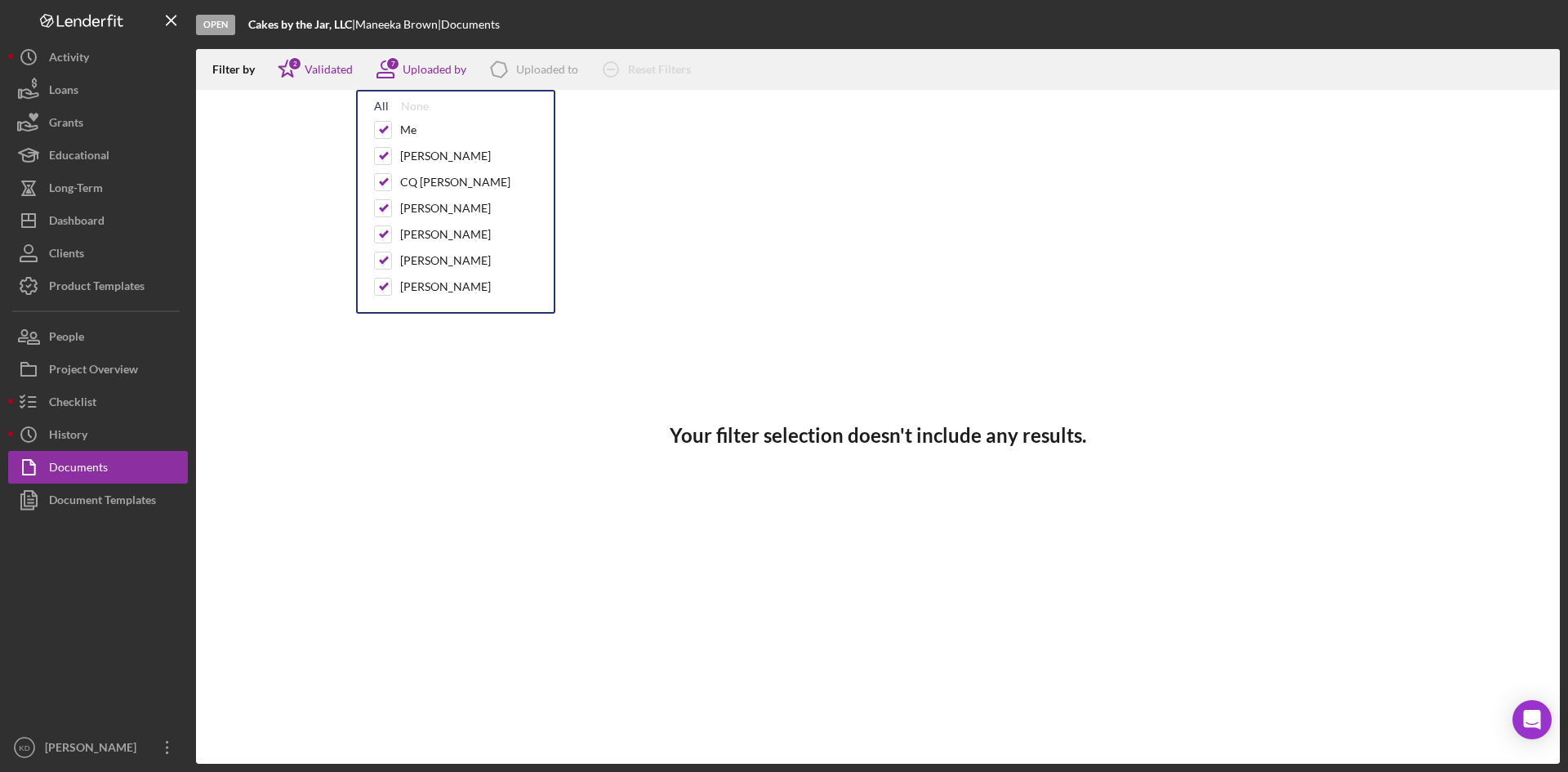
click at [381, 110] on div "All" at bounding box center [382, 106] width 15 height 13
click at [423, 107] on div "None" at bounding box center [415, 106] width 28 height 13
checkbox input "false"
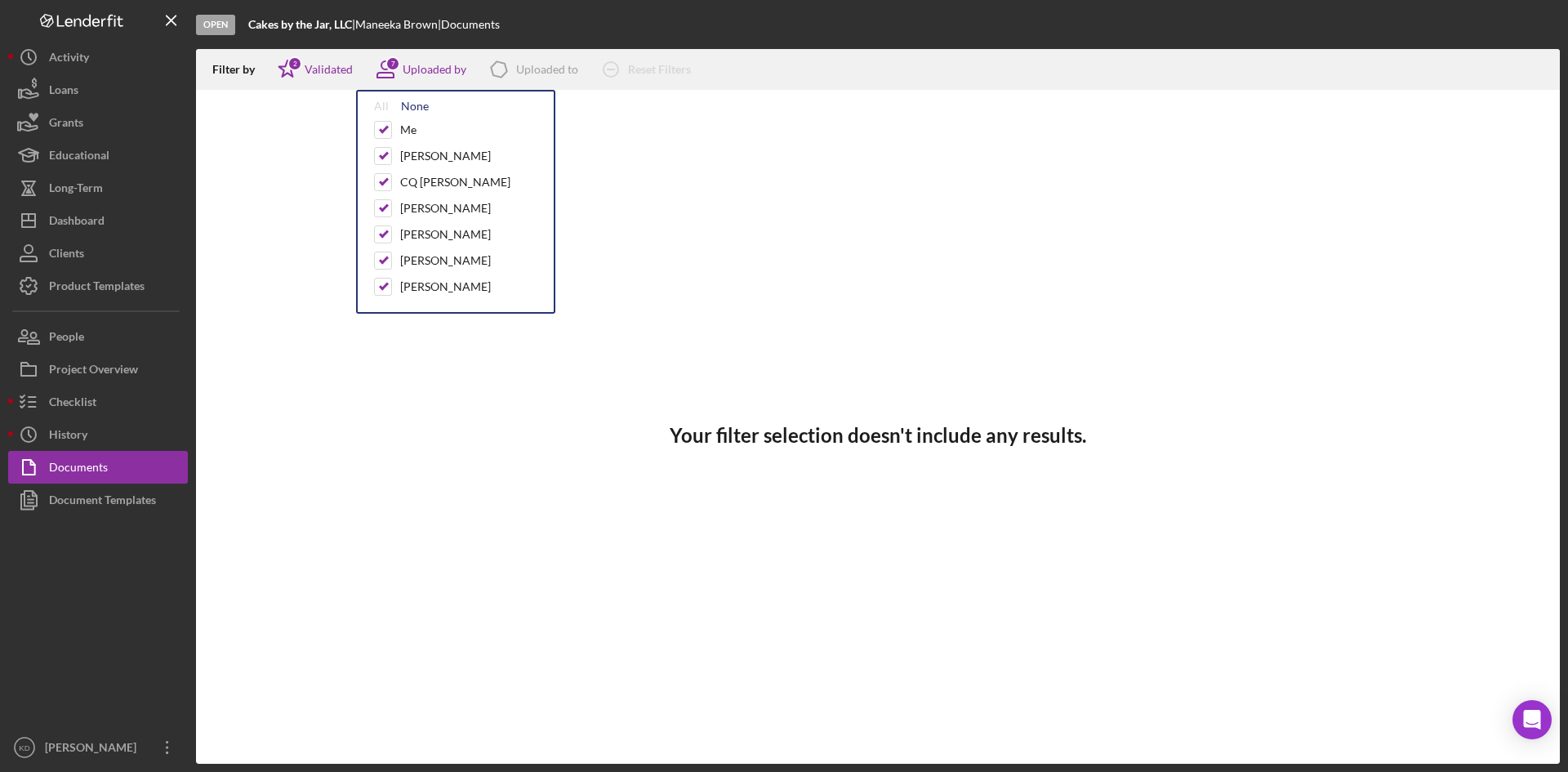
checkbox input "false"
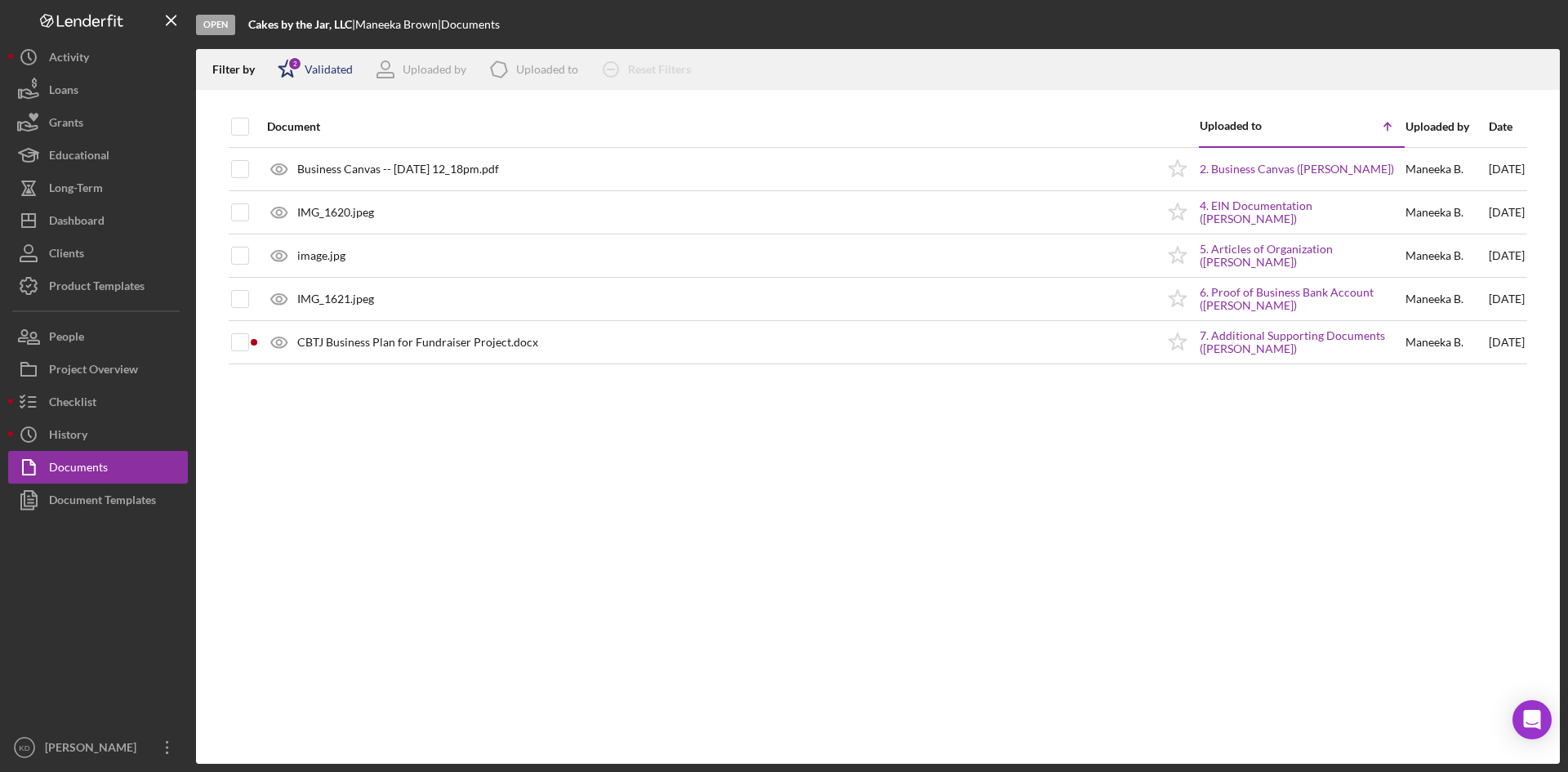
click at [337, 71] on div "Validated" at bounding box center [329, 69] width 48 height 13
click at [269, 512] on div "Document Uploaded to Icon/Table Sort Arrow Uploaded by Date Business Canvas -- …" at bounding box center [878, 434] width 1364 height 658
click at [84, 504] on div "Document Templates" at bounding box center [102, 501] width 107 height 37
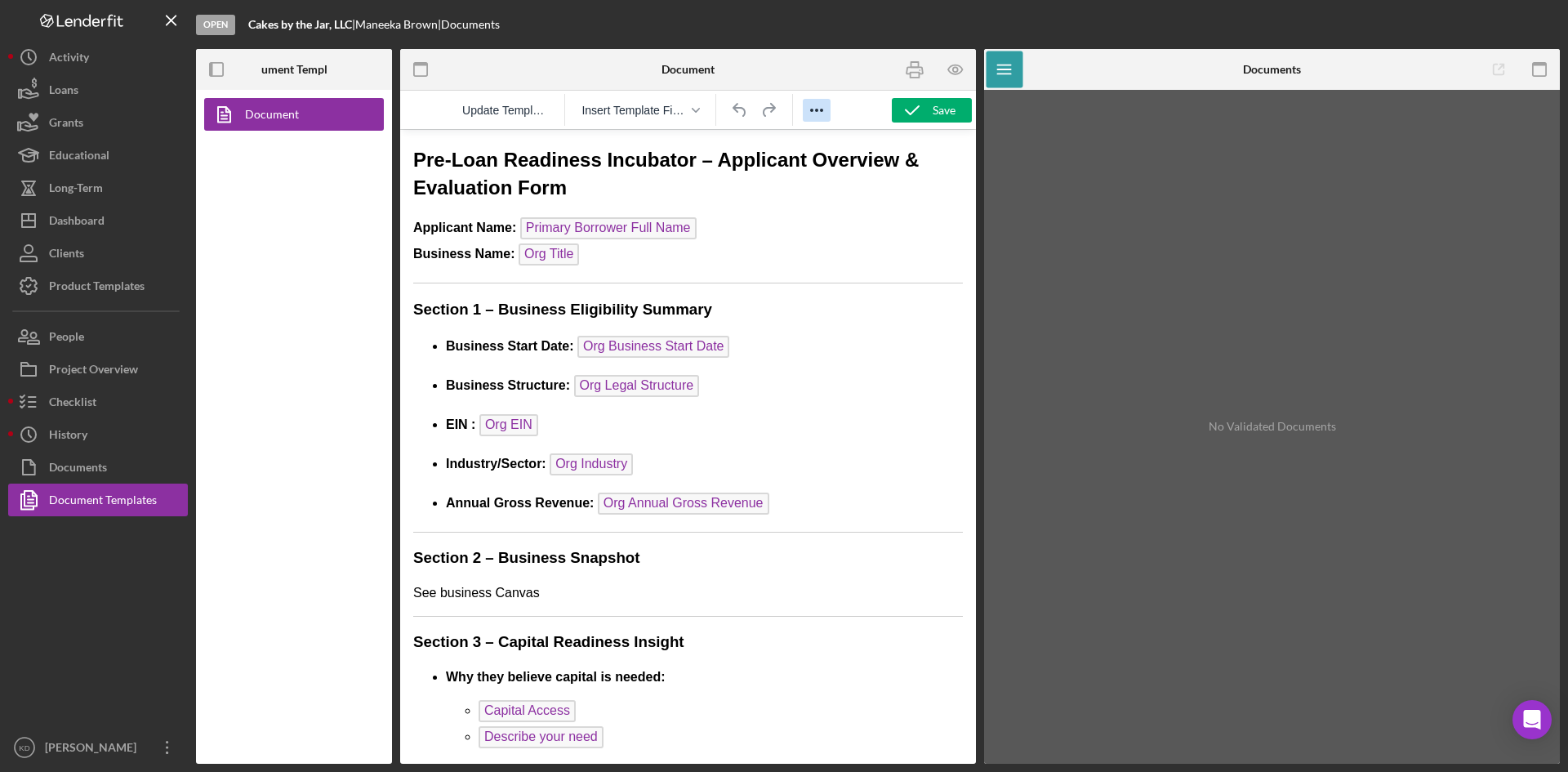
click at [811, 118] on icon "Reveal or hide additional toolbar items" at bounding box center [816, 109] width 19 height 19
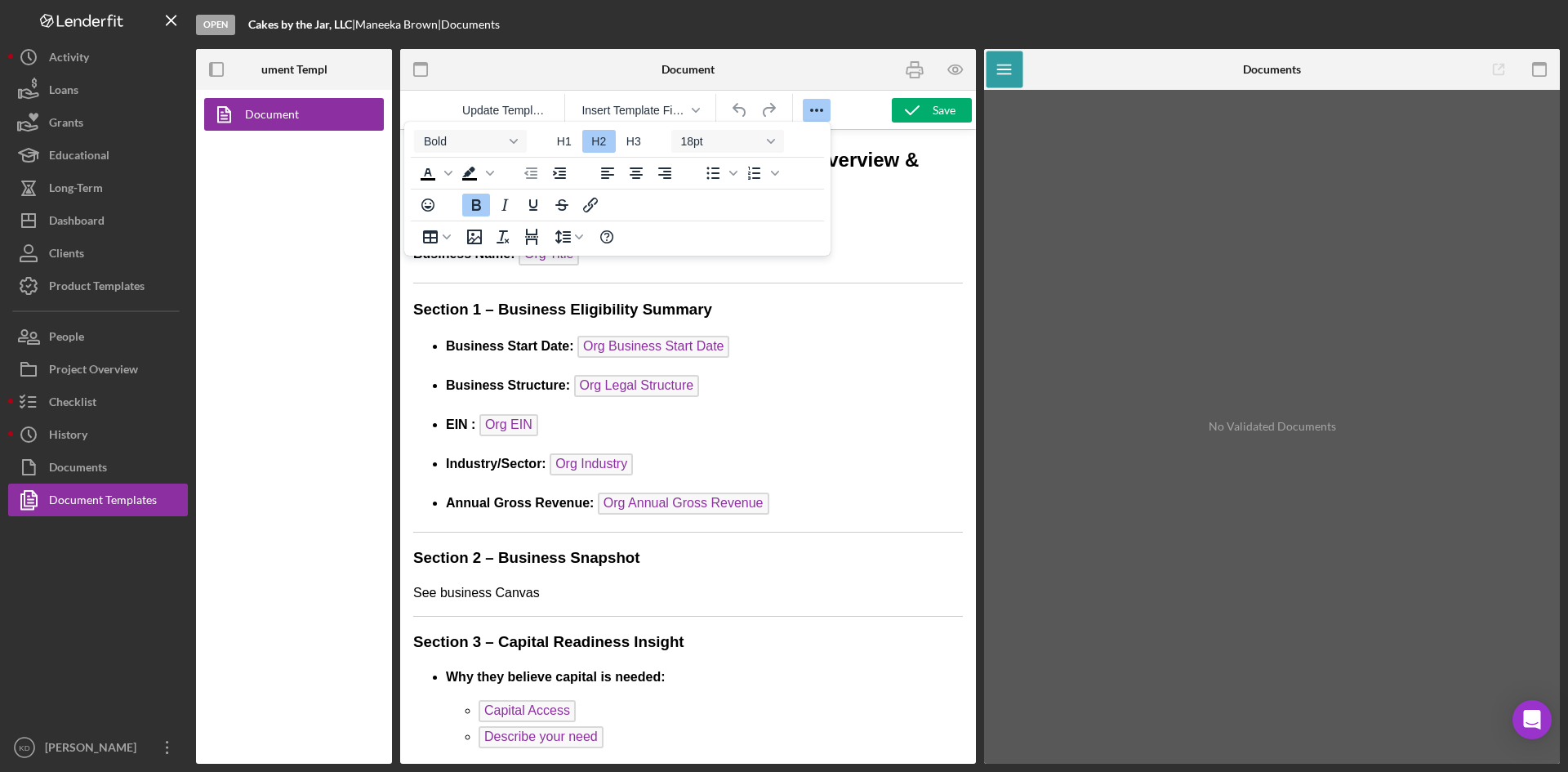
click at [812, 112] on icon "Reveal or hide additional toolbar items" at bounding box center [816, 109] width 19 height 19
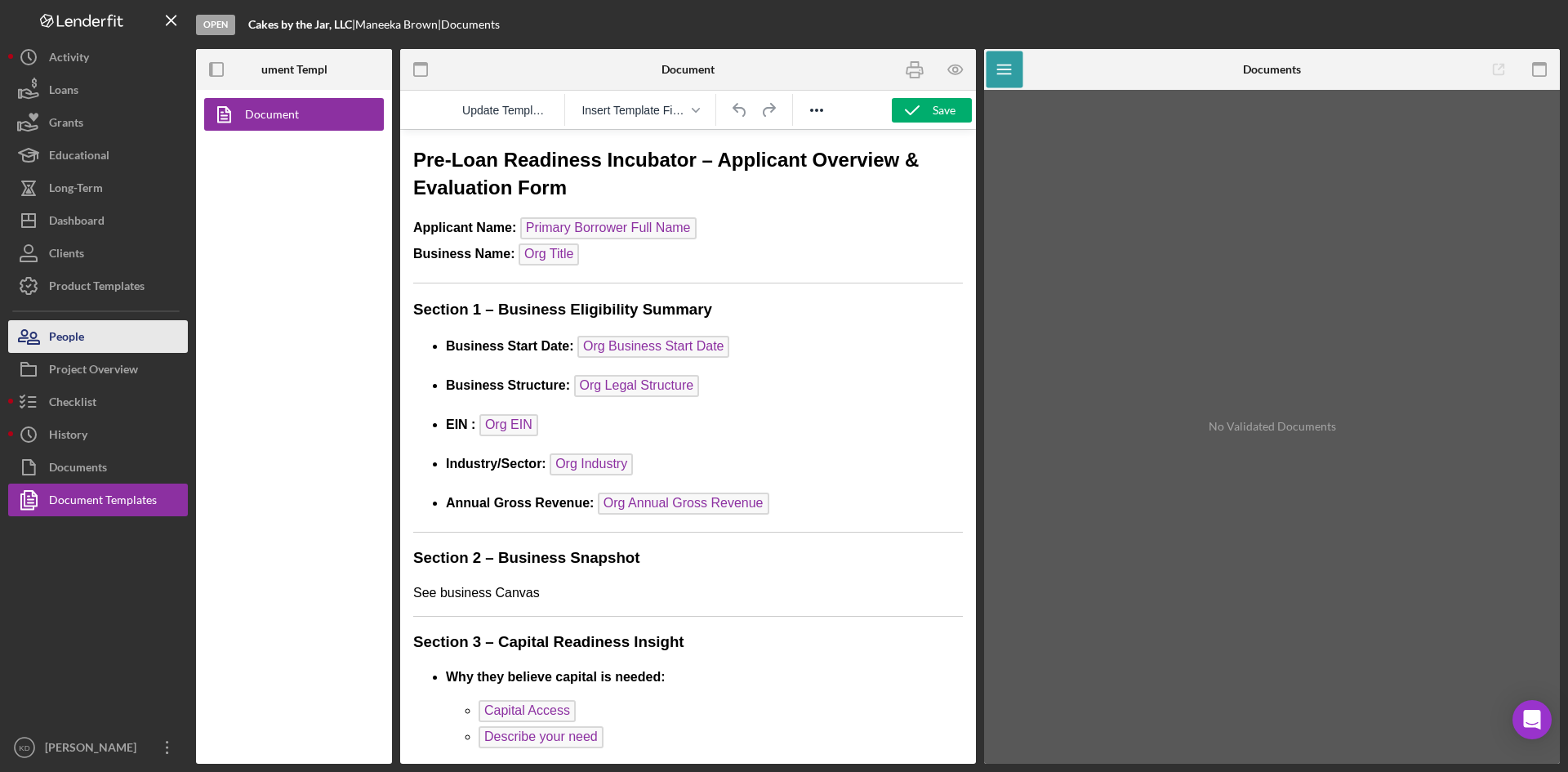
click at [106, 361] on div "Project Overview" at bounding box center [93, 371] width 89 height 37
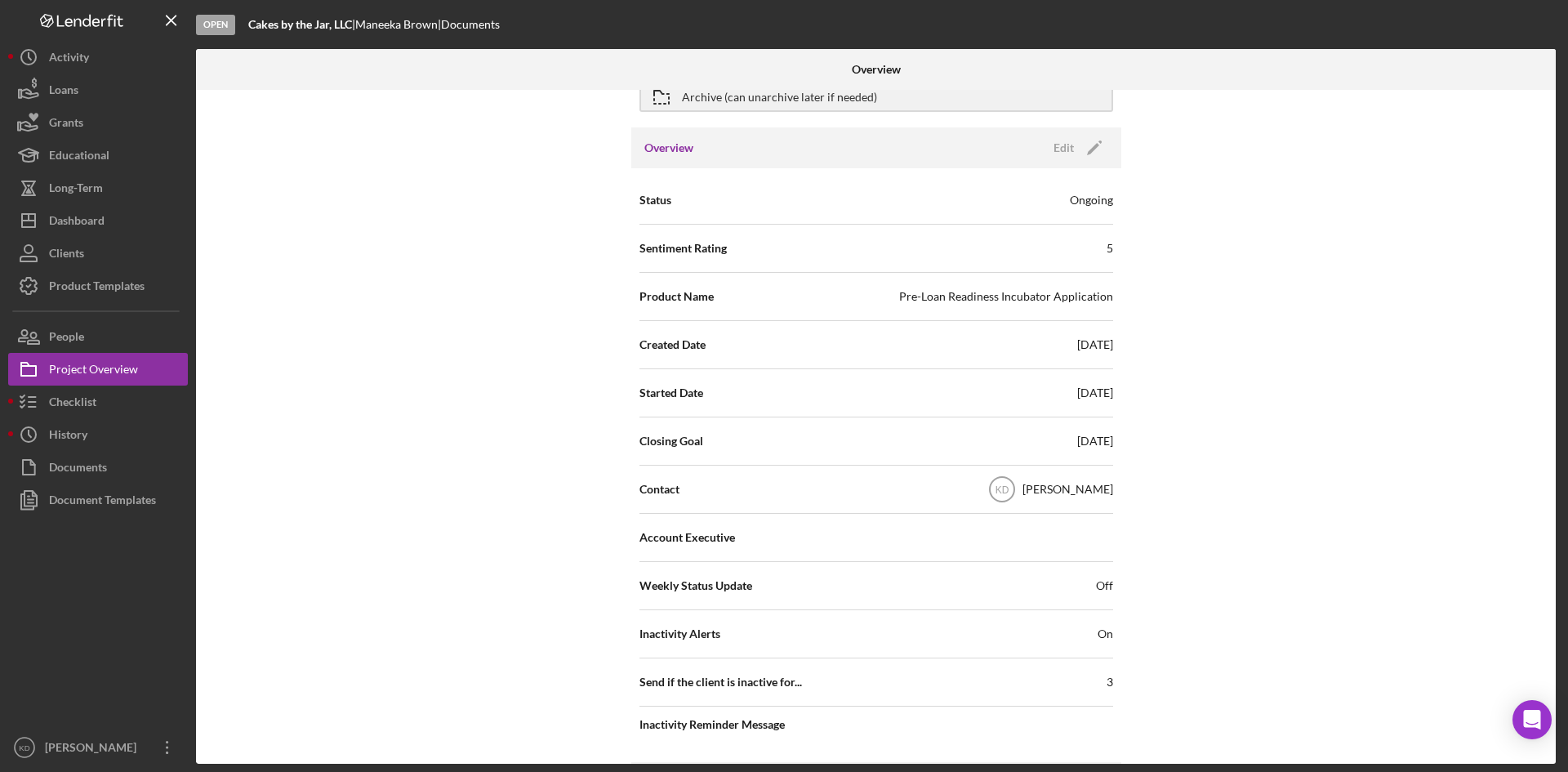
scroll to position [241, 0]
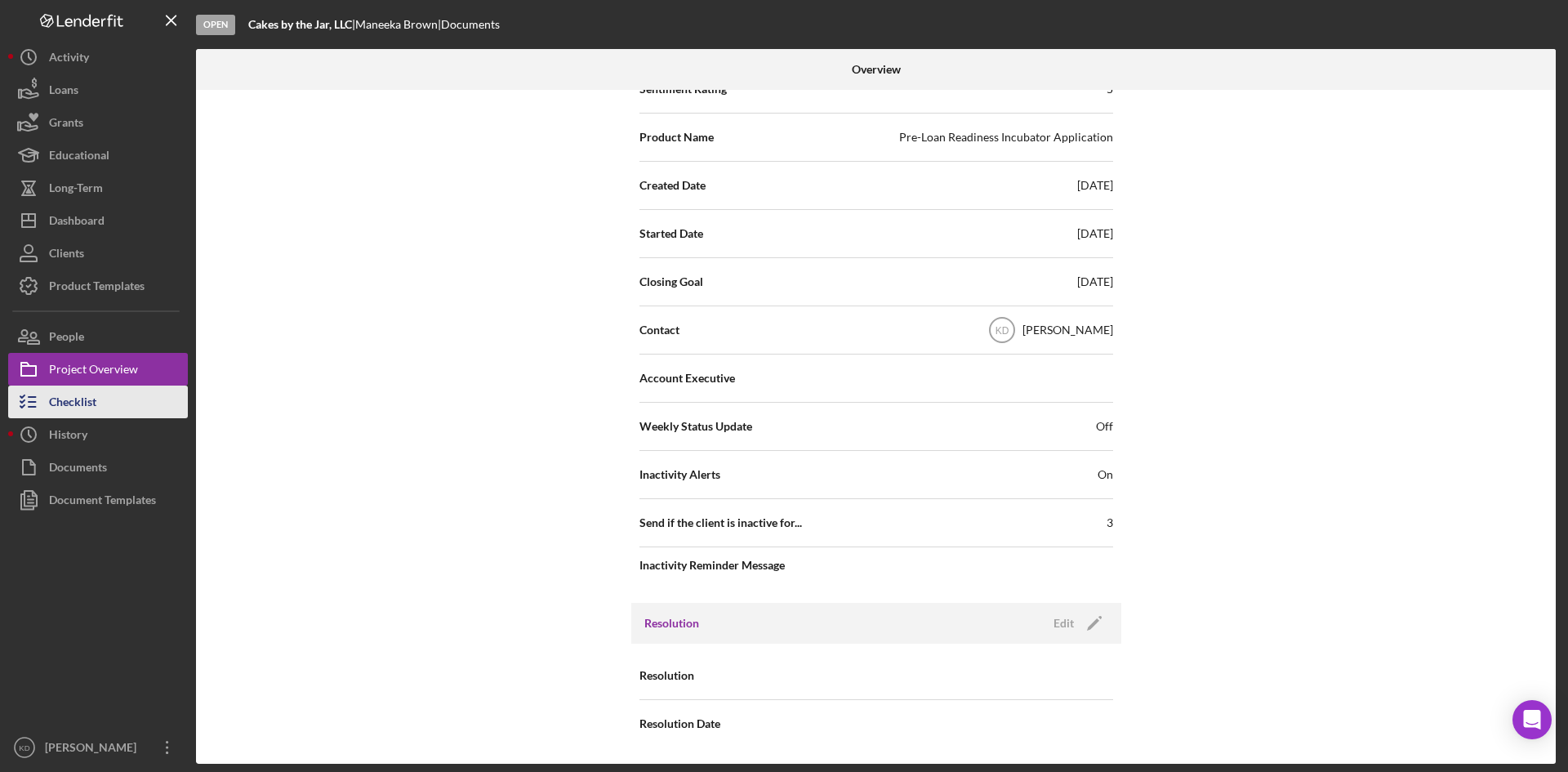
click at [69, 389] on div "Checklist" at bounding box center [72, 404] width 47 height 37
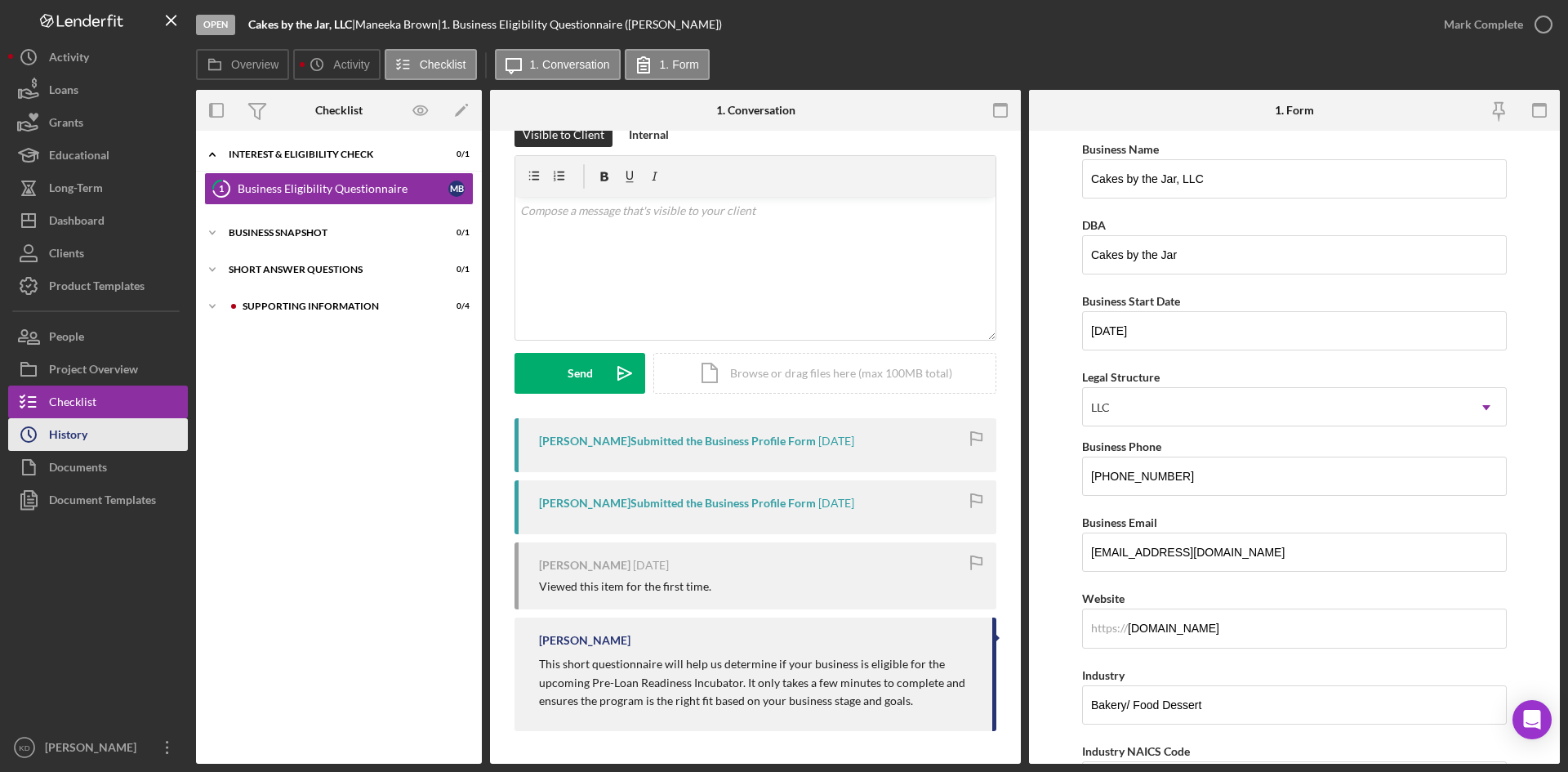
click at [79, 442] on div "History" at bounding box center [68, 436] width 39 height 37
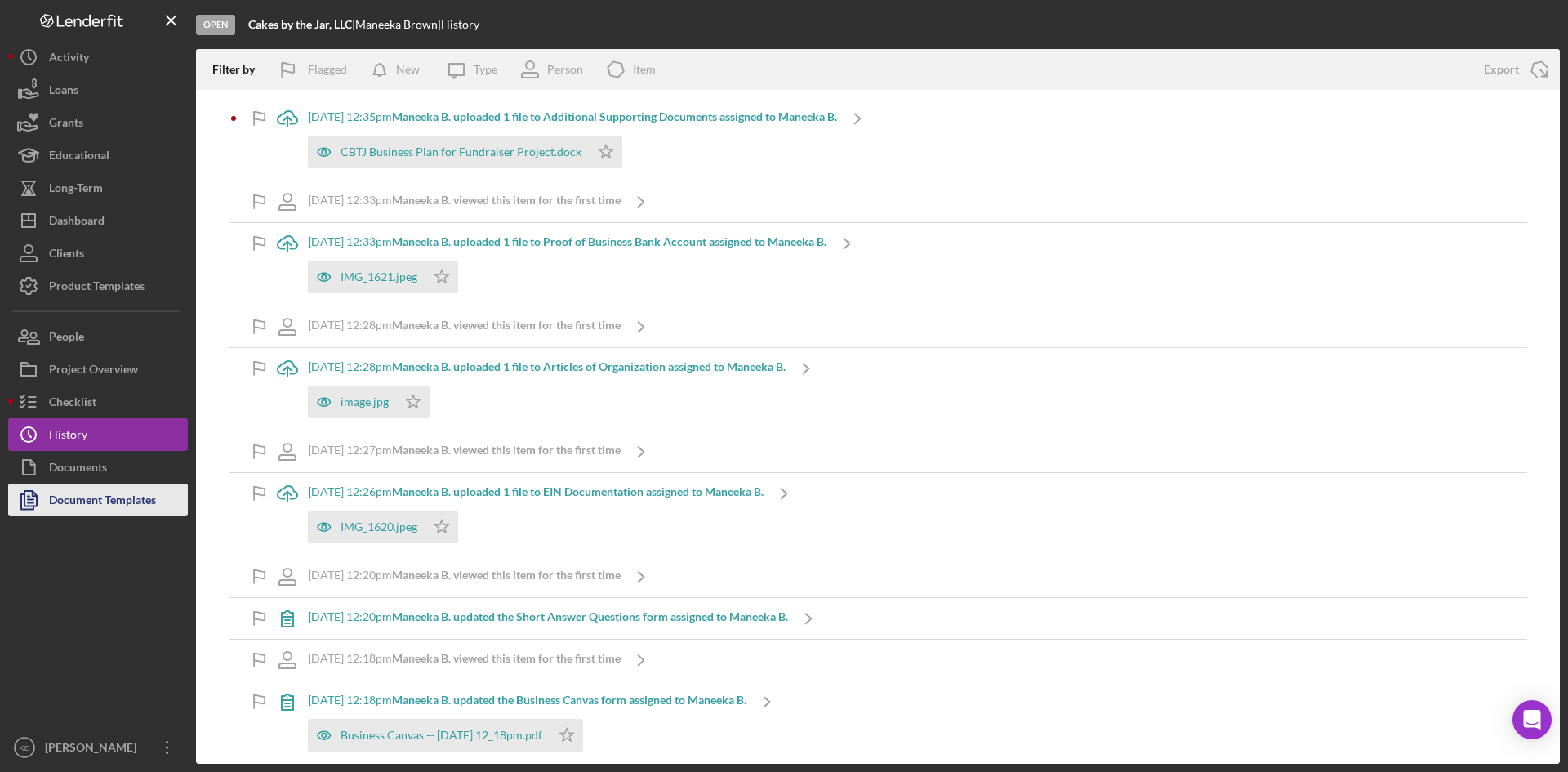
click at [76, 487] on div "Document Templates" at bounding box center [102, 501] width 107 height 37
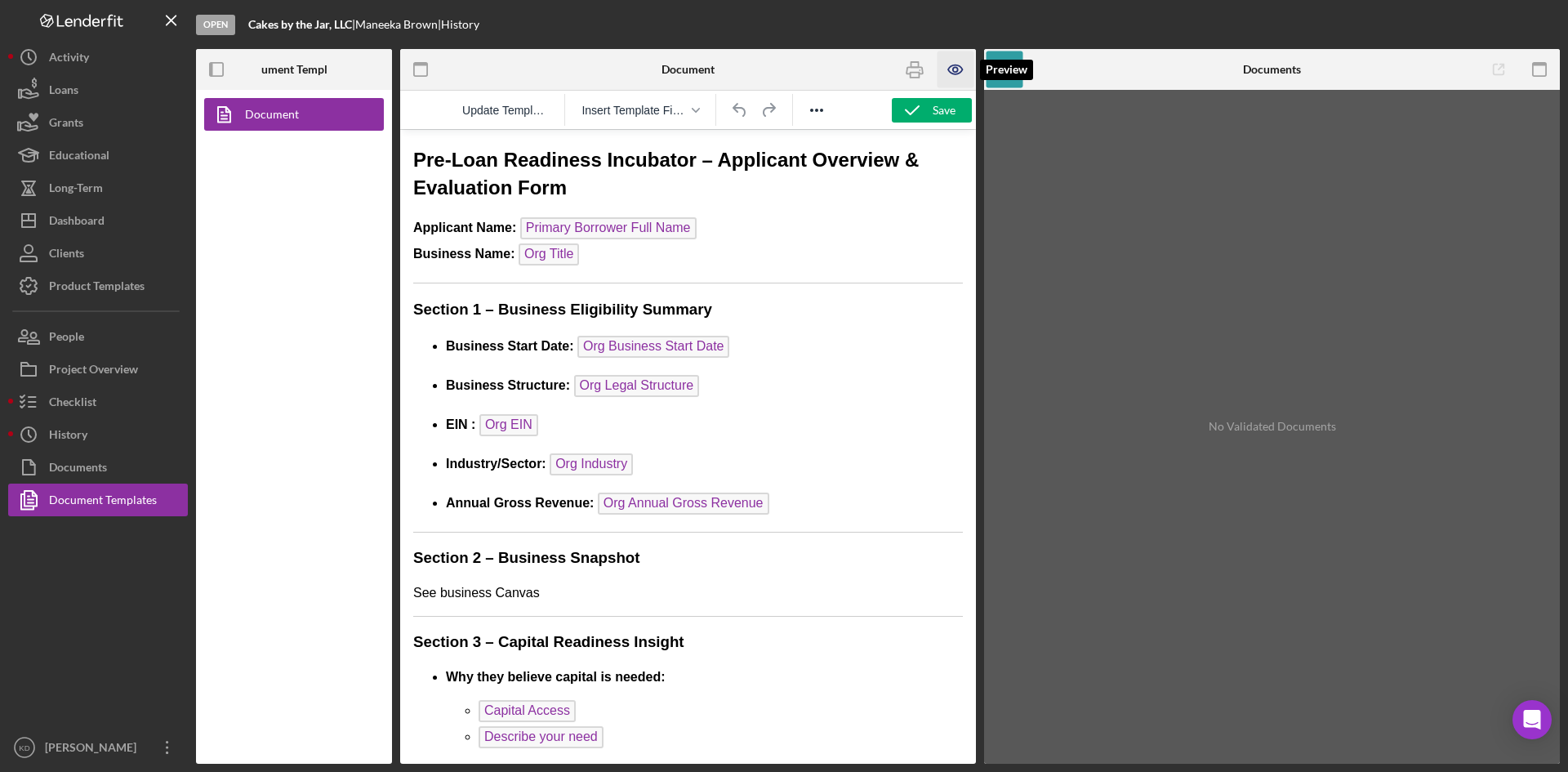
click at [949, 66] on icon "button" at bounding box center [956, 70] width 37 height 37
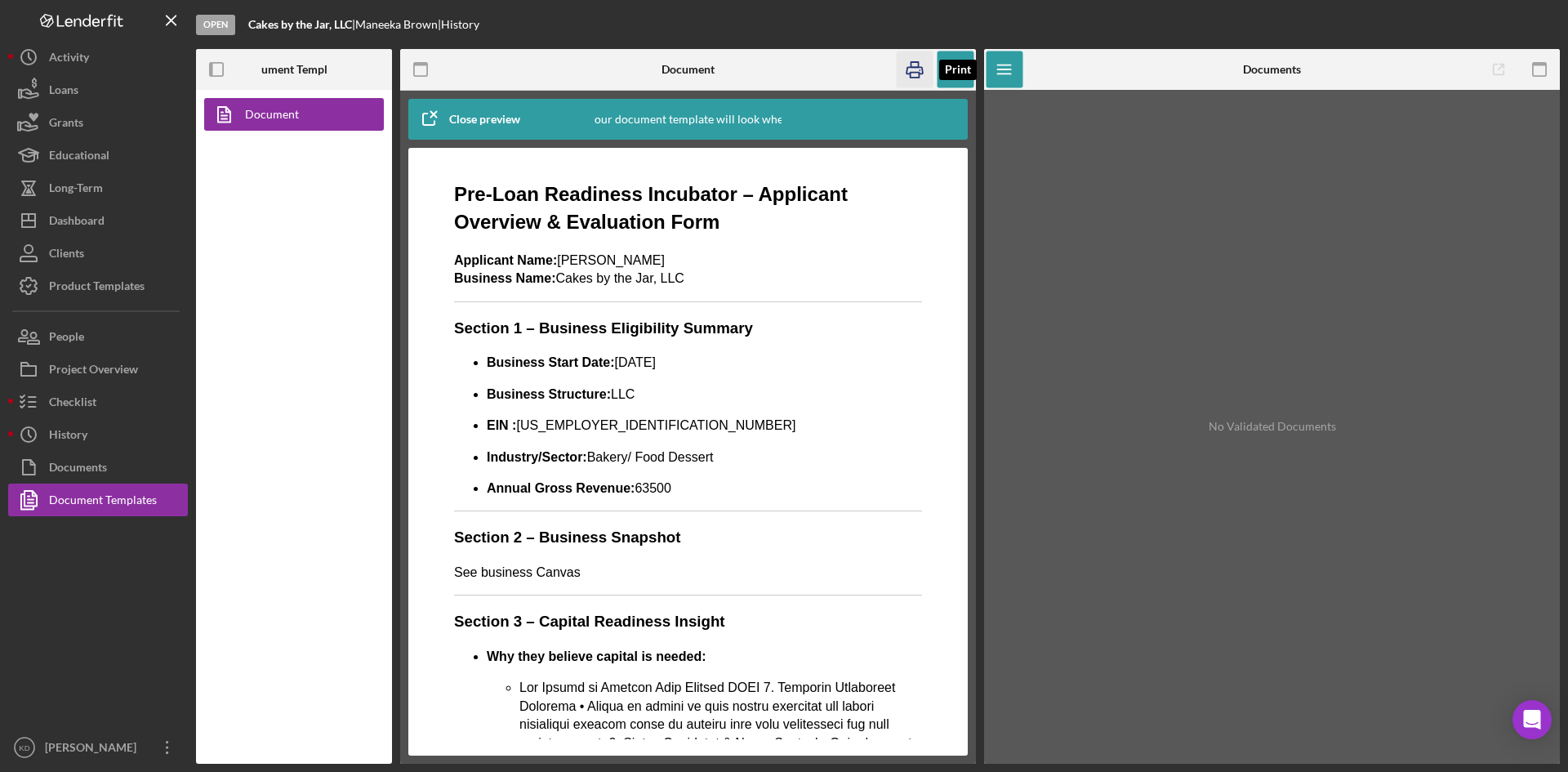
click at [925, 74] on icon "button" at bounding box center [916, 70] width 37 height 37
click at [227, 83] on icon "button" at bounding box center [217, 70] width 37 height 37
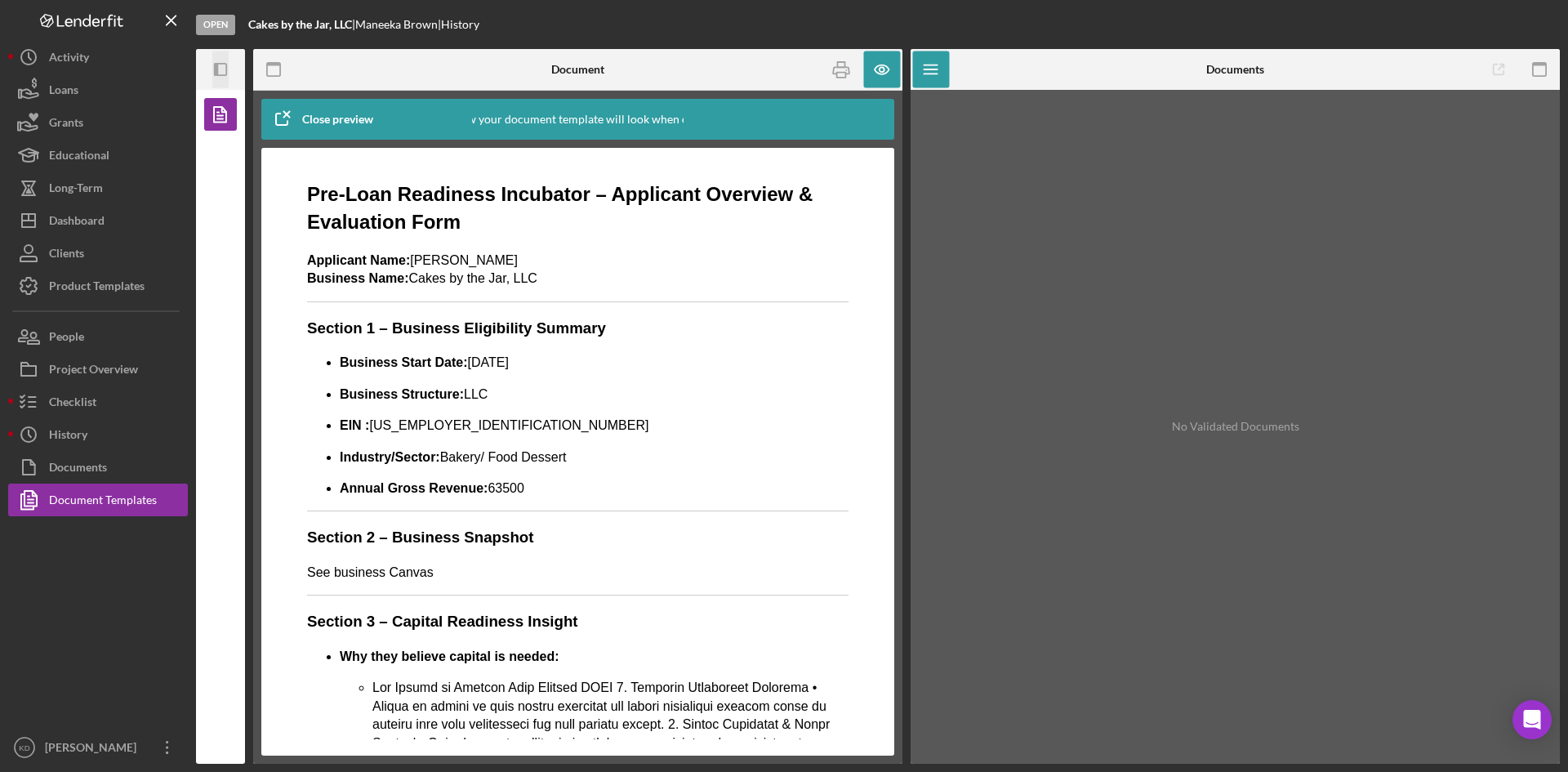
click at [223, 71] on icon "Icon/Panel Side Expand" at bounding box center [221, 70] width 37 height 37
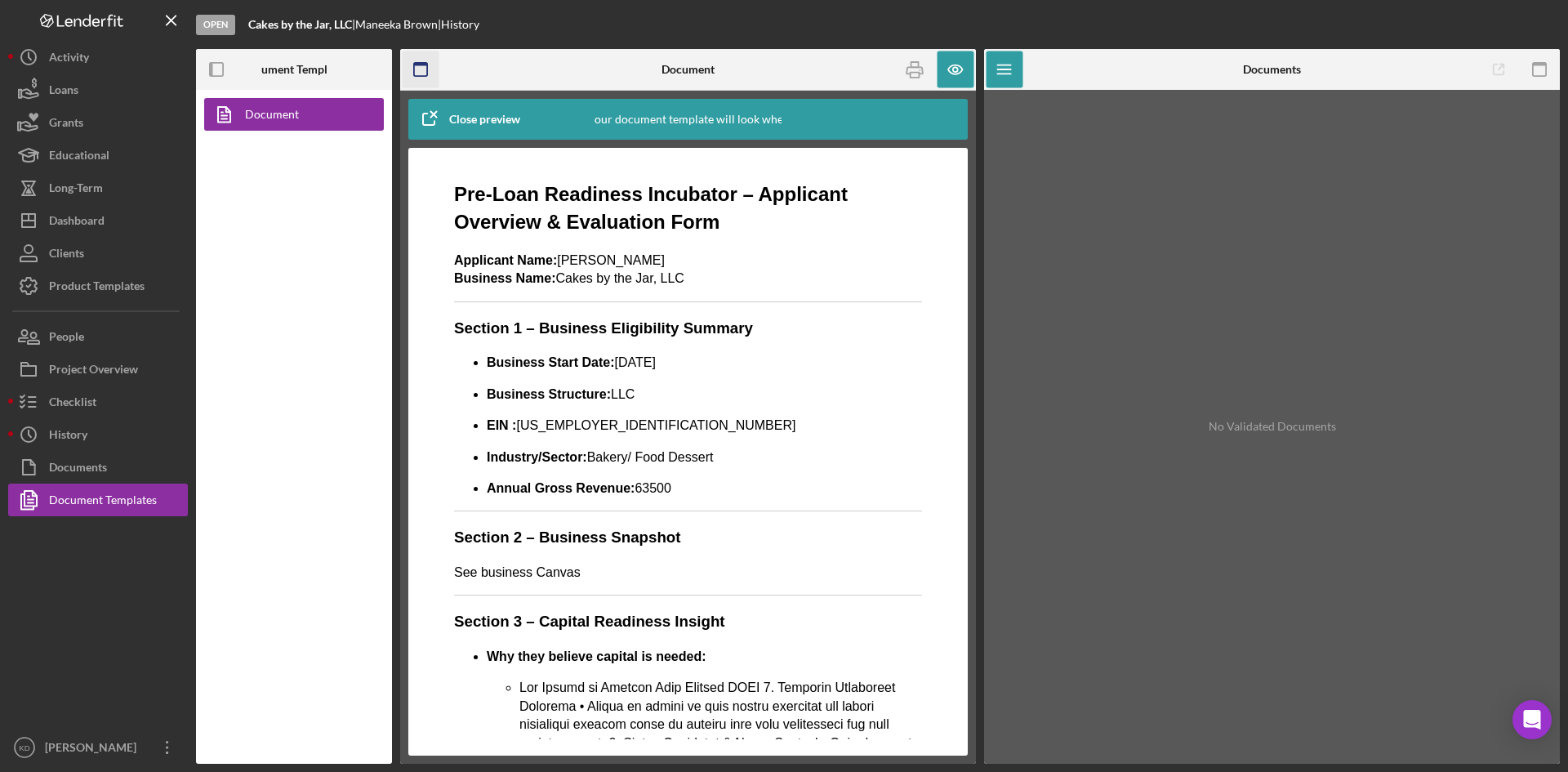
click at [425, 69] on icon "button" at bounding box center [421, 70] width 37 height 37
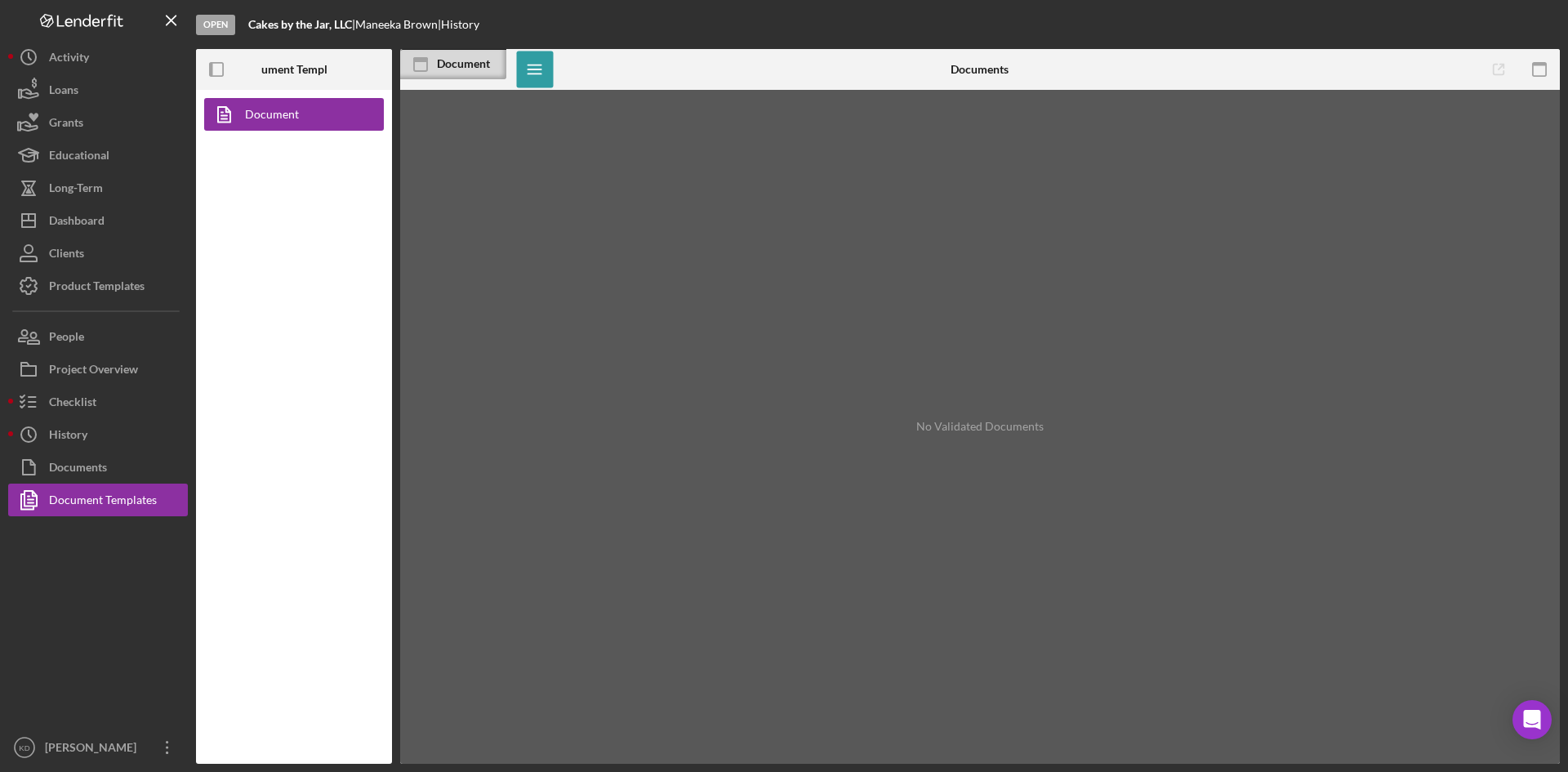
click at [425, 69] on icon at bounding box center [421, 64] width 40 height 40
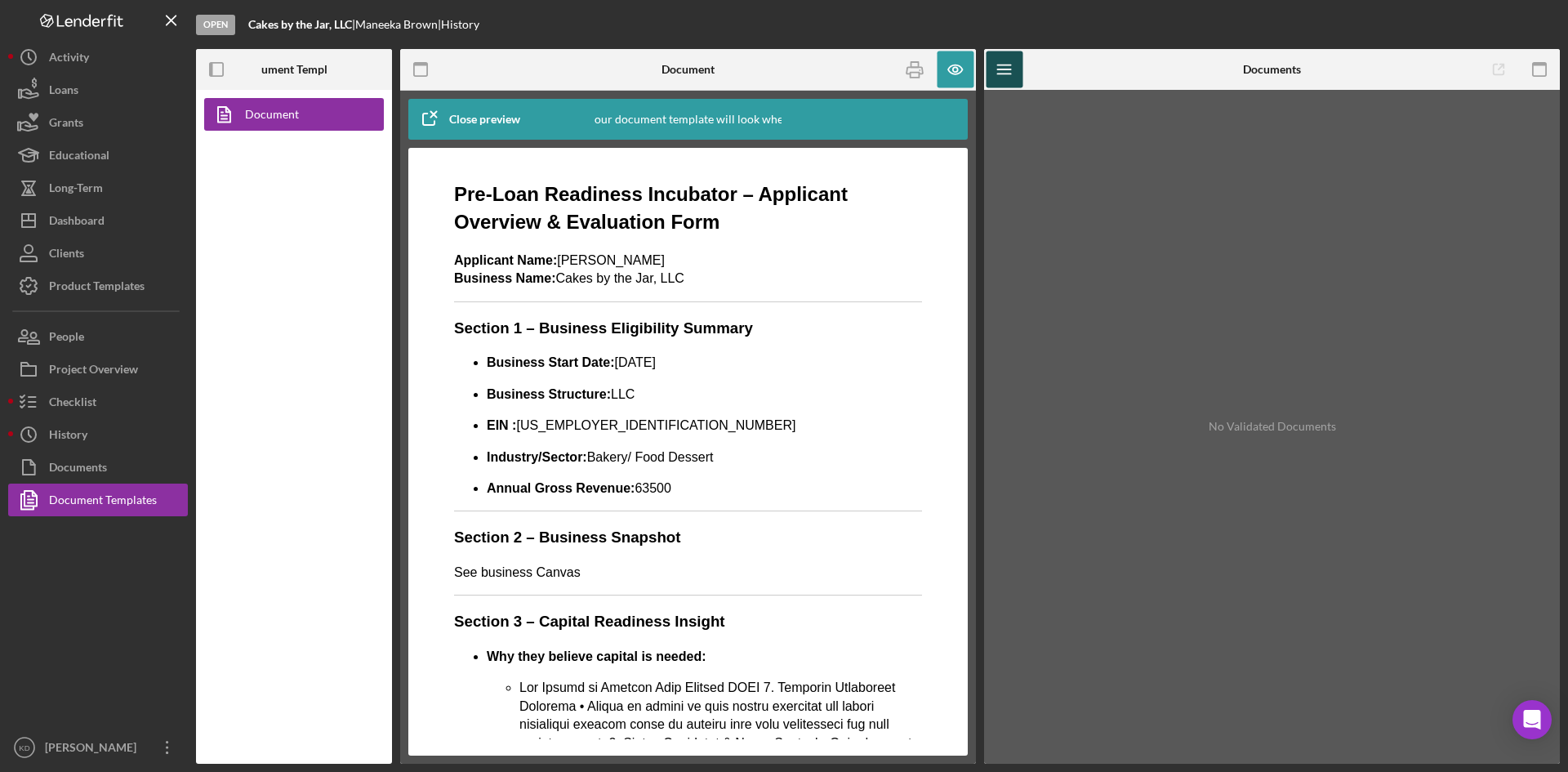
click at [1014, 68] on icon "Icon/Menu" at bounding box center [1005, 70] width 37 height 37
click at [1012, 68] on icon "Icon/Menu" at bounding box center [1005, 70] width 37 height 37
click at [1551, 74] on icon "button" at bounding box center [1540, 70] width 37 height 37
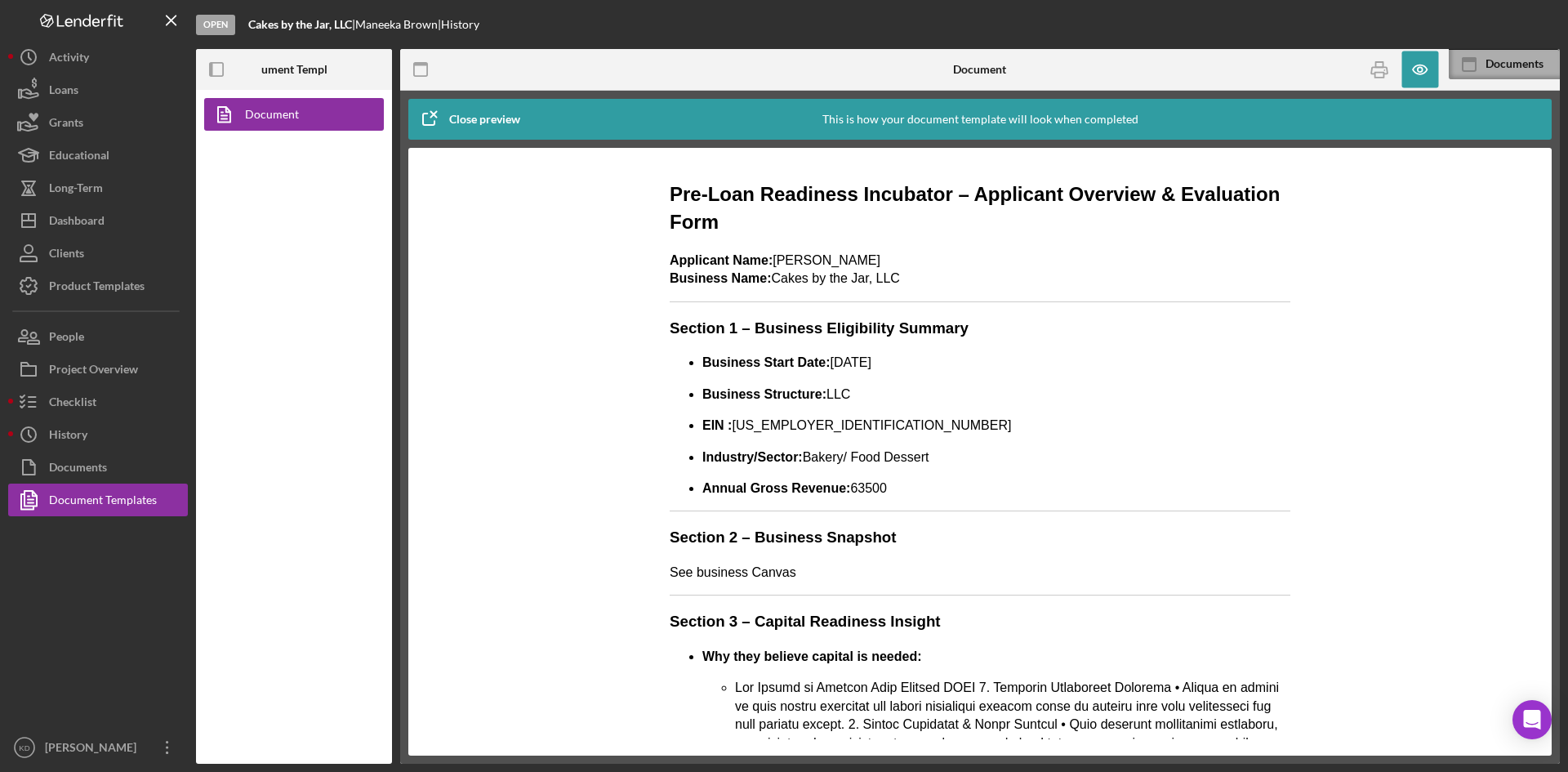
click at [1549, 72] on div "Documents" at bounding box center [1505, 63] width 111 height 30
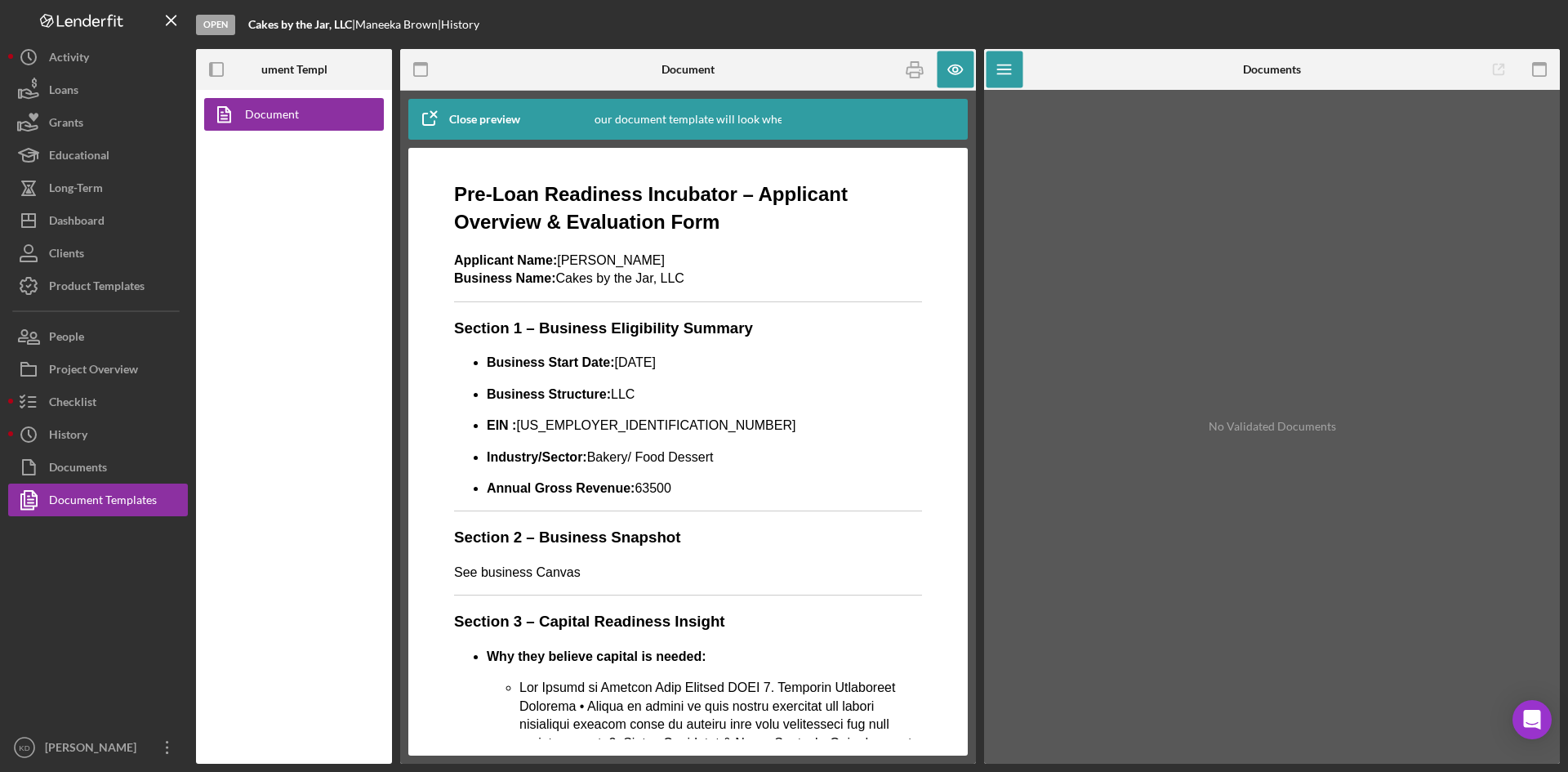
click at [430, 107] on icon "button" at bounding box center [429, 119] width 40 height 40
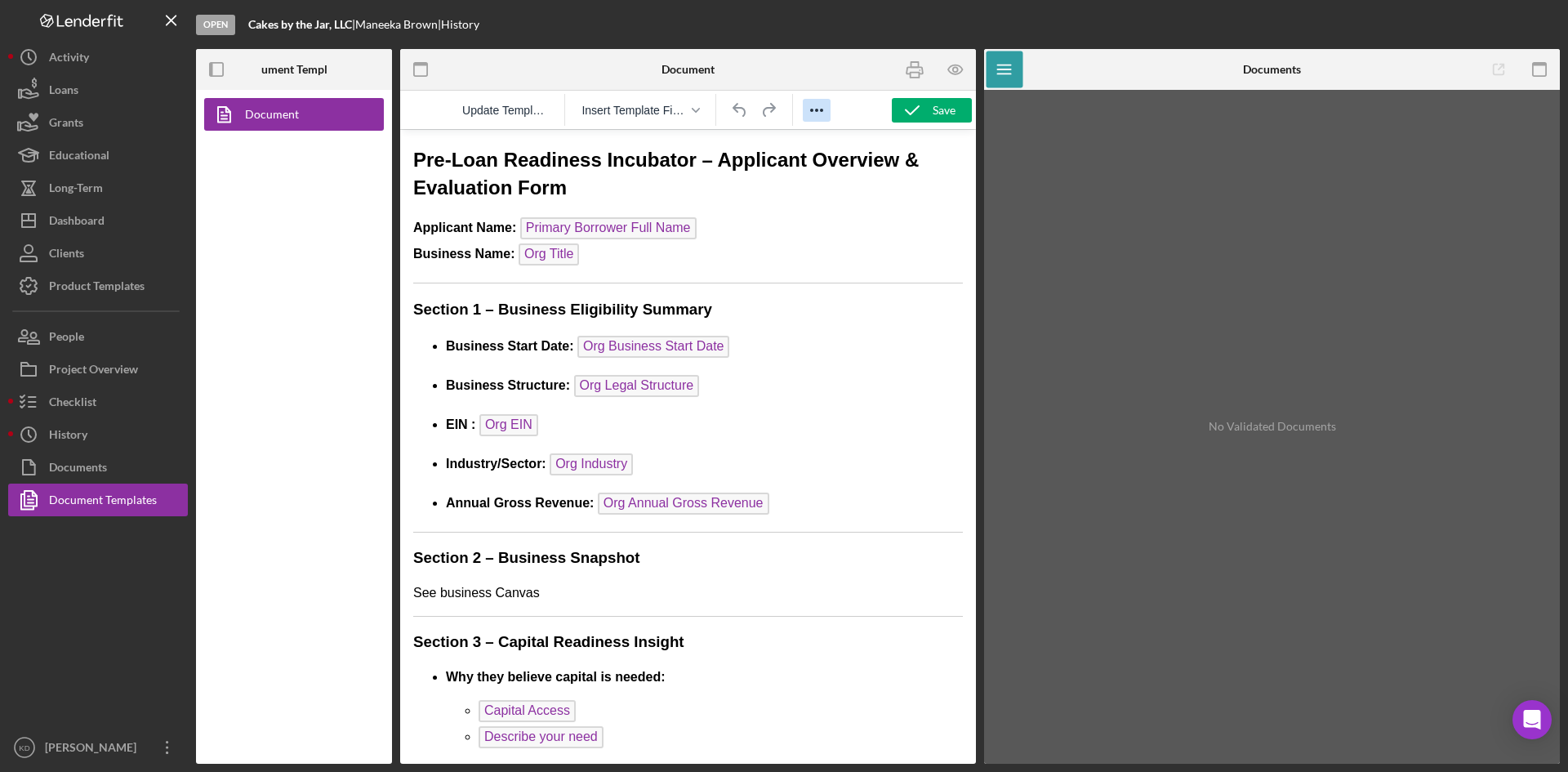
click at [823, 112] on icon "Reveal or hide additional toolbar items" at bounding box center [816, 109] width 19 height 19
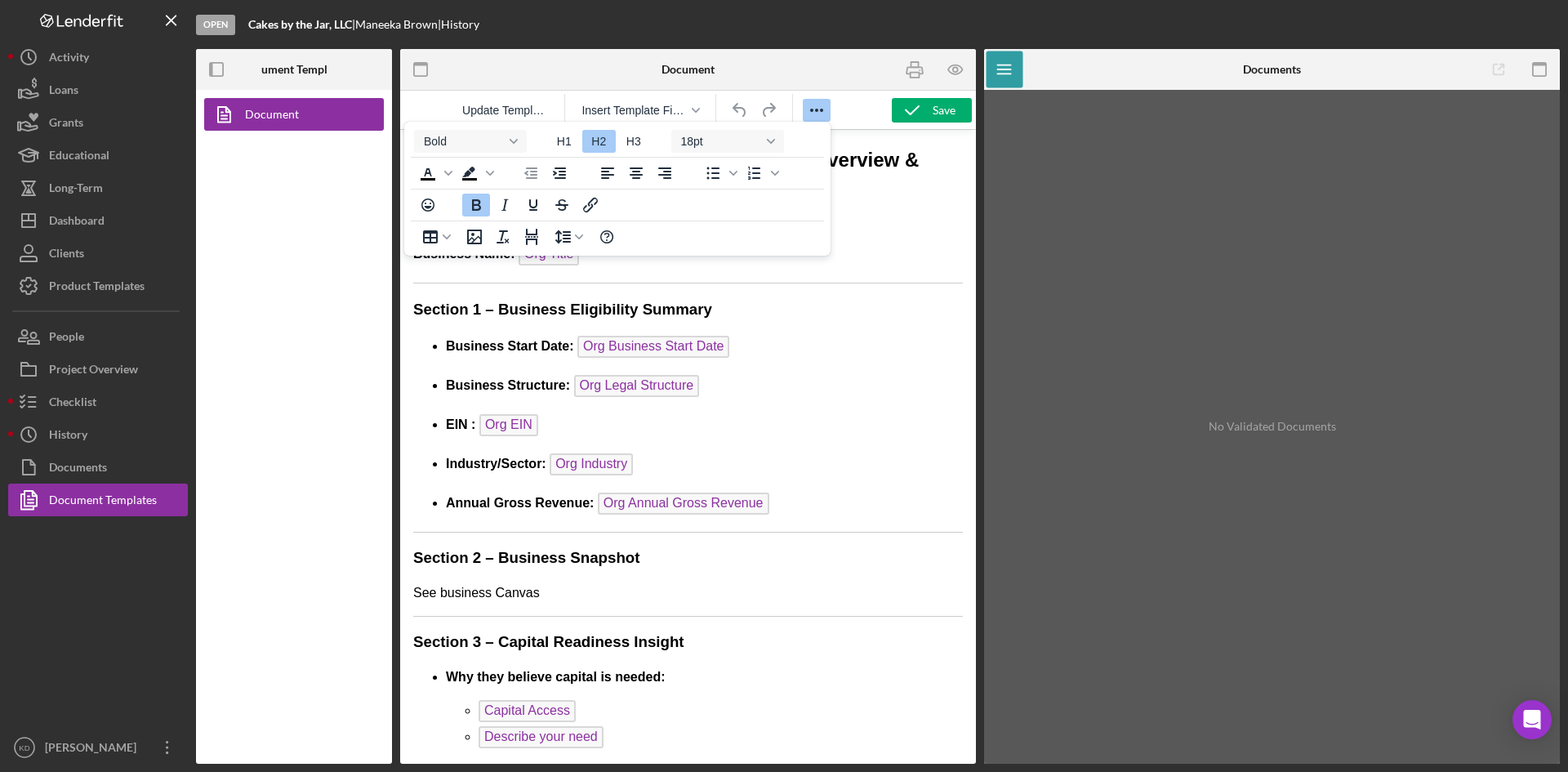
click at [823, 112] on icon "Reveal or hide additional toolbar items" at bounding box center [816, 109] width 19 height 19
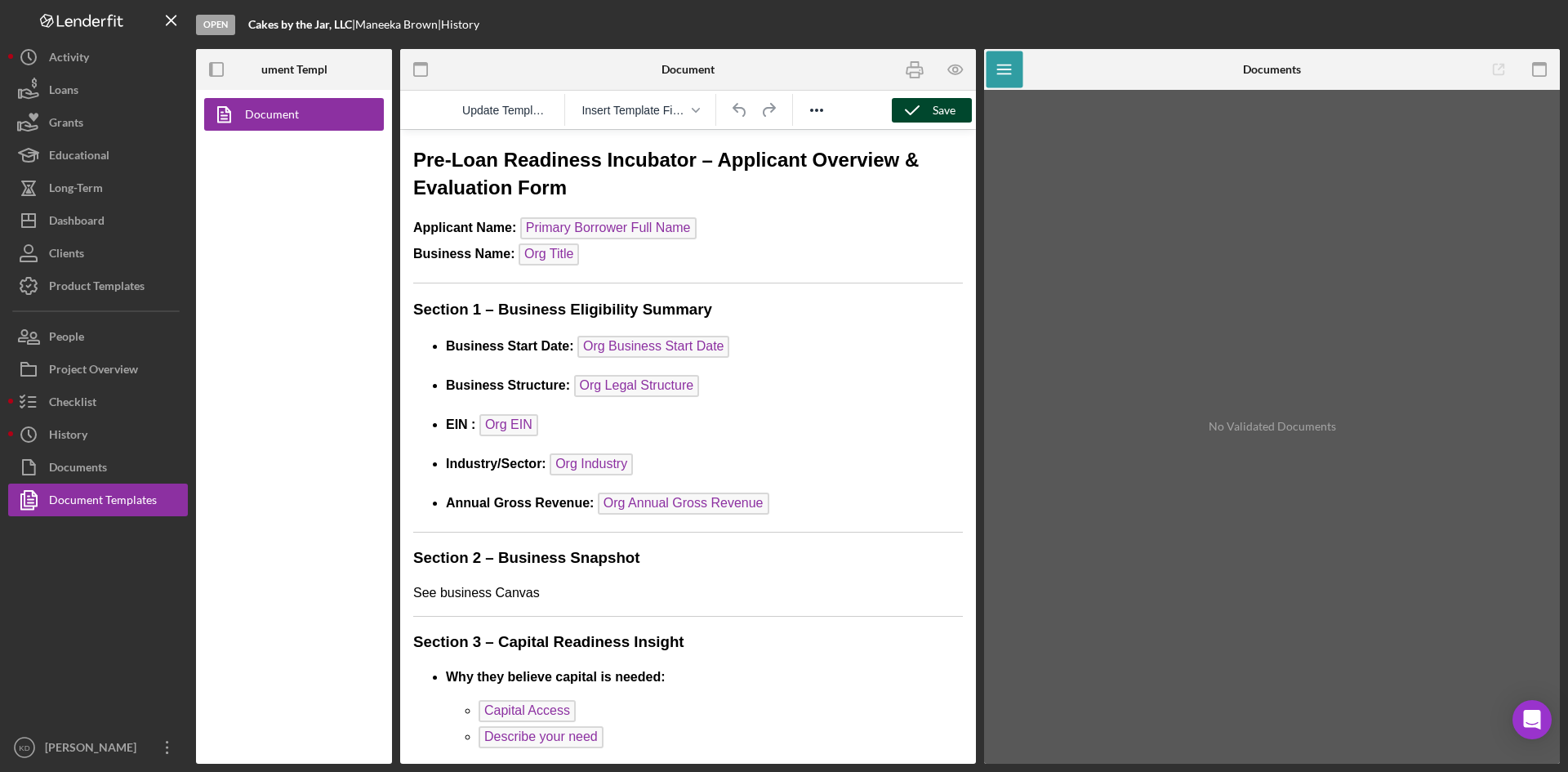
click at [905, 113] on icon "button" at bounding box center [912, 110] width 40 height 40
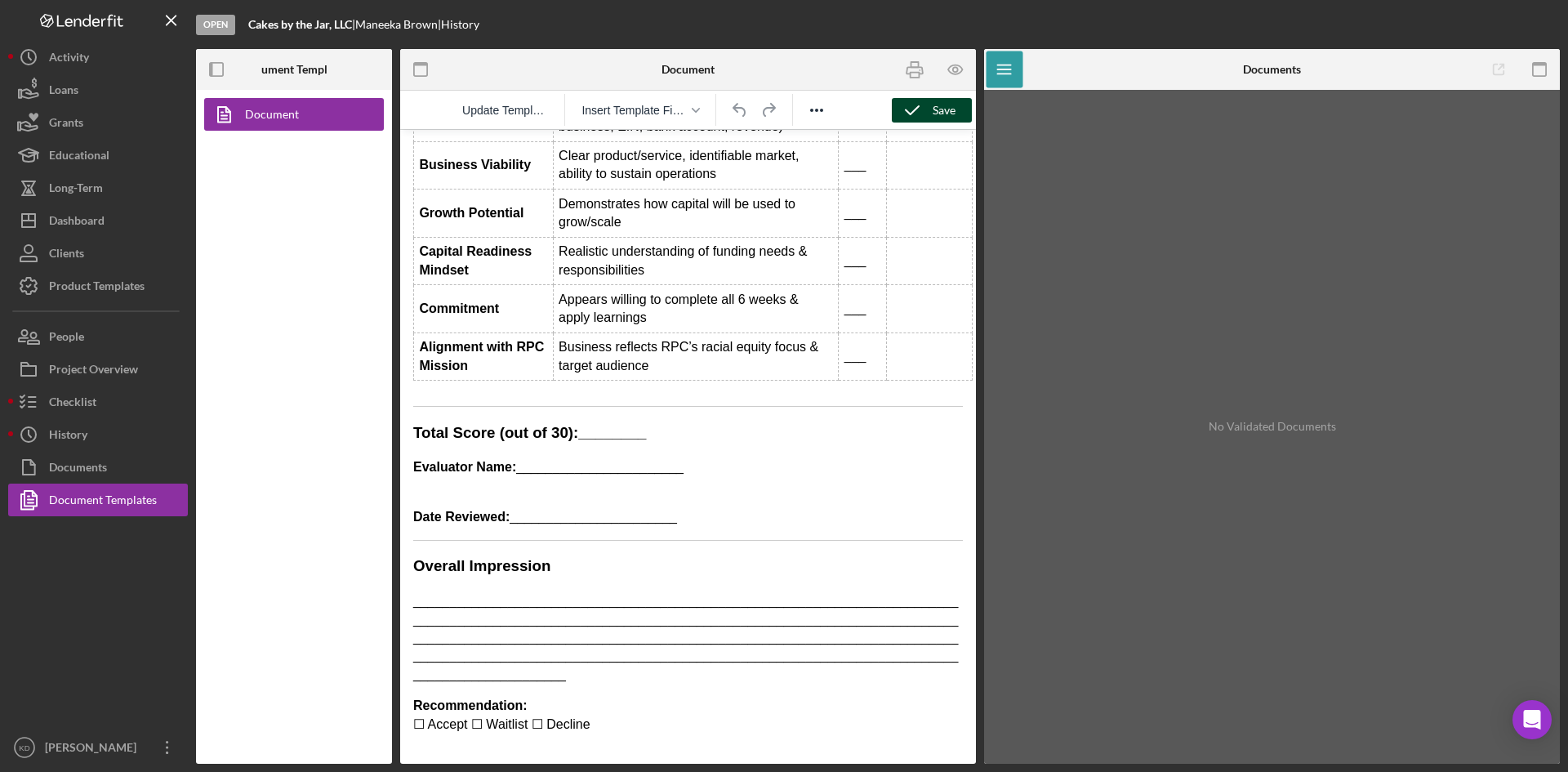
scroll to position [1039, 0]
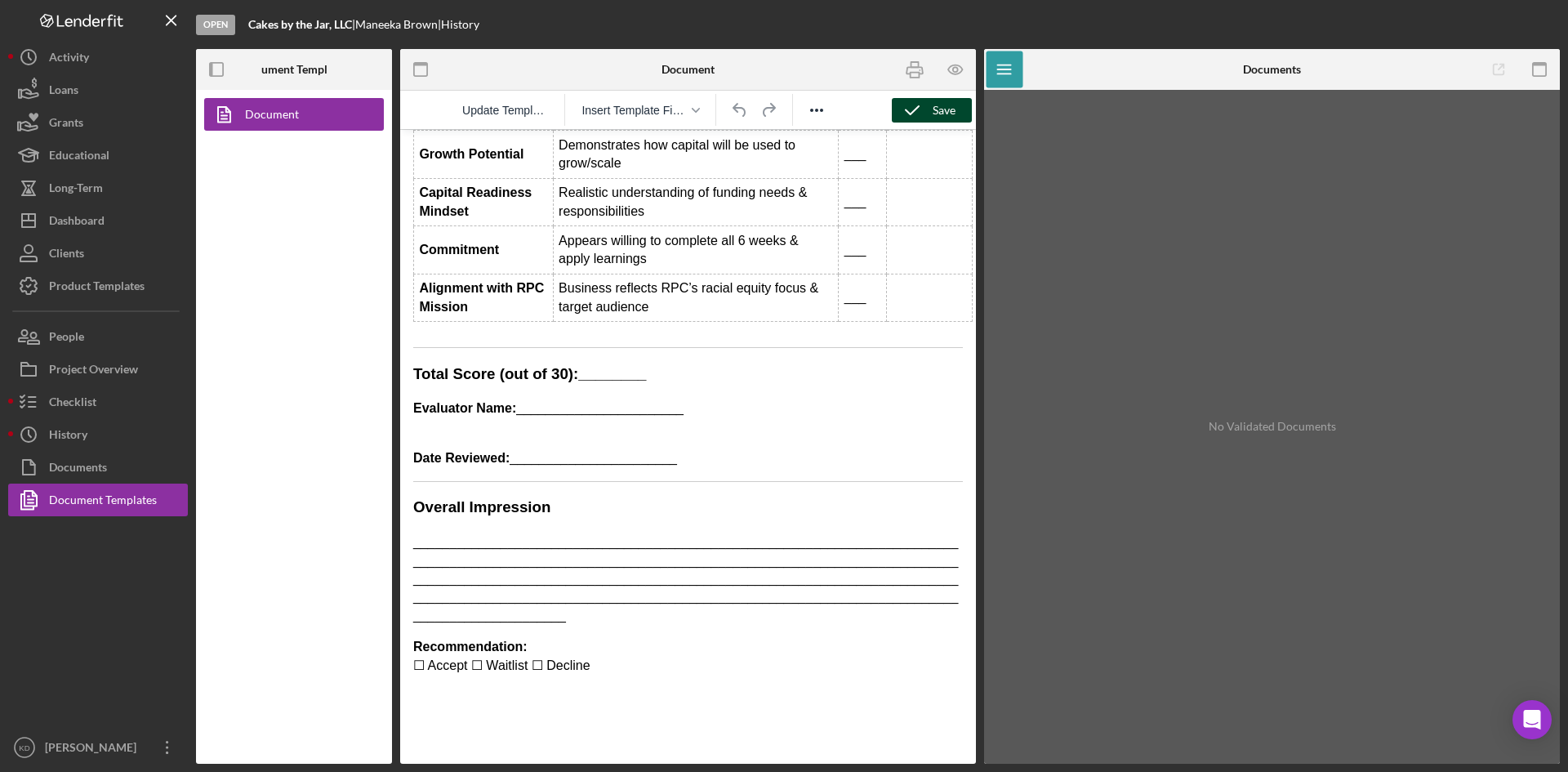
click at [583, 605] on p "_______________________________________________________________________________…" at bounding box center [687, 579] width 549 height 91
click at [554, 638] on p "Recommendation: ☐ Accept ☐ Waitlist ☐ Decline" at bounding box center [687, 656] width 549 height 37
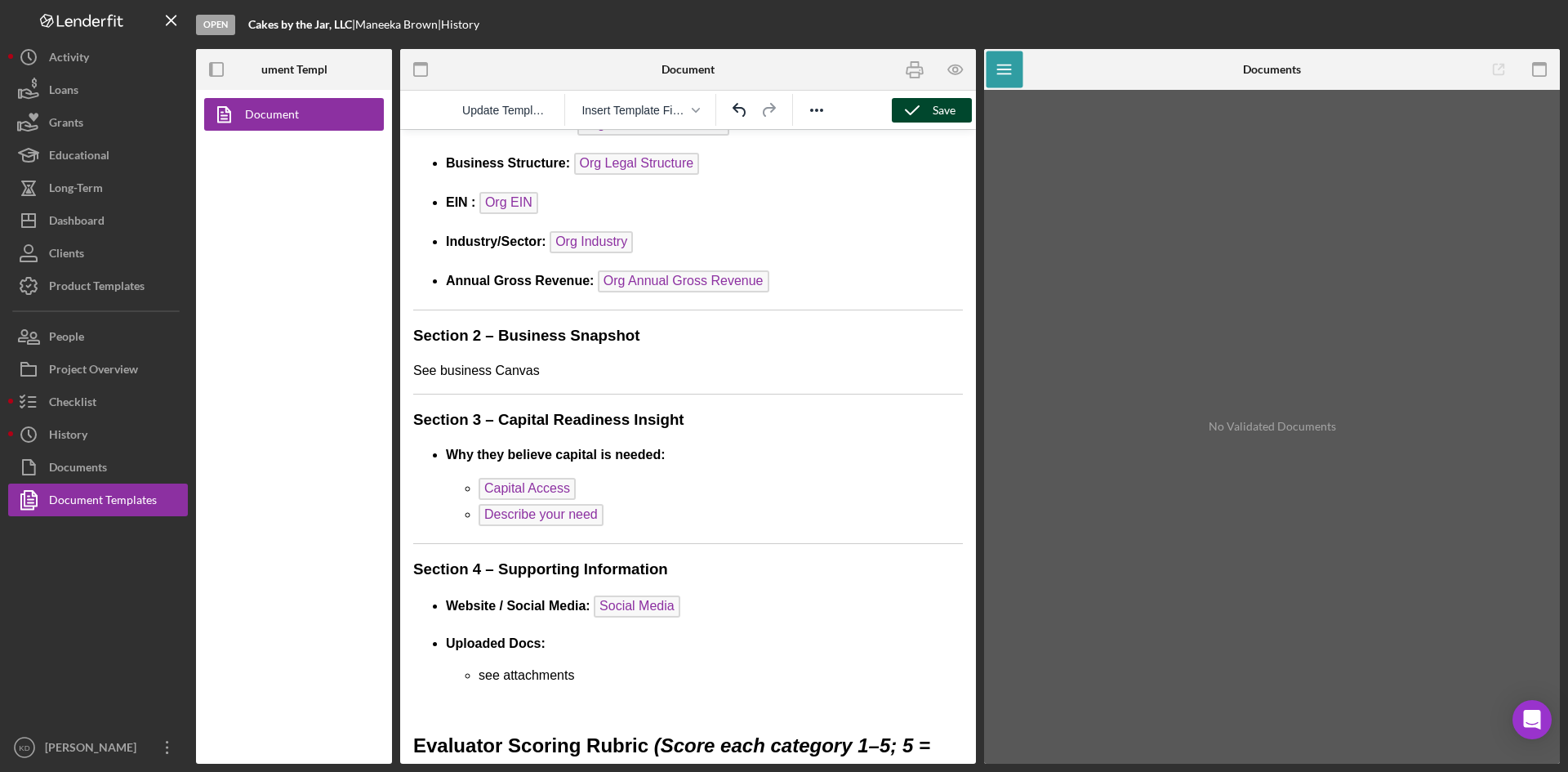
scroll to position [0, 0]
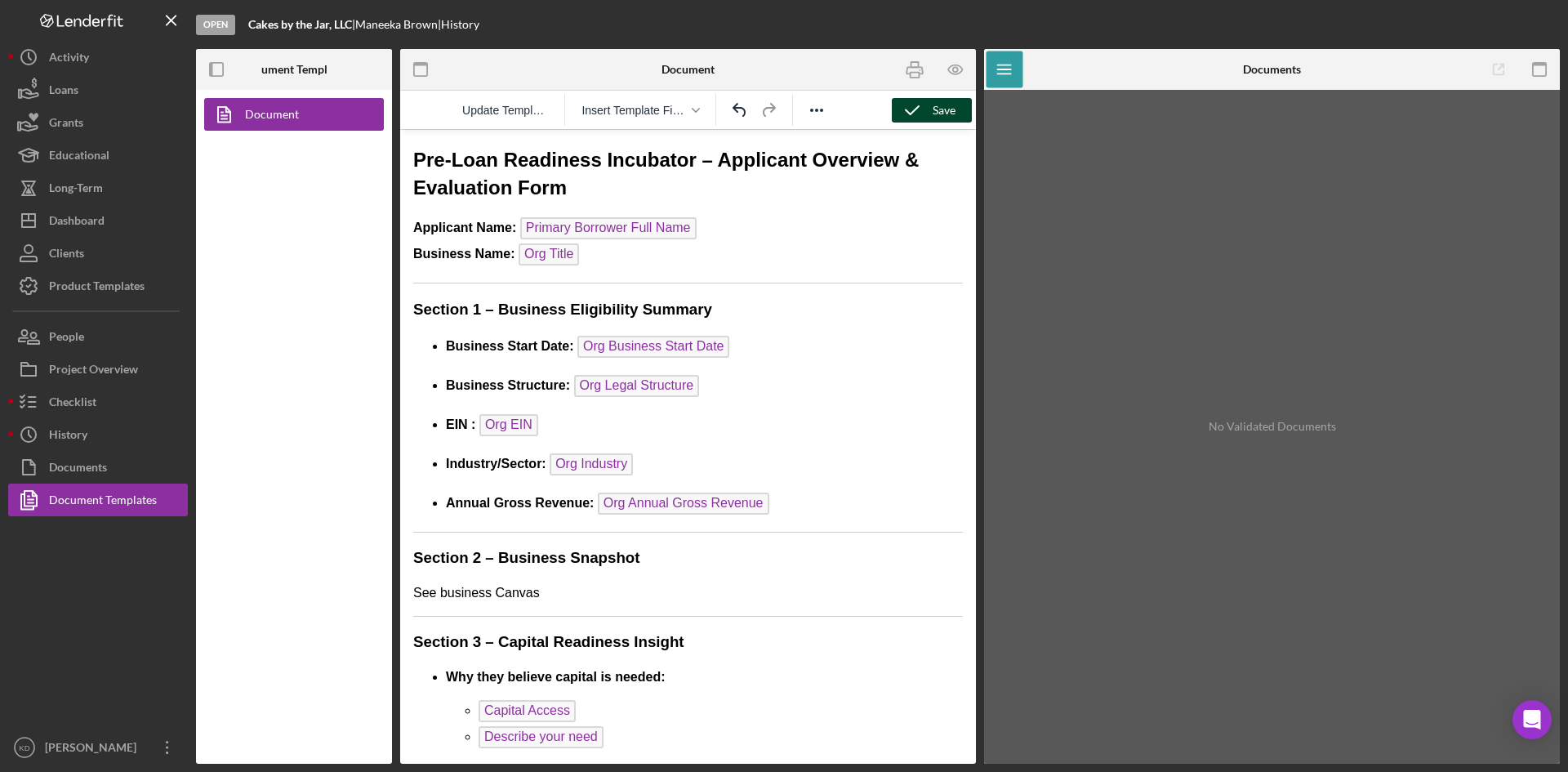
click at [940, 109] on div "Save" at bounding box center [944, 110] width 23 height 25
click at [242, 116] on icon at bounding box center [225, 114] width 40 height 40
click at [293, 73] on b "Document Templates" at bounding box center [294, 69] width 107 height 13
click at [809, 116] on icon "Reveal or hide additional toolbar items" at bounding box center [816, 109] width 19 height 19
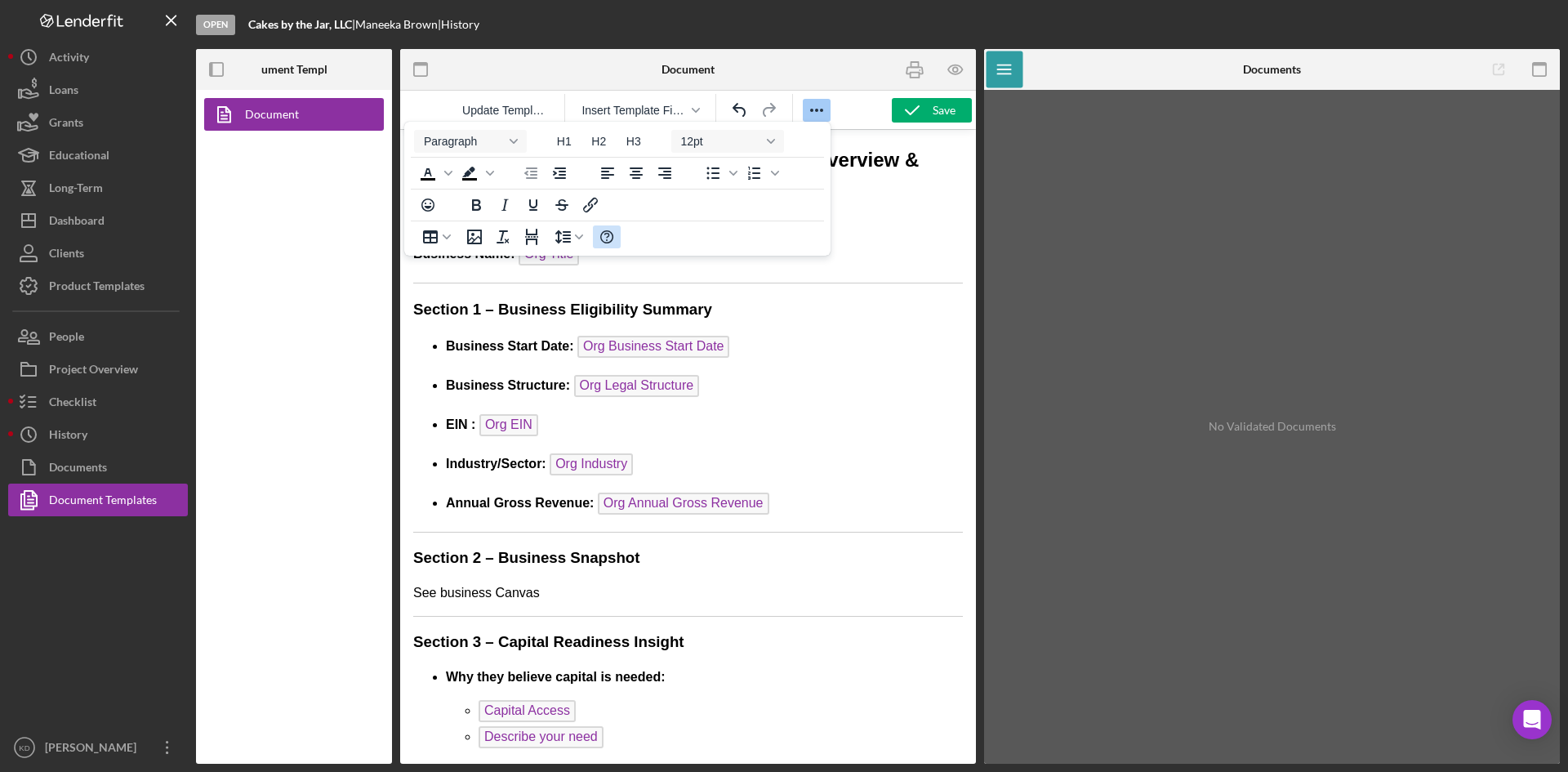
click at [614, 236] on icon "Help" at bounding box center [606, 236] width 19 height 19
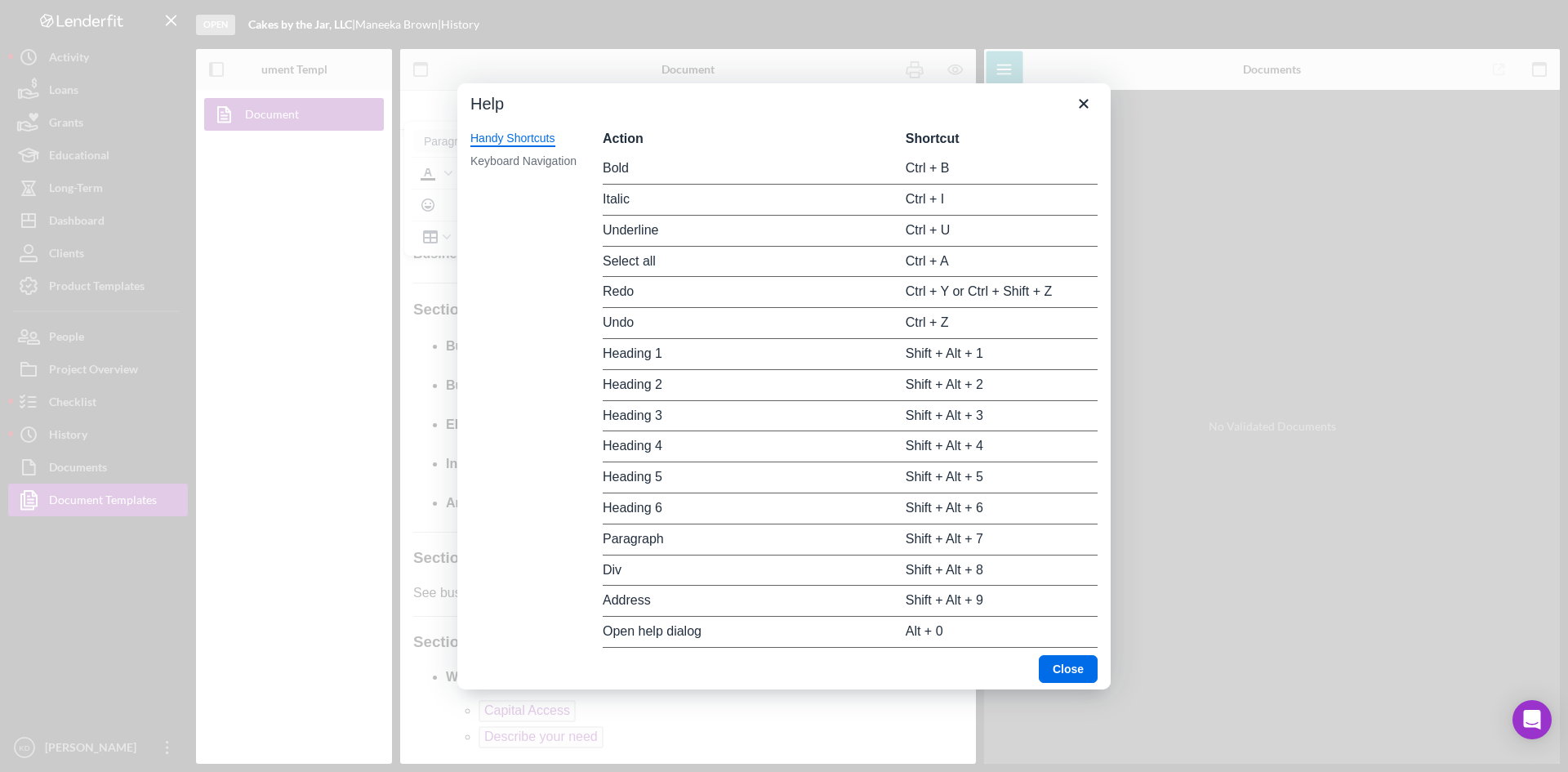
scroll to position [1070, 0]
click at [1078, 106] on icon "Close" at bounding box center [1083, 103] width 19 height 19
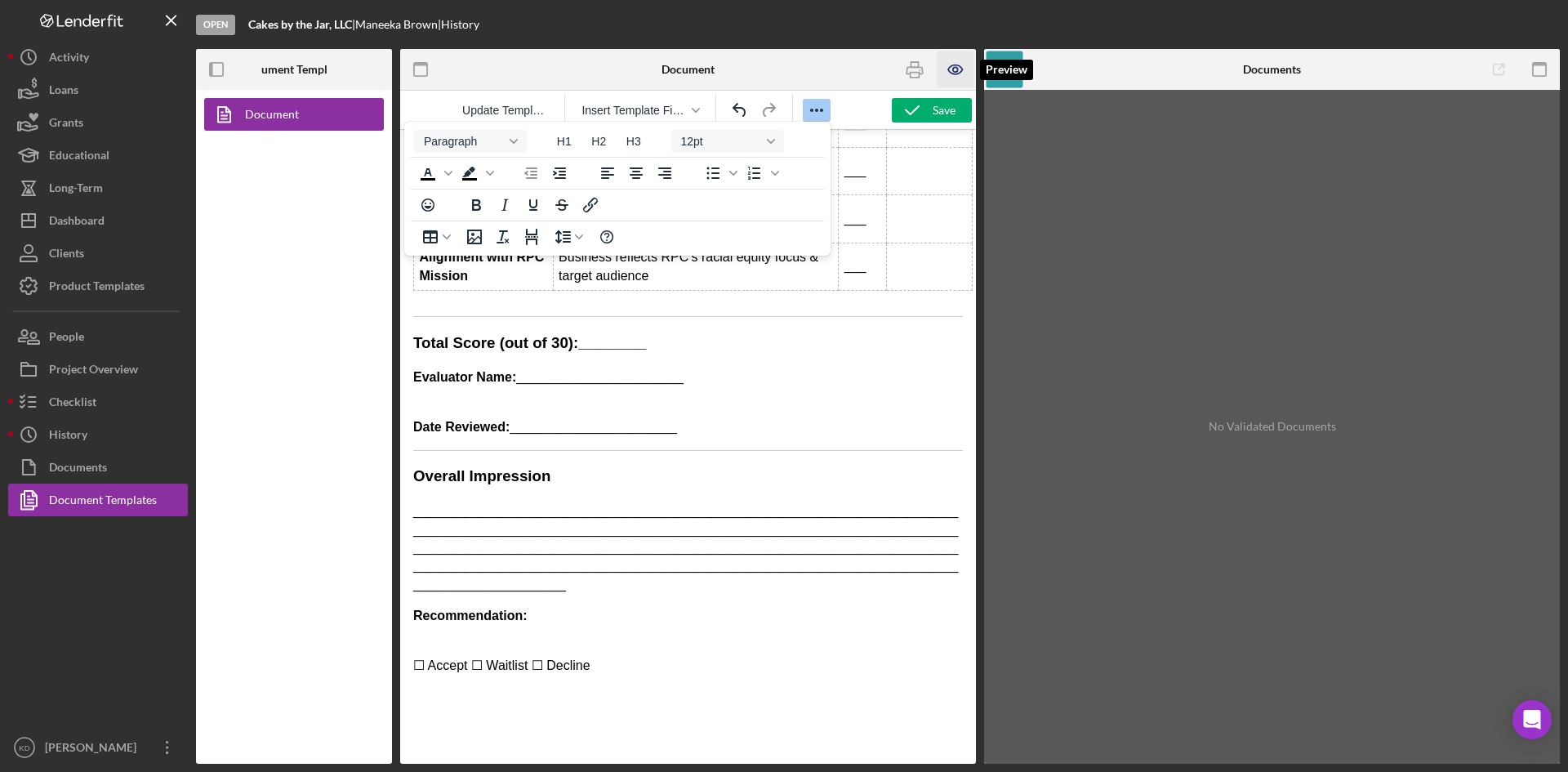
click at [961, 68] on icon "button" at bounding box center [956, 70] width 37 height 37
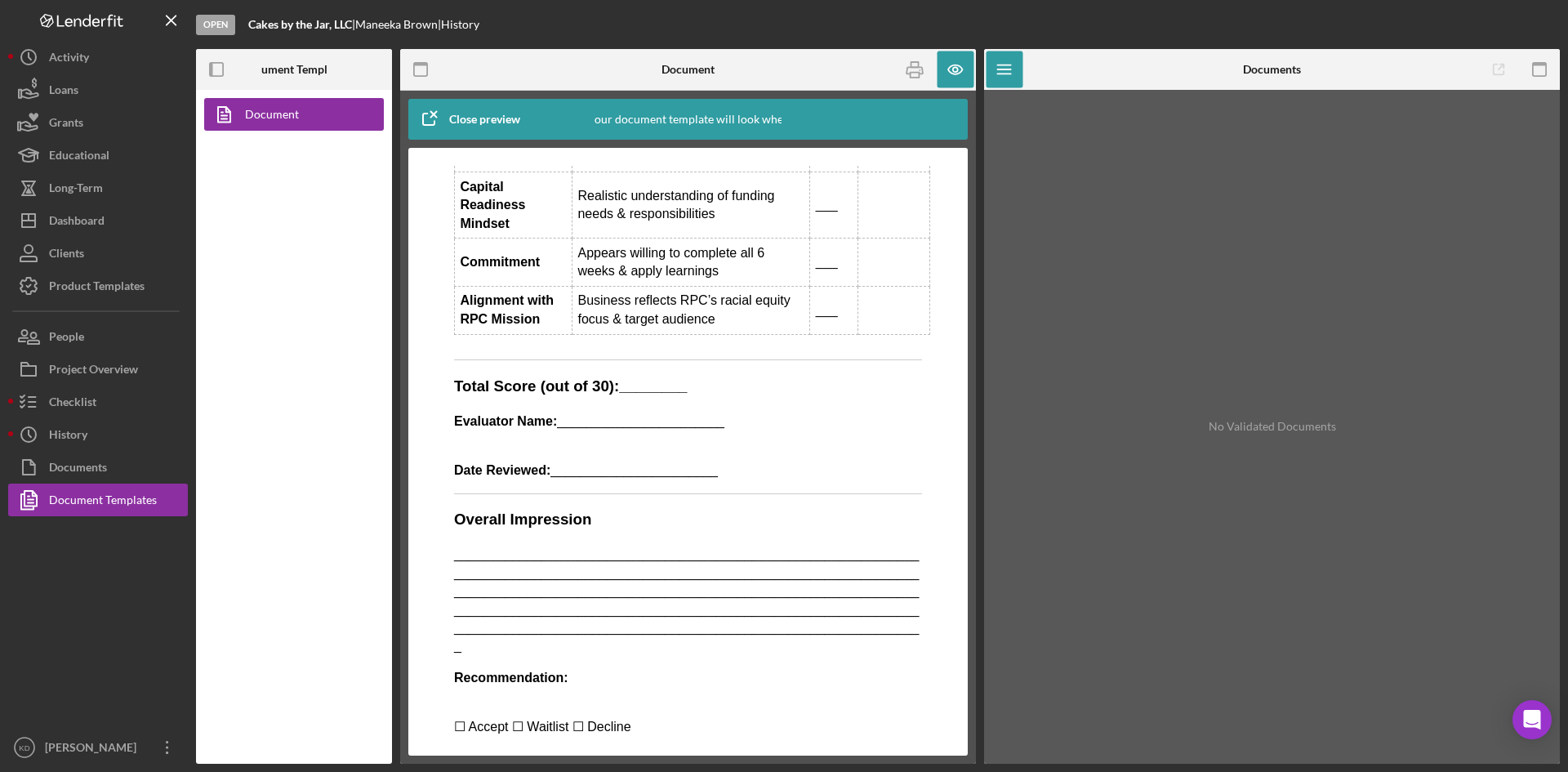
scroll to position [1544, 0]
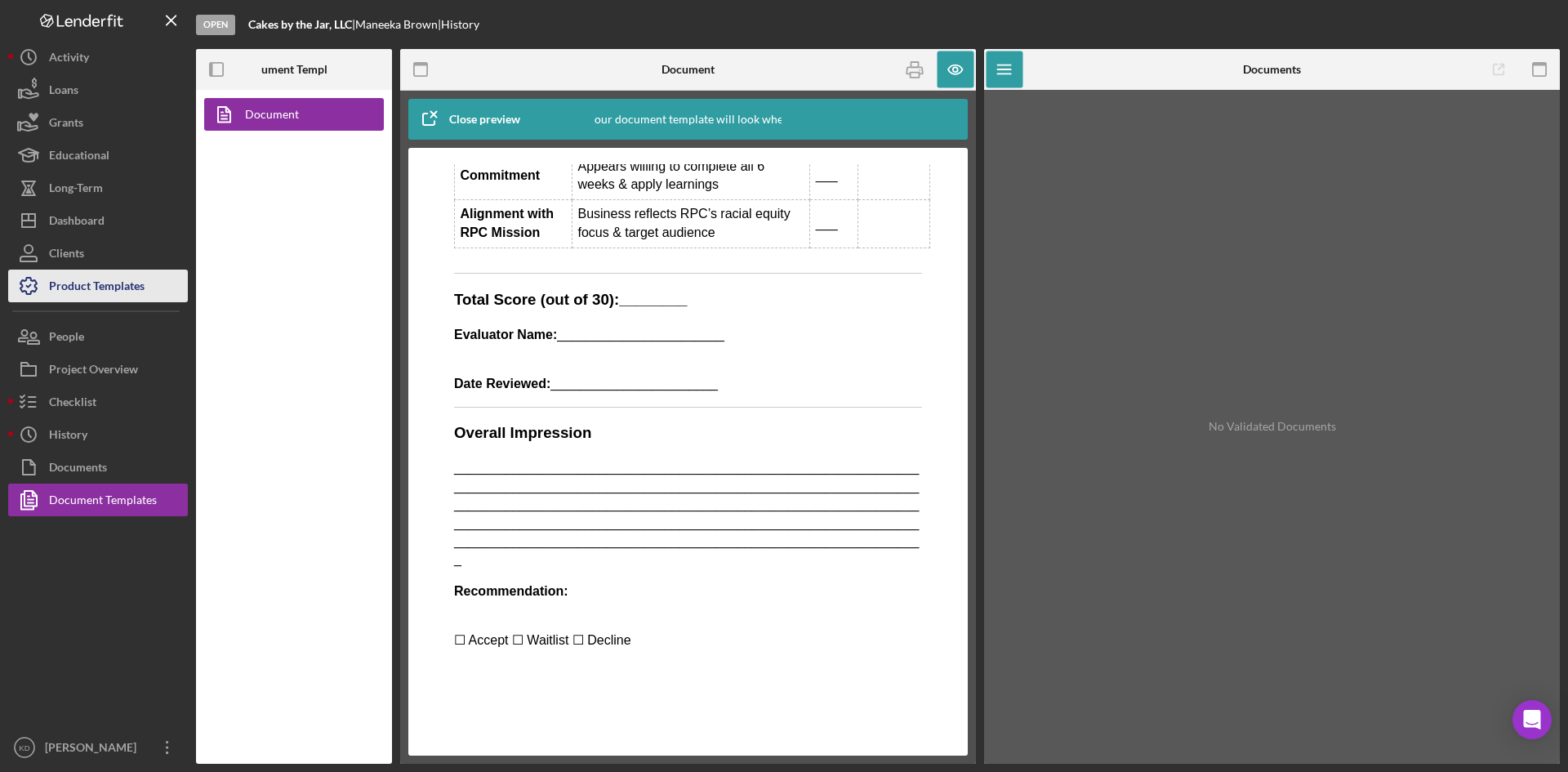
click at [92, 288] on div "Product Templates" at bounding box center [97, 288] width 96 height 37
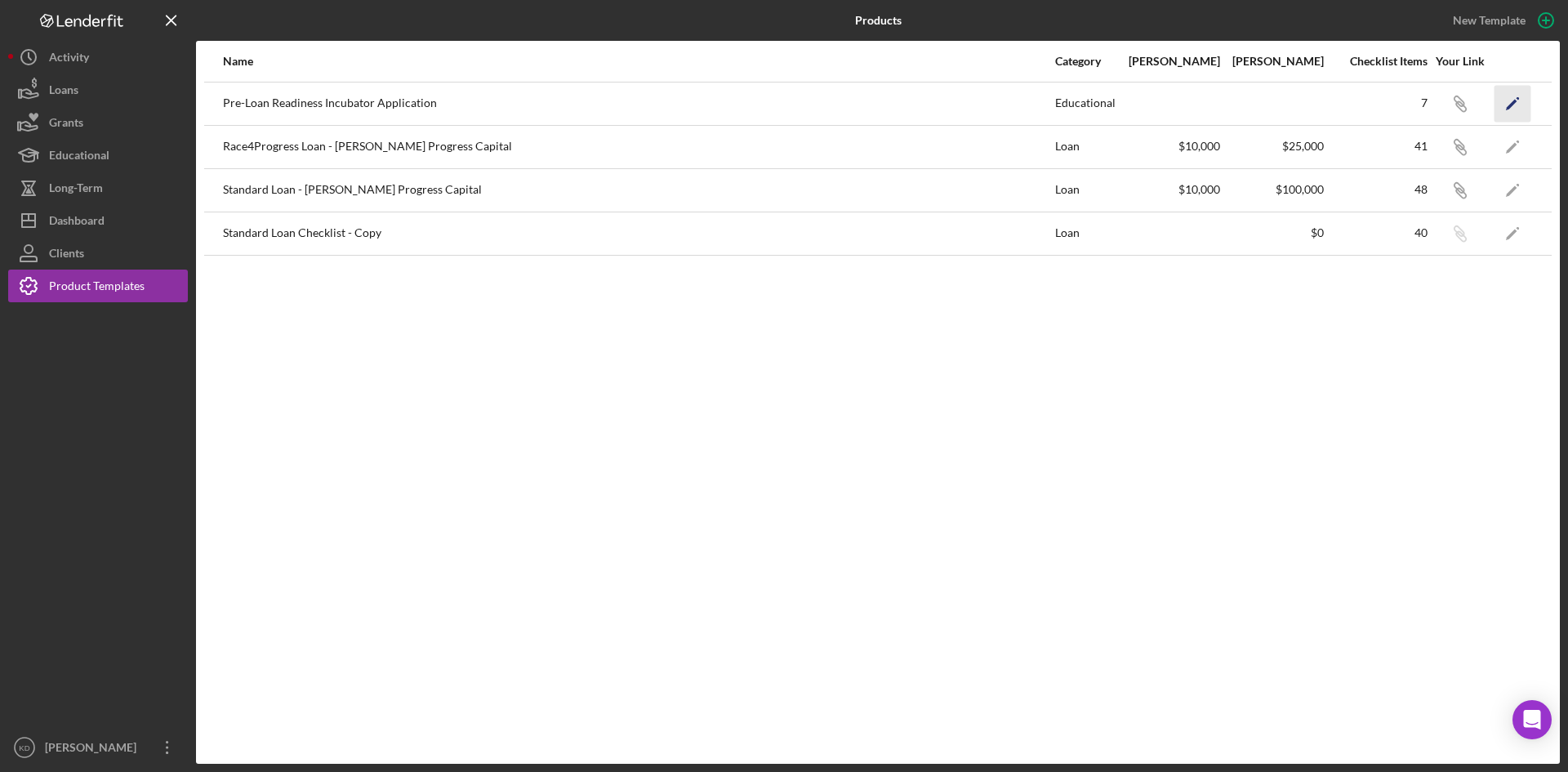
click at [1519, 98] on icon "button" at bounding box center [1518, 98] width 4 height 4
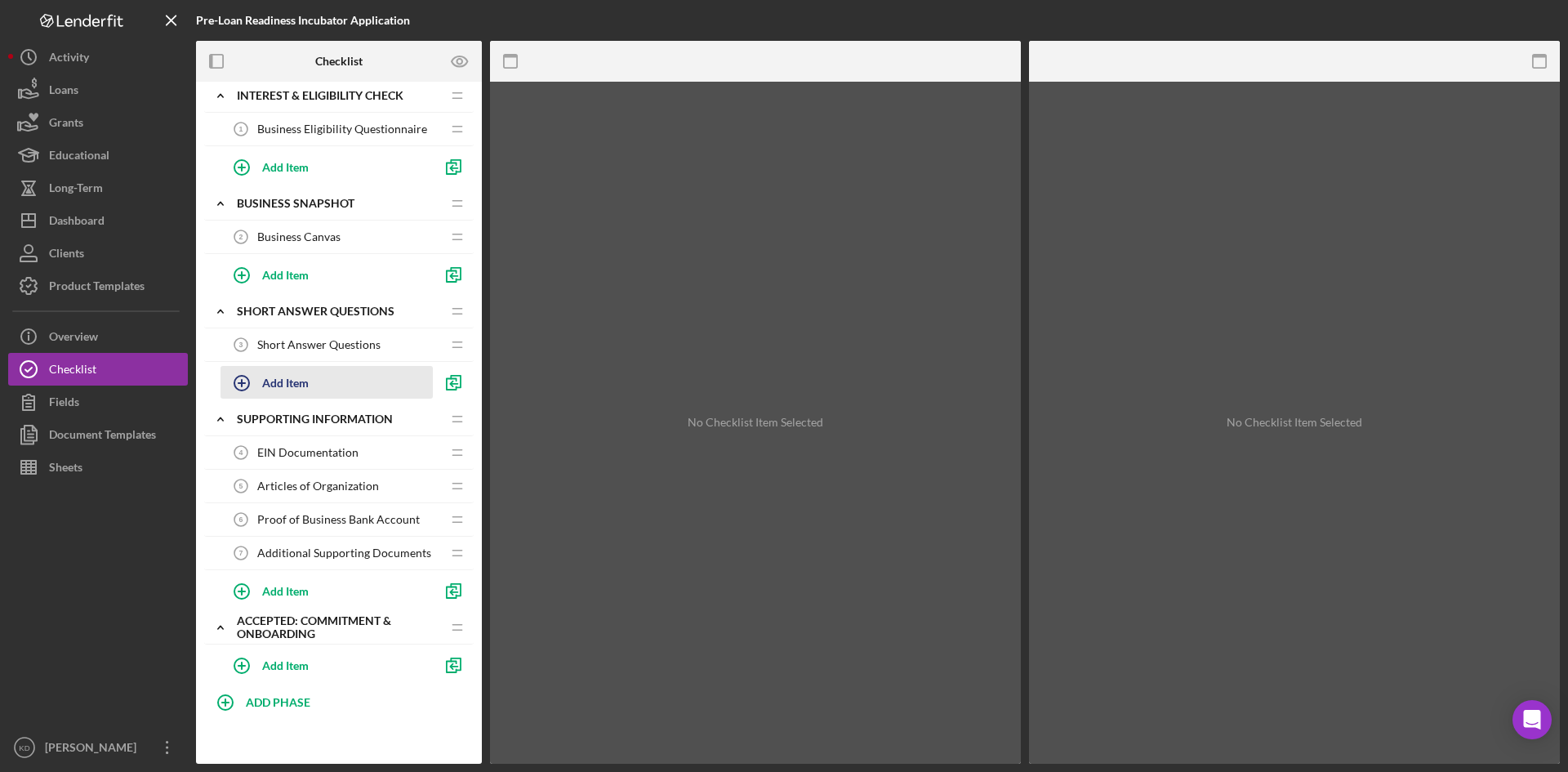
scroll to position [14, 0]
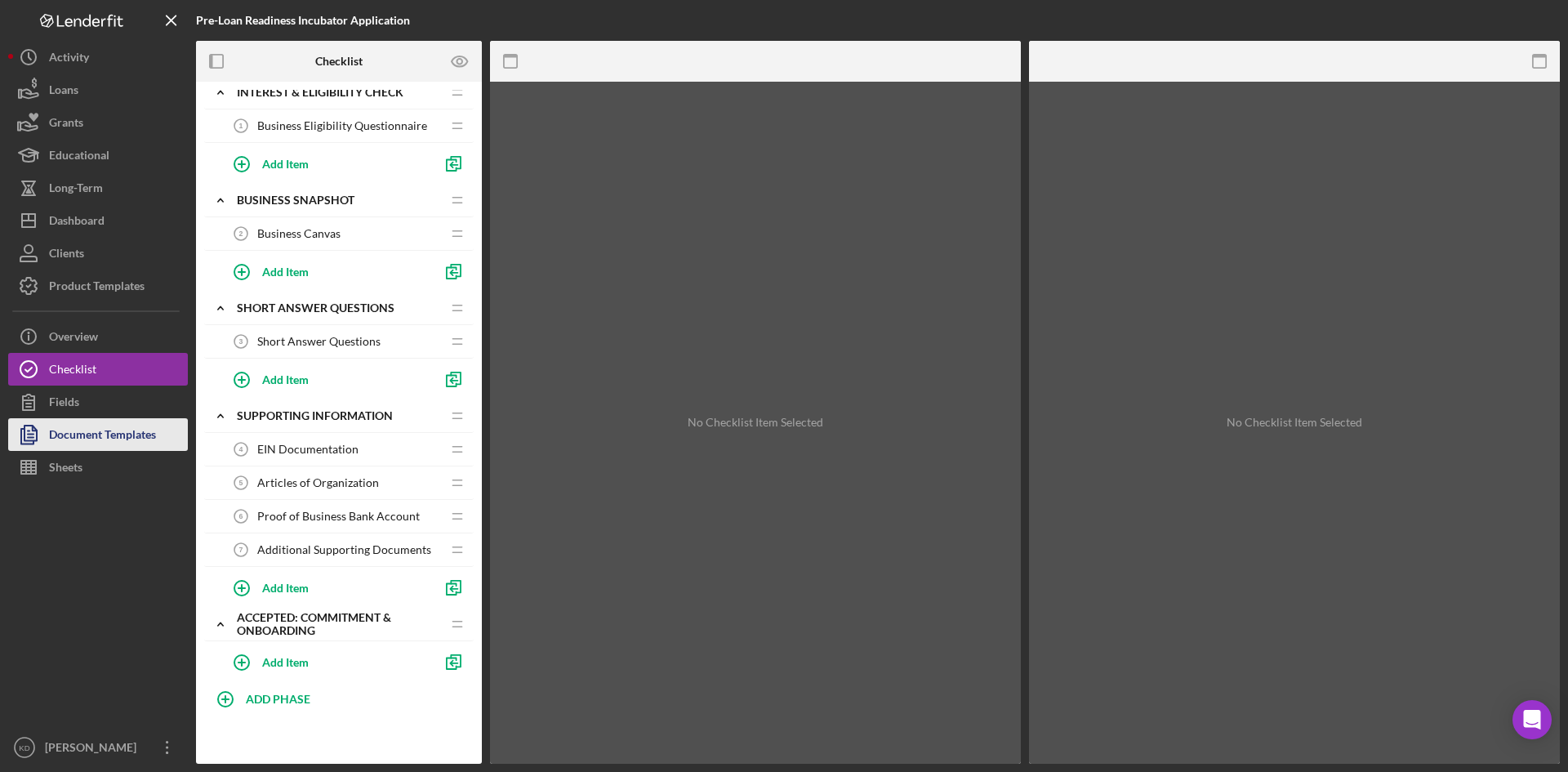
click at [87, 433] on div "Document Templates" at bounding box center [102, 436] width 107 height 37
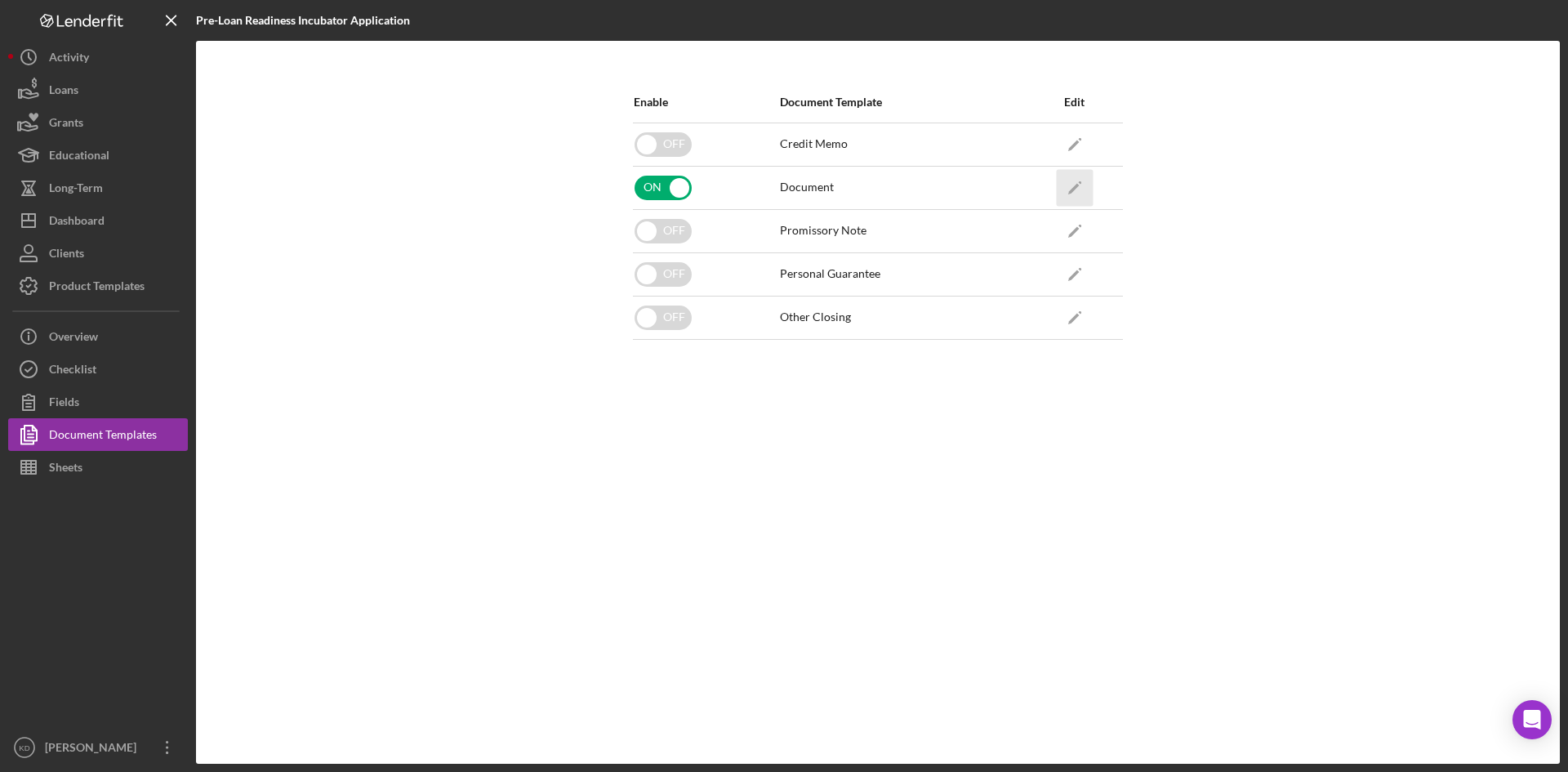
click at [1078, 178] on icon "Icon/Edit" at bounding box center [1075, 188] width 37 height 37
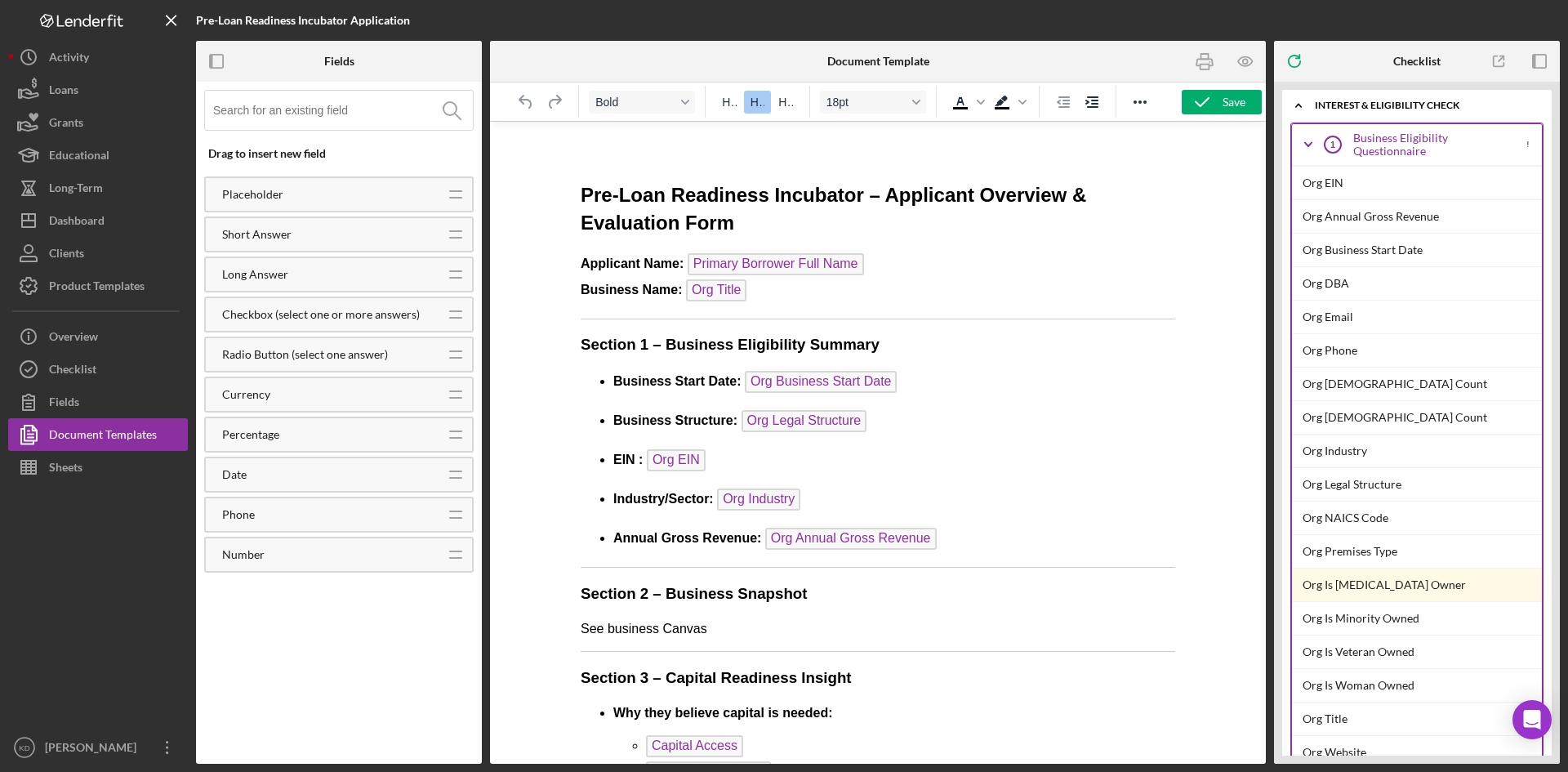
click at [584, 192] on strong "Pre-Loan Readiness Incubator – Applicant Overview & Evaluation Form" at bounding box center [833, 209] width 505 height 50
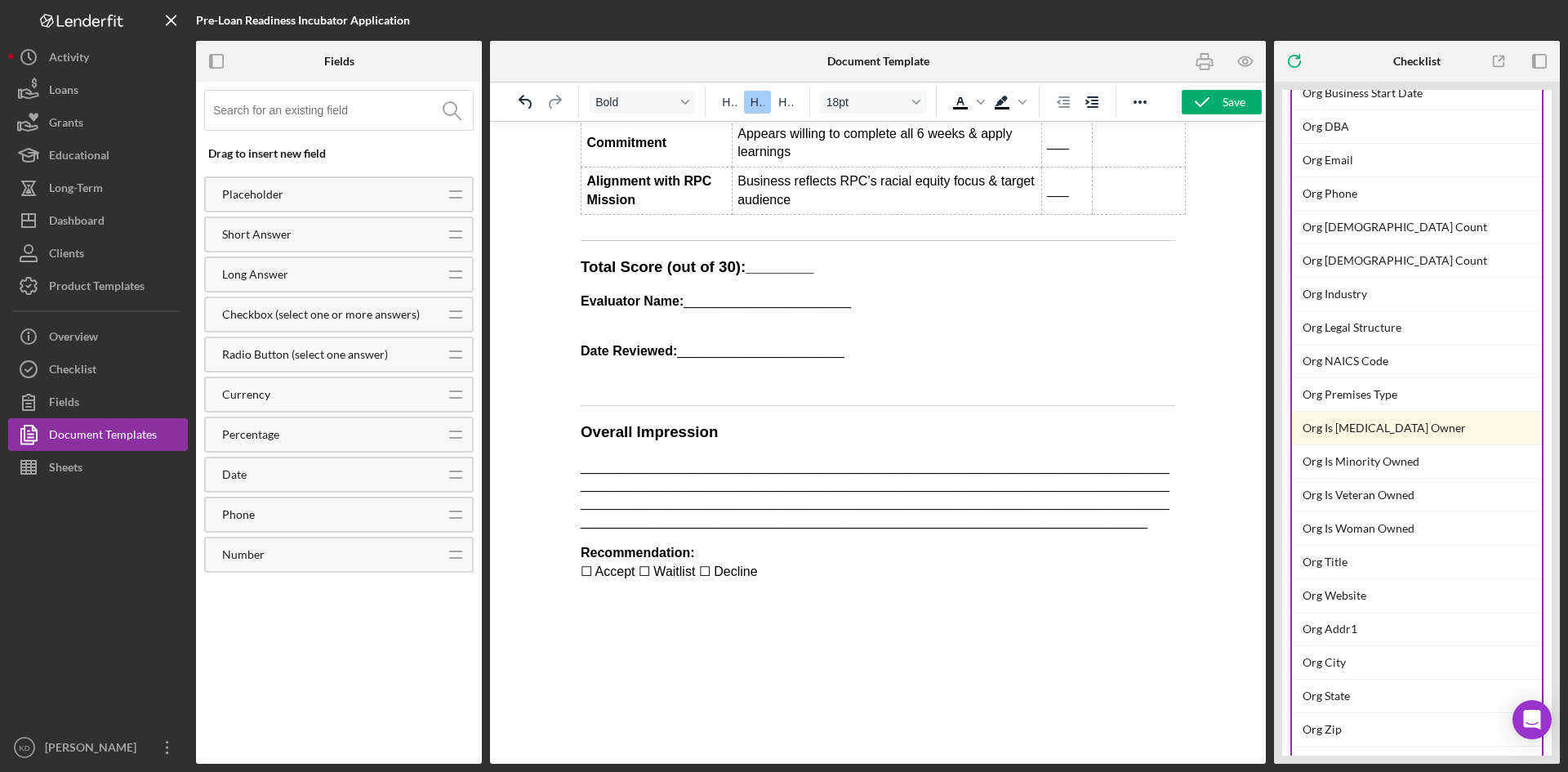
scroll to position [327, 0]
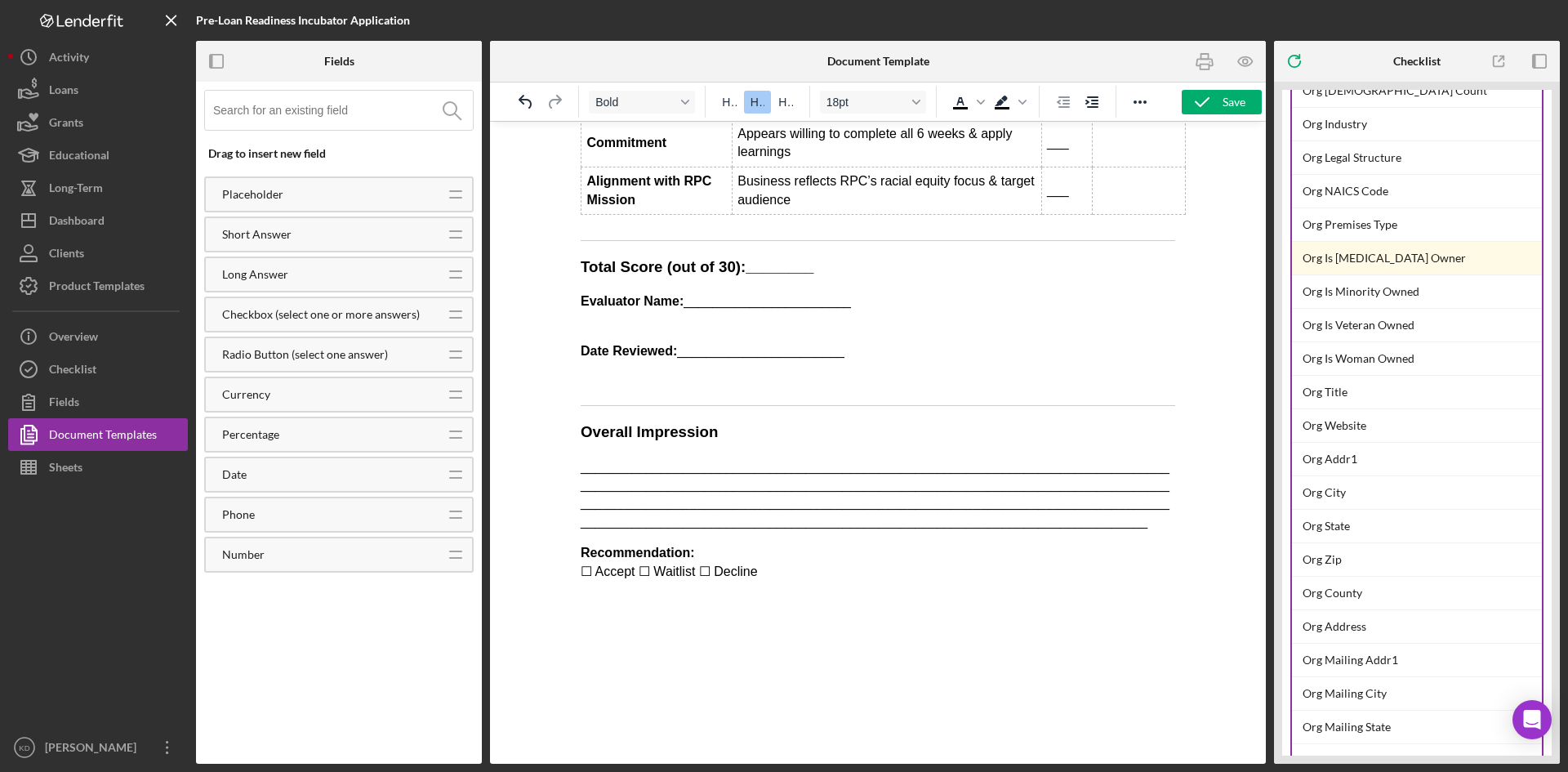
click at [724, 544] on p "Recommendation: ☐ Accept ☐ Waitlist ☐ Decline" at bounding box center [878, 562] width 594 height 37
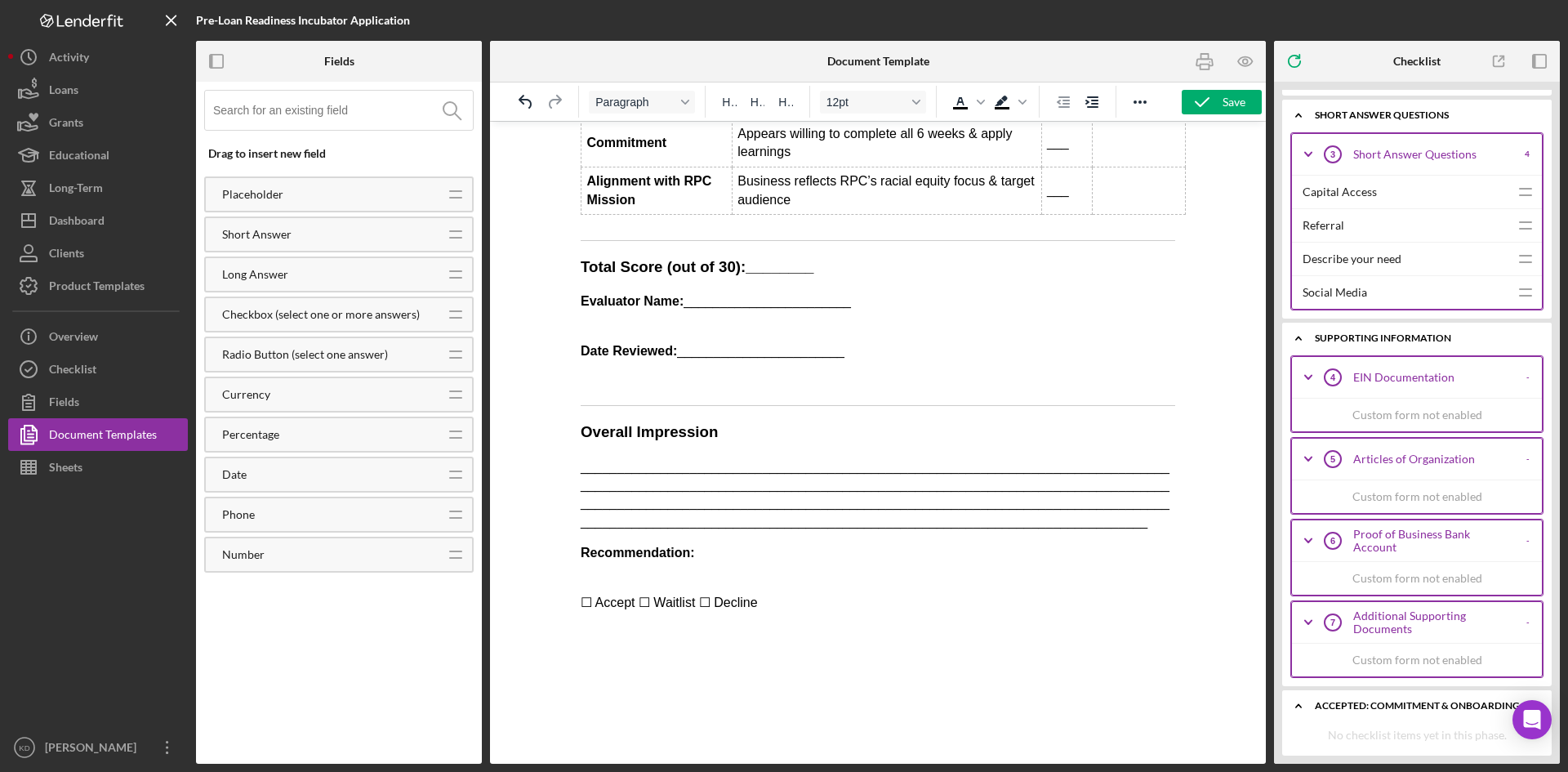
click at [1391, 457] on div "Articles of Organization" at bounding box center [1434, 459] width 161 height 13
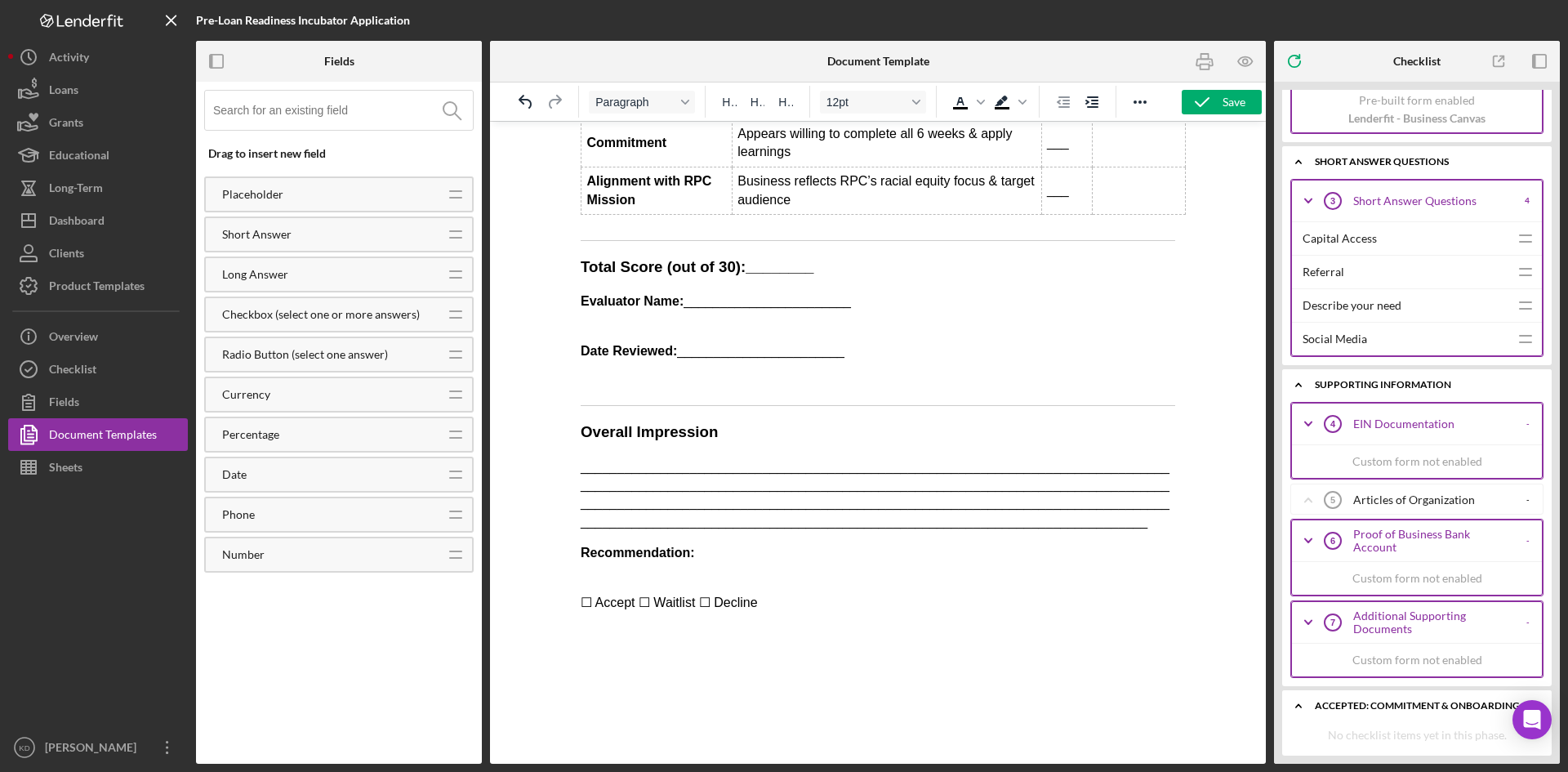
click at [1346, 423] on icon "EIN Documentation 4" at bounding box center [1332, 423] width 40 height 40
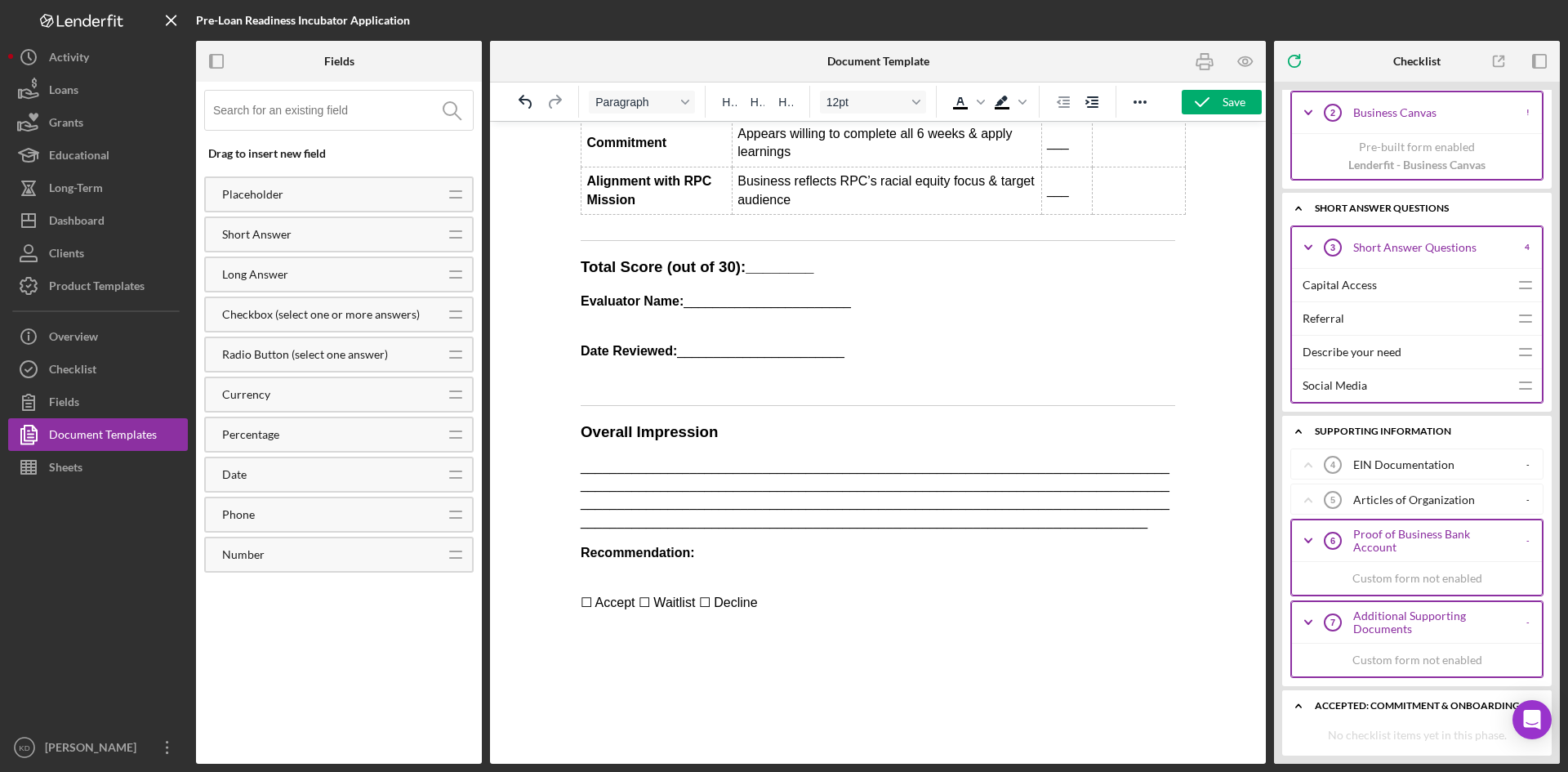
click at [1311, 545] on icon "Icon/Expander" at bounding box center [1309, 540] width 40 height 40
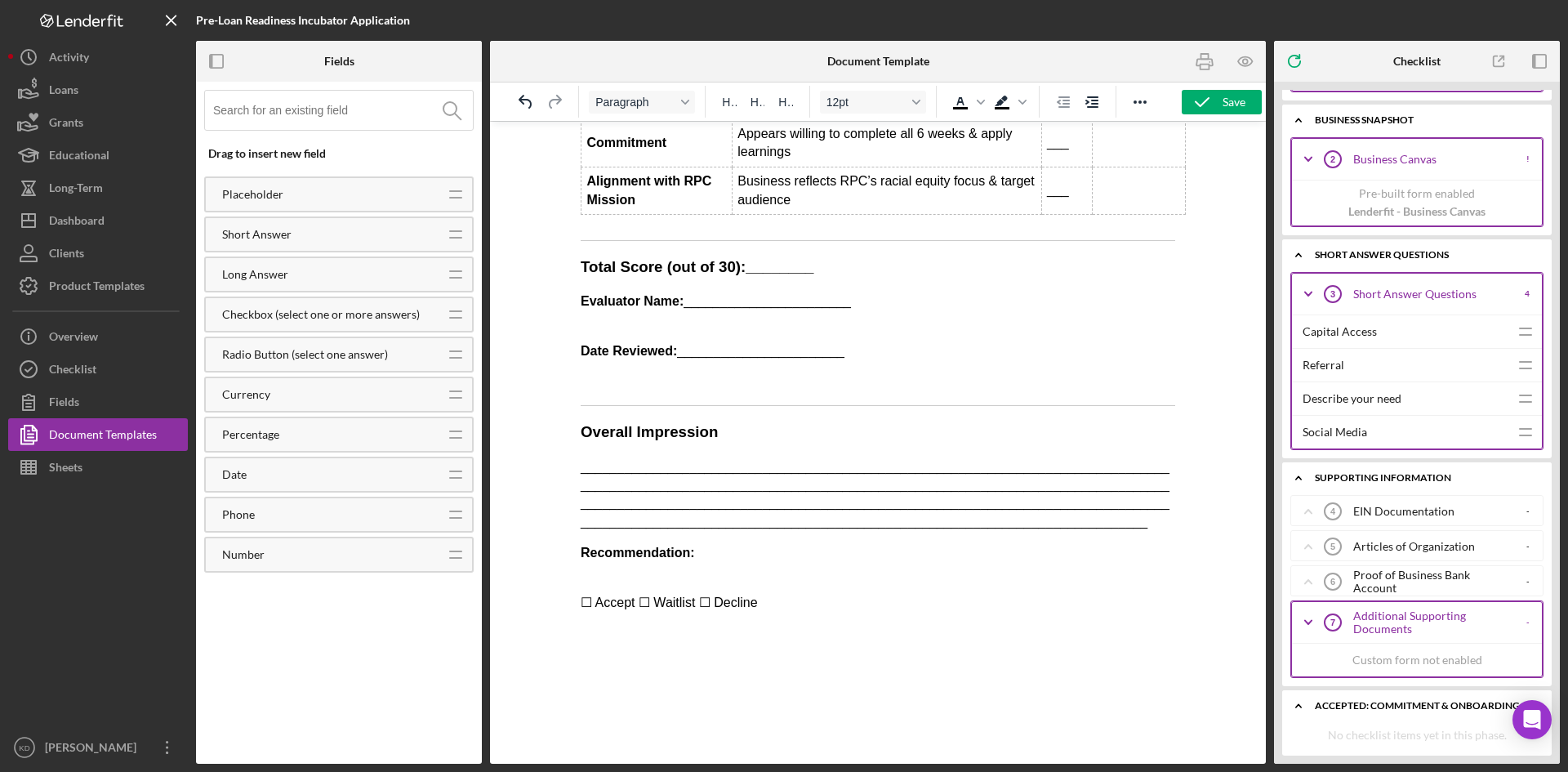
click at [1309, 616] on icon "Icon/Expander" at bounding box center [1309, 622] width 40 height 40
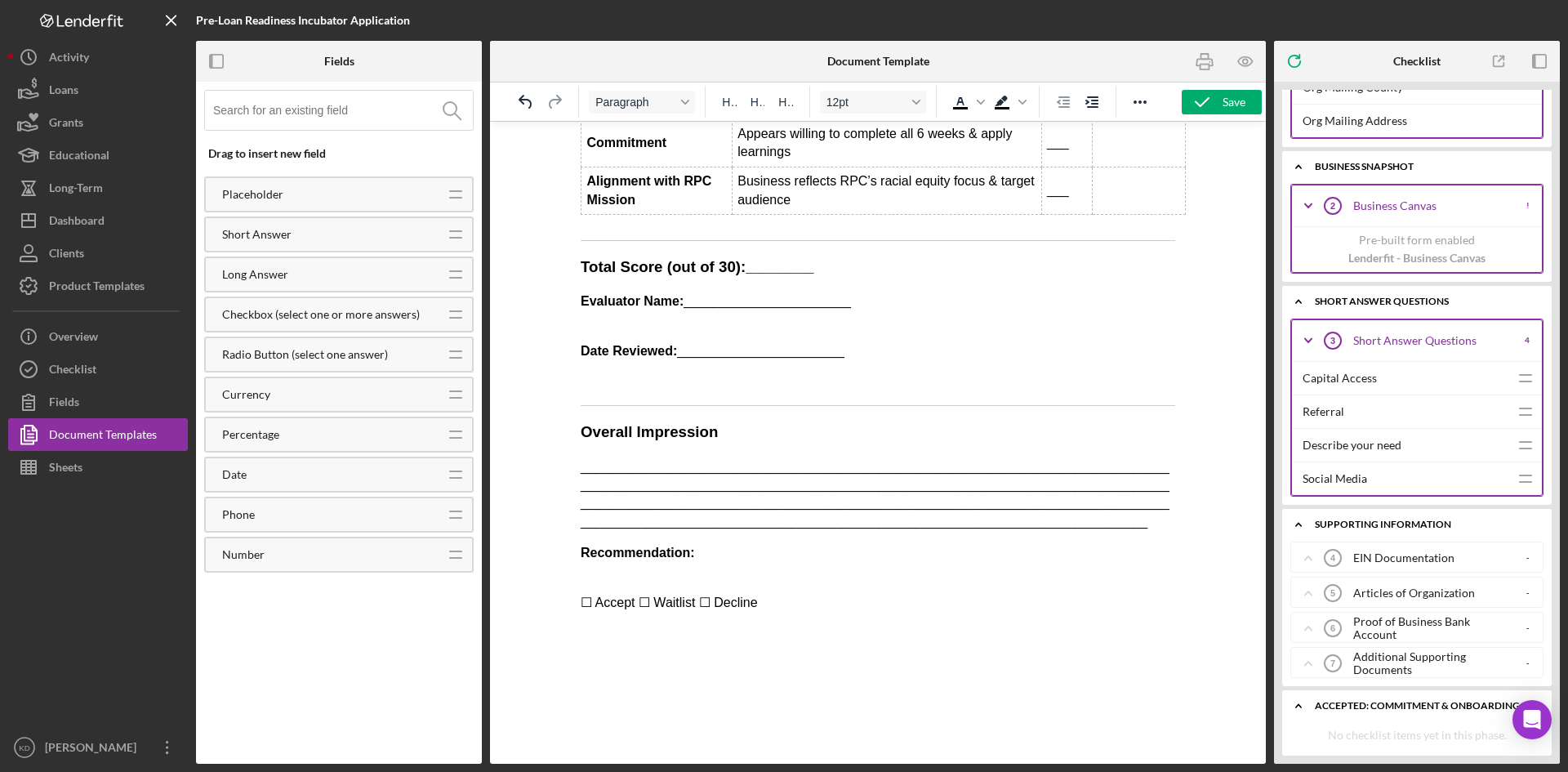
scroll to position [1033, 0]
click at [1470, 709] on div "Accepted: Commitment & Onboarding" at bounding box center [1423, 706] width 216 height 10
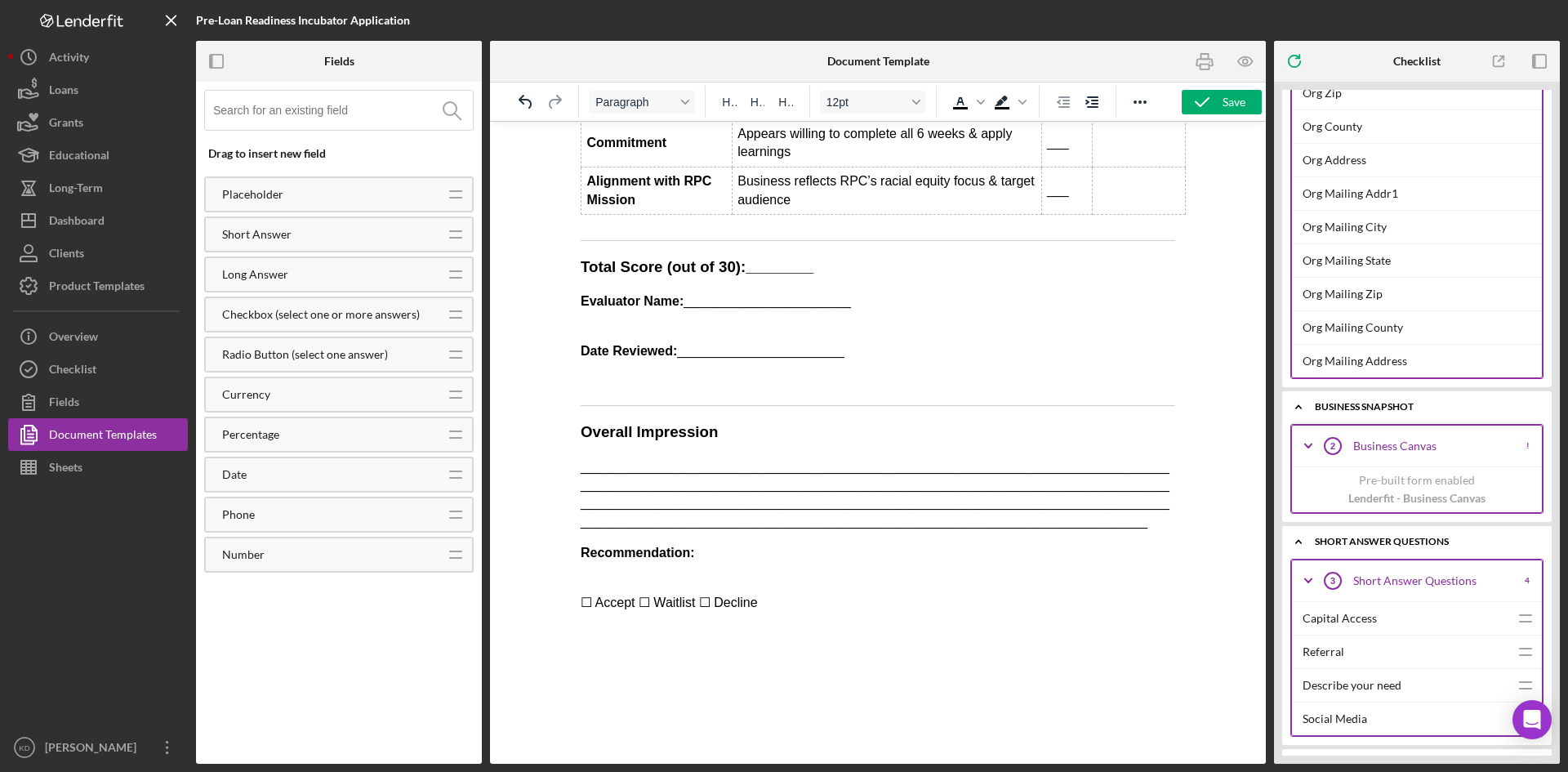
scroll to position [755, 0]
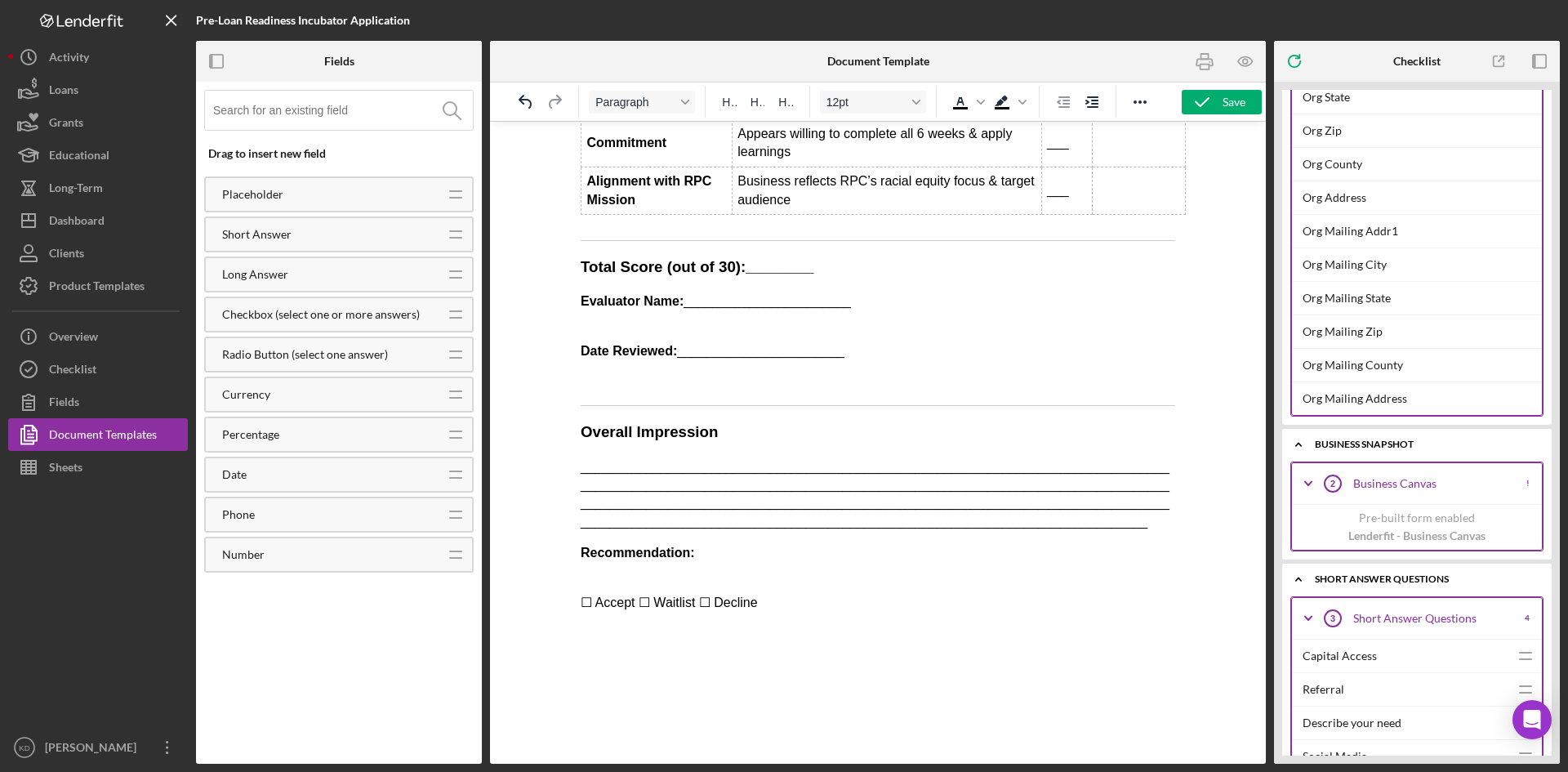
drag, startPoint x: 2010, startPoint y: 608, endPoint x: 691, endPoint y: 636, distance: 1319.3
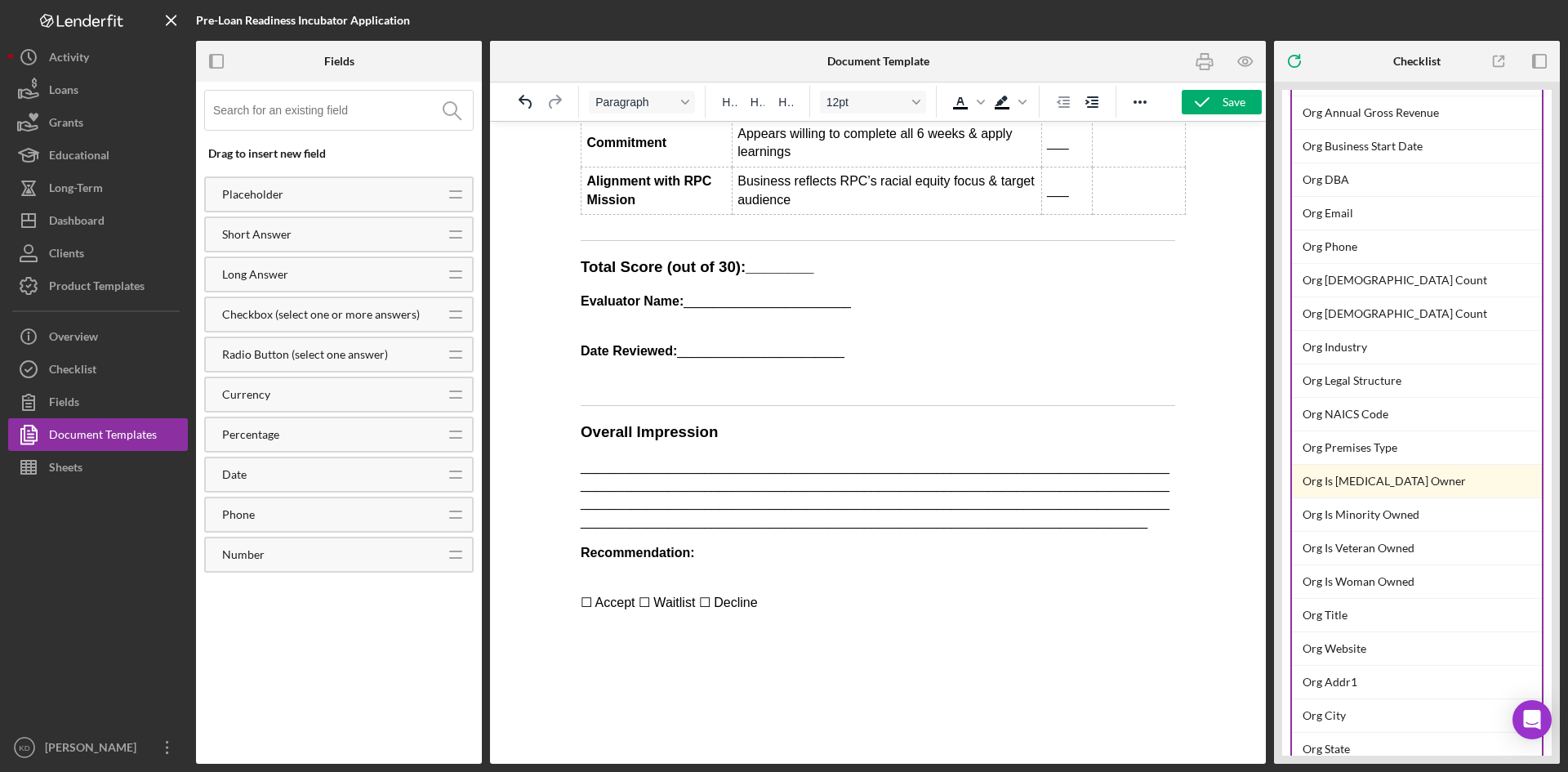
scroll to position [0, 0]
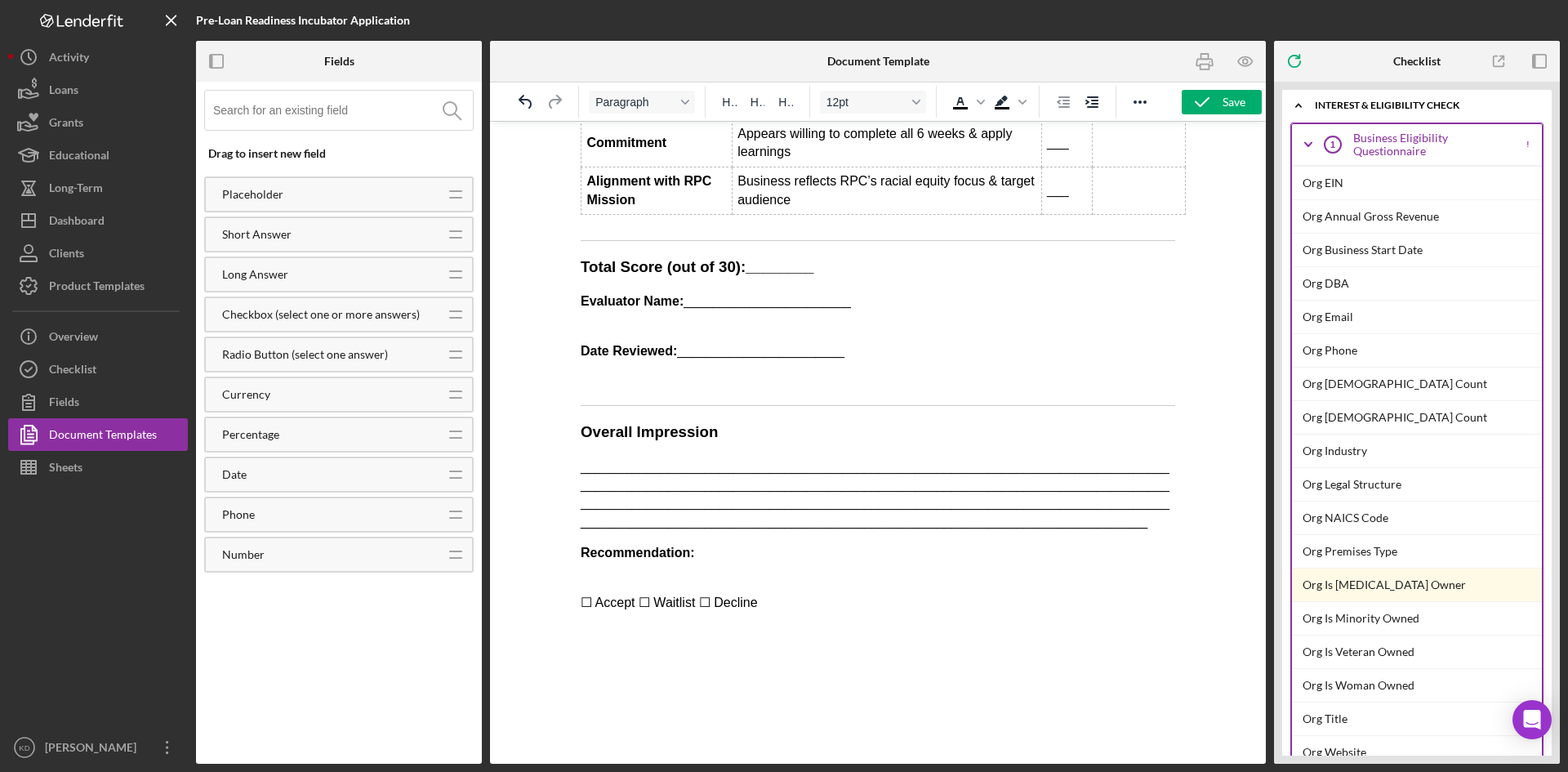
click at [1387, 152] on div "Business Eligibility Questionnaire" at bounding box center [1434, 144] width 161 height 26
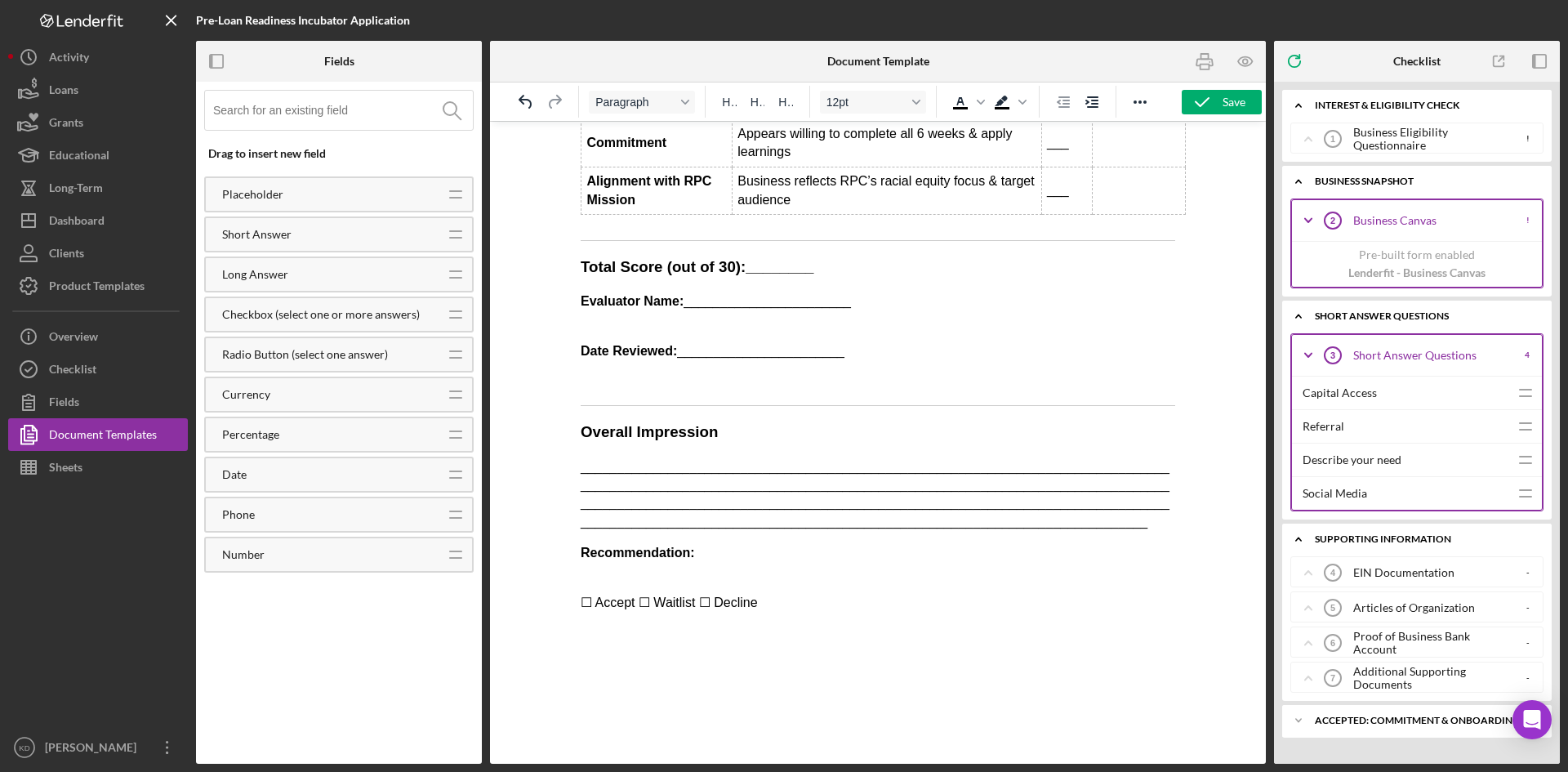
click at [1362, 222] on div "Business Canvas" at bounding box center [1434, 221] width 161 height 13
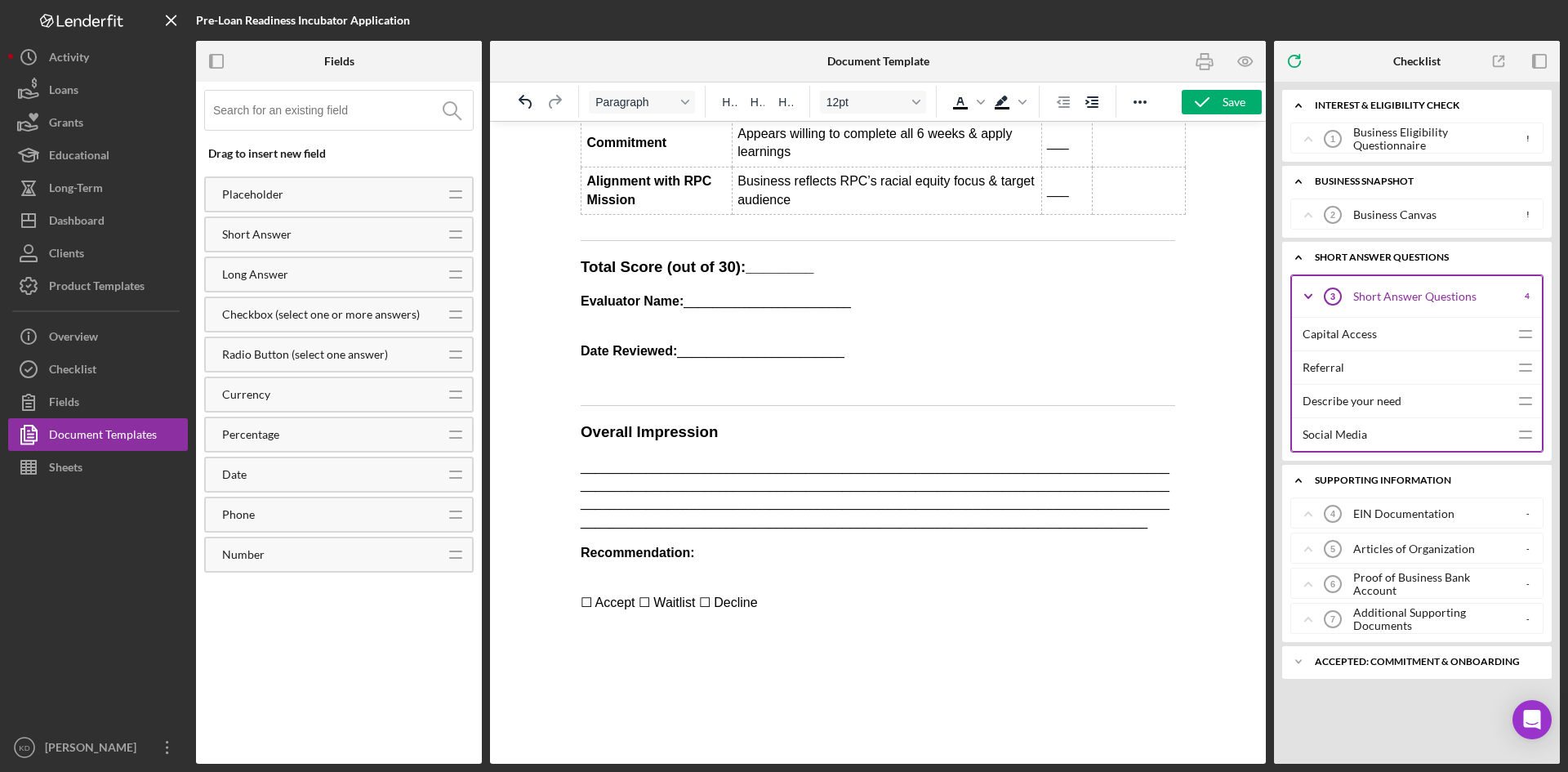
click at [1356, 294] on div "Short Answer Questions" at bounding box center [1433, 296] width 159 height 13
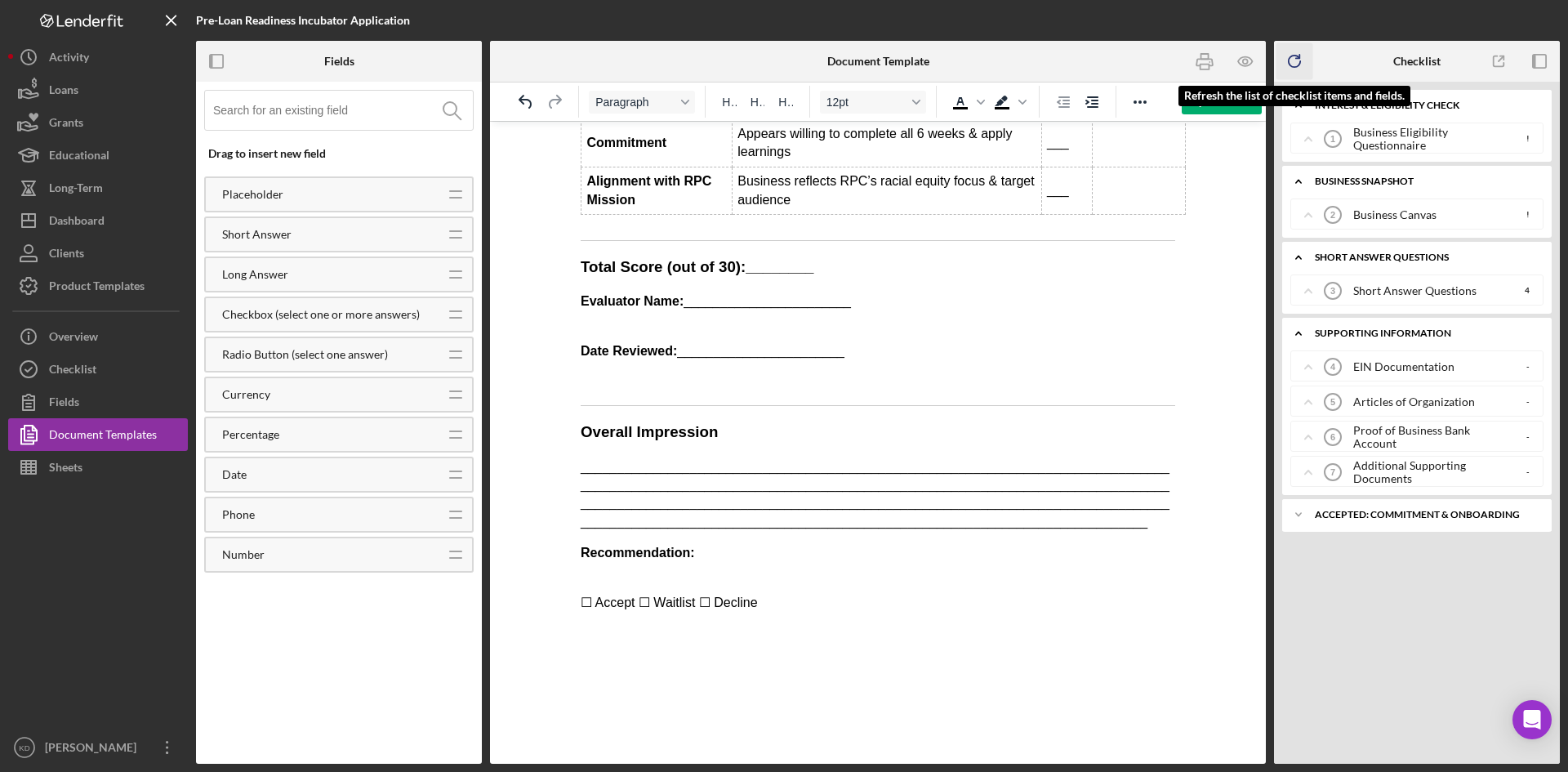
click at [1305, 64] on icon "button" at bounding box center [1295, 62] width 37 height 37
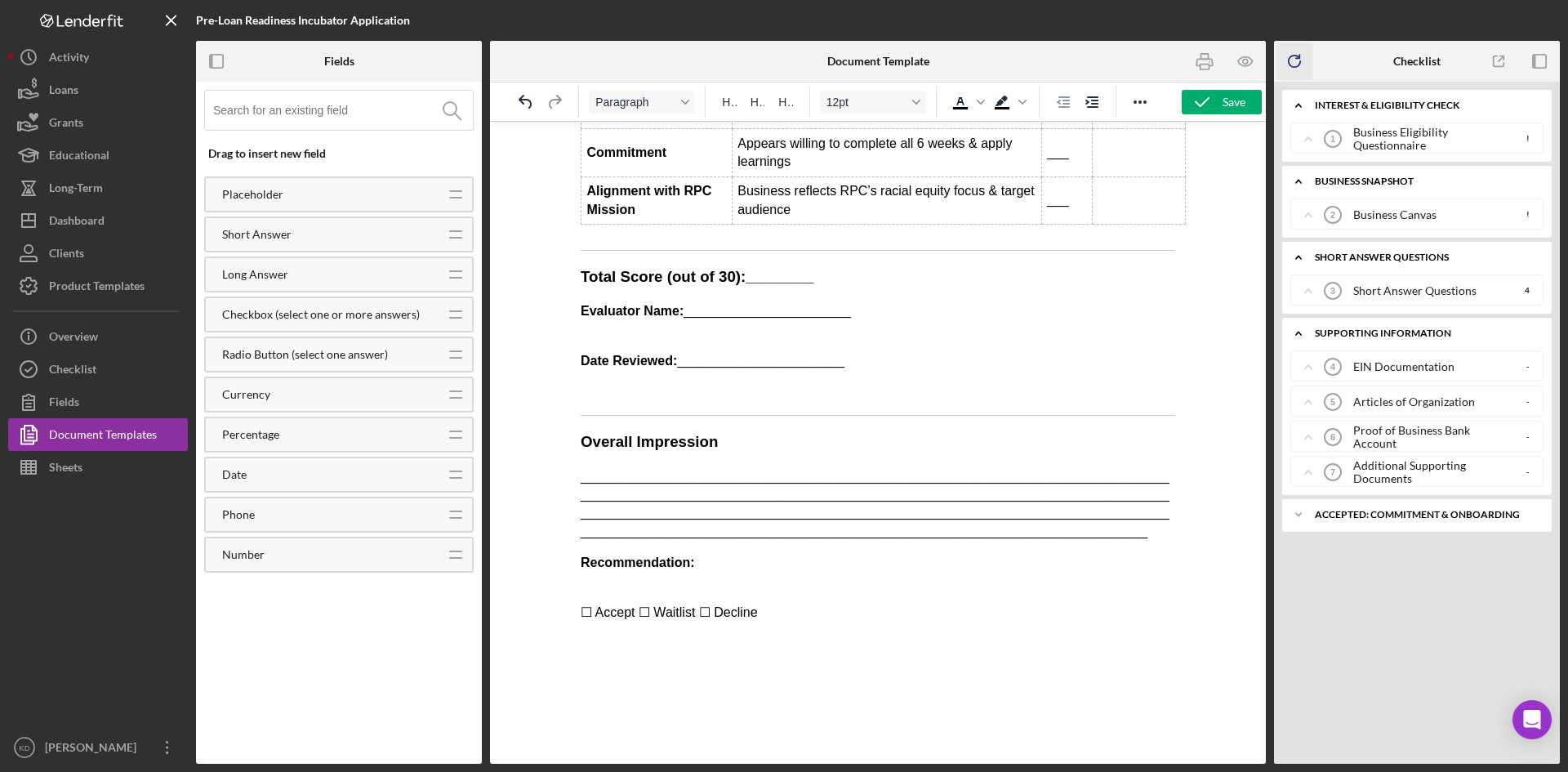
scroll to position [1256, 0]
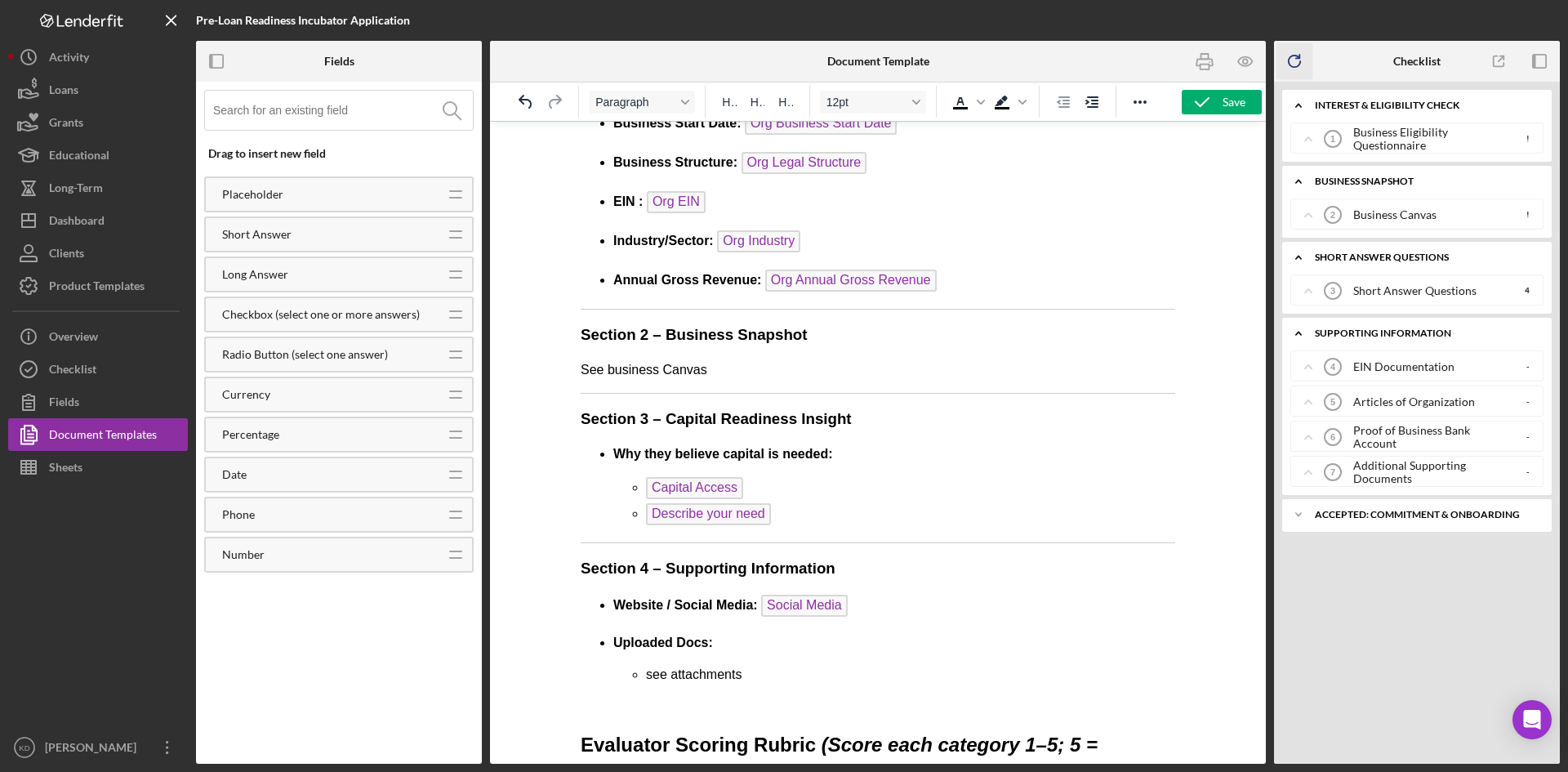
scroll to position [0, 0]
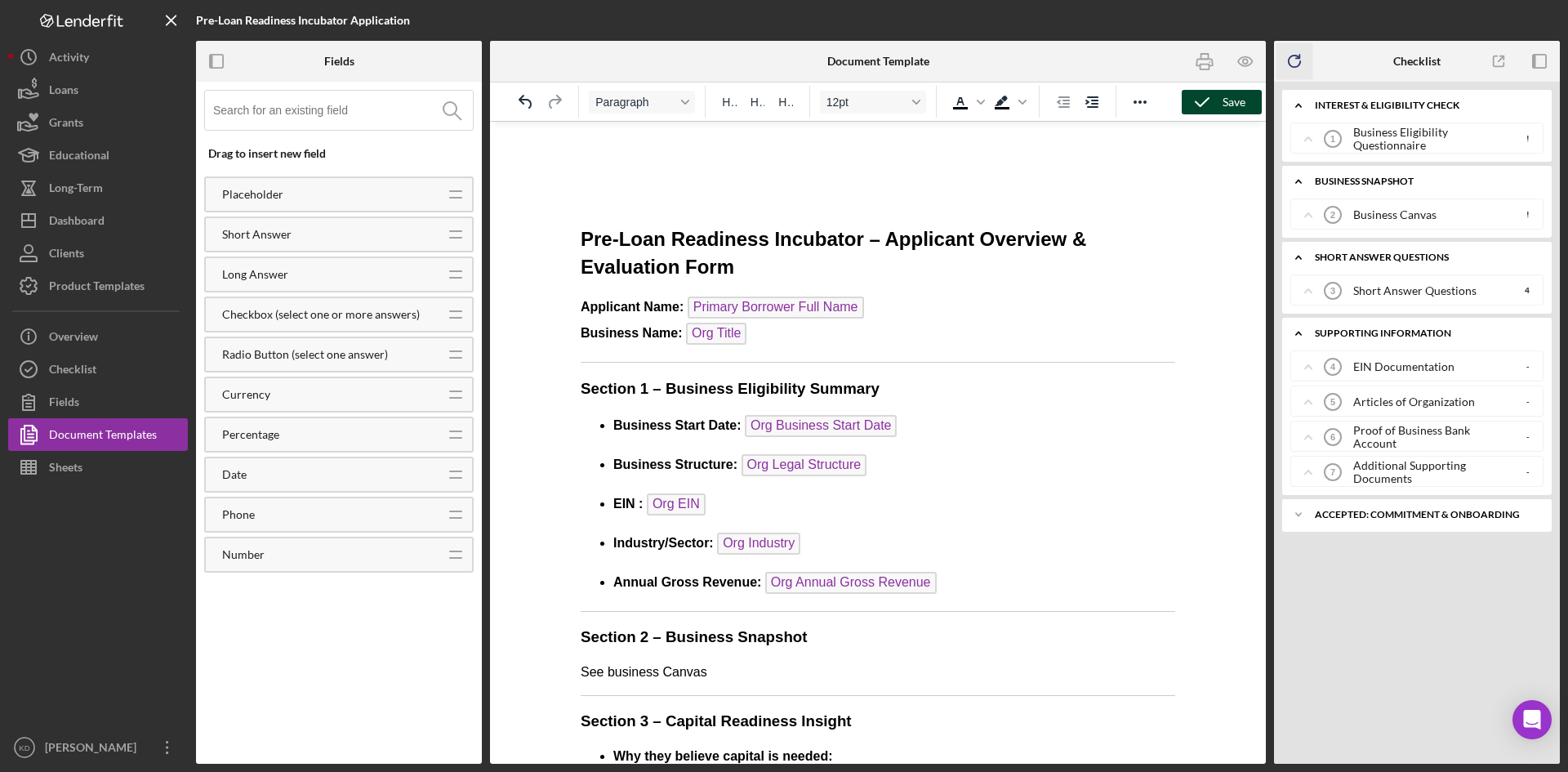
click at [1215, 111] on icon "button" at bounding box center [1202, 102] width 40 height 40
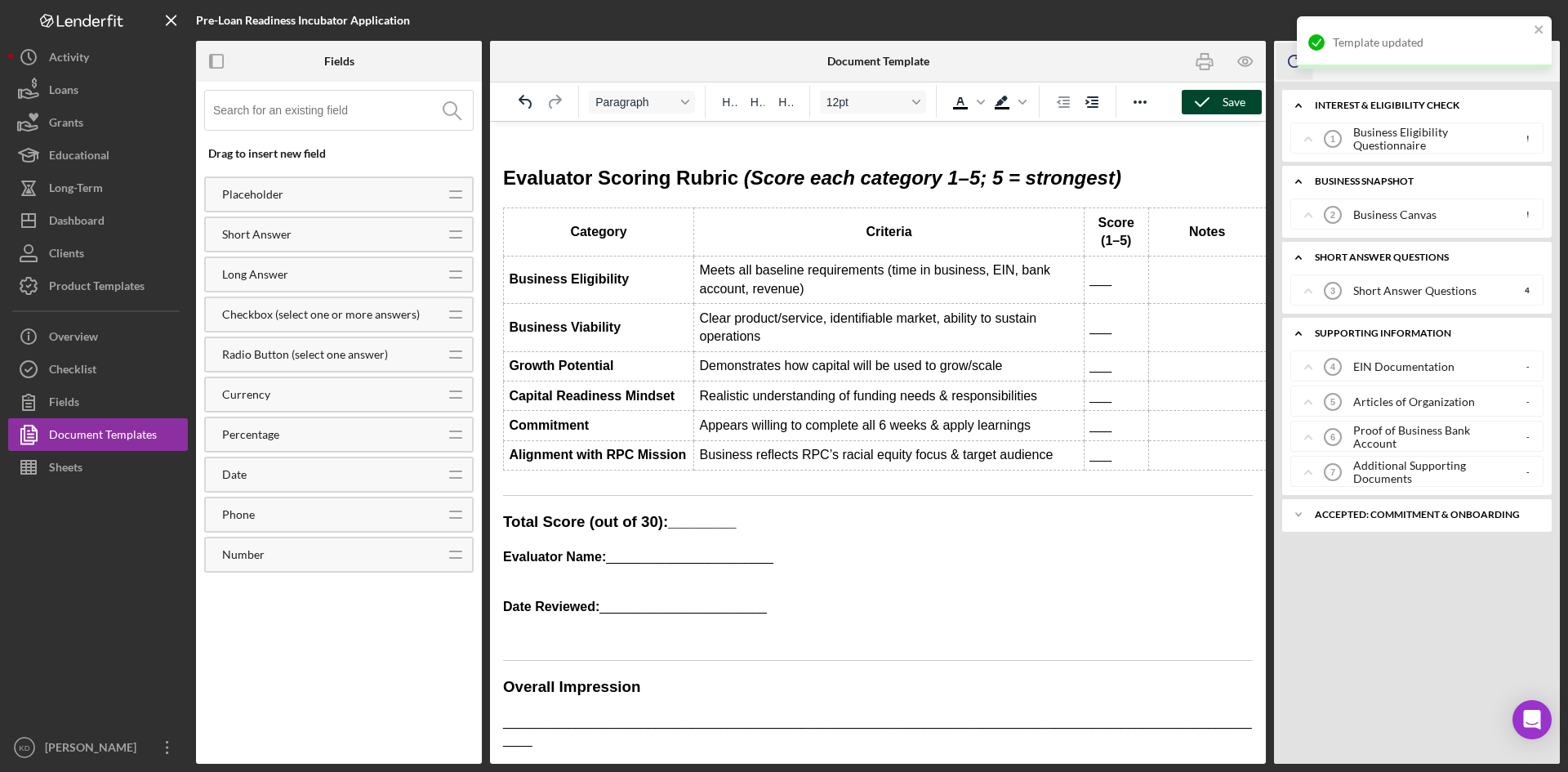
scroll to position [746, 0]
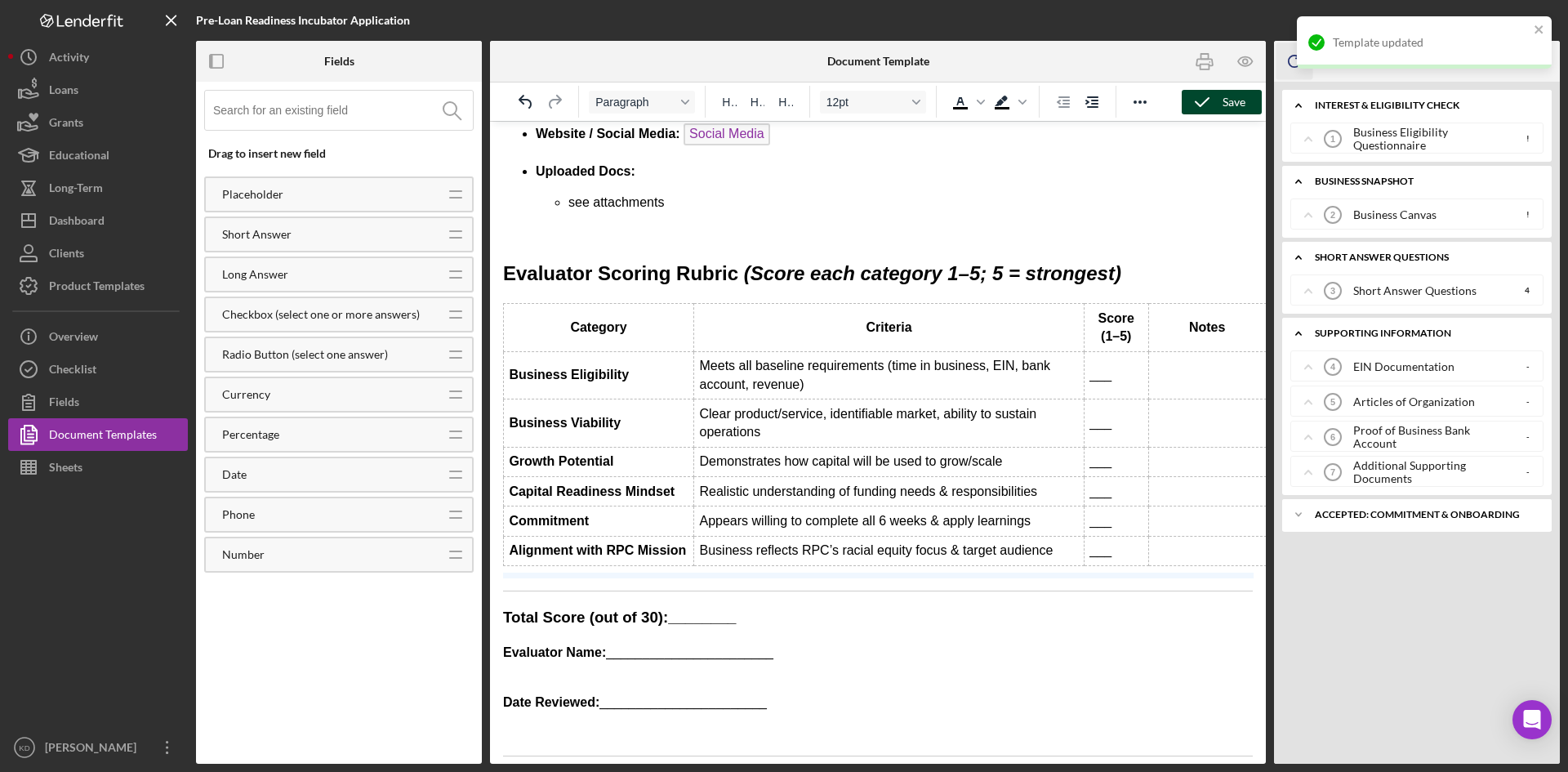
drag, startPoint x: 512, startPoint y: 566, endPoint x: 513, endPoint y: 579, distance: 13.0
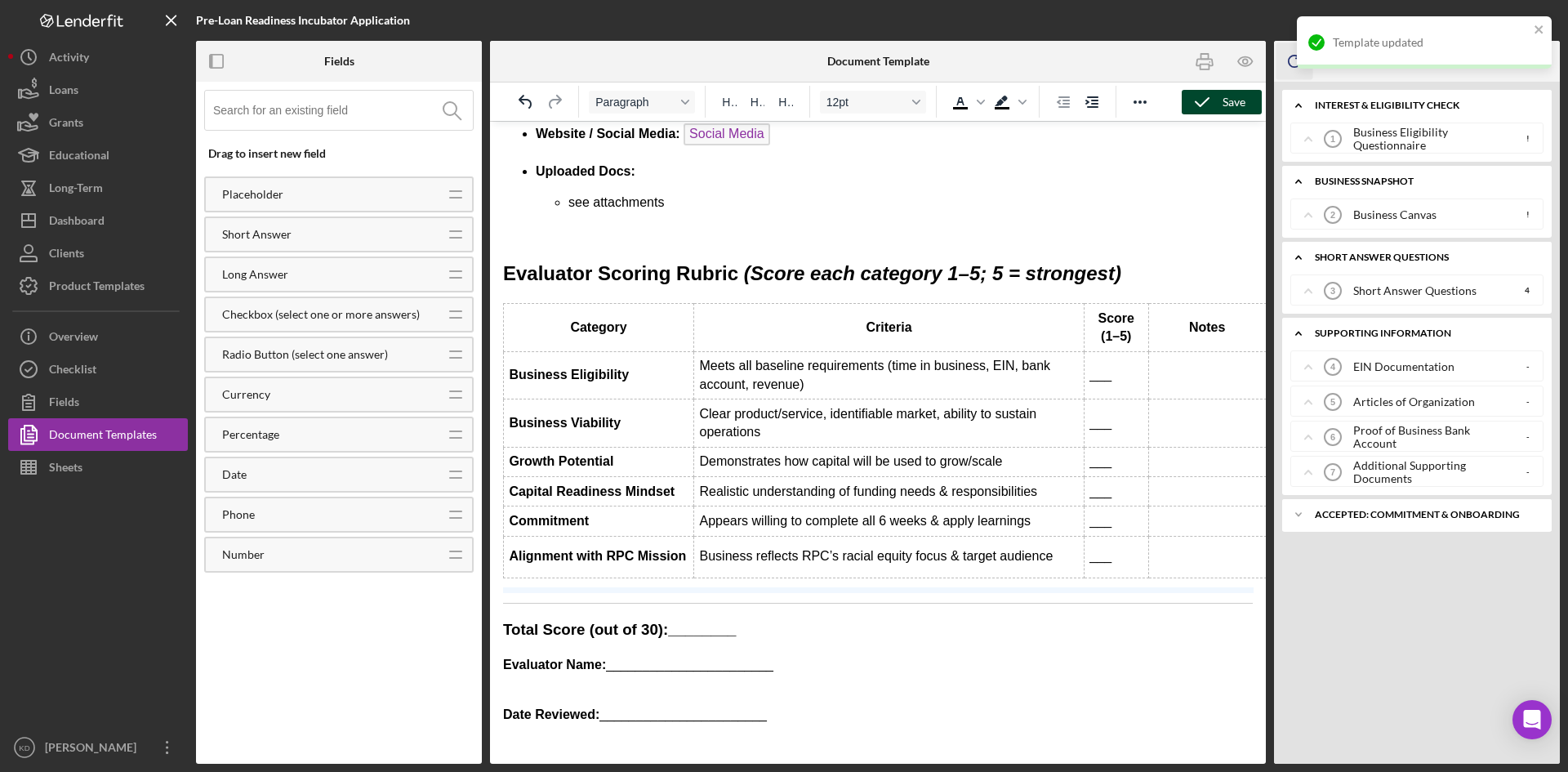
drag, startPoint x: 527, startPoint y: 578, endPoint x: 530, endPoint y: 599, distance: 21.2
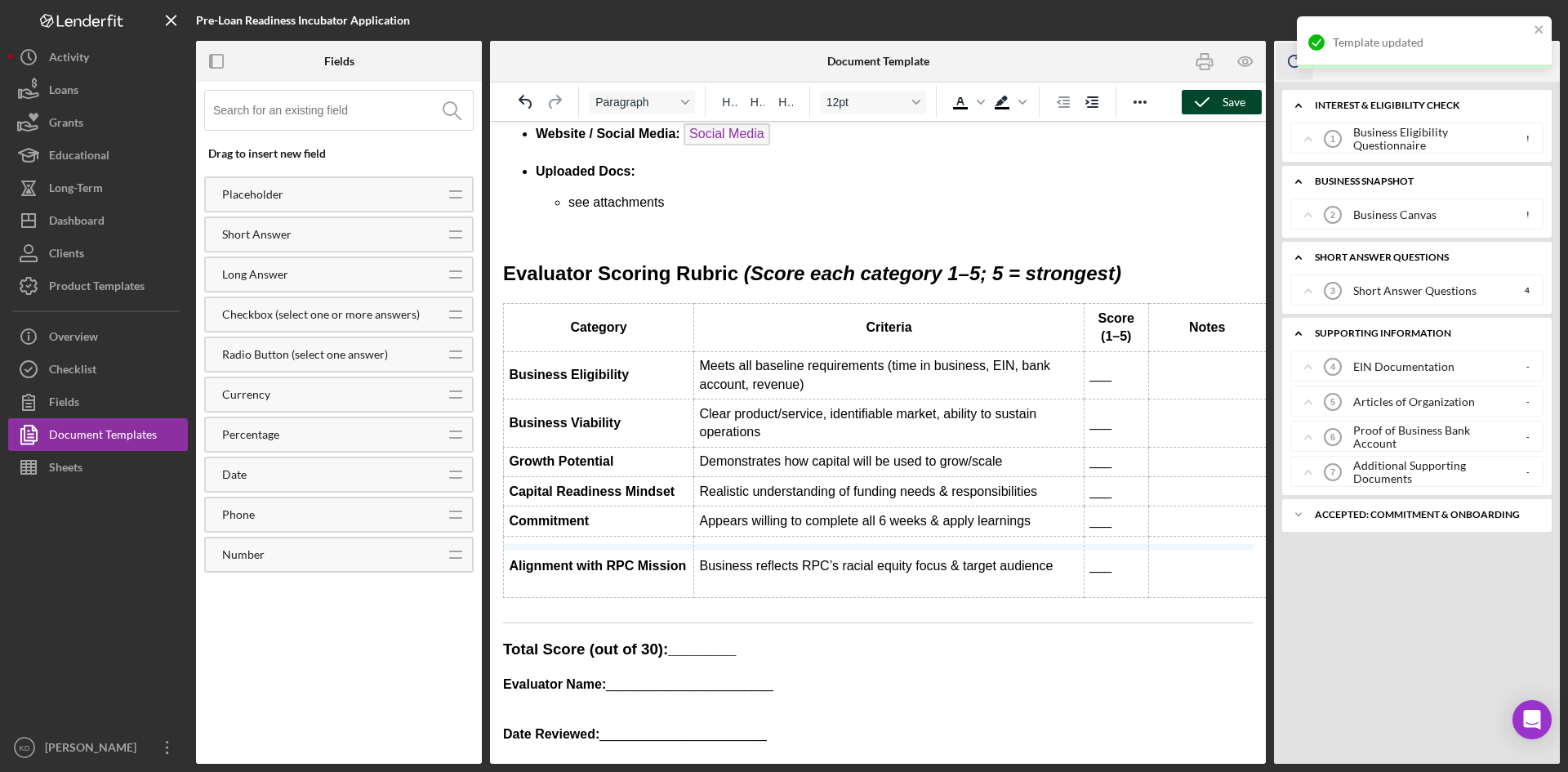
drag, startPoint x: 552, startPoint y: 536, endPoint x: 550, endPoint y: 552, distance: 16.1
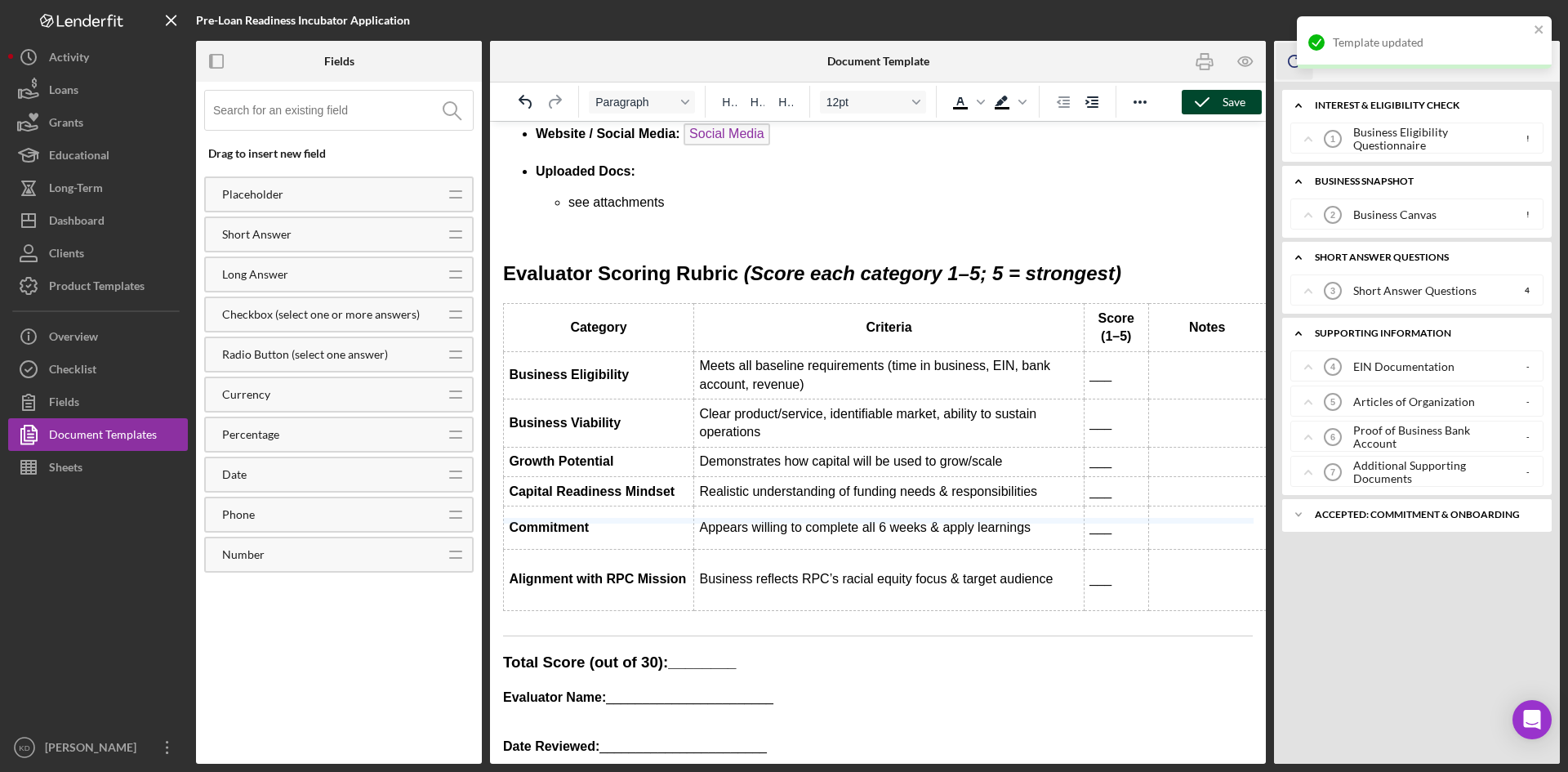
drag, startPoint x: 555, startPoint y: 503, endPoint x: 551, endPoint y: 519, distance: 16.5
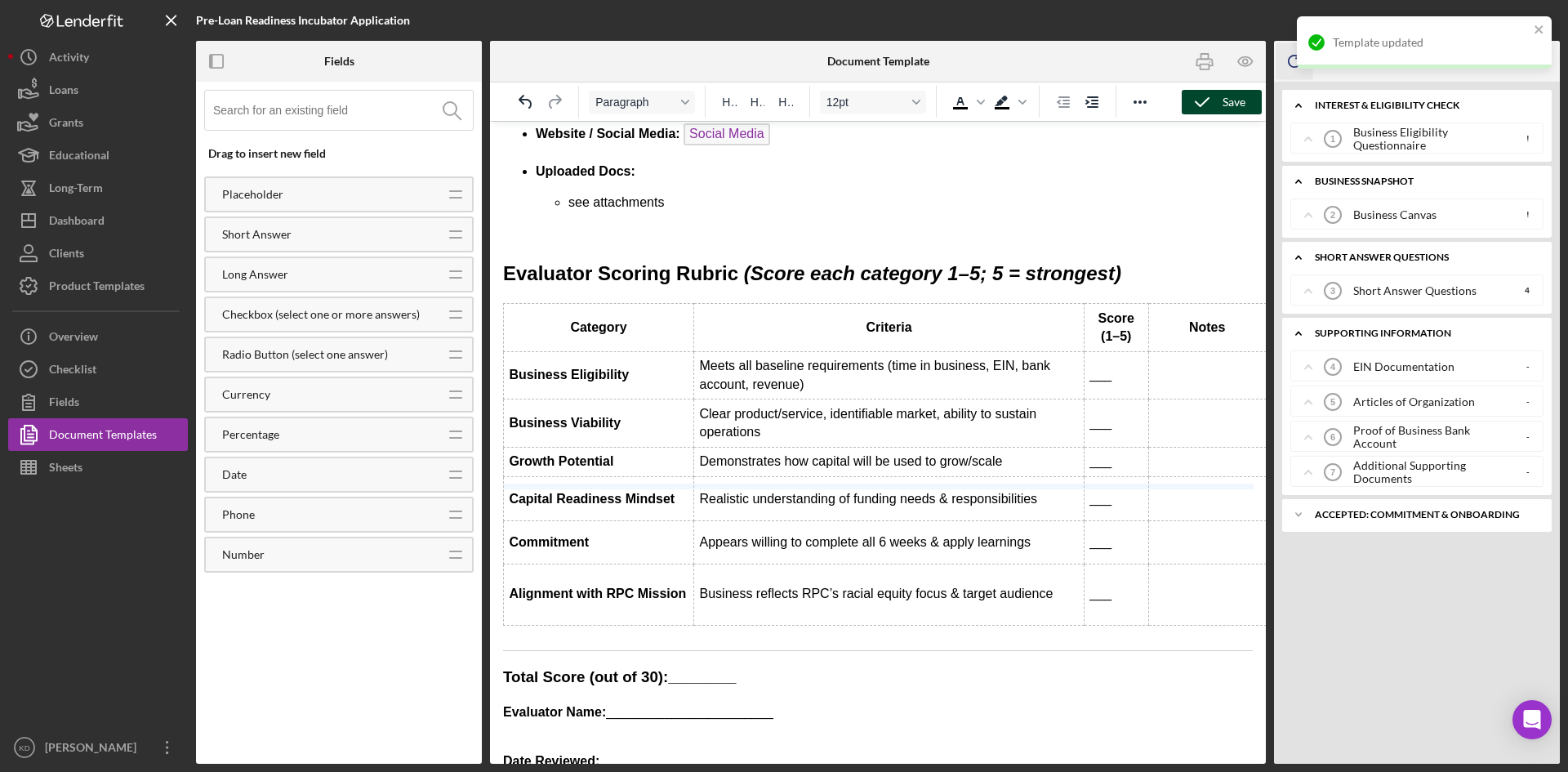
drag, startPoint x: 533, startPoint y: 477, endPoint x: 531, endPoint y: 489, distance: 12.2
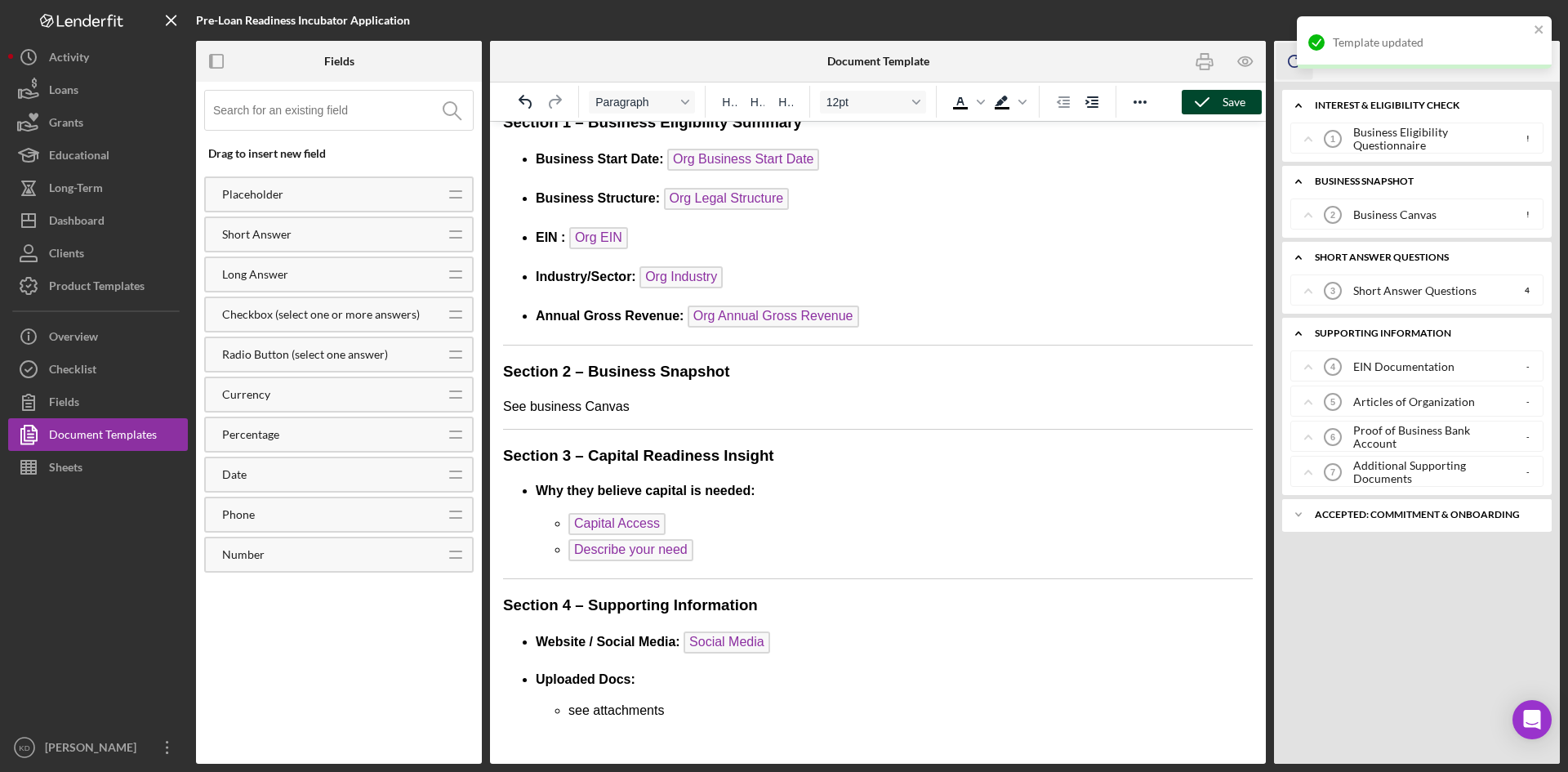
scroll to position [0, 0]
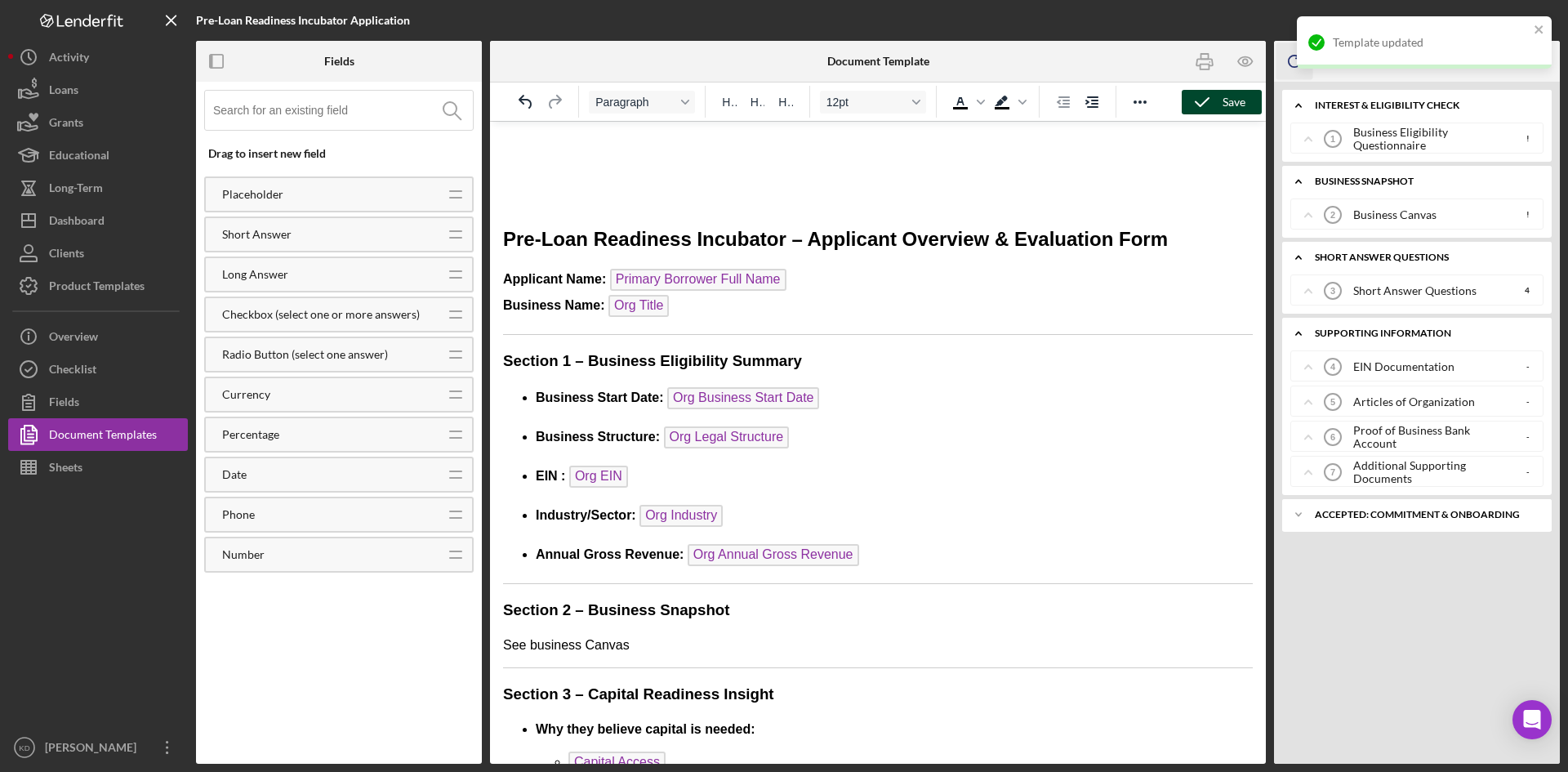
click at [1225, 100] on div "Save" at bounding box center [1234, 102] width 23 height 25
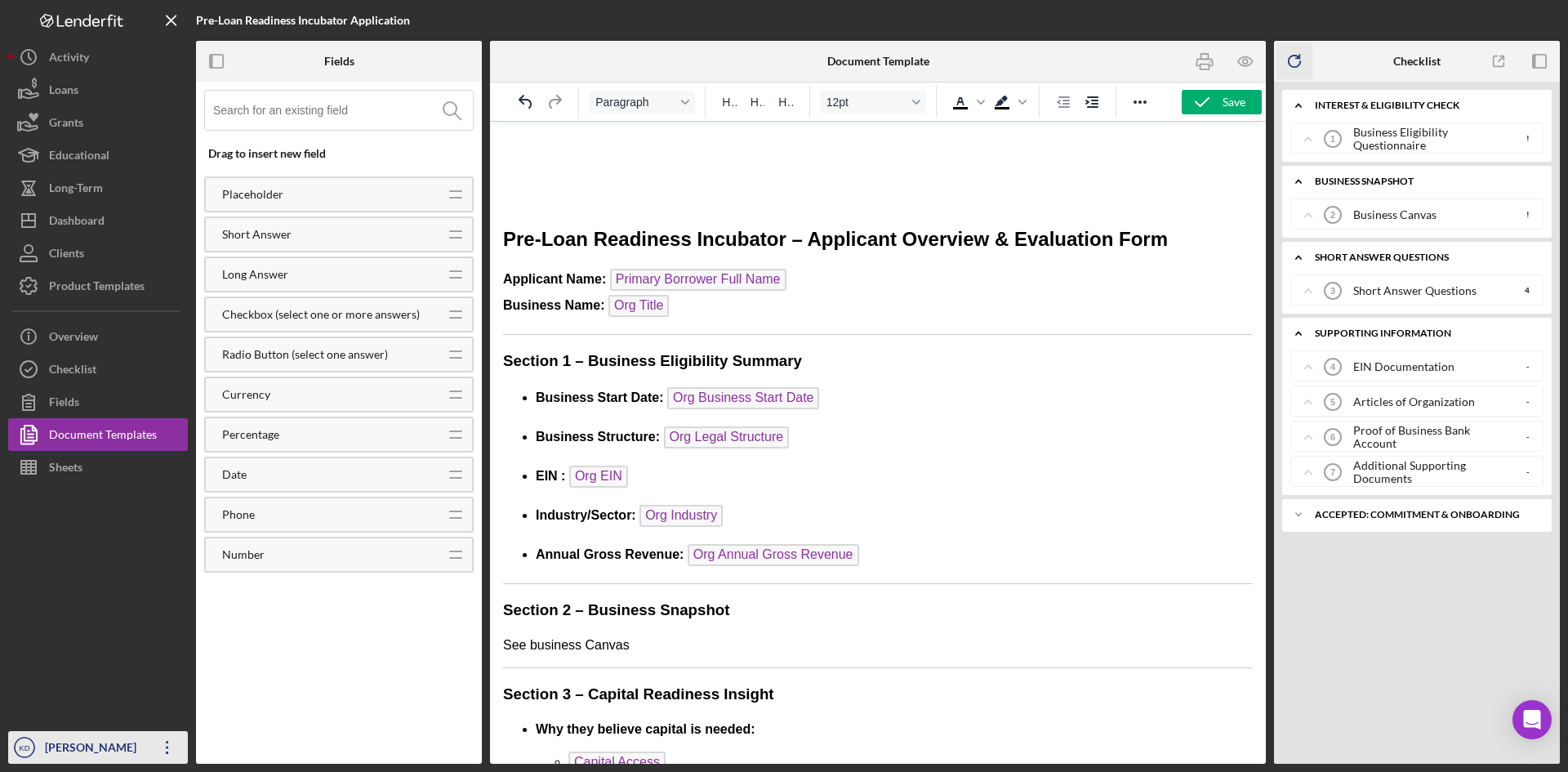
click at [168, 750] on icon "Icon/Overflow" at bounding box center [167, 747] width 40 height 40
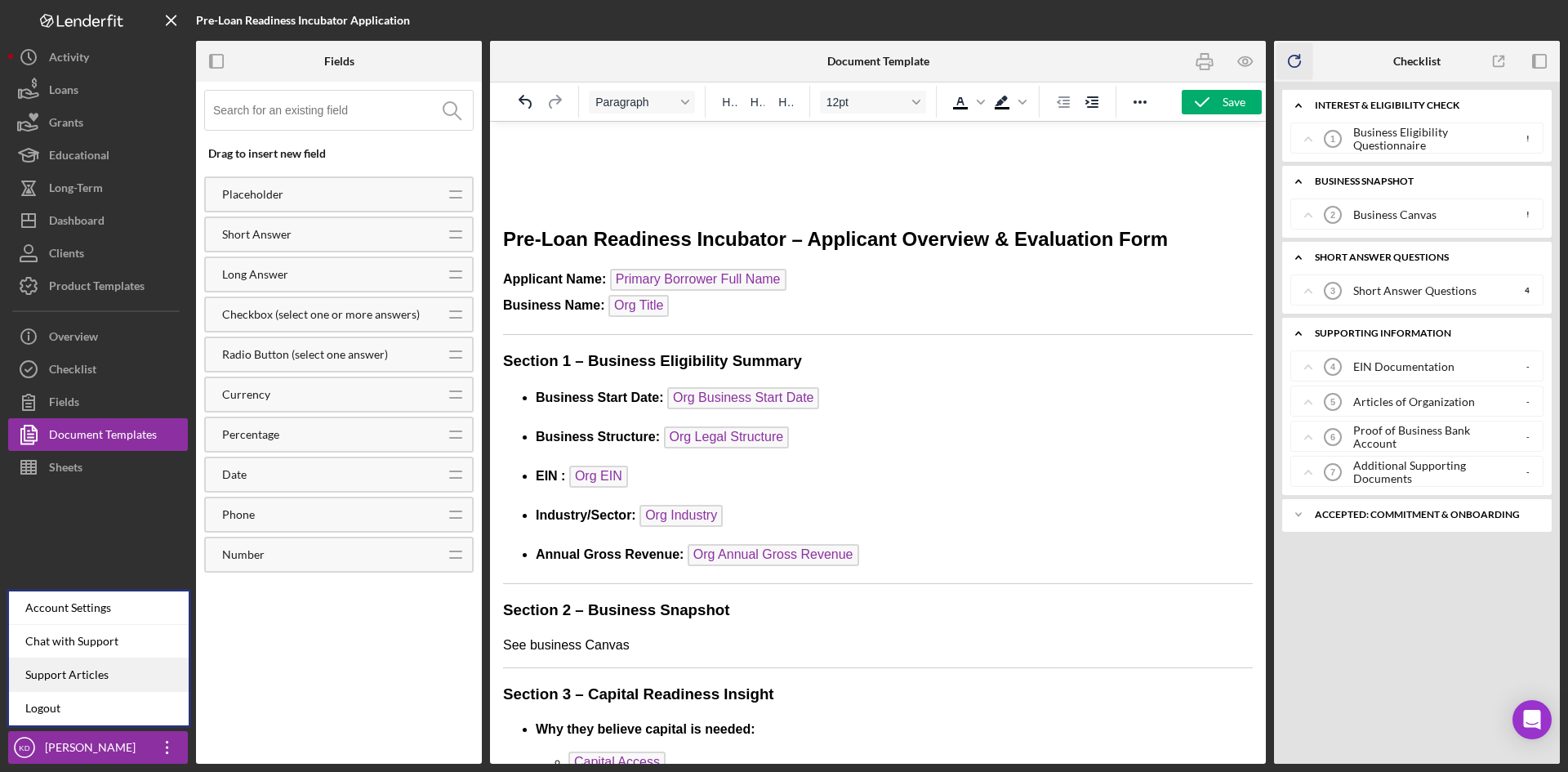
click at [100, 679] on link "Support Articles" at bounding box center [98, 674] width 179 height 33
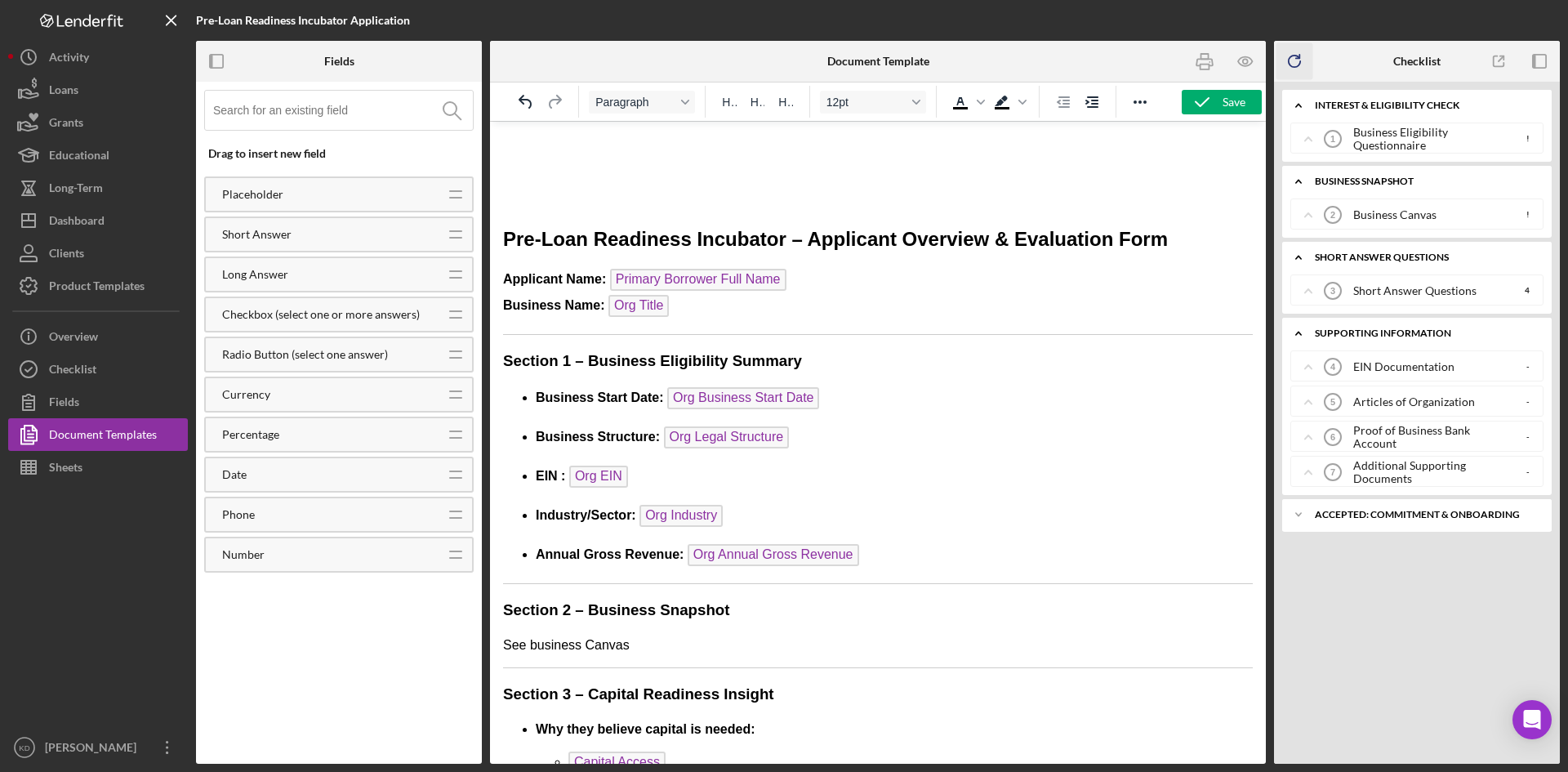
click at [408, 117] on input at bounding box center [343, 110] width 259 height 40
click at [1149, 98] on icon "Reveal or hide additional toolbar items" at bounding box center [1139, 101] width 19 height 19
click at [1174, 188] on h2 "Rich Text Area. Press ALT-0 for help." at bounding box center [878, 195] width 750 height 28
click at [650, 204] on h2 "Rich Text Area. Press ALT-0 for help." at bounding box center [878, 195] width 750 height 28
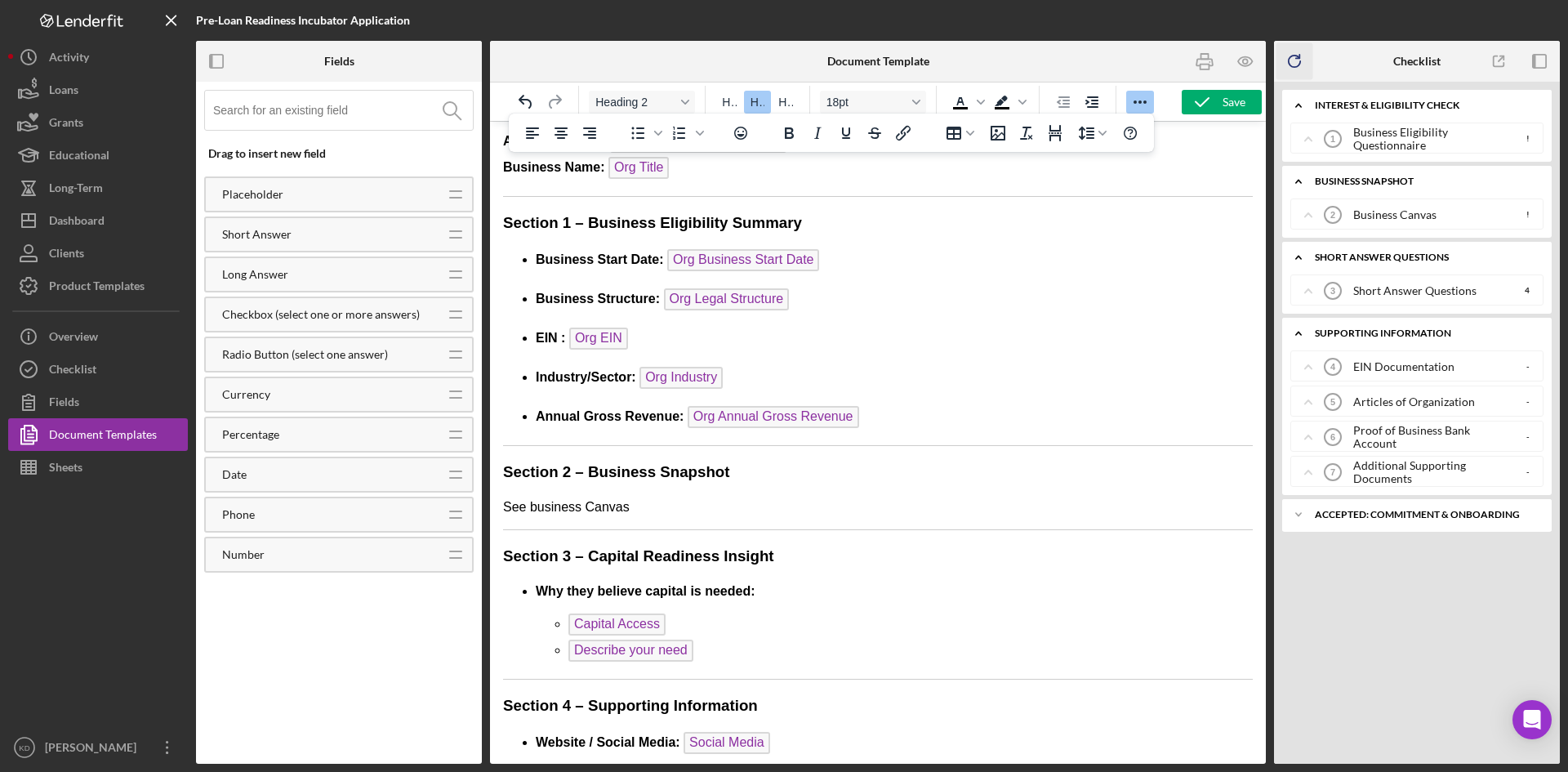
scroll to position [164, 0]
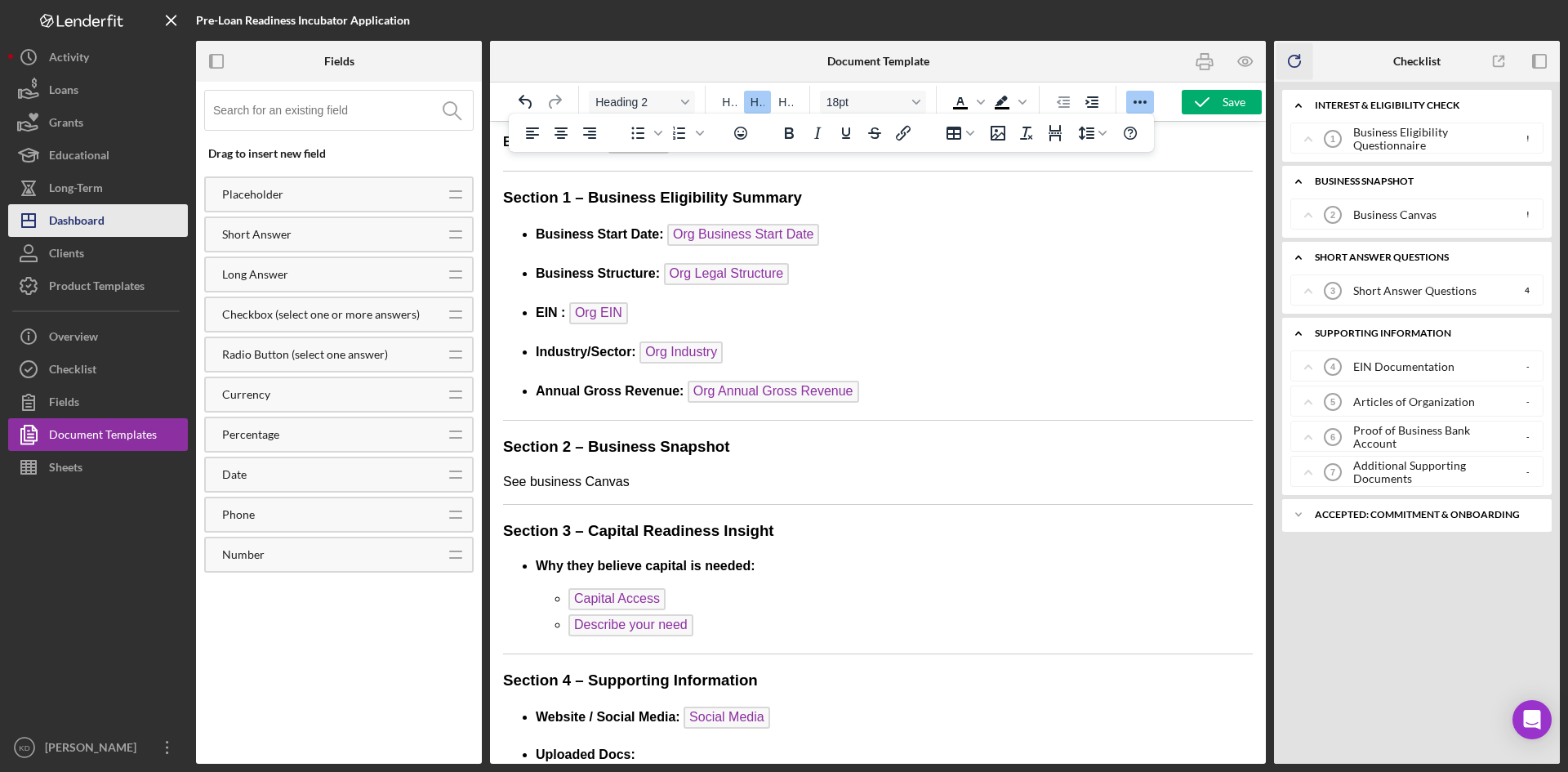
click at [108, 216] on button "Icon/Dashboard Dashboard" at bounding box center [98, 221] width 179 height 33
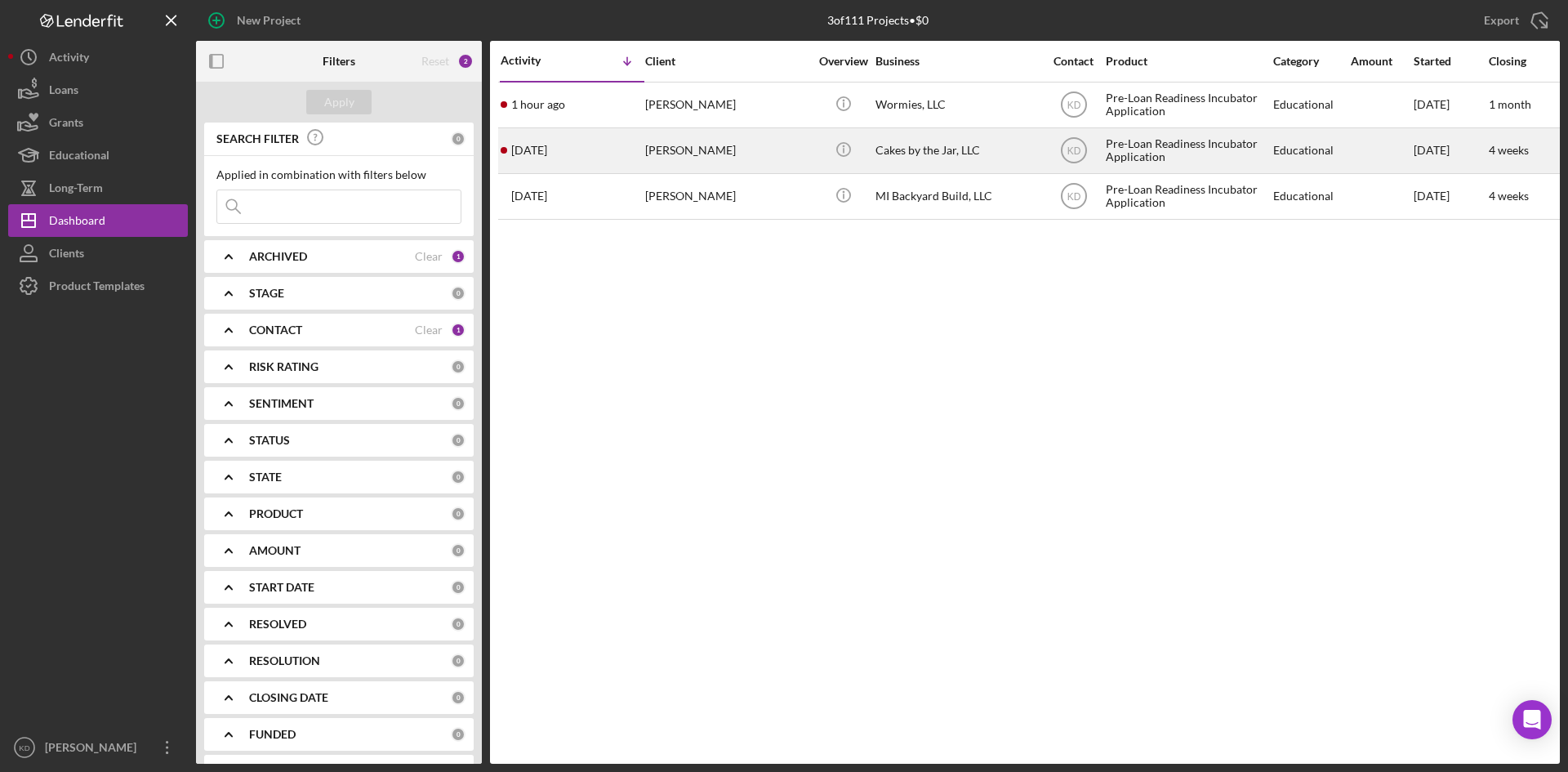
click at [727, 159] on div "Maneeka Brown" at bounding box center [727, 150] width 164 height 43
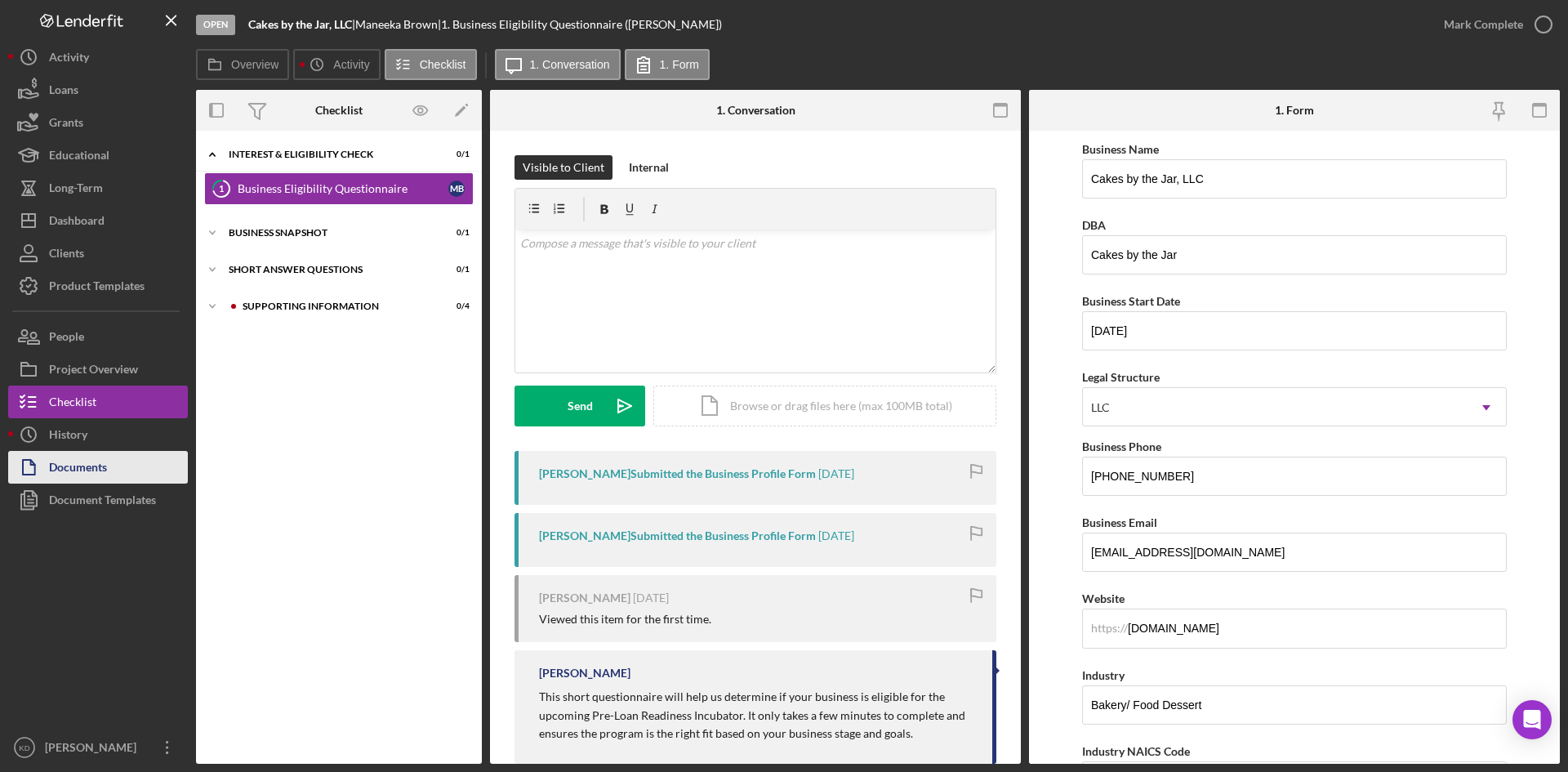
click at [92, 468] on div "Documents" at bounding box center [77, 469] width 58 height 37
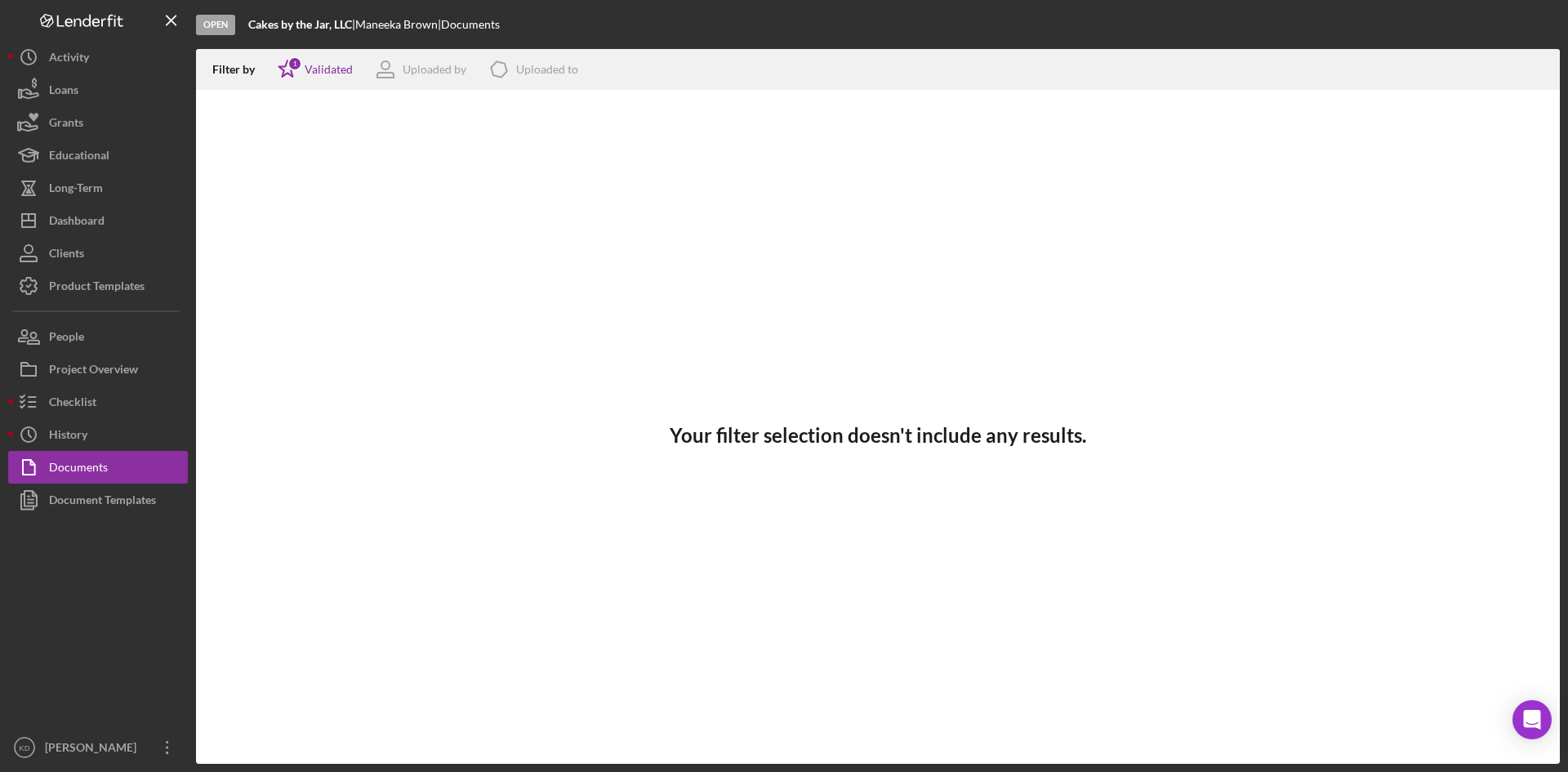
click at [120, 521] on div at bounding box center [98, 623] width 179 height 214
click at [122, 498] on div "Document Templates" at bounding box center [102, 501] width 107 height 37
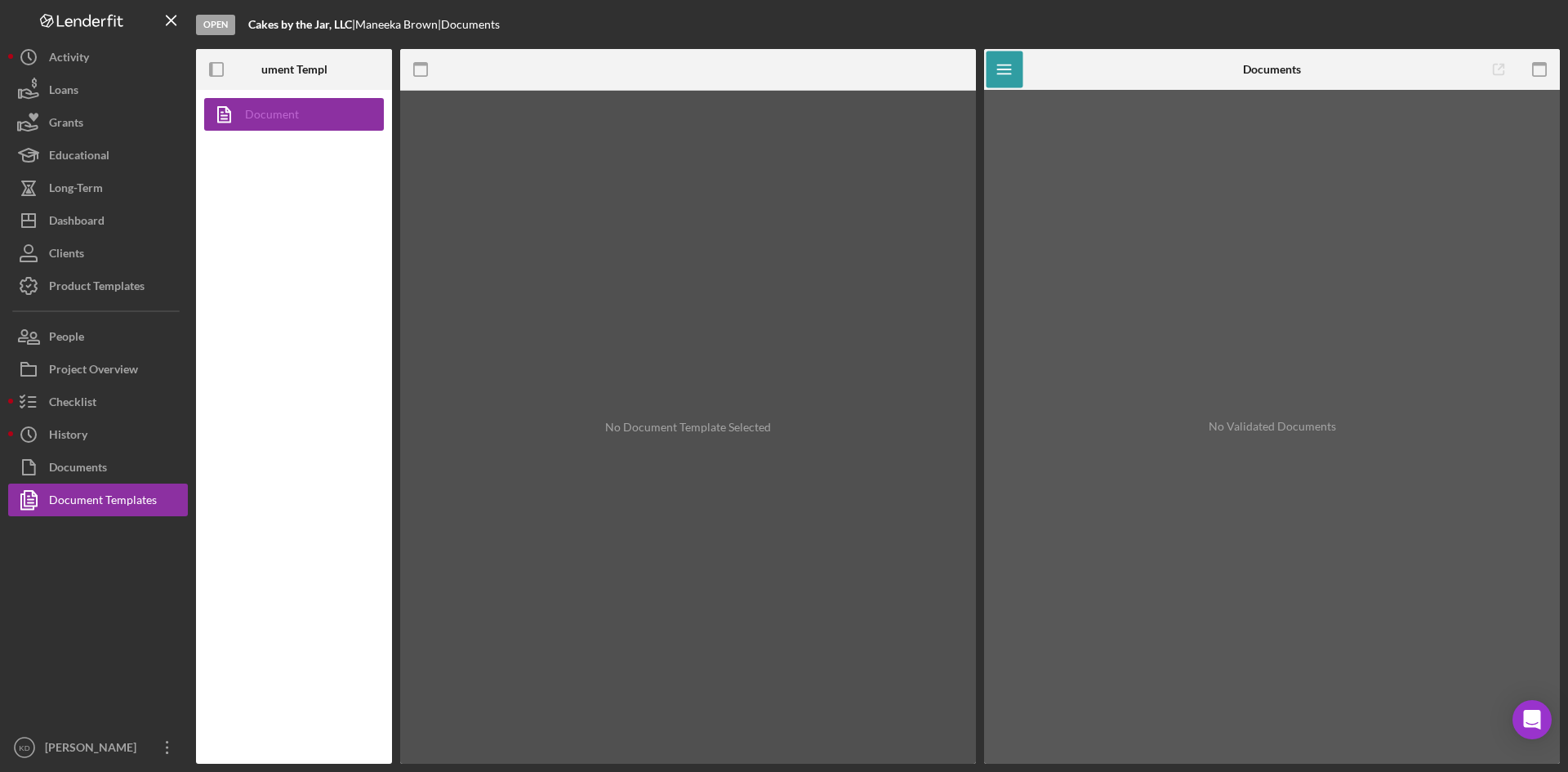
click at [282, 122] on link "Document" at bounding box center [290, 115] width 171 height 33
drag, startPoint x: 515, startPoint y: 164, endPoint x: 502, endPoint y: 159, distance: 13.9
click at [515, 164] on div "No Document Template Selected" at bounding box center [688, 427] width 576 height 673
click at [72, 282] on div "Product Templates" at bounding box center [97, 288] width 96 height 37
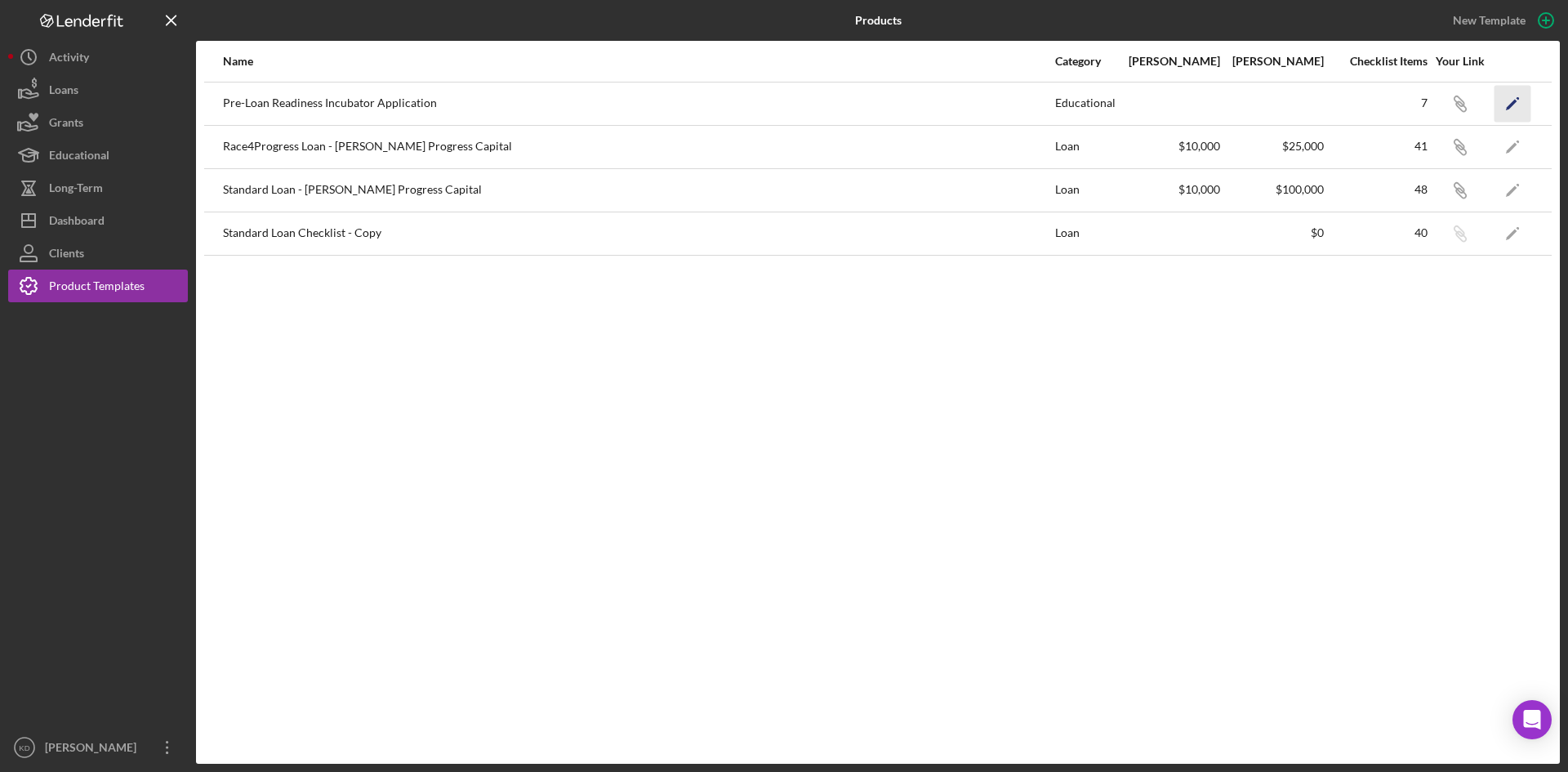
click at [1523, 109] on icon "Icon/Edit" at bounding box center [1513, 103] width 37 height 37
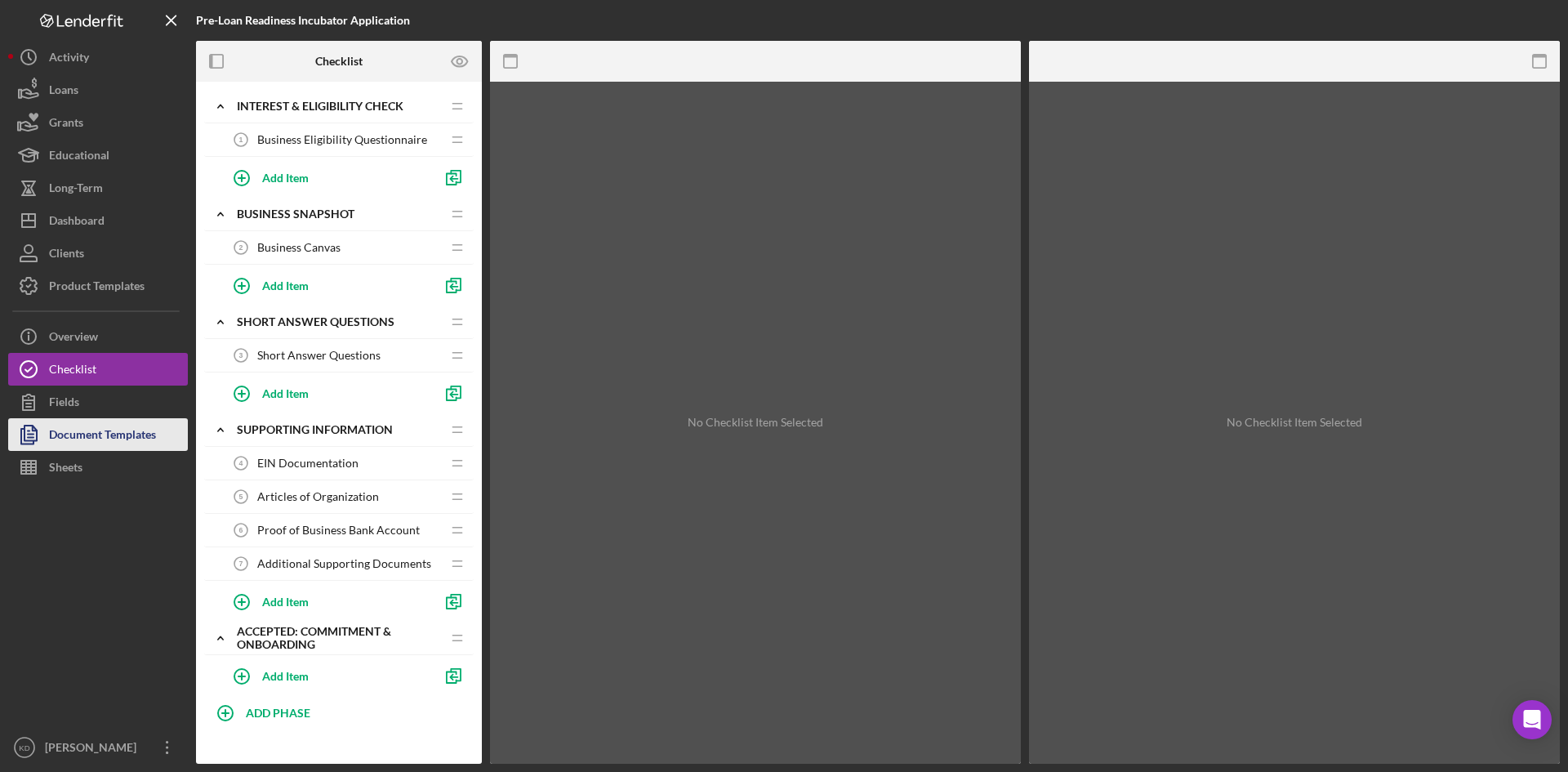
click at [108, 432] on div "Document Templates" at bounding box center [102, 436] width 107 height 37
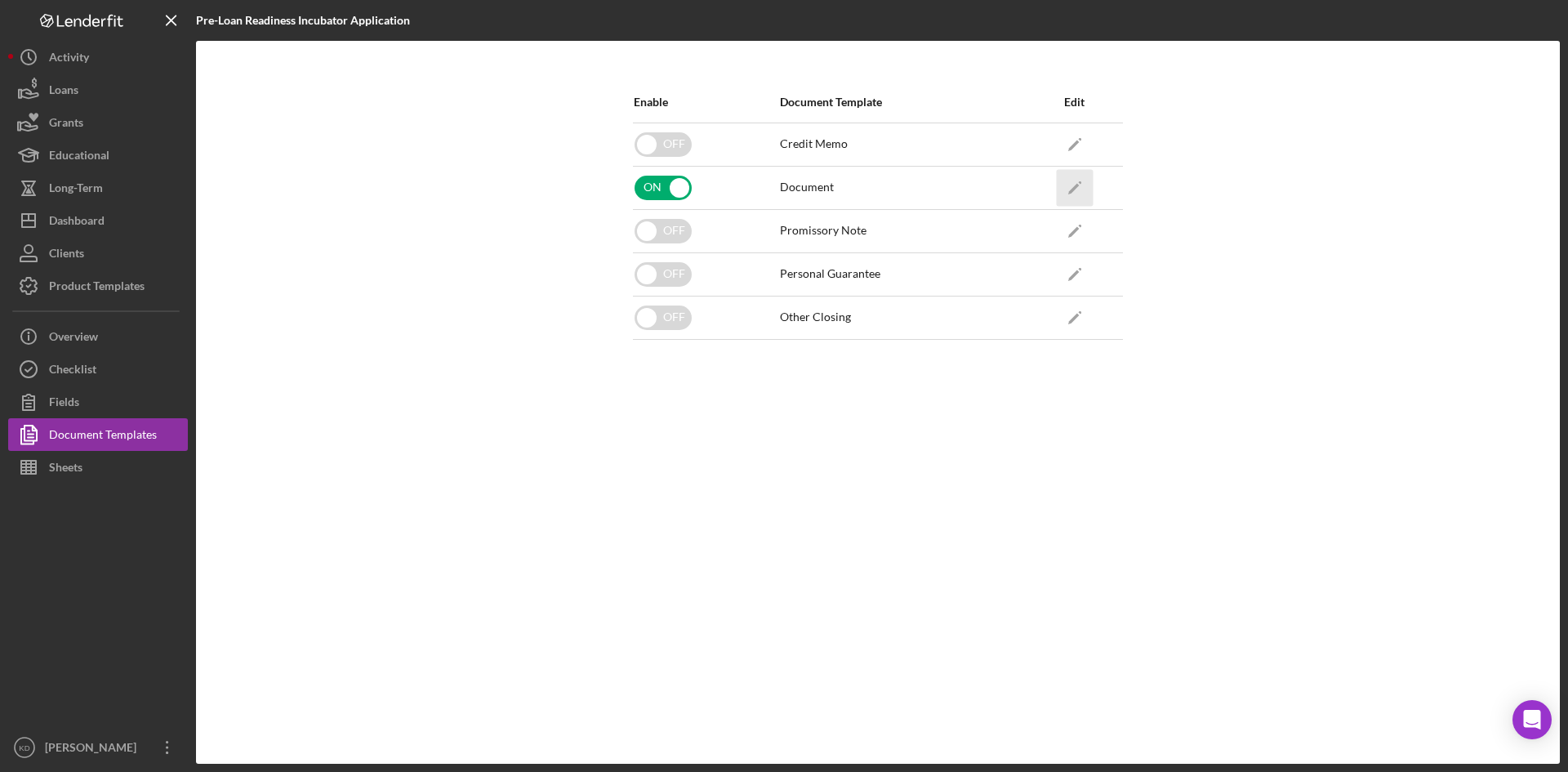
click at [1075, 187] on polygon "button" at bounding box center [1074, 189] width 11 height 11
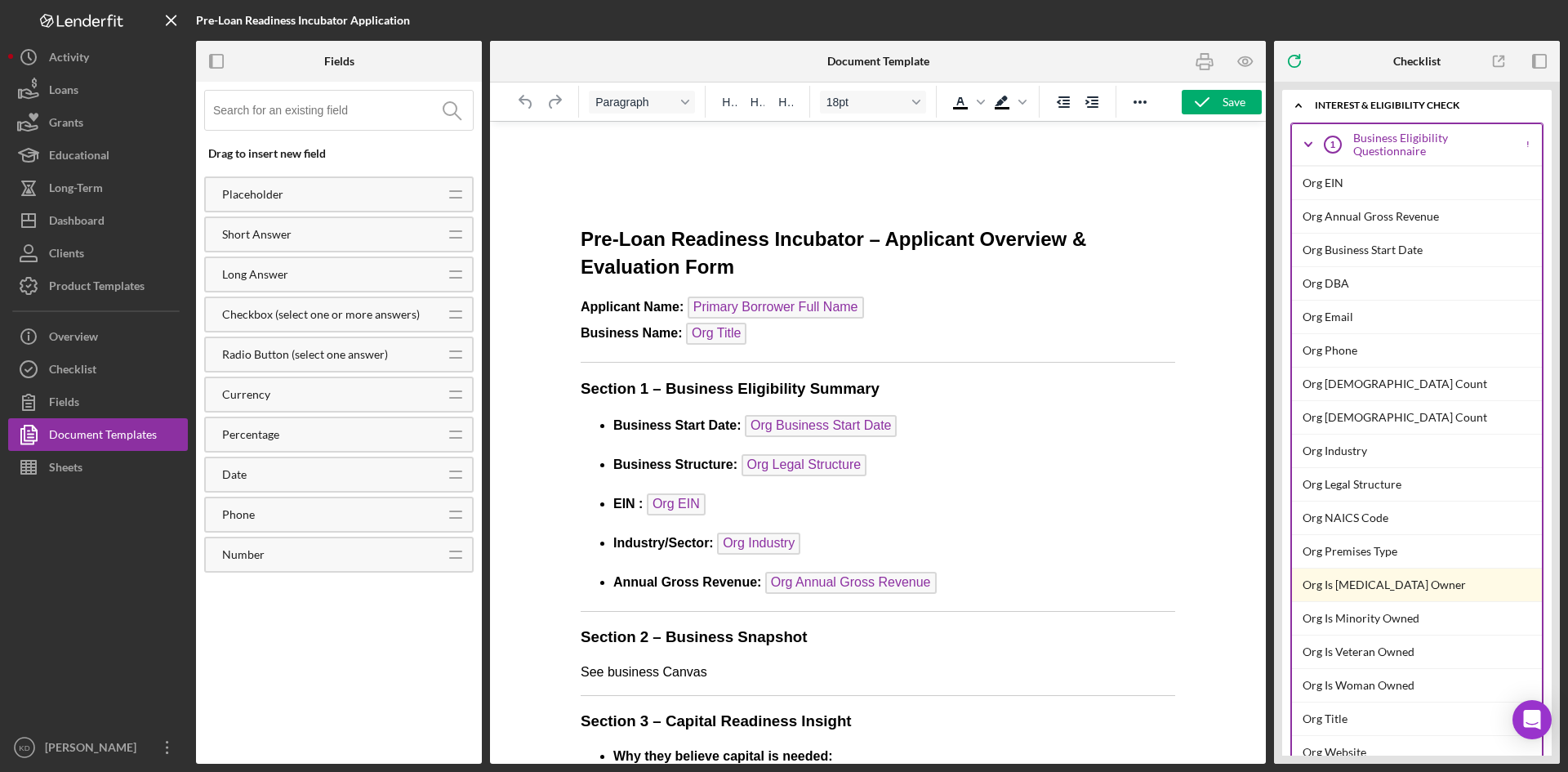
click at [921, 54] on b "Document Template" at bounding box center [878, 61] width 102 height 13
click at [895, 59] on b "Document Template" at bounding box center [878, 61] width 102 height 13
click at [167, 748] on icon "button" at bounding box center [167, 747] width 3 height 13
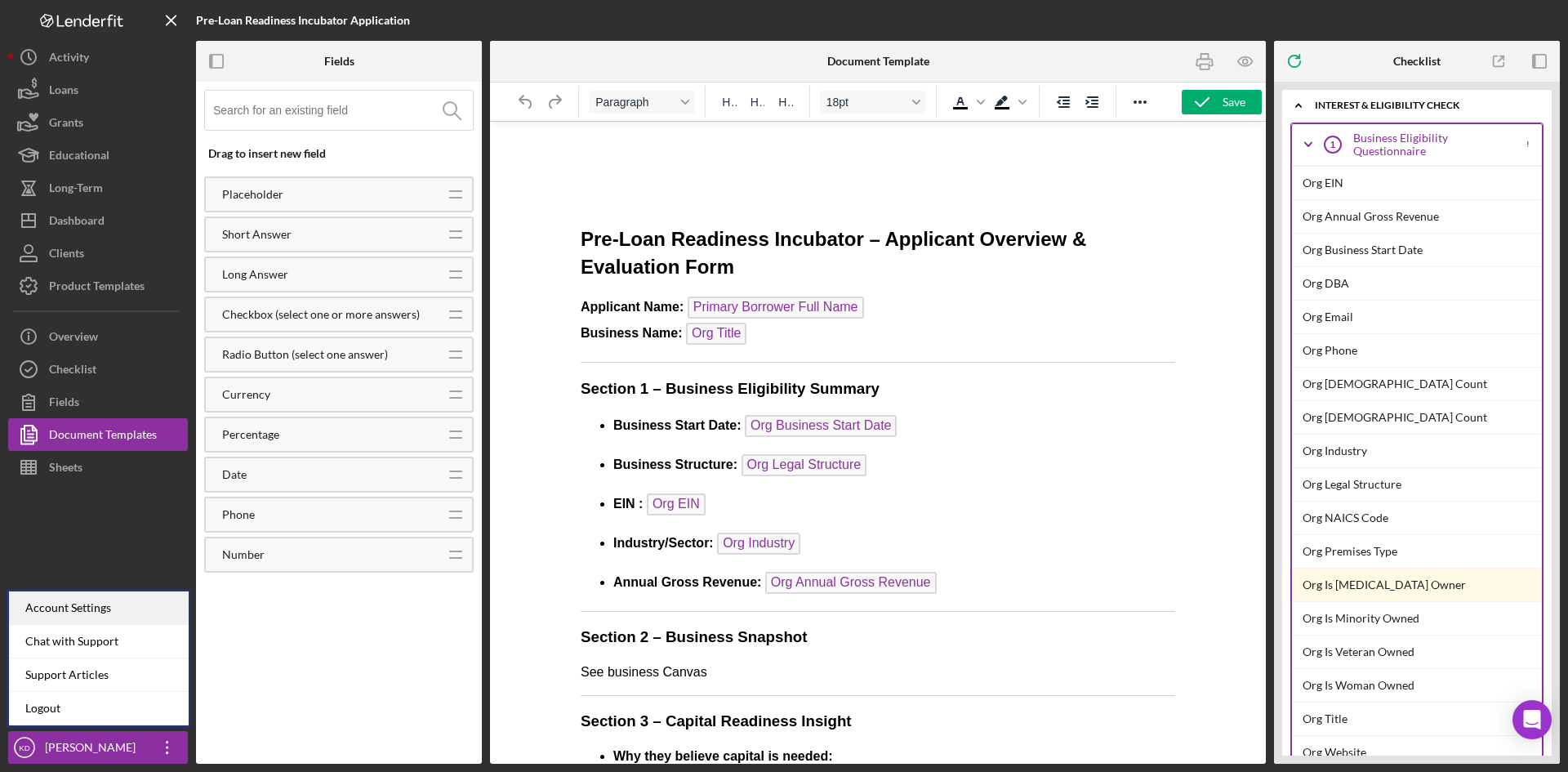
click at [106, 618] on div "Account Settings" at bounding box center [98, 608] width 179 height 33
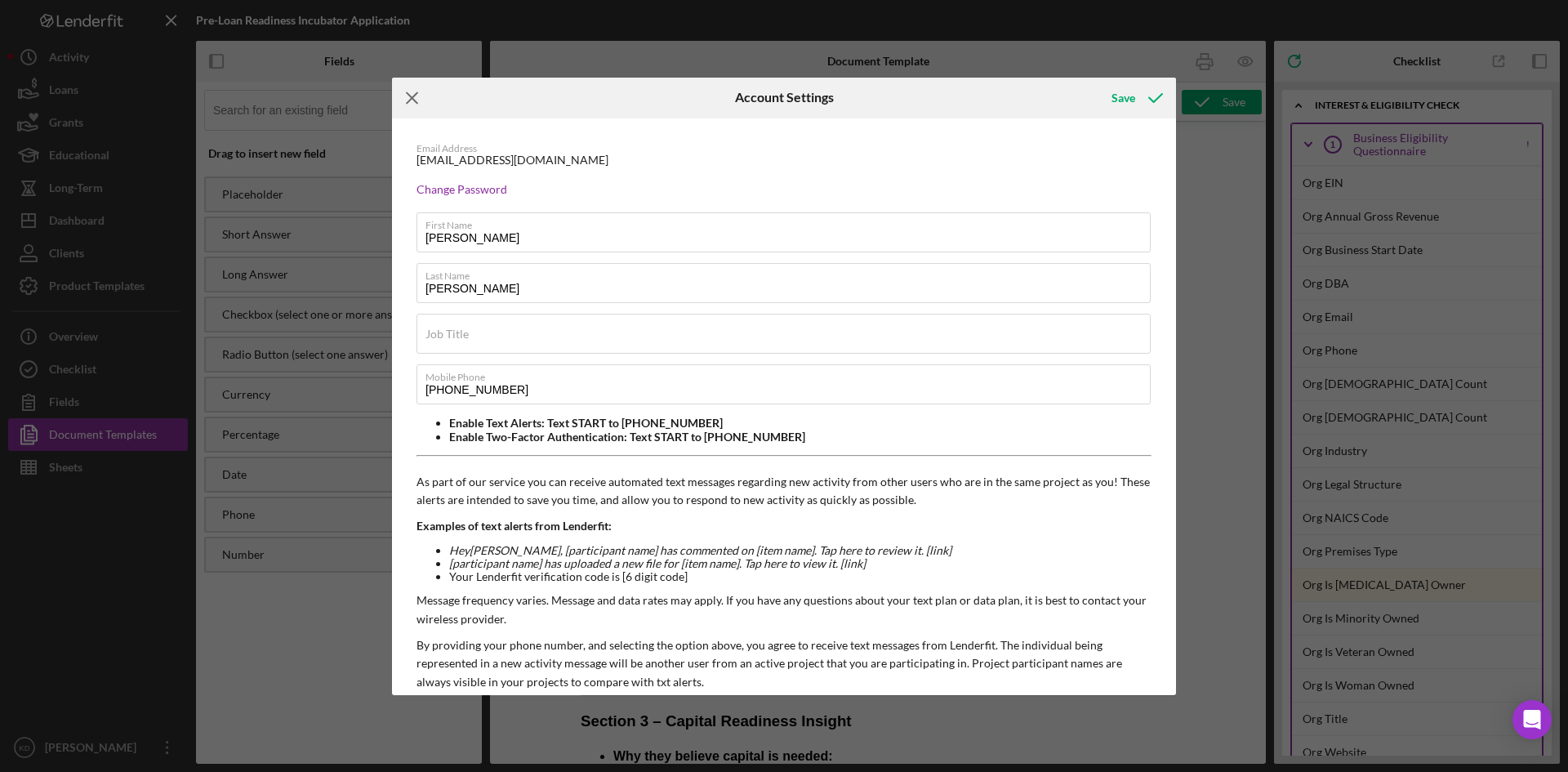
click at [417, 98] on icon "Icon/Menu Close" at bounding box center [412, 98] width 40 height 40
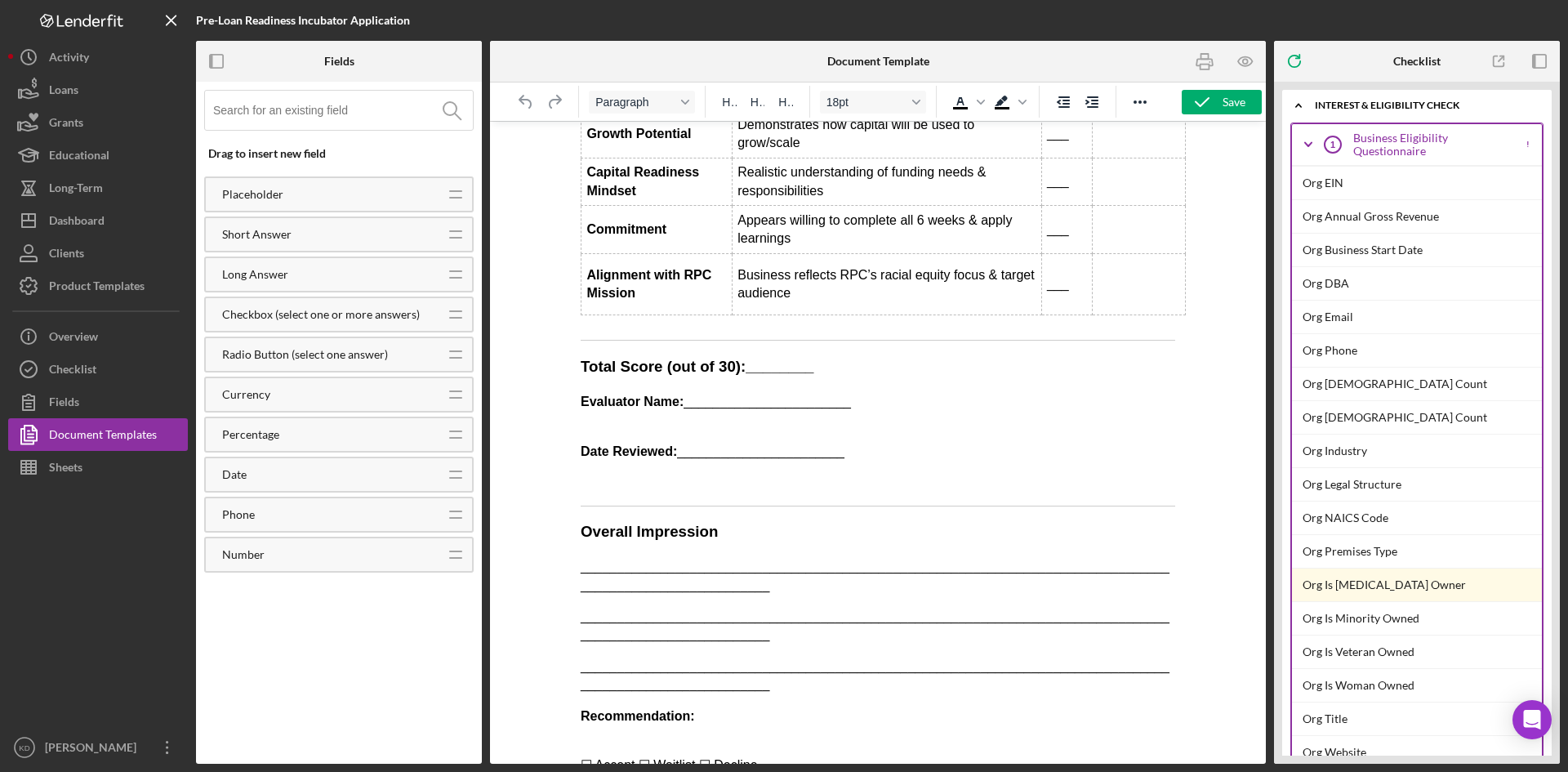
scroll to position [1215, 0]
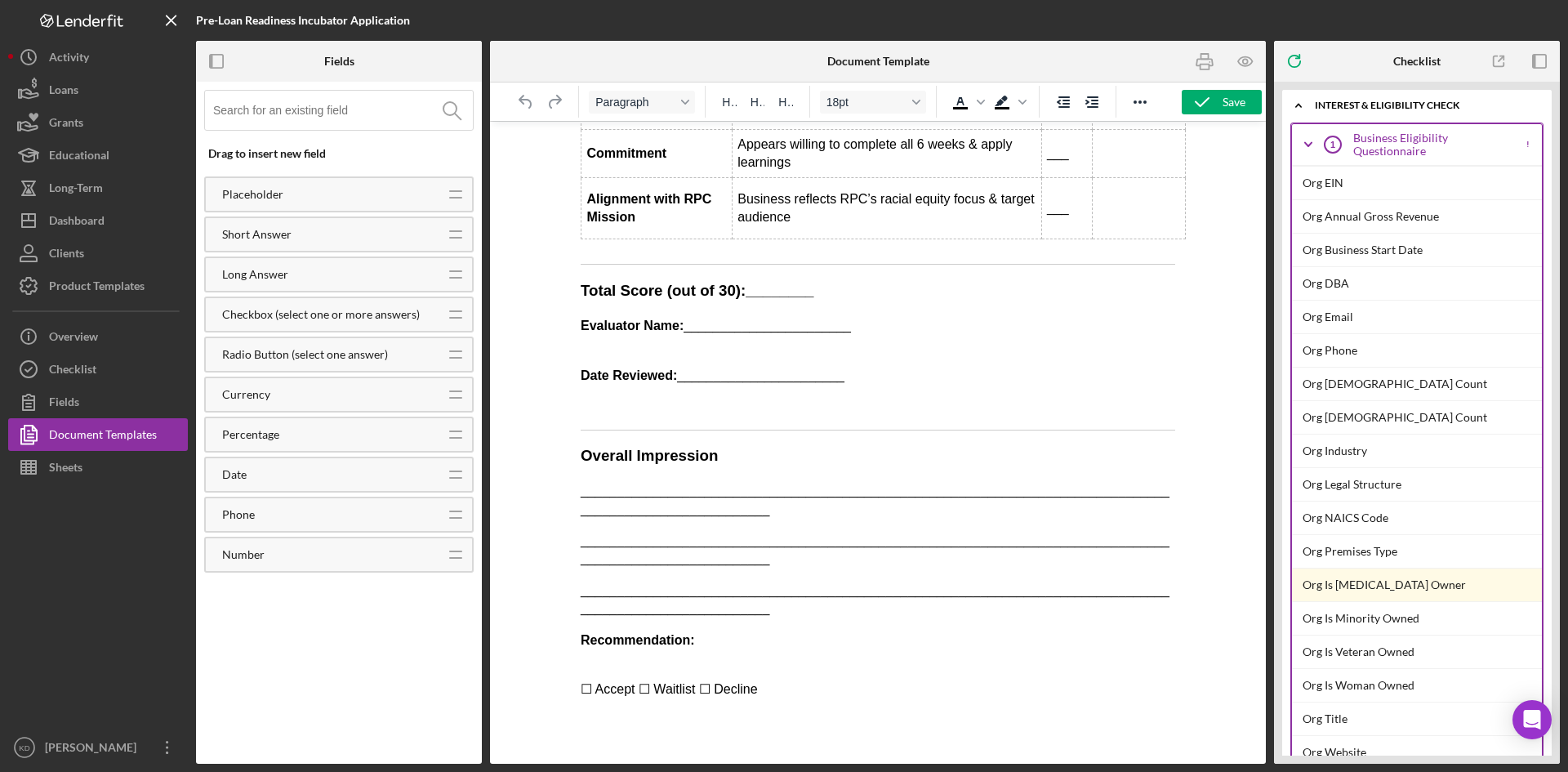
click at [743, 324] on p "Evaluator Name: _______________________" at bounding box center [878, 326] width 594 height 18
click at [721, 379] on p "Date Reviewed: _______________________" at bounding box center [878, 366] width 594 height 37
click at [761, 327] on p "Evaluator Name: _____________________________" at bounding box center [878, 326] width 594 height 18
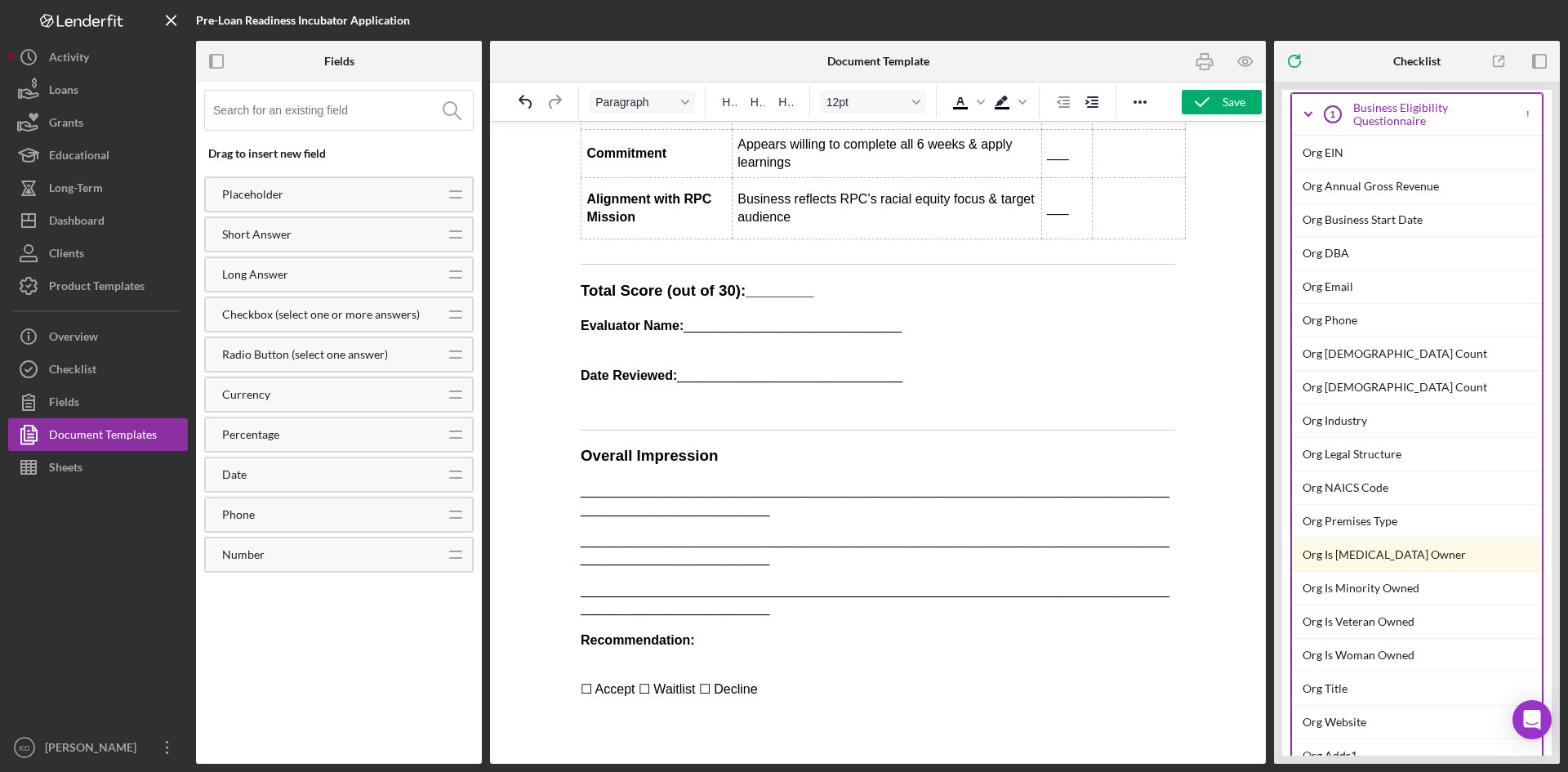
scroll to position [0, 0]
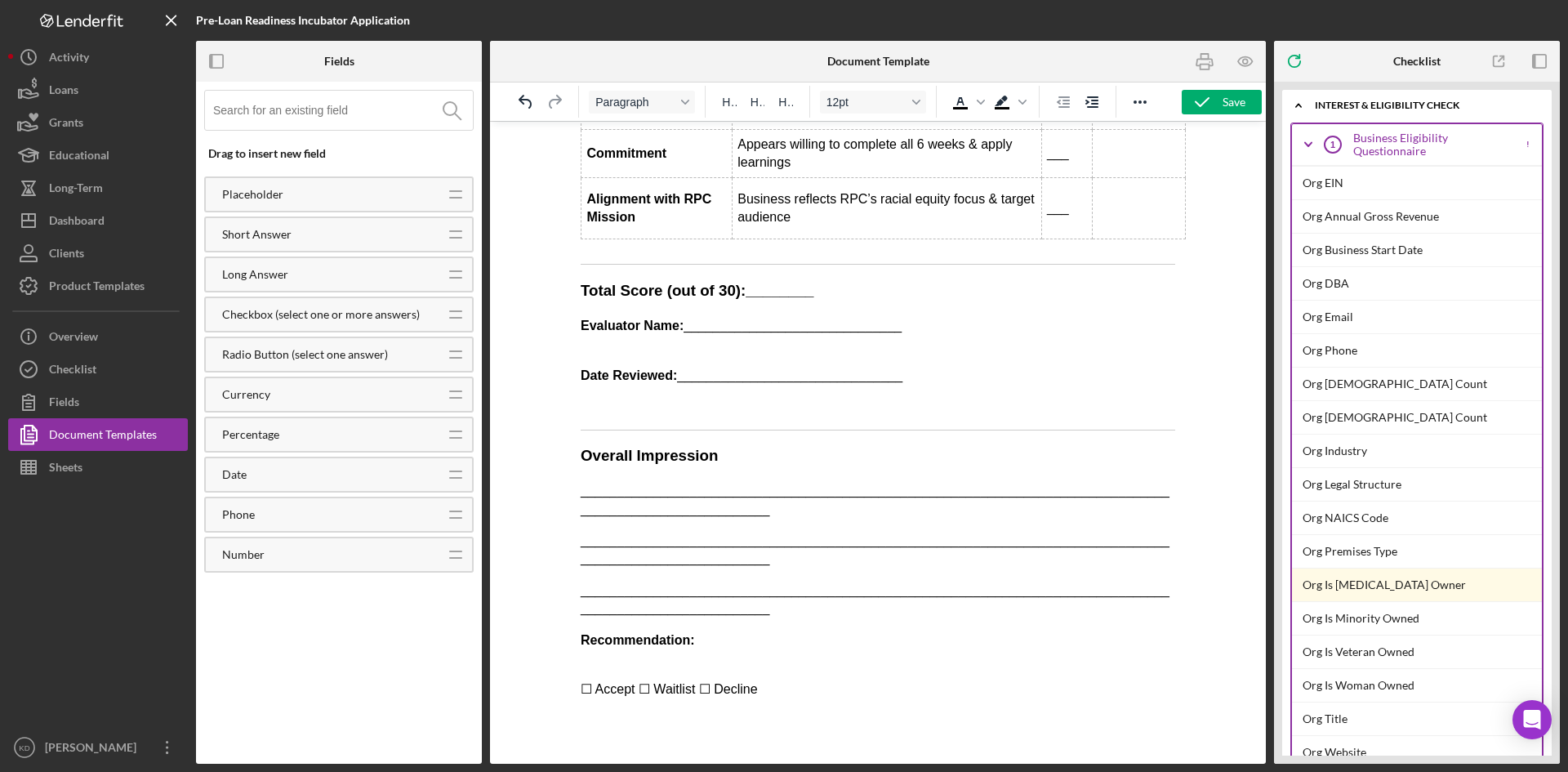
click at [1299, 106] on icon "Icon/Expander" at bounding box center [1299, 106] width 33 height 33
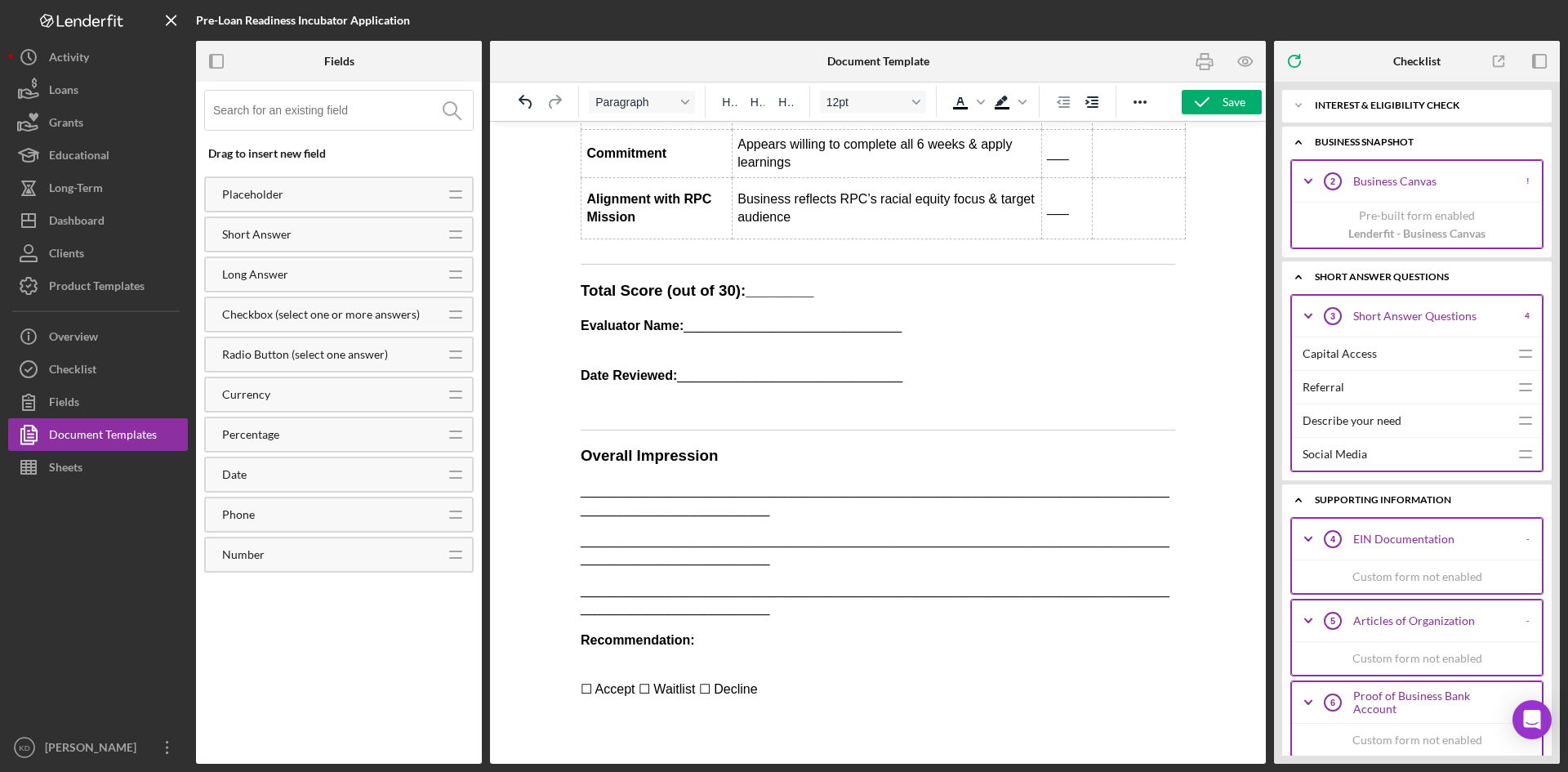
drag, startPoint x: 1309, startPoint y: 139, endPoint x: 1309, endPoint y: 147, distance: 8.0
click at [1309, 147] on icon "Icon/Expander" at bounding box center [1299, 143] width 33 height 33
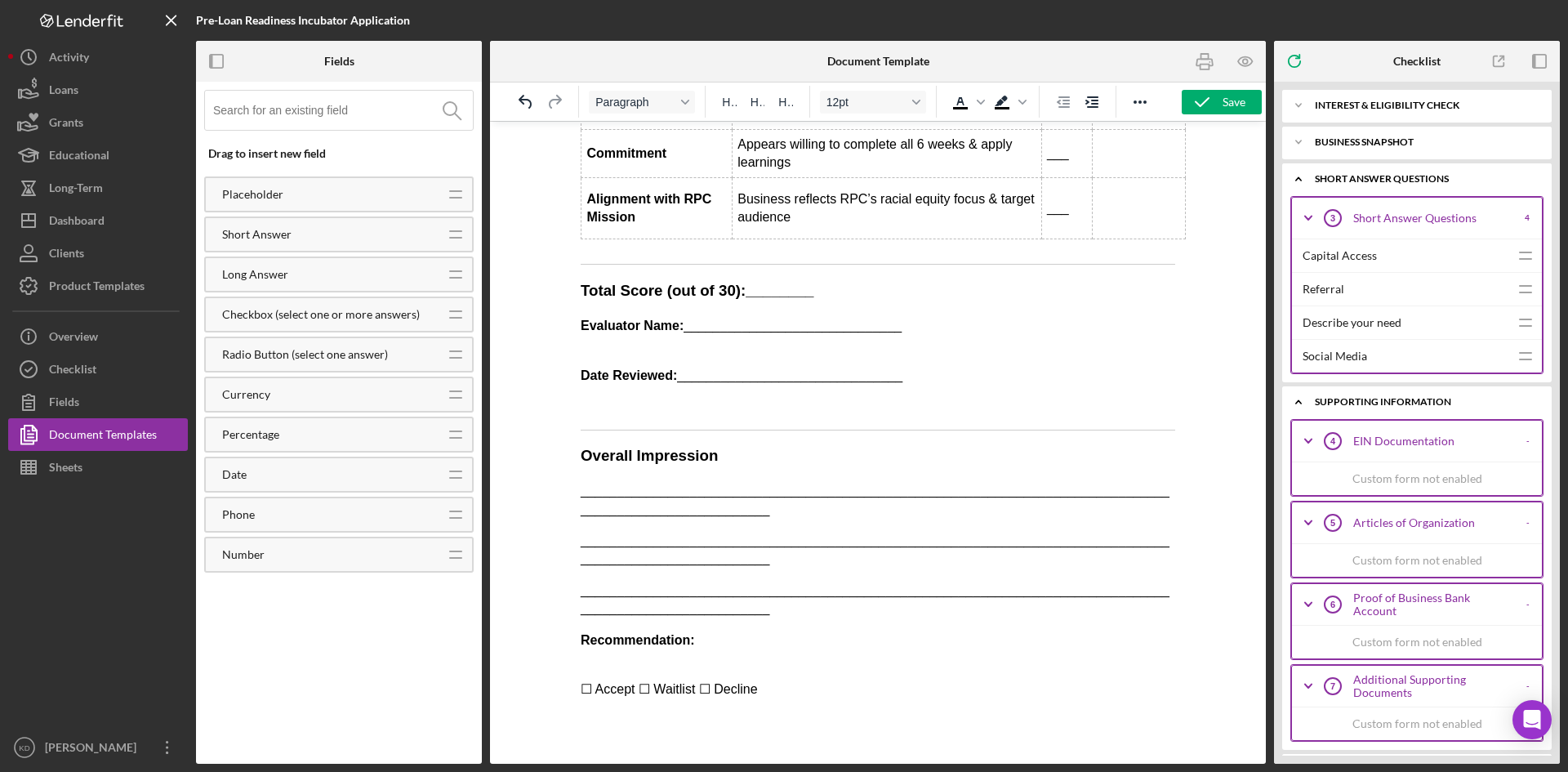
click at [1306, 171] on icon "Icon/Expander" at bounding box center [1299, 179] width 33 height 33
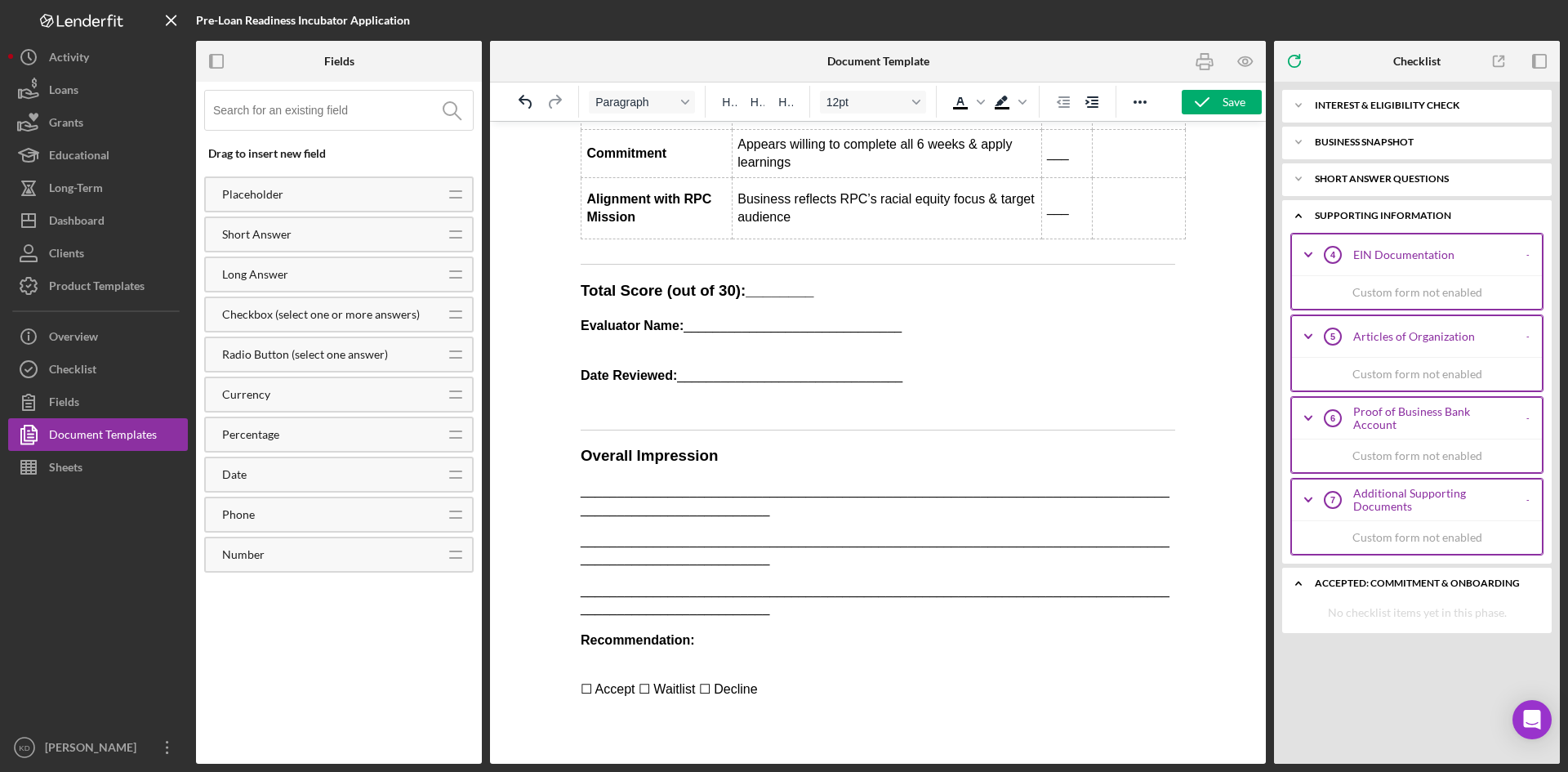
click at [1302, 213] on icon "Icon/Expander" at bounding box center [1299, 216] width 33 height 33
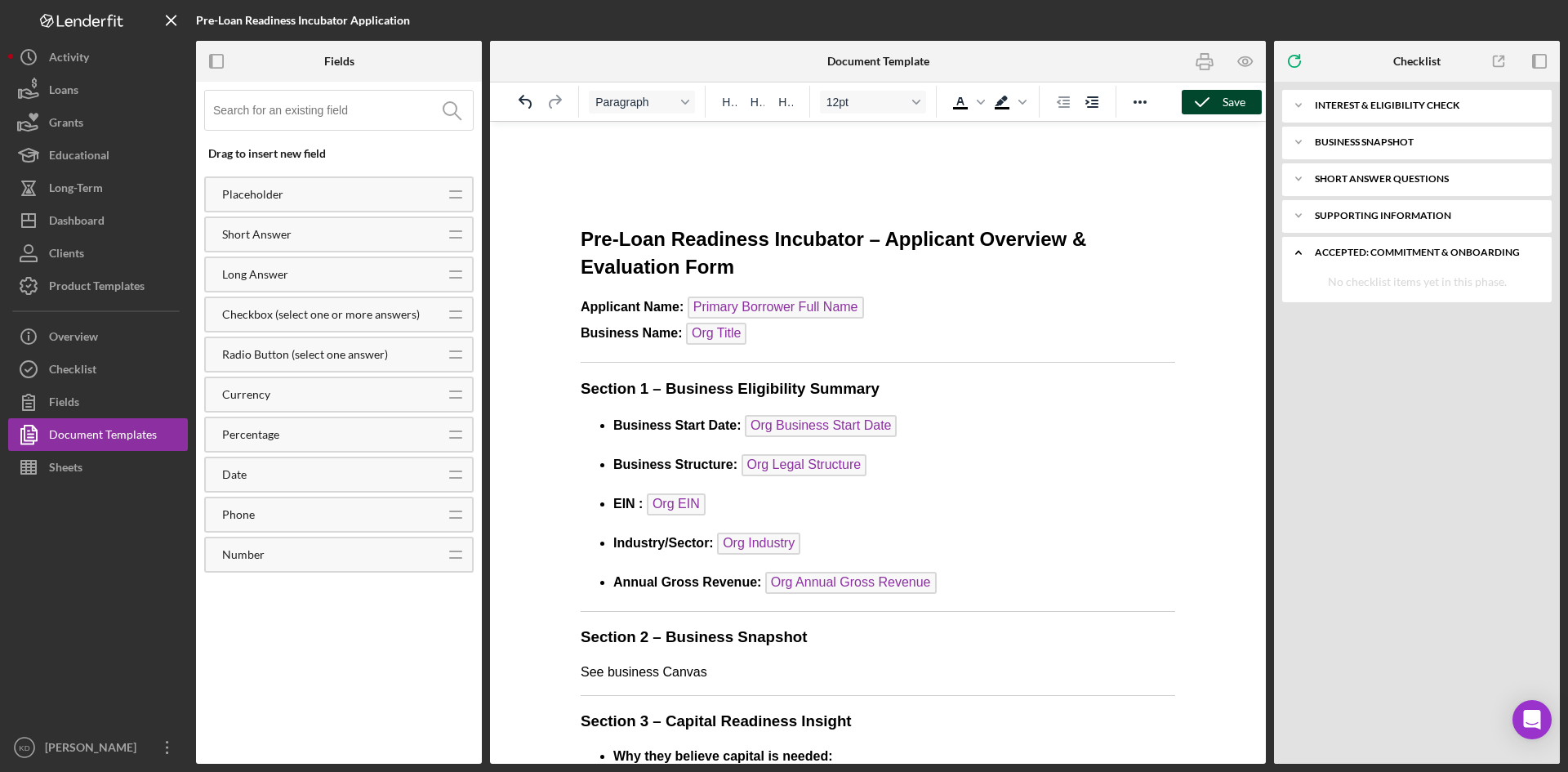
click at [1220, 109] on icon "button" at bounding box center [1202, 102] width 40 height 40
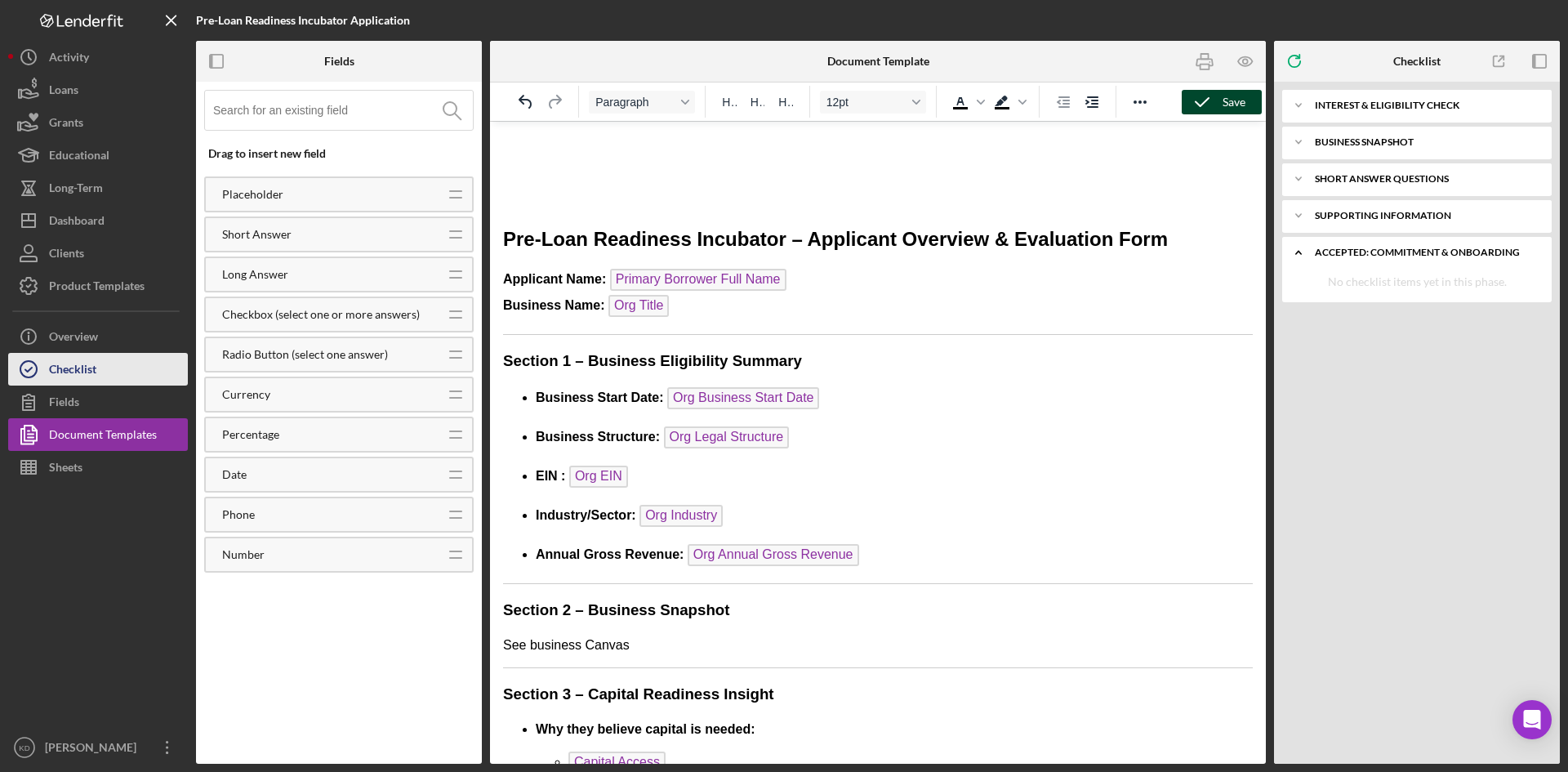
click at [98, 375] on button "Checklist" at bounding box center [98, 369] width 179 height 33
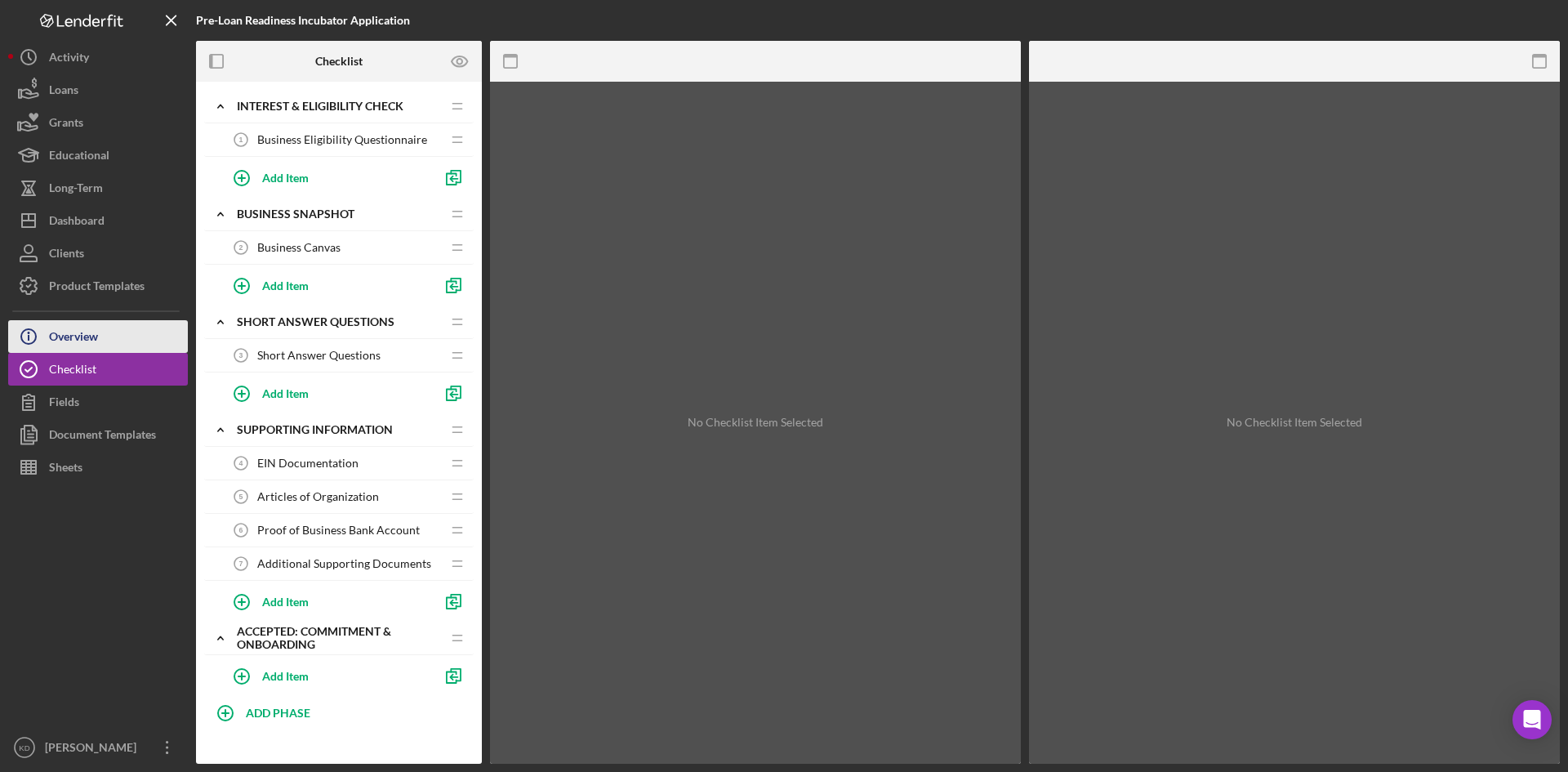
click at [89, 348] on div "Overview" at bounding box center [73, 339] width 49 height 37
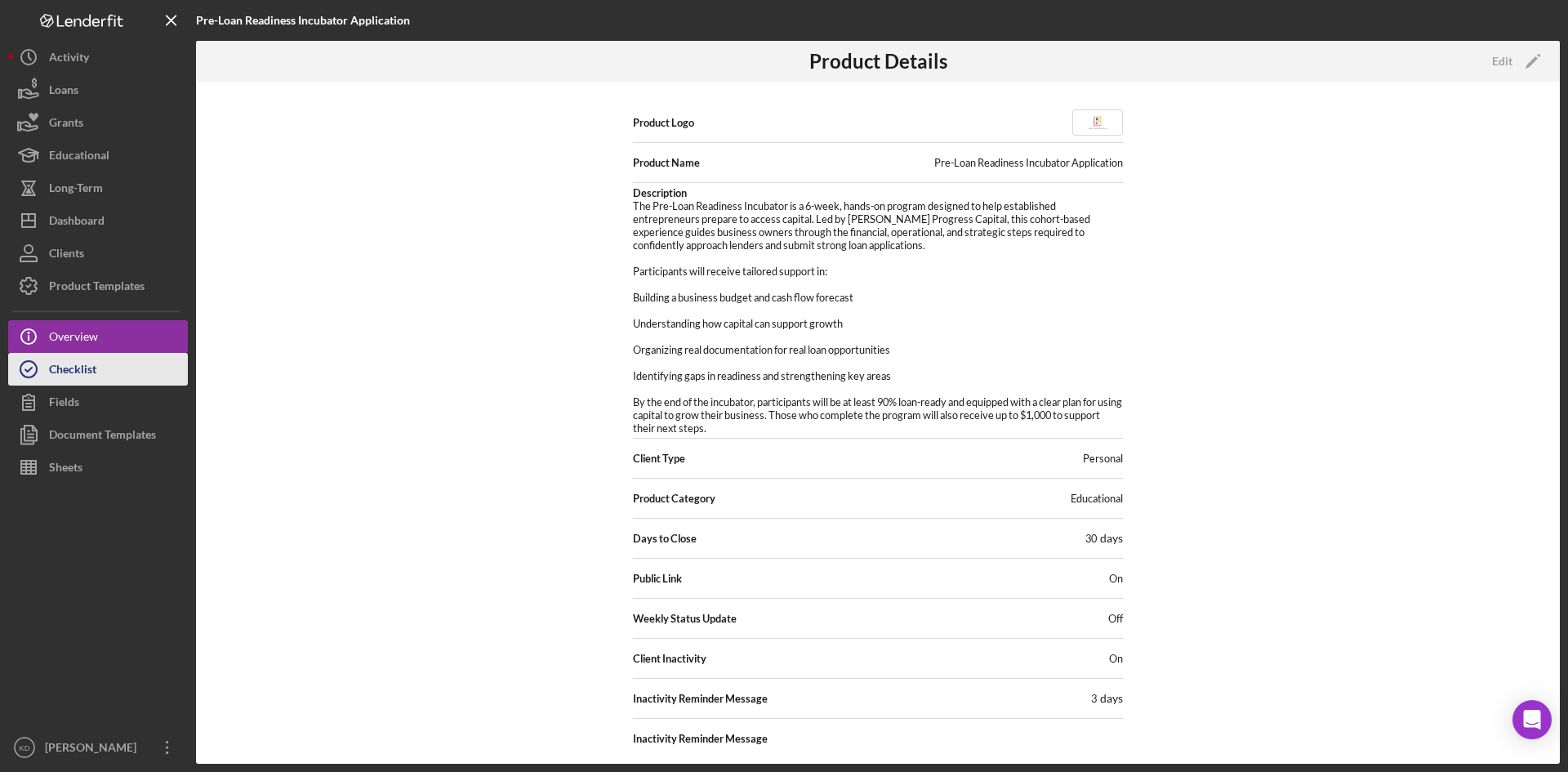
click at [123, 374] on button "Checklist" at bounding box center [98, 369] width 179 height 33
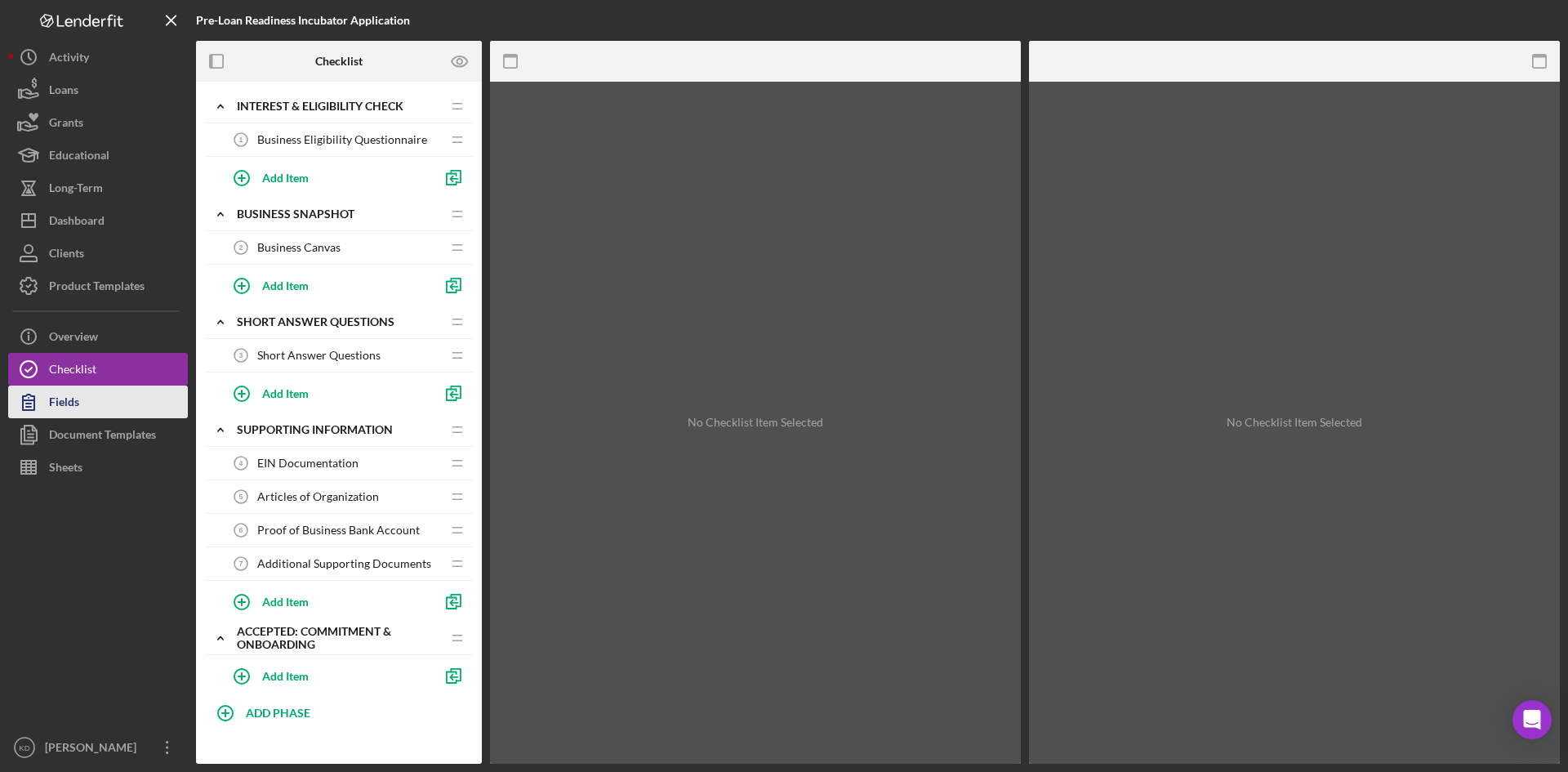
click at [114, 403] on button "Fields" at bounding box center [98, 402] width 179 height 33
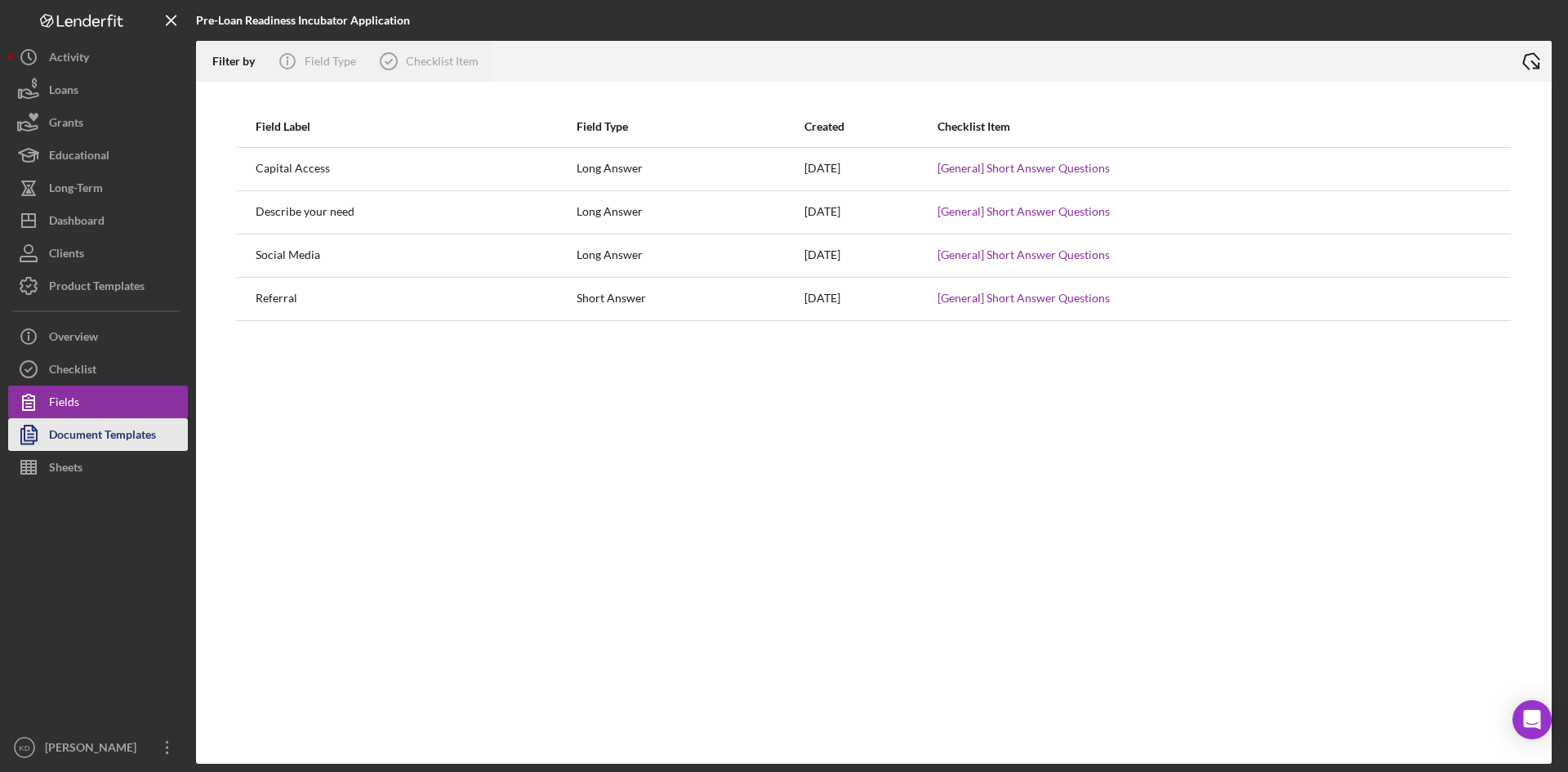
click at [124, 432] on div "Document Templates" at bounding box center [102, 436] width 107 height 37
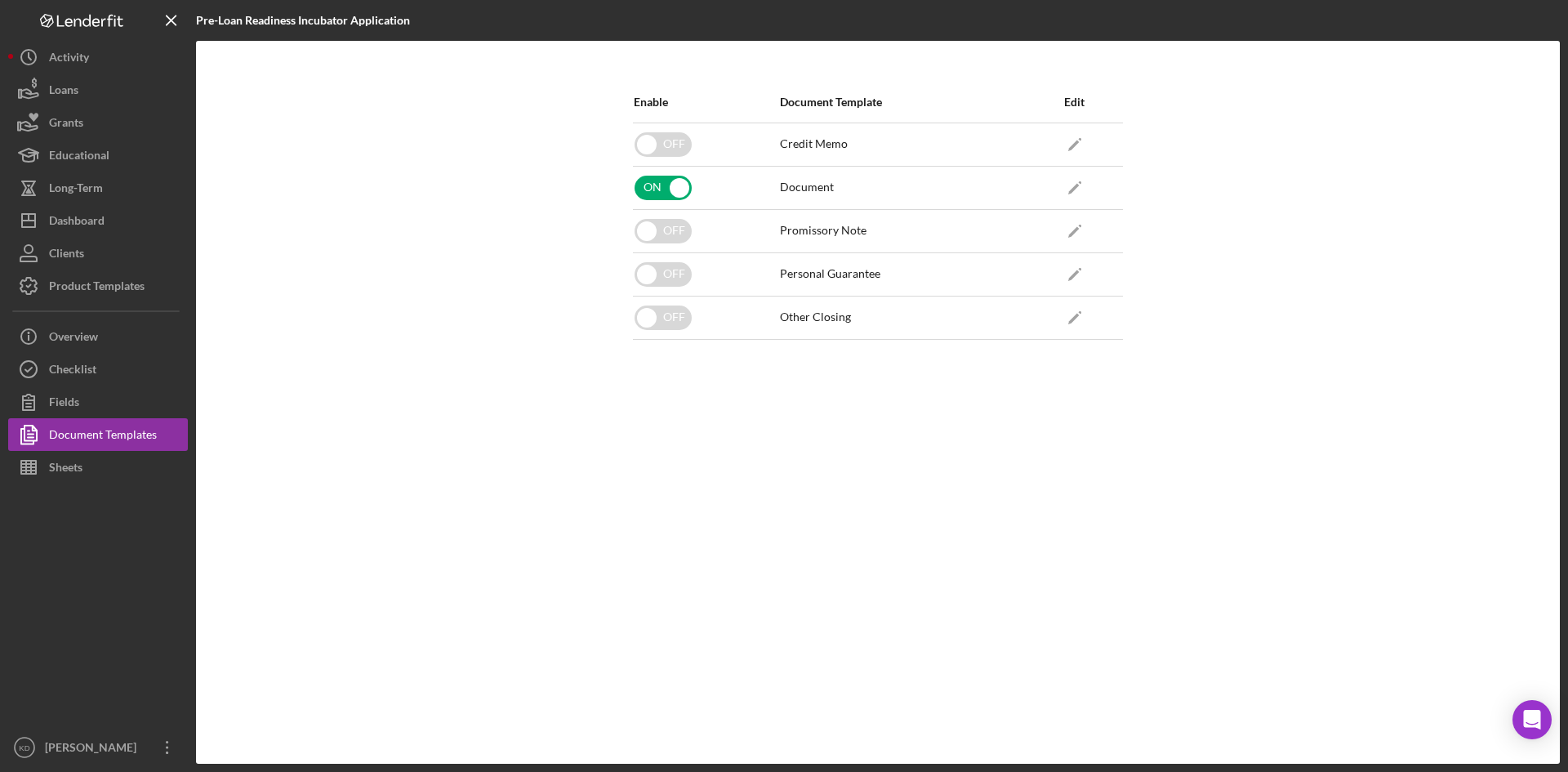
click at [802, 182] on div "Document" at bounding box center [807, 187] width 54 height 13
click at [802, 190] on div "Document" at bounding box center [807, 187] width 54 height 13
click at [855, 401] on div "Enable Document Template Edit OFF Credit Memo Icon/Edit ON Document Icon/Edit O…" at bounding box center [878, 402] width 506 height 641
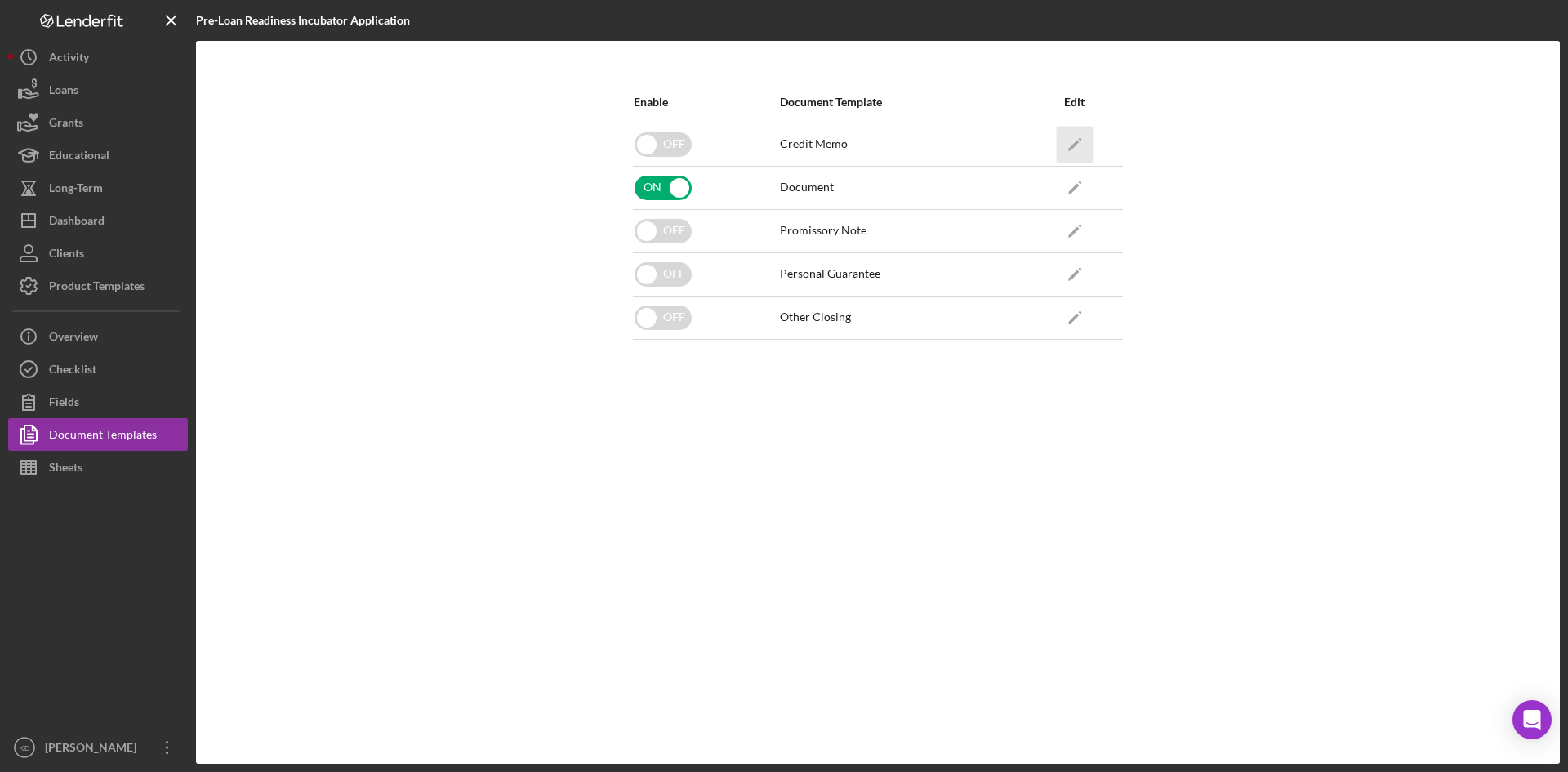
click at [1074, 140] on icon "Icon/Edit" at bounding box center [1075, 144] width 37 height 37
click at [1070, 187] on icon "Icon/Edit" at bounding box center [1075, 188] width 37 height 37
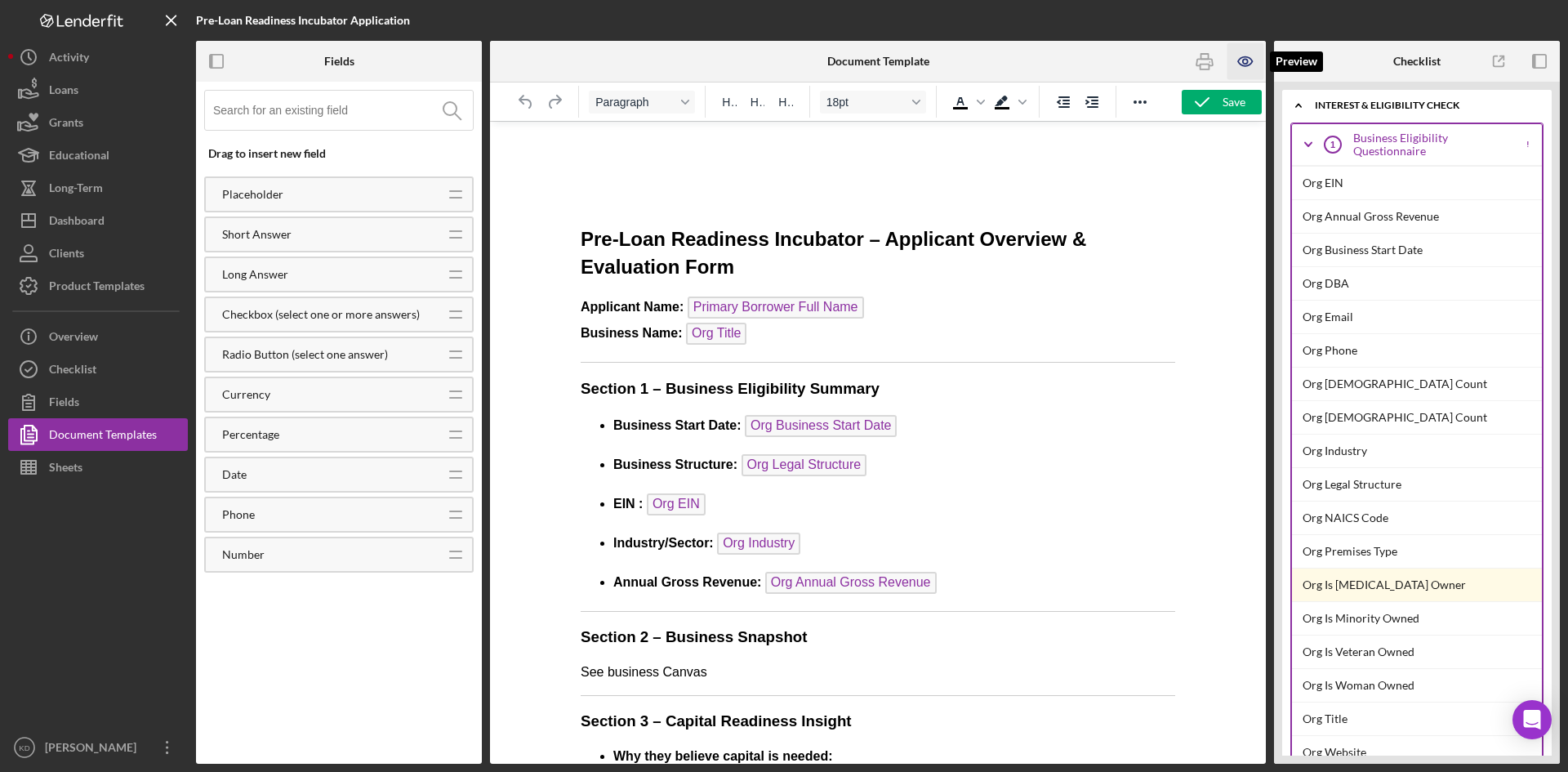
click at [1242, 69] on icon "button" at bounding box center [1246, 62] width 37 height 37
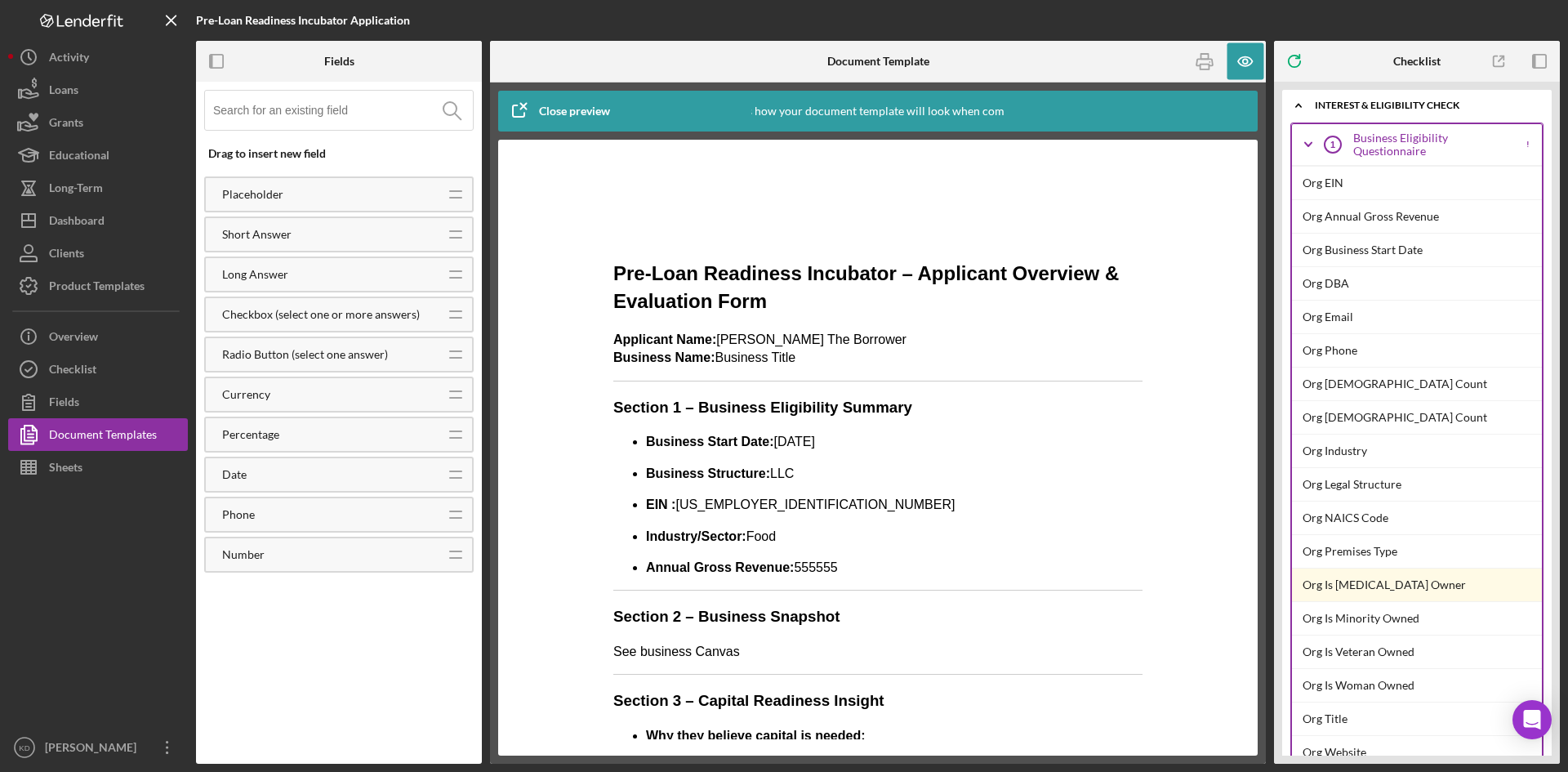
click at [1218, 185] on div at bounding box center [878, 448] width 694 height 583
click at [133, 294] on div "Product Templates" at bounding box center [97, 288] width 96 height 37
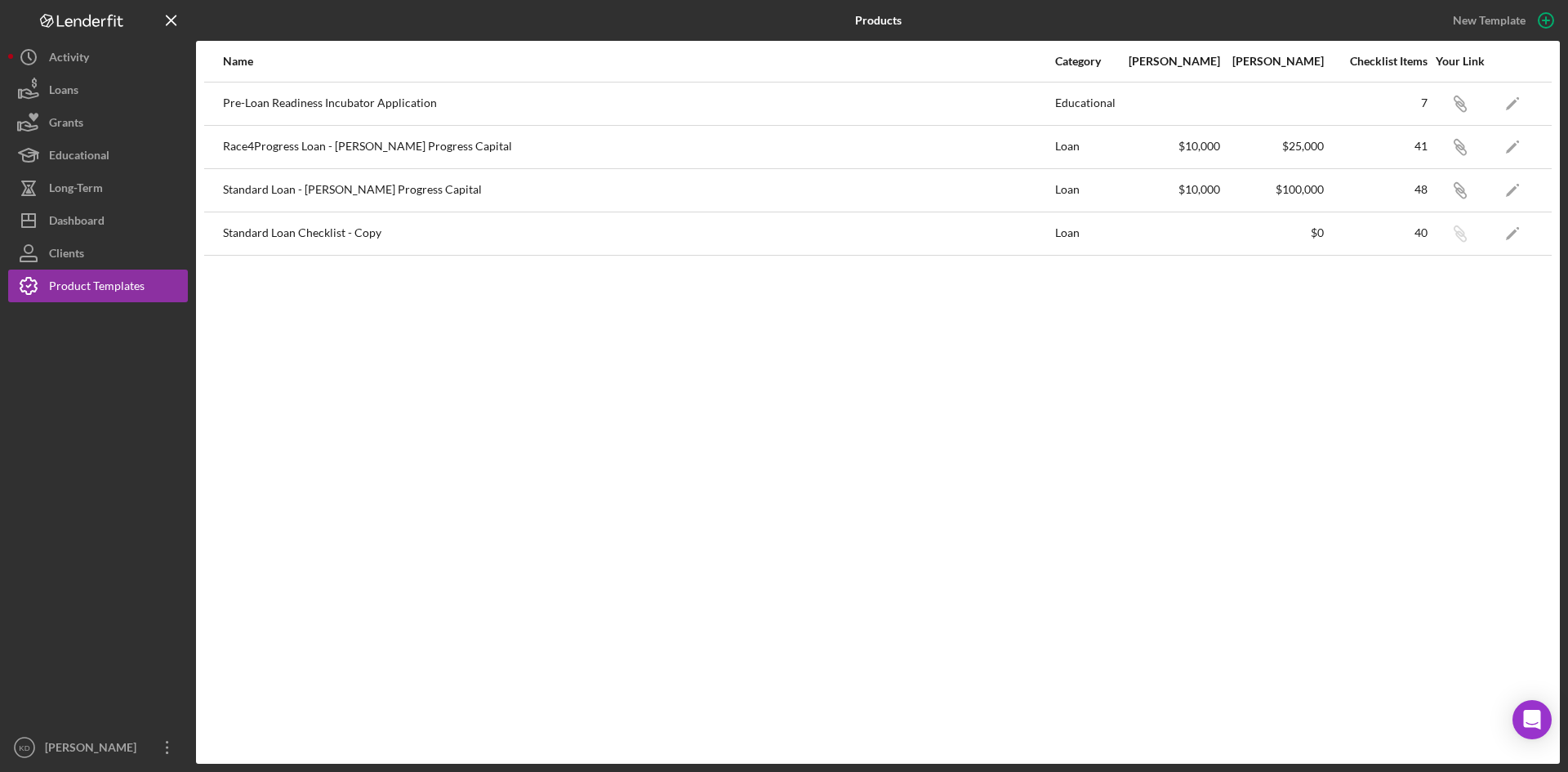
click at [1194, 491] on div "Name Category Min Amount Max Amount Checklist Items Your Link Pre-Loan Readines…" at bounding box center [878, 402] width 1364 height 723
drag, startPoint x: 109, startPoint y: 221, endPoint x: 120, endPoint y: 195, distance: 28.2
click at [109, 221] on button "Icon/Dashboard Dashboard" at bounding box center [98, 221] width 179 height 33
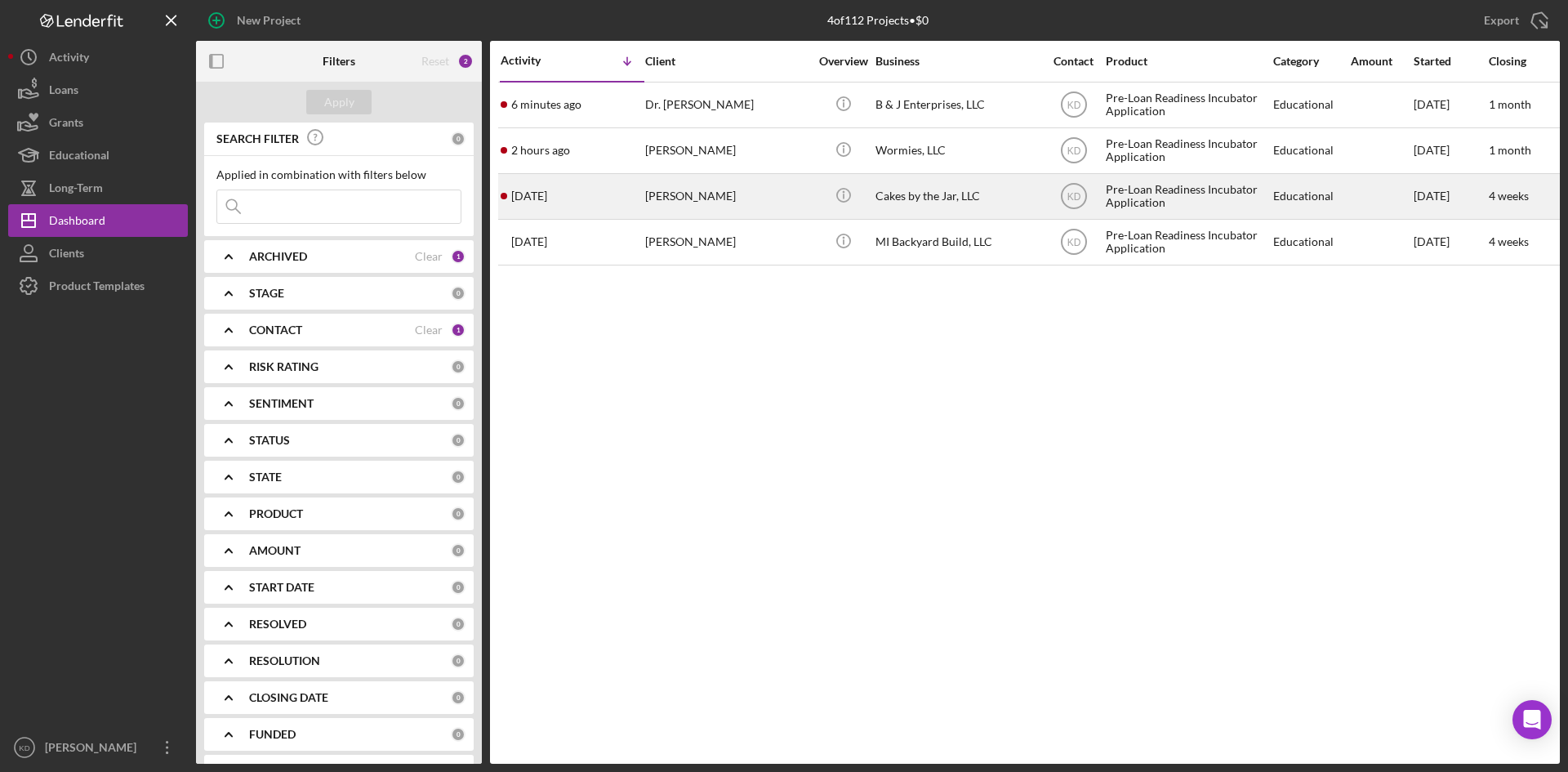
click at [744, 195] on div "Maneeka Brown" at bounding box center [727, 196] width 164 height 43
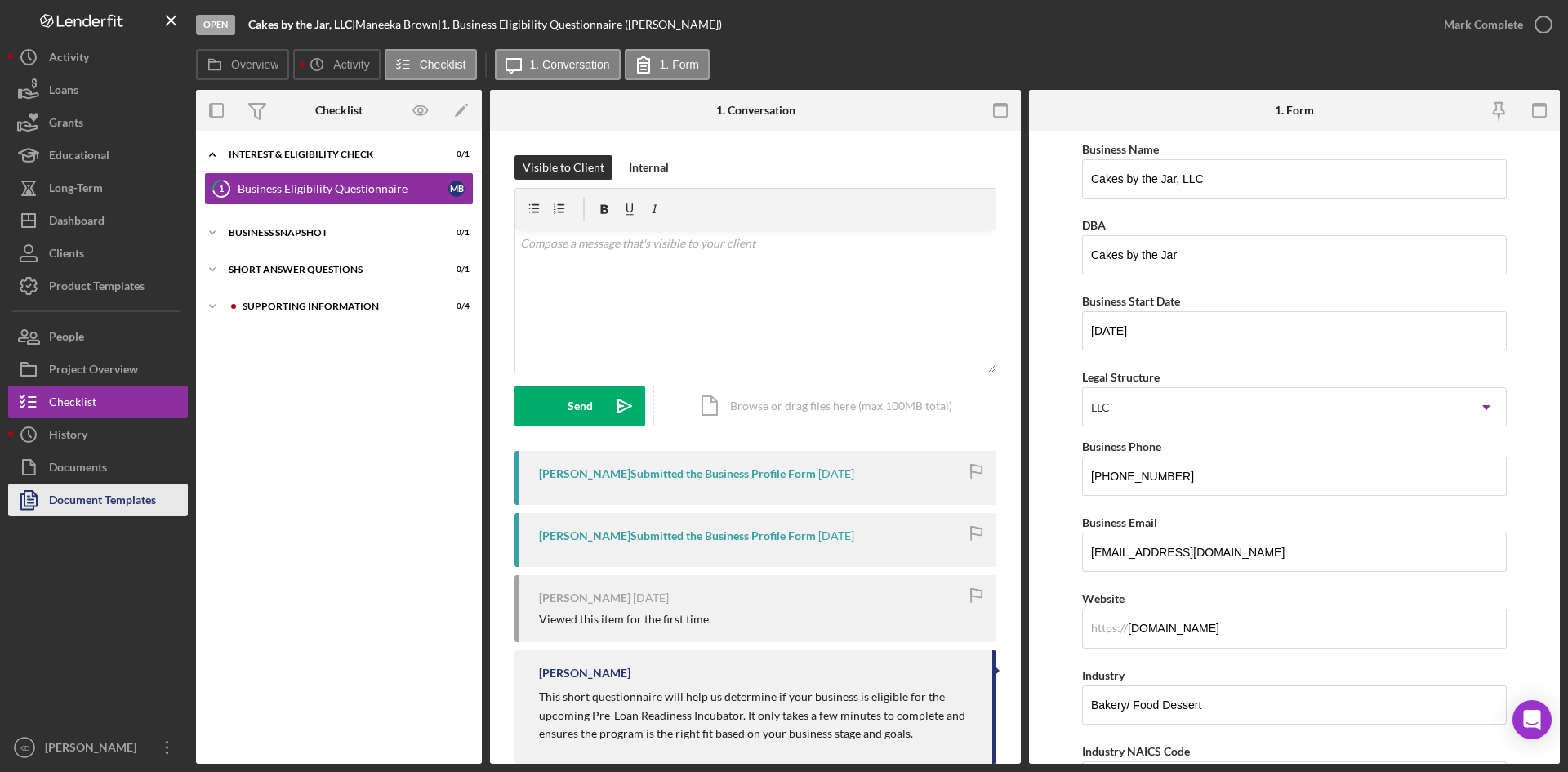
click at [83, 498] on div "Document Templates" at bounding box center [102, 501] width 107 height 37
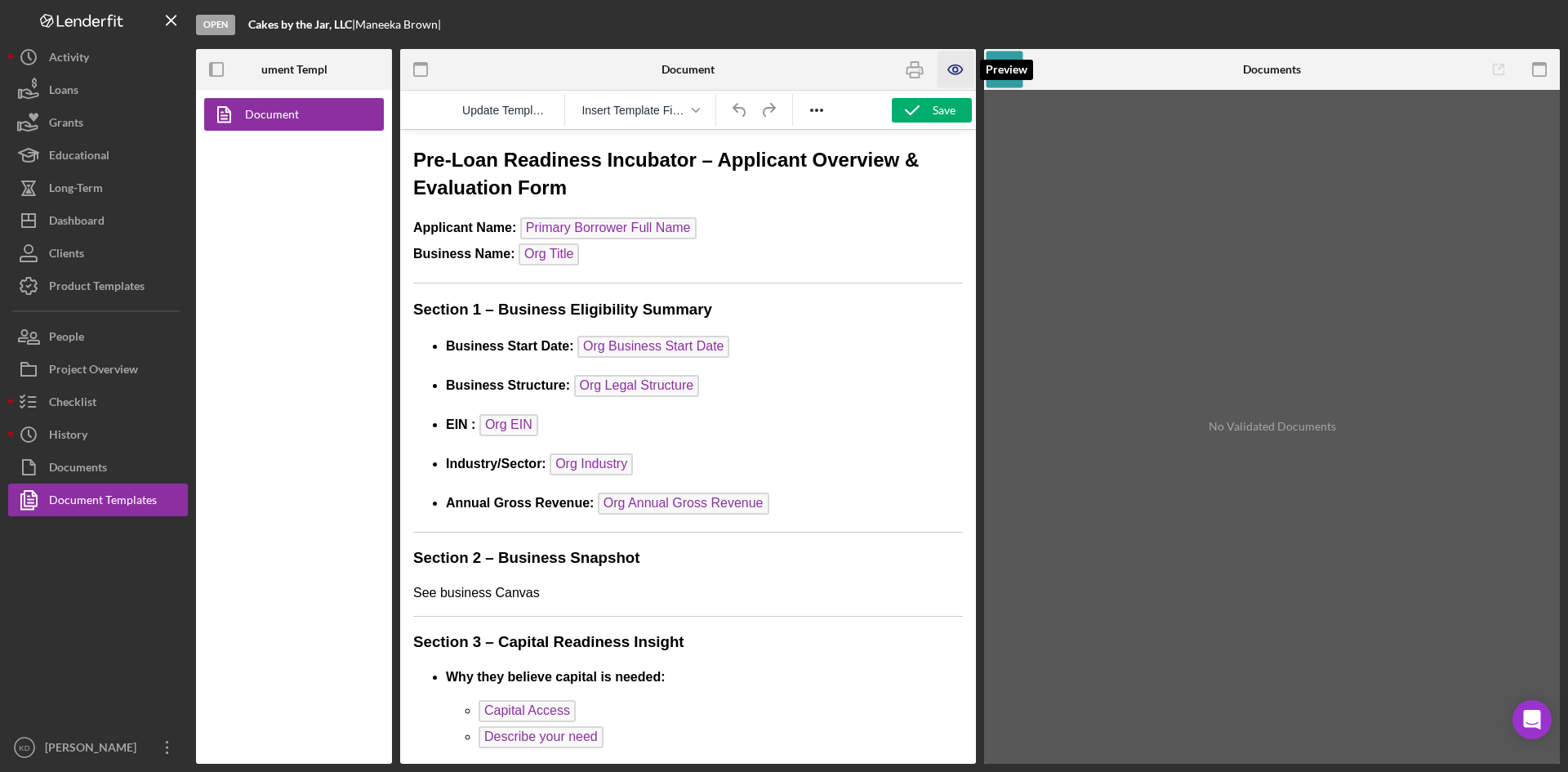
click at [944, 71] on icon "button" at bounding box center [956, 70] width 37 height 37
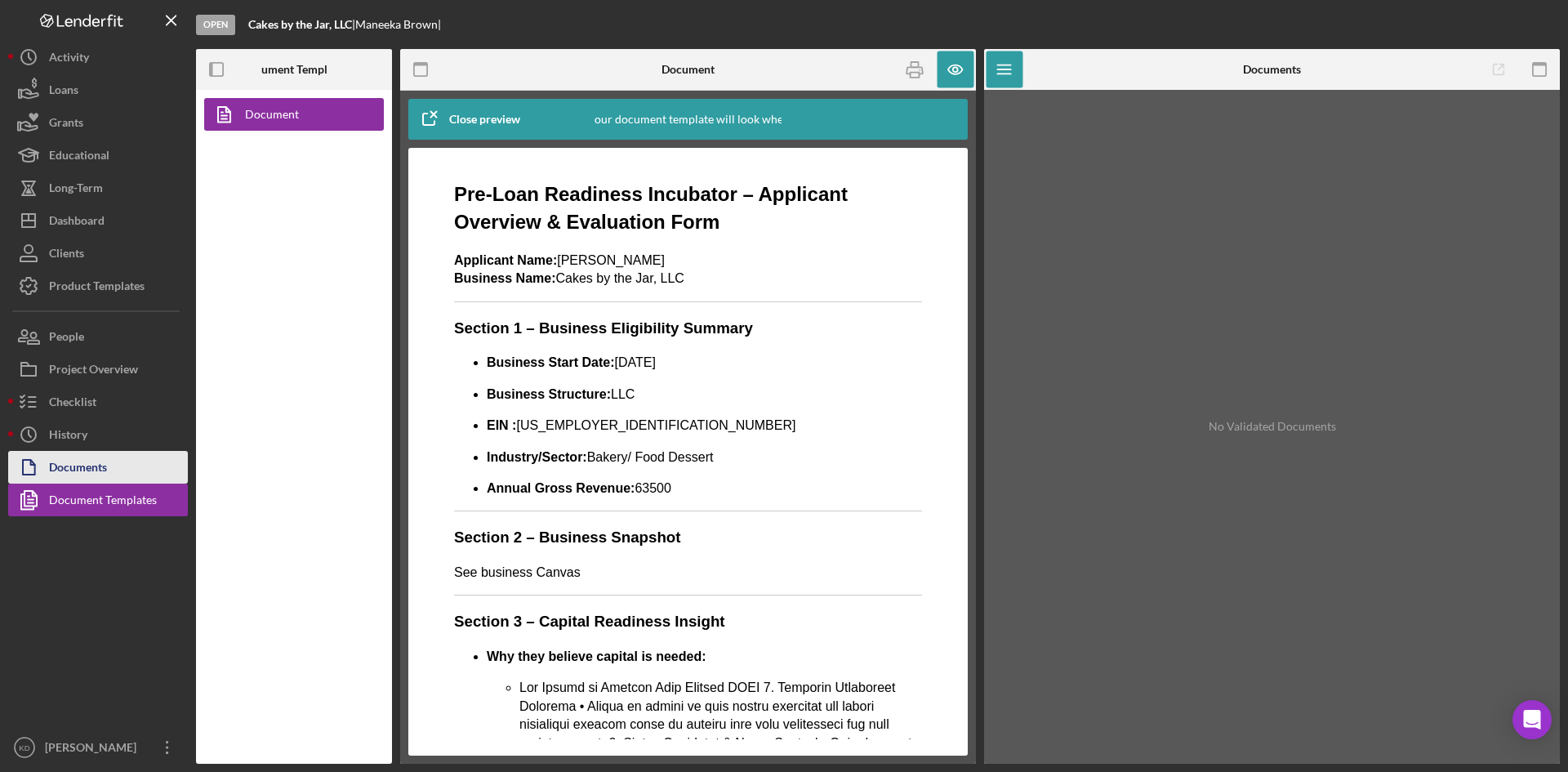
click at [99, 468] on div "Documents" at bounding box center [77, 469] width 58 height 37
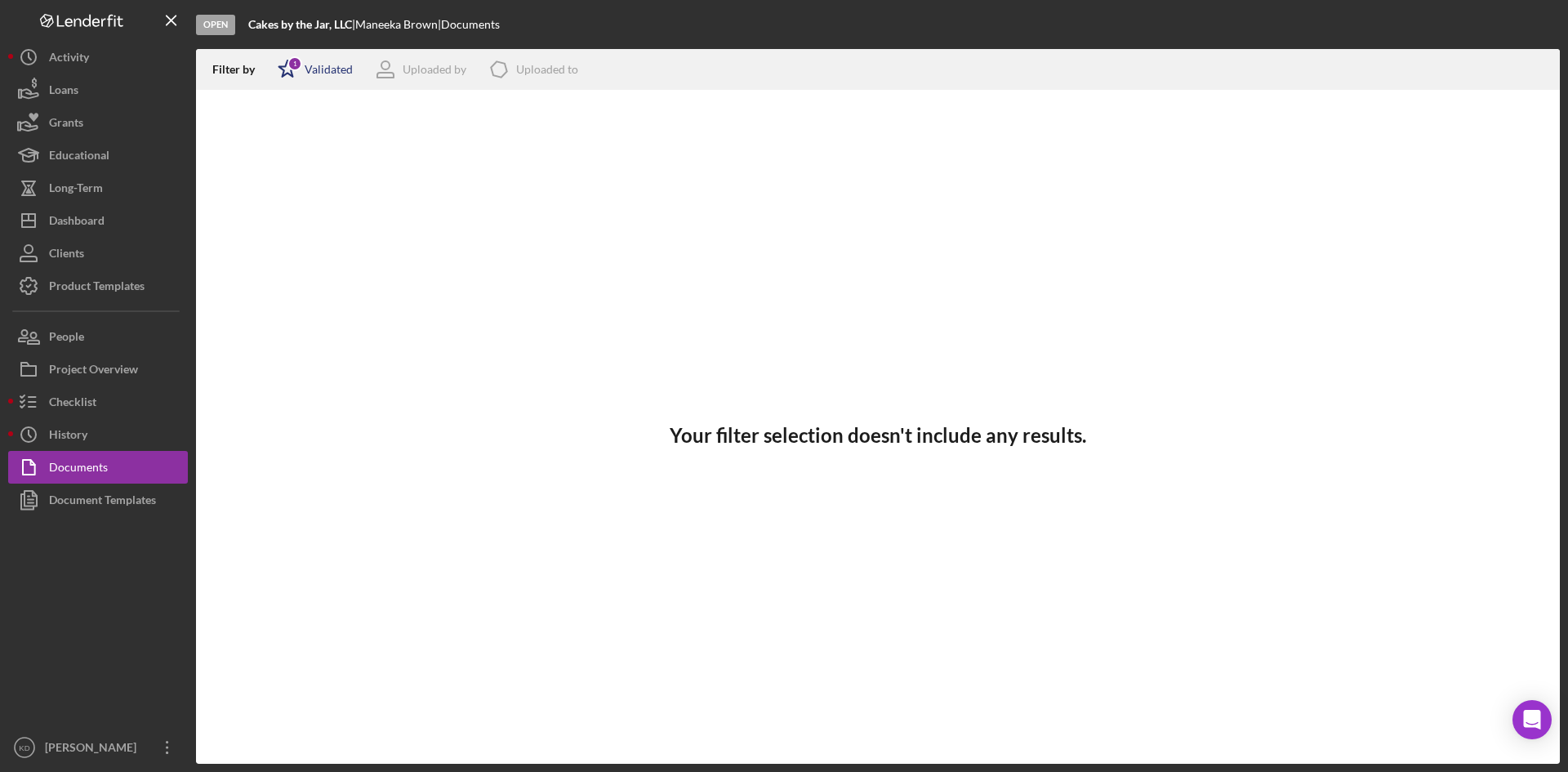
click at [342, 62] on div "Icon/Star 1 Validated" at bounding box center [309, 69] width 86 height 40
click at [280, 108] on div "All" at bounding box center [284, 106] width 15 height 13
checkbox input "true"
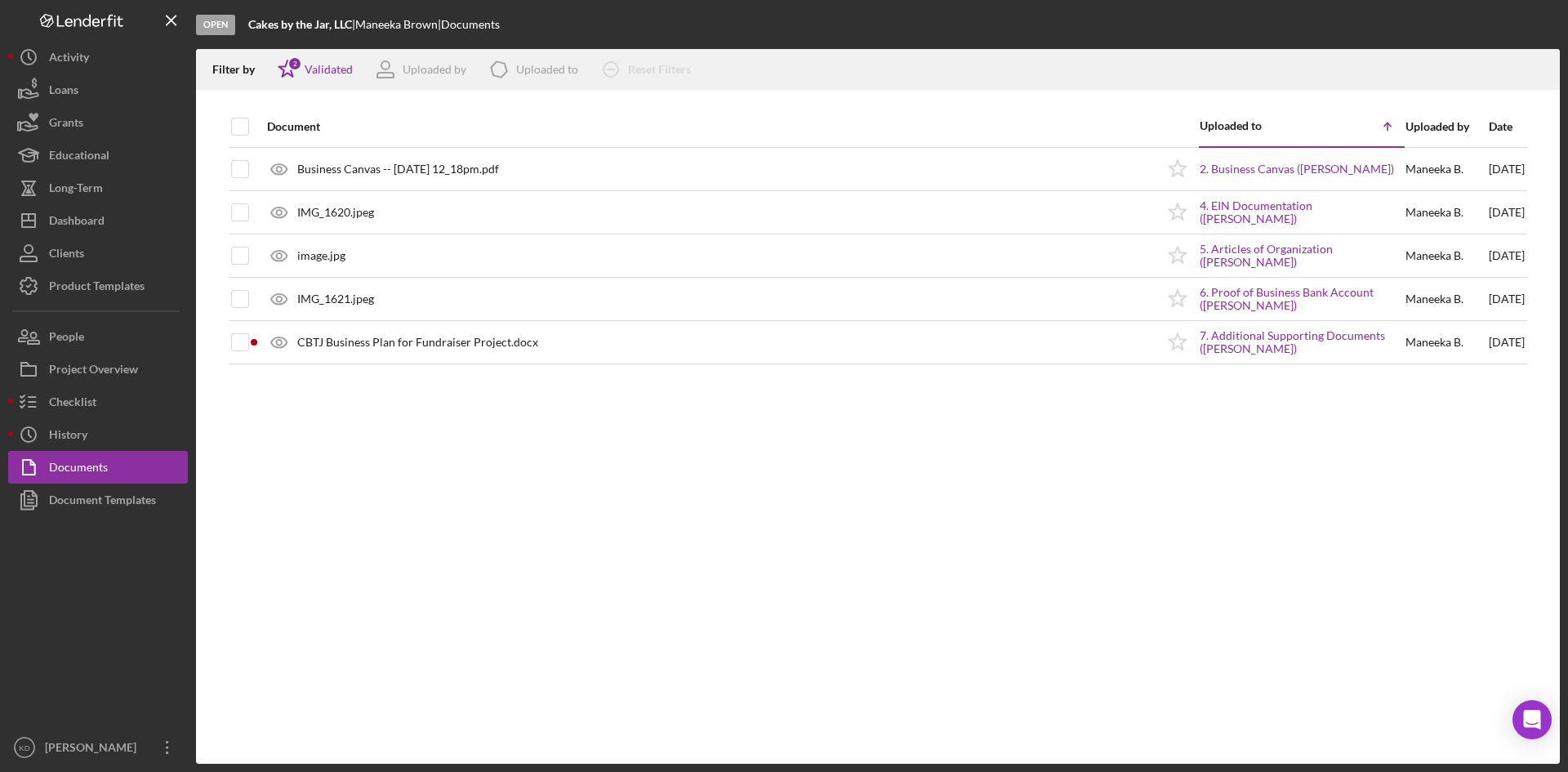
click at [387, 491] on div "Document Uploaded to Icon/Table Sort Arrow Uploaded by Date Business Canvas -- …" at bounding box center [878, 434] width 1364 height 658
click at [121, 501] on div "Document Templates" at bounding box center [102, 501] width 107 height 37
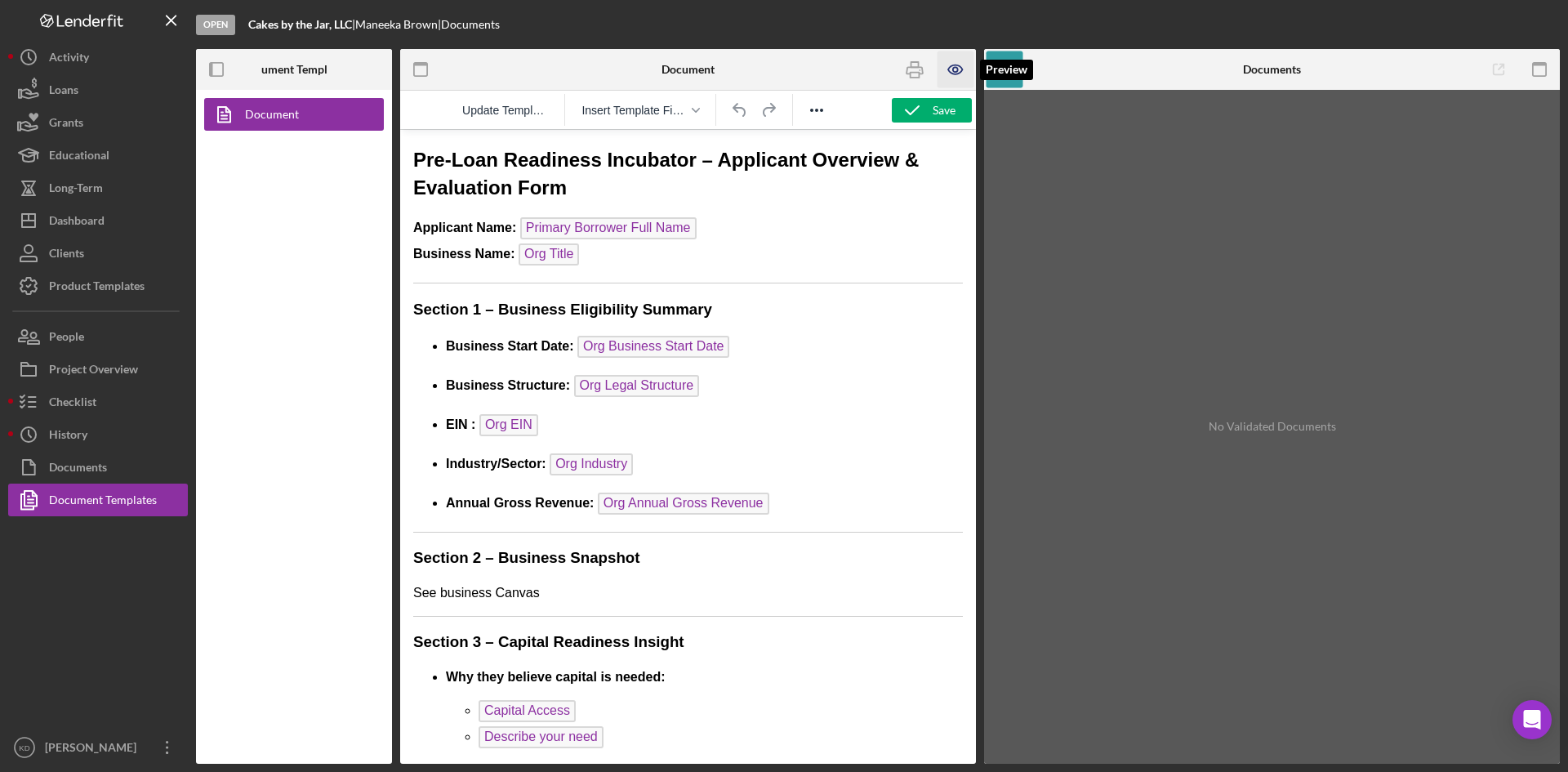
click at [963, 65] on icon "button" at bounding box center [956, 70] width 37 height 37
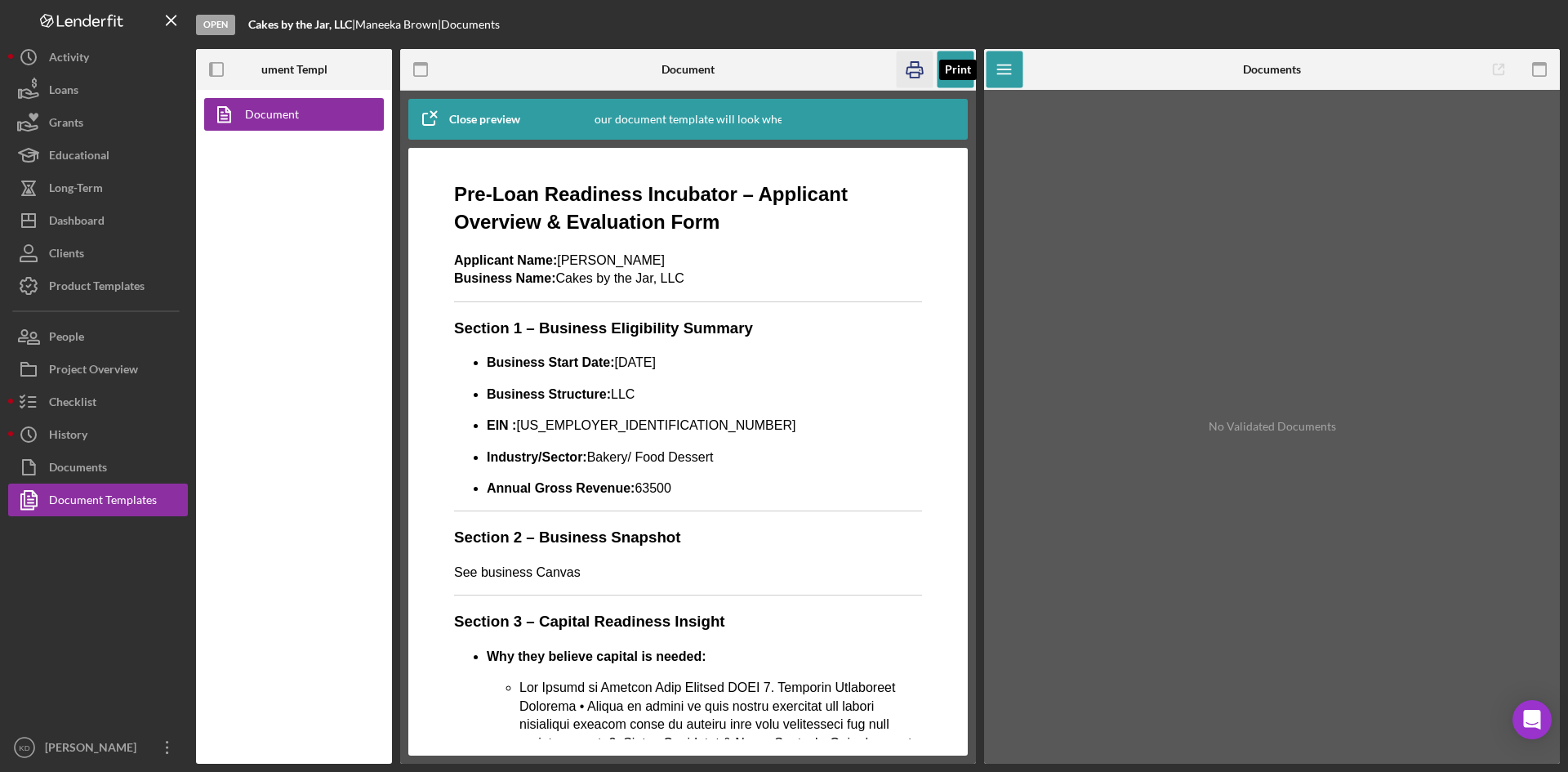
click at [905, 76] on icon "button" at bounding box center [916, 70] width 37 height 37
click at [75, 214] on div "Dashboard" at bounding box center [76, 223] width 55 height 37
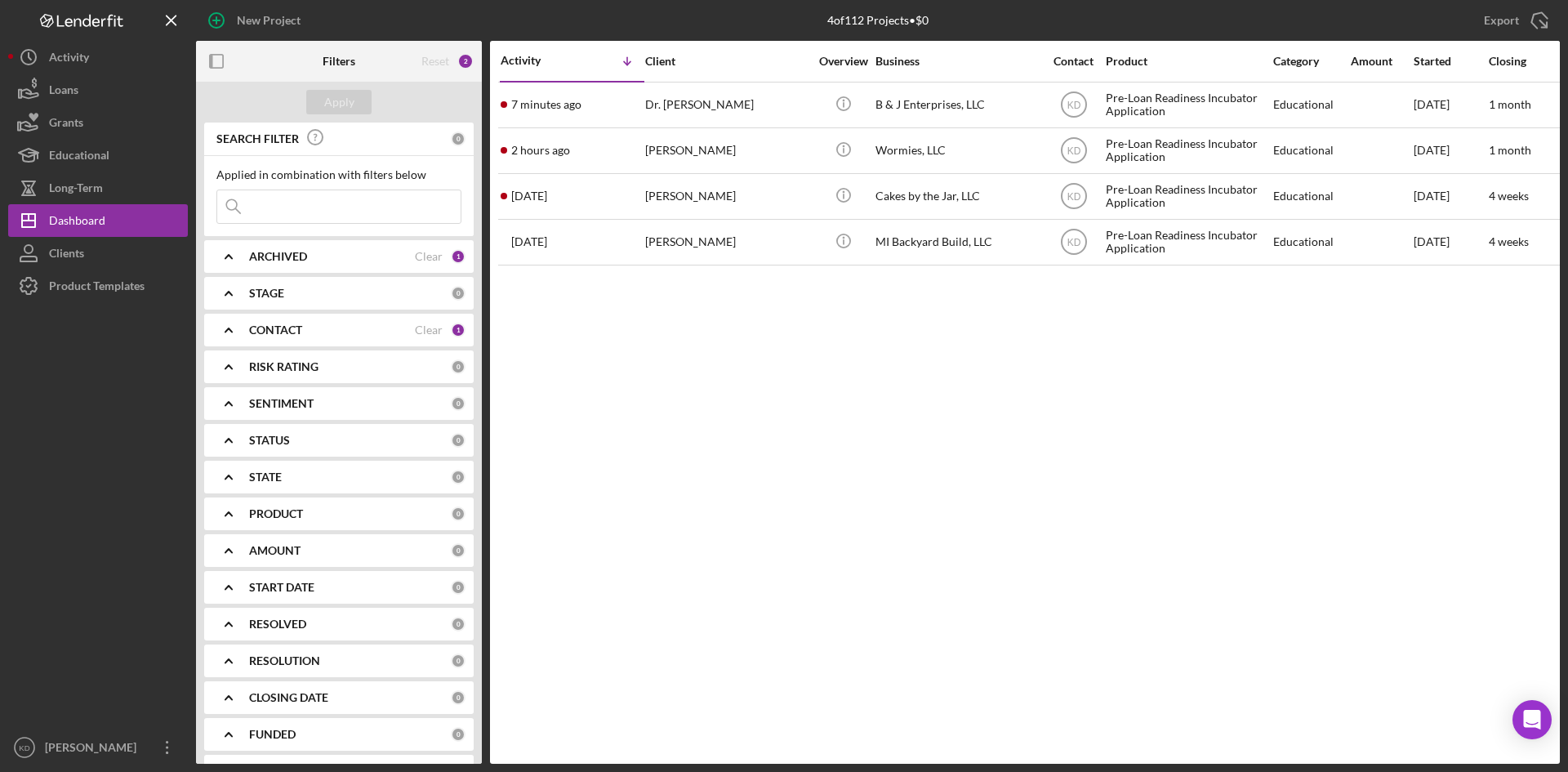
click at [236, 327] on icon "Icon/Expander" at bounding box center [228, 329] width 40 height 40
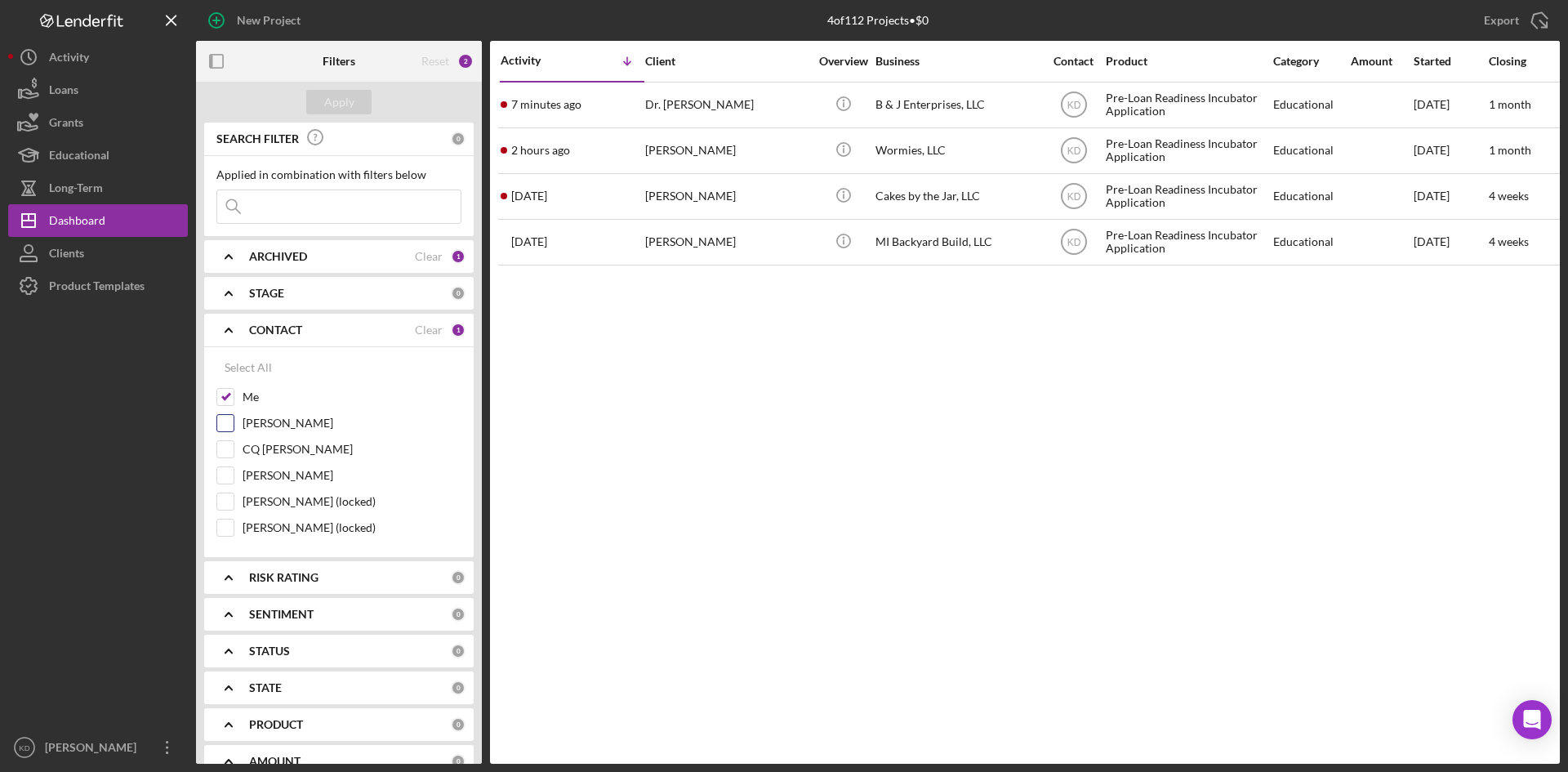
click at [229, 415] on input "Elisa Starnes" at bounding box center [225, 423] width 17 height 17
checkbox input "true"
click at [350, 113] on div "Apply" at bounding box center [339, 102] width 30 height 25
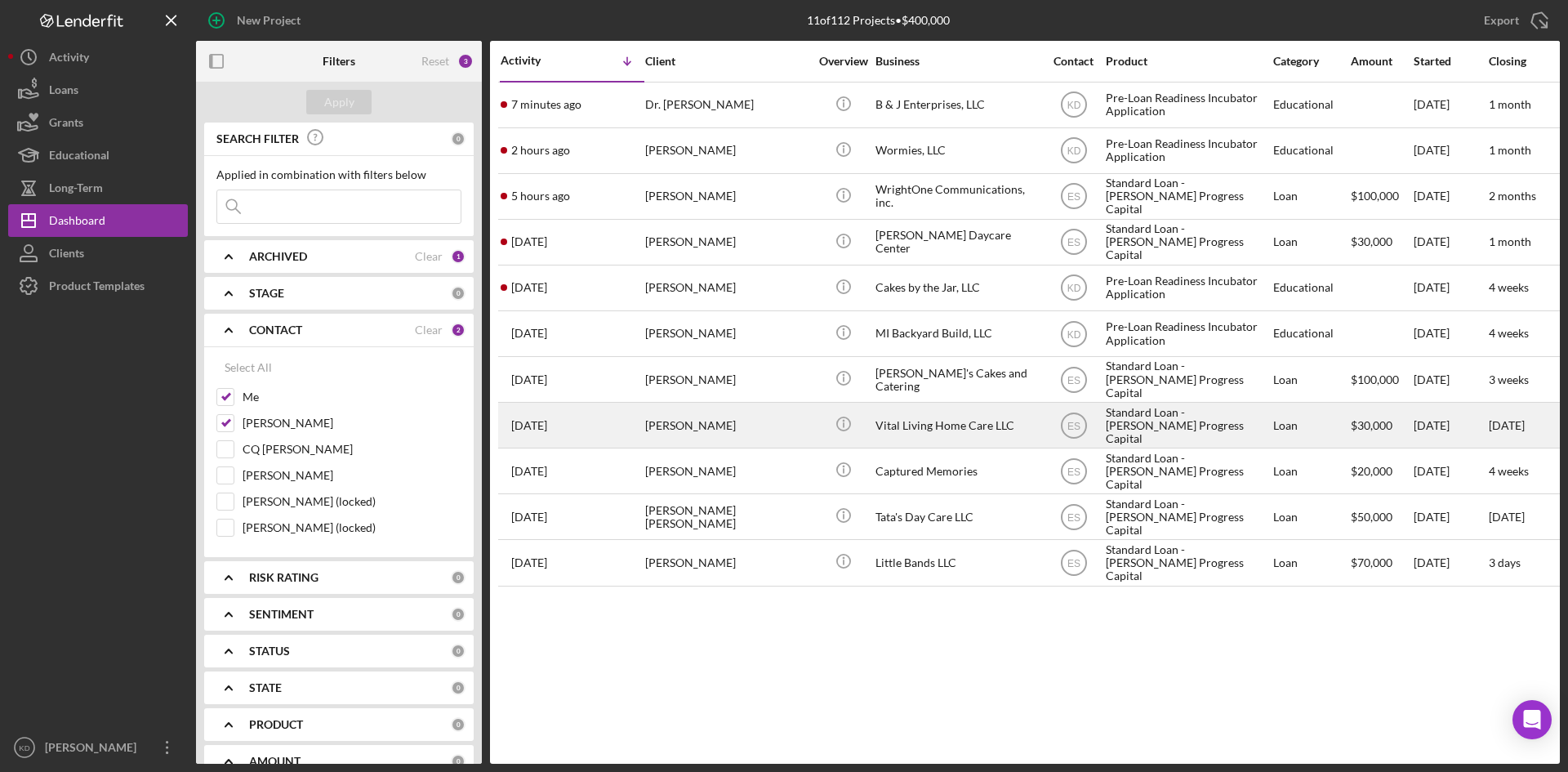
click at [927, 430] on div "Vital Living Home Care LLC" at bounding box center [958, 424] width 164 height 43
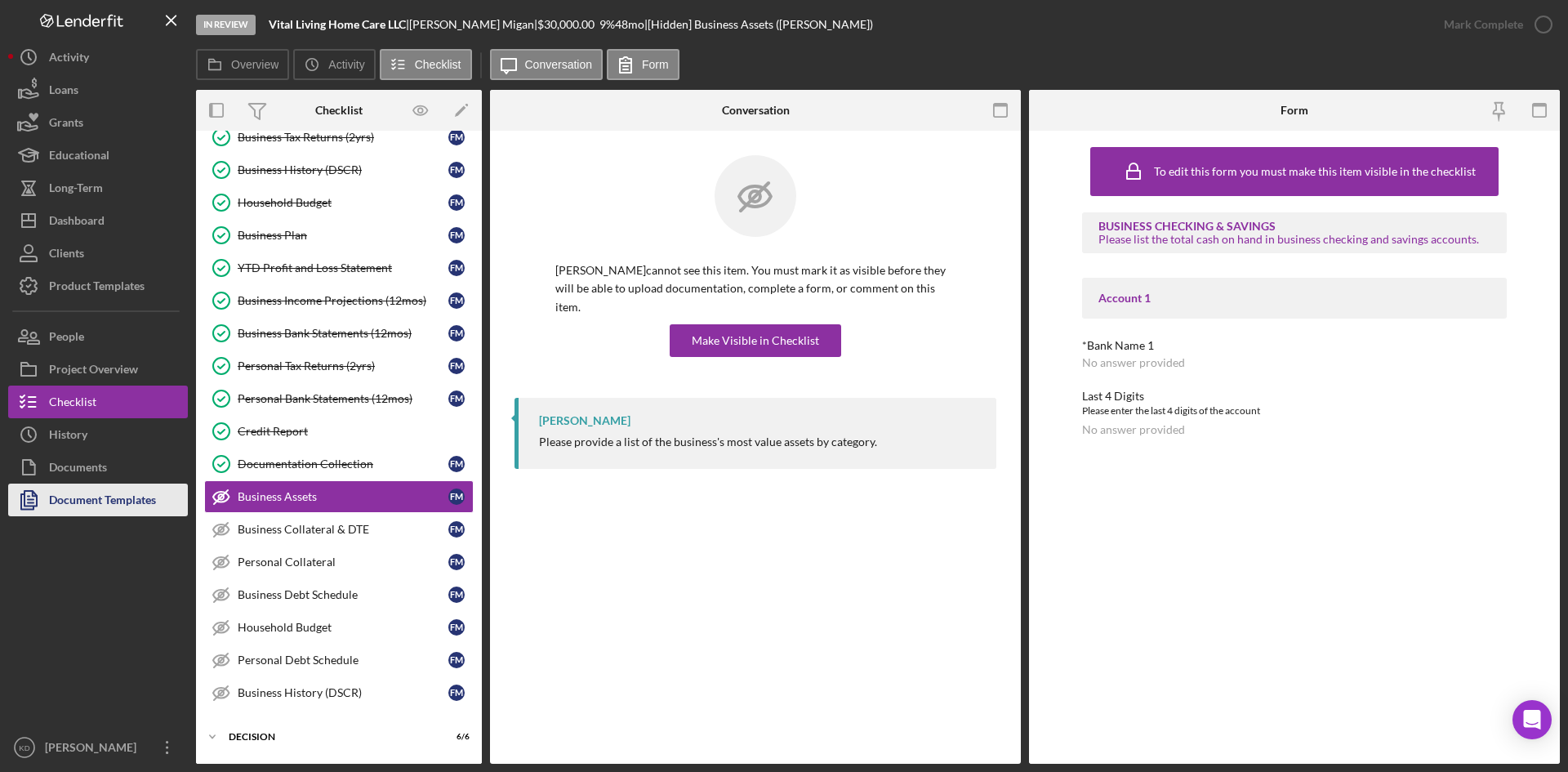
scroll to position [301, 0]
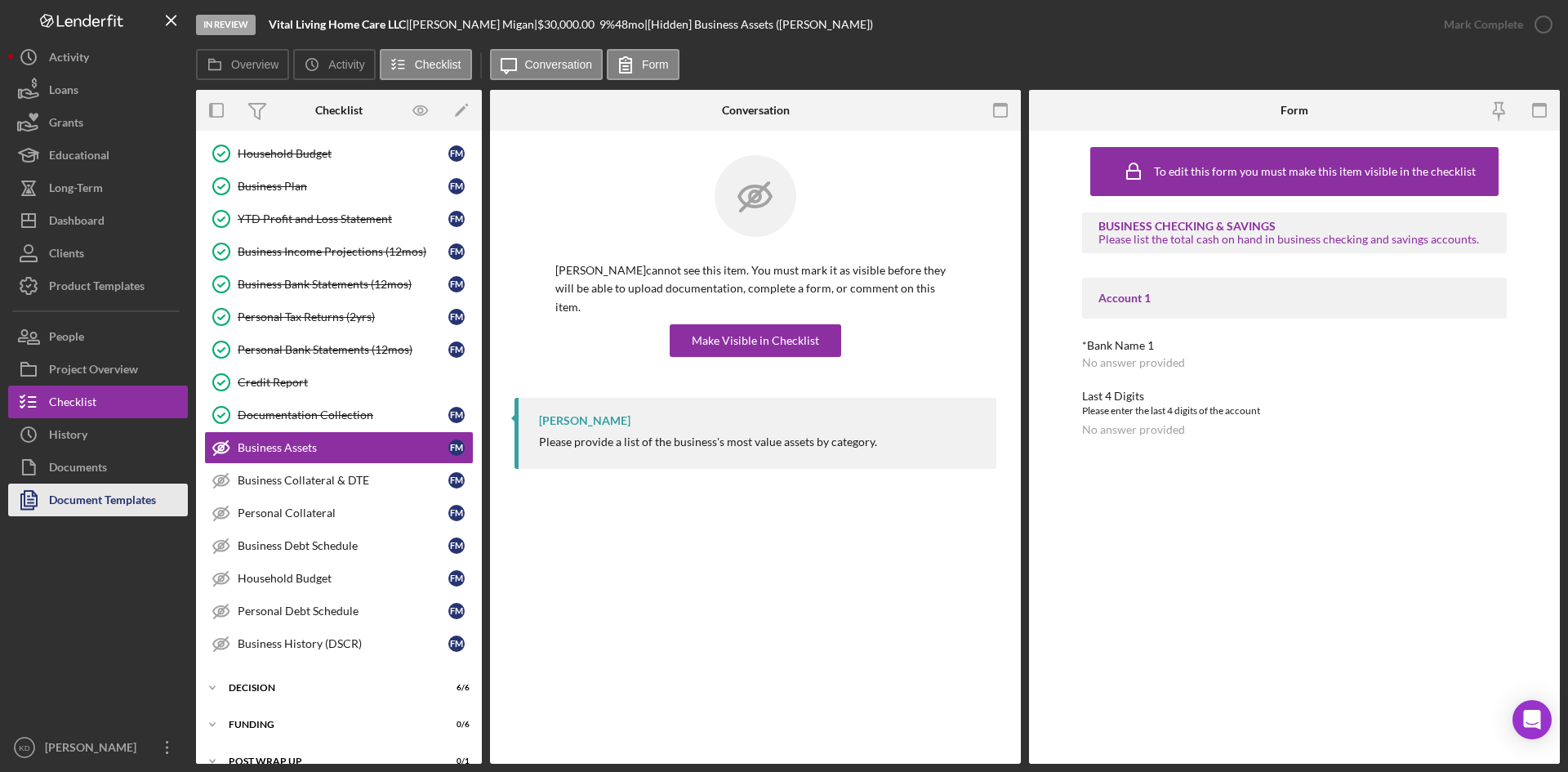
click at [76, 506] on div "Document Templates" at bounding box center [102, 501] width 107 height 37
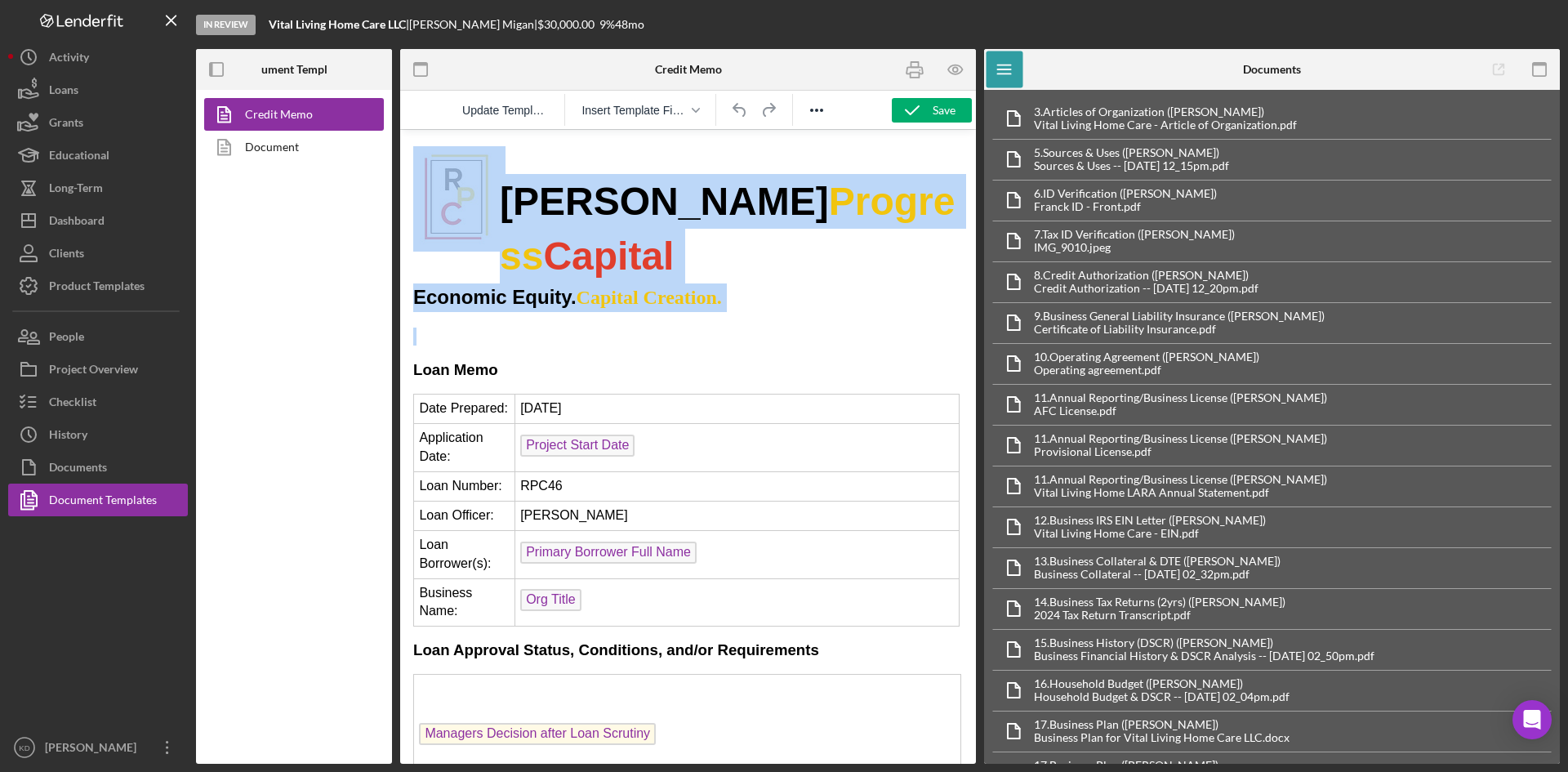
drag, startPoint x: 513, startPoint y: 255, endPoint x: 439, endPoint y: 176, distance: 108.2
copy body "Rende Progress Capital Economic Equity. Capital Creation."
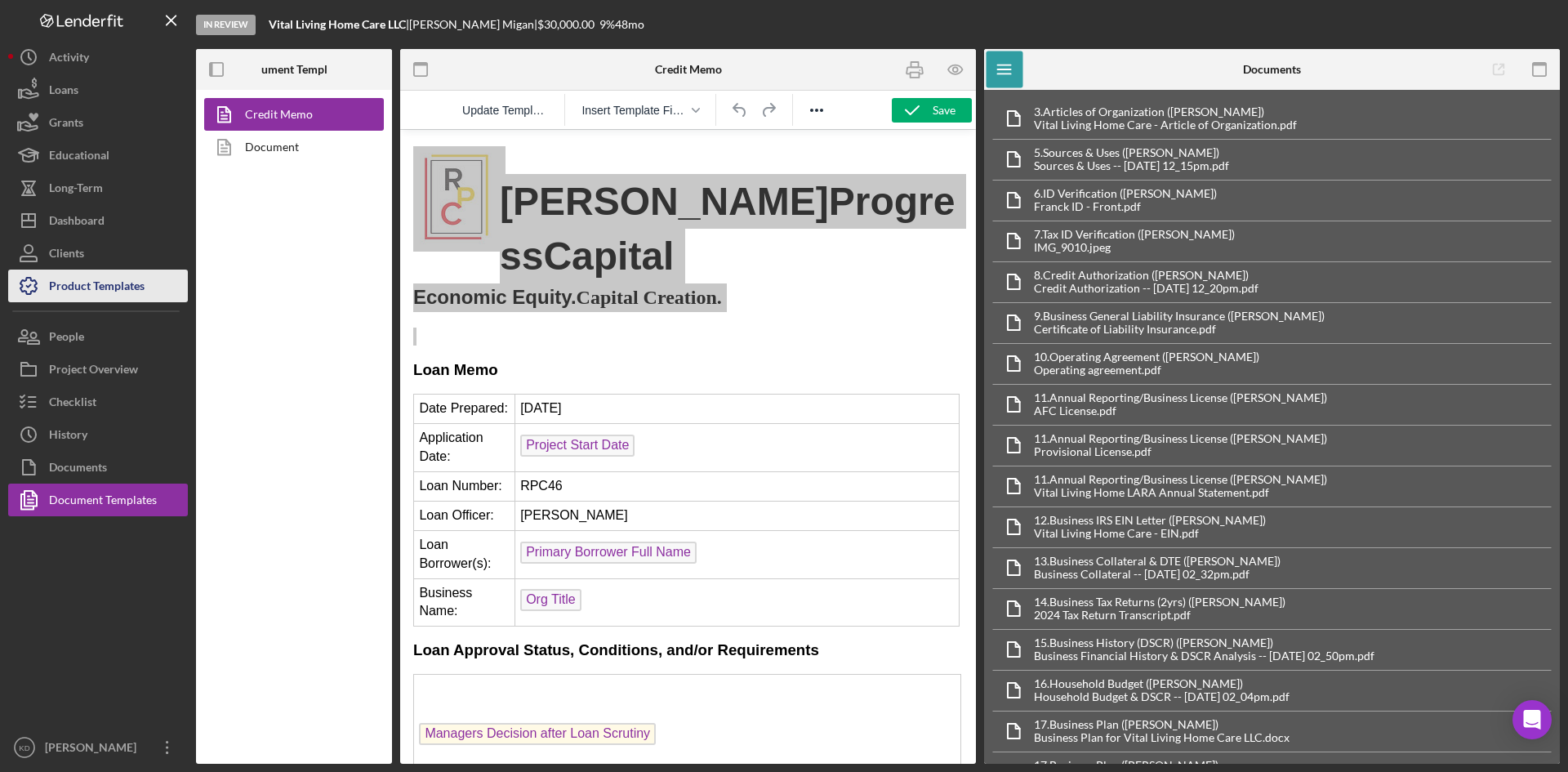
click at [88, 282] on div "Product Templates" at bounding box center [97, 288] width 96 height 37
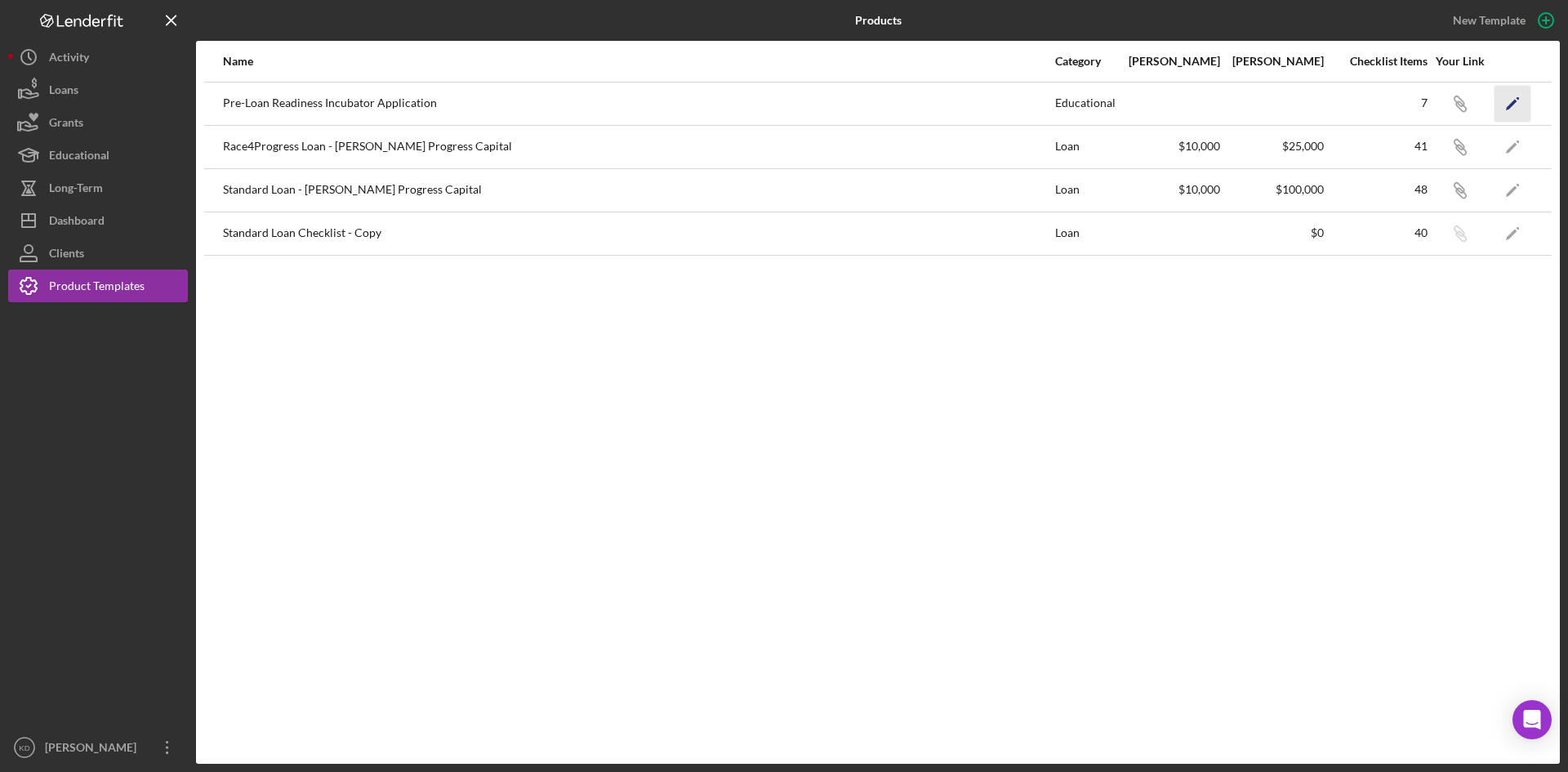
click at [1515, 108] on icon "Icon/Edit" at bounding box center [1513, 103] width 37 height 37
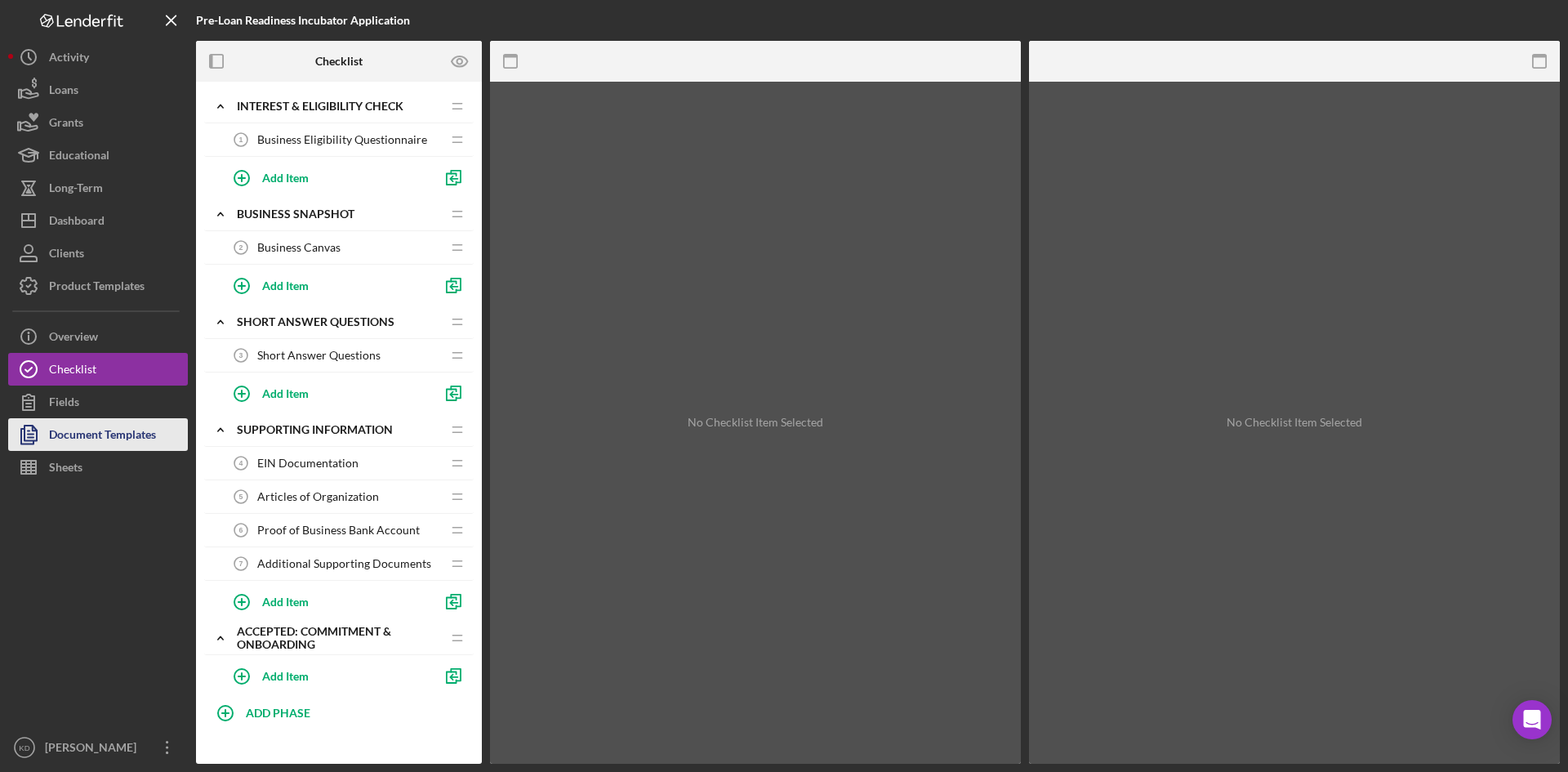
click at [83, 435] on div "Document Templates" at bounding box center [102, 436] width 107 height 37
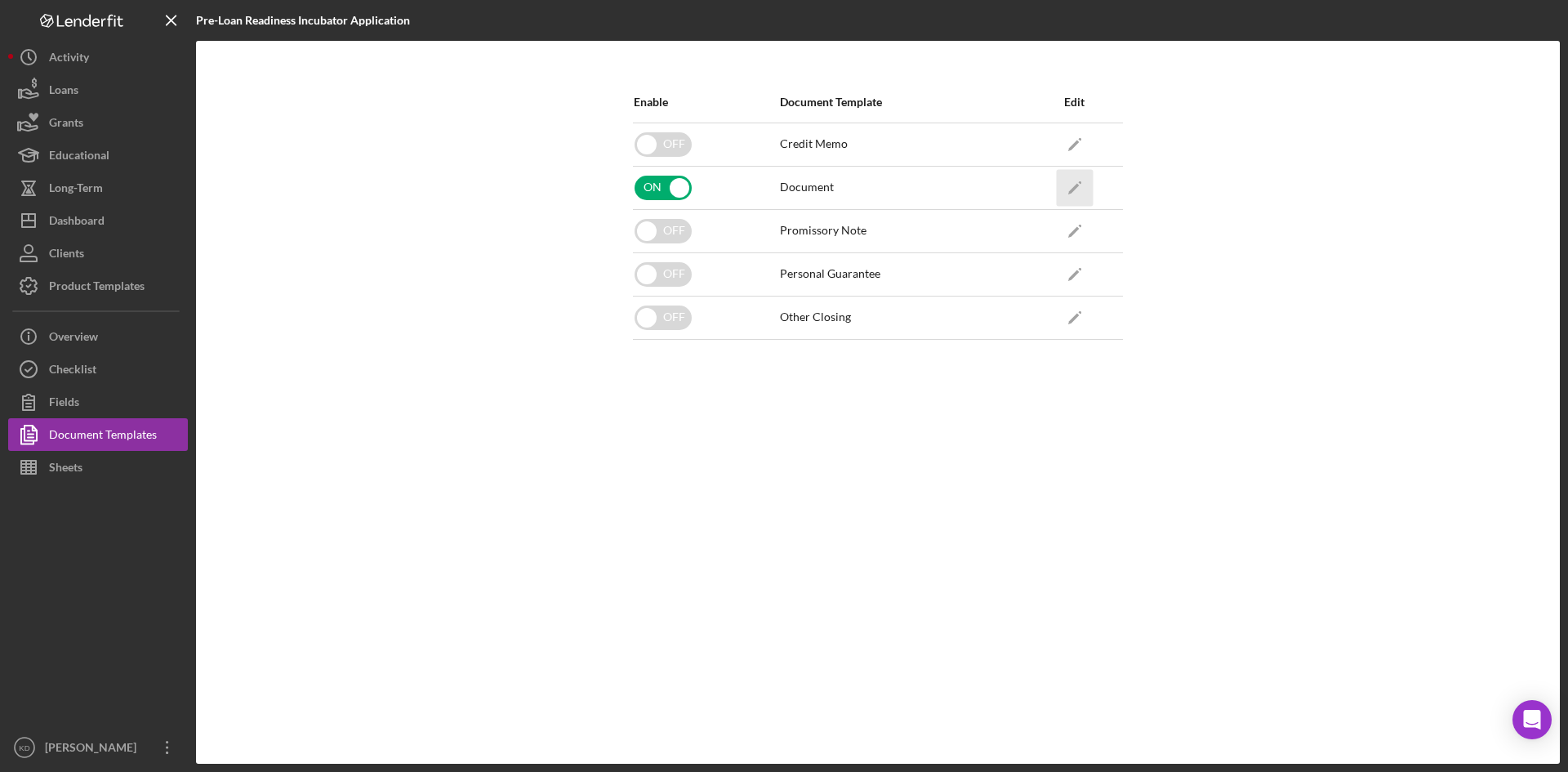
click at [1083, 182] on icon "Icon/Edit" at bounding box center [1075, 188] width 37 height 37
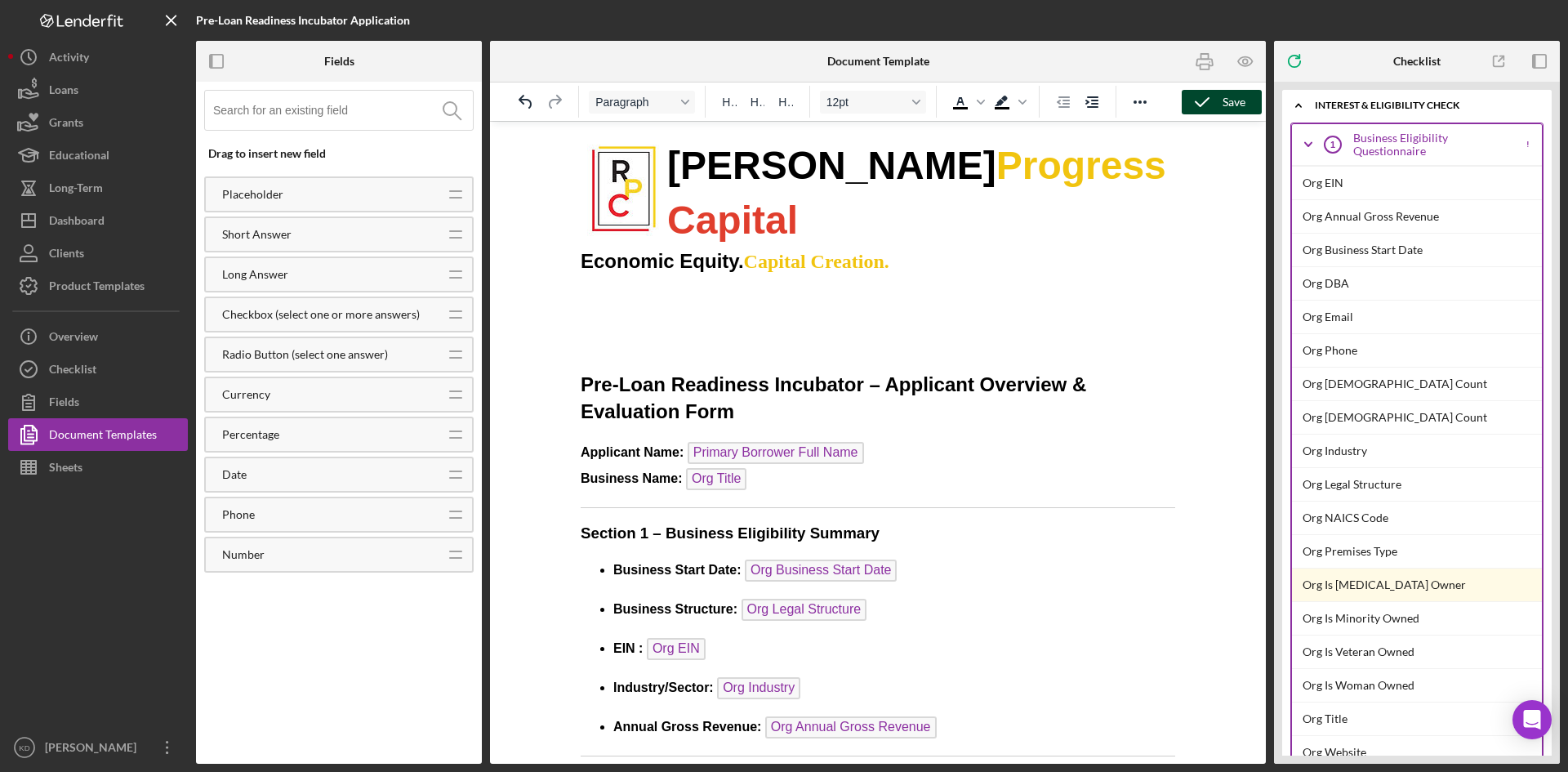
click at [1245, 104] on button "Save" at bounding box center [1221, 102] width 80 height 25
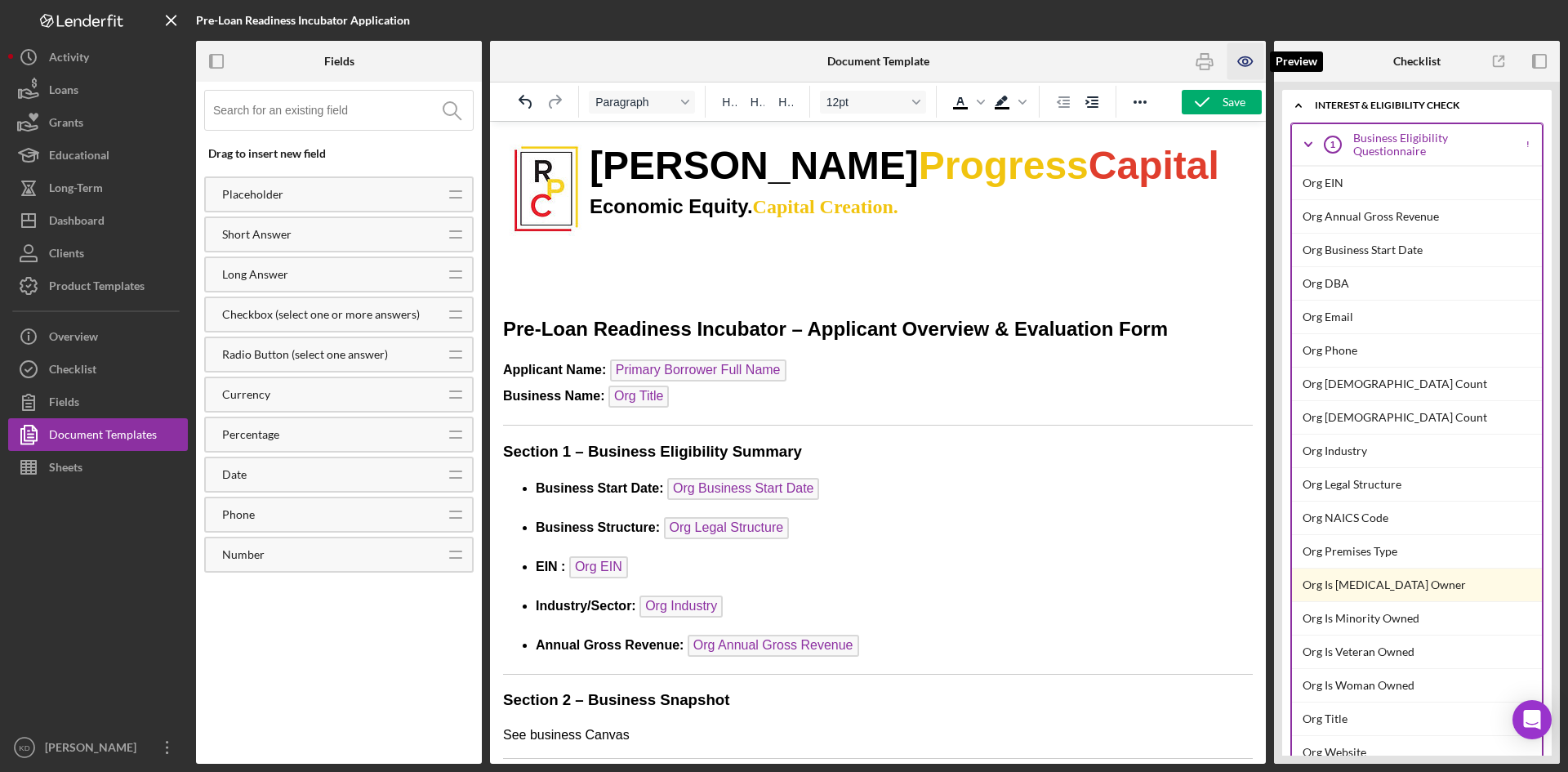
click at [1249, 57] on icon "button" at bounding box center [1245, 62] width 14 height 9
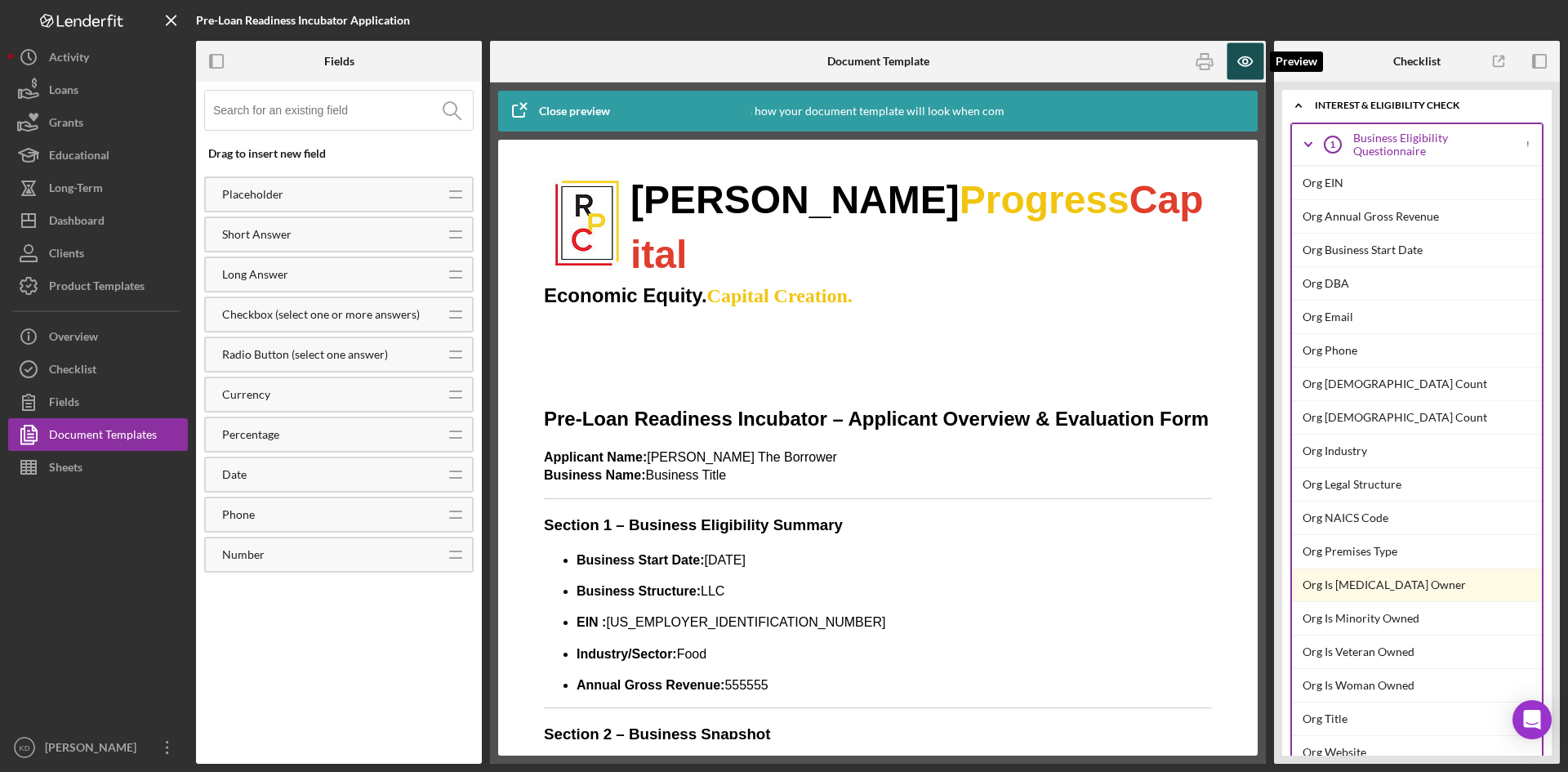
click at [1249, 57] on icon "button" at bounding box center [1245, 62] width 14 height 9
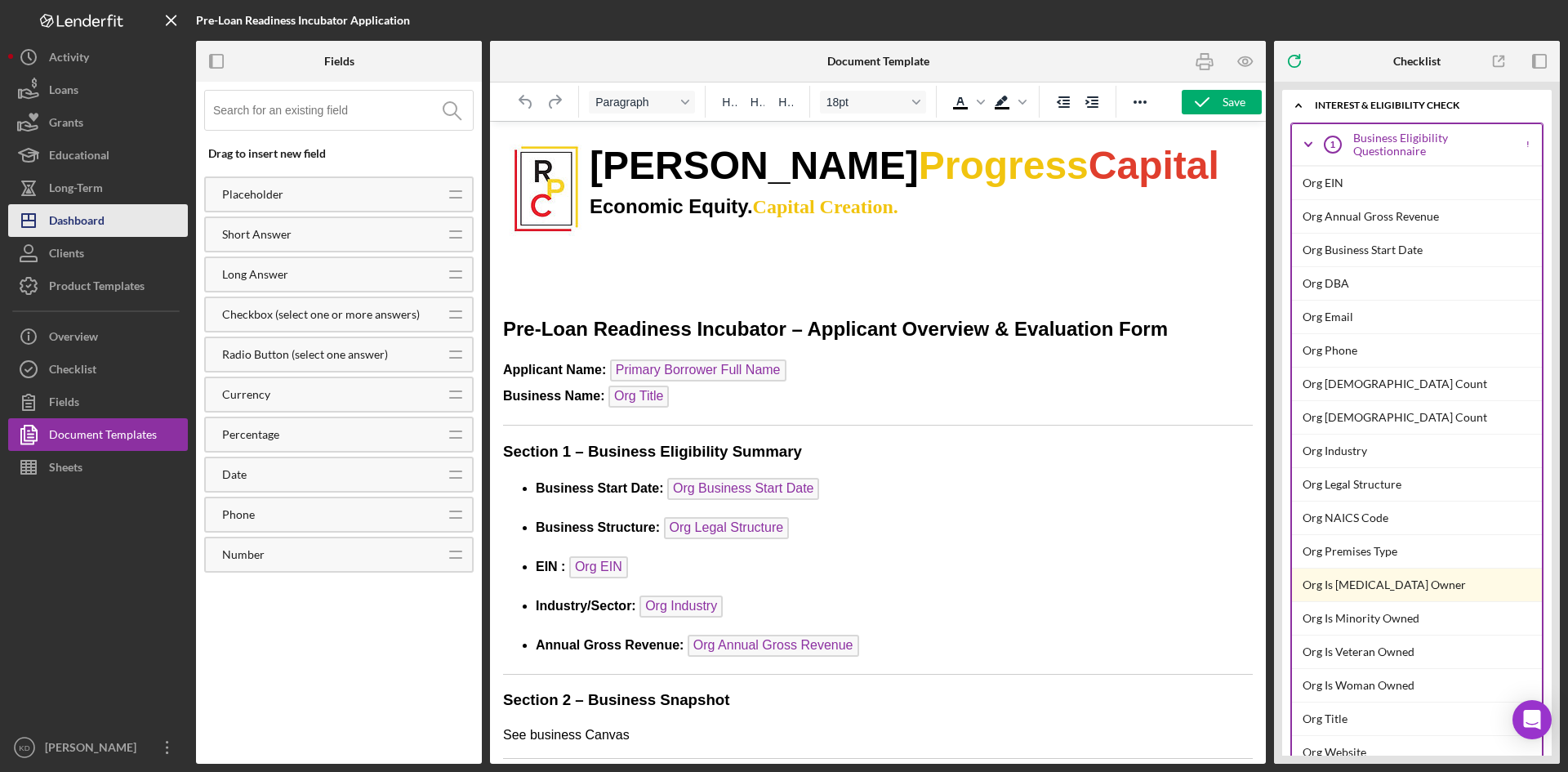
click at [81, 226] on div "Dashboard" at bounding box center [76, 223] width 55 height 37
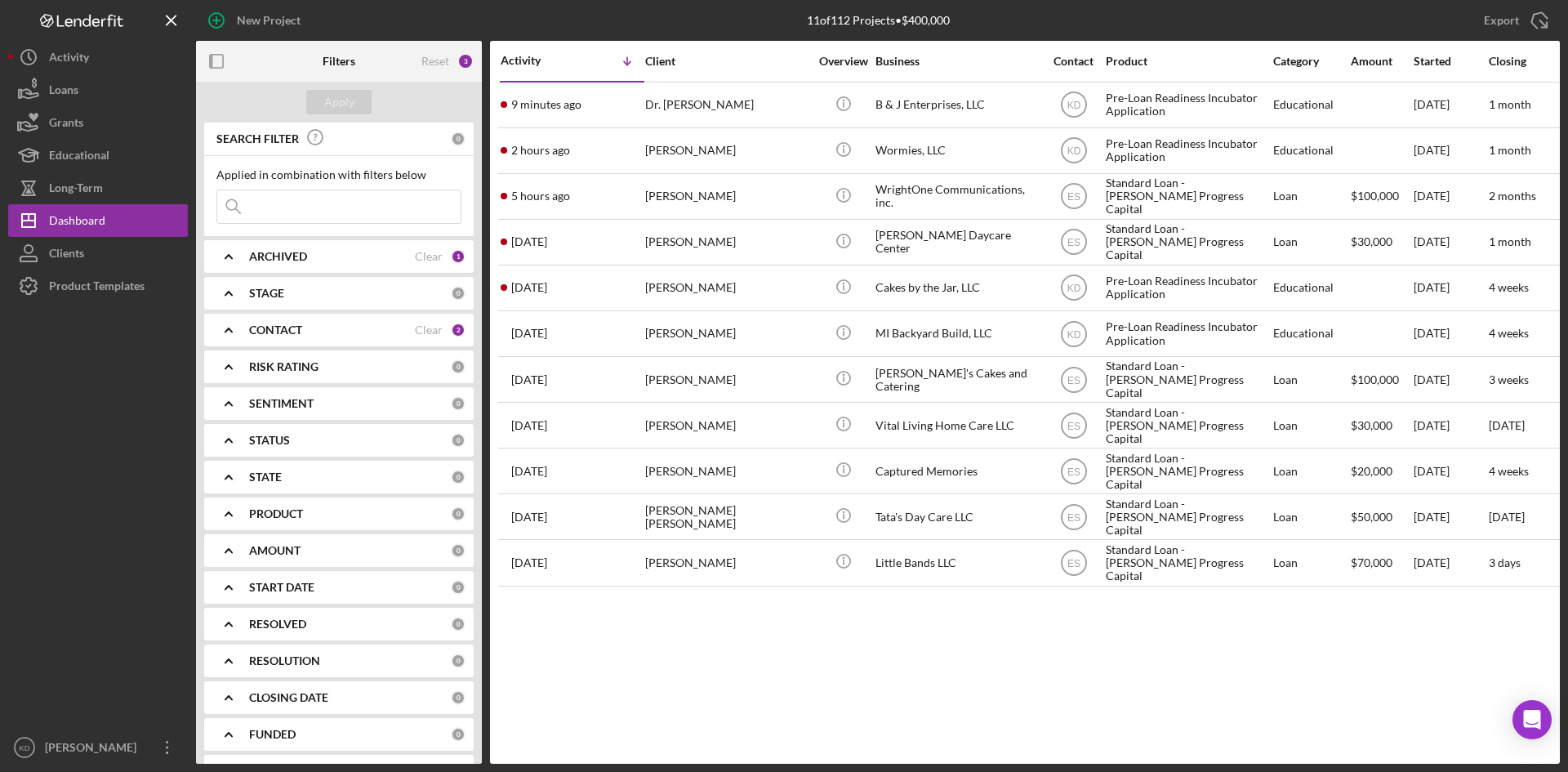
click at [270, 333] on b "CONTACT" at bounding box center [276, 329] width 53 height 13
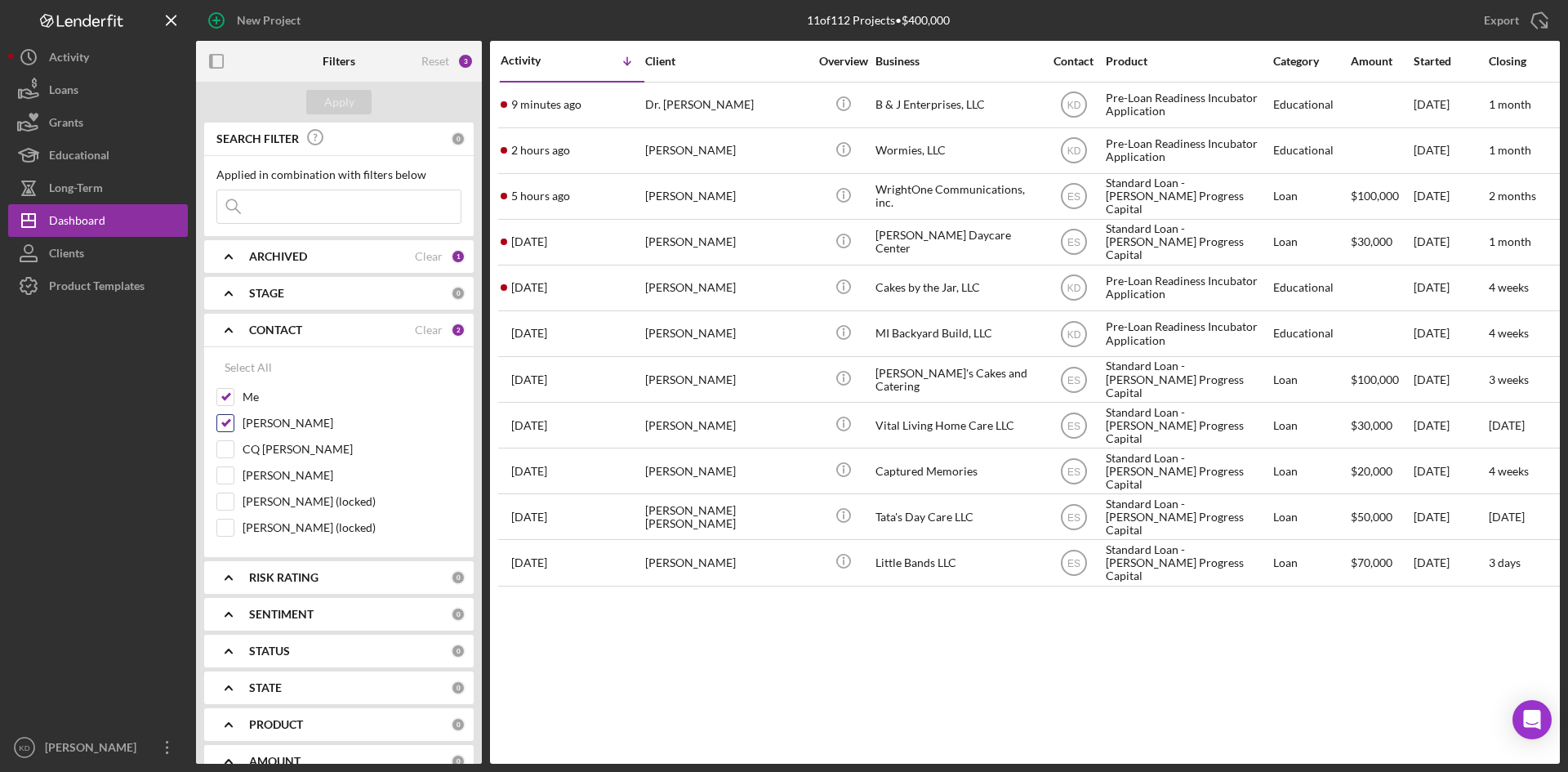
click at [231, 415] on div at bounding box center [225, 423] width 18 height 18
click at [228, 421] on input "Elisa Starnes" at bounding box center [225, 423] width 17 height 17
checkbox input "false"
click at [338, 97] on div "Apply" at bounding box center [339, 102] width 30 height 25
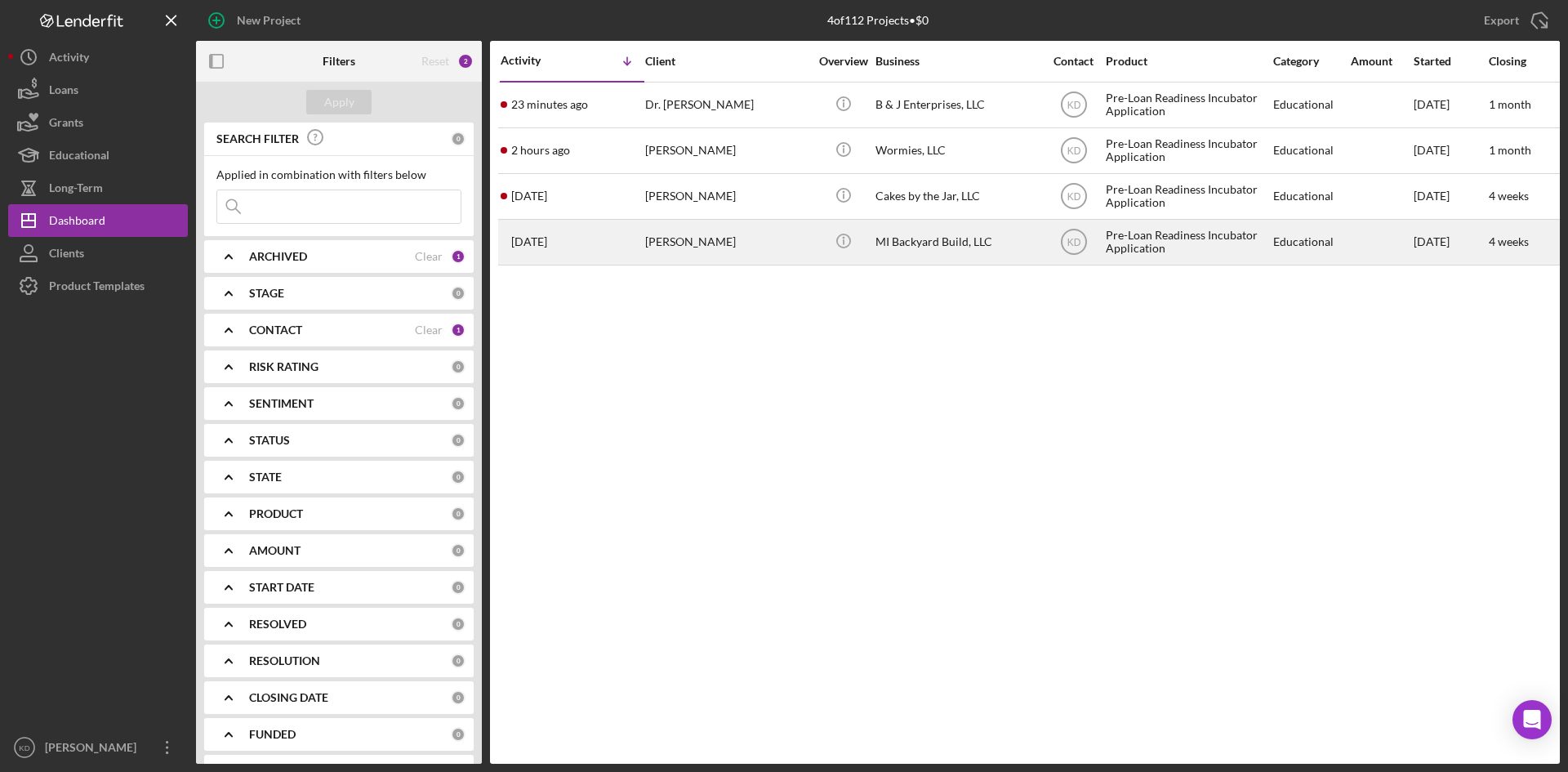
click at [750, 255] on div "[PERSON_NAME]" at bounding box center [727, 242] width 164 height 43
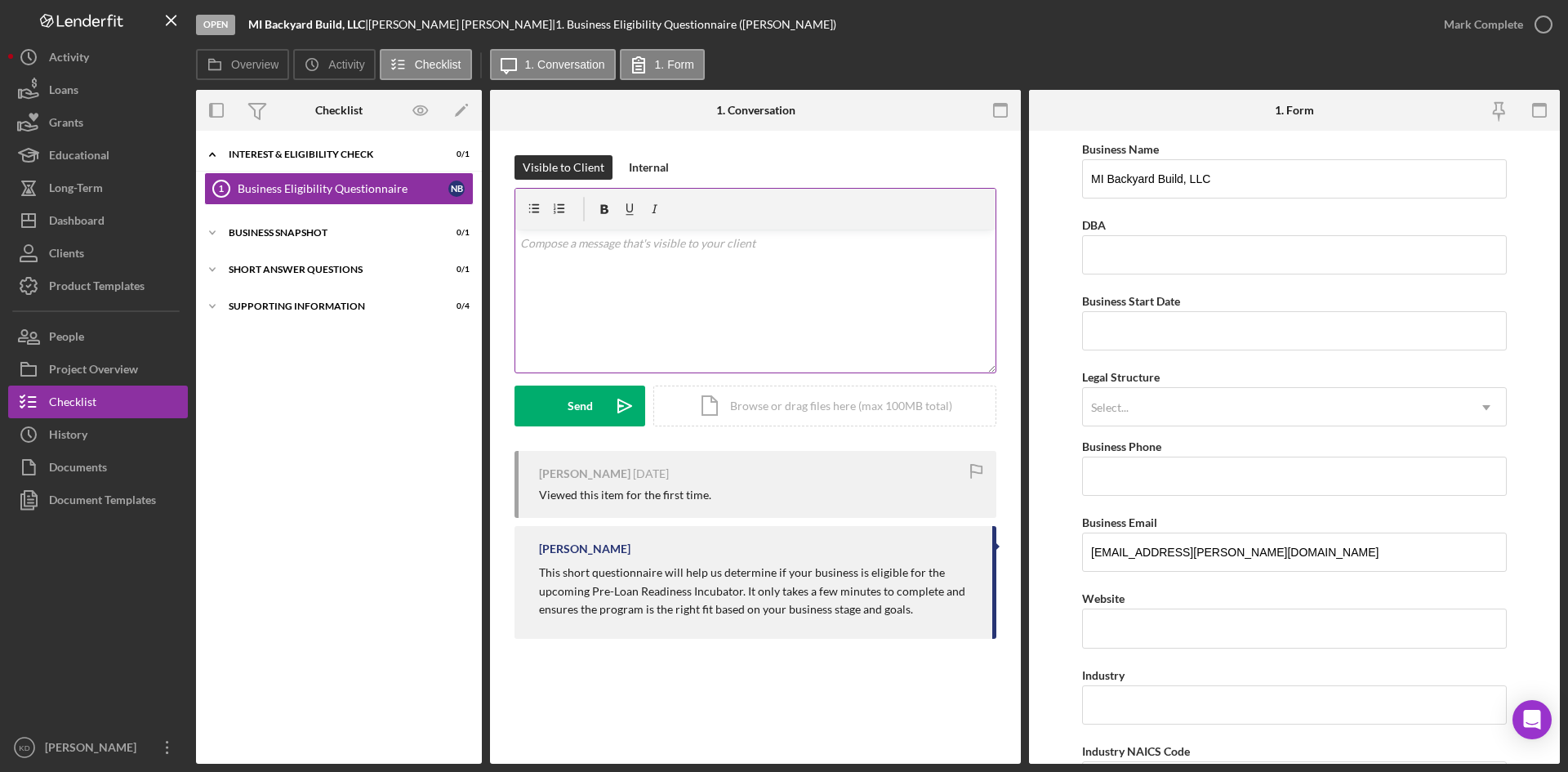
click at [806, 296] on div "v Color teal Color pink Remove color Add row above Add row below Add column bef…" at bounding box center [755, 300] width 480 height 143
click at [703, 263] on p "Thank you for starting your applucation." at bounding box center [755, 267] width 471 height 18
click at [752, 265] on p "Thank you for starting your application." at bounding box center [755, 267] width 471 height 18
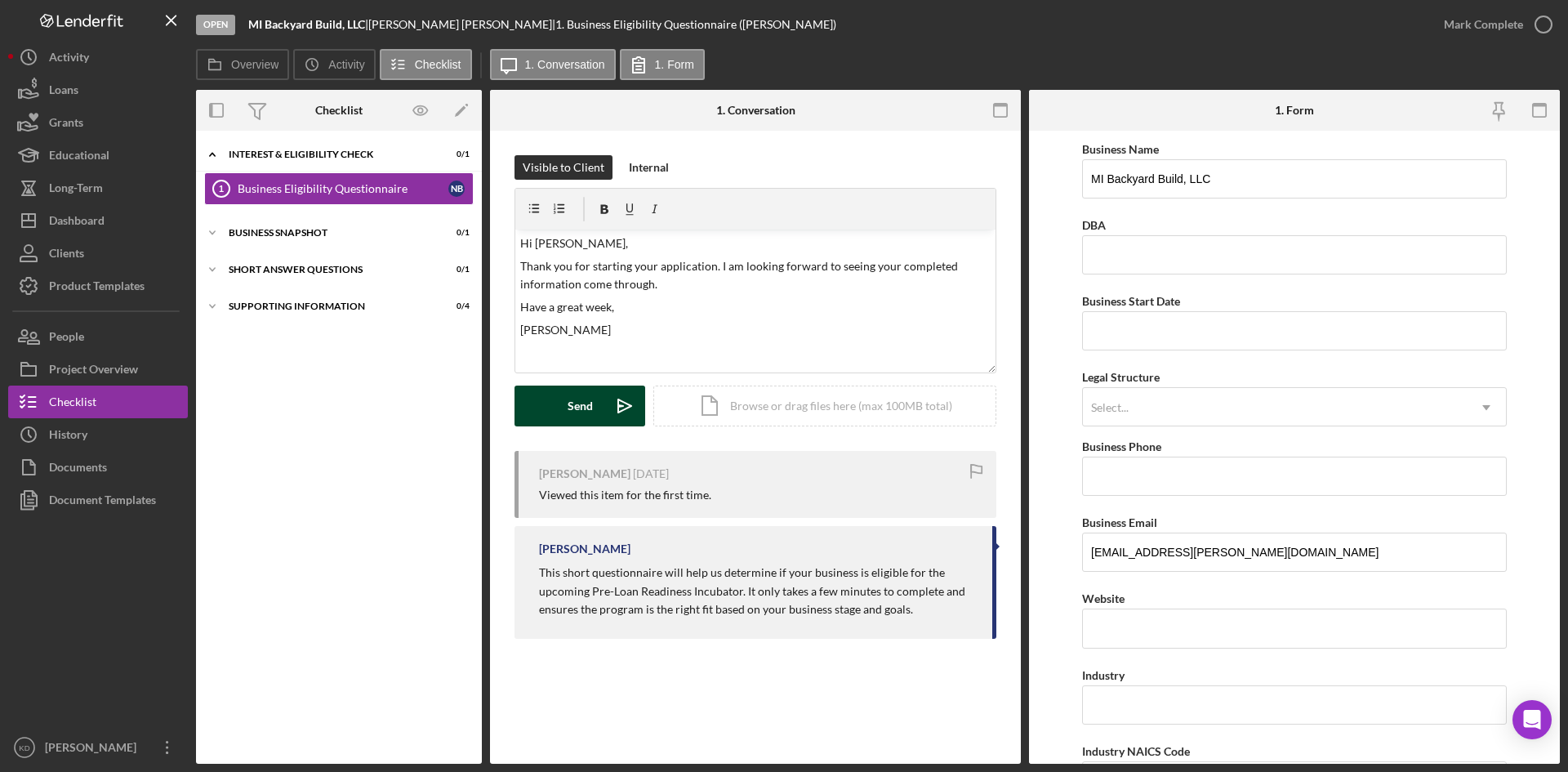
click at [567, 418] on button "Send Icon/icon-invite-send" at bounding box center [580, 406] width 131 height 40
